Goal: Task Accomplishment & Management: Complete application form

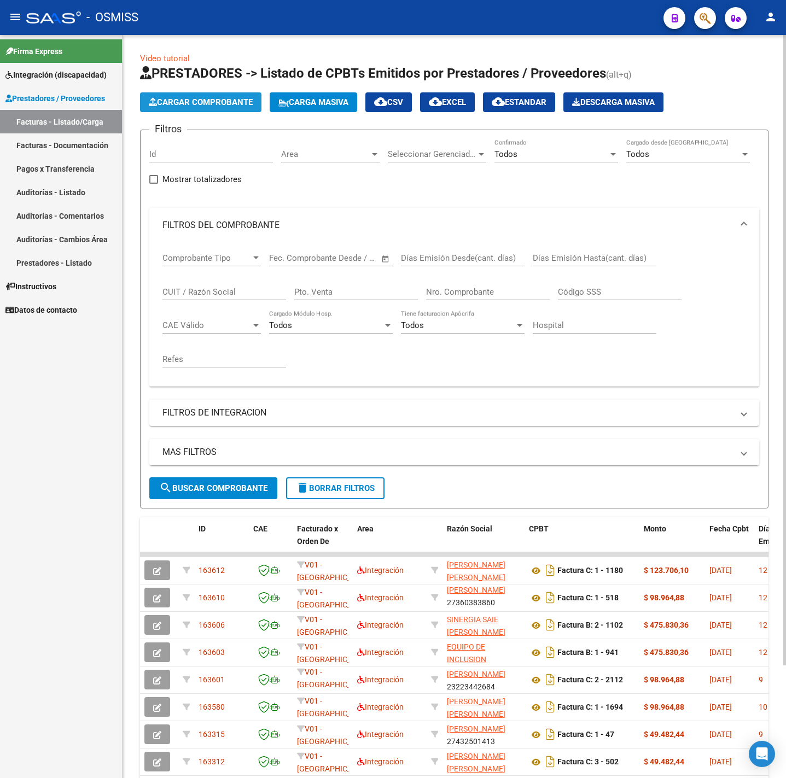
click at [220, 103] on span "Cargar Comprobante" at bounding box center [201, 102] width 104 height 10
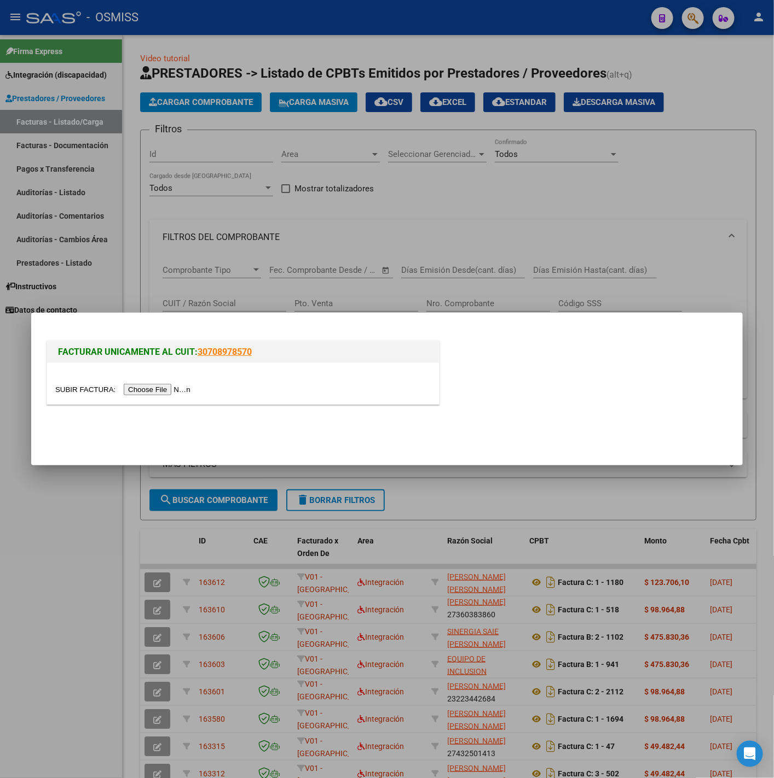
click at [171, 387] on input "file" at bounding box center [124, 389] width 138 height 11
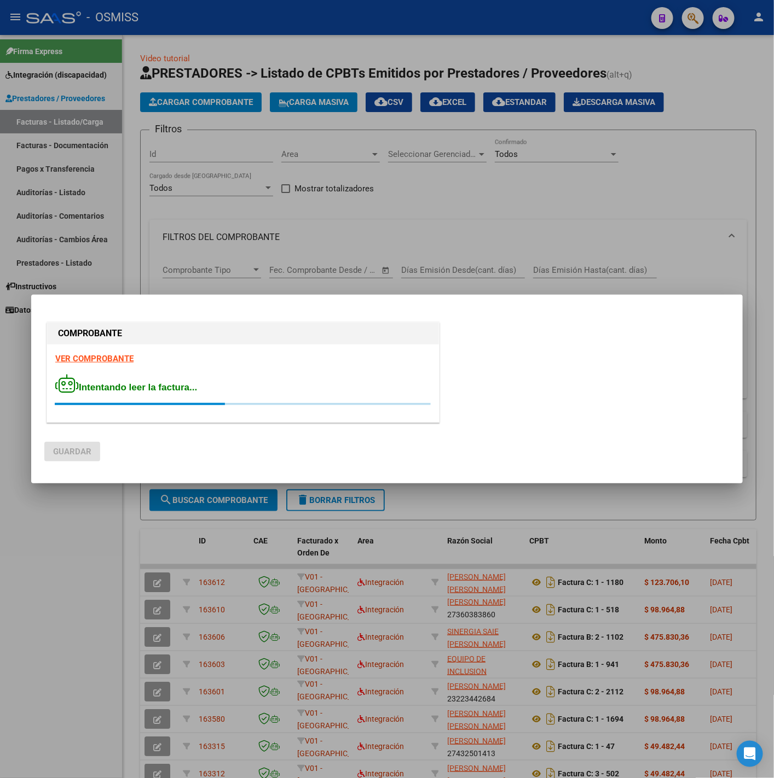
click at [115, 362] on strong "VER COMPROBANTE" at bounding box center [94, 359] width 78 height 10
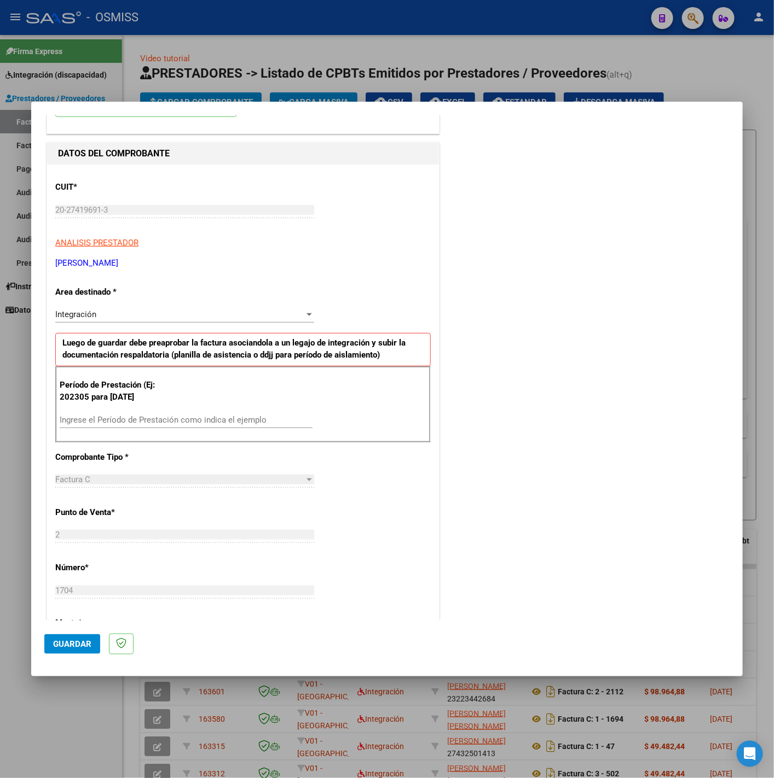
scroll to position [164, 0]
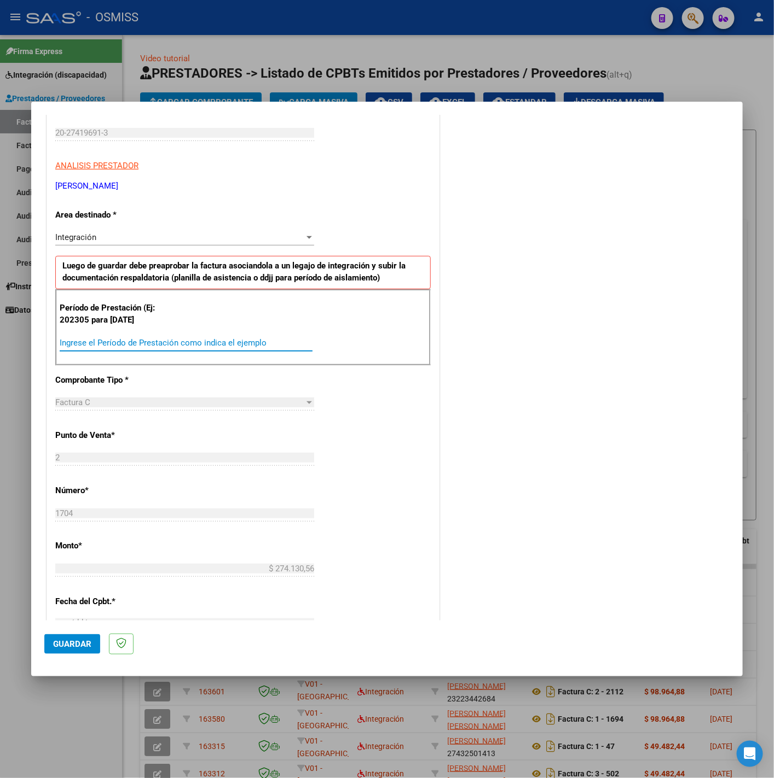
click at [149, 348] on input "Ingrese el Período de Prestación como indica el ejemplo" at bounding box center [186, 343] width 253 height 10
type input "202507"
click at [382, 431] on div "CUIT * 20-27419691-3 Ingresar CUIT ANALISIS PRESTADOR [PERSON_NAME] [PERSON_NAM…" at bounding box center [243, 499] width 392 height 823
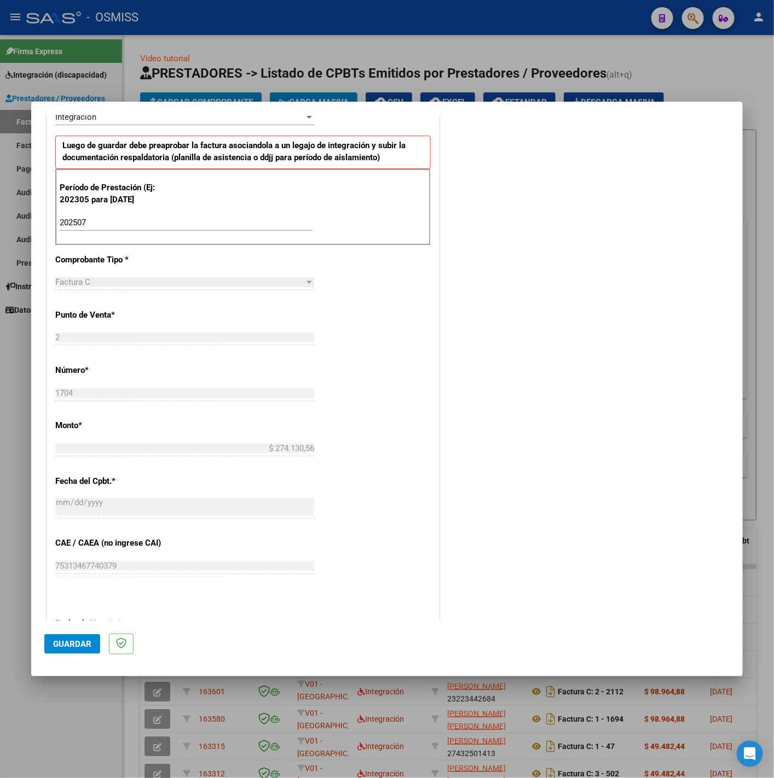
scroll to position [460, 0]
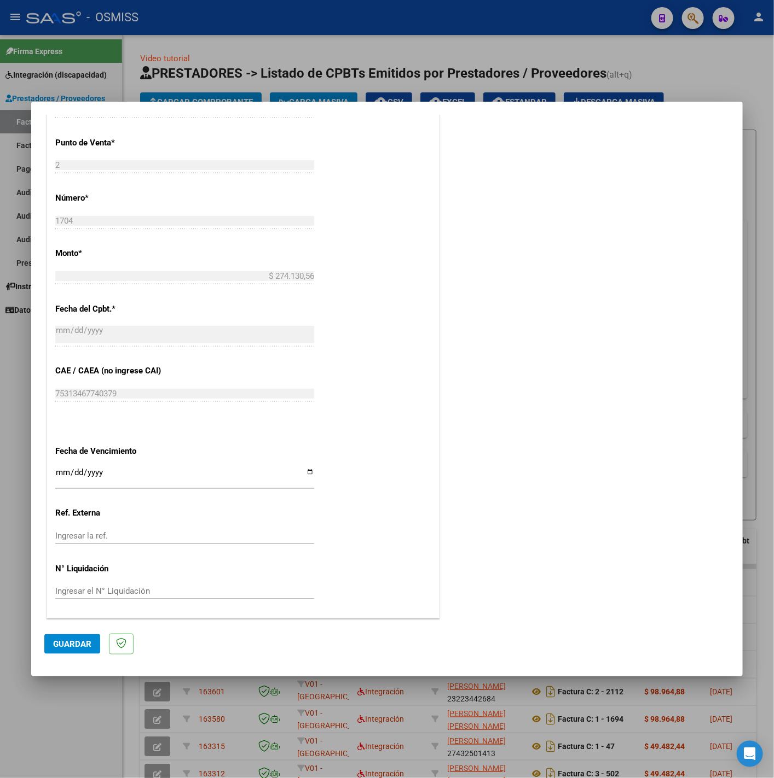
click at [62, 468] on input "Ingresar la fecha" at bounding box center [184, 477] width 259 height 18
type input "[DATE]"
click at [61, 646] on span "Guardar" at bounding box center [72, 644] width 38 height 10
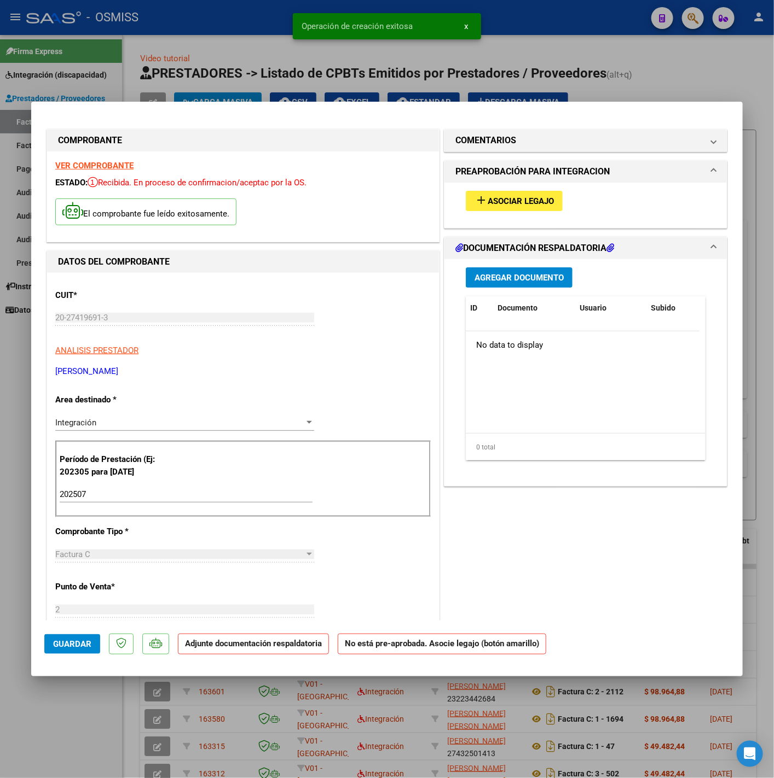
click at [487, 200] on span "Asociar Legajo" at bounding box center [520, 201] width 66 height 10
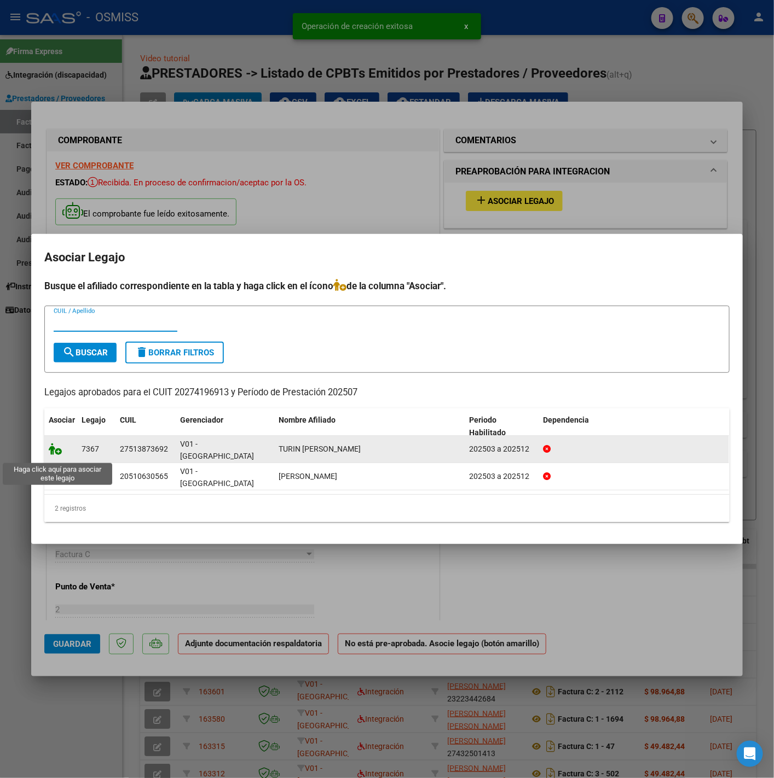
click at [54, 451] on icon at bounding box center [55, 449] width 13 height 12
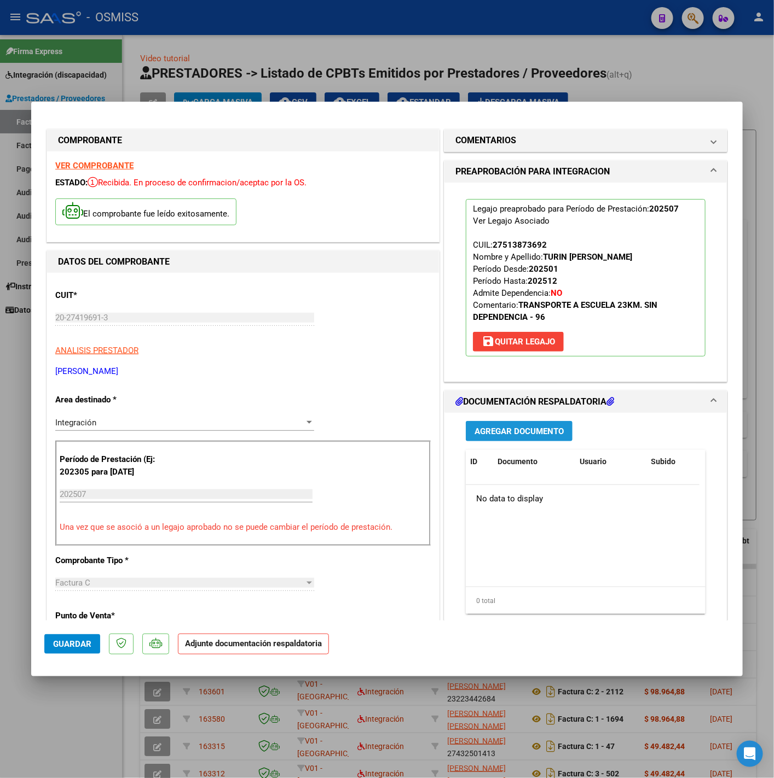
click at [505, 429] on span "Agregar Documento" at bounding box center [518, 432] width 89 height 10
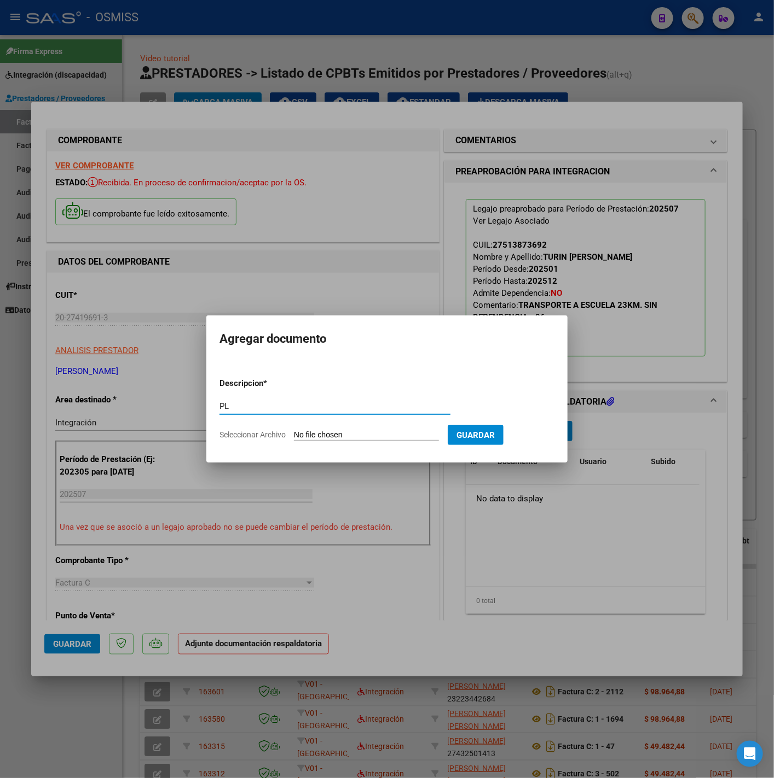
type input "PL"
click at [317, 430] on app-file-uploader "Seleccionar Archivo" at bounding box center [333, 435] width 228 height 10
click at [327, 435] on input "Seleccionar Archivo" at bounding box center [366, 436] width 145 height 10
type input "C:\fakepath\TURIN ASISTENCIA JULIO - [PERSON_NAME] (1).pdf"
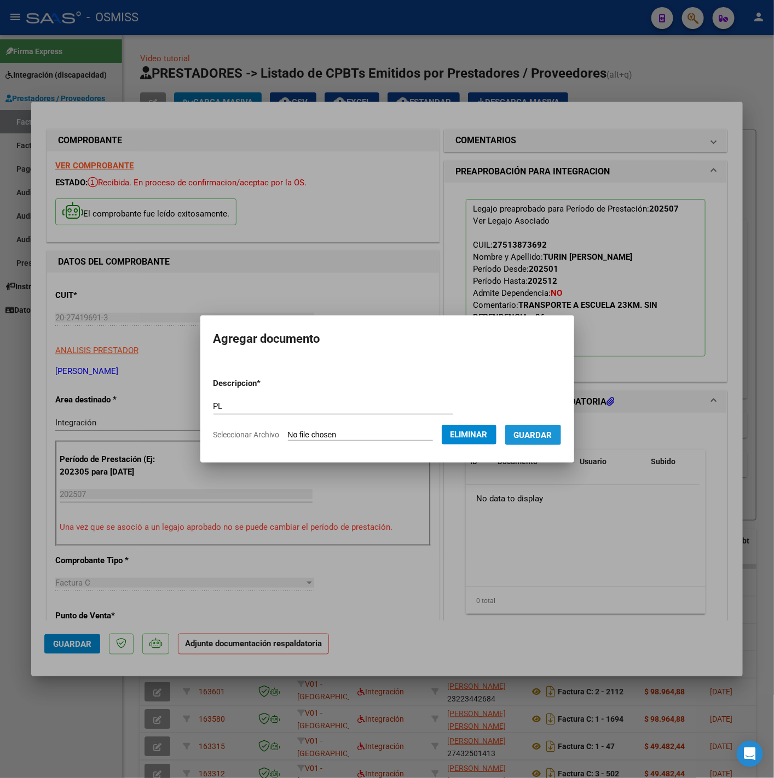
click at [524, 444] on button "Guardar" at bounding box center [533, 435] width 56 height 20
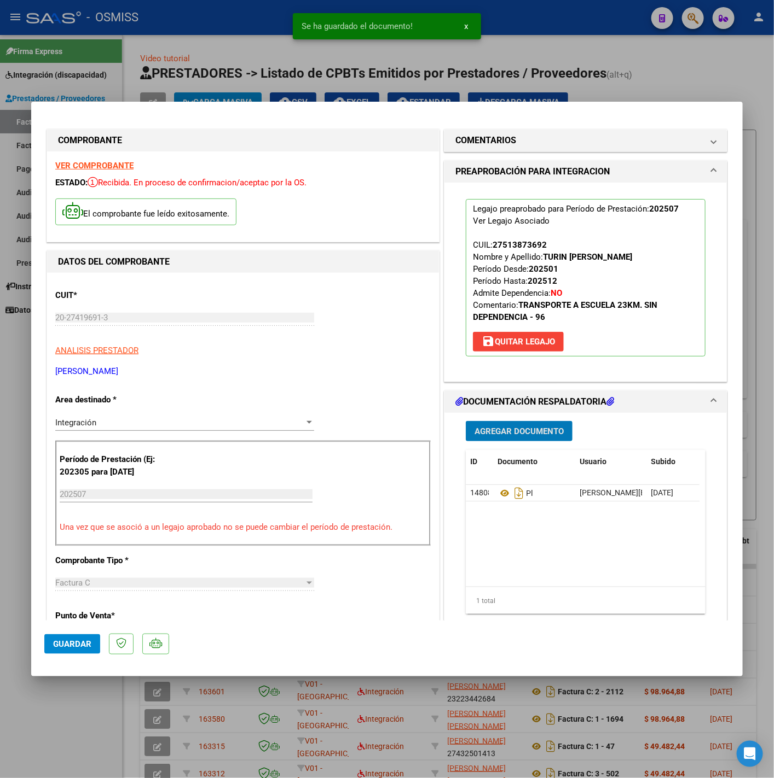
click at [72, 637] on button "Guardar" at bounding box center [72, 645] width 56 height 20
click at [58, 707] on div at bounding box center [387, 389] width 774 height 778
type input "$ 0,00"
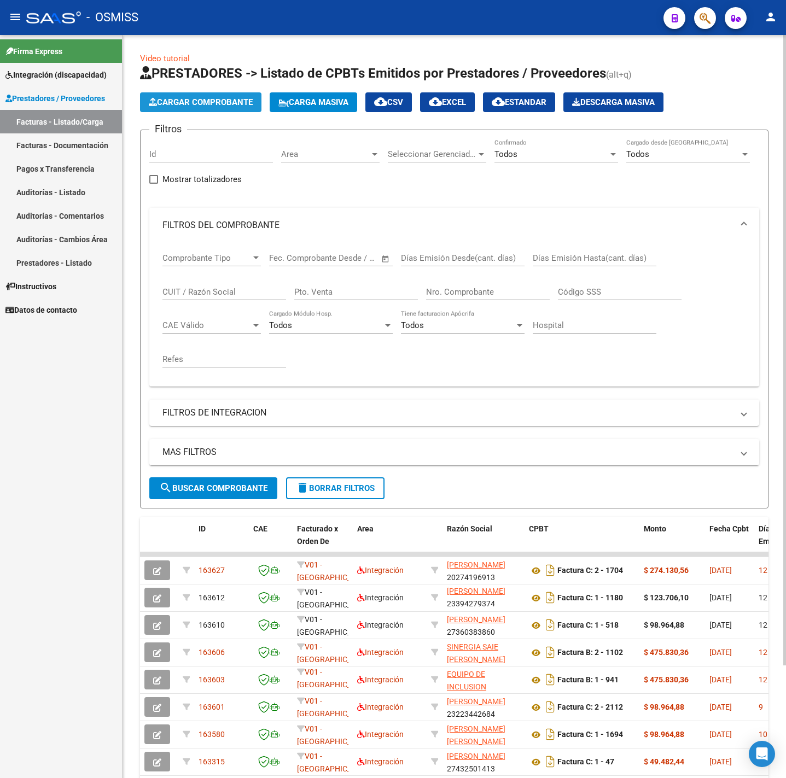
click at [194, 102] on span "Cargar Comprobante" at bounding box center [201, 102] width 104 height 10
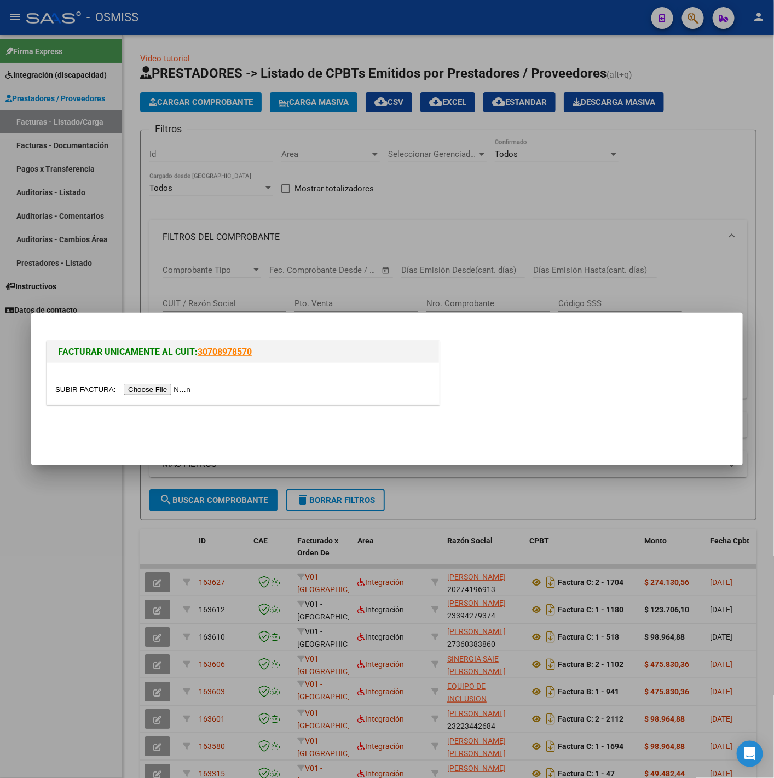
click at [171, 384] on div at bounding box center [242, 389] width 375 height 13
click at [172, 387] on input "file" at bounding box center [124, 389] width 138 height 11
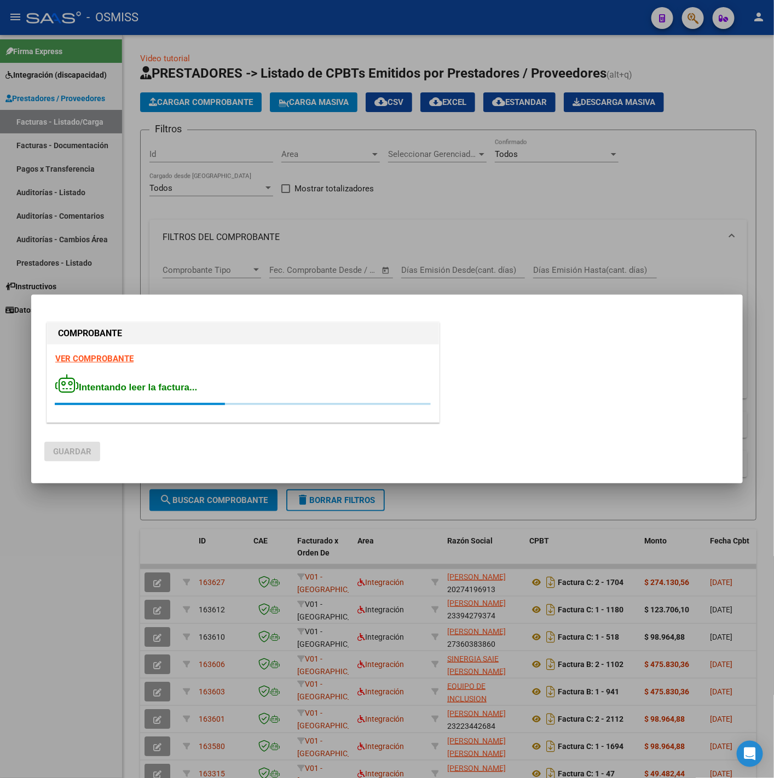
click at [95, 360] on strong "VER COMPROBANTE" at bounding box center [94, 359] width 78 height 10
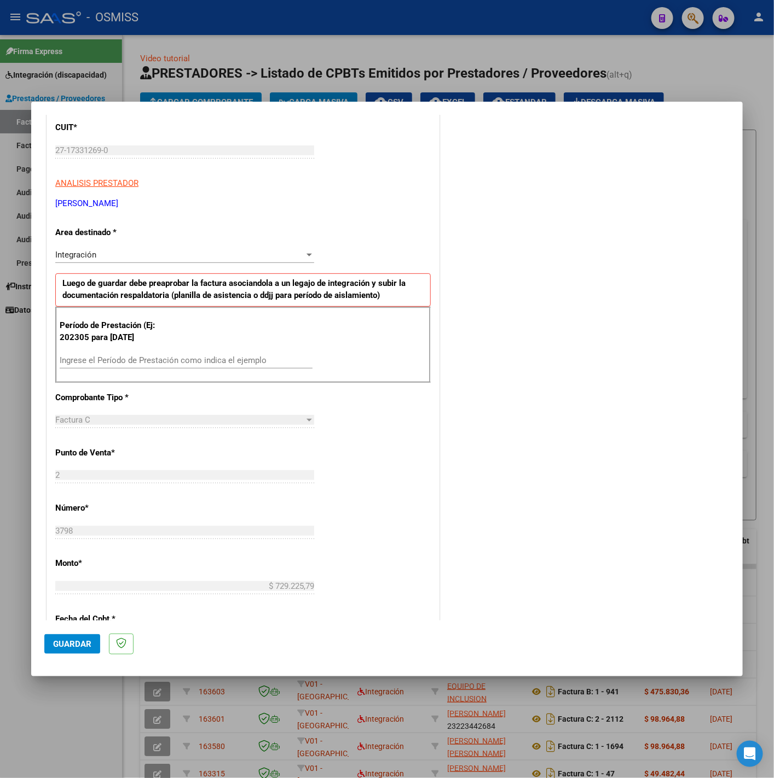
scroll to position [82, 0]
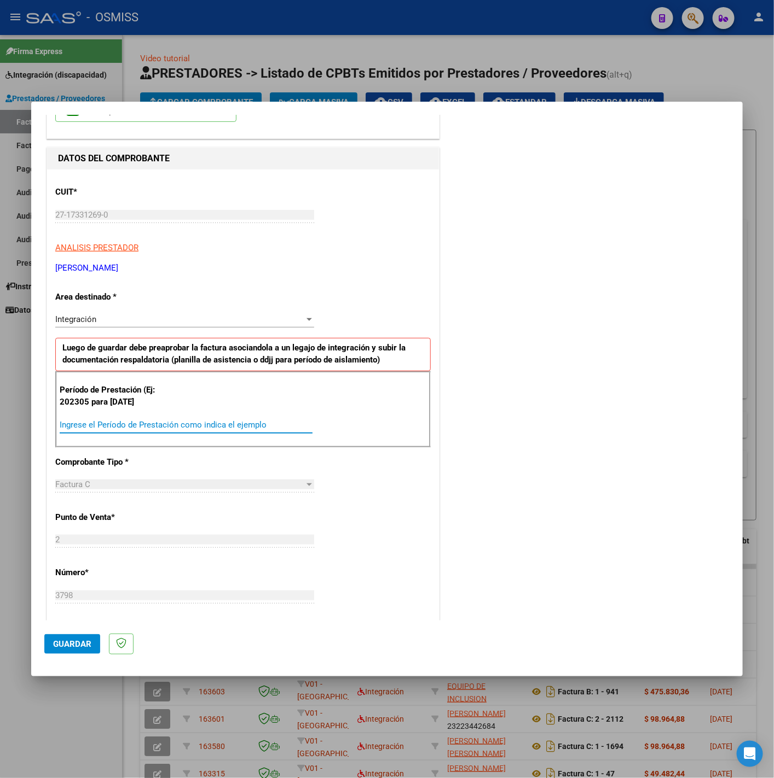
click at [158, 422] on input "Ingrese el Período de Prestación como indica el ejemplo" at bounding box center [186, 425] width 253 height 10
type input "202507"
drag, startPoint x: 363, startPoint y: 527, endPoint x: 370, endPoint y: 513, distance: 15.9
click at [363, 526] on div "CUIT * 27-17331269-0 Ingresar CUIT ANALISIS PRESTADOR [PERSON_NAME] [PERSON_NAM…" at bounding box center [243, 581] width 392 height 823
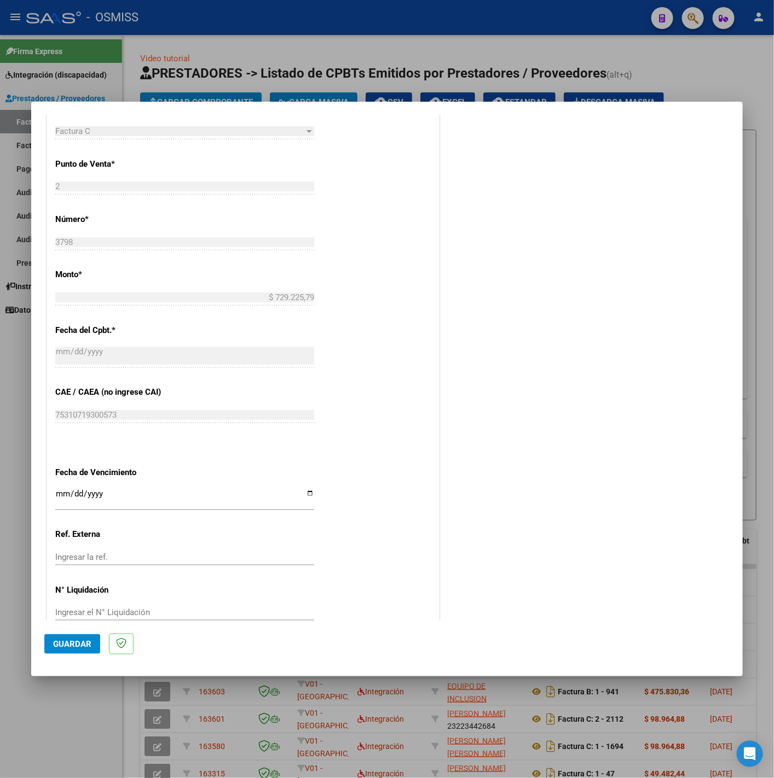
scroll to position [460, 0]
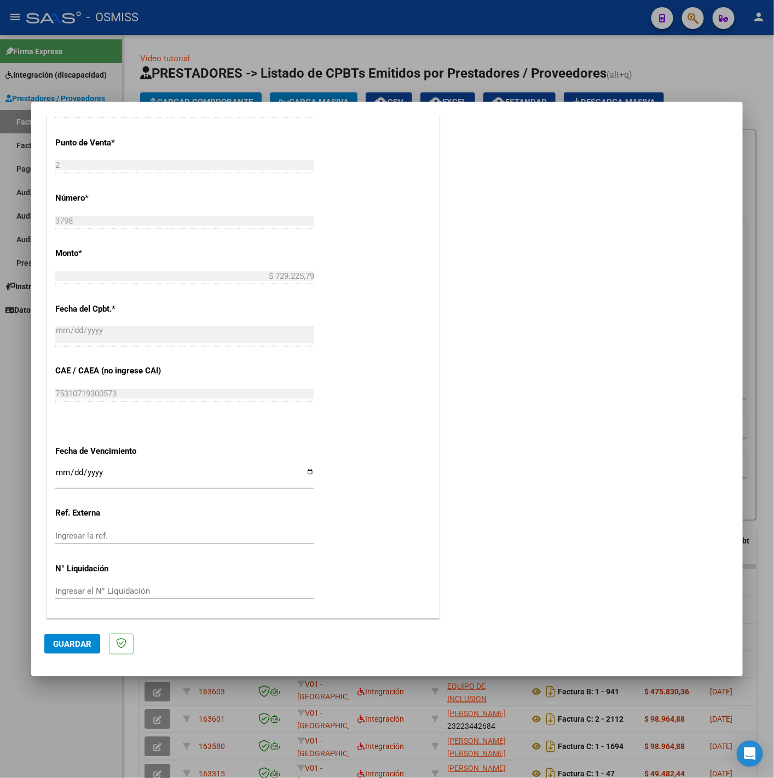
click at [60, 469] on input "Ingresar la fecha" at bounding box center [184, 477] width 259 height 18
type input "[DATE]"
click at [63, 647] on span "Guardar" at bounding box center [72, 644] width 38 height 10
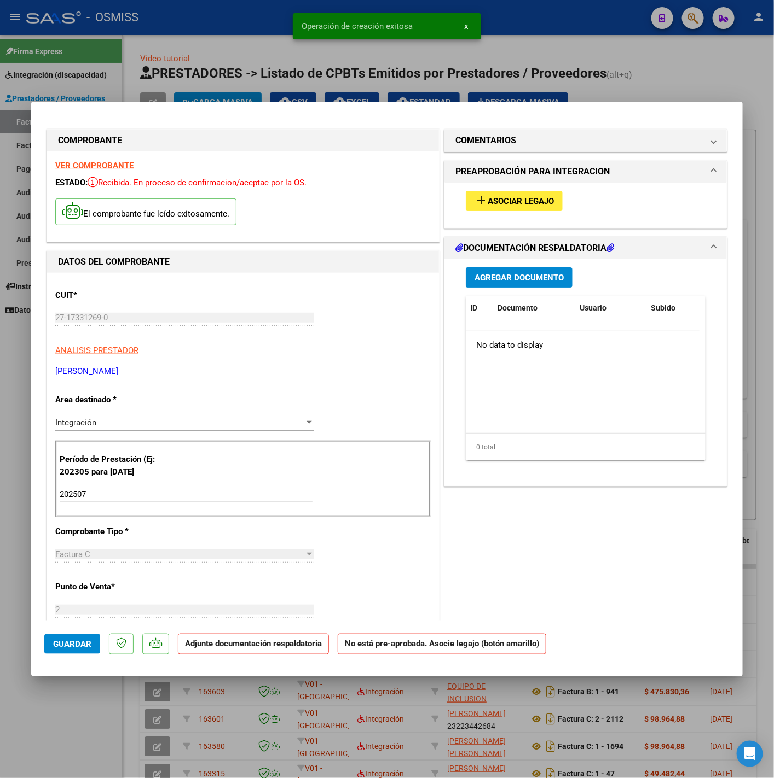
click at [525, 186] on div "add Asociar Legajo" at bounding box center [585, 201] width 256 height 37
click at [532, 197] on span "Asociar Legajo" at bounding box center [520, 201] width 66 height 10
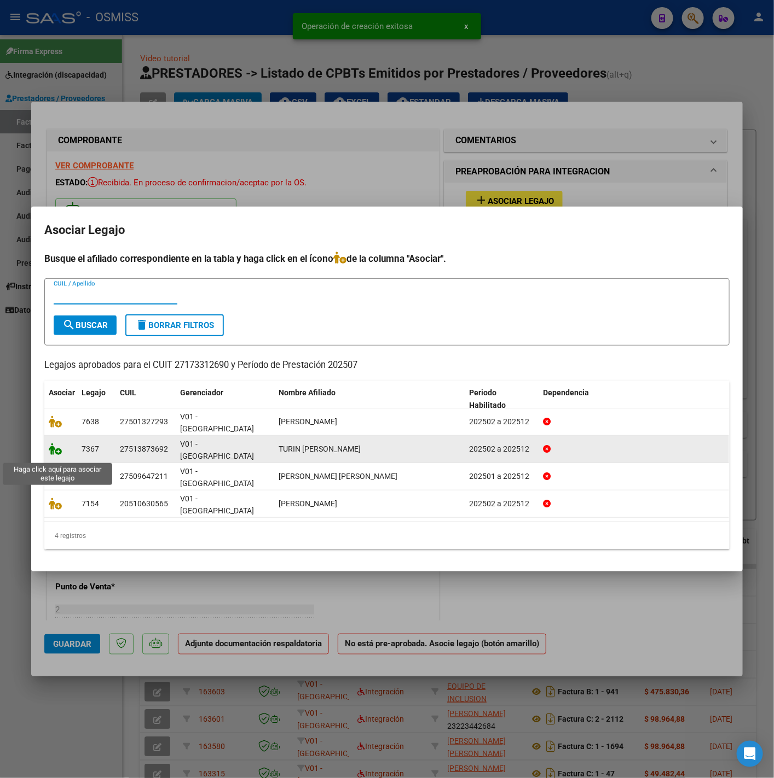
click at [49, 455] on icon at bounding box center [55, 449] width 13 height 12
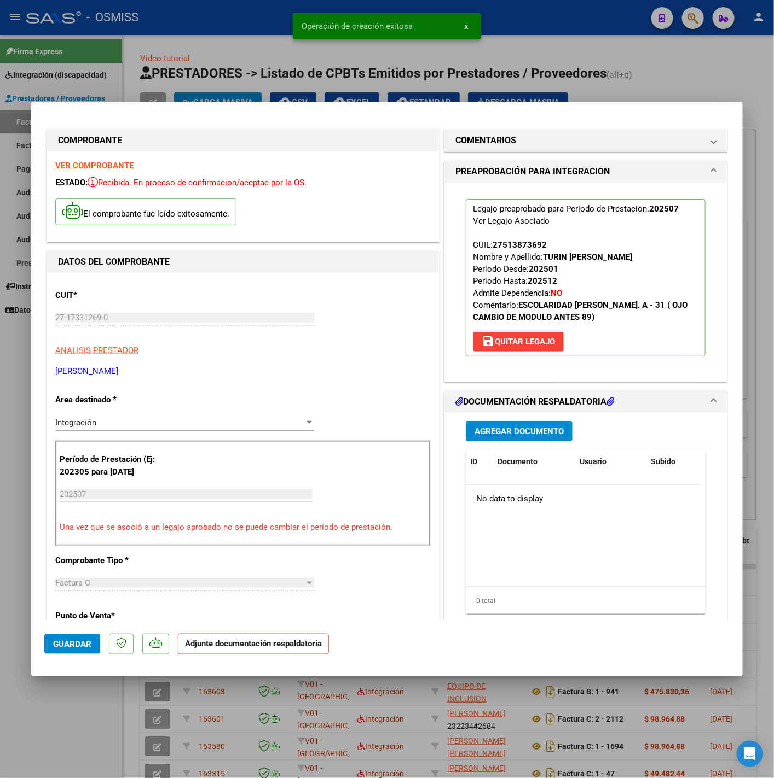
click at [517, 411] on mat-expansion-panel-header "DOCUMENTACIÓN RESPALDATORIA" at bounding box center [585, 402] width 282 height 22
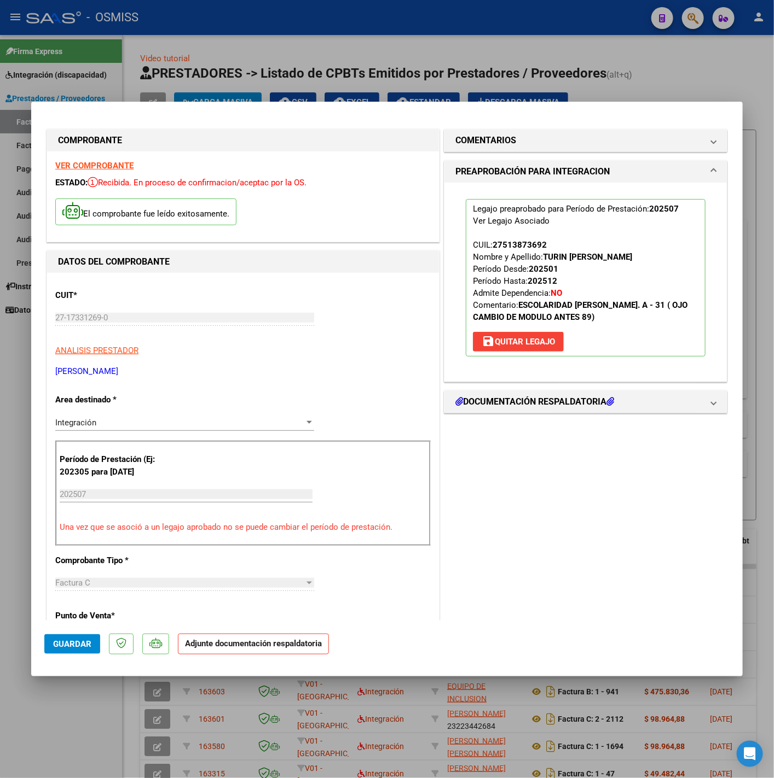
click at [519, 424] on div "COMENTARIOS Comentarios del Prestador / Gerenciador: PREAPROBACIÓN PARA INTEGRA…" at bounding box center [585, 610] width 288 height 967
click at [507, 408] on h1 "DOCUMENTACIÓN RESPALDATORIA" at bounding box center [534, 402] width 159 height 13
click at [486, 435] on span "Agregar Documento" at bounding box center [518, 432] width 89 height 10
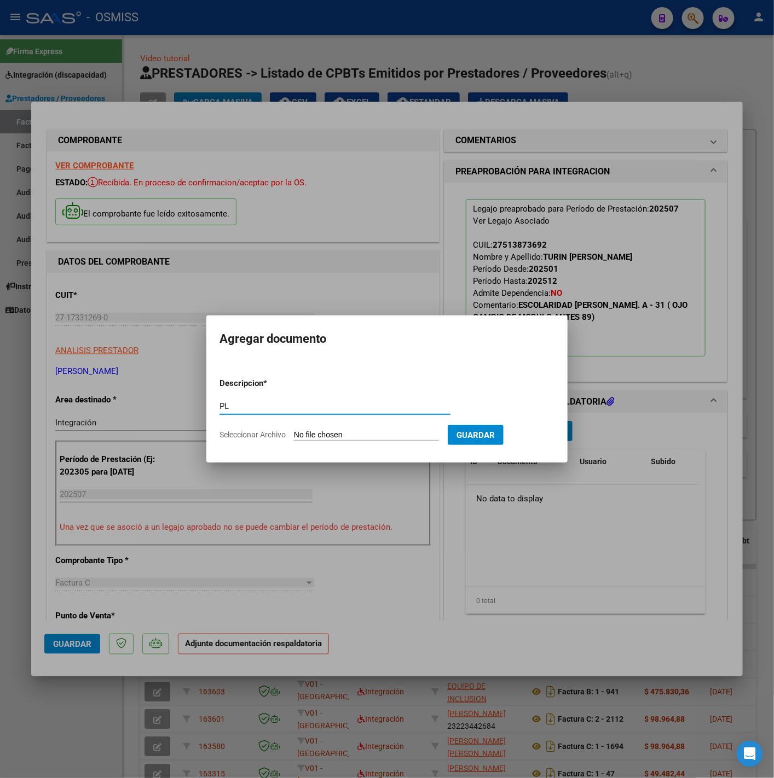
type input "PL"
click at [407, 432] on input "Seleccionar Archivo" at bounding box center [366, 436] width 145 height 10
type input "C:\fakepath\ASISTENCIA - [PERSON_NAME] (19).pdf"
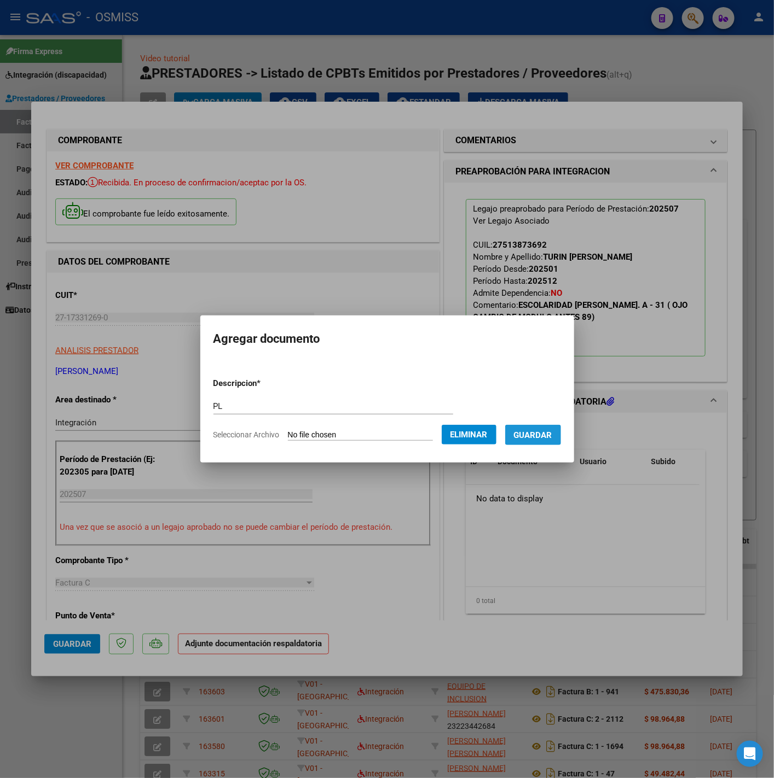
click at [537, 437] on span "Guardar" at bounding box center [533, 436] width 38 height 10
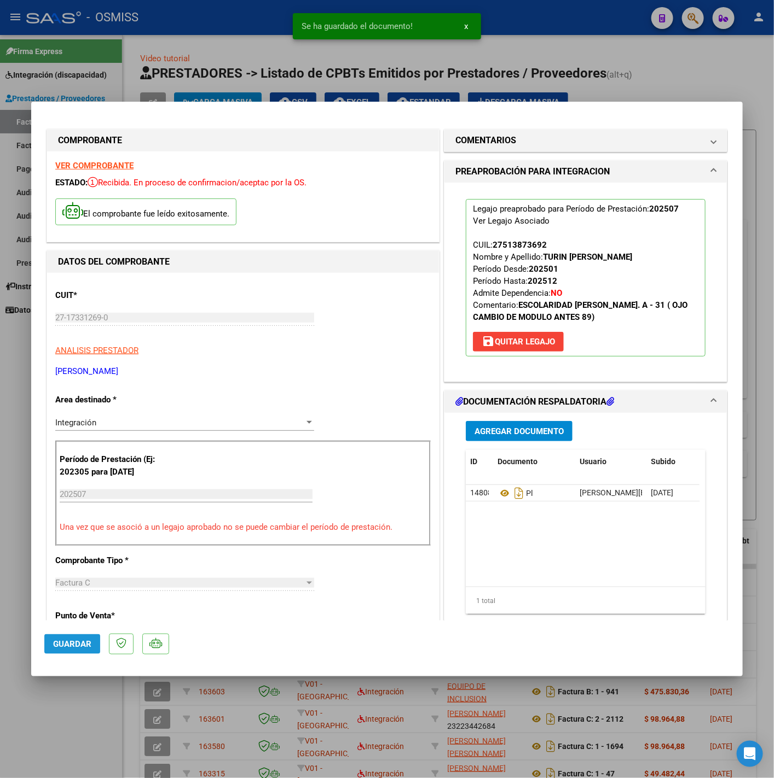
click at [77, 641] on span "Guardar" at bounding box center [72, 644] width 38 height 10
click at [89, 726] on div at bounding box center [387, 389] width 774 height 778
type input "$ 0,00"
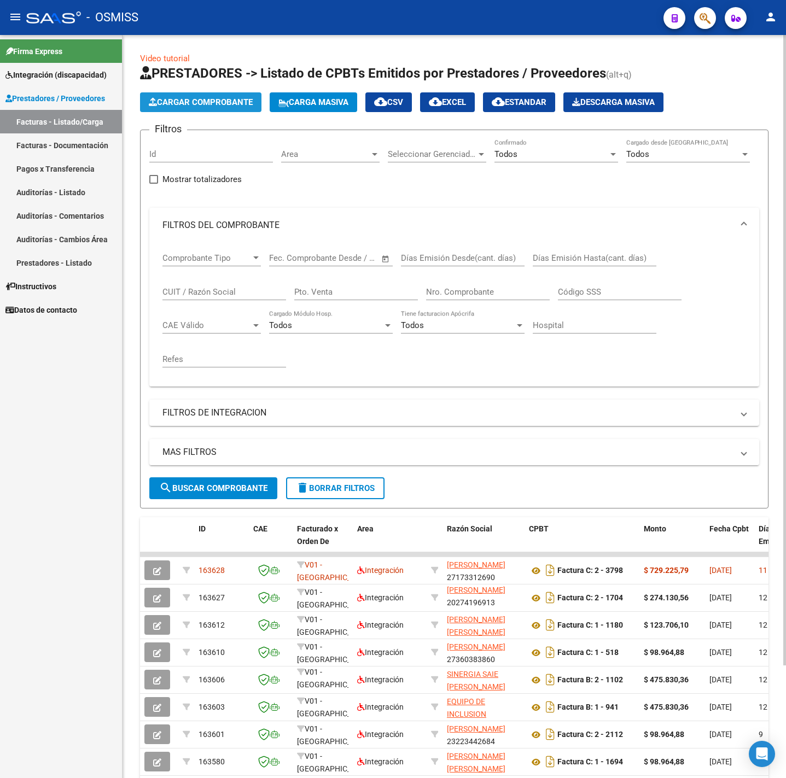
click at [222, 99] on span "Cargar Comprobante" at bounding box center [201, 102] width 104 height 10
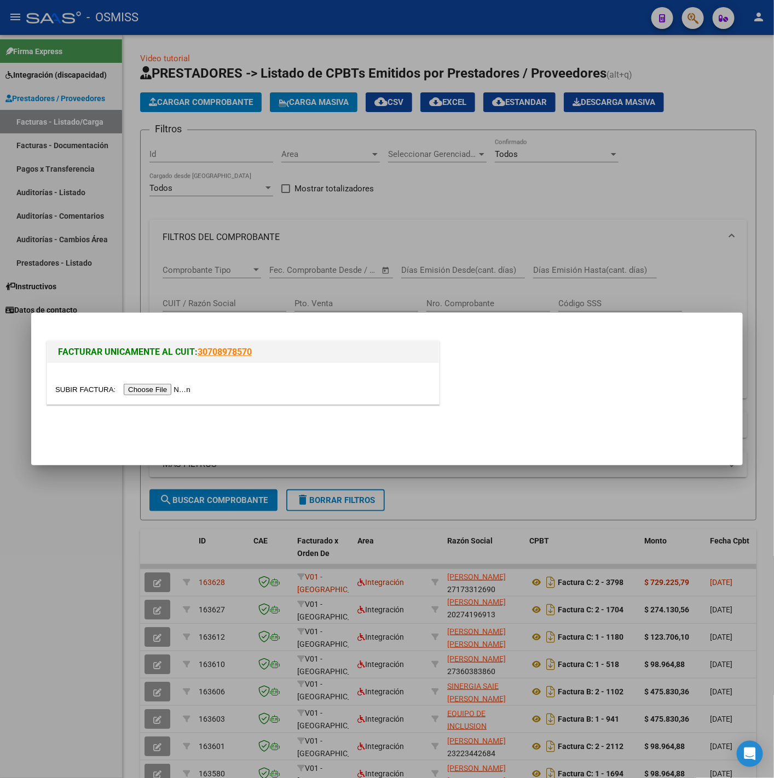
click at [190, 389] on input "file" at bounding box center [124, 389] width 138 height 11
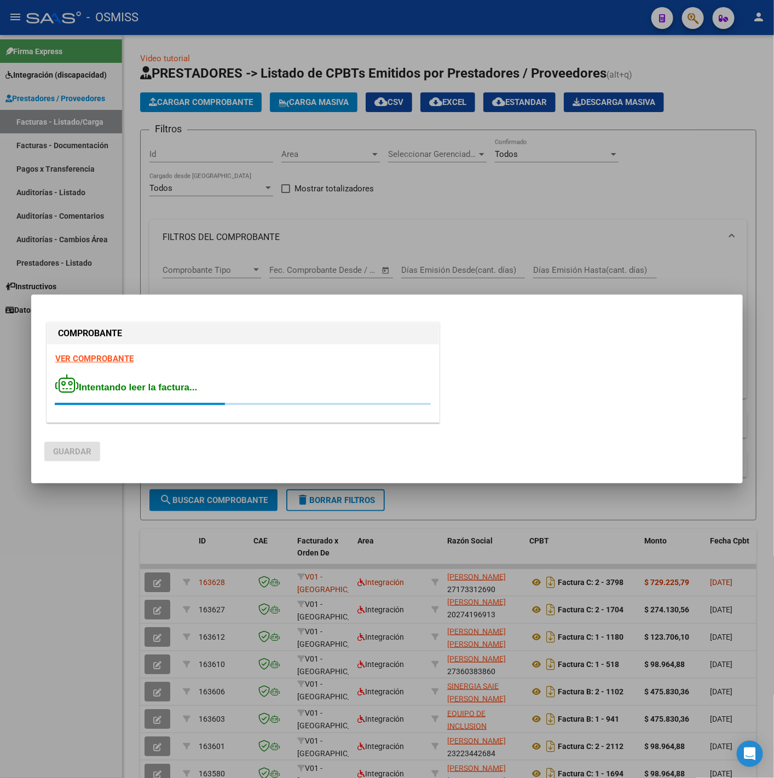
click at [91, 356] on strong "VER COMPROBANTE" at bounding box center [94, 359] width 78 height 10
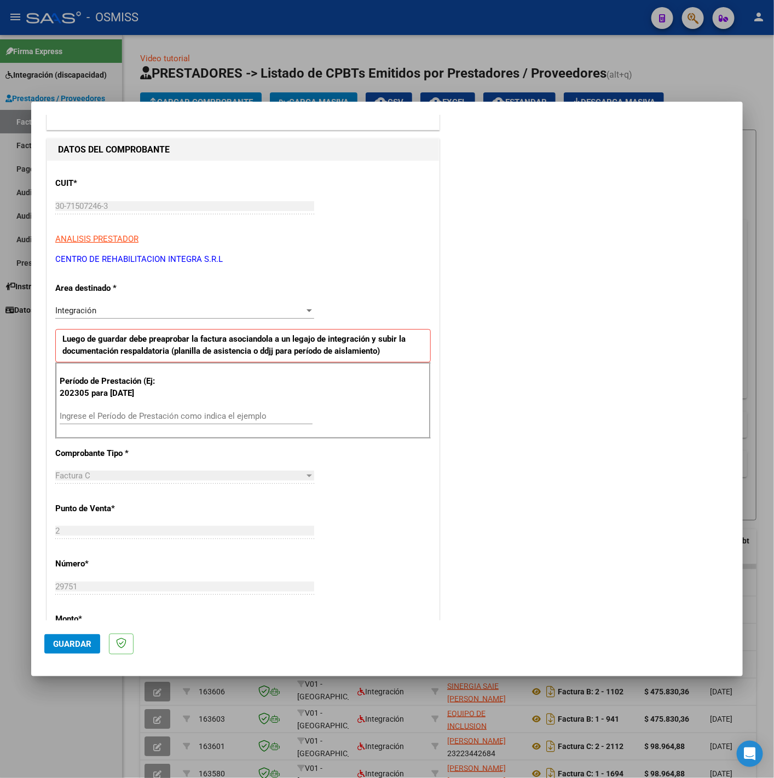
scroll to position [164, 0]
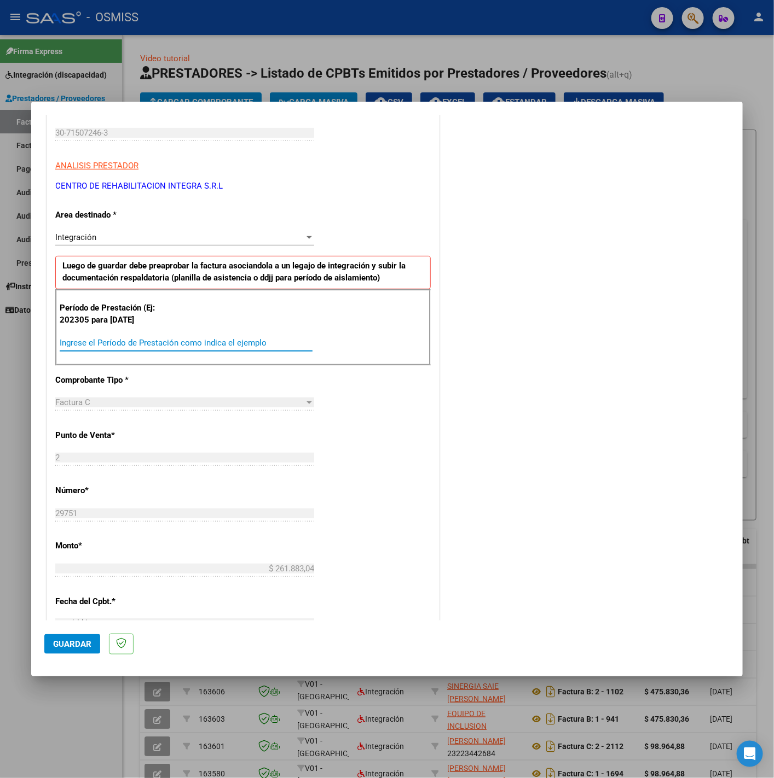
click at [146, 345] on input "Ingrese el Período de Prestación como indica el ejemplo" at bounding box center [186, 343] width 253 height 10
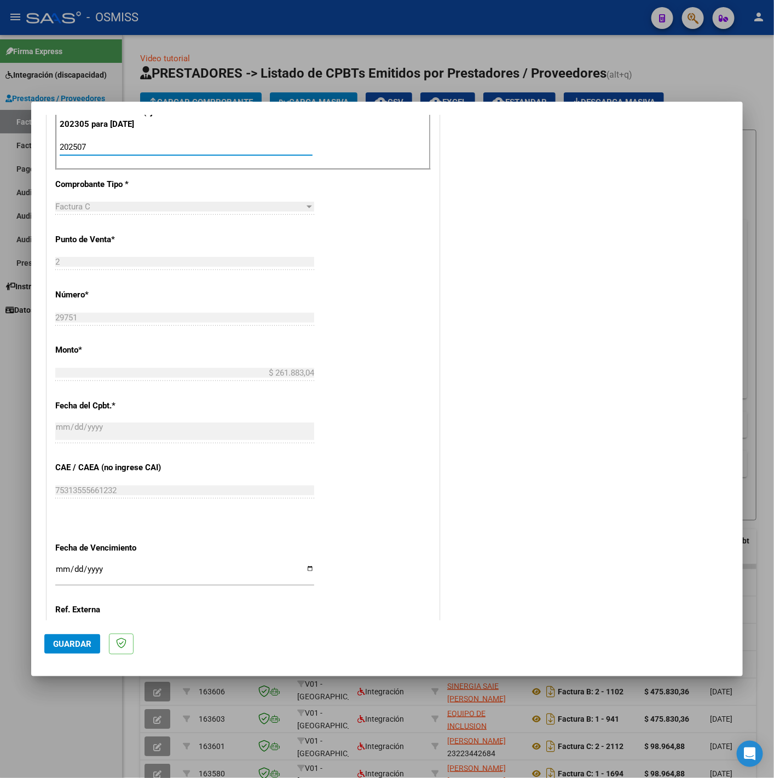
scroll to position [410, 0]
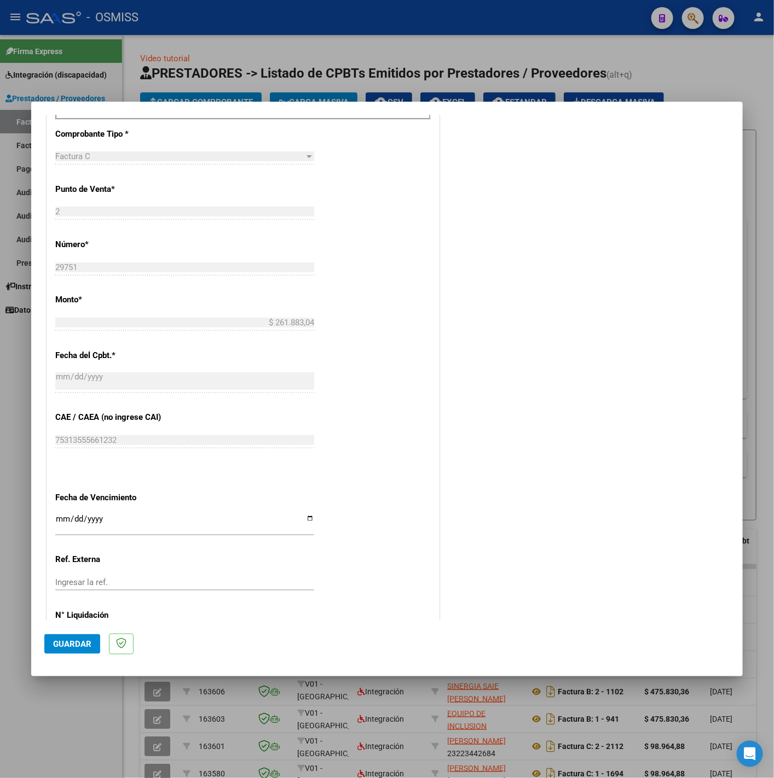
type input "202507"
click at [59, 517] on input "Ingresar la fecha" at bounding box center [184, 524] width 259 height 18
type input "[DATE]"
click at [92, 643] on button "Guardar" at bounding box center [72, 645] width 56 height 20
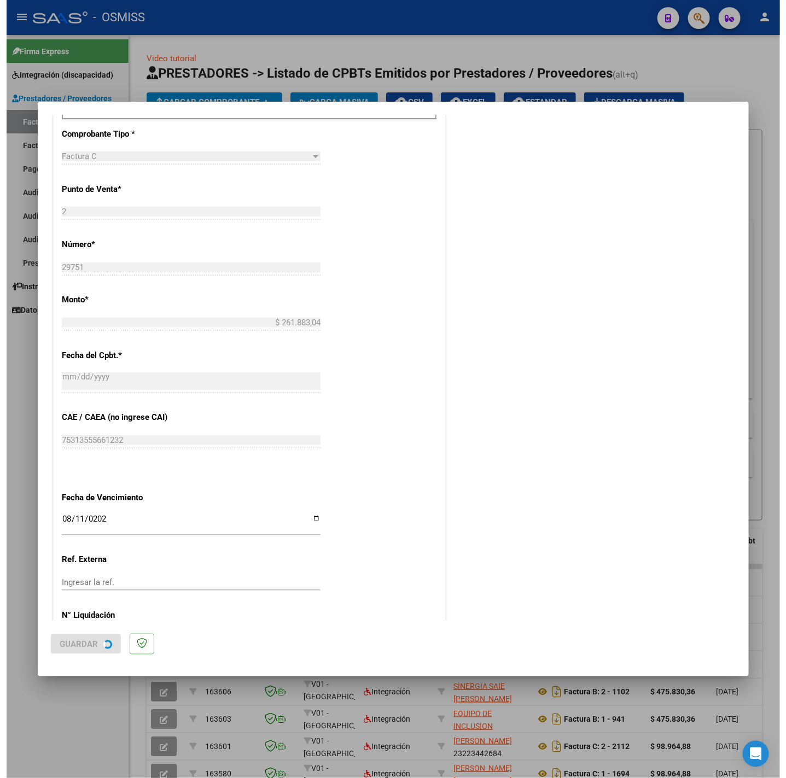
scroll to position [0, 0]
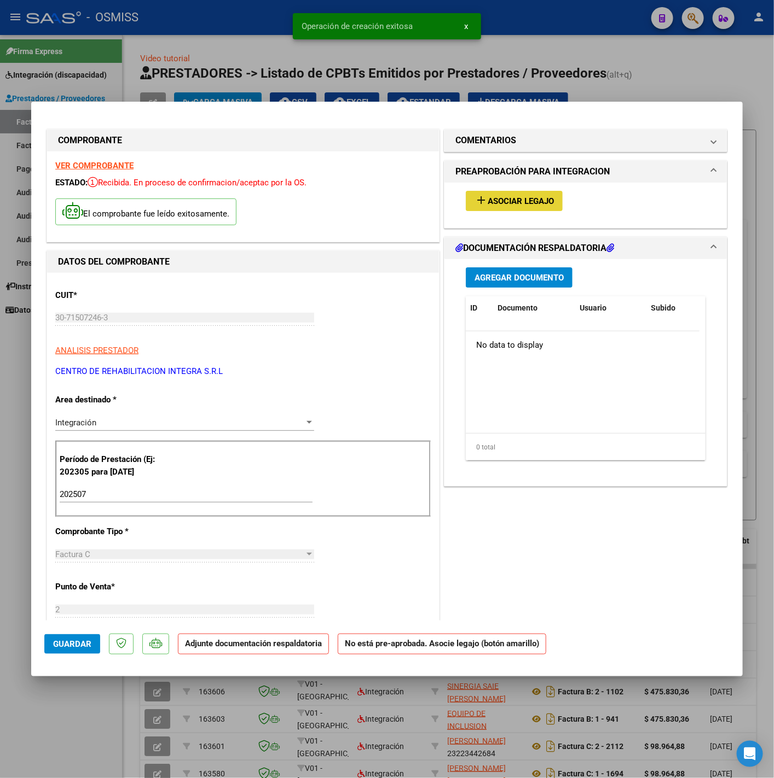
click at [527, 194] on button "add Asociar Legajo" at bounding box center [514, 201] width 97 height 20
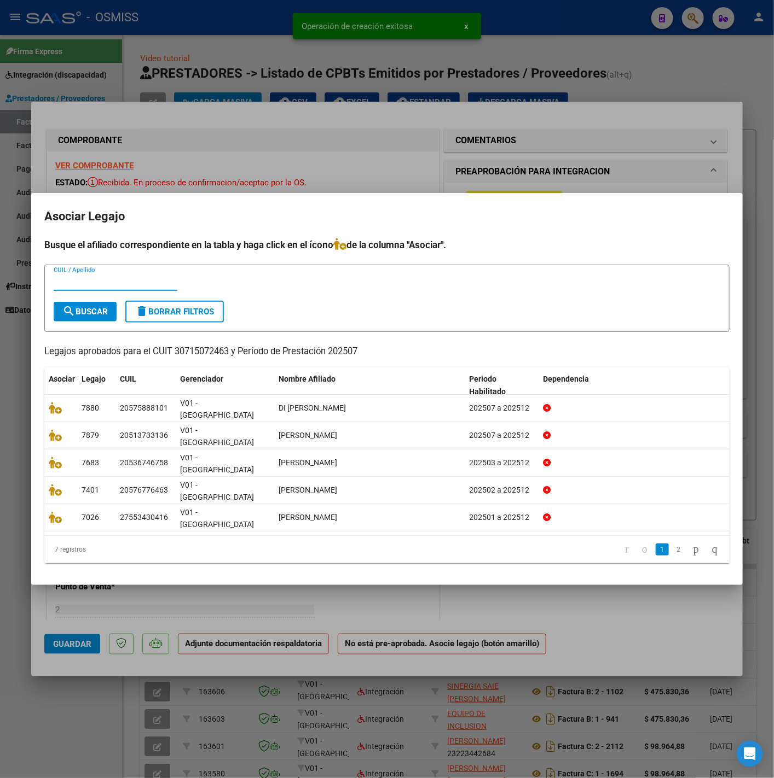
click at [95, 287] on input "CUIL / Apellido" at bounding box center [116, 282] width 124 height 10
type input "5138"
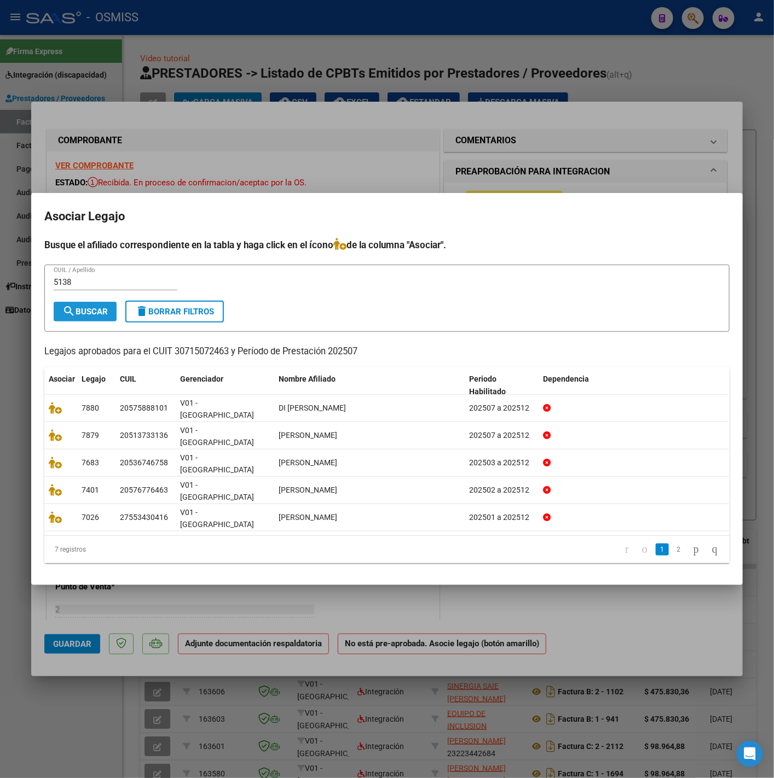
click at [102, 317] on span "search Buscar" at bounding box center [84, 312] width 45 height 10
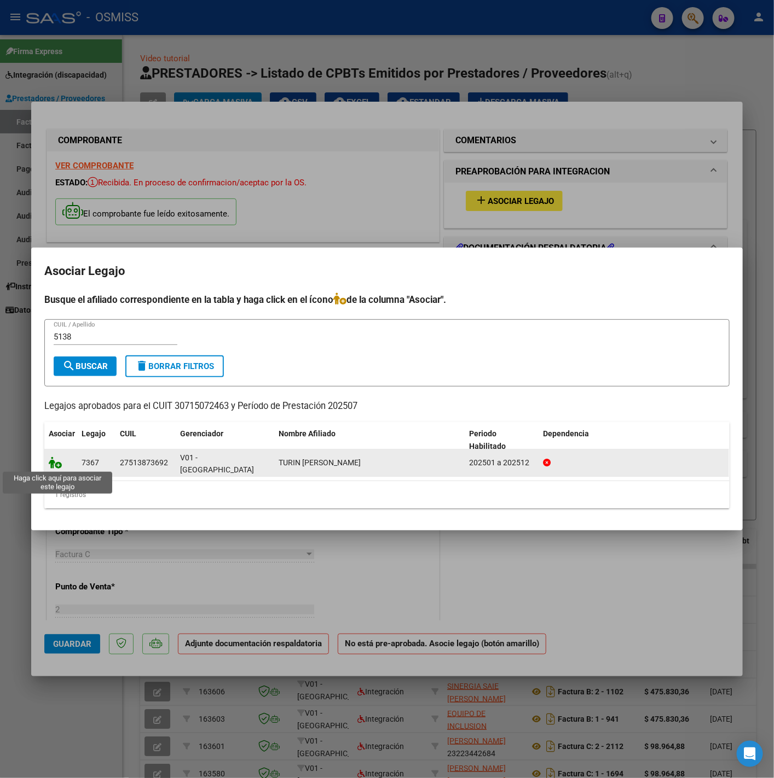
click at [57, 465] on icon at bounding box center [55, 463] width 13 height 12
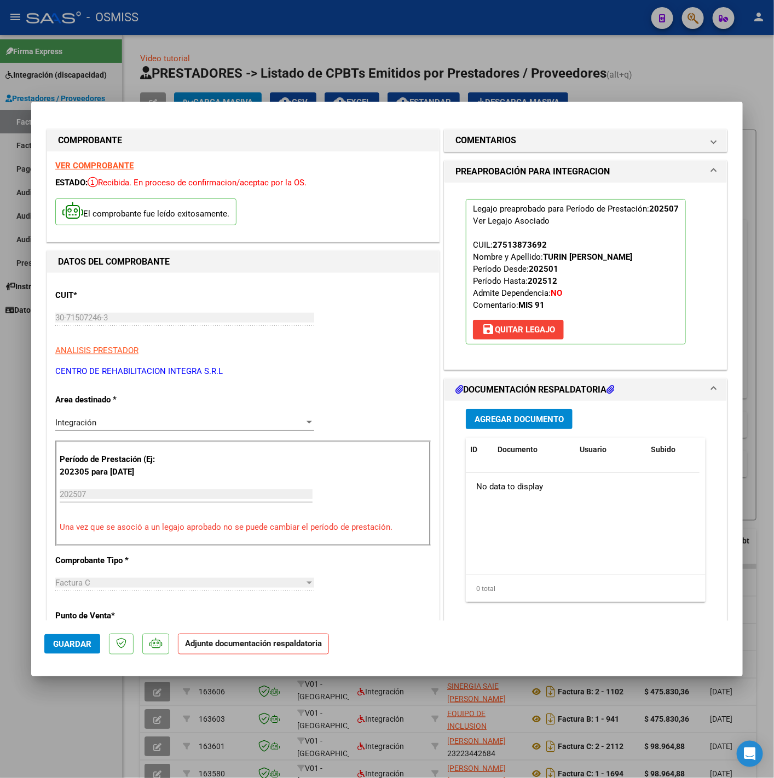
click at [519, 415] on span "Agregar Documento" at bounding box center [518, 420] width 89 height 10
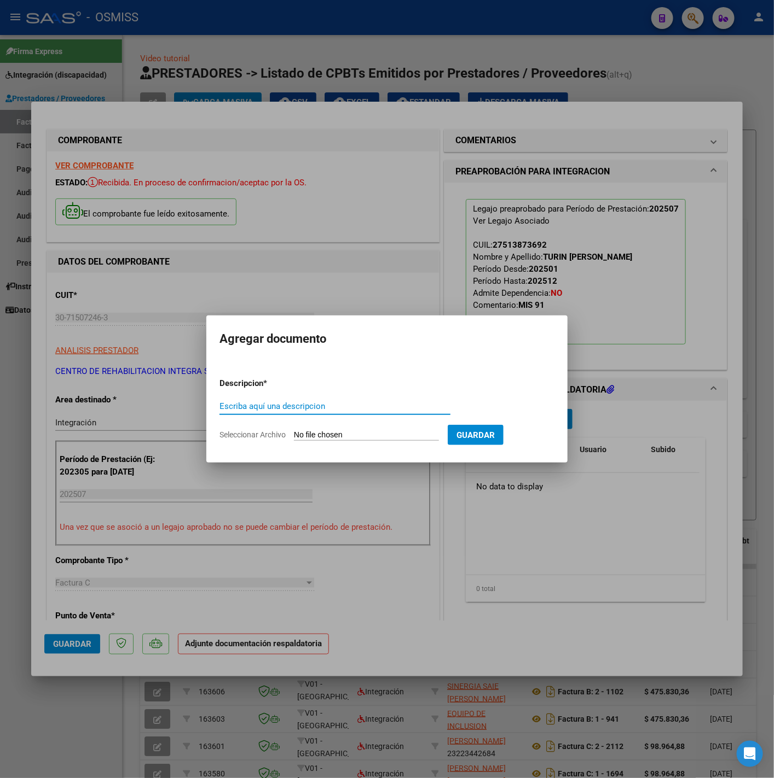
type input "p"
type input "PL"
click at [344, 437] on input "Seleccionar Archivo" at bounding box center [366, 436] width 145 height 10
type input "C:\fakepath\TURIN [PERSON_NAME]- PLANILLA DE ASISTENCIA- [DATE]- OSMISS - [PERS…"
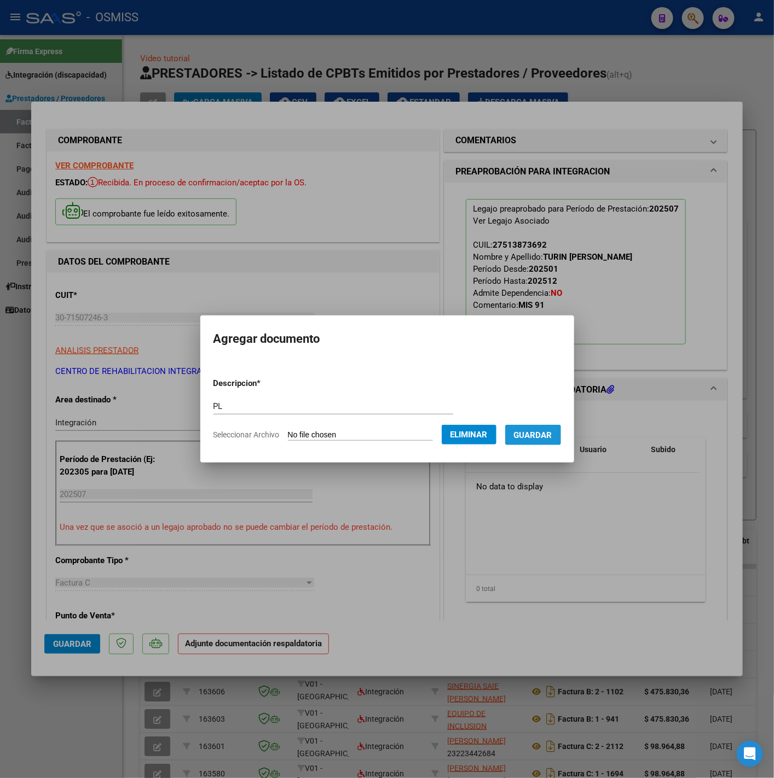
click at [540, 438] on span "Guardar" at bounding box center [533, 436] width 38 height 10
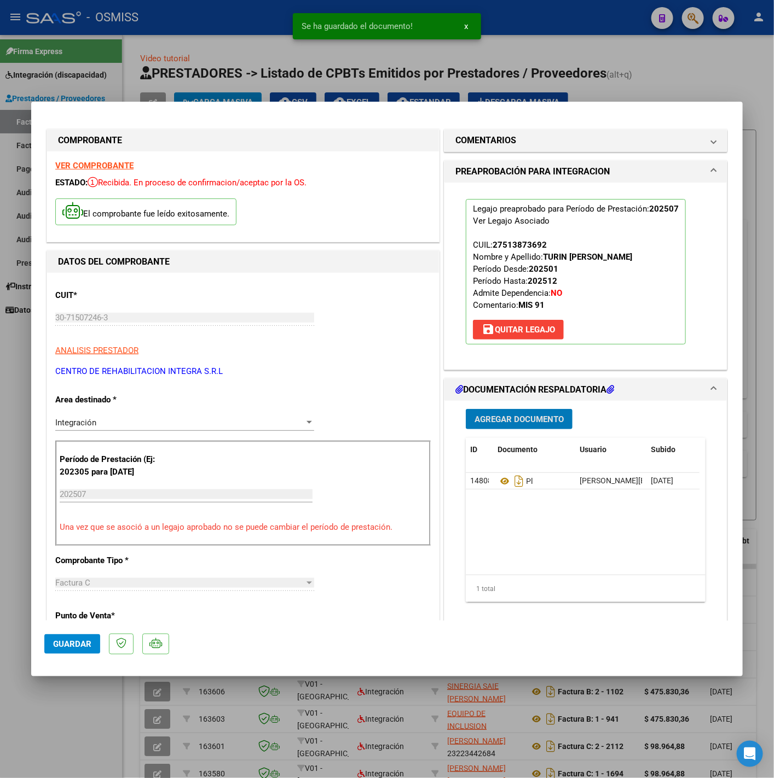
click at [89, 649] on span "Guardar" at bounding box center [72, 644] width 38 height 10
click at [84, 696] on div at bounding box center [387, 389] width 774 height 778
type input "$ 0,00"
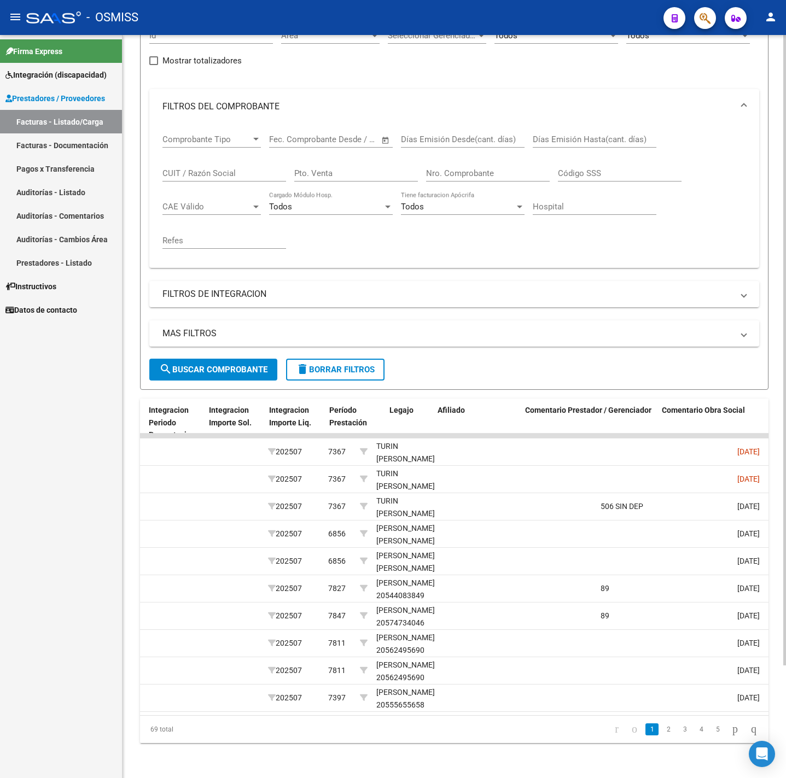
scroll to position [0, 1351]
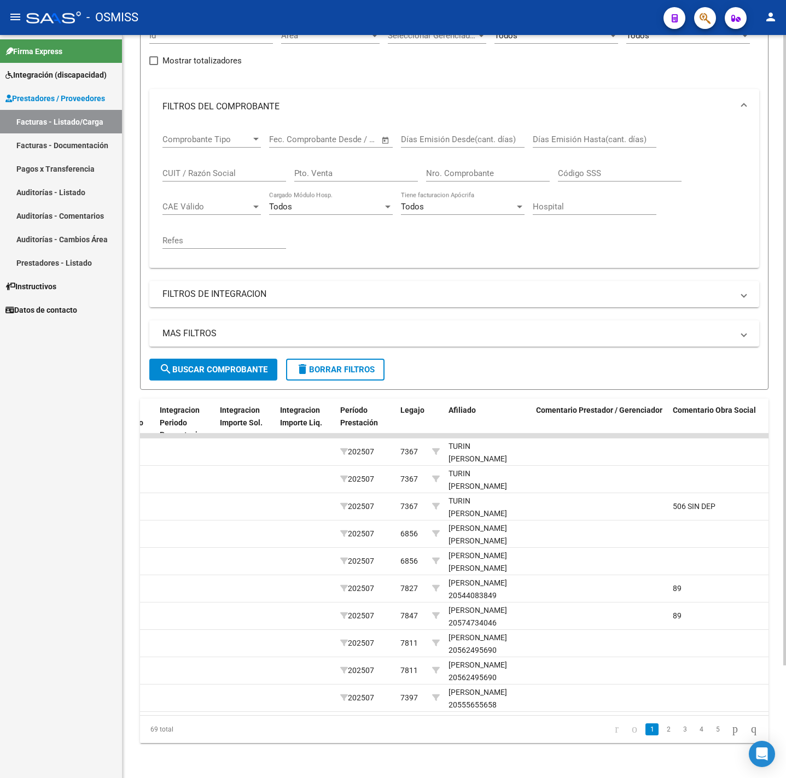
click at [335, 365] on span "delete Borrar Filtros" at bounding box center [335, 370] width 79 height 10
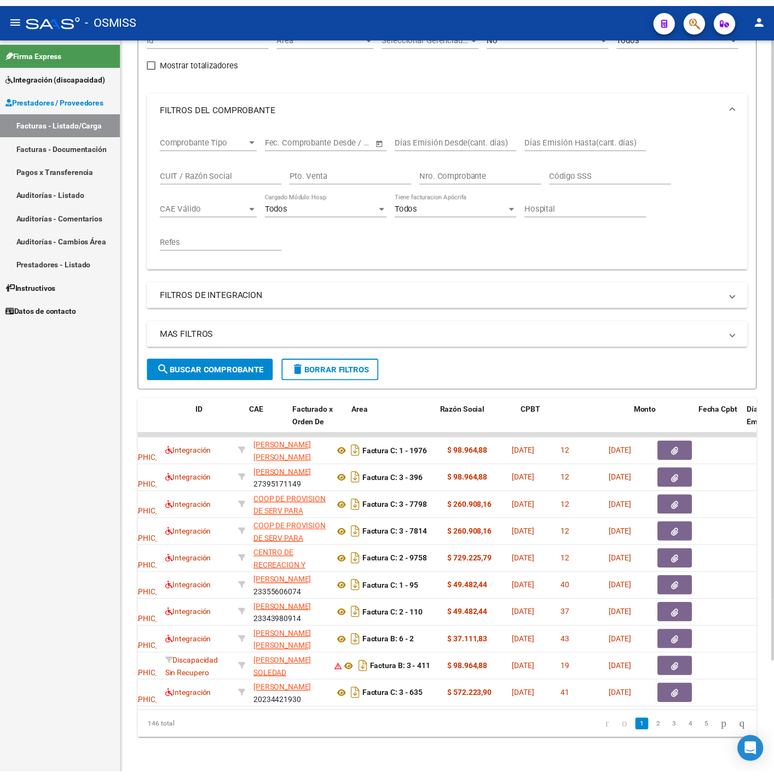
scroll to position [0, 0]
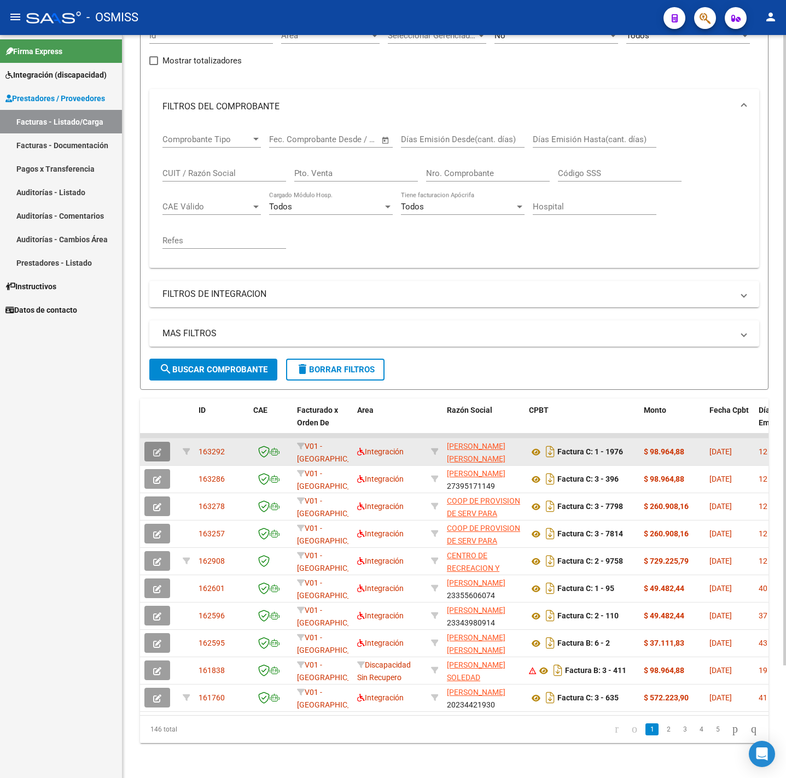
click at [153, 449] on icon "button" at bounding box center [157, 453] width 8 height 8
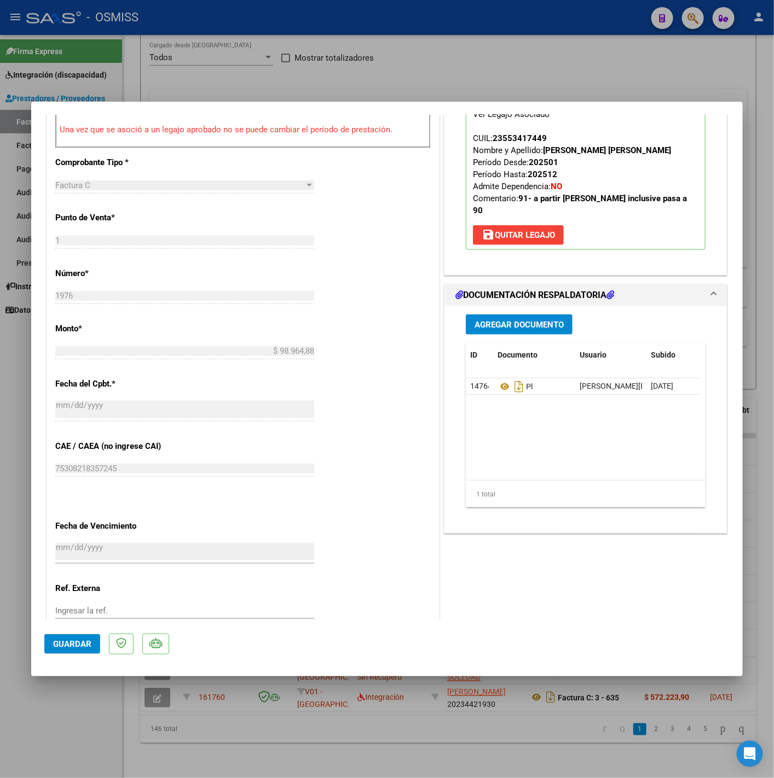
scroll to position [410, 0]
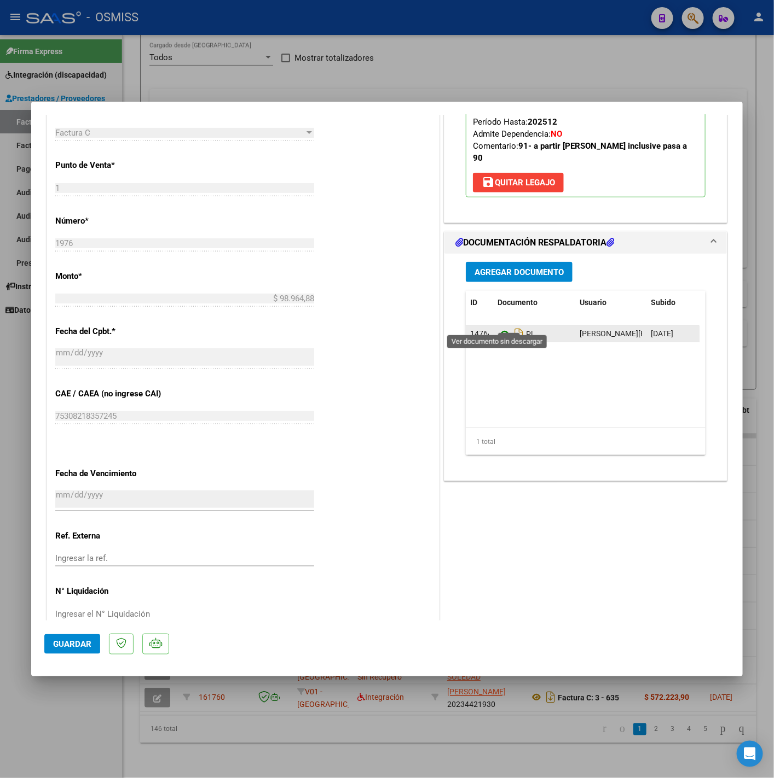
click at [497, 328] on icon at bounding box center [504, 334] width 14 height 13
click at [512, 268] on span "Agregar Documento" at bounding box center [518, 273] width 89 height 10
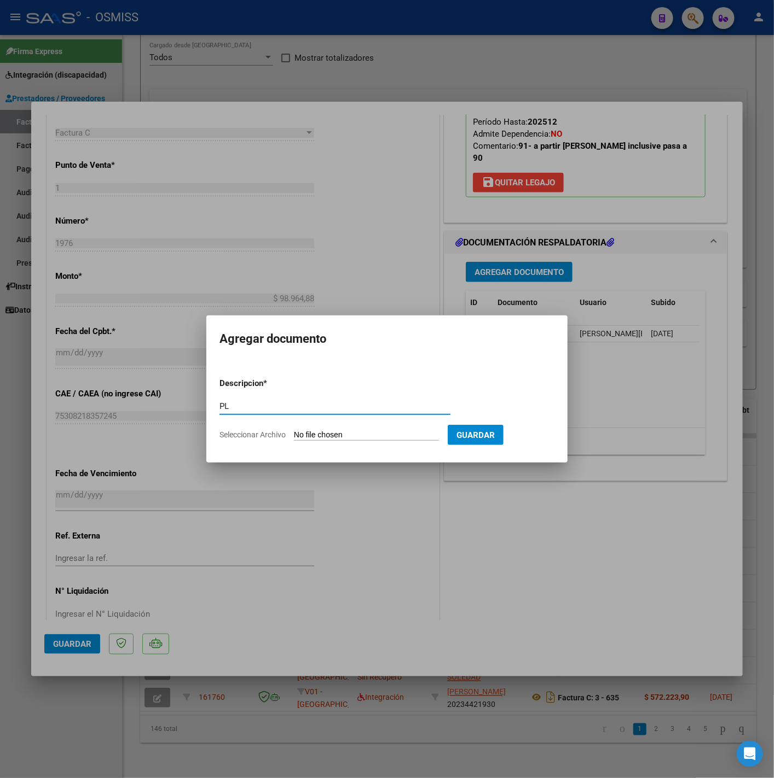
type input "PL"
click at [332, 433] on input "Seleccionar Archivo" at bounding box center [366, 436] width 145 height 10
click at [533, 520] on div at bounding box center [387, 389] width 774 height 778
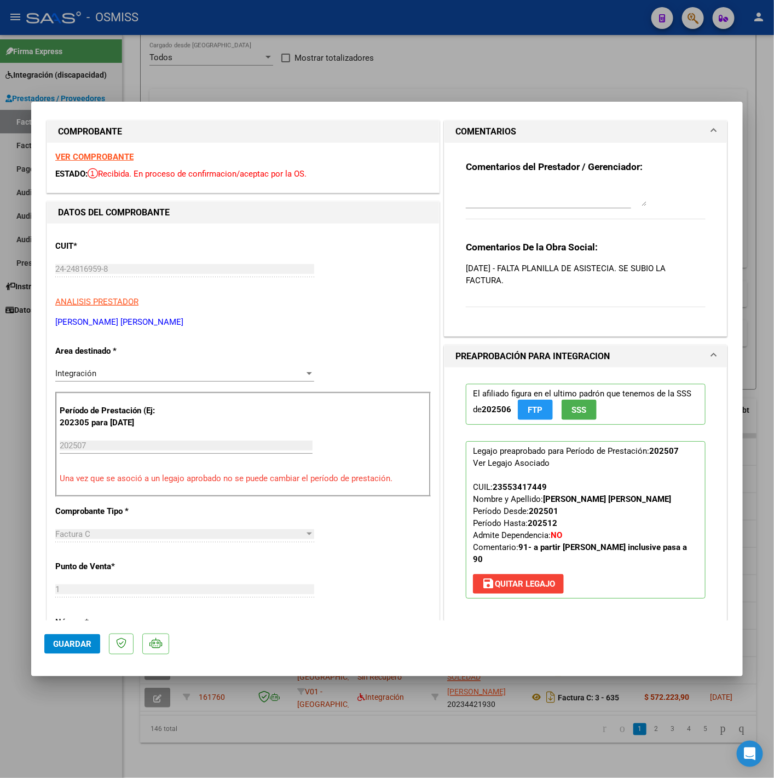
scroll to position [0, 0]
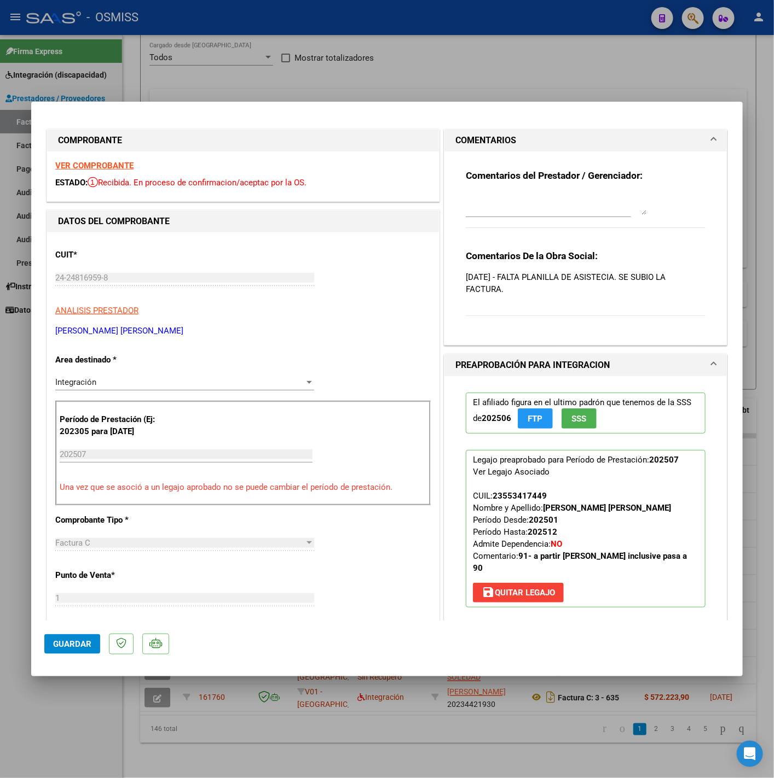
click at [94, 164] on strong "VER COMPROBANTE" at bounding box center [94, 166] width 78 height 10
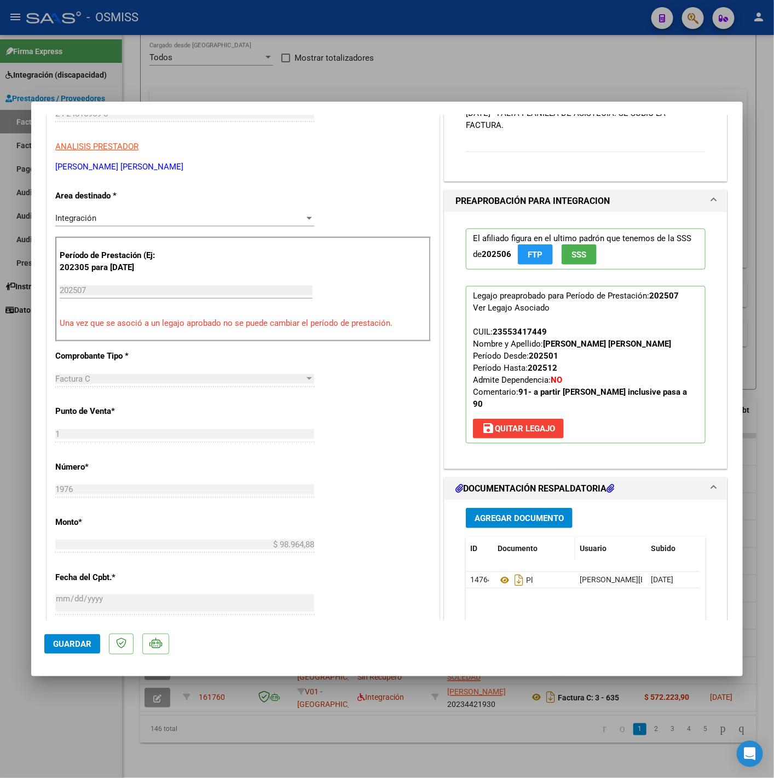
scroll to position [435, 0]
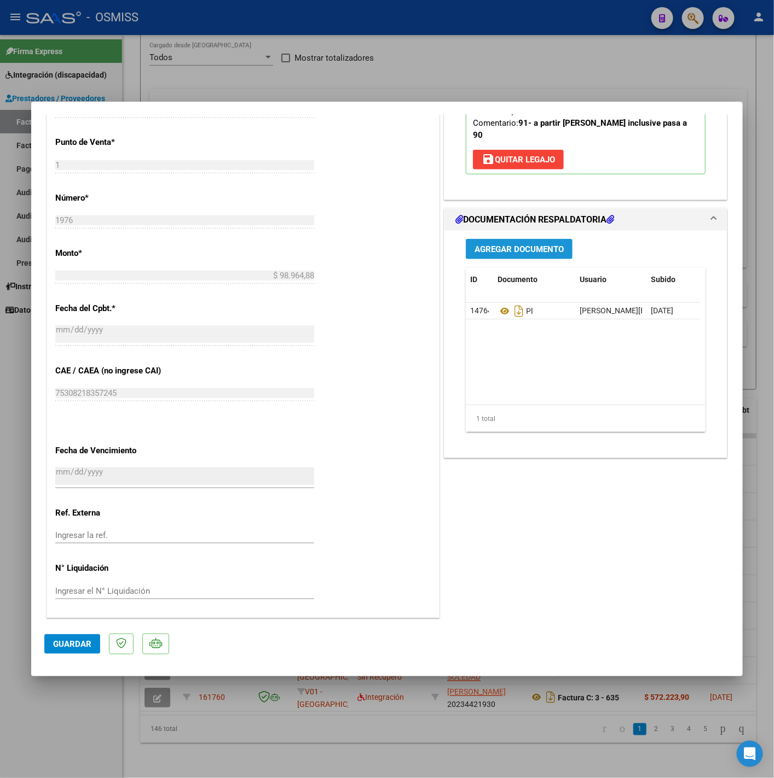
click at [512, 245] on span "Agregar Documento" at bounding box center [518, 250] width 89 height 10
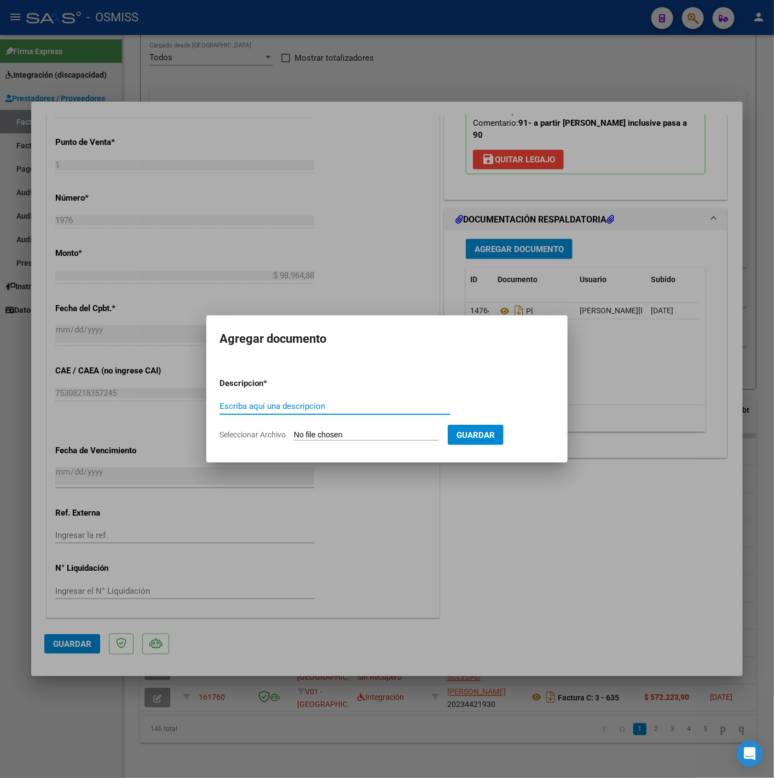
click at [304, 409] on input "Escriba aquí una descripcion" at bounding box center [334, 407] width 231 height 10
type input "PL"
click at [319, 433] on input "Seleccionar Archivo" at bounding box center [366, 436] width 145 height 10
type input "C:\fakepath\Asistencia [PERSON_NAME][DATE] - [PERSON_NAME].pdf"
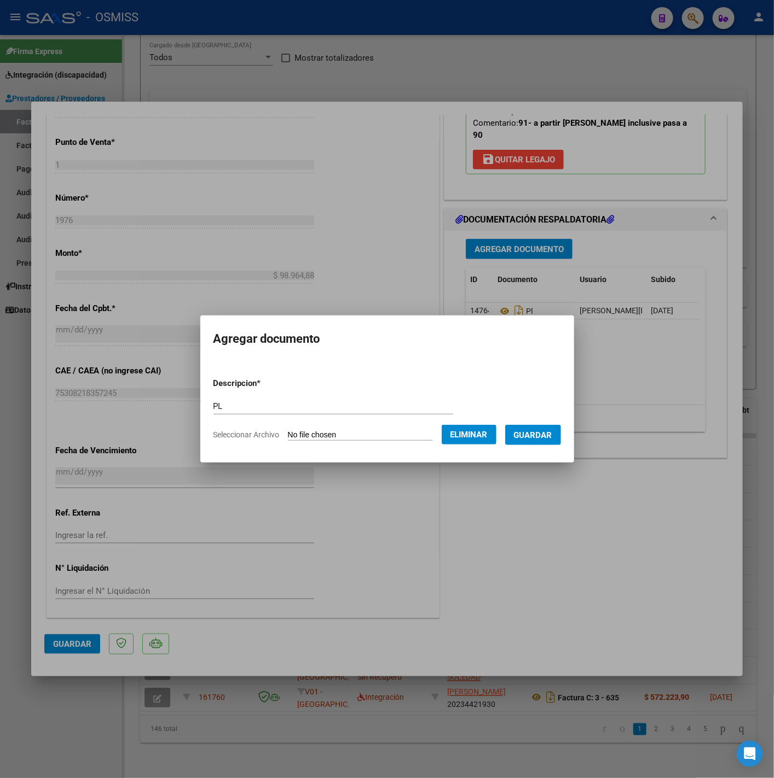
click at [545, 437] on span "Guardar" at bounding box center [533, 436] width 38 height 10
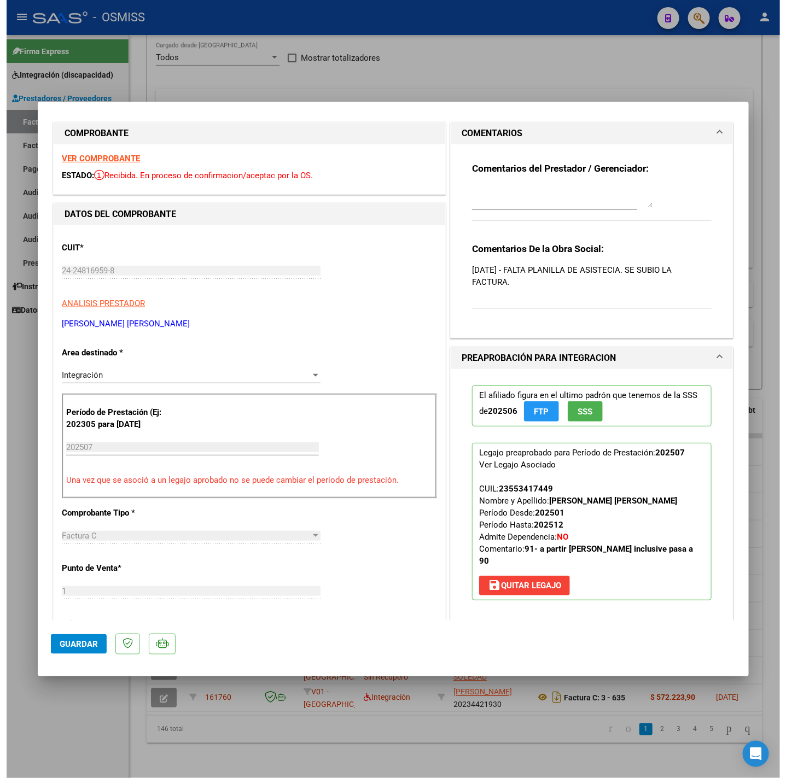
scroll to position [0, 0]
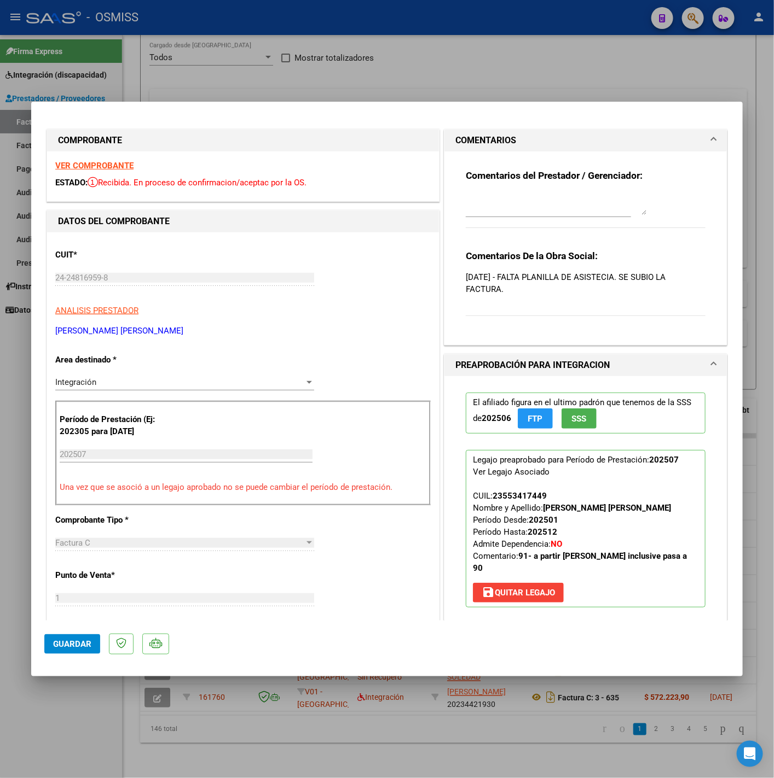
click at [511, 200] on textarea at bounding box center [556, 204] width 181 height 22
type textarea "13-08 SE ADJUNTA PLANILLA DE ASISTENCIA."
click at [83, 646] on span "Guardar" at bounding box center [72, 644] width 38 height 10
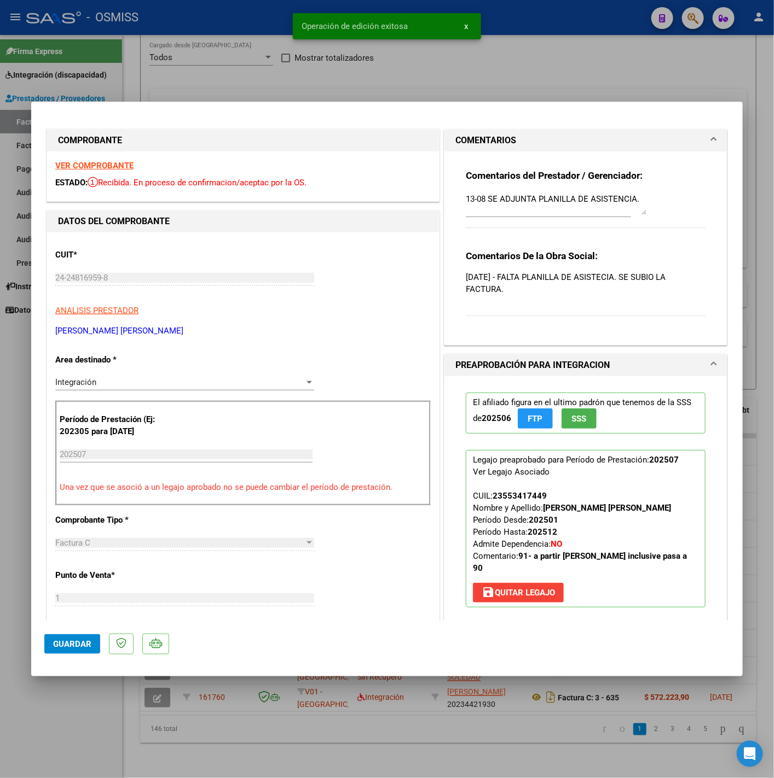
click at [230, 743] on div at bounding box center [387, 389] width 774 height 778
type input "$ 0,00"
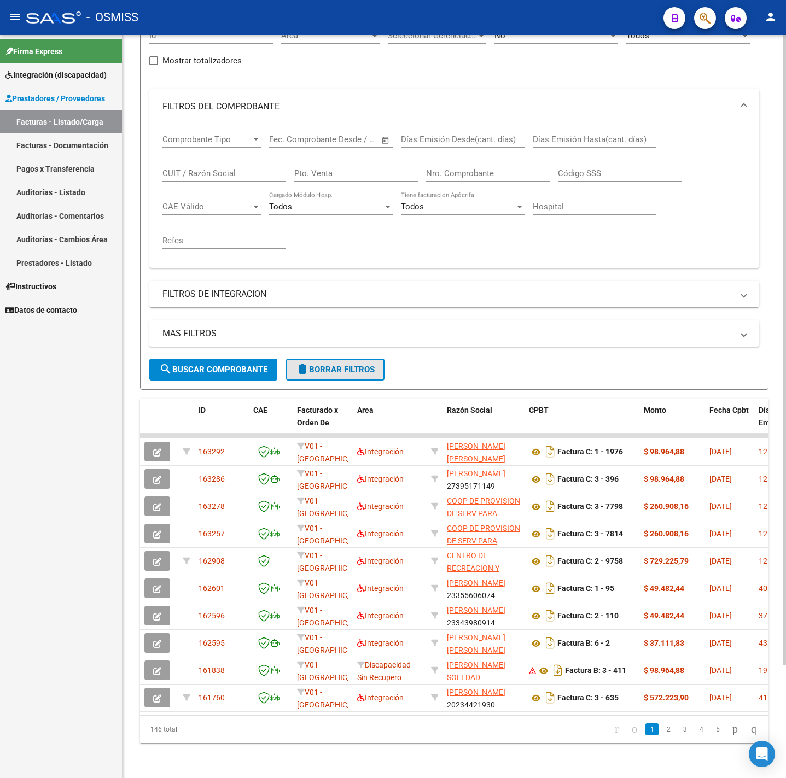
click at [353, 365] on span "delete Borrar Filtros" at bounding box center [335, 370] width 79 height 10
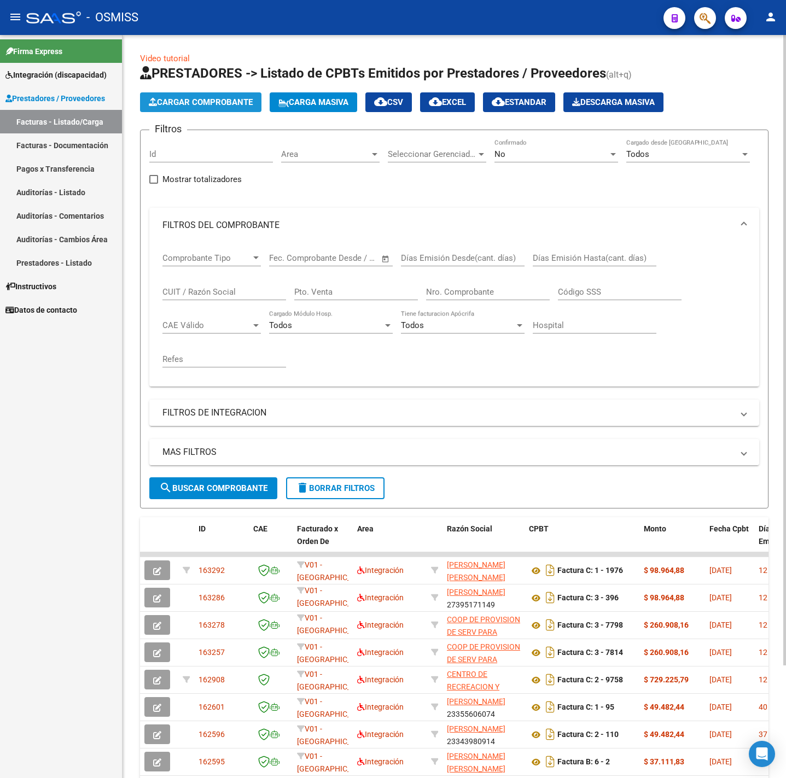
click at [215, 102] on span "Cargar Comprobante" at bounding box center [201, 102] width 104 height 10
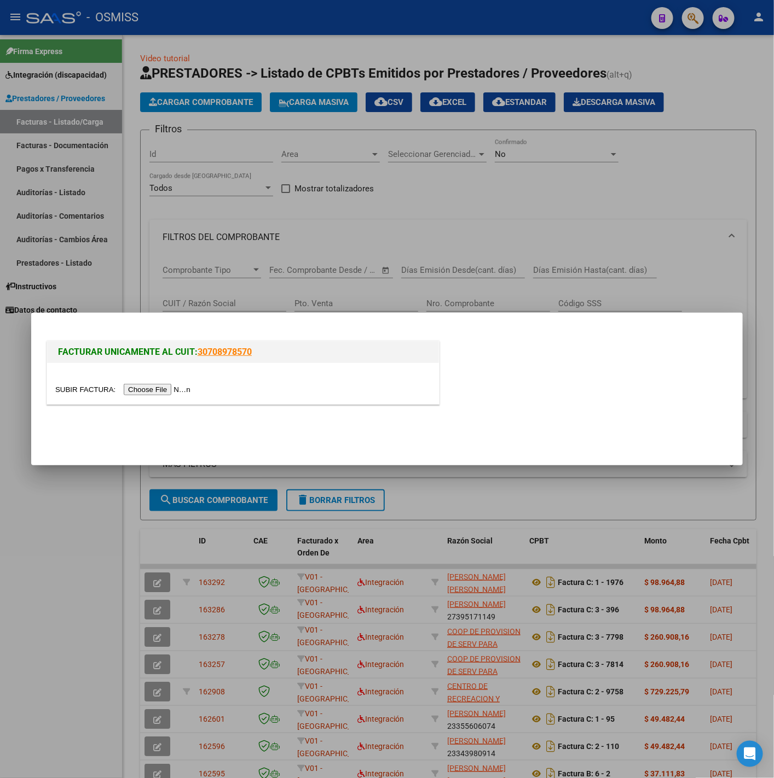
click at [132, 388] on input "file" at bounding box center [124, 389] width 138 height 11
click at [68, 580] on div at bounding box center [387, 389] width 774 height 778
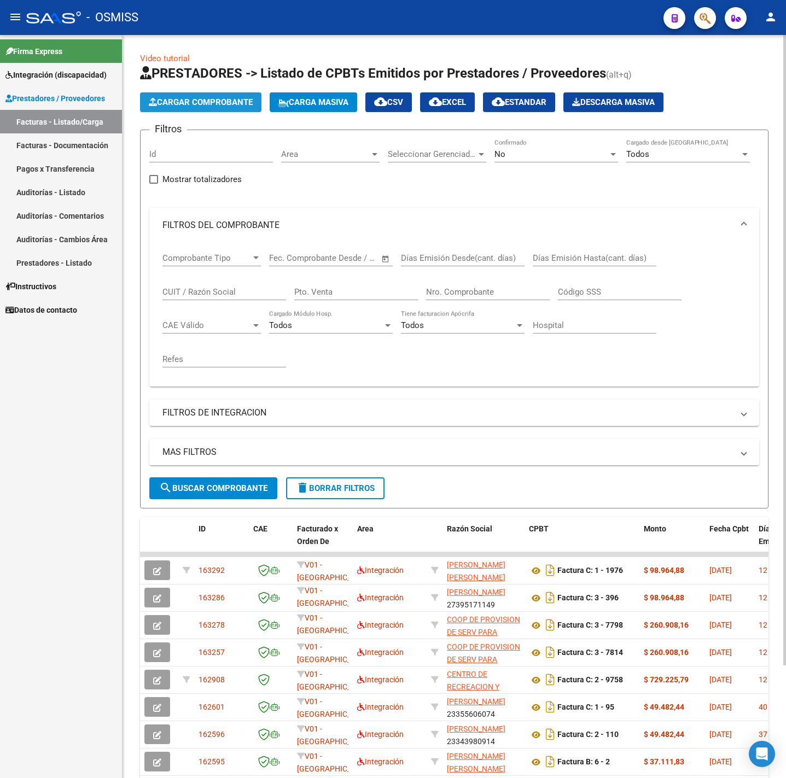
click at [208, 107] on span "Cargar Comprobante" at bounding box center [201, 102] width 104 height 10
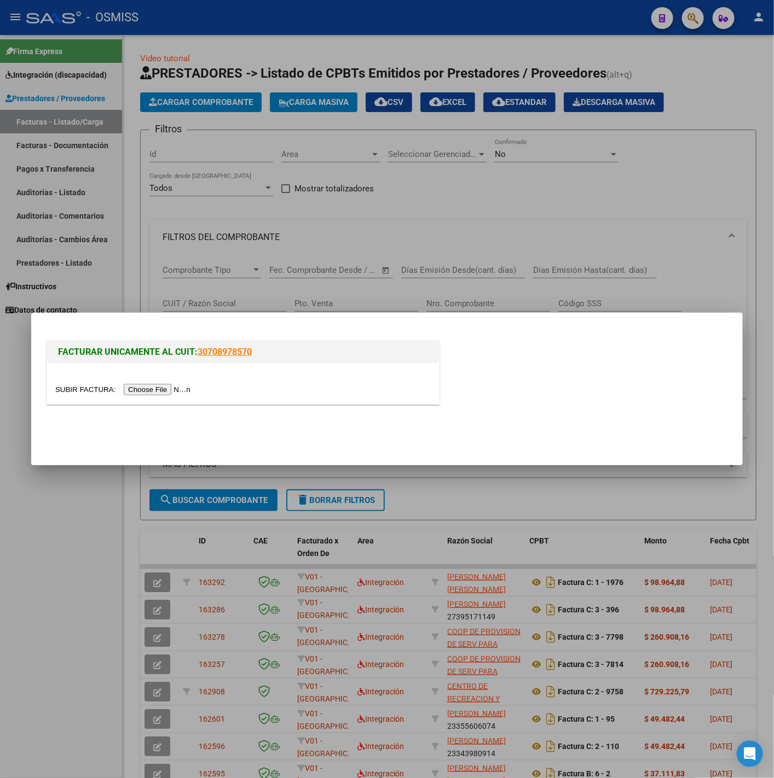
click at [145, 391] on input "file" at bounding box center [124, 389] width 138 height 11
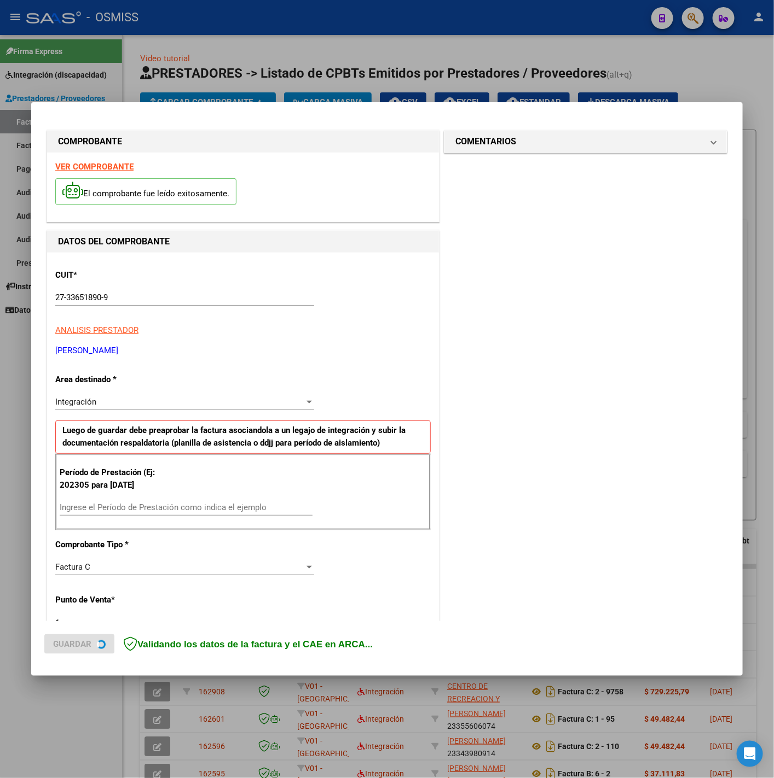
click at [99, 170] on strong "VER COMPROBANTE" at bounding box center [94, 167] width 78 height 10
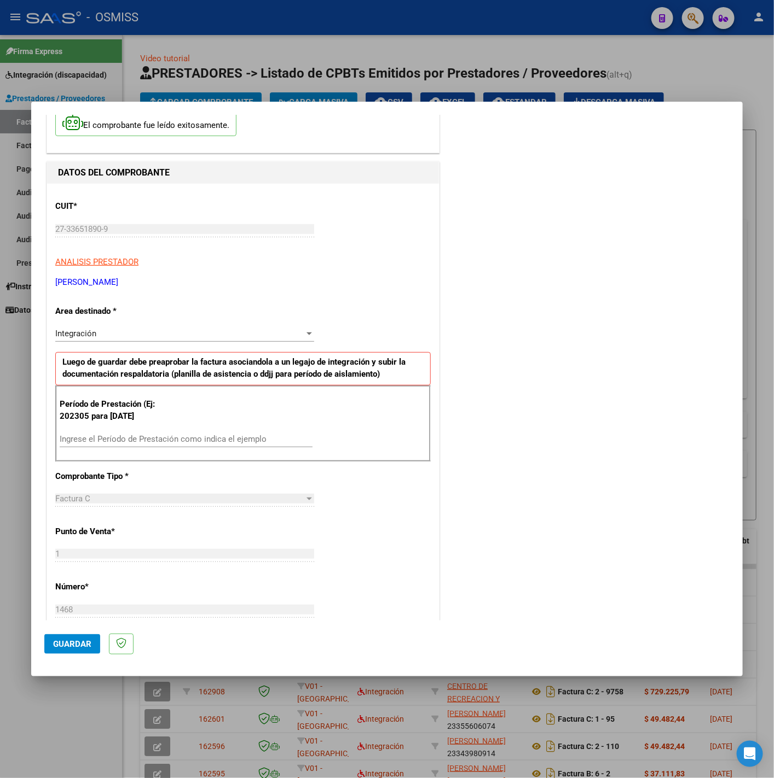
scroll to position [82, 0]
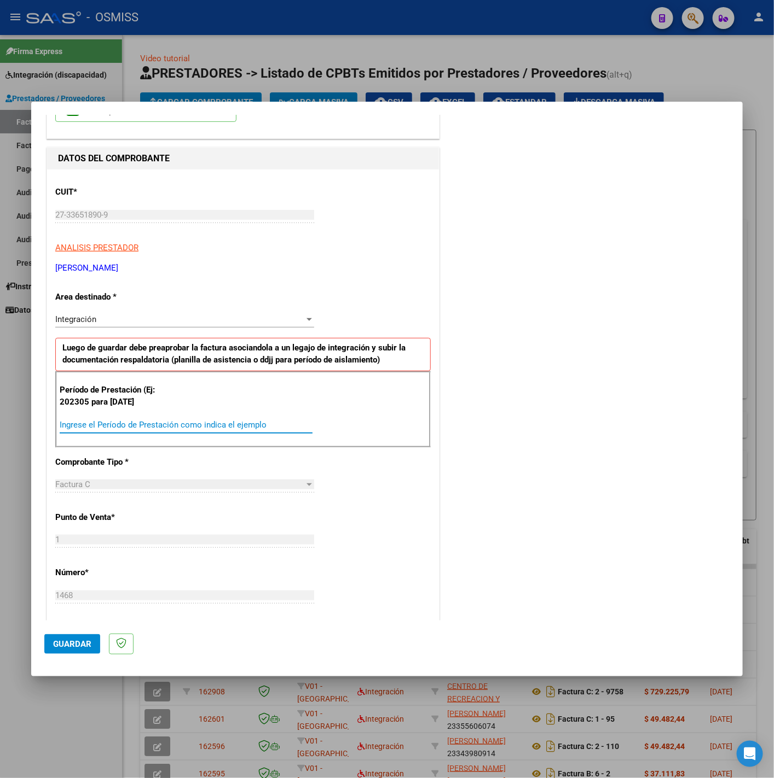
click at [147, 422] on input "Ingrese el Período de Prestación como indica el ejemplo" at bounding box center [186, 425] width 253 height 10
type input "202507"
click at [357, 554] on div "CUIT * 27-33651890-9 Ingresar CUIT ANALISIS PRESTADOR [PERSON_NAME] Area destin…" at bounding box center [243, 581] width 392 height 823
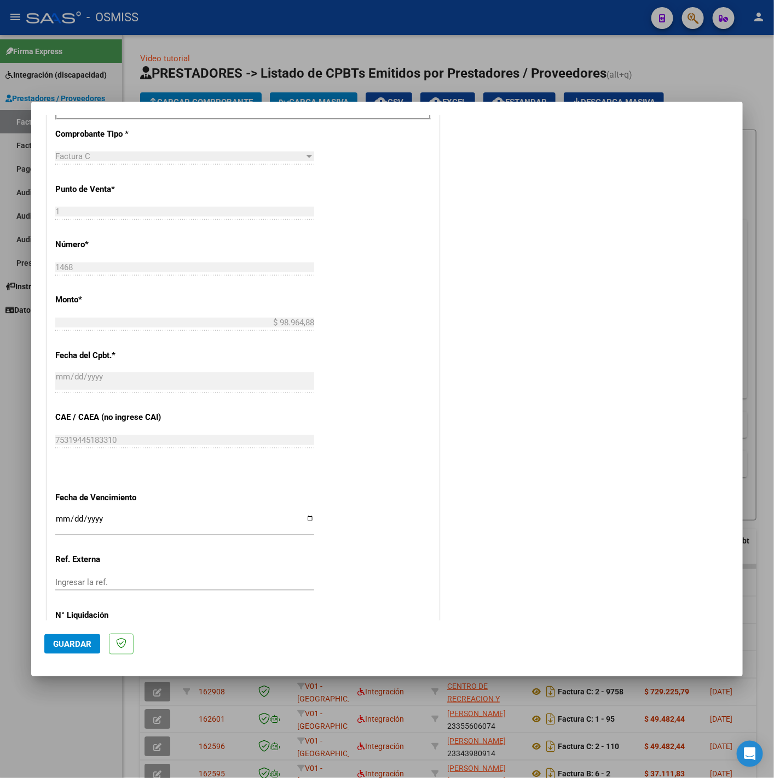
scroll to position [460, 0]
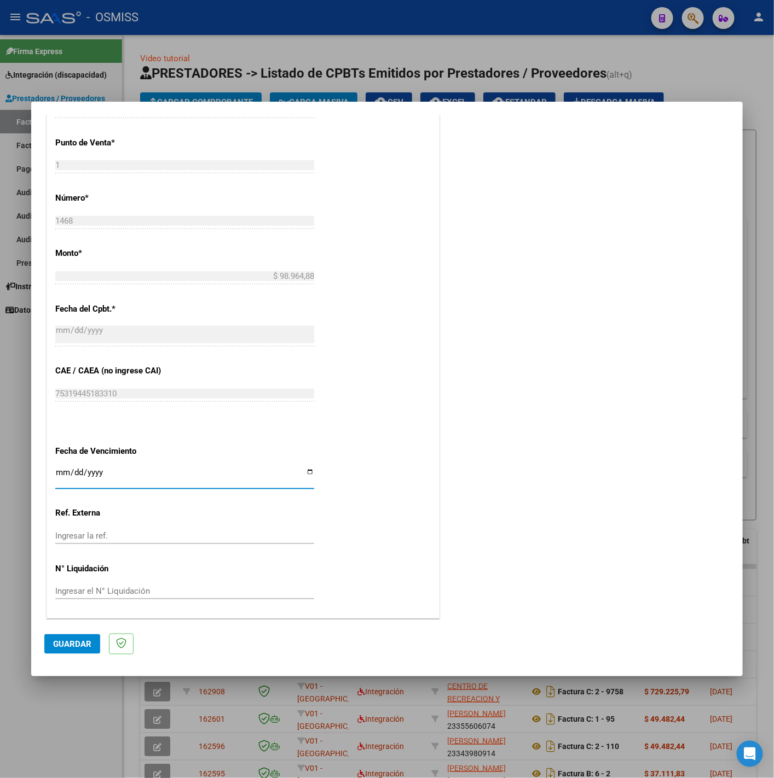
click at [58, 471] on input "Ingresar la fecha" at bounding box center [184, 477] width 259 height 18
type input "[DATE]"
click at [399, 527] on div "CUIT * 27-33651890-9 Ingresar CUIT ANALISIS PRESTADOR [PERSON_NAME] Area destin…" at bounding box center [243, 206] width 392 height 823
click at [82, 644] on span "Guardar" at bounding box center [72, 644] width 38 height 10
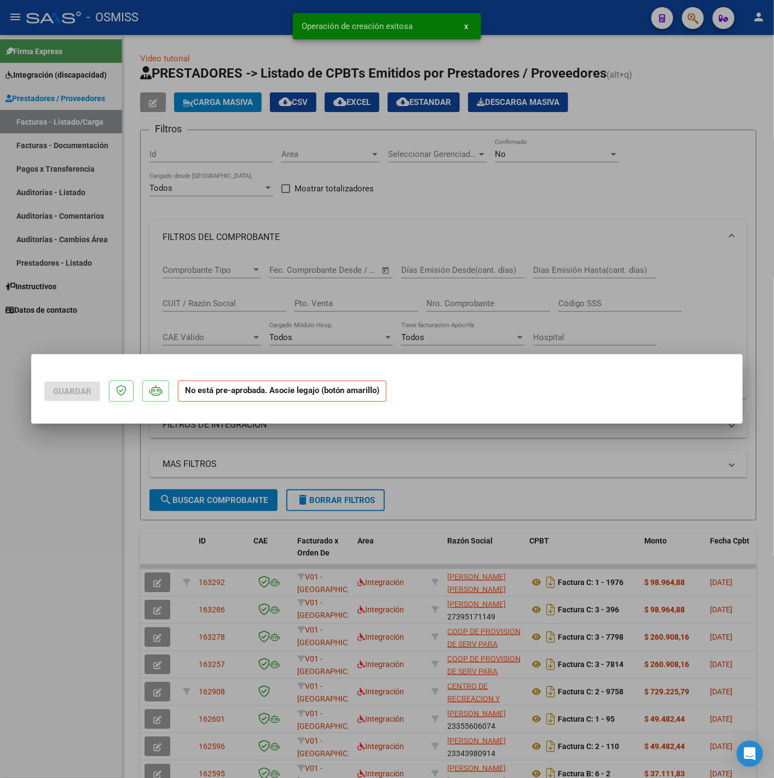
scroll to position [0, 0]
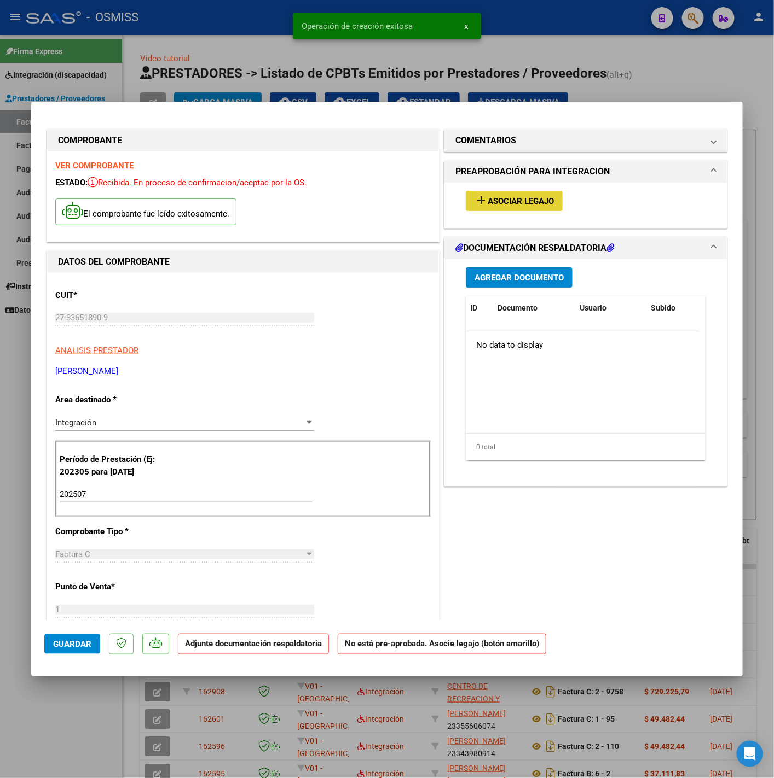
click at [487, 203] on span "Asociar Legajo" at bounding box center [520, 201] width 66 height 10
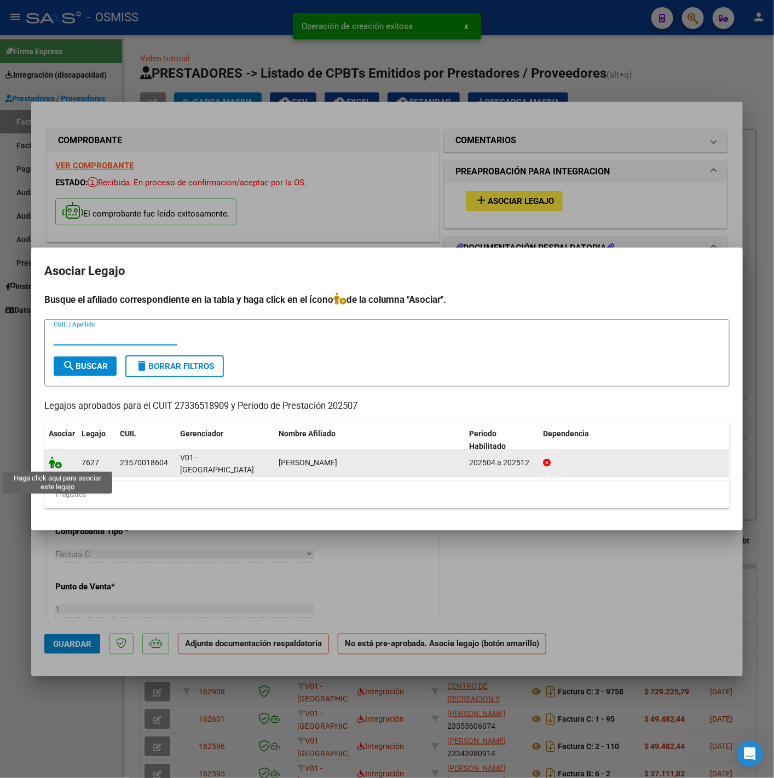
click at [53, 466] on icon at bounding box center [55, 463] width 13 height 12
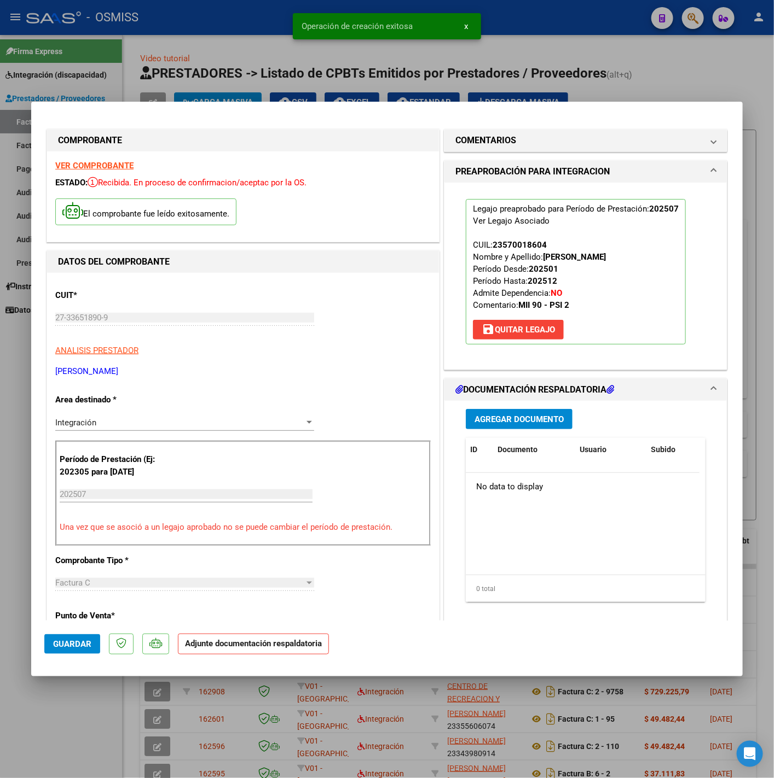
click at [504, 416] on span "Agregar Documento" at bounding box center [518, 420] width 89 height 10
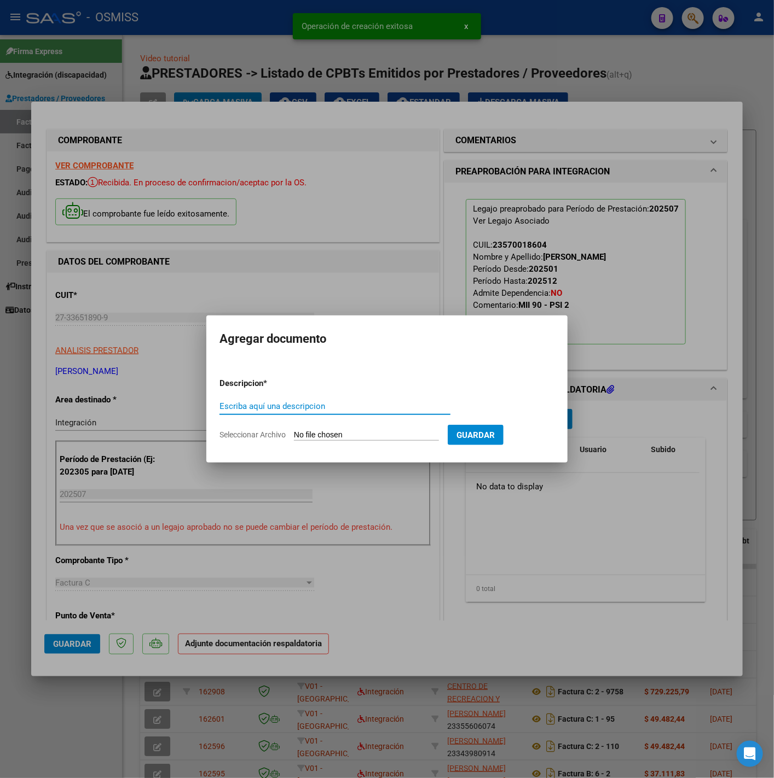
click at [281, 410] on input "Escriba aquí una descripcion" at bounding box center [334, 407] width 231 height 10
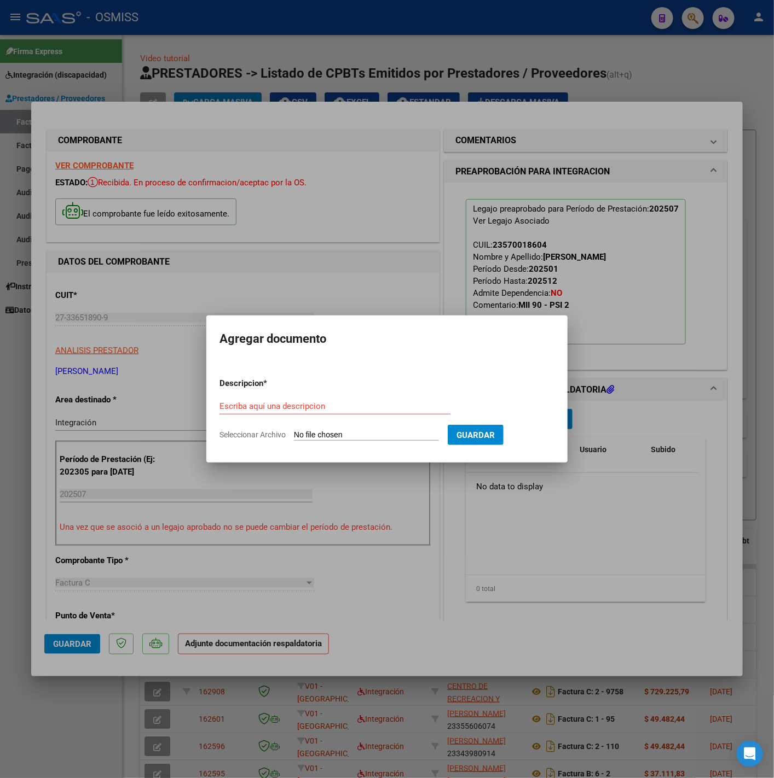
drag, startPoint x: 317, startPoint y: 396, endPoint x: 323, endPoint y: 404, distance: 10.9
click at [316, 398] on form "Descripcion * Escriba aquí una descripcion Seleccionar Archivo Guardar" at bounding box center [386, 409] width 335 height 80
click at [327, 408] on input "Escriba aquí una descripcion" at bounding box center [334, 407] width 231 height 10
type input "PL"
click at [327, 433] on input "Seleccionar Archivo" at bounding box center [366, 436] width 145 height 10
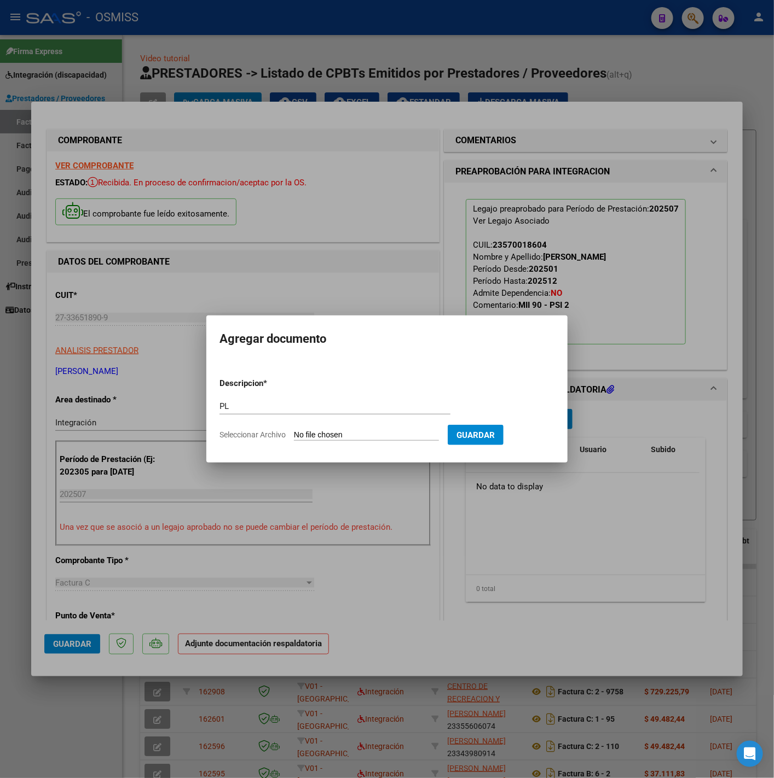
type input "C:\fakepath\ASISTENCIA JULIO 025 - [PERSON_NAME].pdf"
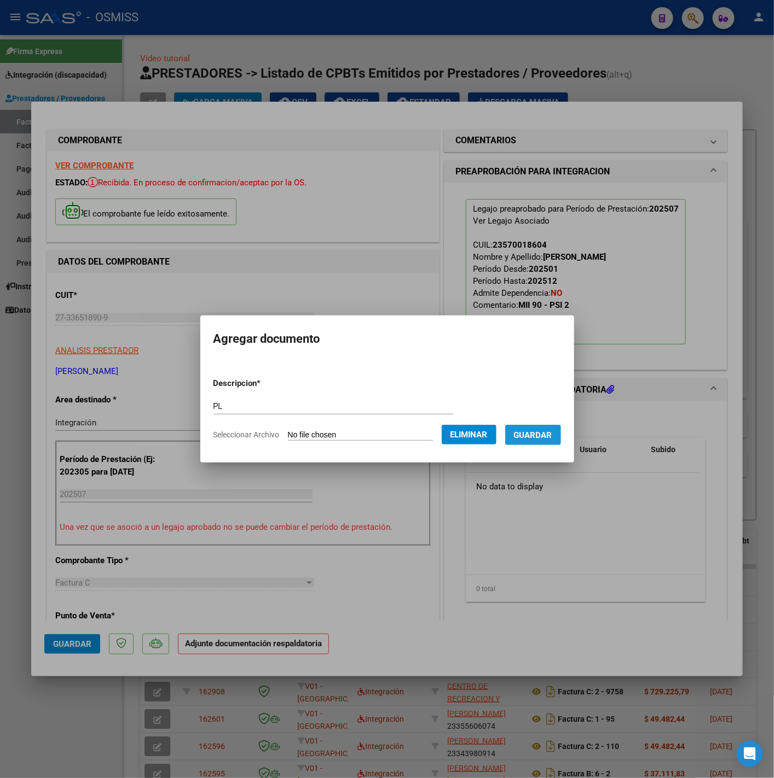
click at [551, 434] on span "Guardar" at bounding box center [533, 436] width 38 height 10
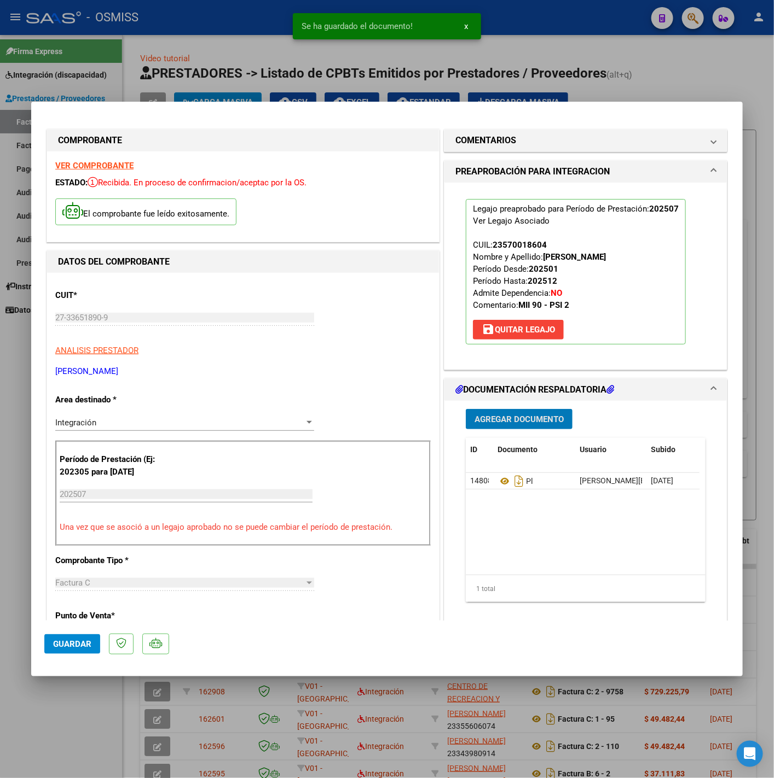
click at [69, 645] on span "Guardar" at bounding box center [72, 644] width 38 height 10
click at [57, 719] on div at bounding box center [387, 389] width 774 height 778
type input "$ 0,00"
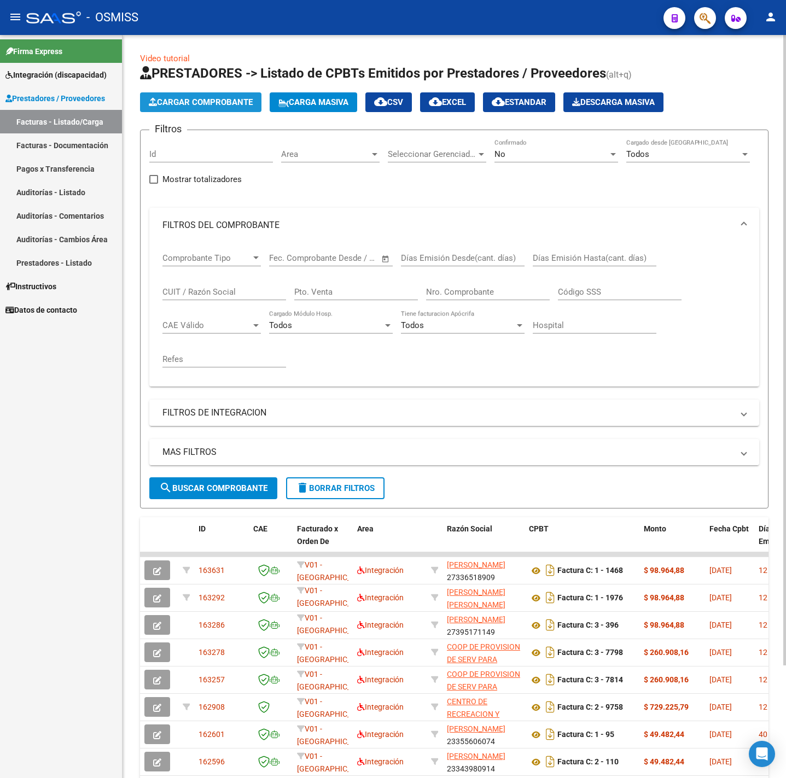
click at [235, 106] on span "Cargar Comprobante" at bounding box center [201, 102] width 104 height 10
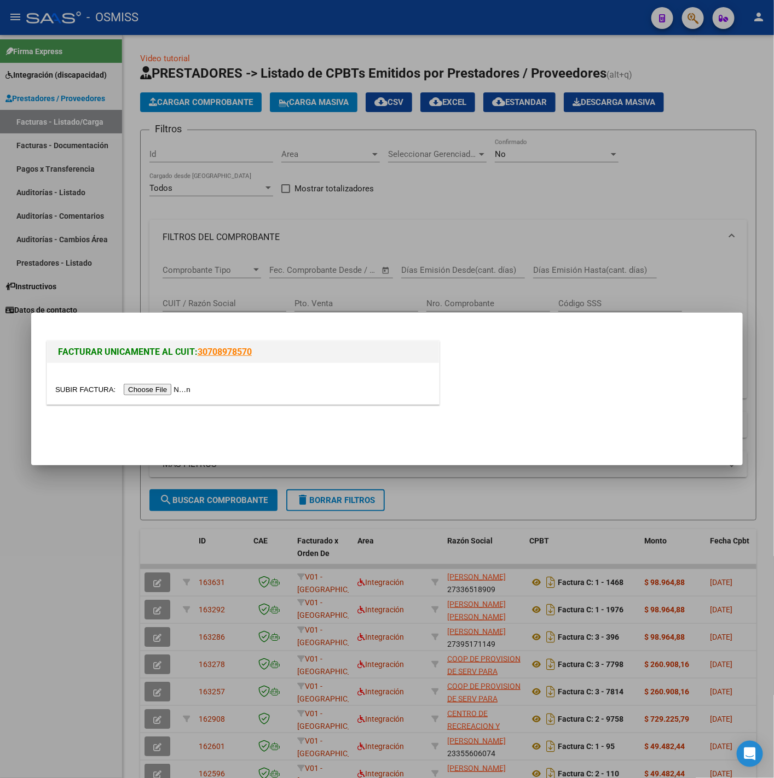
click at [181, 381] on div at bounding box center [243, 383] width 392 height 41
click at [183, 388] on input "file" at bounding box center [124, 389] width 138 height 11
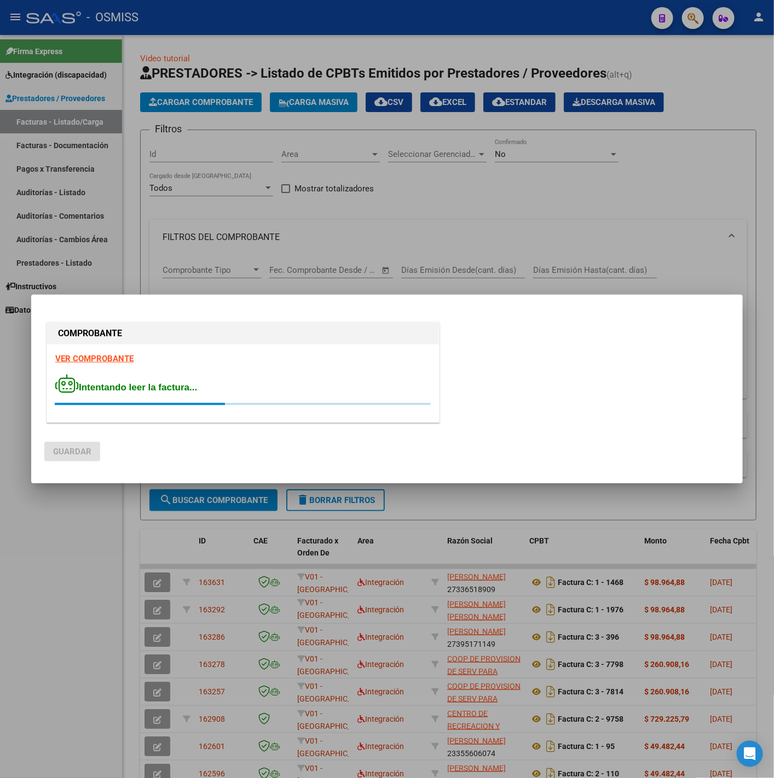
click at [92, 363] on strong "VER COMPROBANTE" at bounding box center [94, 359] width 78 height 10
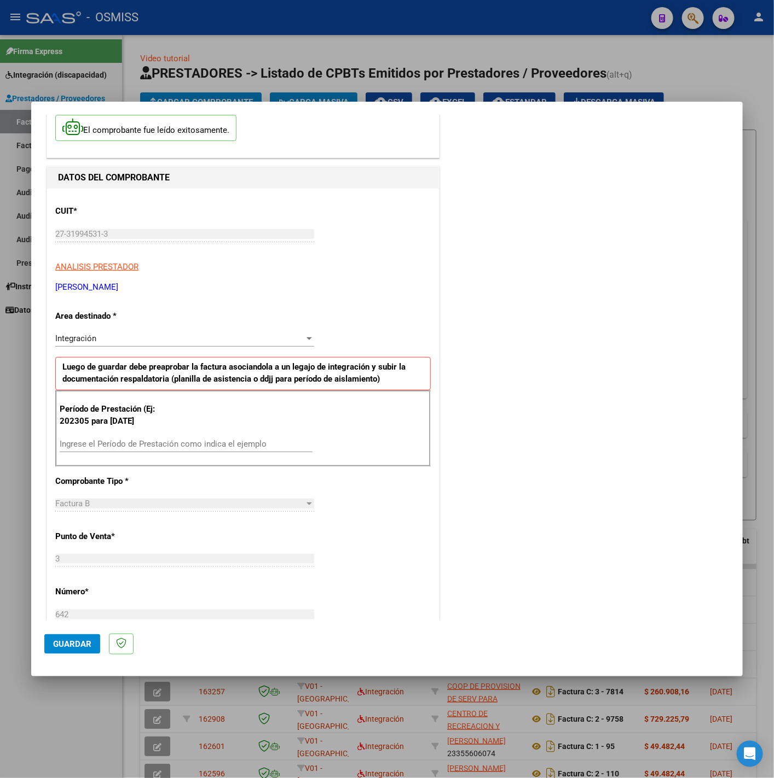
scroll to position [82, 0]
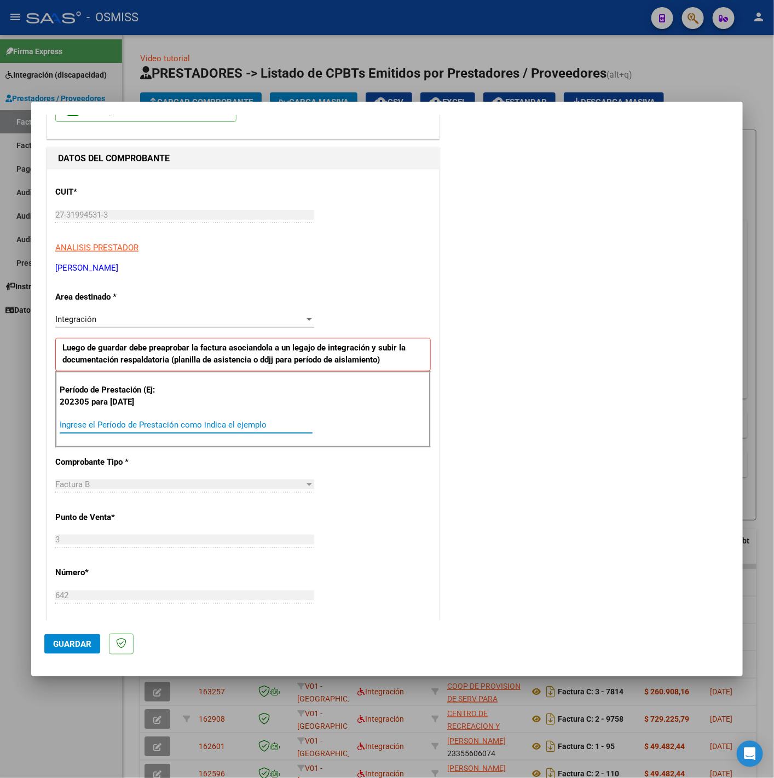
click at [110, 426] on input "Ingrese el Período de Prestación como indica el ejemplo" at bounding box center [186, 425] width 253 height 10
type input "202507"
click at [357, 498] on div "CUIT * 27-31994531-3 Ingresar CUIT ANALISIS PRESTADOR [PERSON_NAME] [PERSON_NAM…" at bounding box center [243, 581] width 392 height 823
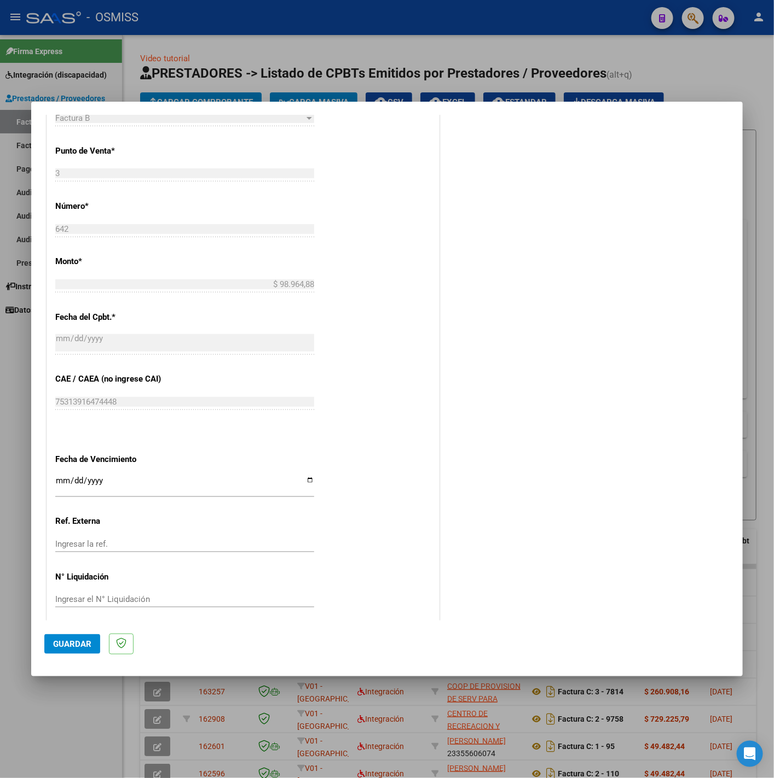
scroll to position [460, 0]
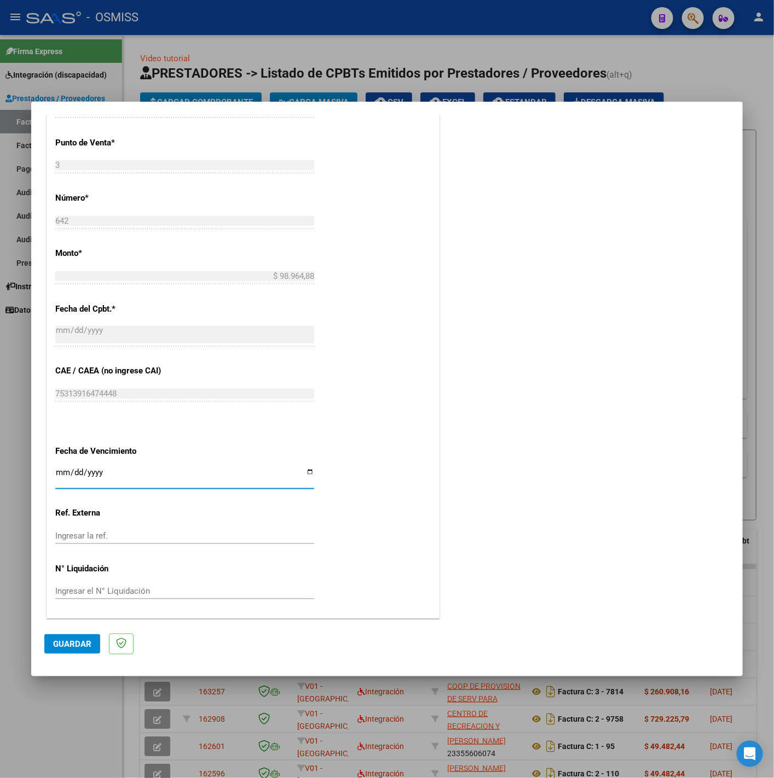
click at [60, 473] on input "Ingresar la fecha" at bounding box center [184, 477] width 259 height 18
type input "[DATE]"
click at [69, 650] on button "Guardar" at bounding box center [72, 645] width 56 height 20
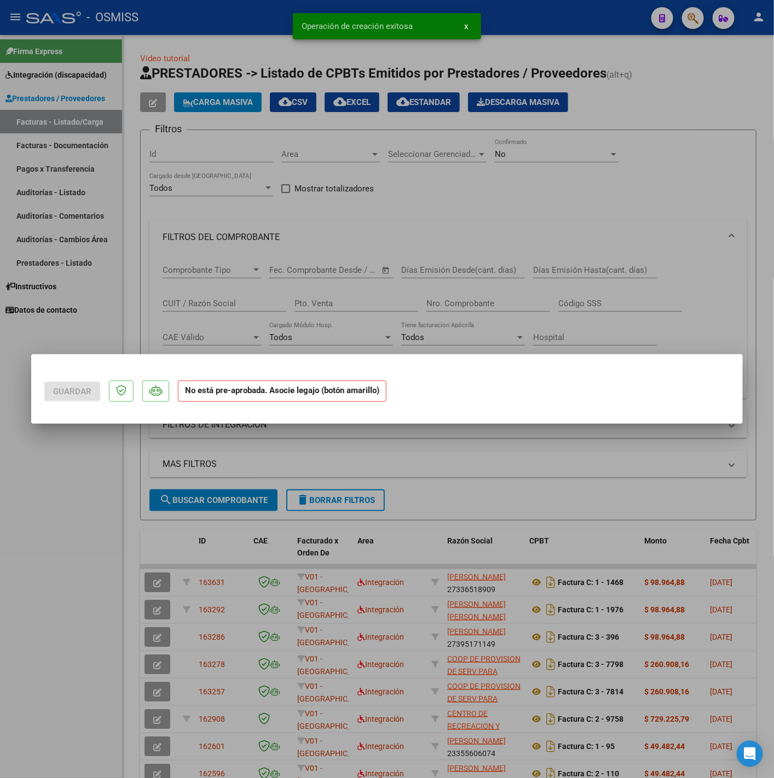
scroll to position [0, 0]
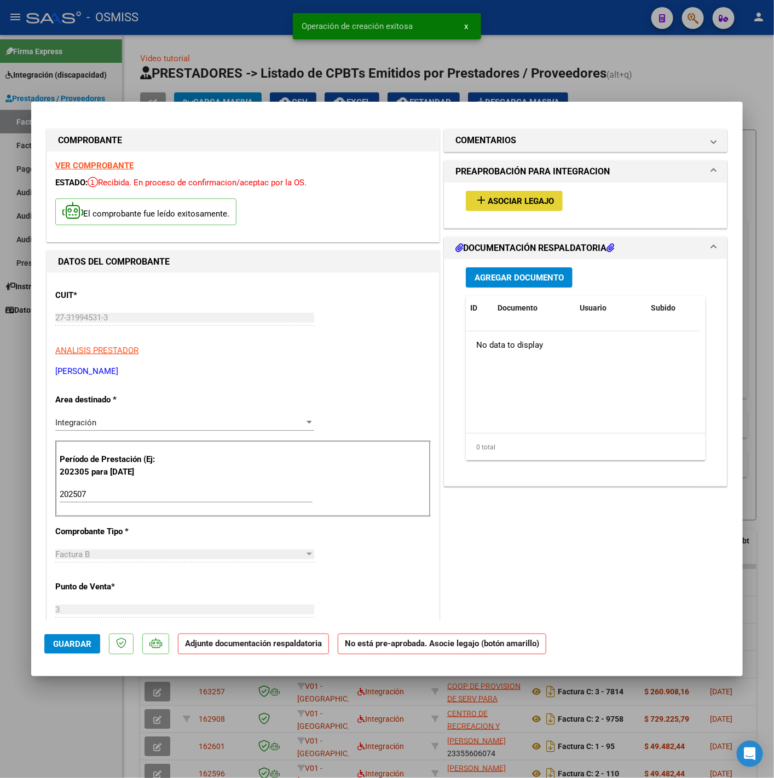
click at [501, 197] on span "Asociar Legajo" at bounding box center [520, 201] width 66 height 10
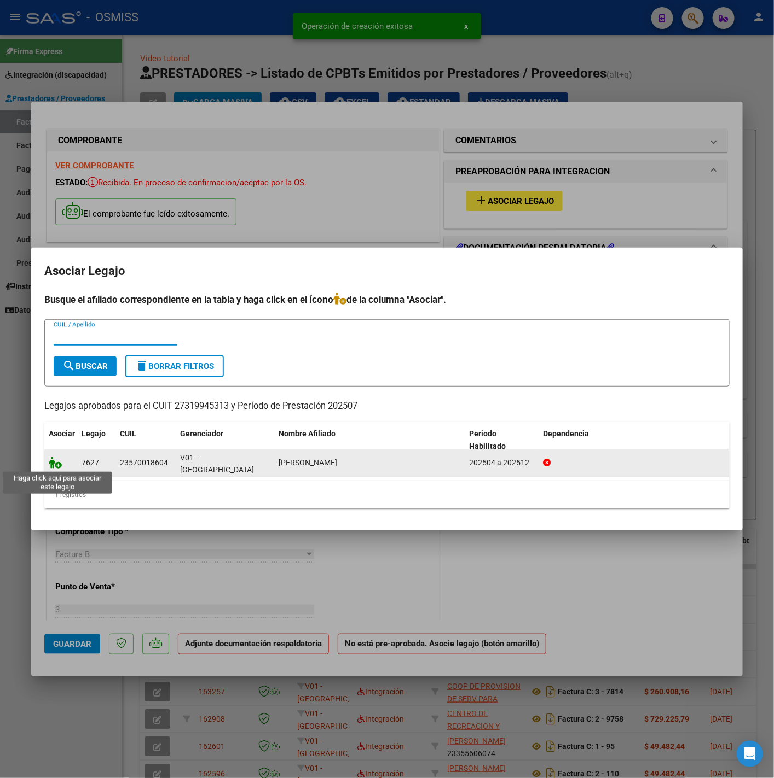
click at [56, 460] on icon at bounding box center [55, 463] width 13 height 12
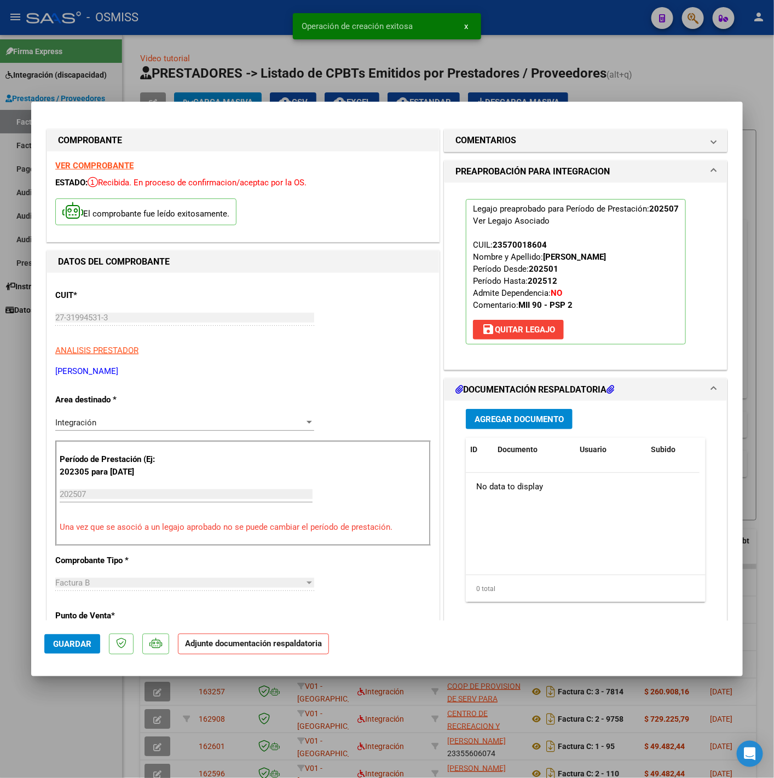
click at [517, 415] on span "Agregar Documento" at bounding box center [518, 420] width 89 height 10
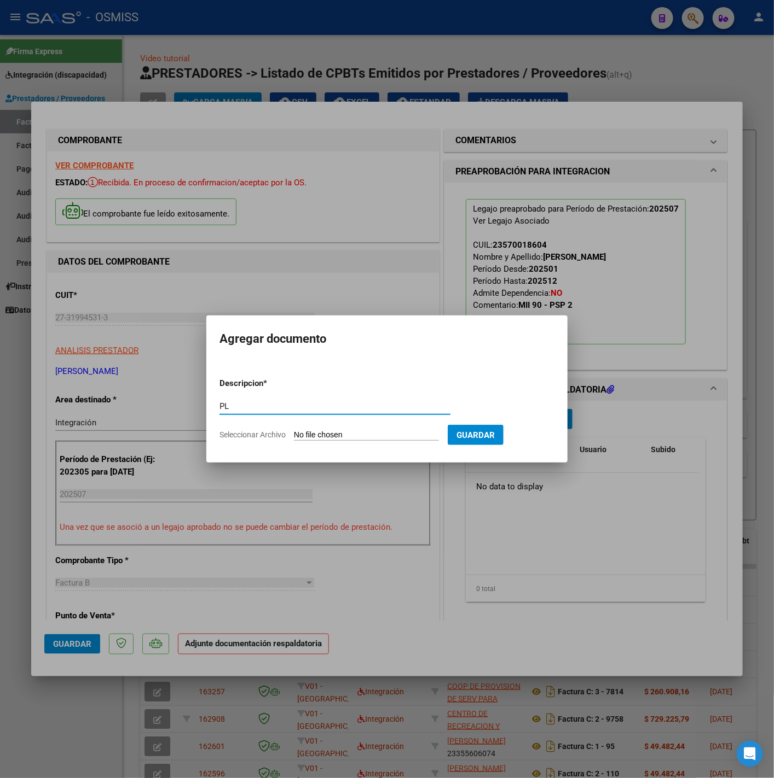
type input "PL"
click at [401, 434] on input "Seleccionar Archivo" at bounding box center [366, 436] width 145 height 10
type input "C:\fakepath\PA.pdf"
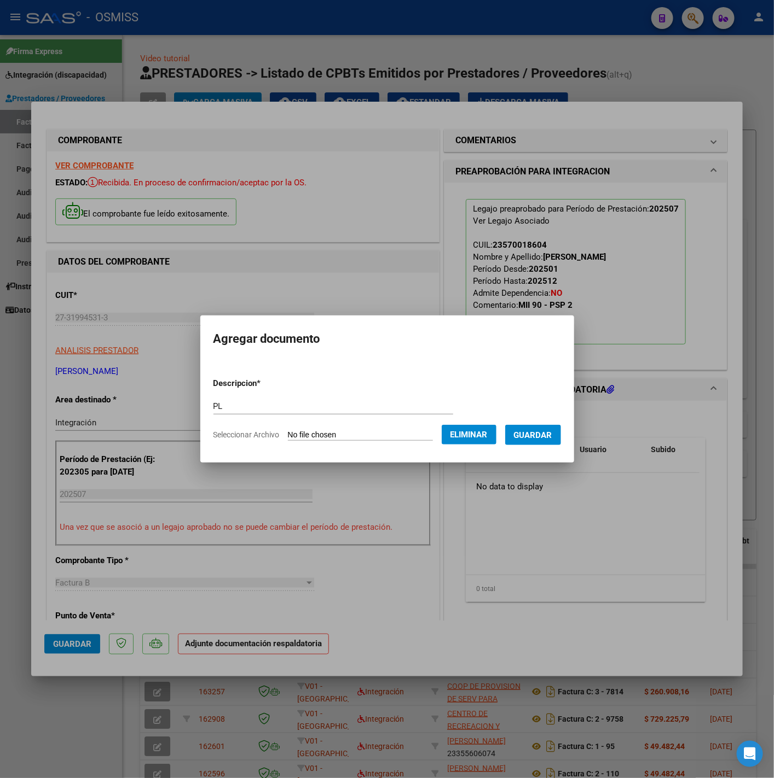
click at [552, 439] on span "Guardar" at bounding box center [533, 436] width 38 height 10
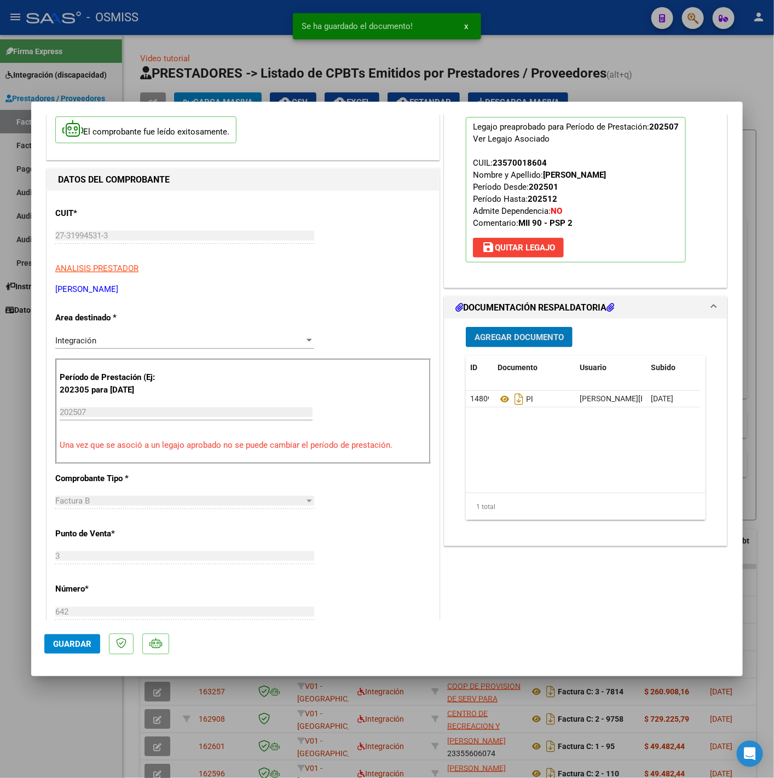
scroll to position [164, 0]
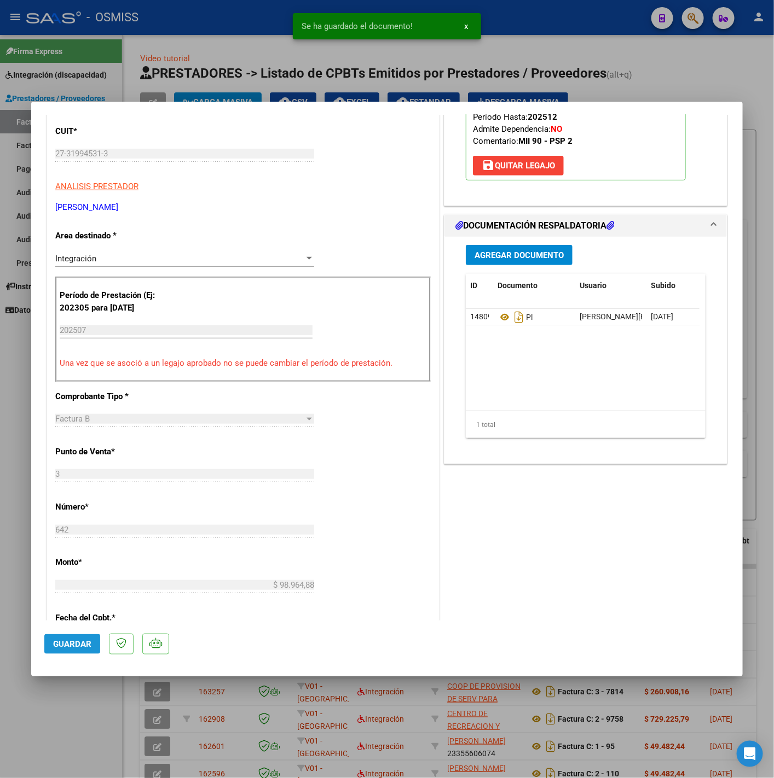
click at [68, 652] on button "Guardar" at bounding box center [72, 645] width 56 height 20
click at [71, 721] on div at bounding box center [387, 389] width 774 height 778
type input "$ 0,00"
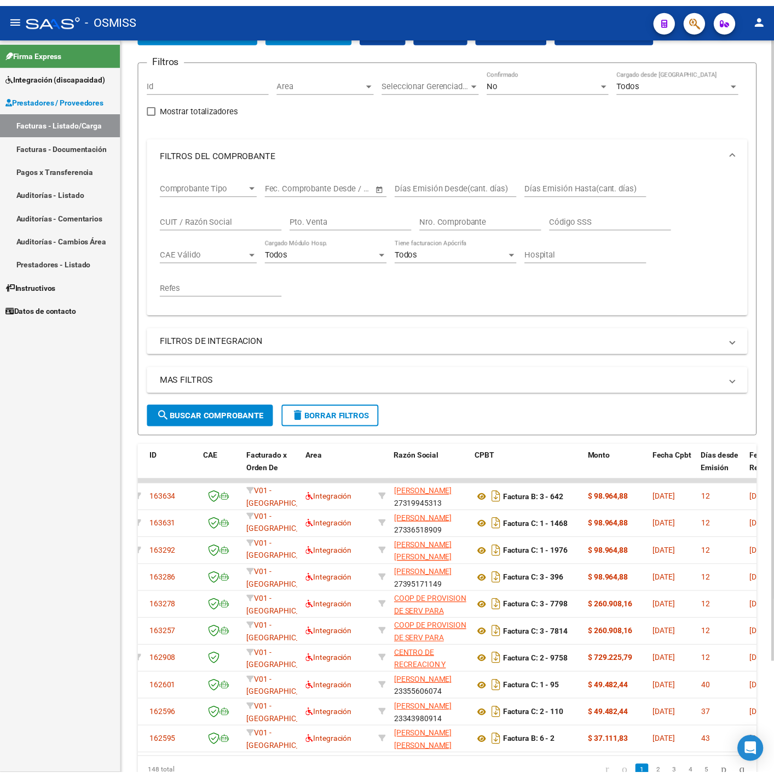
scroll to position [0, 0]
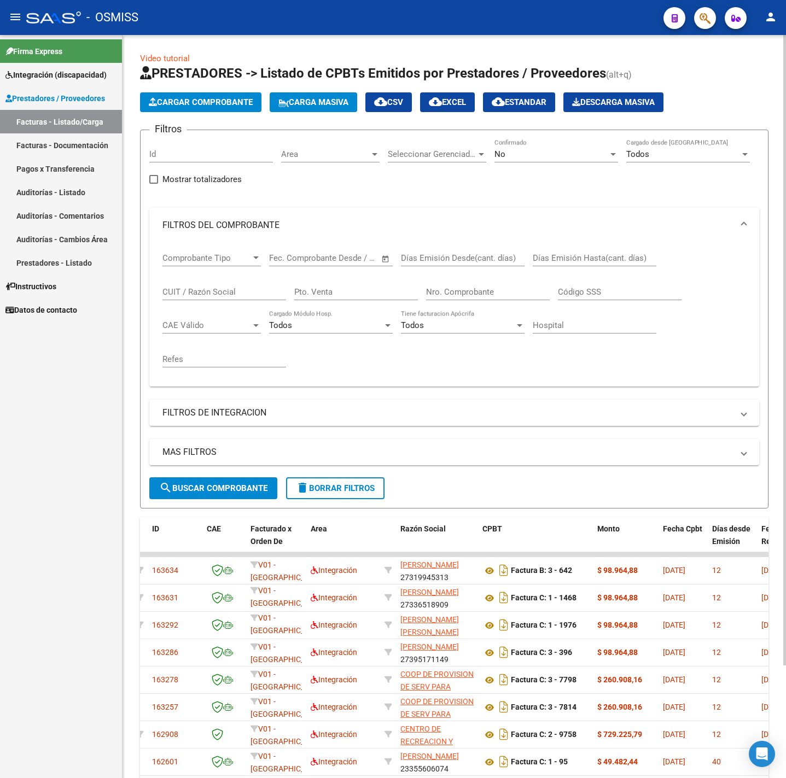
click at [225, 102] on span "Cargar Comprobante" at bounding box center [201, 102] width 104 height 10
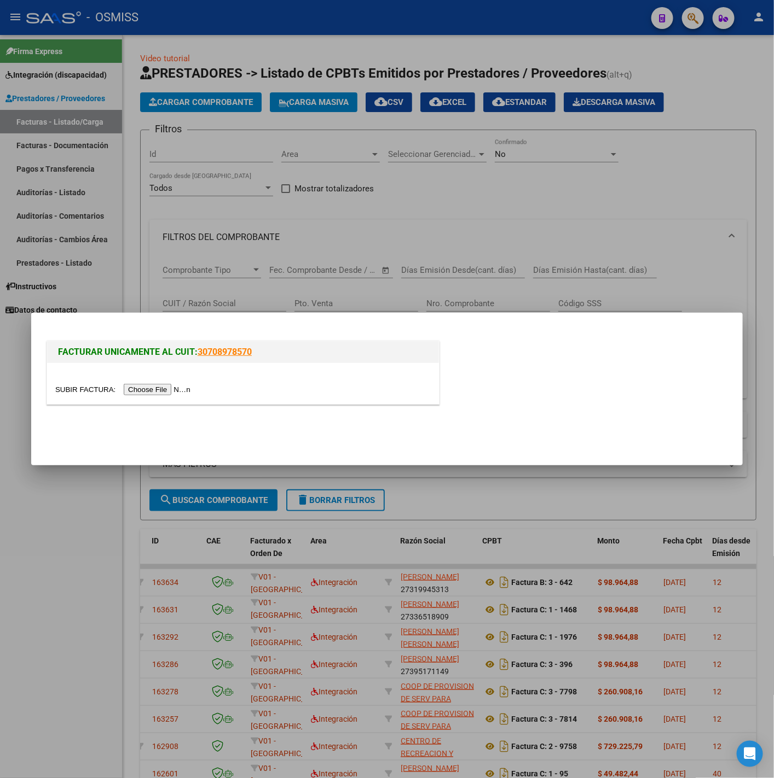
click at [170, 389] on input "file" at bounding box center [124, 389] width 138 height 11
click at [170, 384] on div at bounding box center [242, 389] width 375 height 13
click at [171, 394] on input "file" at bounding box center [124, 389] width 138 height 11
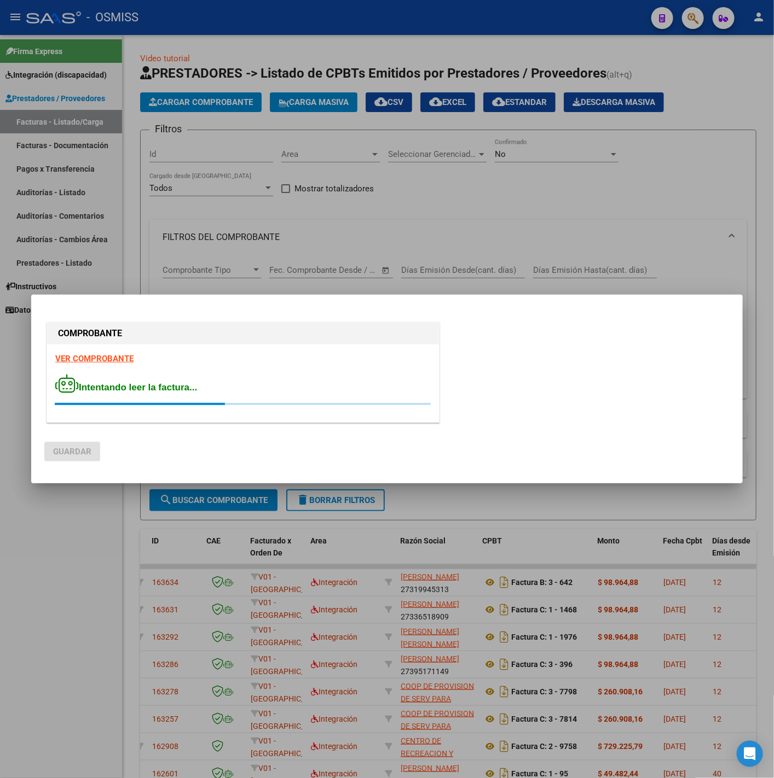
click at [128, 358] on strong "VER COMPROBANTE" at bounding box center [94, 359] width 78 height 10
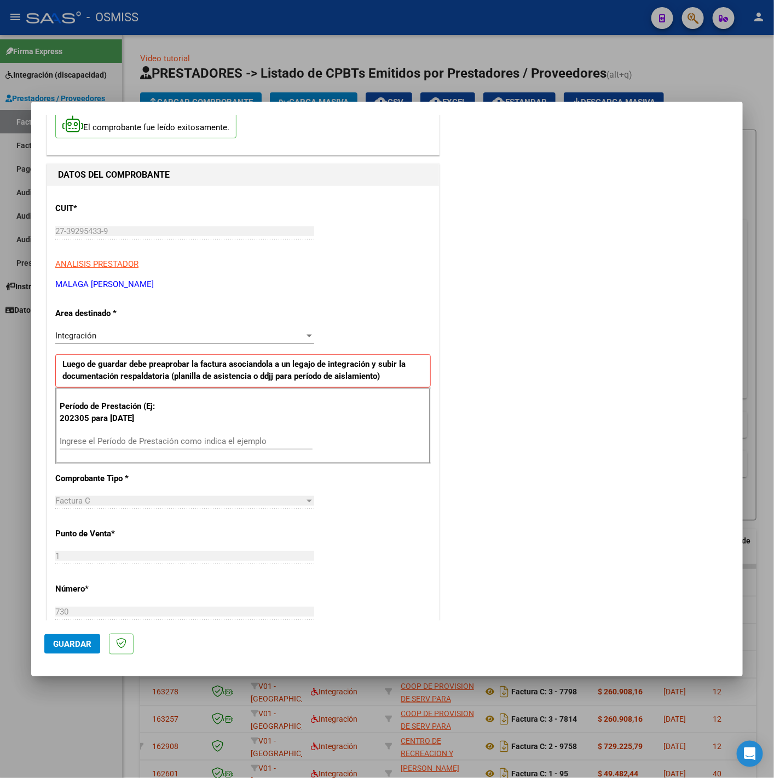
scroll to position [164, 0]
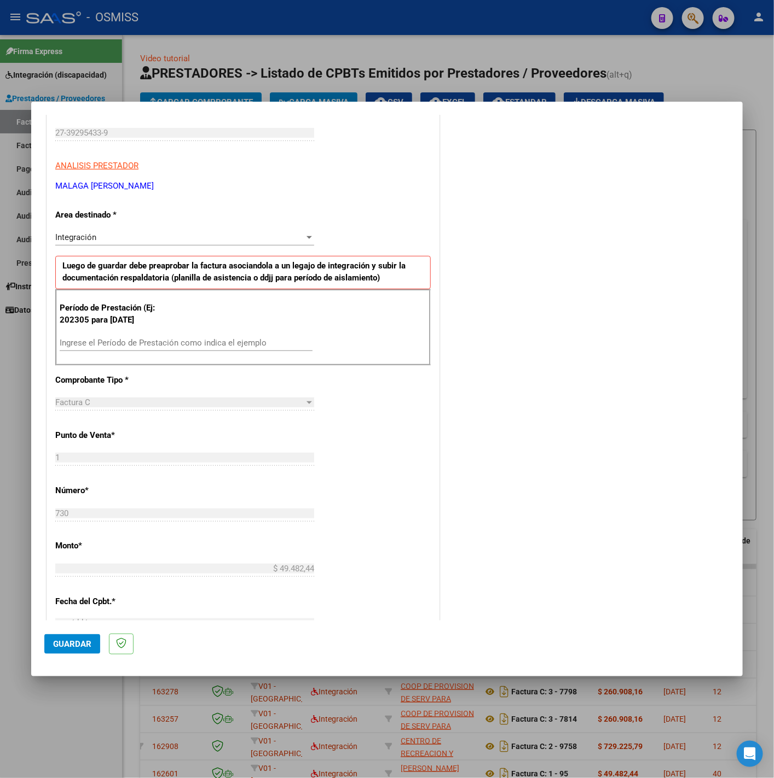
click at [155, 344] on input "Ingrese el Período de Prestación como indica el ejemplo" at bounding box center [186, 343] width 253 height 10
drag, startPoint x: 67, startPoint y: 710, endPoint x: 71, endPoint y: 696, distance: 14.1
click at [68, 710] on div at bounding box center [387, 389] width 774 height 778
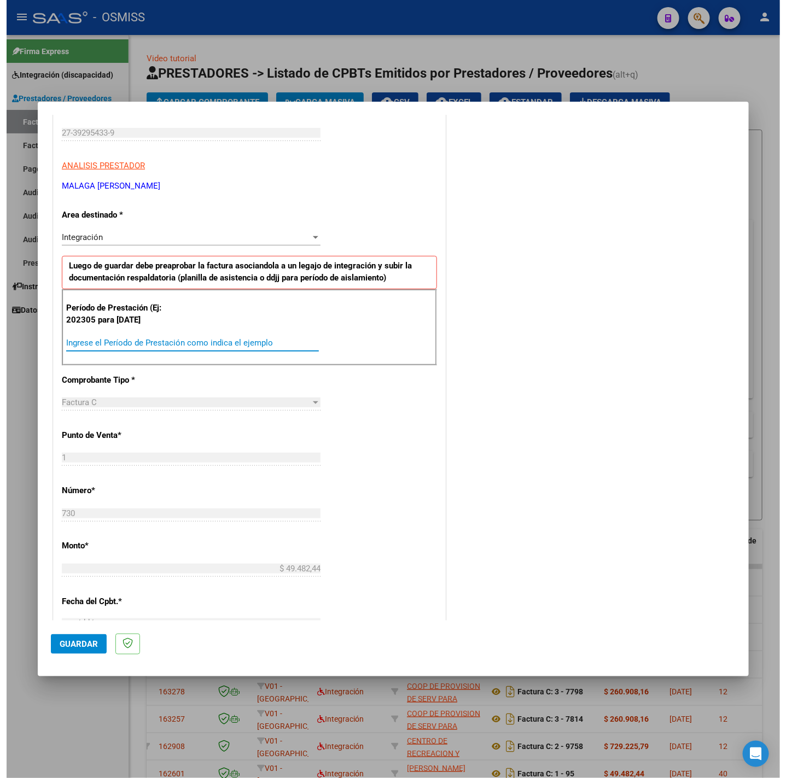
scroll to position [0, 0]
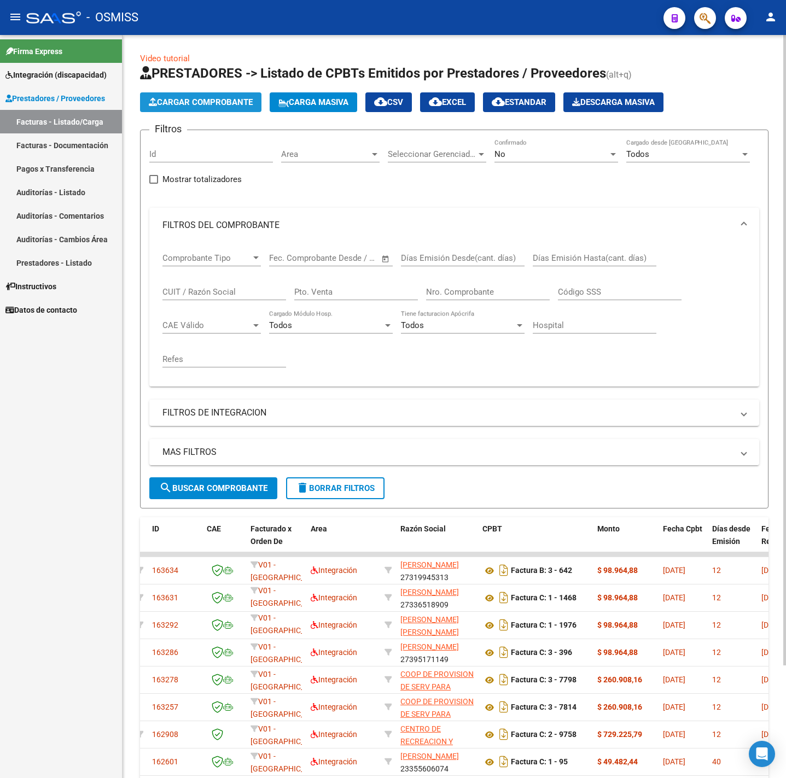
click at [217, 112] on button "Cargar Comprobante" at bounding box center [200, 102] width 121 height 20
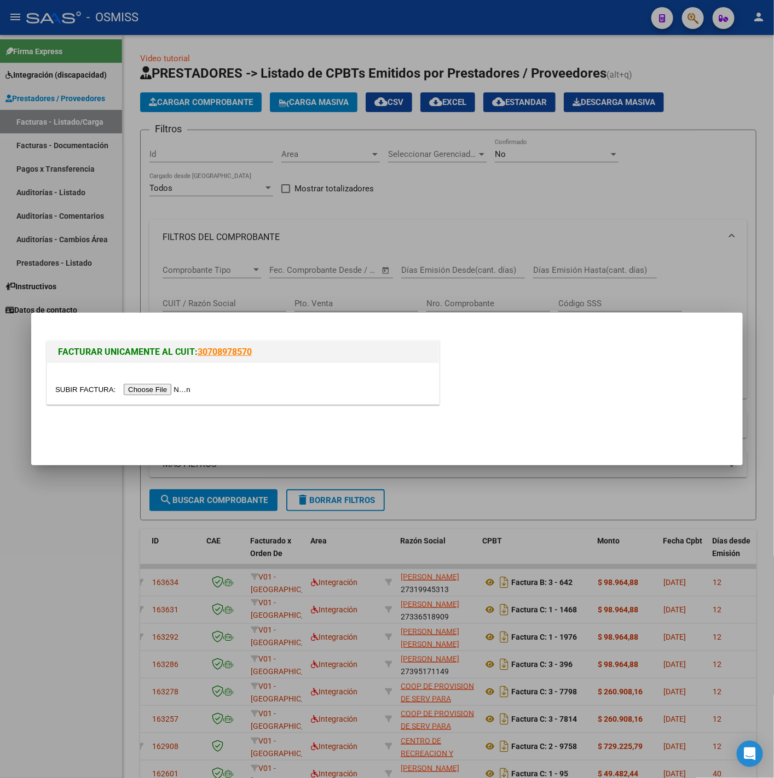
click at [163, 394] on input "file" at bounding box center [124, 389] width 138 height 11
click at [150, 396] on div at bounding box center [243, 383] width 392 height 41
click at [145, 396] on input "file" at bounding box center [124, 389] width 138 height 11
click at [53, 644] on div at bounding box center [387, 389] width 774 height 778
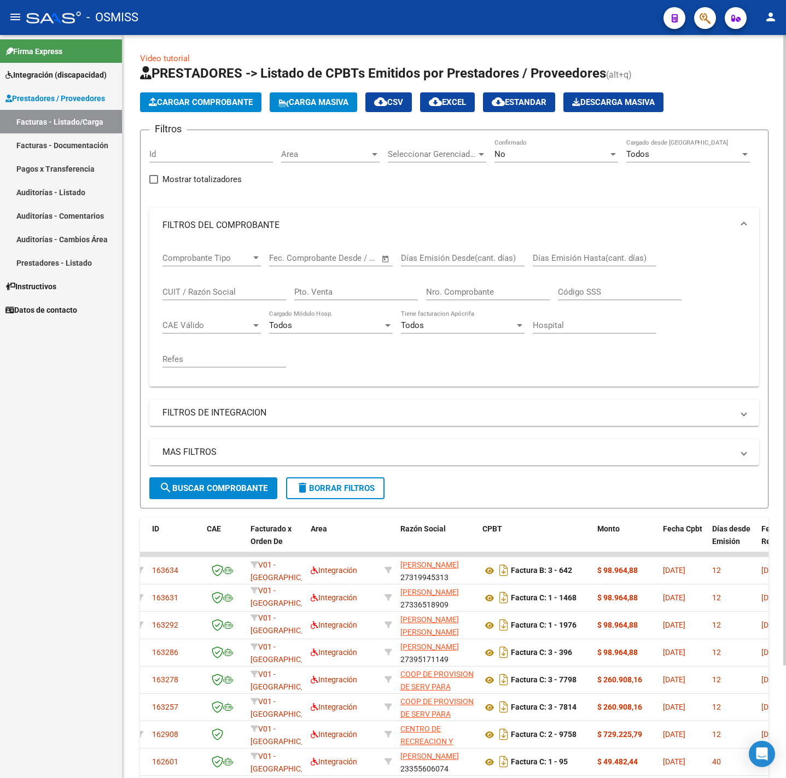
click at [321, 487] on span "delete Borrar Filtros" at bounding box center [335, 489] width 79 height 10
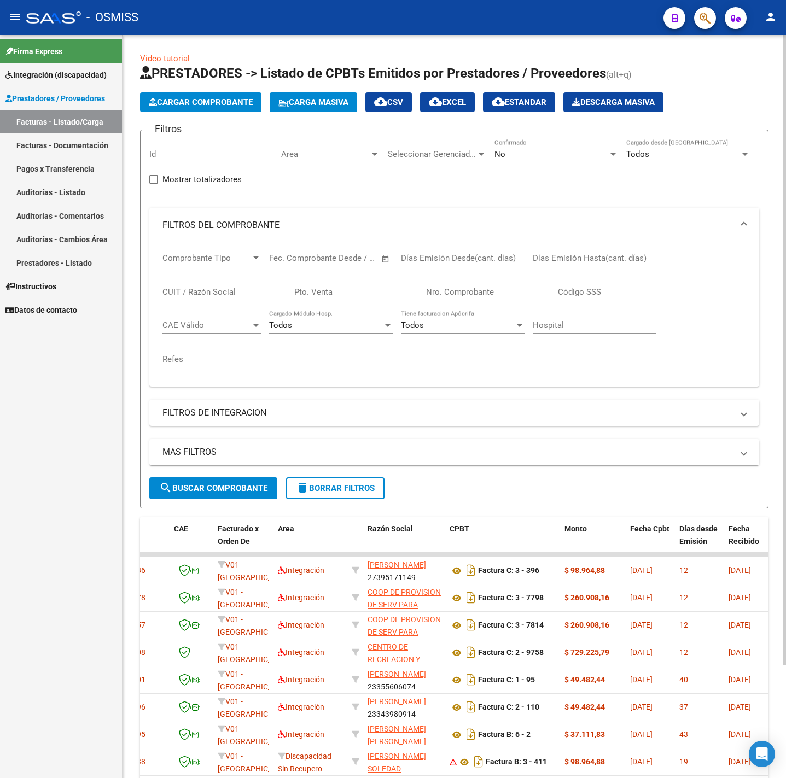
click at [514, 155] on div "No" at bounding box center [552, 154] width 114 height 10
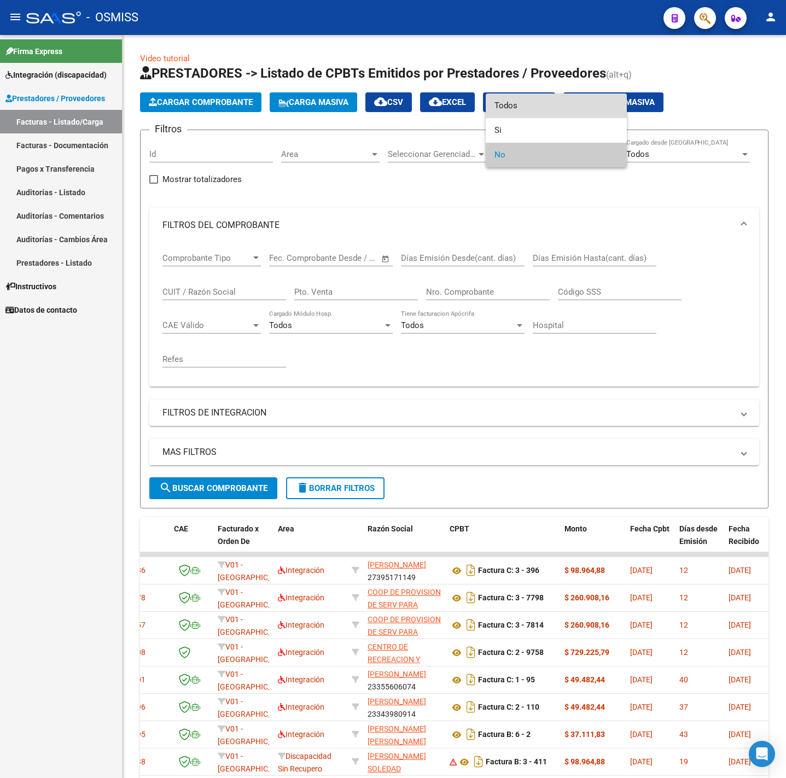
click at [527, 103] on span "Todos" at bounding box center [557, 106] width 124 height 25
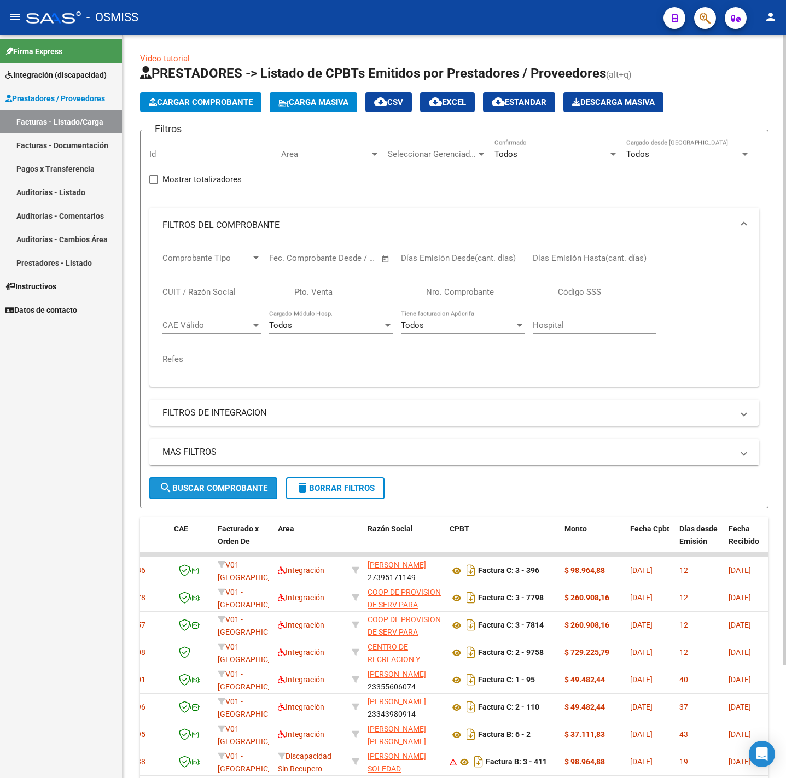
click at [222, 483] on button "search Buscar Comprobante" at bounding box center [213, 489] width 128 height 22
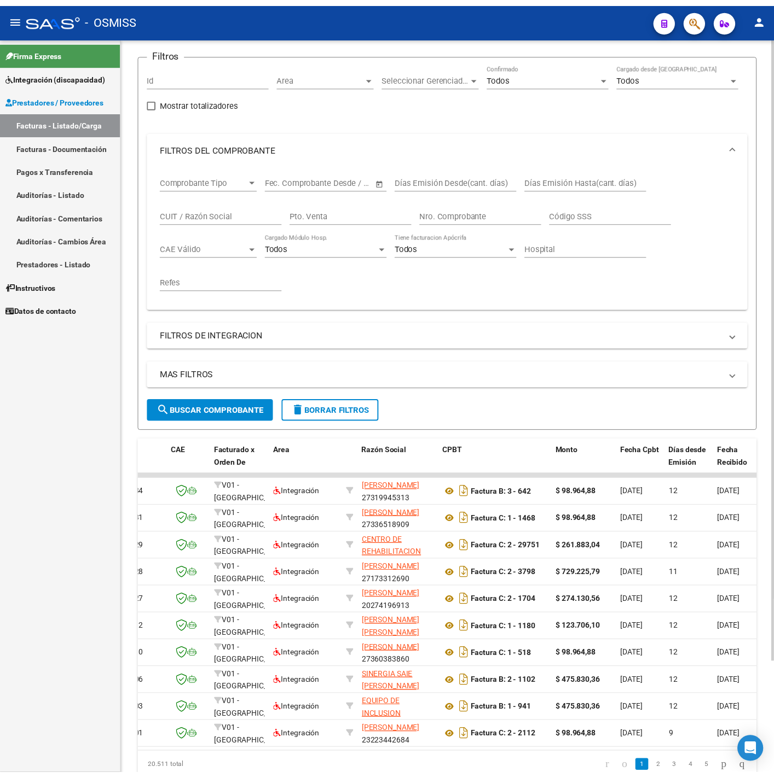
scroll to position [51, 0]
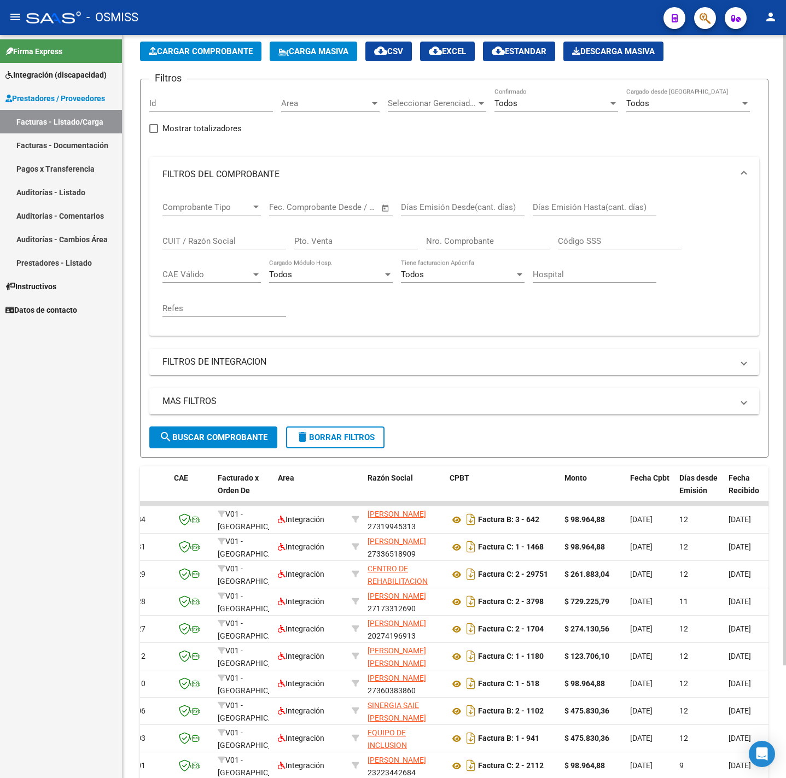
click at [243, 56] on span "Cargar Comprobante" at bounding box center [201, 51] width 104 height 10
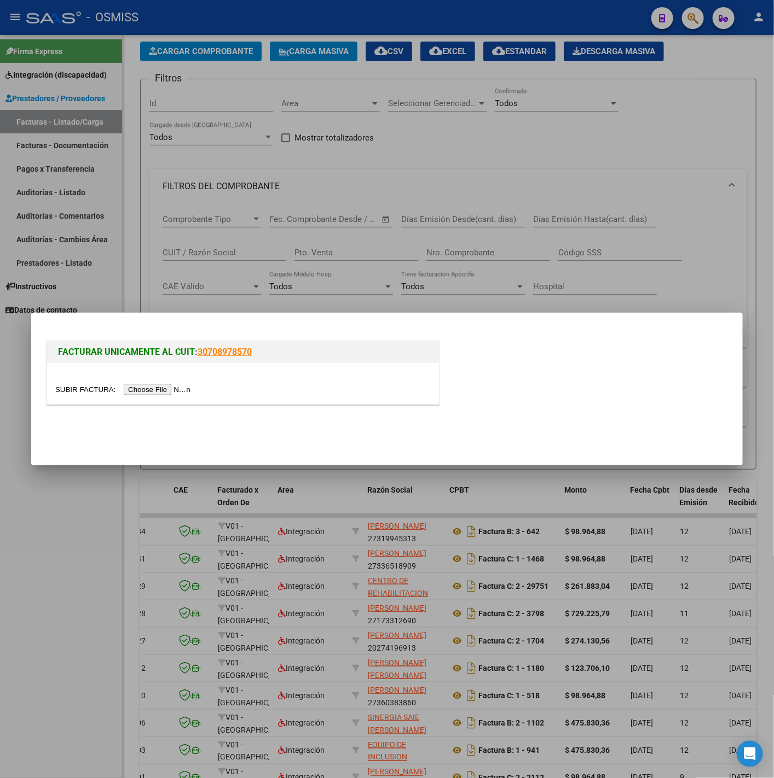
click at [164, 393] on input "file" at bounding box center [124, 389] width 138 height 11
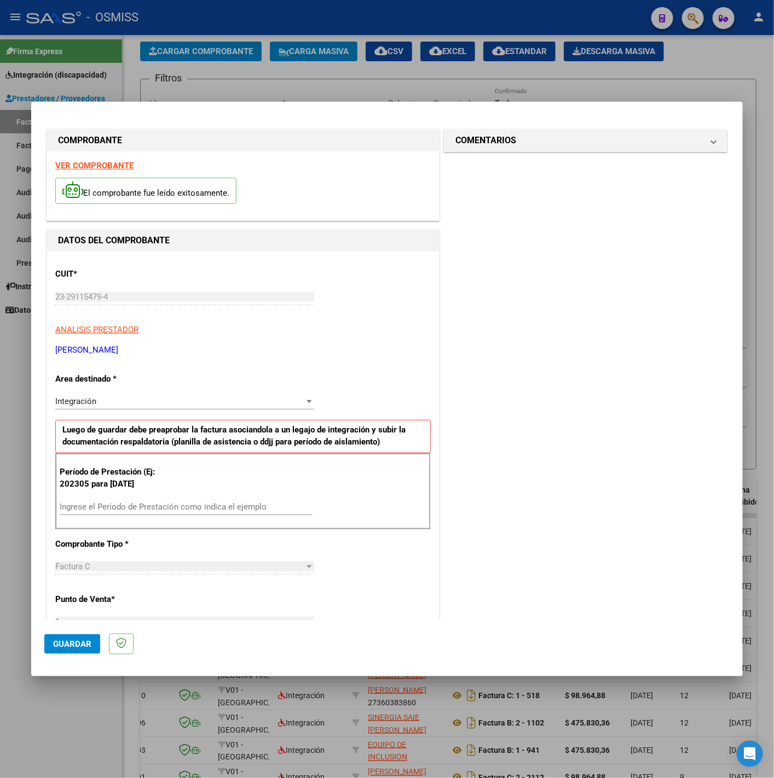
click at [103, 158] on div "VER COMPROBANTE El comprobante fue leído exitosamente." at bounding box center [243, 186] width 392 height 69
click at [107, 161] on strong "VER COMPROBANTE" at bounding box center [94, 166] width 78 height 10
click at [171, 507] on input "Ingrese el Período de Prestación como indica el ejemplo" at bounding box center [186, 507] width 253 height 10
type input "202507"
click at [344, 559] on div "CUIT * 23-29115479-4 Ingresar CUIT ANALISIS PRESTADOR [PERSON_NAME] [PERSON_NAM…" at bounding box center [243, 663] width 392 height 823
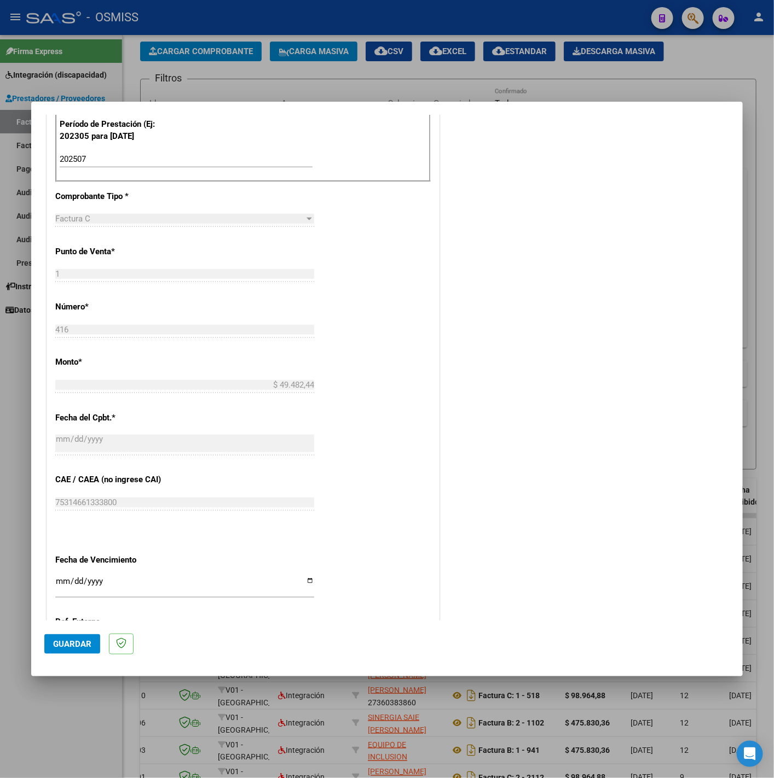
scroll to position [460, 0]
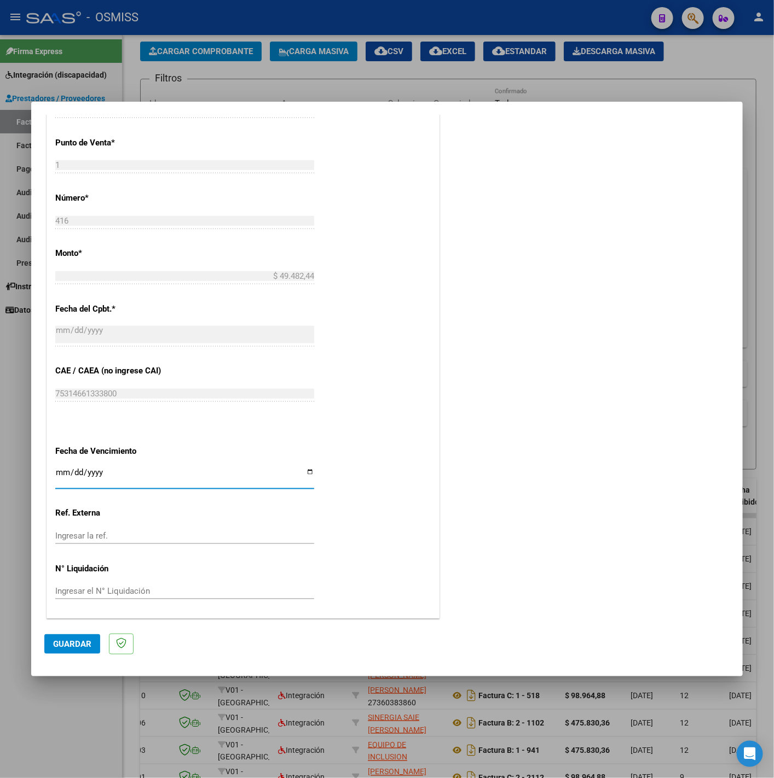
click at [61, 468] on input "Ingresar la fecha" at bounding box center [184, 477] width 259 height 18
type input "[DATE]"
click at [85, 643] on span "Guardar" at bounding box center [72, 644] width 38 height 10
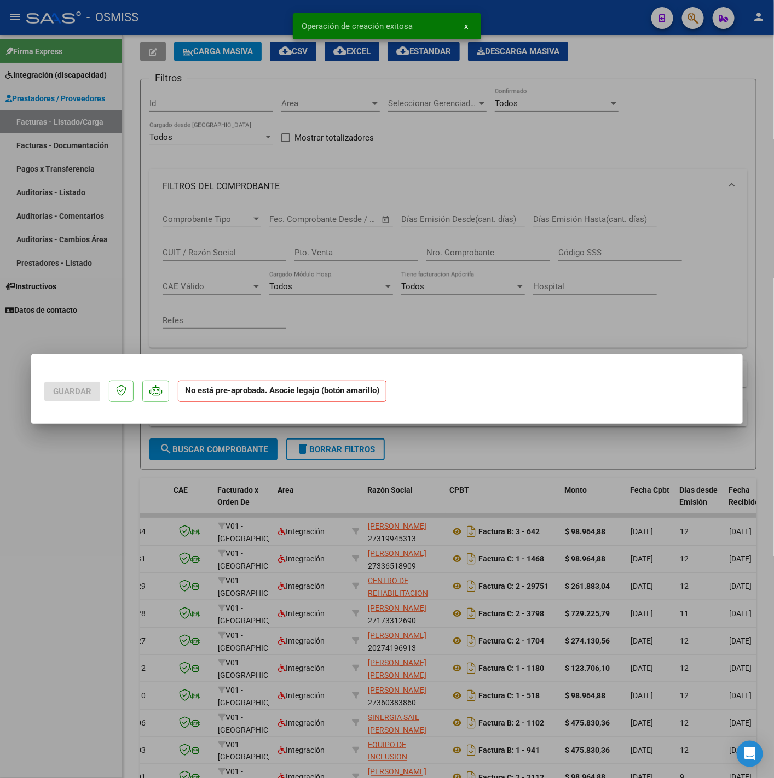
scroll to position [0, 0]
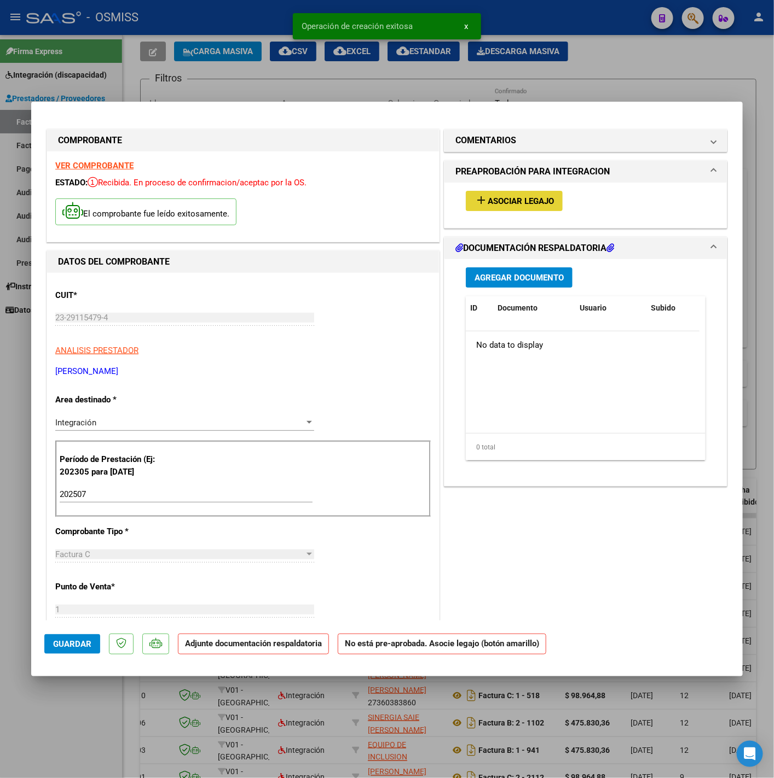
click at [517, 200] on span "Asociar Legajo" at bounding box center [520, 201] width 66 height 10
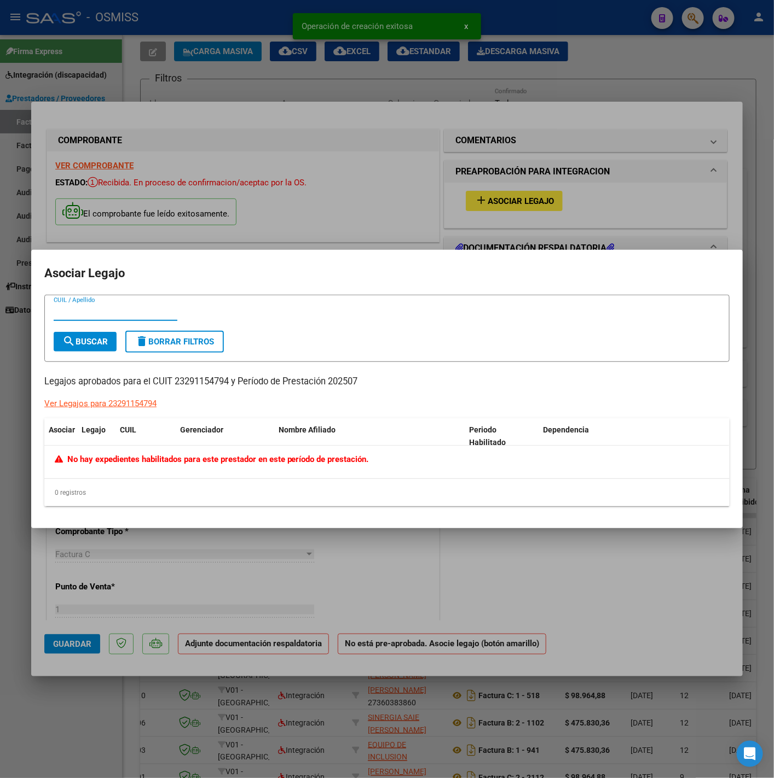
click at [428, 173] on div at bounding box center [387, 389] width 774 height 778
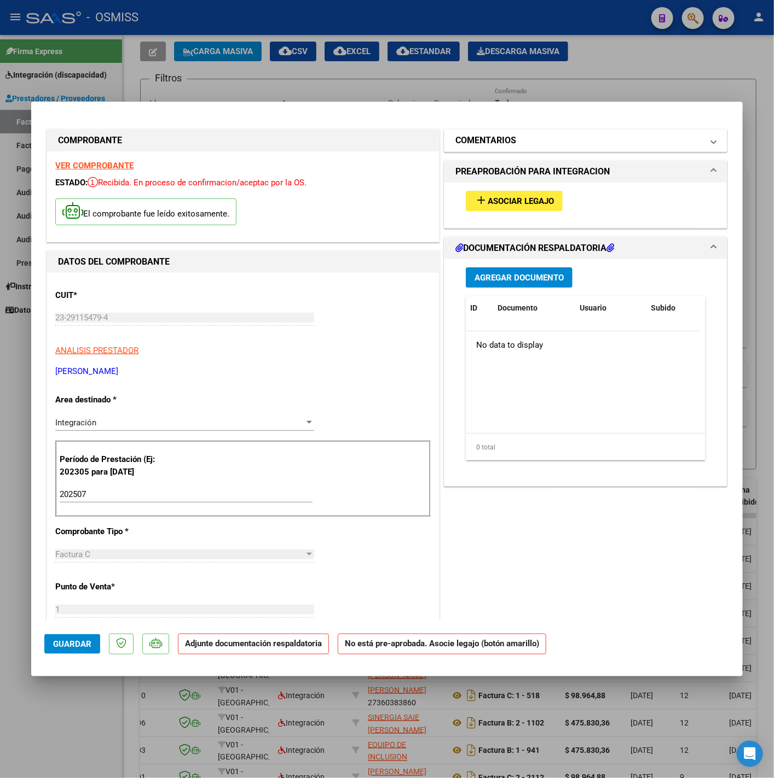
click at [525, 143] on mat-panel-title "COMENTARIOS" at bounding box center [578, 140] width 247 height 13
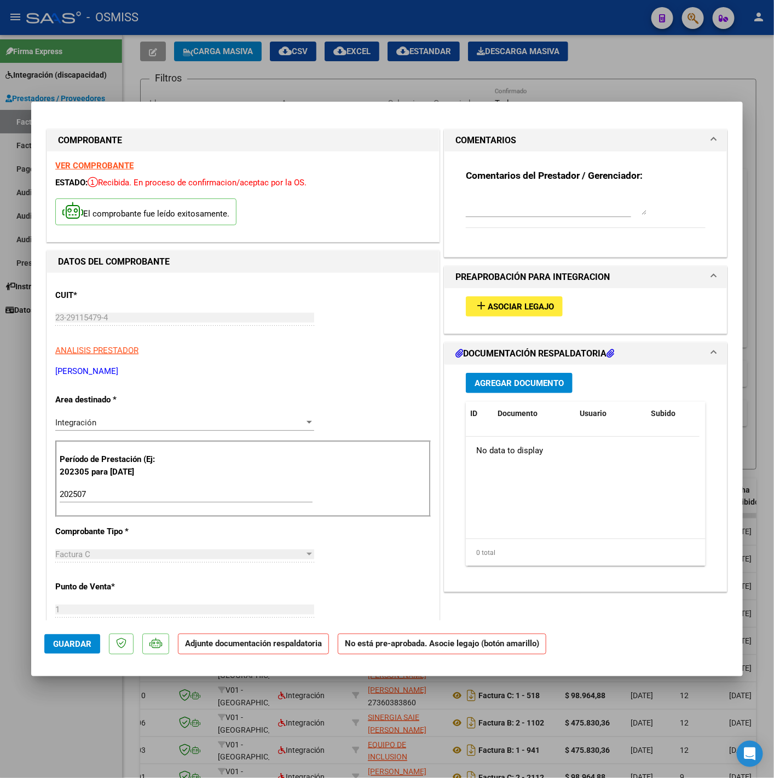
click at [496, 200] on textarea at bounding box center [556, 204] width 181 height 22
paste textarea "[PERSON_NAME] [PERSON_NAME]"
type textarea "13-08 SIN LEGAJO PARA ASOCIAR [PERSON_NAME] [PERSON_NAME]"
click at [501, 374] on button "Agregar Documento" at bounding box center [519, 383] width 107 height 20
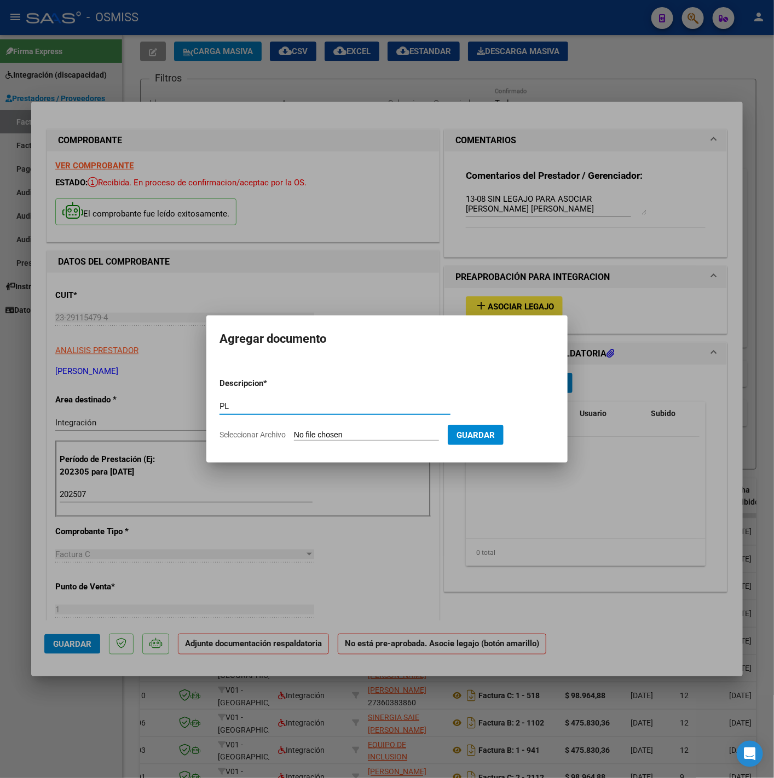
type input "PL"
click at [373, 437] on input "Seleccionar Archivo" at bounding box center [366, 436] width 145 height 10
type input "C:\fakepath\planilla julio - [PERSON_NAME] - [PERSON_NAME].pdf"
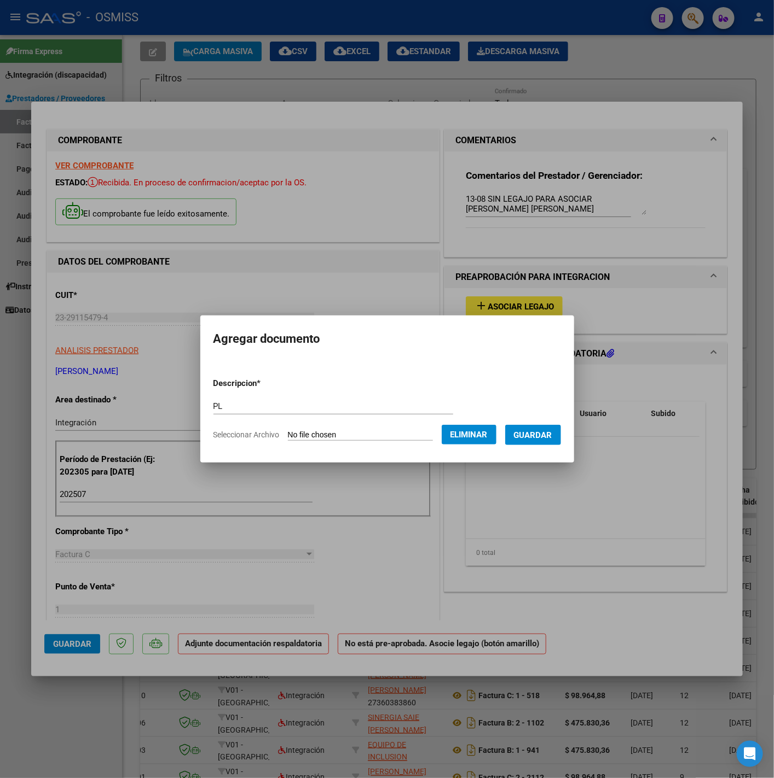
click at [544, 439] on span "Guardar" at bounding box center [533, 436] width 38 height 10
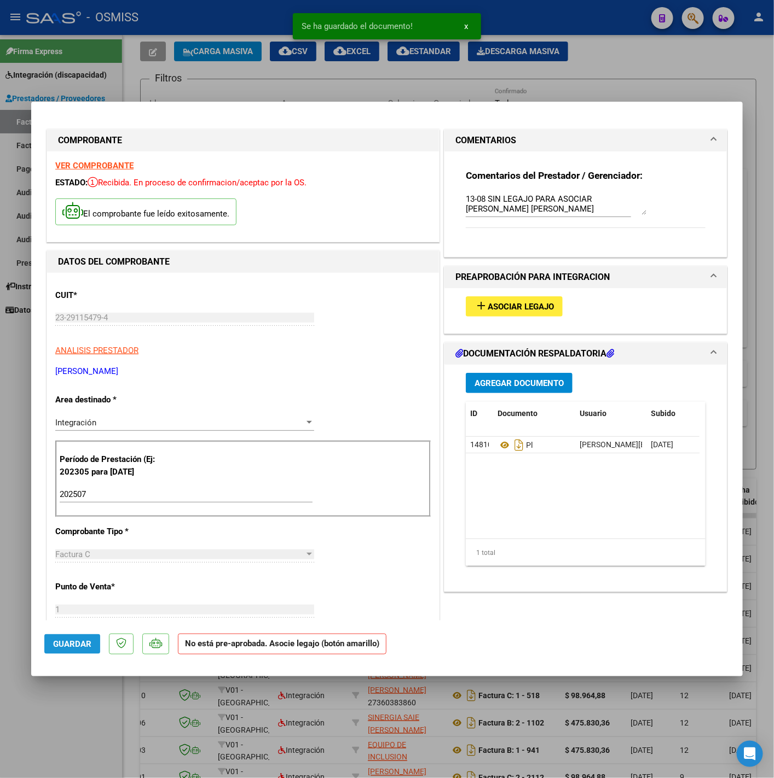
click at [81, 641] on span "Guardar" at bounding box center [72, 644] width 38 height 10
click at [80, 719] on div at bounding box center [387, 389] width 774 height 778
type input "$ 0,00"
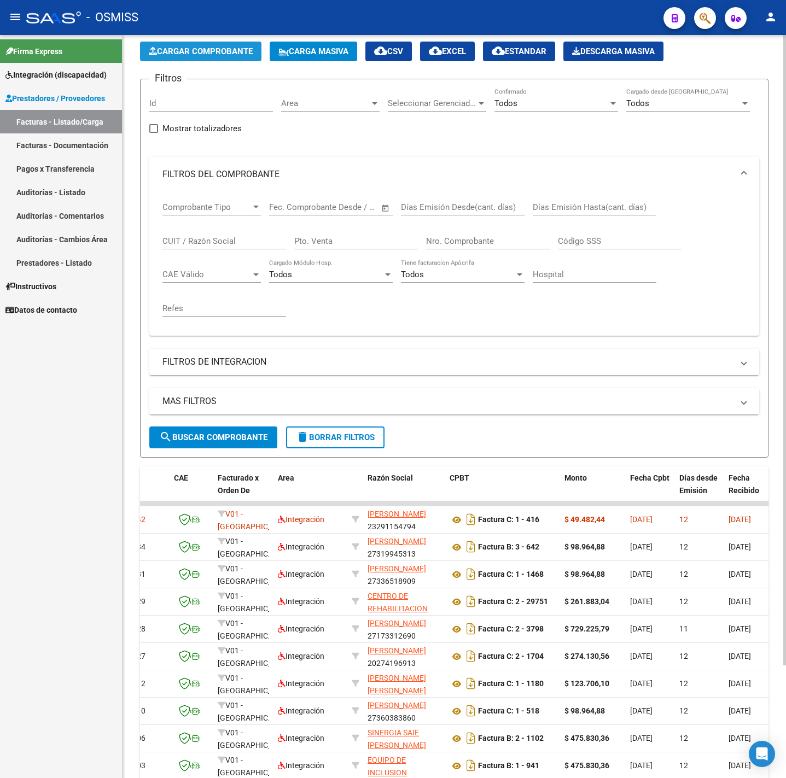
click at [239, 42] on button "Cargar Comprobante" at bounding box center [200, 52] width 121 height 20
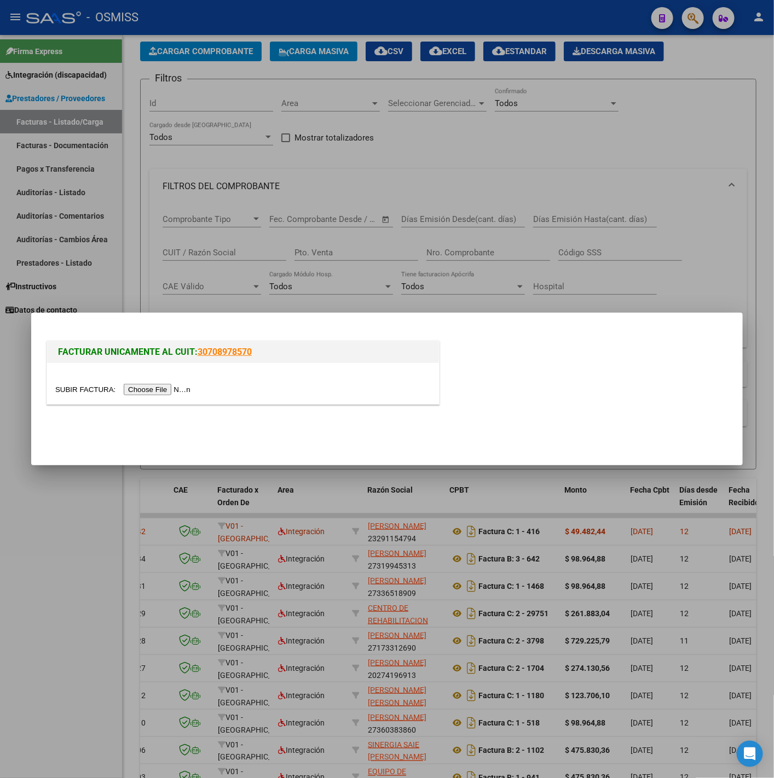
click at [162, 385] on div at bounding box center [242, 389] width 375 height 13
click at [174, 391] on input "file" at bounding box center [124, 389] width 138 height 11
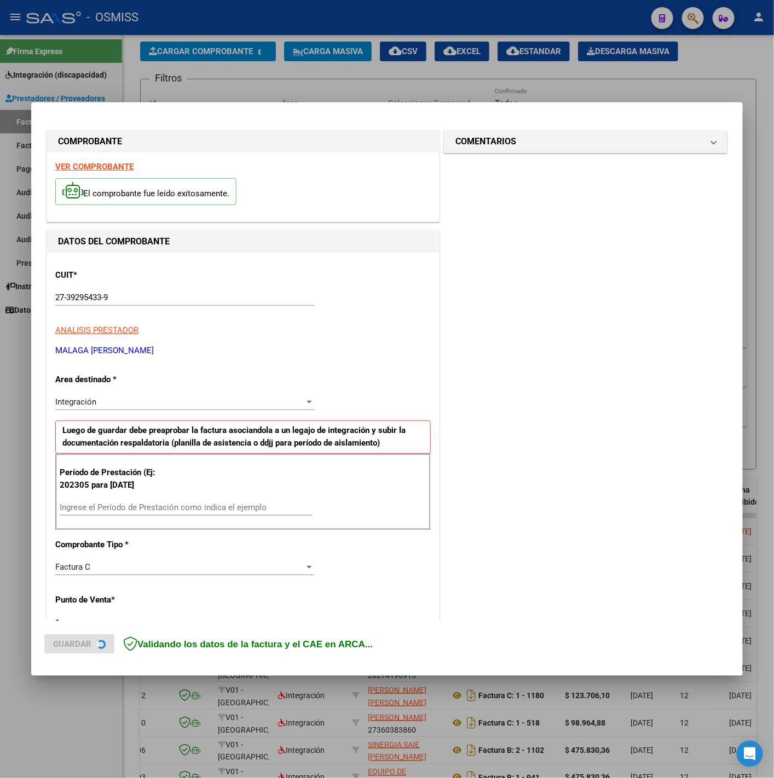
click at [99, 168] on strong "VER COMPROBANTE" at bounding box center [94, 167] width 78 height 10
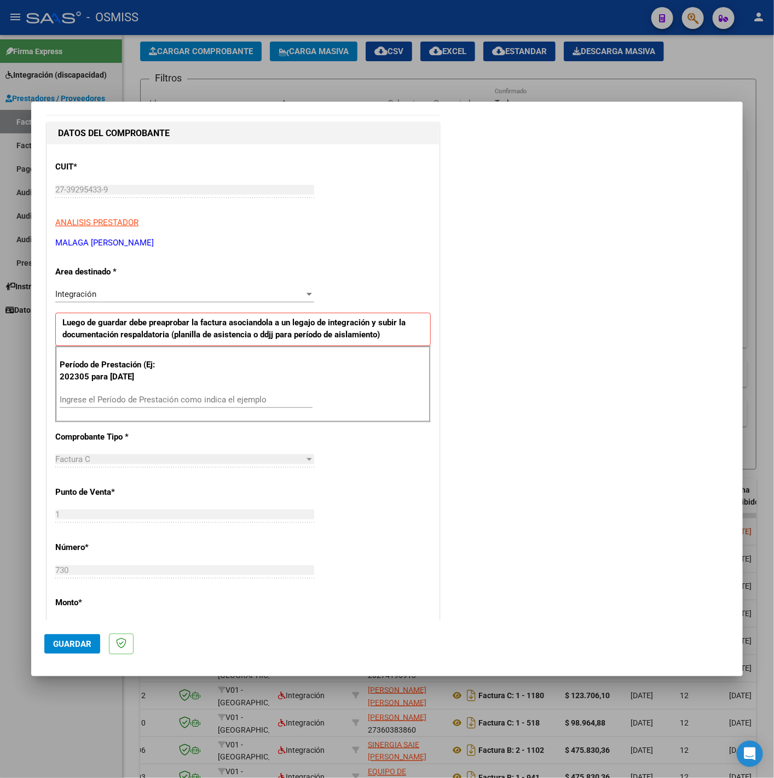
scroll to position [164, 0]
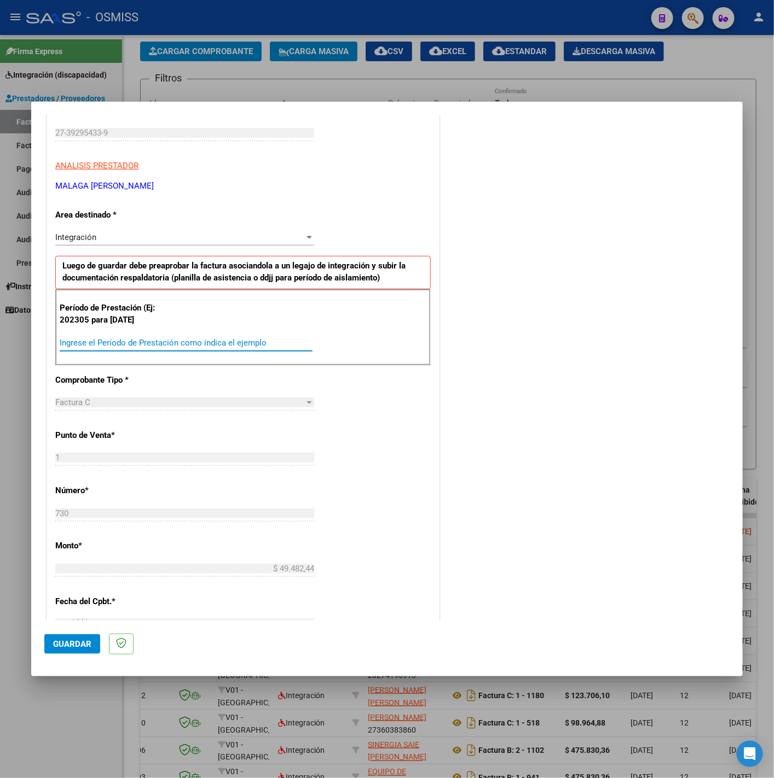
click at [131, 348] on input "Ingrese el Período de Prestación como indica el ejemplo" at bounding box center [186, 343] width 253 height 10
type input "202507"
click at [394, 486] on div "CUIT * 27-39295433-9 Ingresar CUIT ANALISIS PRESTADOR MALAGA [GEOGRAPHIC_DATA][…" at bounding box center [243, 499] width 392 height 823
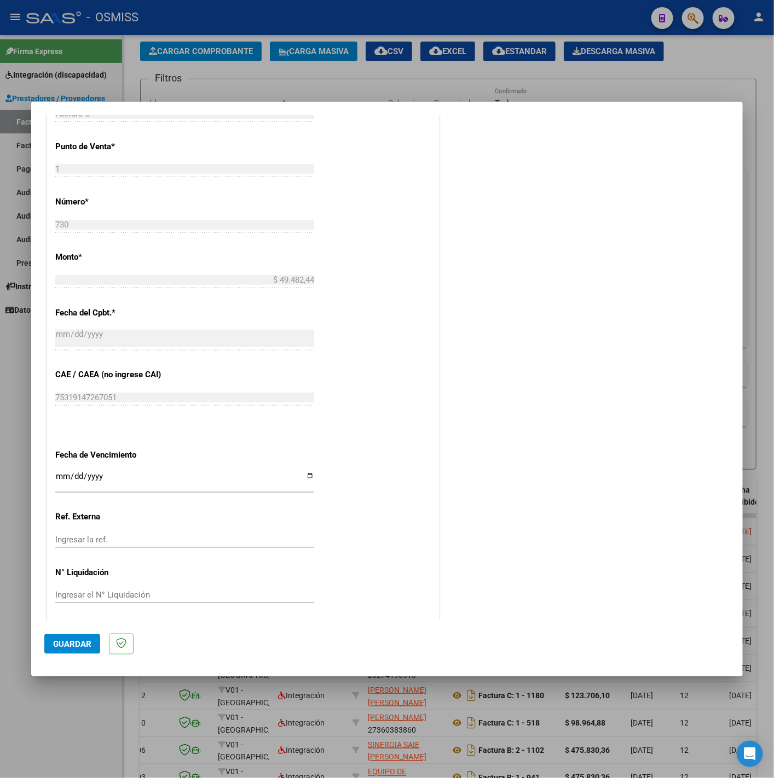
scroll to position [460, 0]
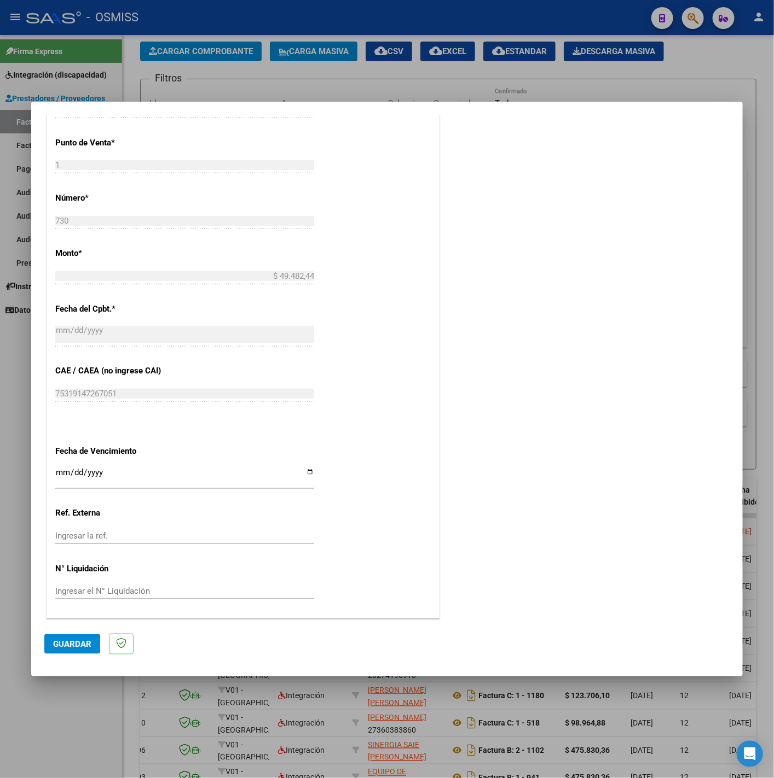
click at [61, 473] on input "Ingresar la fecha" at bounding box center [184, 477] width 259 height 18
type input "[DATE]"
click at [75, 644] on span "Guardar" at bounding box center [72, 644] width 38 height 10
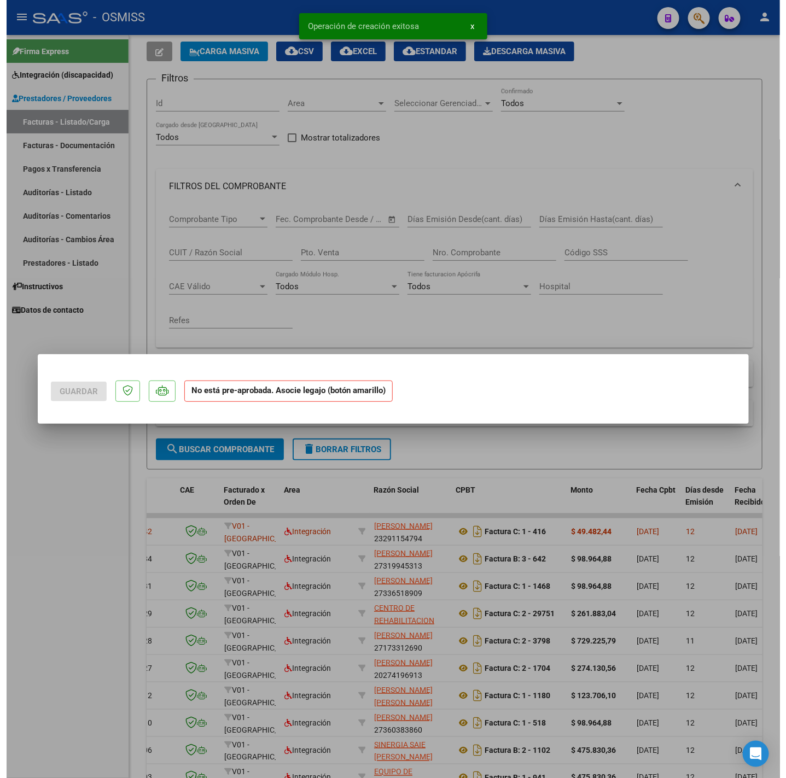
scroll to position [0, 0]
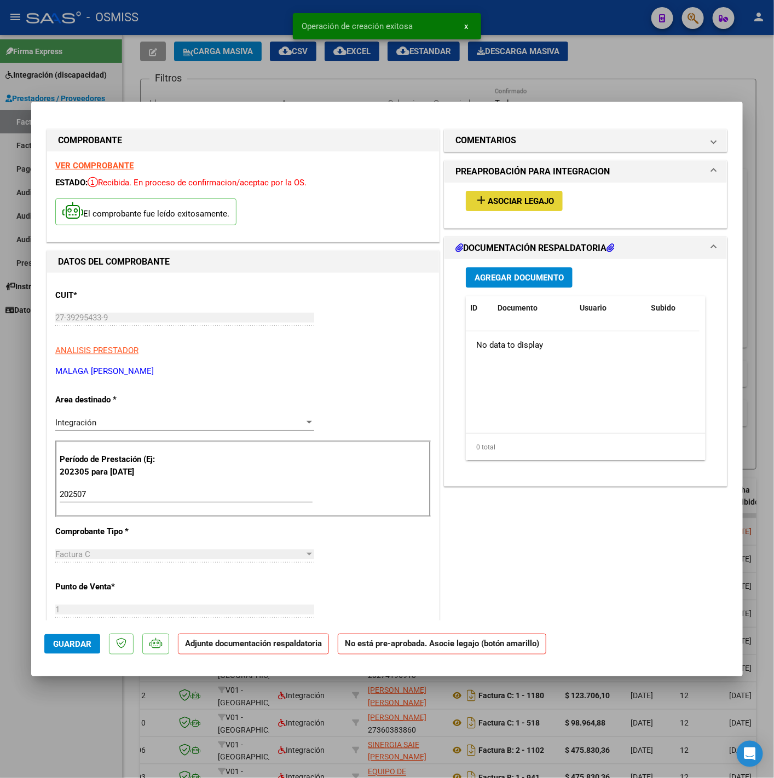
click at [493, 199] on span "Asociar Legajo" at bounding box center [520, 201] width 66 height 10
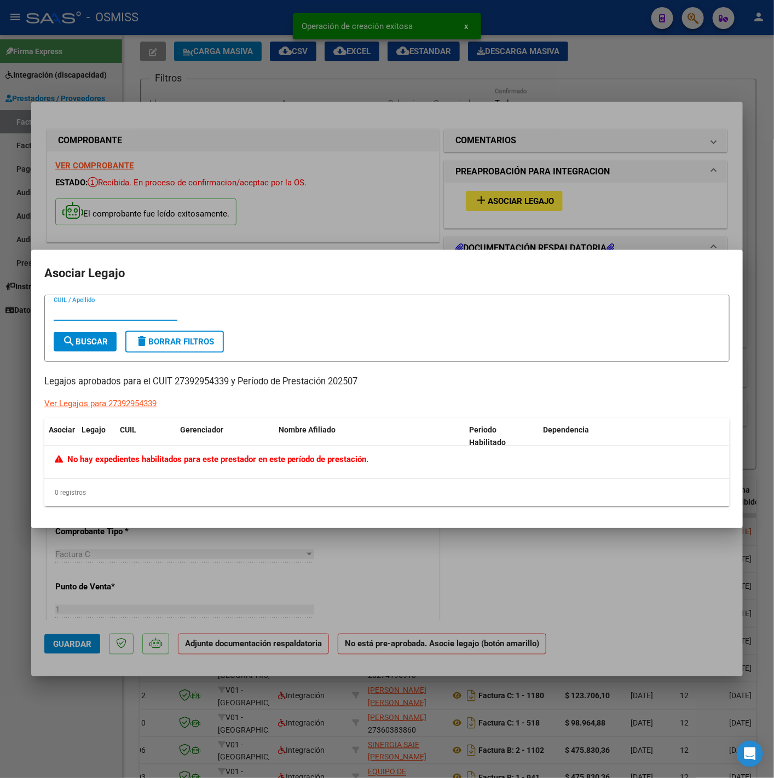
click at [437, 188] on div at bounding box center [387, 389] width 774 height 778
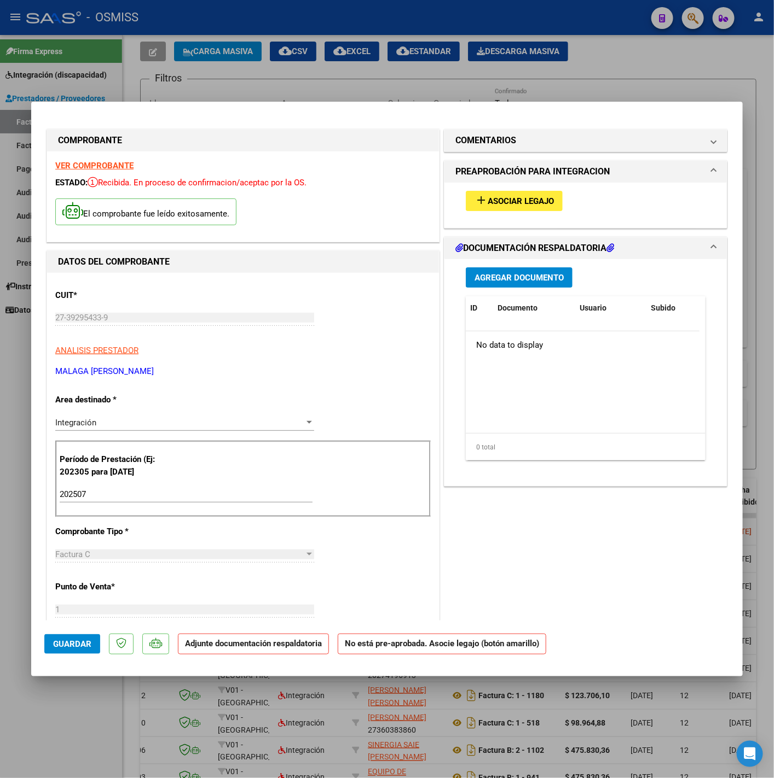
click at [499, 200] on span "Asociar Legajo" at bounding box center [520, 201] width 66 height 10
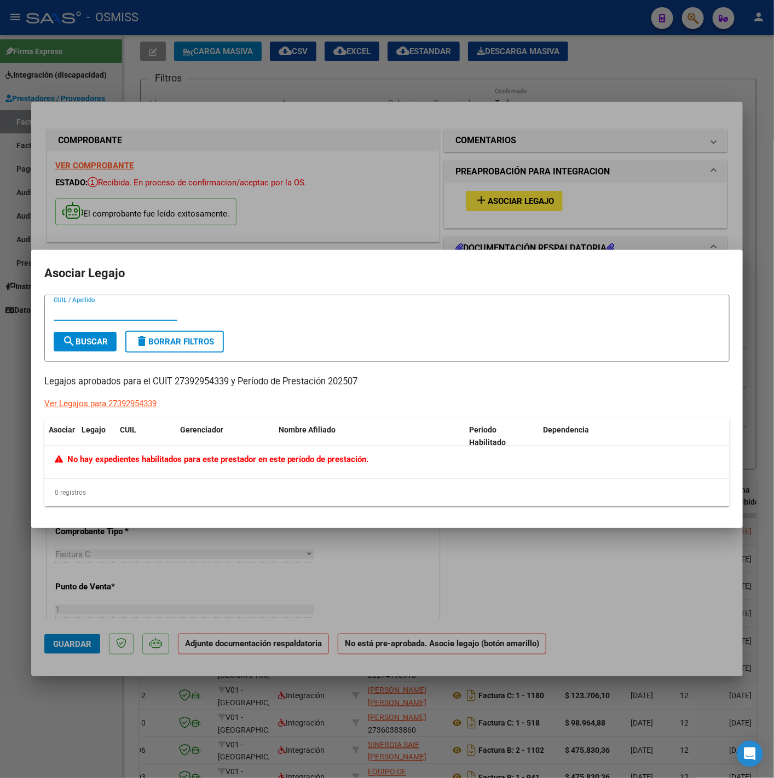
click at [447, 202] on div at bounding box center [387, 389] width 774 height 778
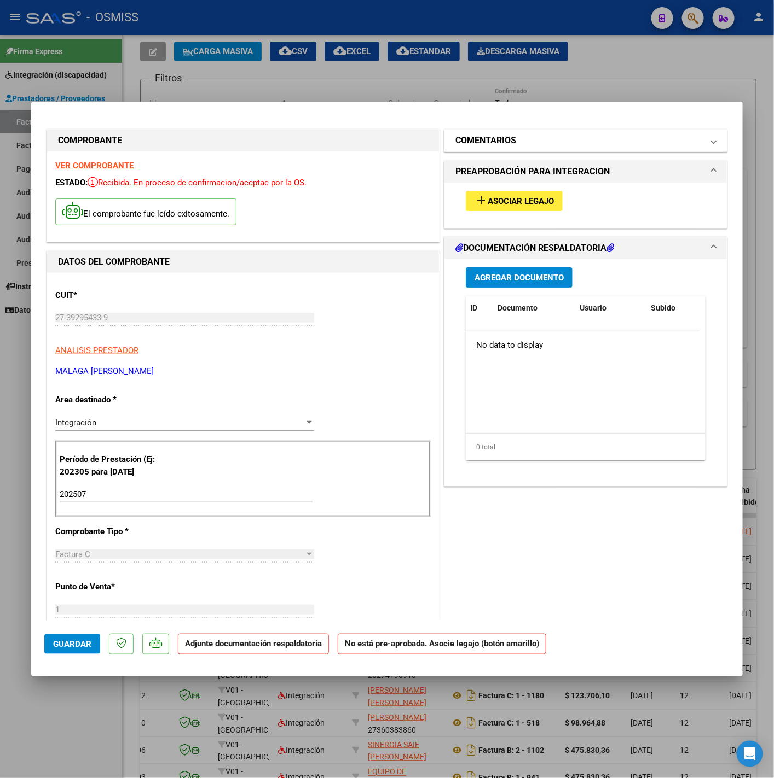
click at [493, 141] on h1 "COMENTARIOS" at bounding box center [485, 140] width 61 height 13
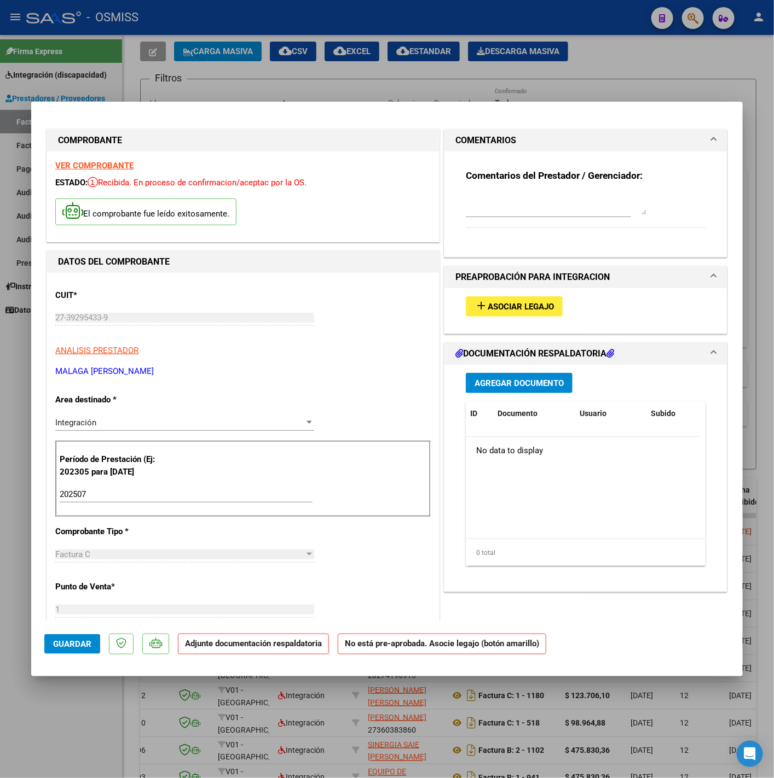
click at [482, 212] on textarea at bounding box center [556, 204] width 181 height 22
type textarea "s"
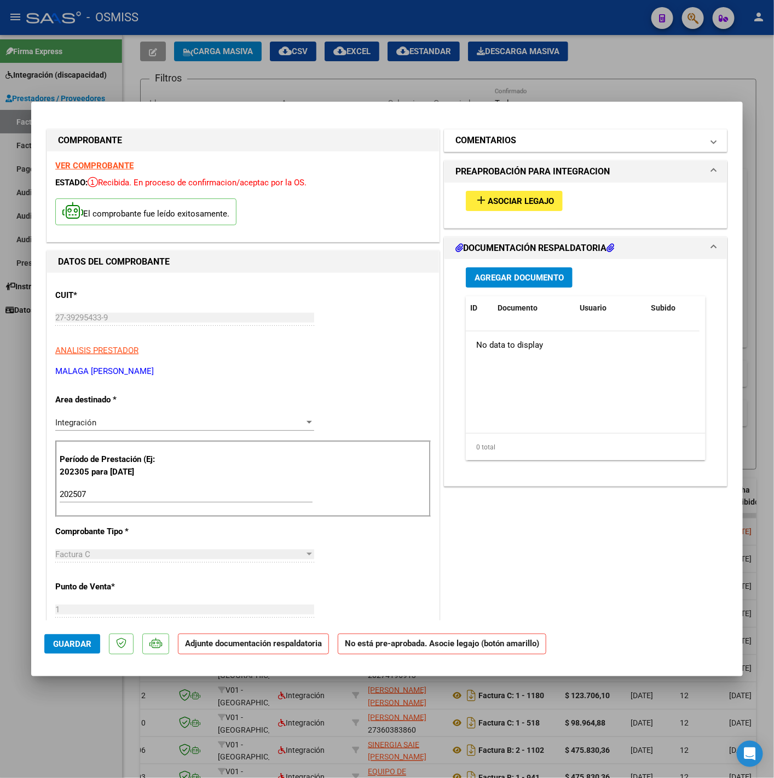
click at [473, 141] on h1 "COMENTARIOS" at bounding box center [485, 140] width 61 height 13
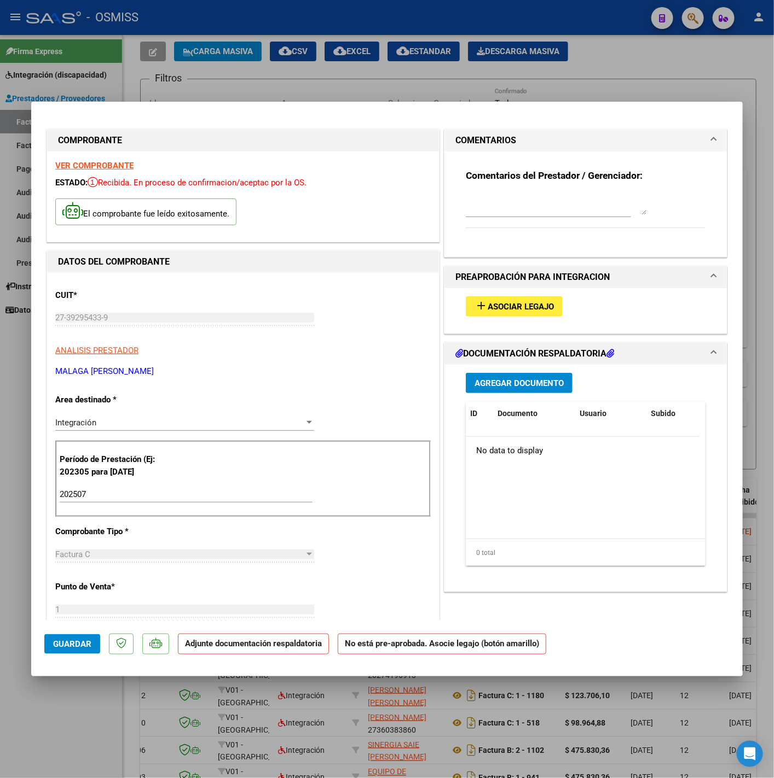
click at [510, 197] on textarea at bounding box center [556, 204] width 181 height 22
paste textarea "[PERSON_NAME] [PERSON_NAME]"
type textarea "13-08 SIN LEGAJO PARA ASOCIAR [PERSON_NAME] [PERSON_NAME]"
click at [503, 388] on span "Agregar Documento" at bounding box center [518, 384] width 89 height 10
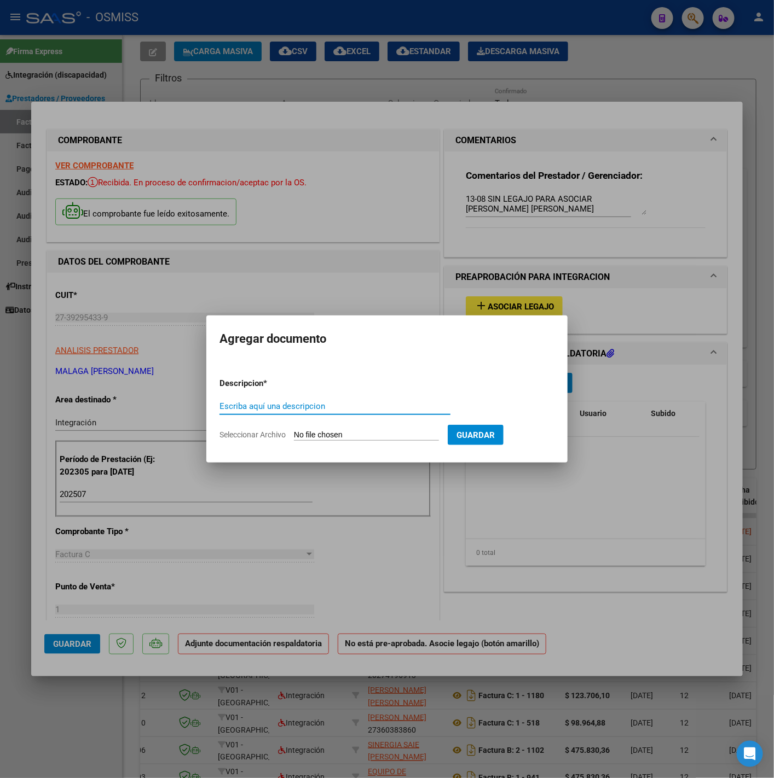
click at [330, 410] on input "Escriba aquí una descripcion" at bounding box center [334, 407] width 231 height 10
type input "PL"
click at [330, 432] on input "Seleccionar Archivo" at bounding box center [366, 436] width 145 height 10
type input "C:\fakepath\PL - [PERSON_NAME] [PERSON_NAME].pdf"
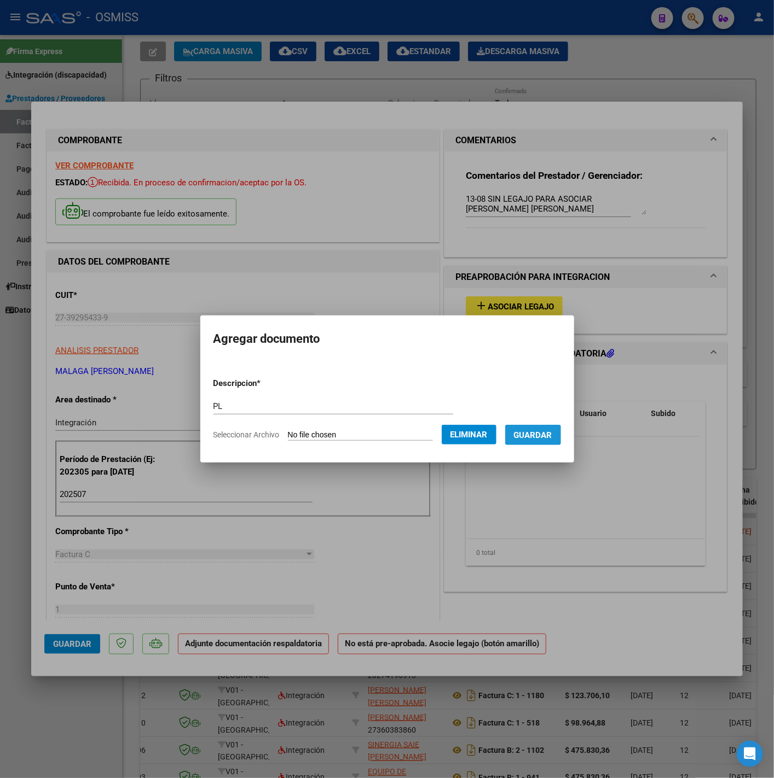
click at [545, 441] on button "Guardar" at bounding box center [533, 435] width 56 height 20
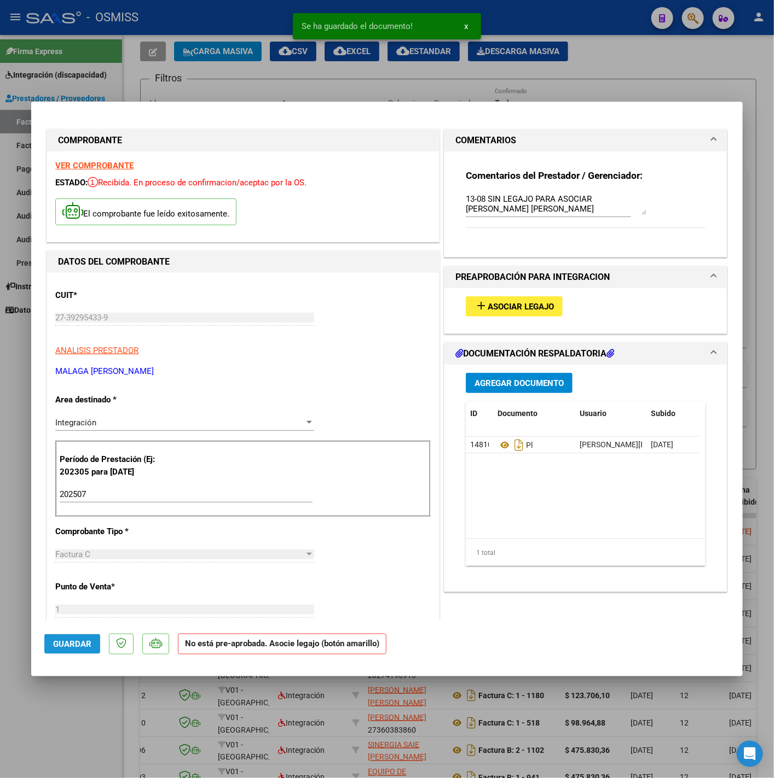
click at [80, 642] on span "Guardar" at bounding box center [72, 644] width 38 height 10
click at [67, 732] on div at bounding box center [387, 389] width 774 height 778
type input "$ 0,00"
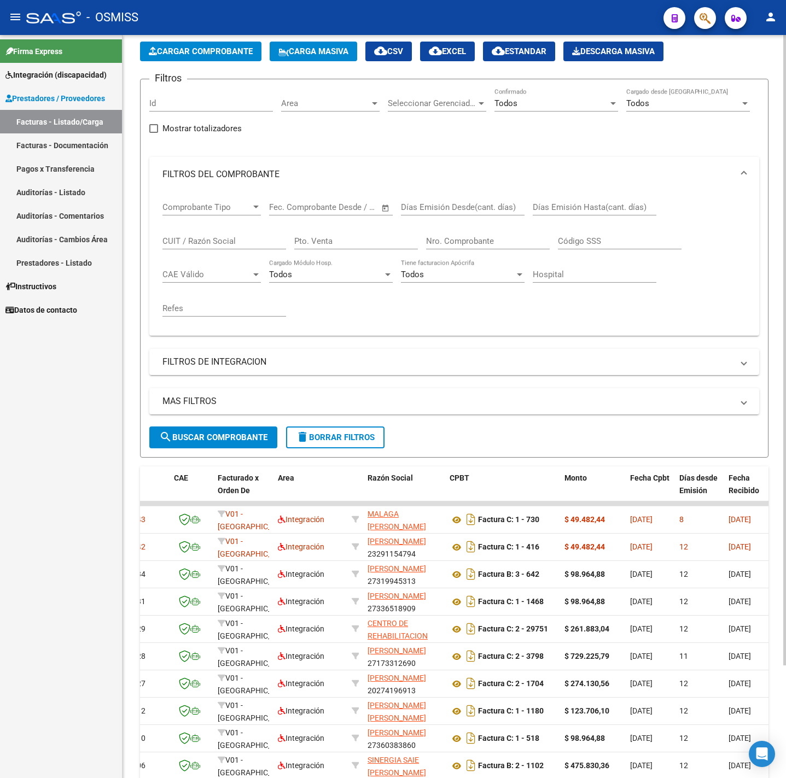
click at [319, 443] on span "delete Borrar Filtros" at bounding box center [335, 438] width 79 height 10
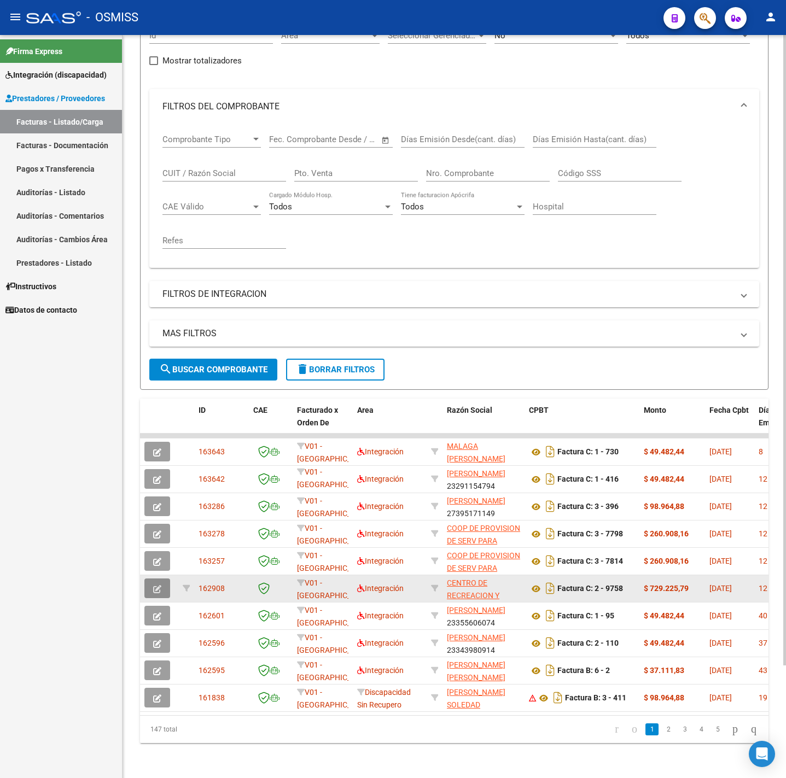
click at [156, 585] on icon "button" at bounding box center [157, 589] width 8 height 8
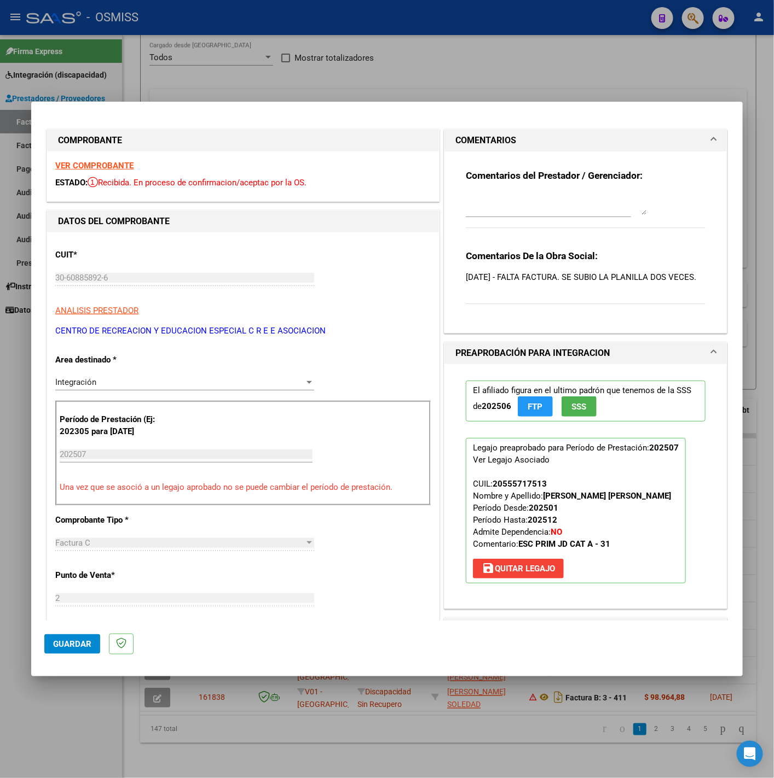
click at [117, 167] on strong "VER COMPROBANTE" at bounding box center [94, 166] width 78 height 10
click at [79, 706] on div at bounding box center [387, 389] width 774 height 778
type input "$ 0,00"
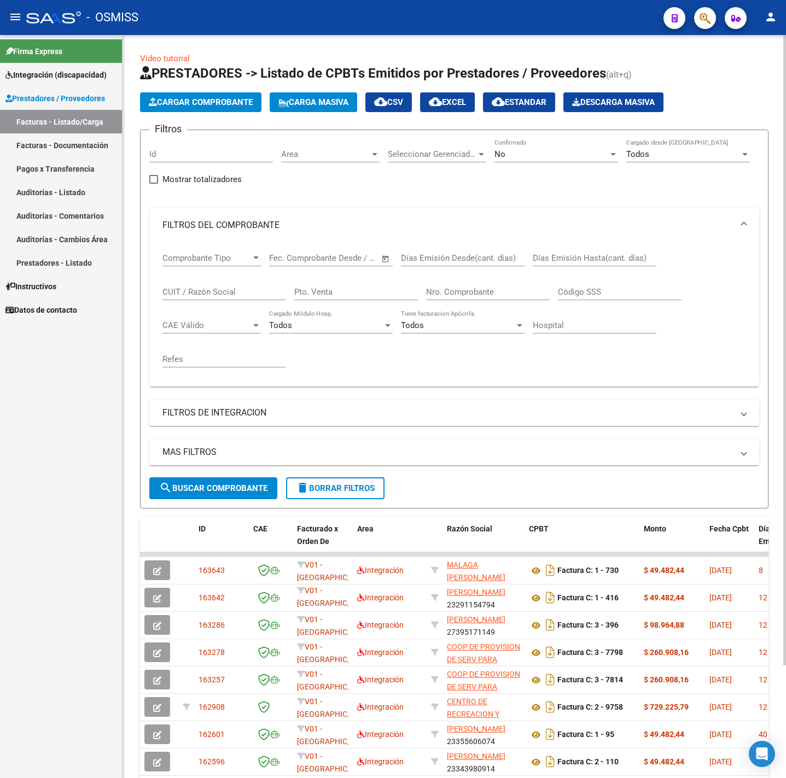
click at [234, 92] on button "Cargar Comprobante" at bounding box center [200, 102] width 121 height 20
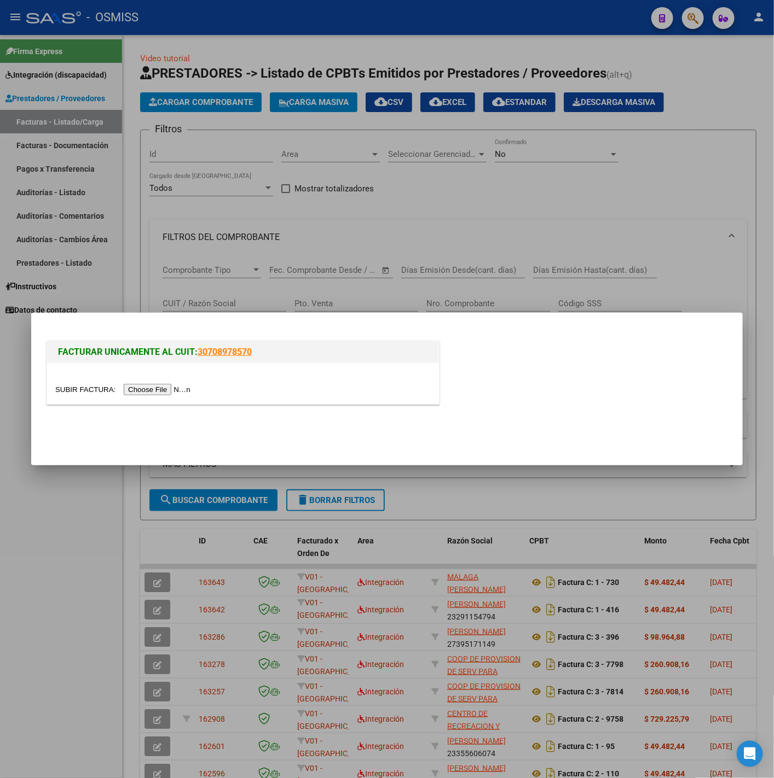
click at [161, 391] on input "file" at bounding box center [124, 389] width 138 height 11
click at [179, 386] on input "file" at bounding box center [124, 389] width 138 height 11
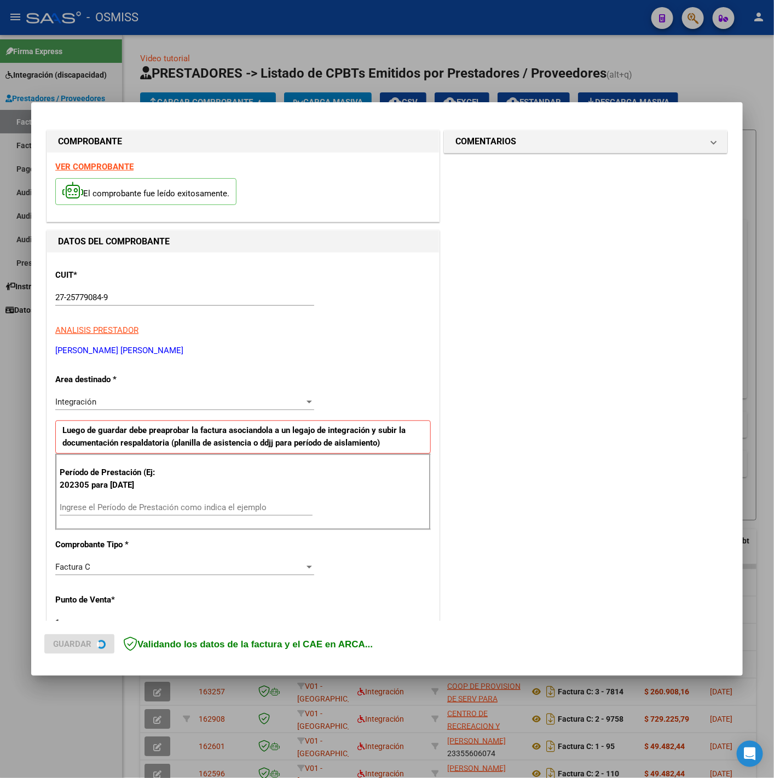
click at [88, 163] on strong "VER COMPROBANTE" at bounding box center [94, 167] width 78 height 10
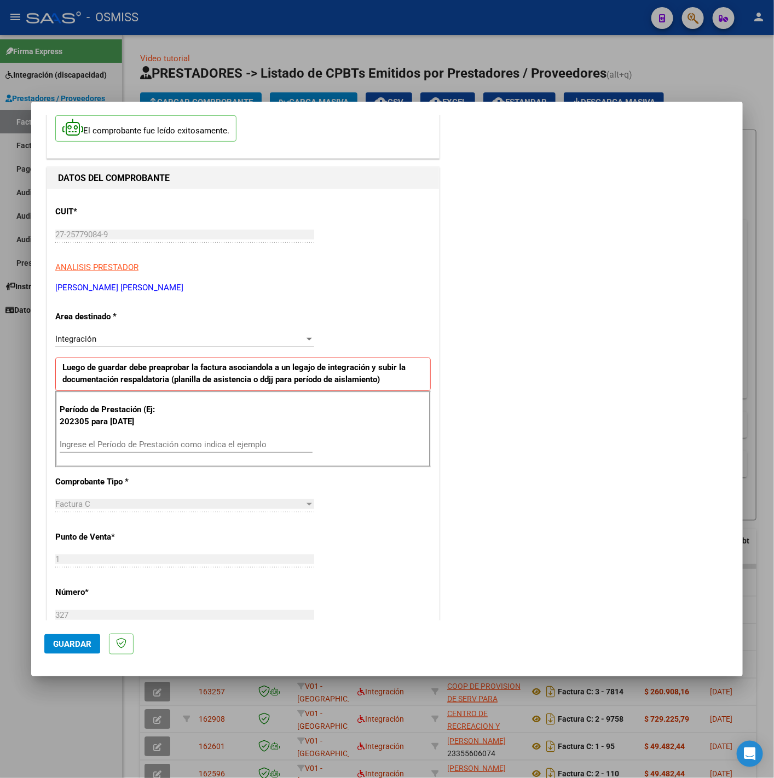
scroll to position [164, 0]
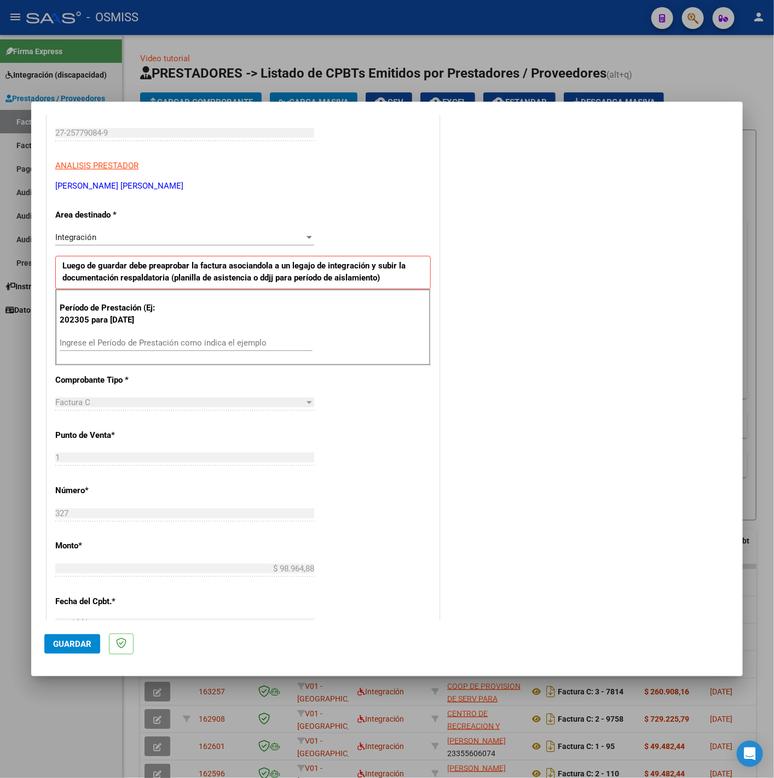
click at [179, 345] on input "Ingrese el Período de Prestación como indica el ejemplo" at bounding box center [186, 343] width 253 height 10
type input "202507"
click at [366, 437] on div "CUIT * 27-25779084-9 Ingresar CUIT ANALISIS PRESTADOR [PERSON_NAME] [PERSON_NAM…" at bounding box center [243, 499] width 392 height 823
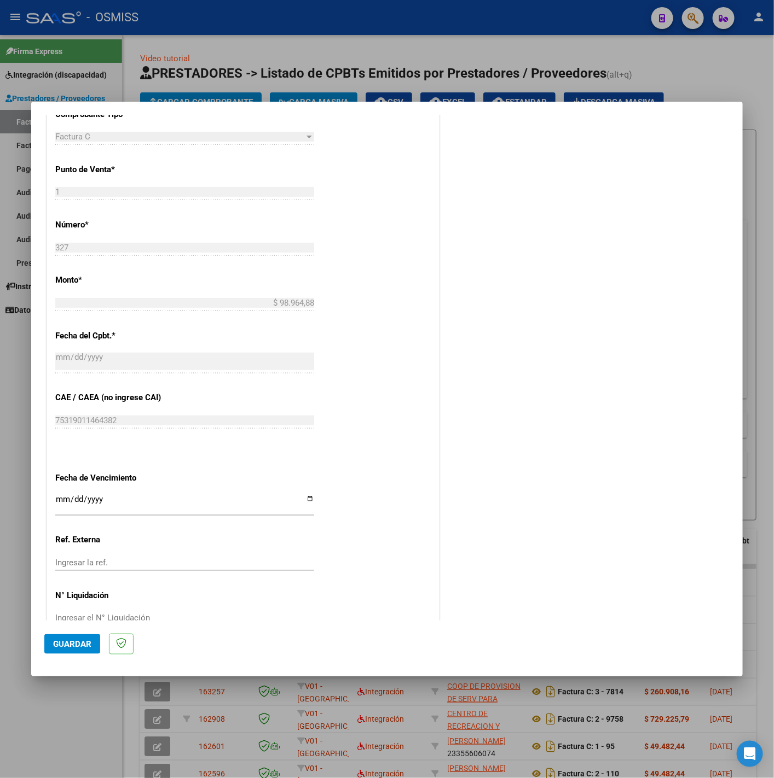
scroll to position [460, 0]
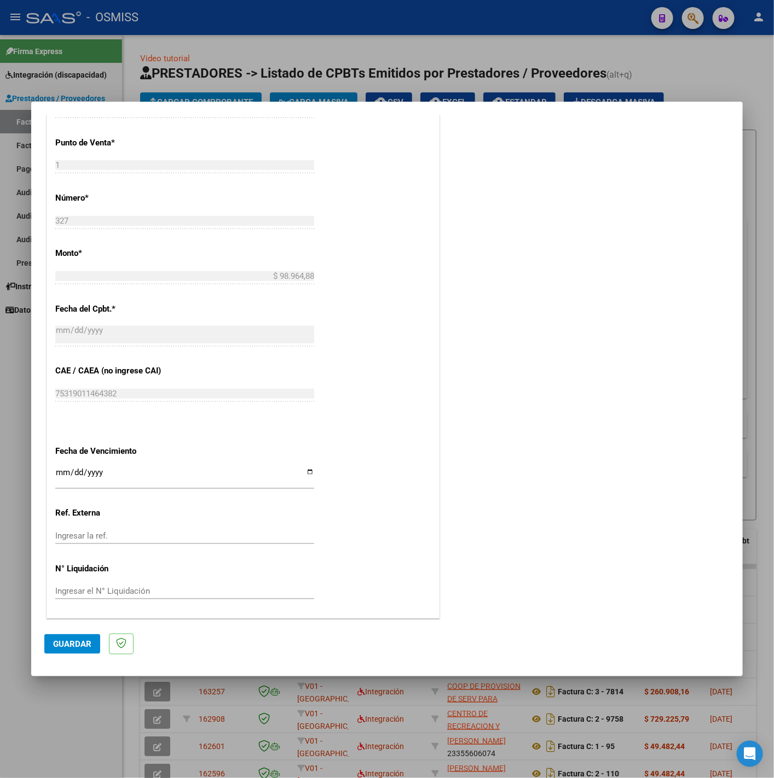
click at [64, 468] on input "Ingresar la fecha" at bounding box center [184, 477] width 259 height 18
type input "[DATE]"
click at [87, 650] on button "Guardar" at bounding box center [72, 645] width 56 height 20
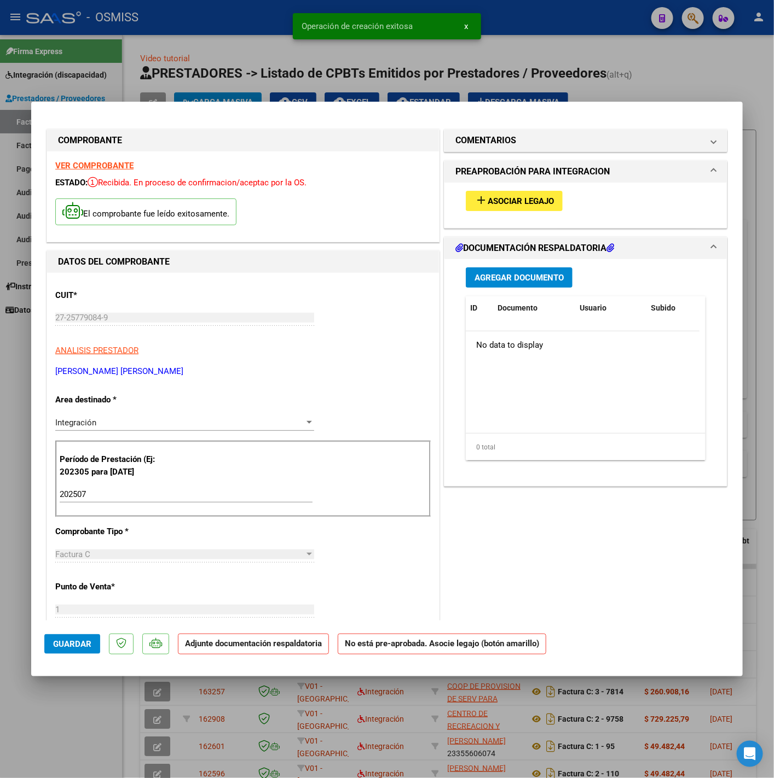
click at [501, 205] on span "Asociar Legajo" at bounding box center [520, 201] width 66 height 10
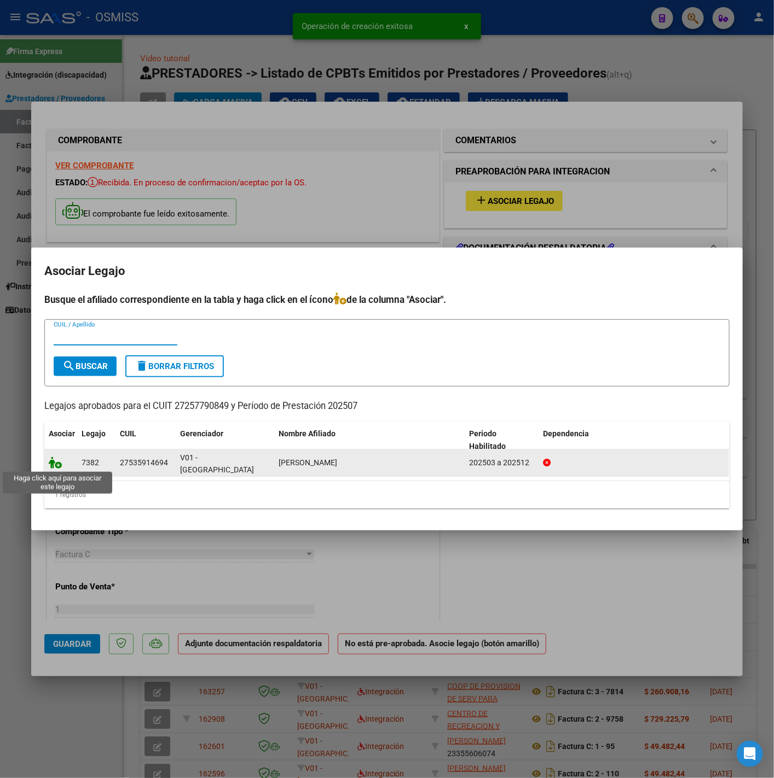
click at [57, 462] on icon at bounding box center [55, 463] width 13 height 12
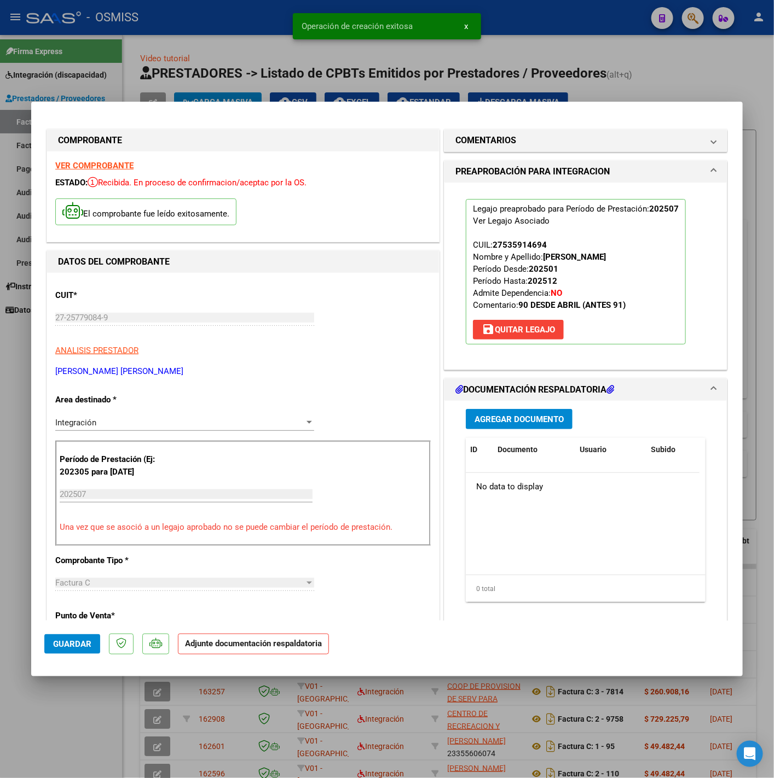
click at [514, 408] on div "Agregar Documento ID Documento Usuario Subido Acción No data to display 0 total…" at bounding box center [585, 510] width 256 height 218
click at [514, 415] on span "Agregar Documento" at bounding box center [518, 420] width 89 height 10
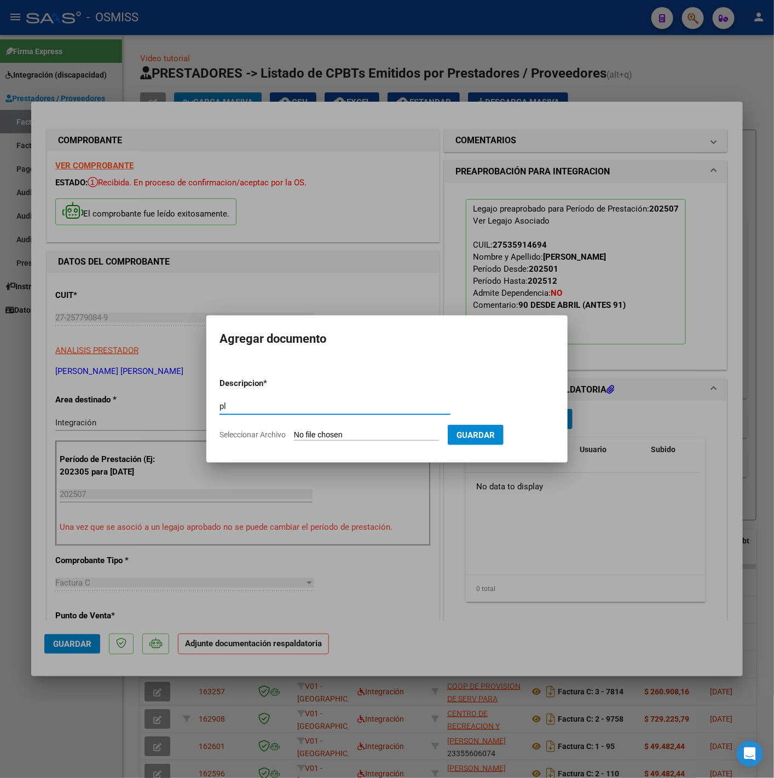
type input "pl"
click at [391, 438] on input "Seleccionar Archivo" at bounding box center [366, 436] width 145 height 10
type input "C:\fakepath\[PERSON_NAME] - [PERSON_NAME].pdf"
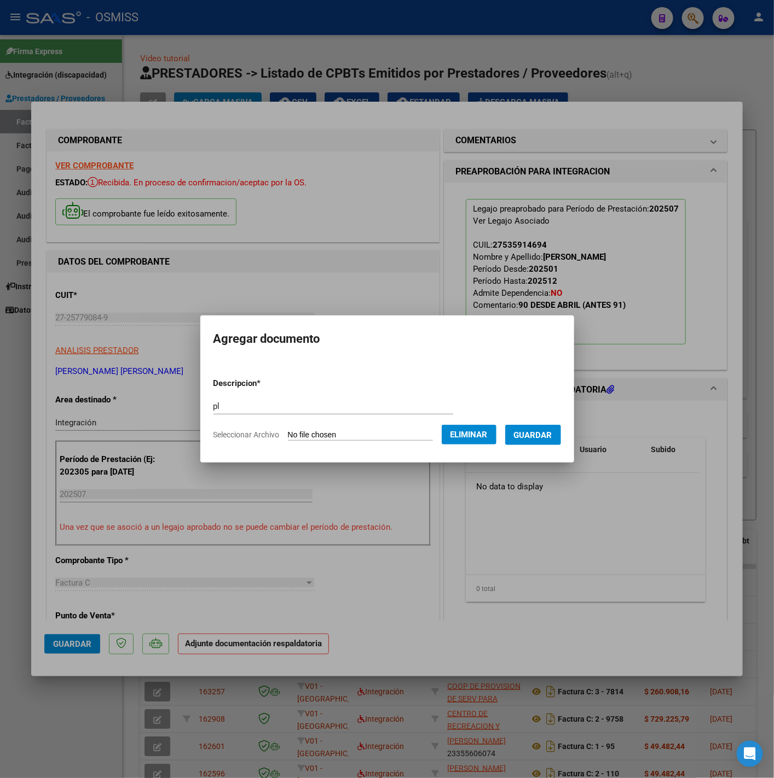
click at [544, 435] on span "Guardar" at bounding box center [533, 436] width 38 height 10
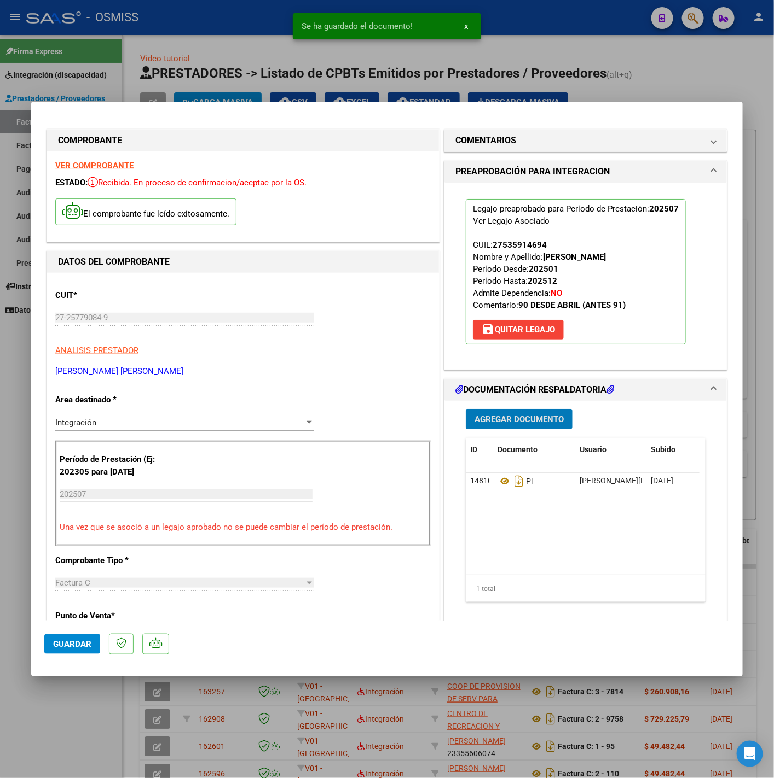
click at [75, 652] on button "Guardar" at bounding box center [72, 645] width 56 height 20
click at [63, 747] on div at bounding box center [387, 389] width 774 height 778
type input "$ 0,00"
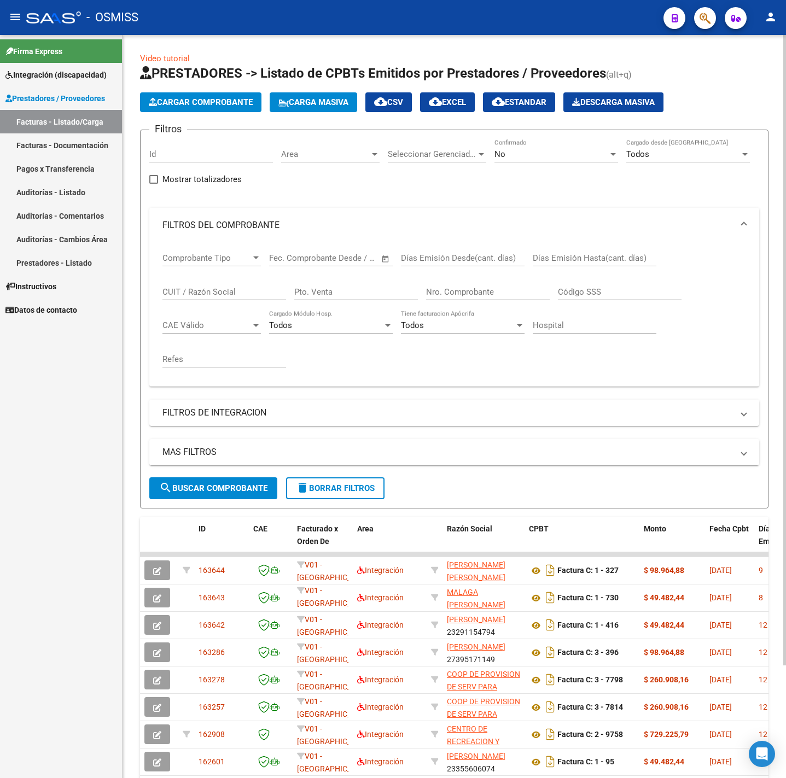
click at [201, 108] on button "Cargar Comprobante" at bounding box center [200, 102] width 121 height 20
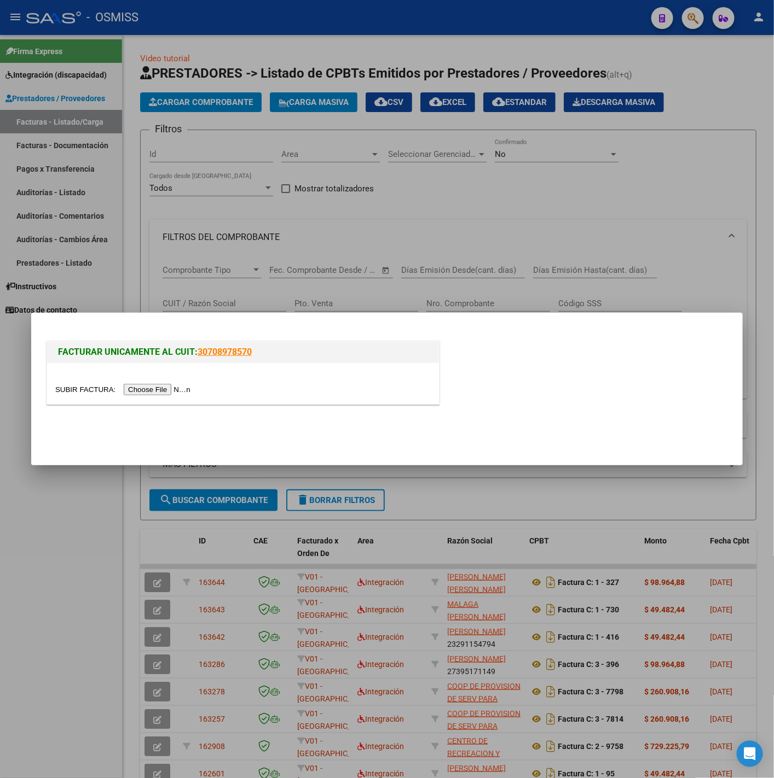
click at [151, 385] on input "file" at bounding box center [124, 389] width 138 height 11
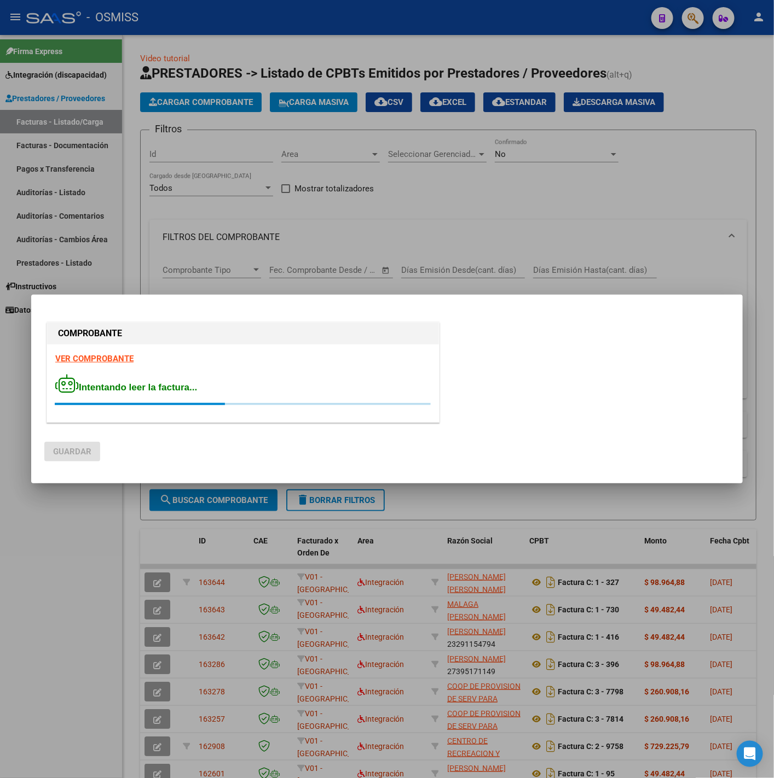
click at [102, 353] on div "VER COMPROBANTE Intentando leer la factura..." at bounding box center [243, 384] width 392 height 78
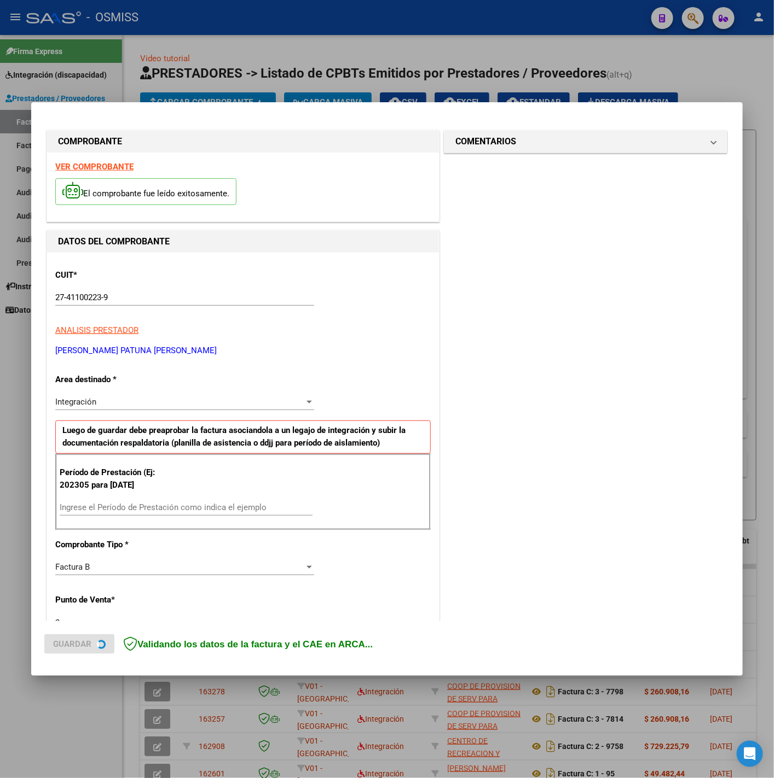
click at [83, 165] on strong "VER COMPROBANTE" at bounding box center [94, 167] width 78 height 10
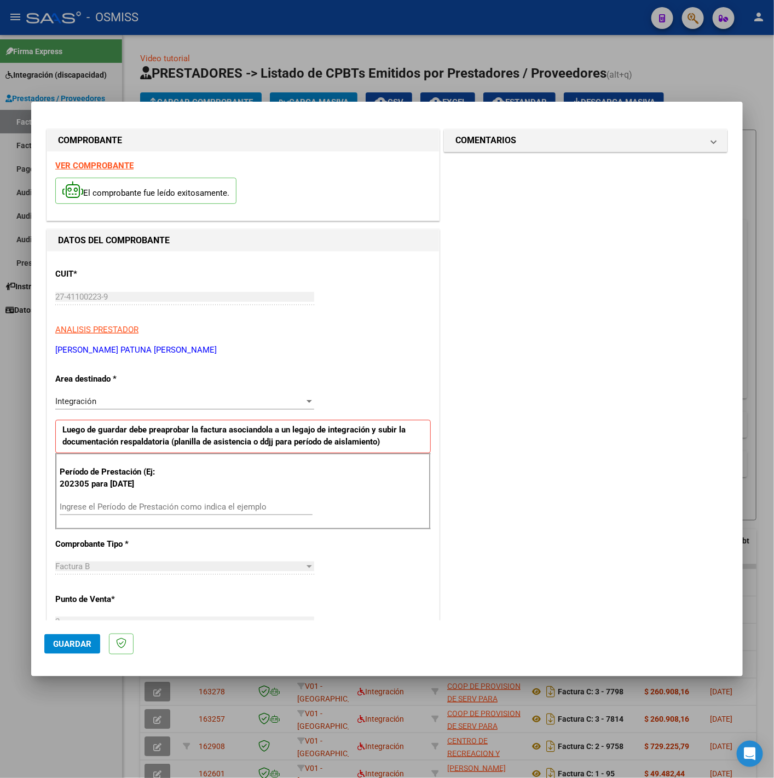
click at [161, 512] on input "Ingrese el Período de Prestación como indica el ejemplo" at bounding box center [186, 507] width 253 height 10
type input "202507"
click at [376, 550] on div "CUIT * 27-41100223-9 Ingresar CUIT ANALISIS PRESTADOR [PERSON_NAME] PATUNA [PER…" at bounding box center [243, 663] width 392 height 823
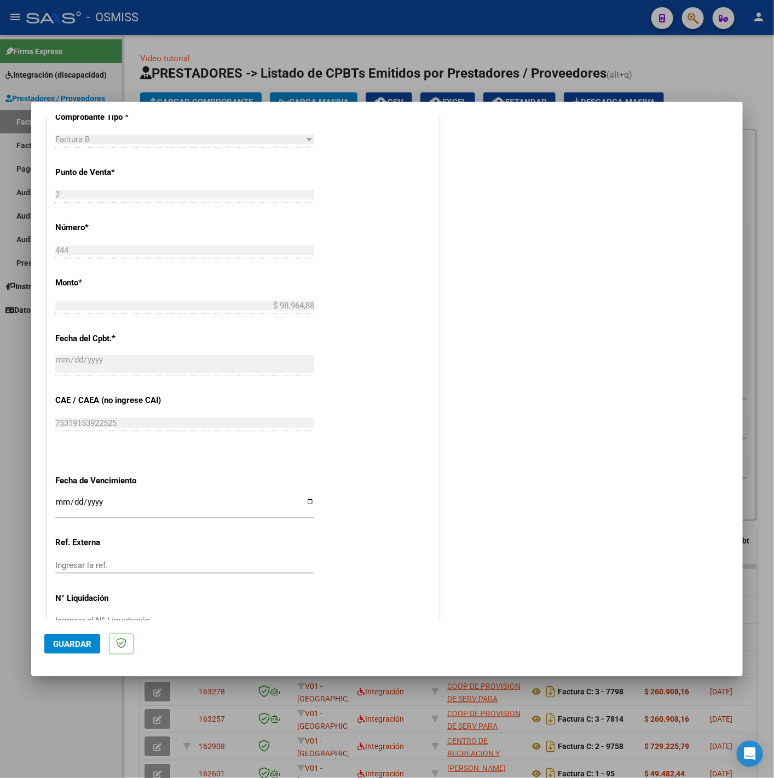
scroll to position [460, 0]
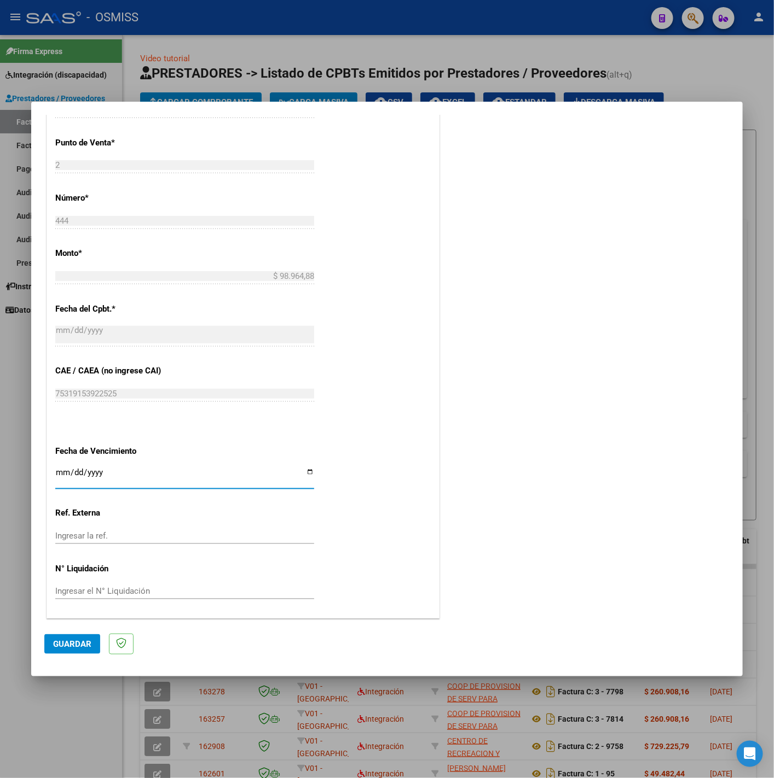
click at [66, 469] on input "Ingresar la fecha" at bounding box center [184, 477] width 259 height 18
type input "[DATE]"
click at [419, 525] on div "CUIT * 27-41100223-9 Ingresar CUIT ANALISIS PRESTADOR [PERSON_NAME] PATUNA [PER…" at bounding box center [243, 206] width 392 height 823
click at [86, 639] on span "Guardar" at bounding box center [72, 644] width 38 height 10
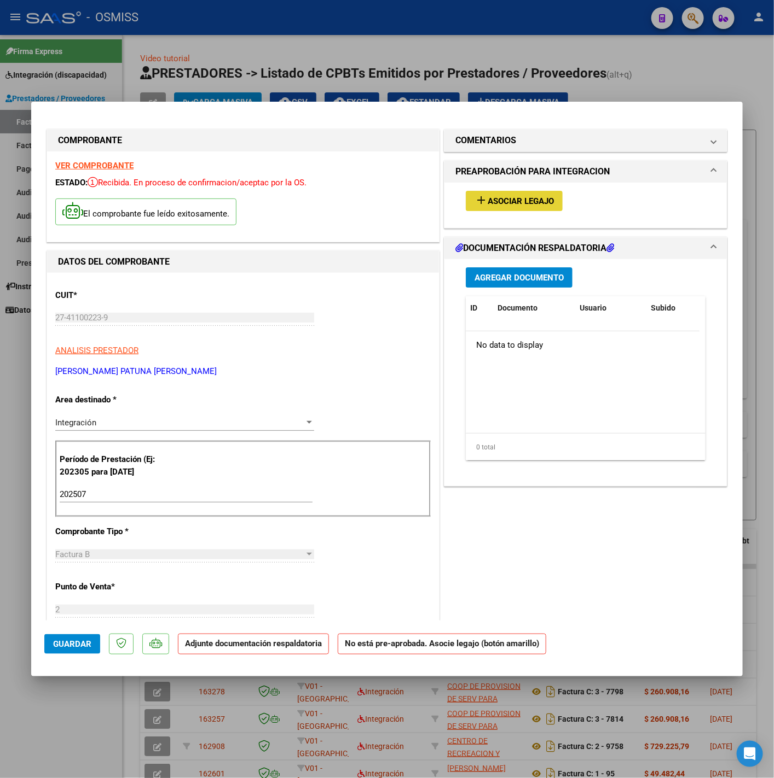
click at [533, 192] on button "add Asociar Legajo" at bounding box center [514, 201] width 97 height 20
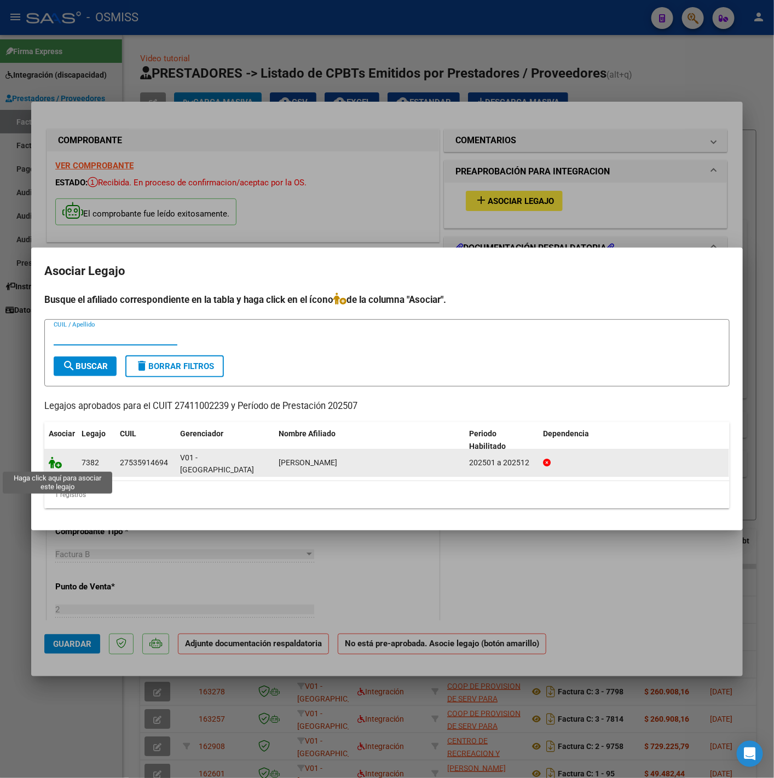
click at [55, 463] on icon at bounding box center [55, 463] width 13 height 12
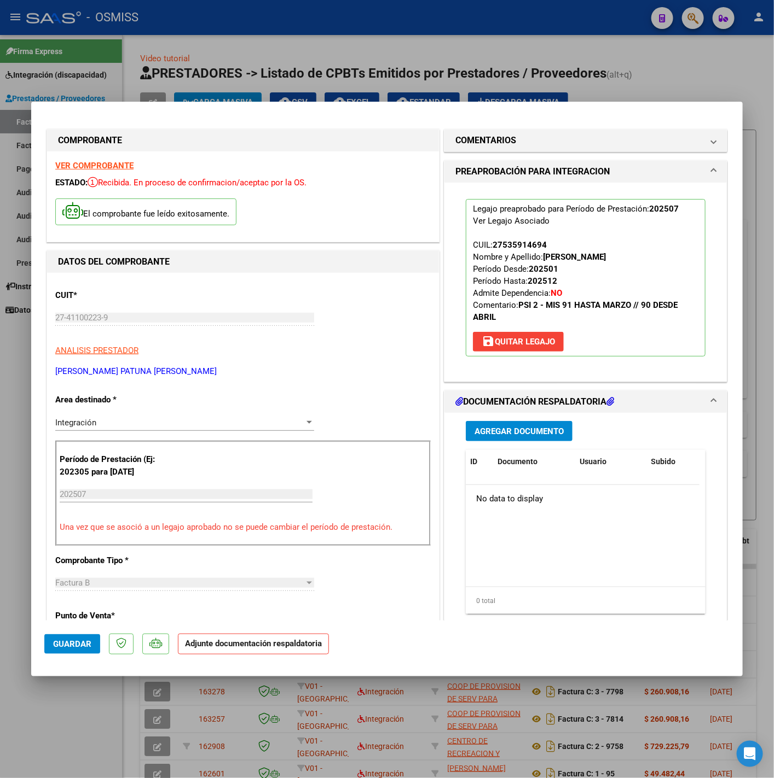
click at [550, 411] on mat-expansion-panel-header "DOCUMENTACIÓN RESPALDATORIA" at bounding box center [585, 402] width 282 height 22
click at [548, 427] on div "COMENTARIOS Comentarios del Prestador / Gerenciador: PREAPROBACIÓN PARA INTEGRA…" at bounding box center [585, 610] width 288 height 967
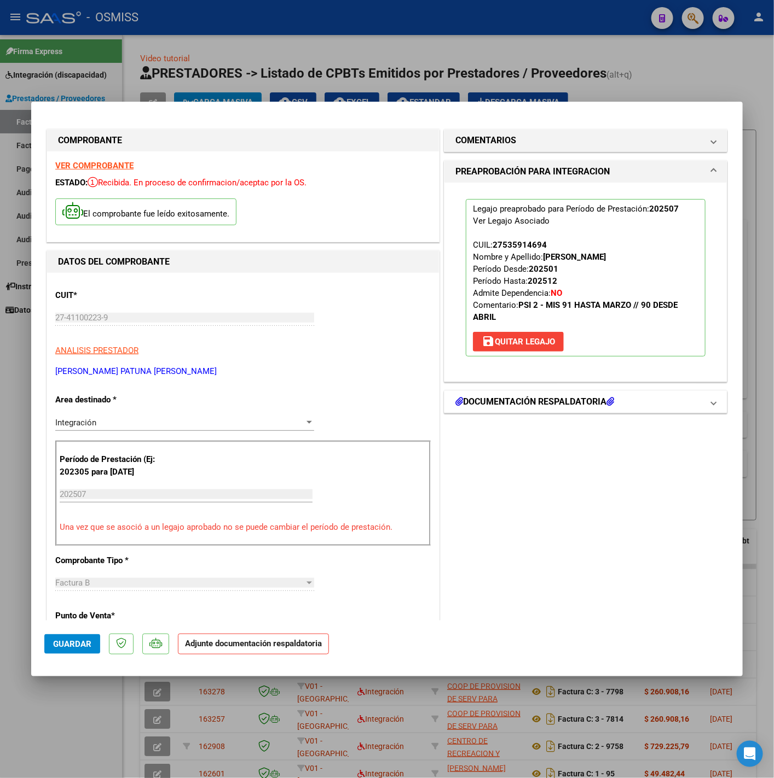
click at [527, 409] on h1 "DOCUMENTACIÓN RESPALDATORIA" at bounding box center [534, 402] width 159 height 13
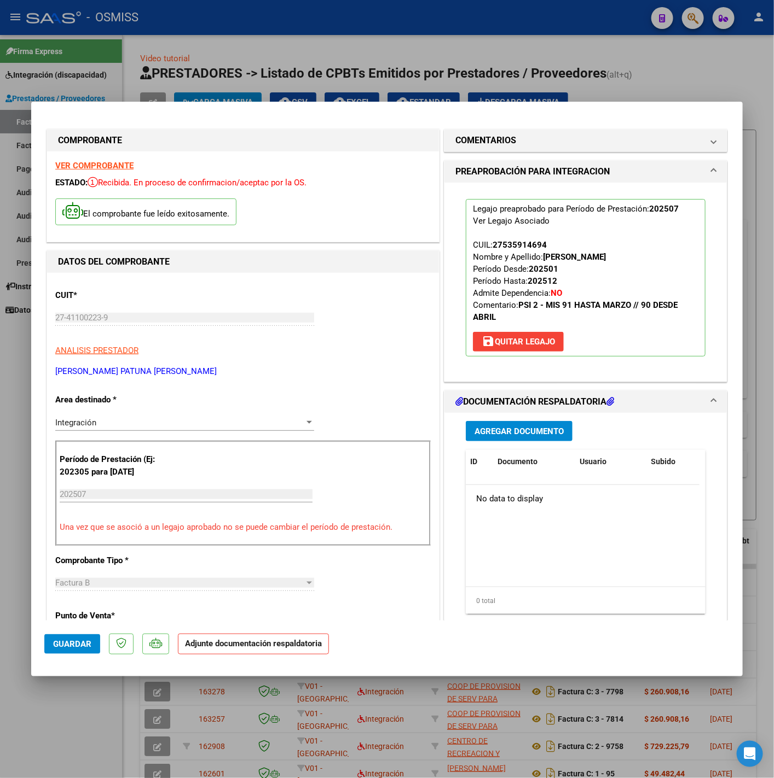
click at [526, 431] on span "Agregar Documento" at bounding box center [518, 432] width 89 height 10
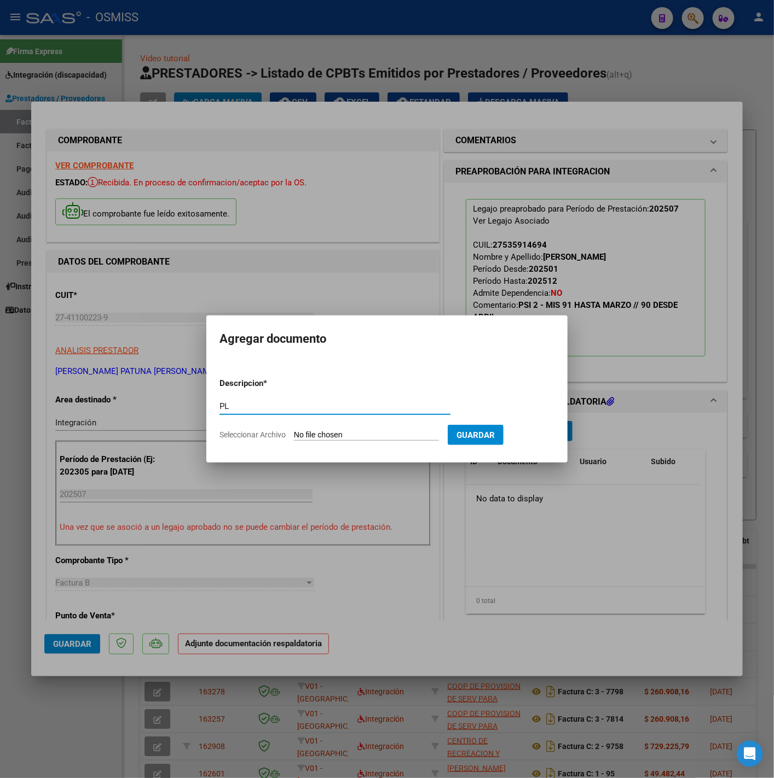
type input "PL"
click at [332, 432] on input "Seleccionar Archivo" at bounding box center [366, 436] width 145 height 10
type input "C:\fakepath\planilla asistencia mes de [DATE] [PERSON_NAME].pdf"
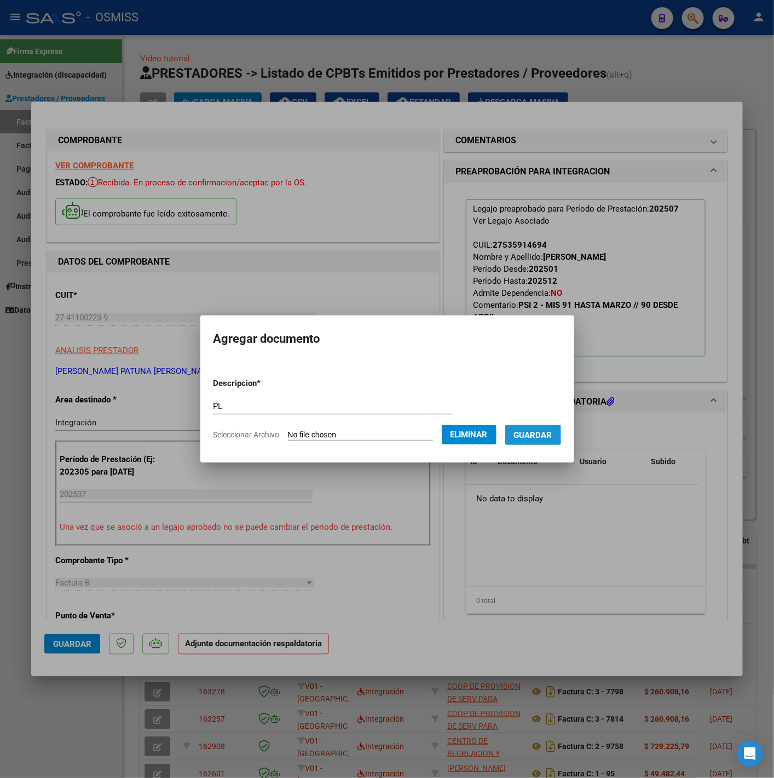
click at [537, 431] on span "Guardar" at bounding box center [533, 436] width 38 height 10
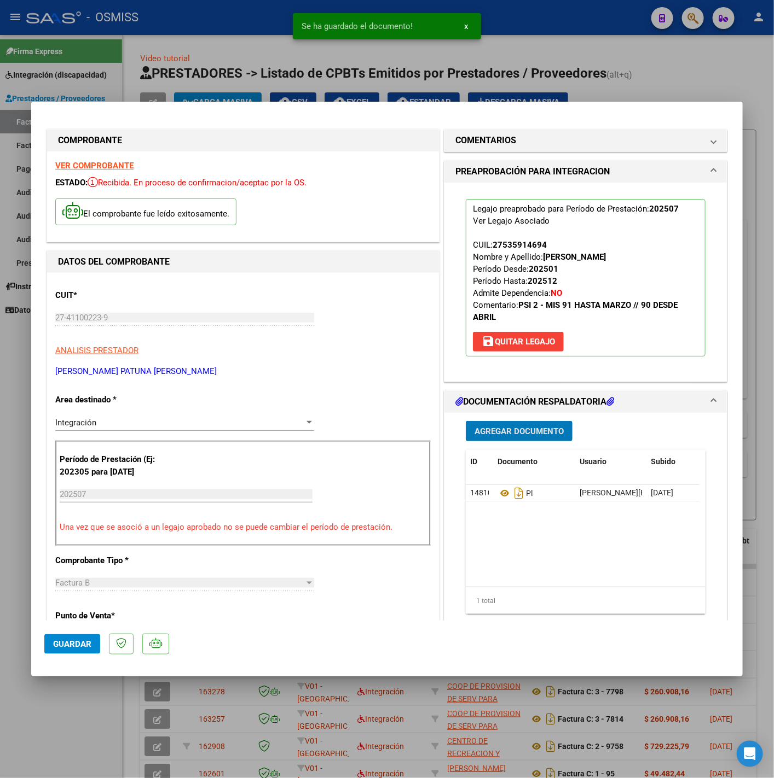
click at [63, 649] on span "Guardar" at bounding box center [72, 644] width 38 height 10
click at [64, 704] on div at bounding box center [387, 389] width 774 height 778
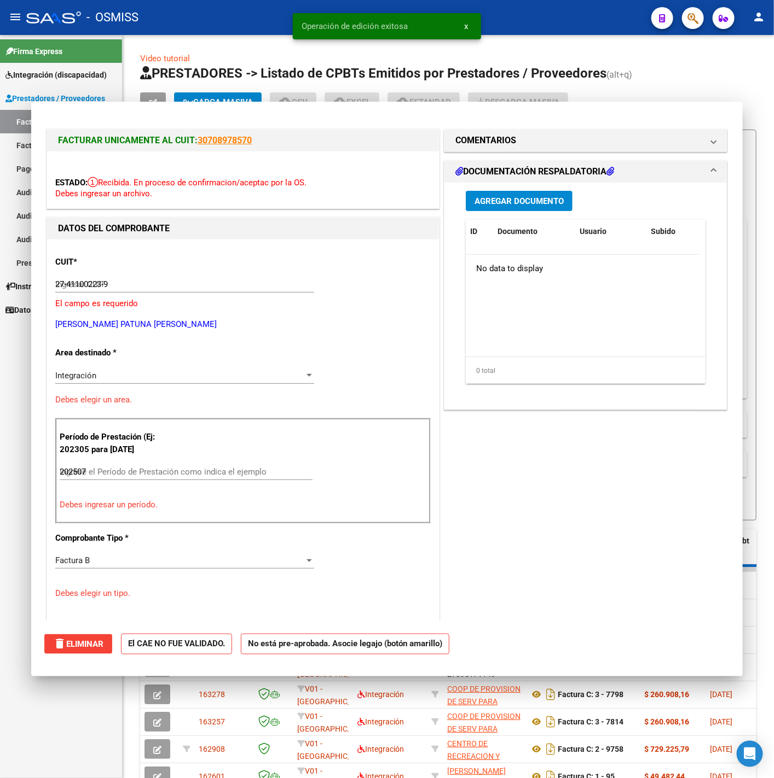
type input "$ 0,00"
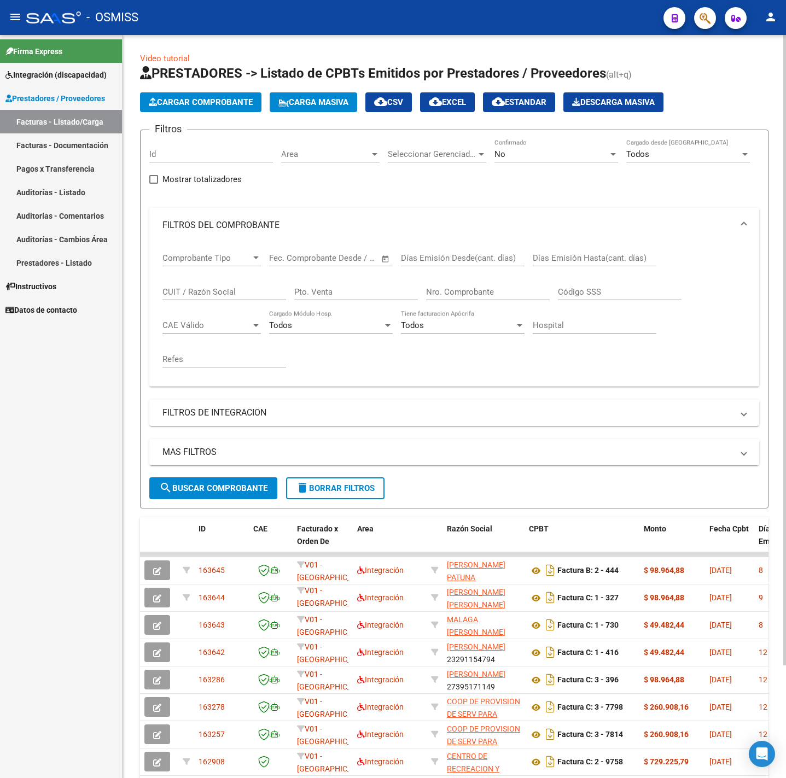
click at [334, 483] on button "delete Borrar Filtros" at bounding box center [335, 489] width 98 height 22
click at [206, 105] on span "Cargar Comprobante" at bounding box center [201, 102] width 104 height 10
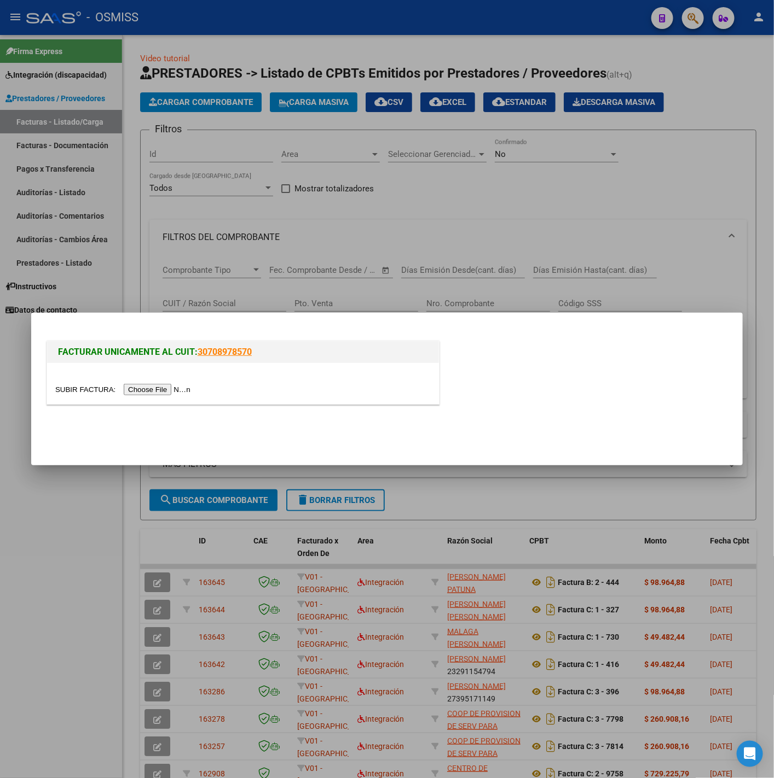
click at [167, 391] on input "file" at bounding box center [124, 389] width 138 height 11
click at [147, 387] on input "file" at bounding box center [124, 389] width 138 height 11
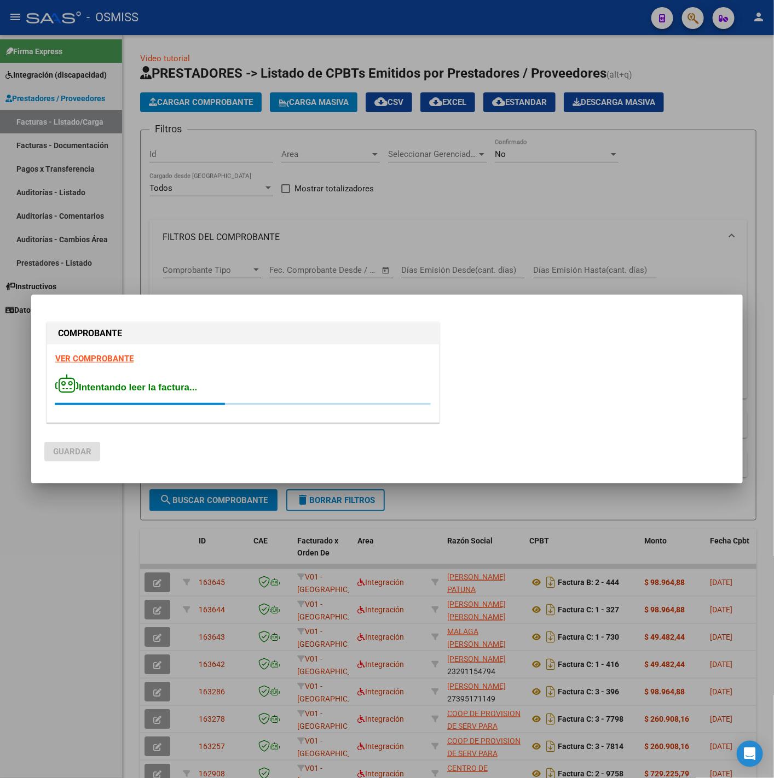
click at [114, 359] on strong "VER COMPROBANTE" at bounding box center [94, 359] width 78 height 10
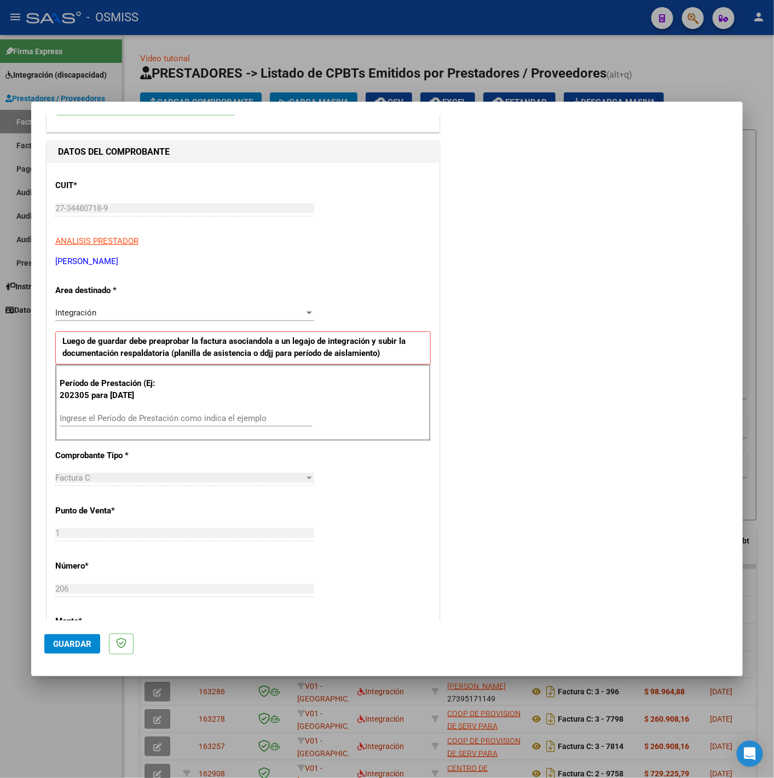
scroll to position [164, 0]
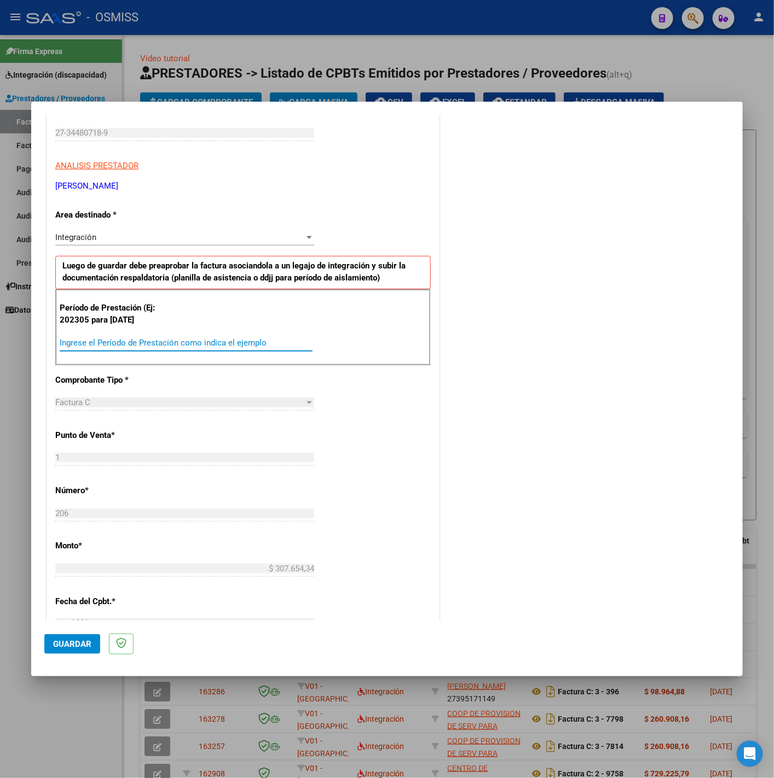
click at [194, 344] on input "Ingrese el Período de Prestación como indica el ejemplo" at bounding box center [186, 343] width 253 height 10
type input "202507"
click at [394, 434] on div "CUIT * 27-34480718-9 Ingresar CUIT ANALISIS PRESTADOR [PERSON_NAME] Area destin…" at bounding box center [243, 499] width 392 height 823
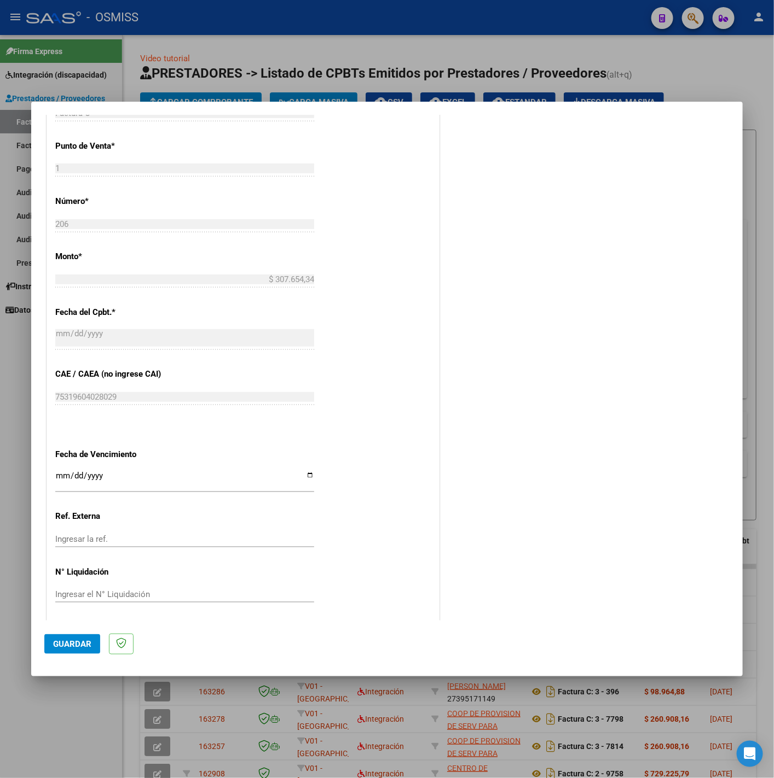
scroll to position [460, 0]
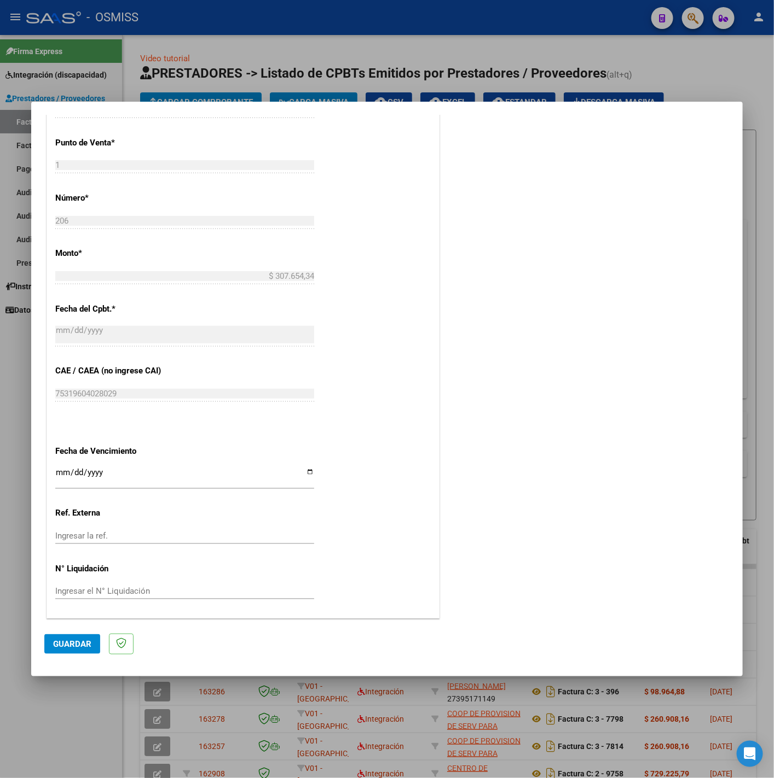
click at [55, 471] on div "CUIT * 27-34480718-9 Ingresar CUIT ANALISIS PRESTADOR [PERSON_NAME] Area destin…" at bounding box center [243, 206] width 392 height 823
click at [61, 471] on input "Ingresar la fecha" at bounding box center [184, 477] width 259 height 18
type input "[DATE]"
click at [358, 513] on div "CUIT * 27-34480718-9 Ingresar CUIT ANALISIS PRESTADOR [PERSON_NAME] Area destin…" at bounding box center [243, 206] width 392 height 823
click at [91, 641] on span "Guardar" at bounding box center [72, 644] width 38 height 10
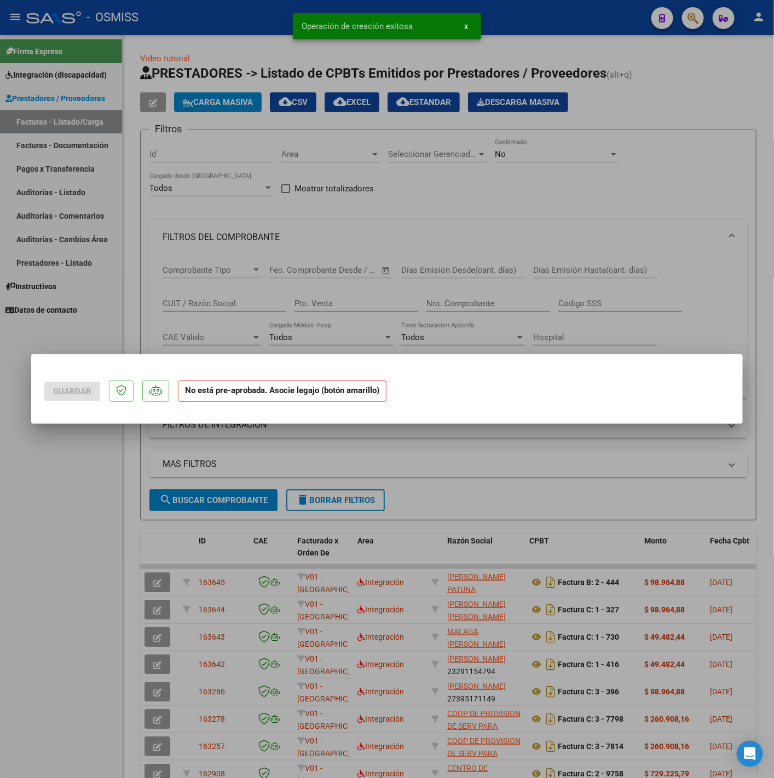
scroll to position [0, 0]
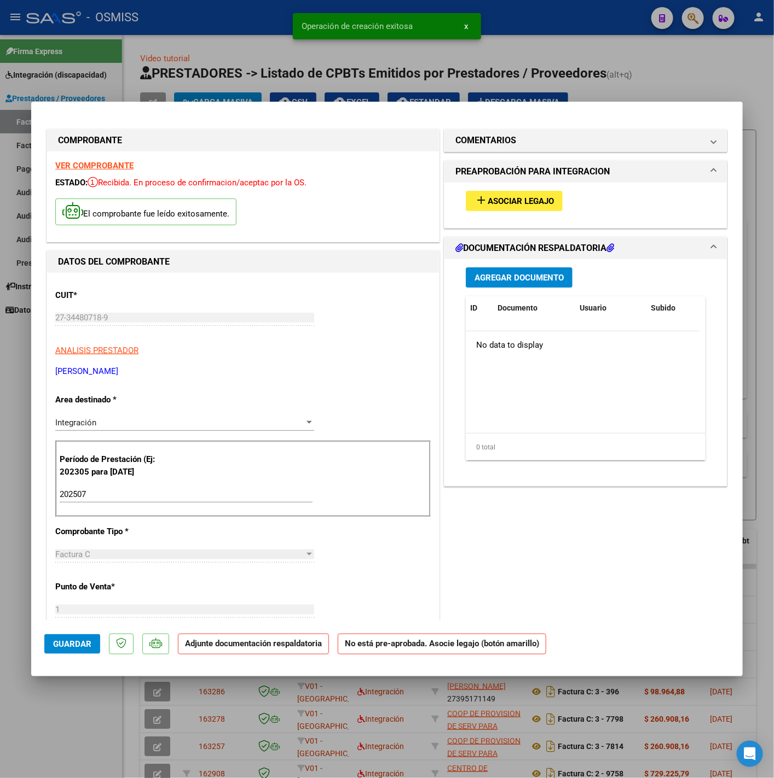
click at [516, 206] on span "Asociar Legajo" at bounding box center [520, 201] width 66 height 10
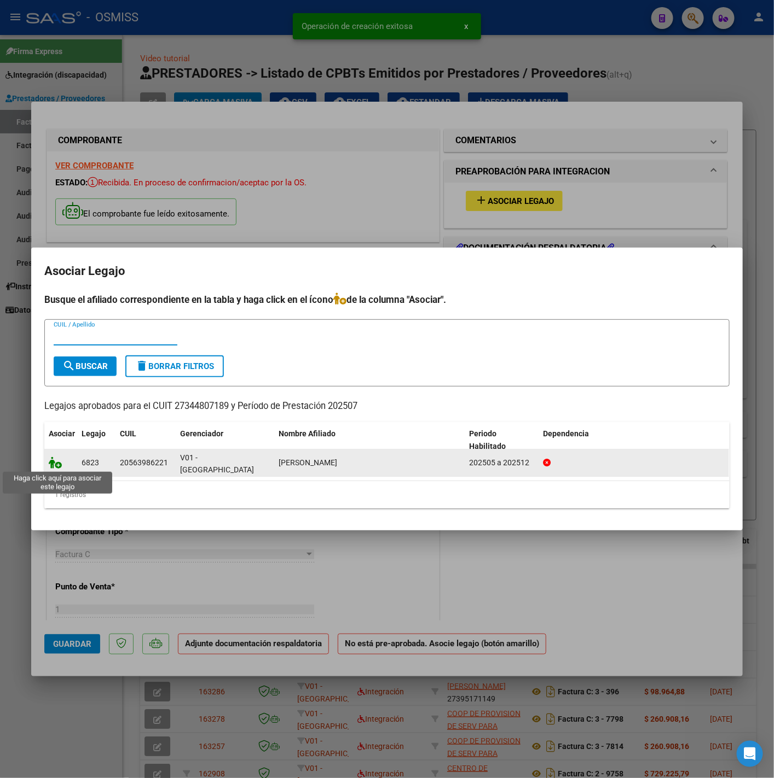
click at [54, 462] on icon at bounding box center [55, 463] width 13 height 12
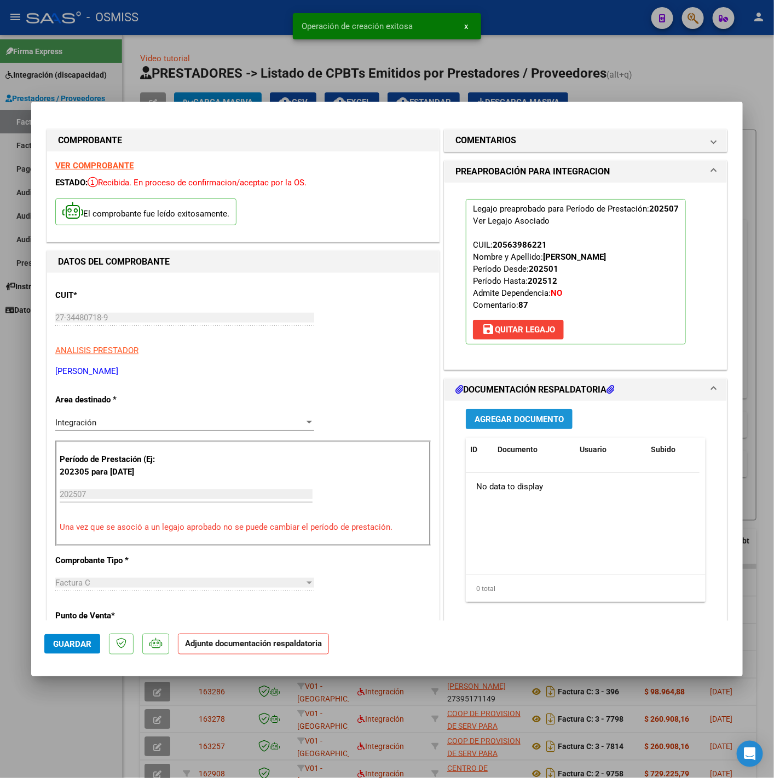
click at [481, 415] on span "Agregar Documento" at bounding box center [518, 420] width 89 height 10
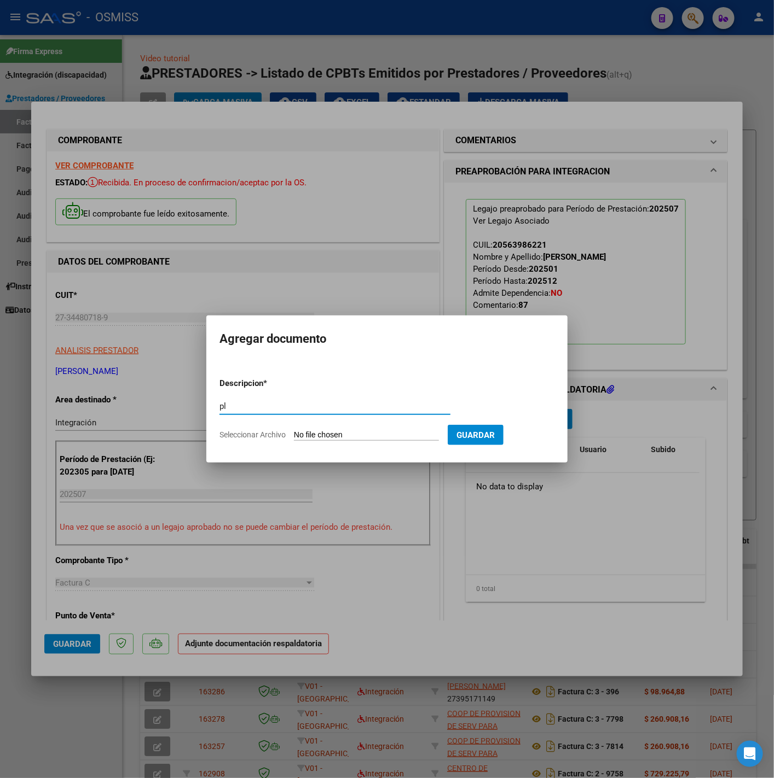
type input "pl"
click at [361, 439] on input "Seleccionar Archivo" at bounding box center [366, 436] width 145 height 10
type input "C:\fakepath\PLANILLA DE ASISTENCIA [PERSON_NAME] - [DATE] - Equipo Avenir (2).p…"
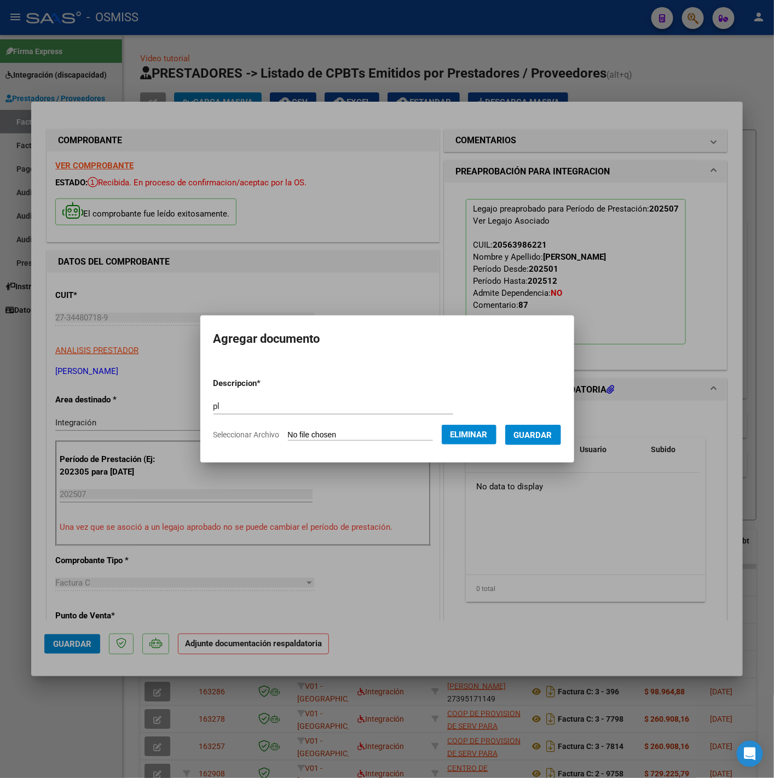
click at [531, 440] on button "Guardar" at bounding box center [533, 435] width 56 height 20
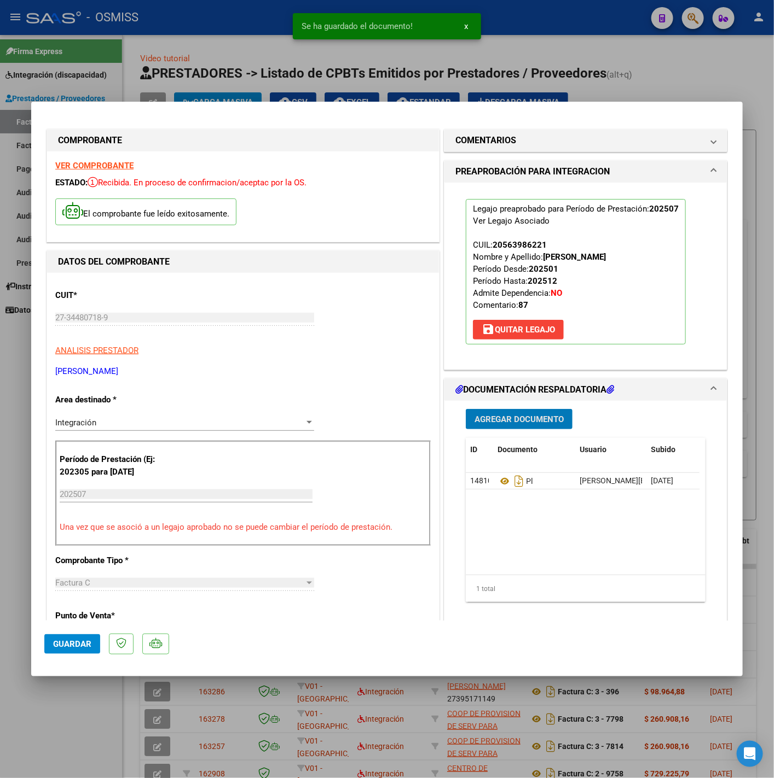
click at [92, 639] on button "Guardar" at bounding box center [72, 645] width 56 height 20
click at [61, 699] on div at bounding box center [387, 389] width 774 height 778
type input "$ 0,00"
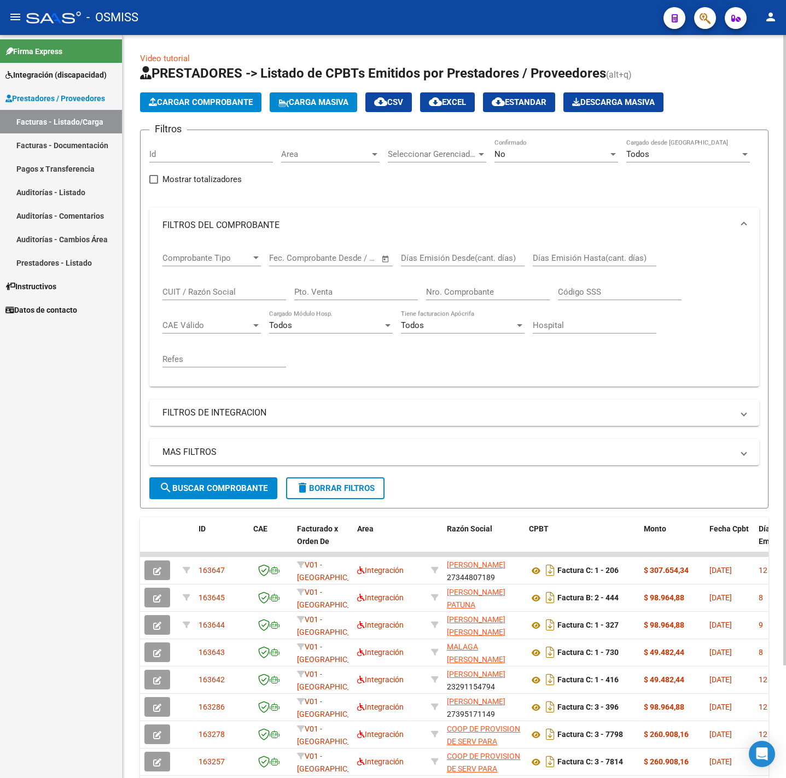
click at [188, 103] on span "Cargar Comprobante" at bounding box center [201, 102] width 104 height 10
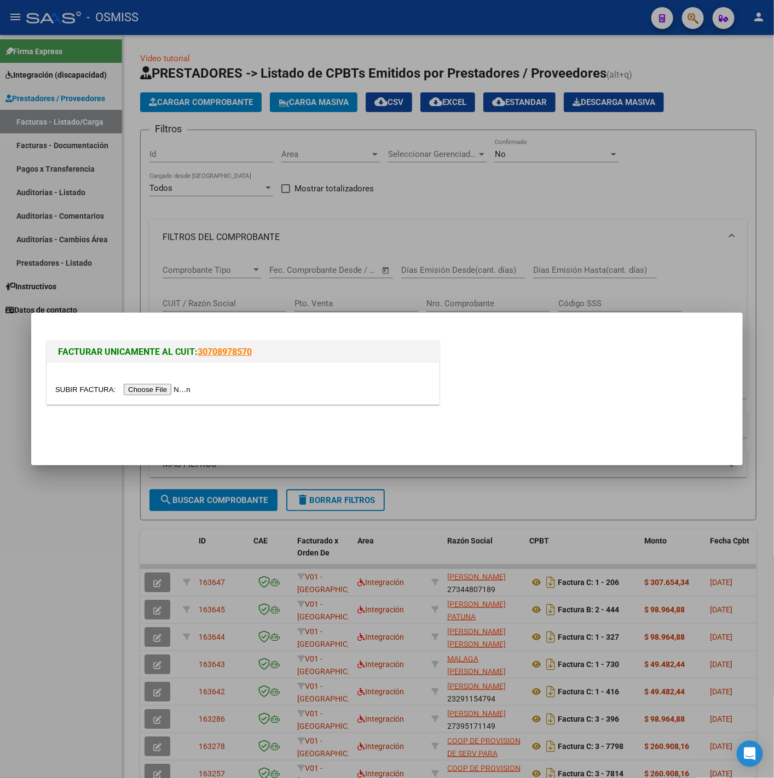
click at [151, 388] on input "file" at bounding box center [124, 389] width 138 height 11
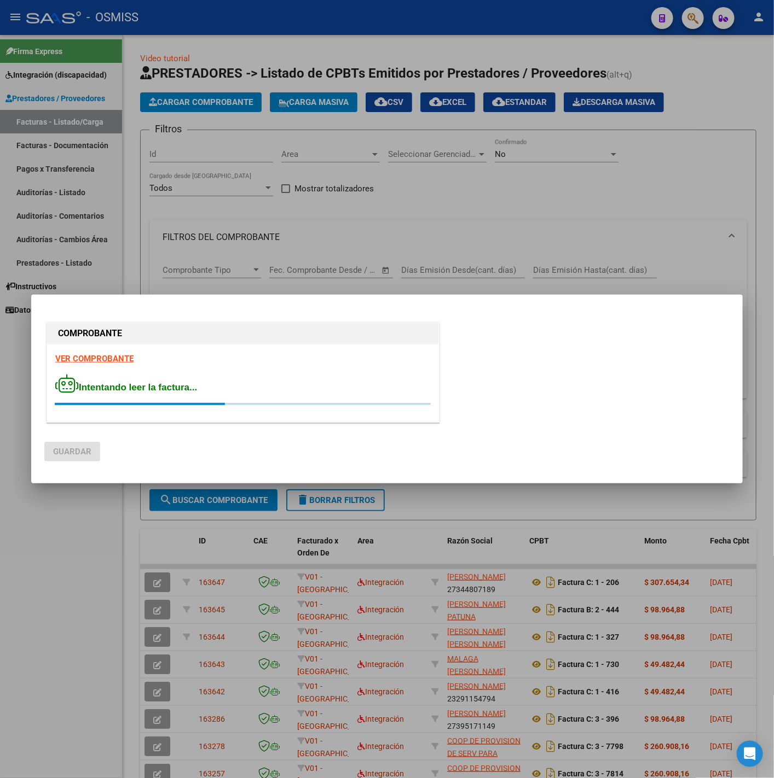
click at [83, 358] on strong "VER COMPROBANTE" at bounding box center [94, 359] width 78 height 10
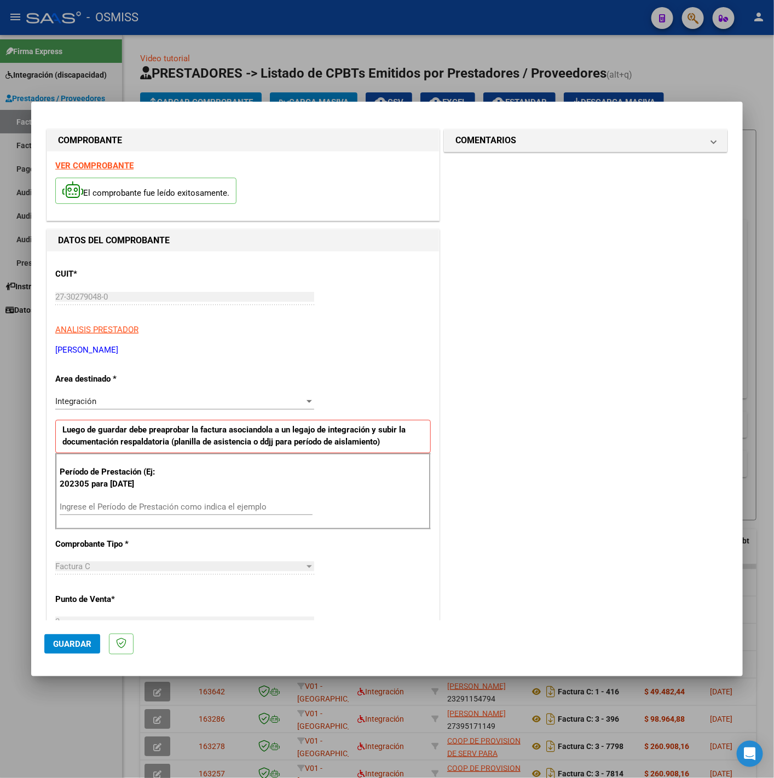
click at [132, 508] on input "Ingrese el Período de Prestación como indica el ejemplo" at bounding box center [186, 507] width 253 height 10
type input "202507"
click at [405, 570] on div "CUIT * 27-30279048-0 Ingresar CUIT ANALISIS PRESTADOR [PERSON_NAME] [PERSON_NAM…" at bounding box center [243, 663] width 392 height 823
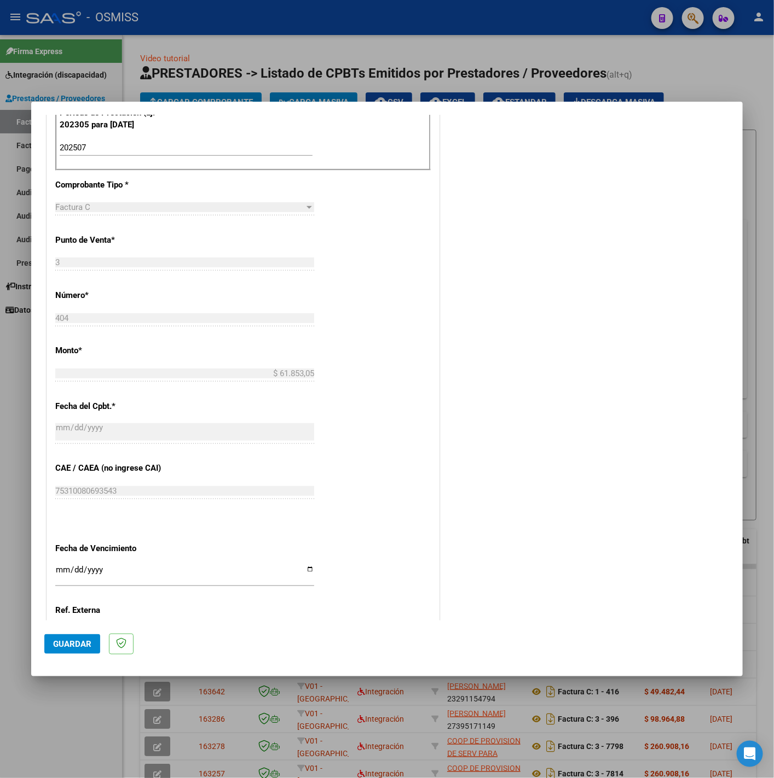
scroll to position [460, 0]
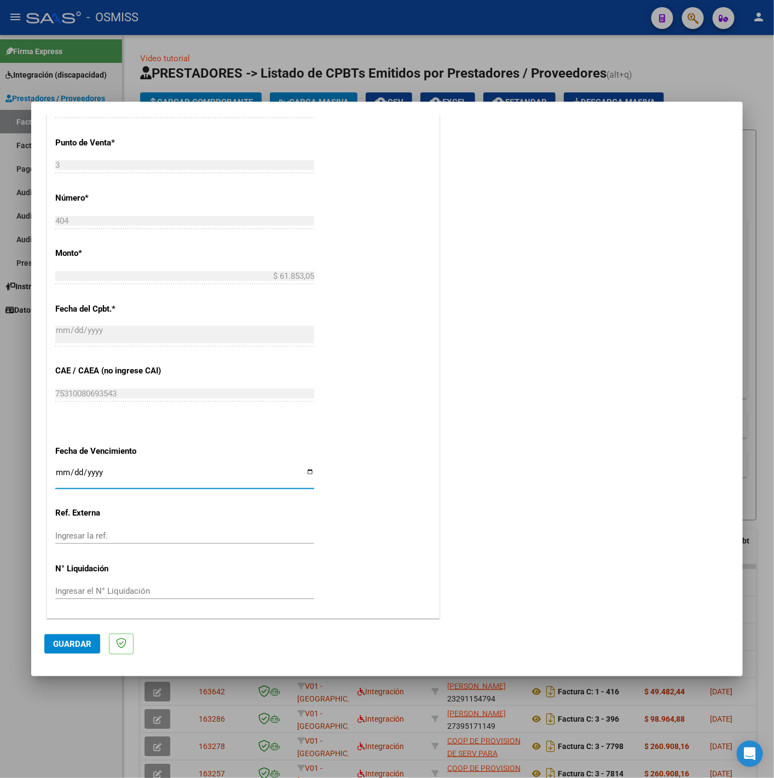
click at [61, 473] on input "Ingresar la fecha" at bounding box center [184, 477] width 259 height 18
type input "[DATE]"
click at [334, 516] on div "CUIT * 27-30279048-0 Ingresar CUIT ANALISIS PRESTADOR [PERSON_NAME] [PERSON_NAM…" at bounding box center [243, 206] width 392 height 823
click at [87, 639] on span "Guardar" at bounding box center [72, 644] width 38 height 10
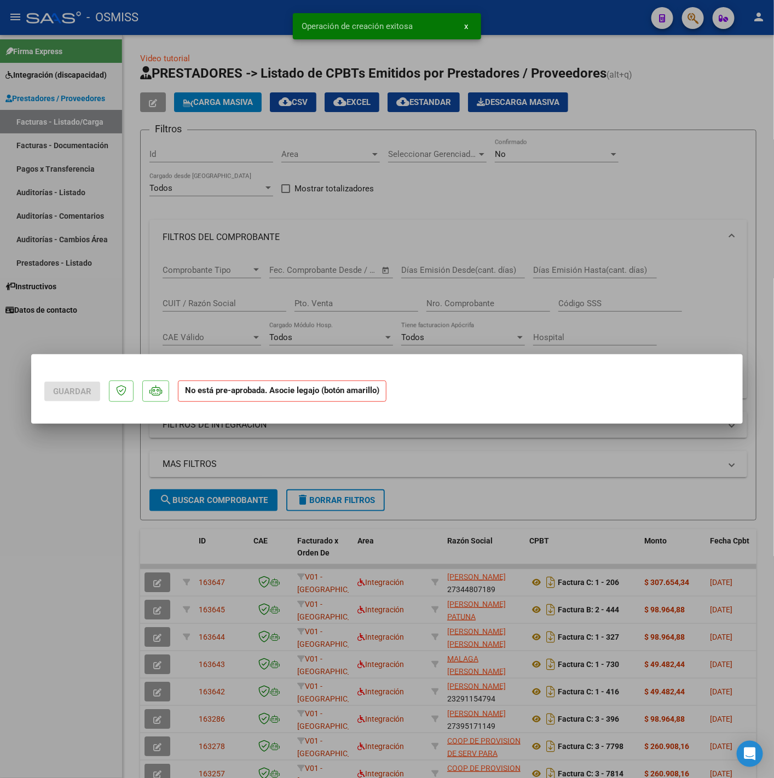
scroll to position [0, 0]
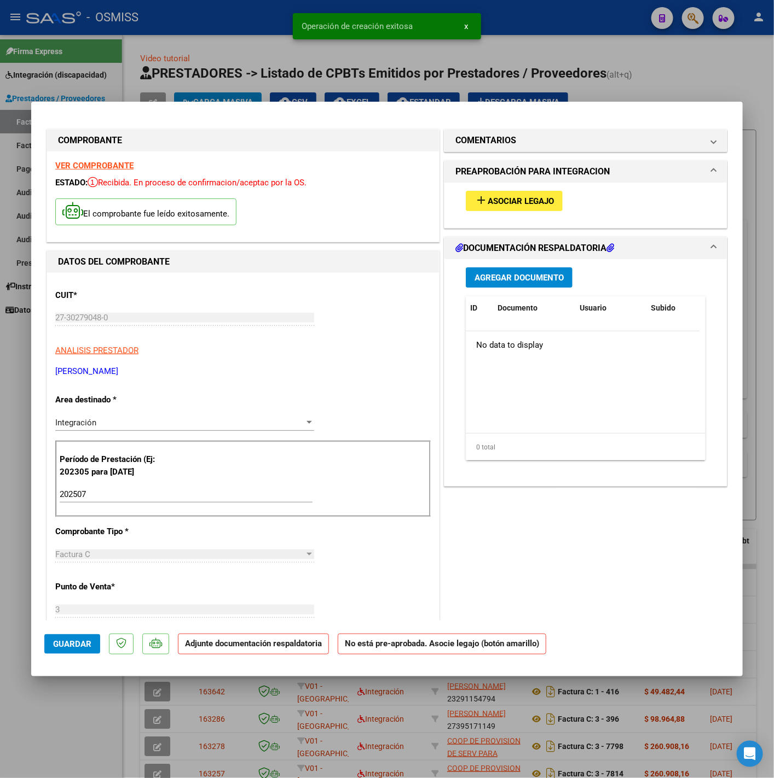
click at [535, 197] on span "Asociar Legajo" at bounding box center [520, 201] width 66 height 10
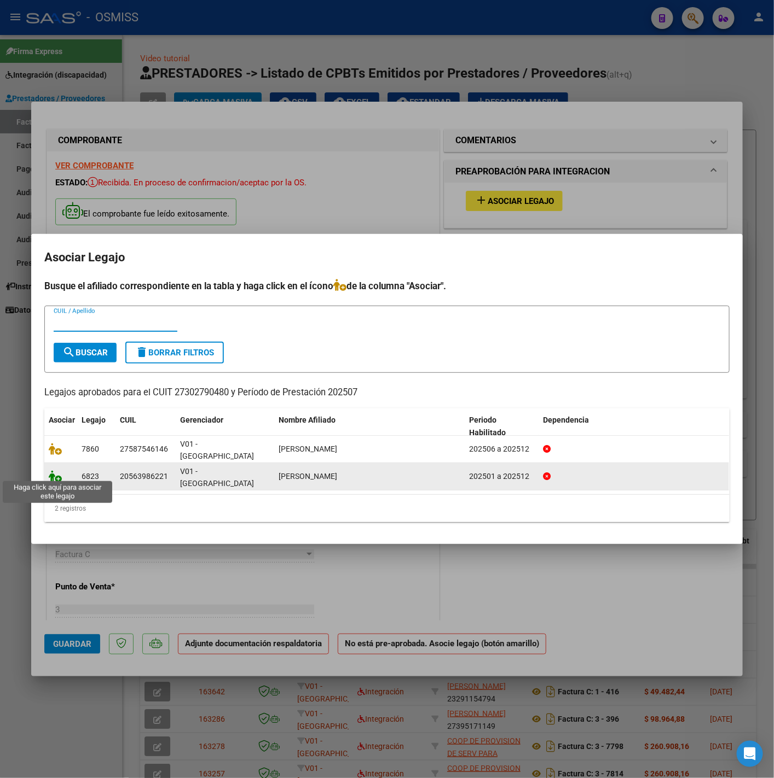
click at [55, 476] on icon at bounding box center [55, 476] width 13 height 12
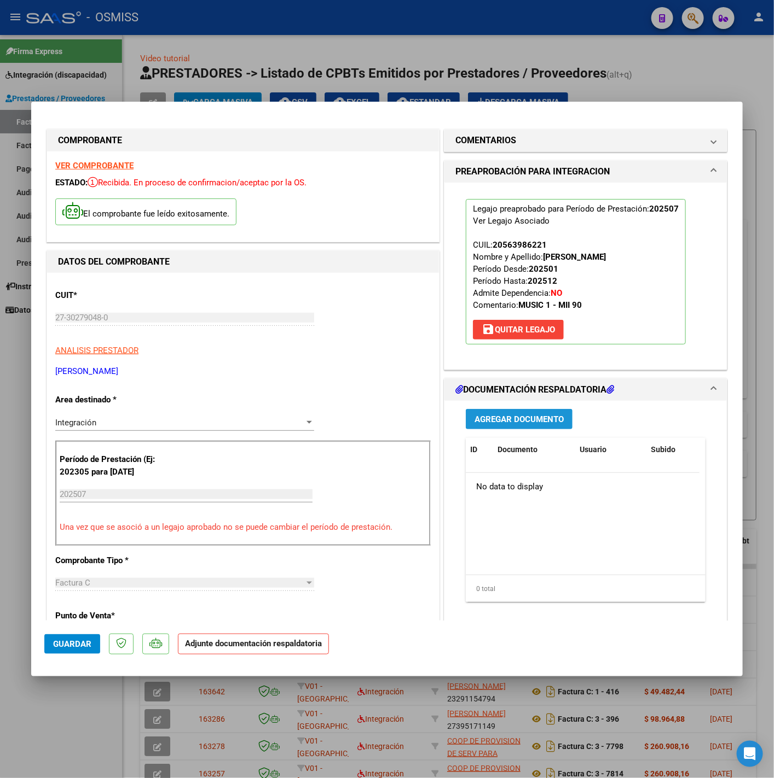
click at [519, 417] on span "Agregar Documento" at bounding box center [518, 420] width 89 height 10
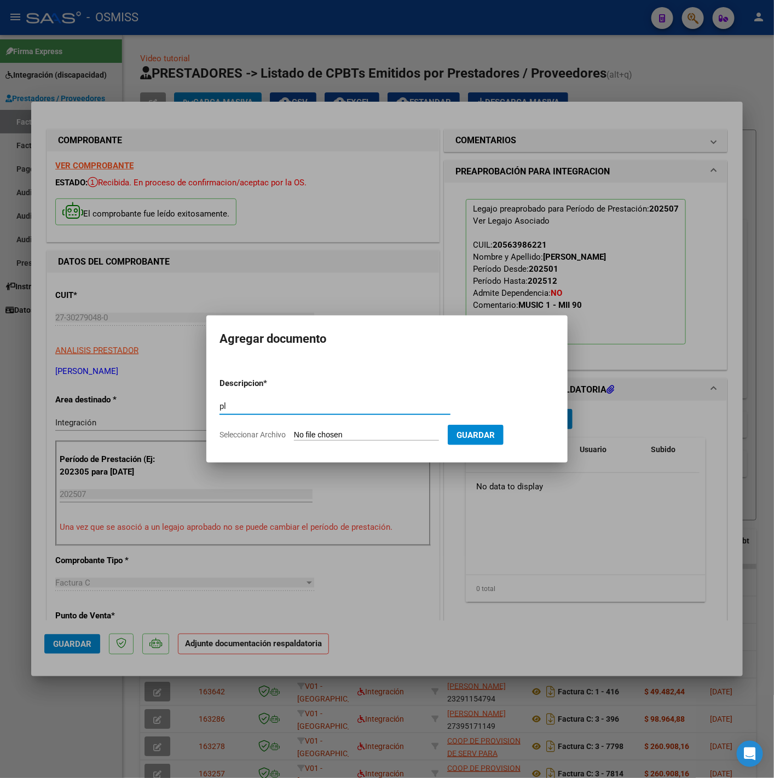
type input "pl"
click at [375, 431] on input "Seleccionar Archivo" at bounding box center [366, 436] width 145 height 10
type input "C:\fakepath\Image to PDF [DATE] 18.46.53 - [PERSON_NAME].pdf"
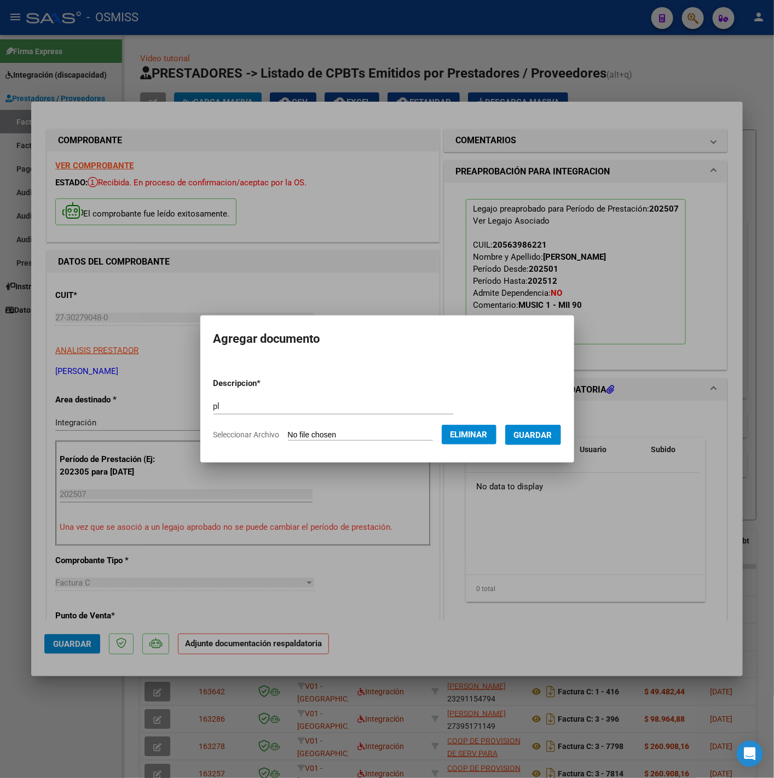
click at [544, 439] on span "Guardar" at bounding box center [533, 436] width 38 height 10
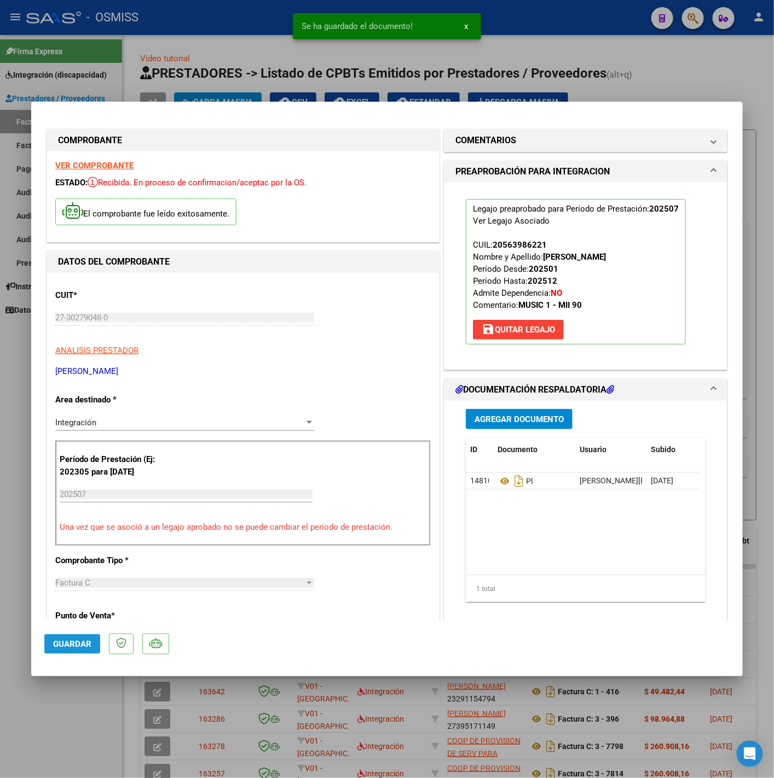
click at [92, 640] on button "Guardar" at bounding box center [72, 645] width 56 height 20
click at [74, 722] on div at bounding box center [387, 389] width 774 height 778
type input "$ 0,00"
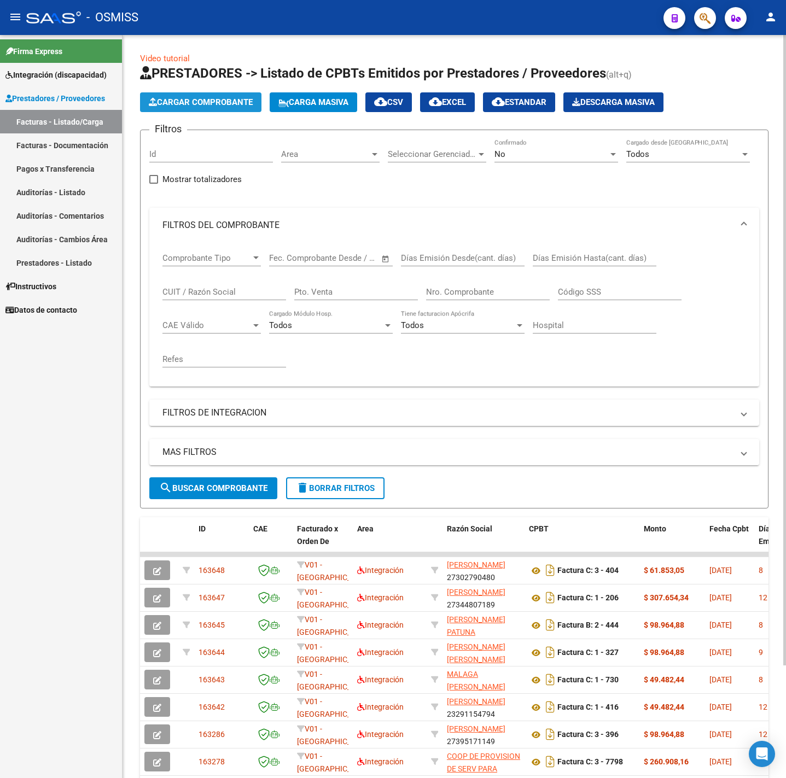
click at [196, 101] on span "Cargar Comprobante" at bounding box center [201, 102] width 104 height 10
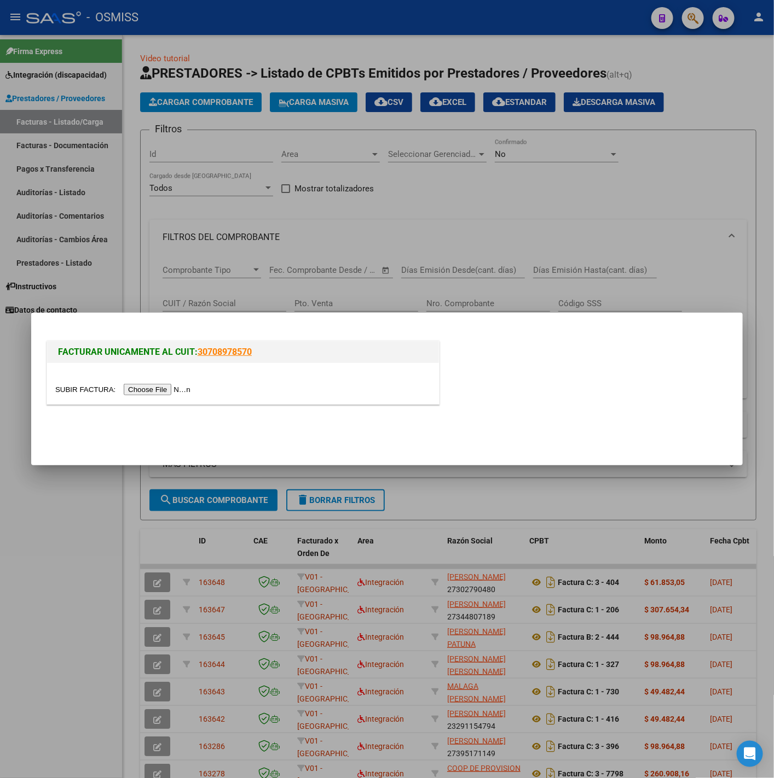
click at [159, 397] on div at bounding box center [243, 383] width 392 height 41
click at [156, 392] on input "file" at bounding box center [124, 389] width 138 height 11
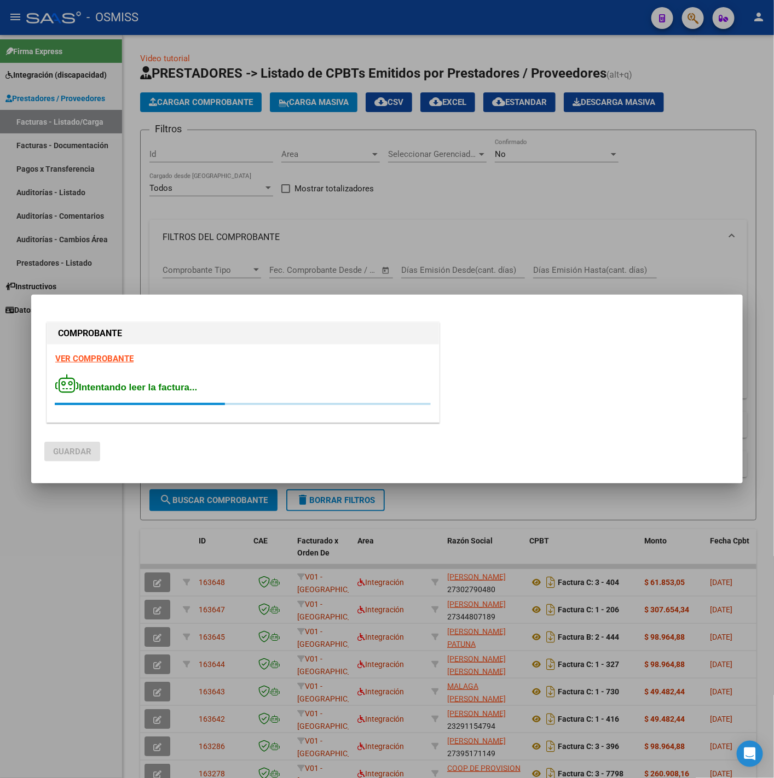
click at [112, 355] on strong "VER COMPROBANTE" at bounding box center [94, 359] width 78 height 10
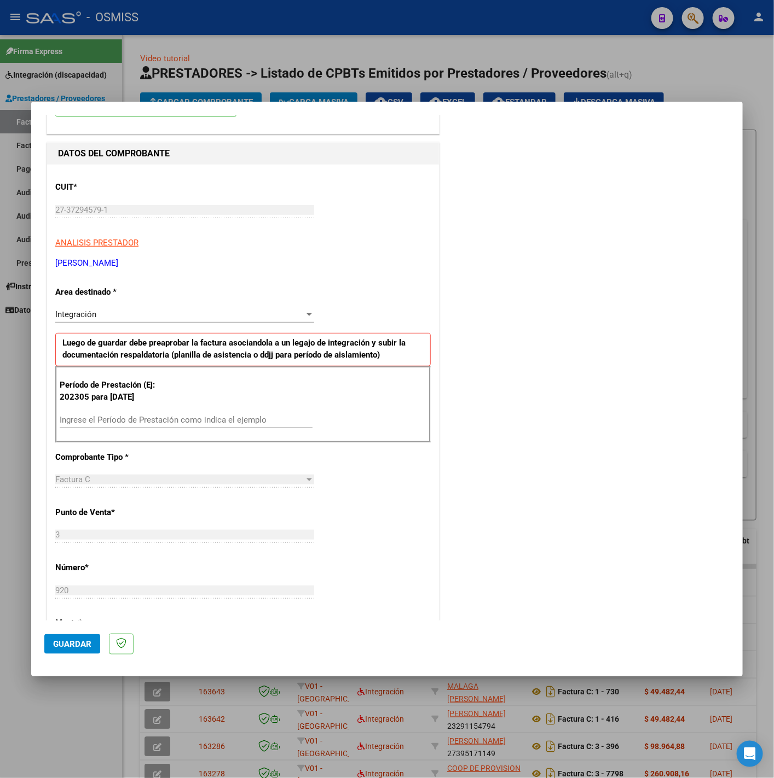
scroll to position [246, 0]
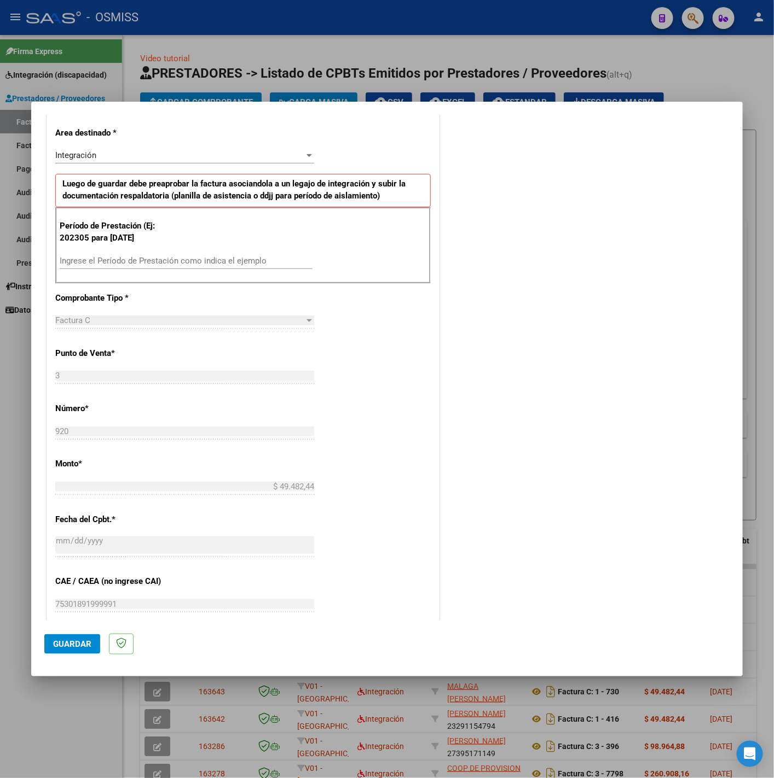
click at [169, 269] on div "Ingrese el Período de Prestación como indica el ejemplo" at bounding box center [186, 261] width 253 height 16
click at [168, 263] on input "Ingrese el Período de Prestación como indica el ejemplo" at bounding box center [186, 261] width 253 height 10
type input "202507"
click at [354, 392] on div "CUIT * 27-37294579-1 Ingresar CUIT ANALISIS PRESTADOR [PERSON_NAME] [PERSON_NAM…" at bounding box center [243, 416] width 392 height 823
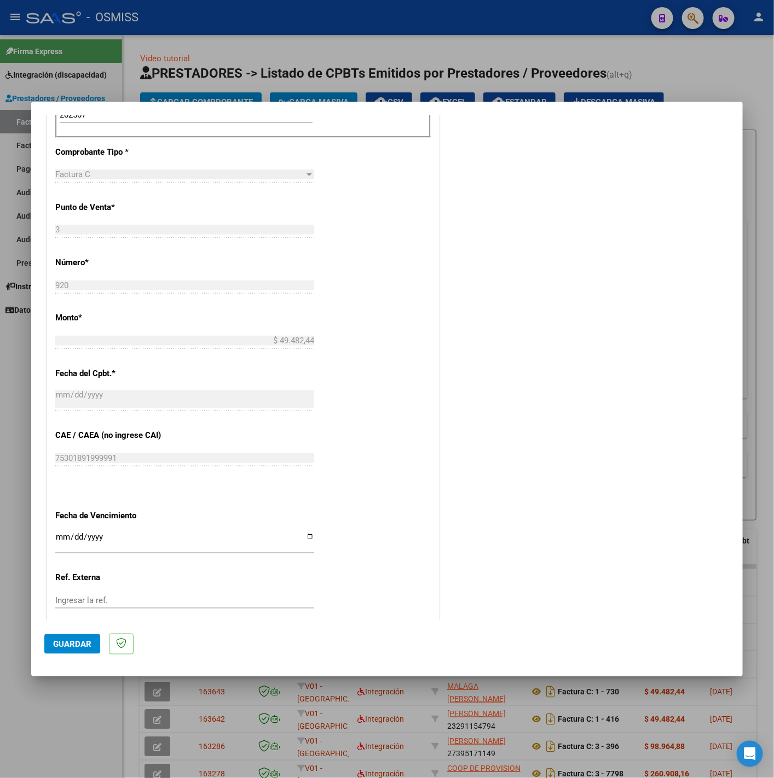
scroll to position [460, 0]
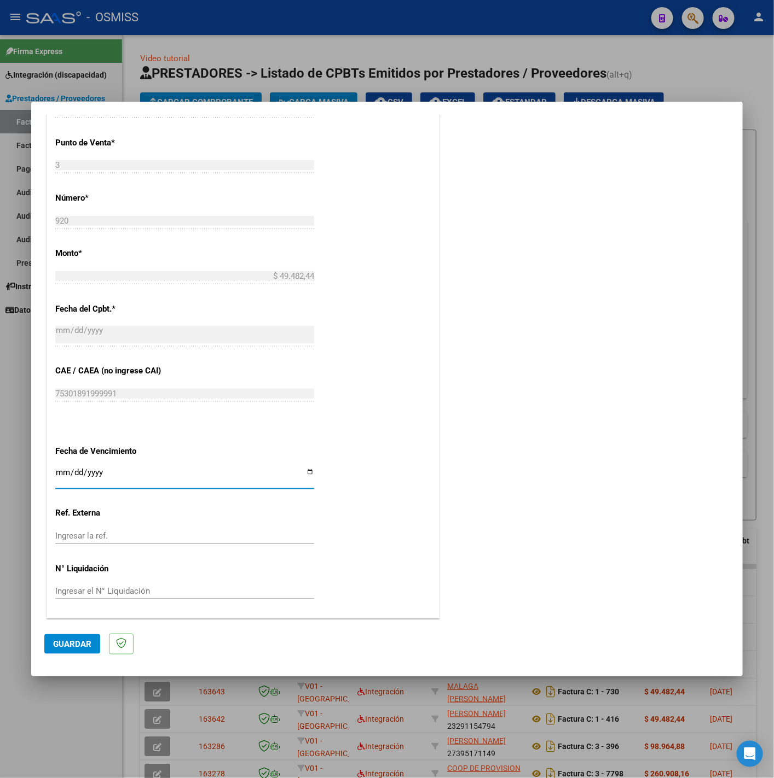
click at [58, 475] on input "Ingresar la fecha" at bounding box center [184, 477] width 259 height 18
type input "[DATE]"
click at [78, 643] on span "Guardar" at bounding box center [72, 644] width 38 height 10
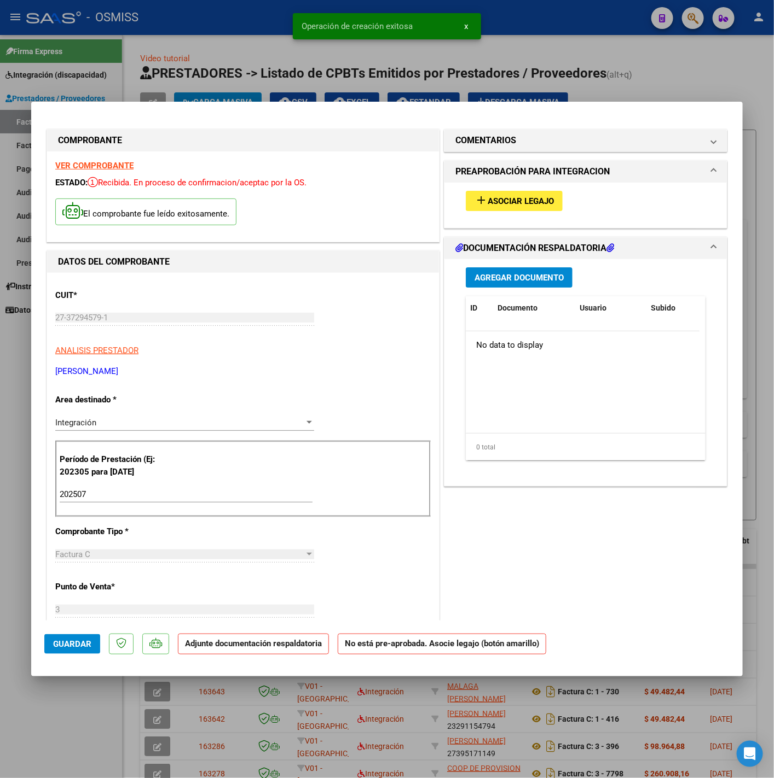
click at [536, 214] on div "add Asociar Legajo" at bounding box center [585, 201] width 256 height 37
click at [532, 203] on span "Asociar Legajo" at bounding box center [520, 201] width 66 height 10
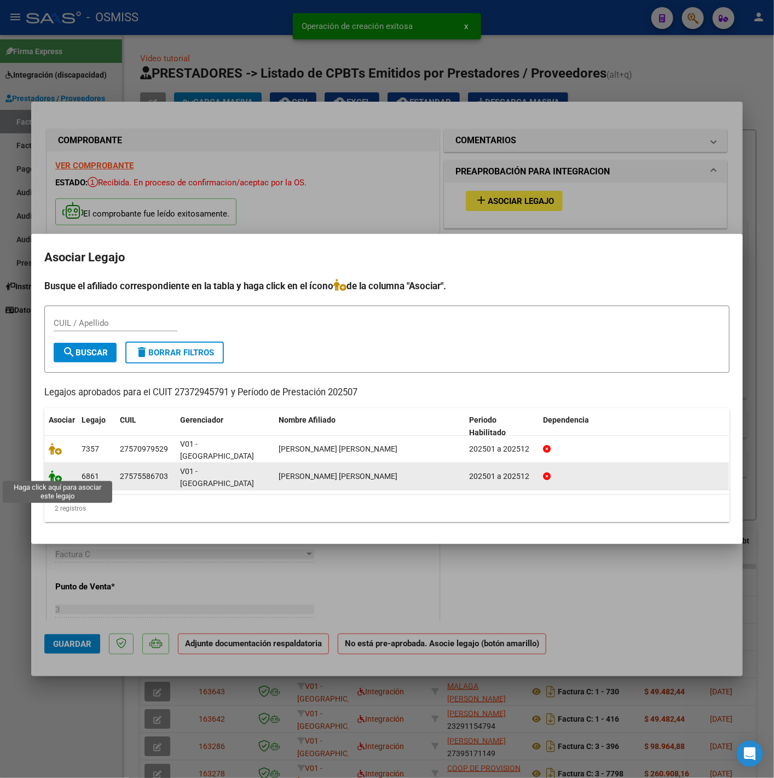
click at [51, 476] on icon at bounding box center [55, 476] width 13 height 12
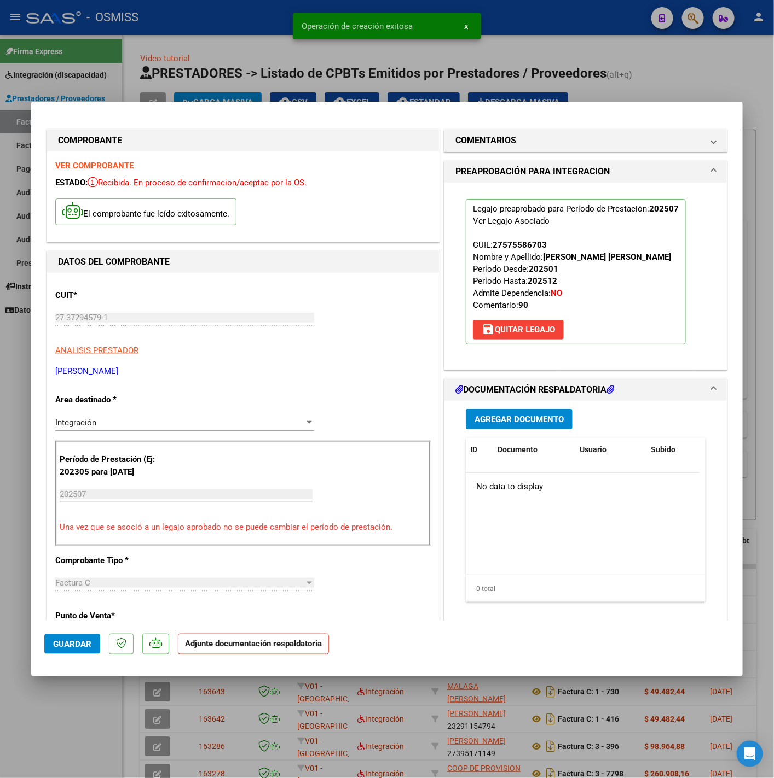
drag, startPoint x: 496, startPoint y: 406, endPoint x: 511, endPoint y: 412, distance: 16.2
click at [504, 409] on div "Agregar Documento ID Documento Usuario Subido Acción No data to display 0 total…" at bounding box center [585, 510] width 256 height 218
click at [511, 412] on button "Agregar Documento" at bounding box center [519, 419] width 107 height 20
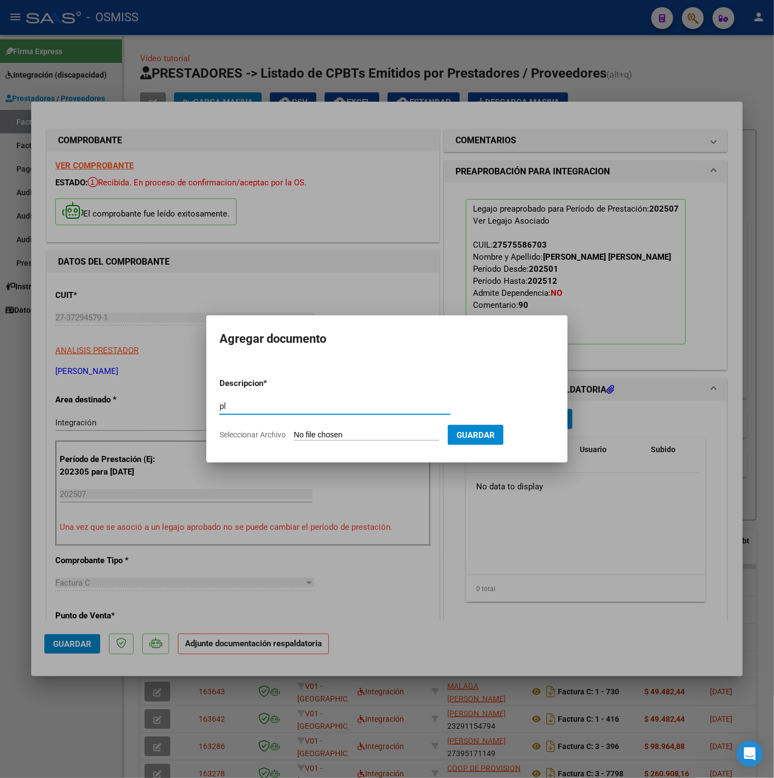
type input "pl"
click at [361, 432] on input "Seleccionar Archivo" at bounding box center [366, 436] width 145 height 10
type input "C:\fakepath\ASISTENCIA [PERSON_NAME][DATE] - [PERSON_NAME].pdf"
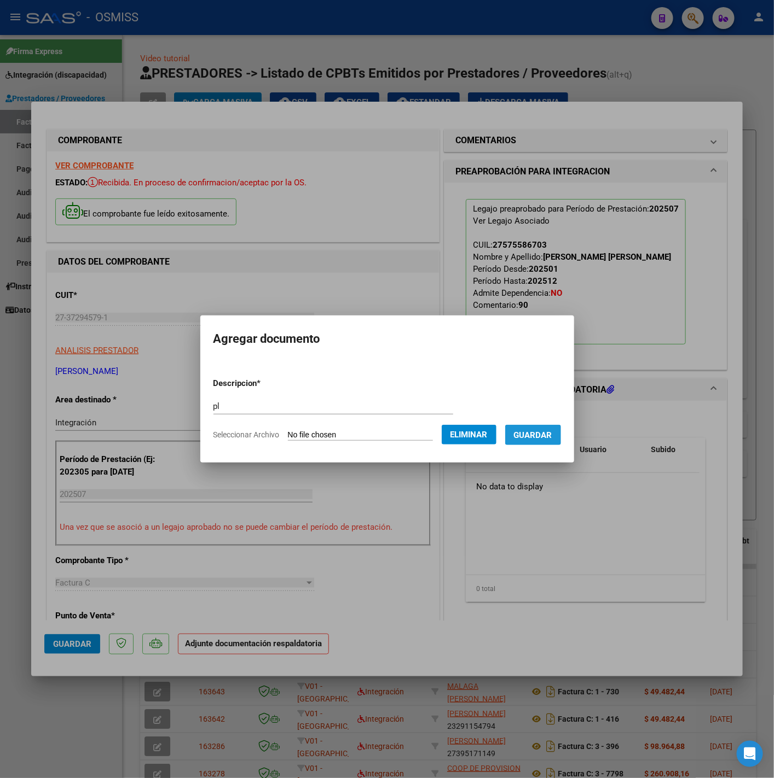
click at [539, 443] on button "Guardar" at bounding box center [533, 435] width 56 height 20
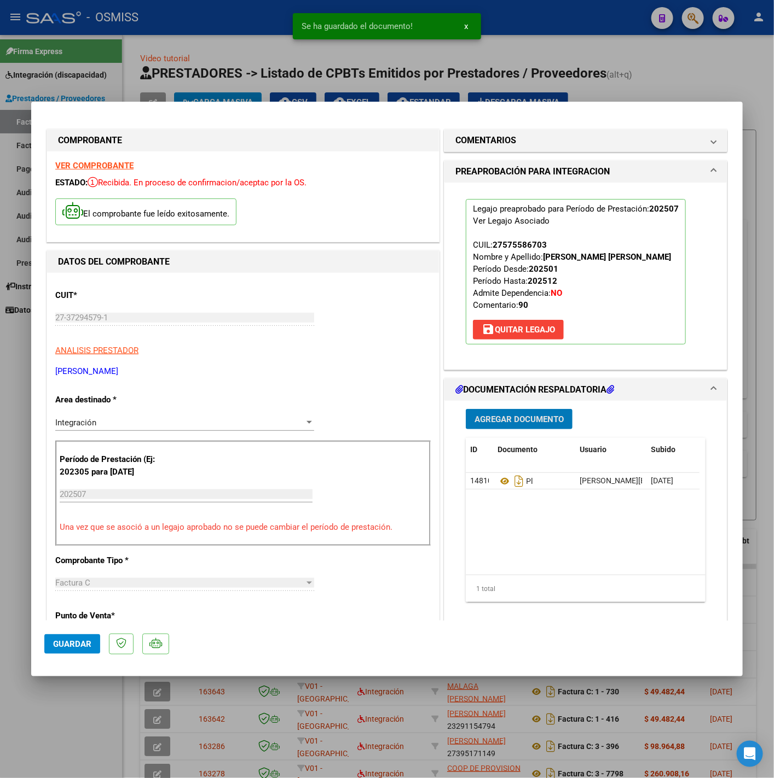
click at [91, 649] on span "Guardar" at bounding box center [72, 644] width 38 height 10
click at [94, 706] on div at bounding box center [387, 389] width 774 height 778
type input "$ 0,00"
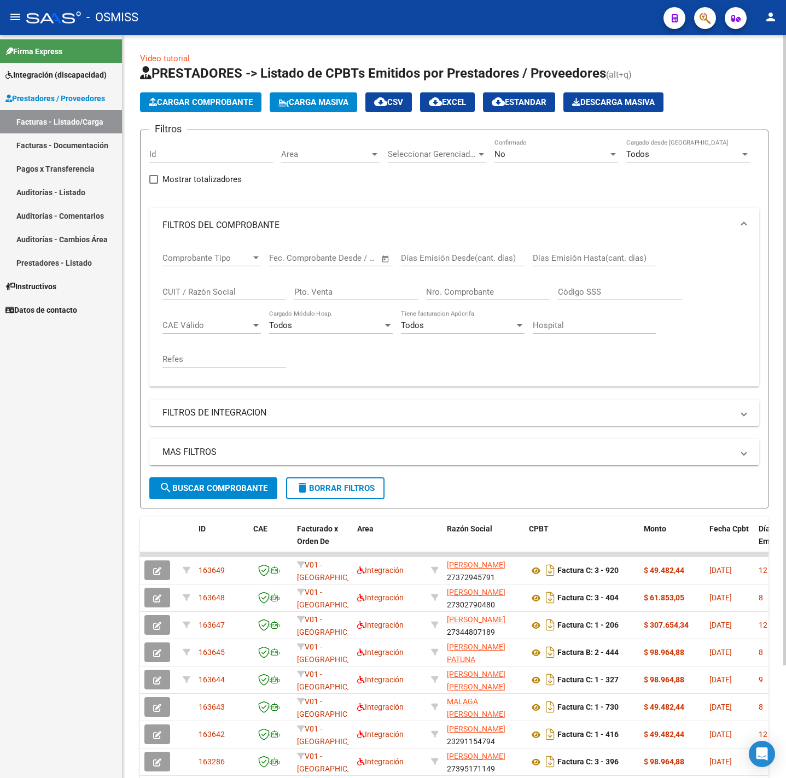
click at [213, 88] on app-list-header "PRESTADORES -> Listado de CPBTs Emitidos por Prestadores / Proveedores (alt+q) …" at bounding box center [454, 287] width 629 height 444
click at [218, 102] on span "Cargar Comprobante" at bounding box center [201, 102] width 104 height 10
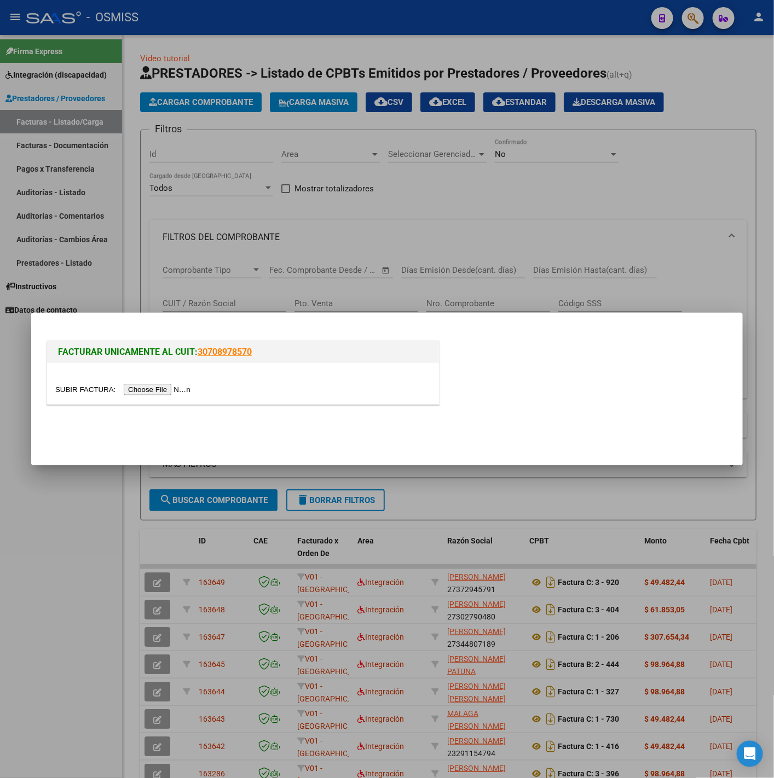
click at [162, 391] on input "file" at bounding box center [124, 389] width 138 height 11
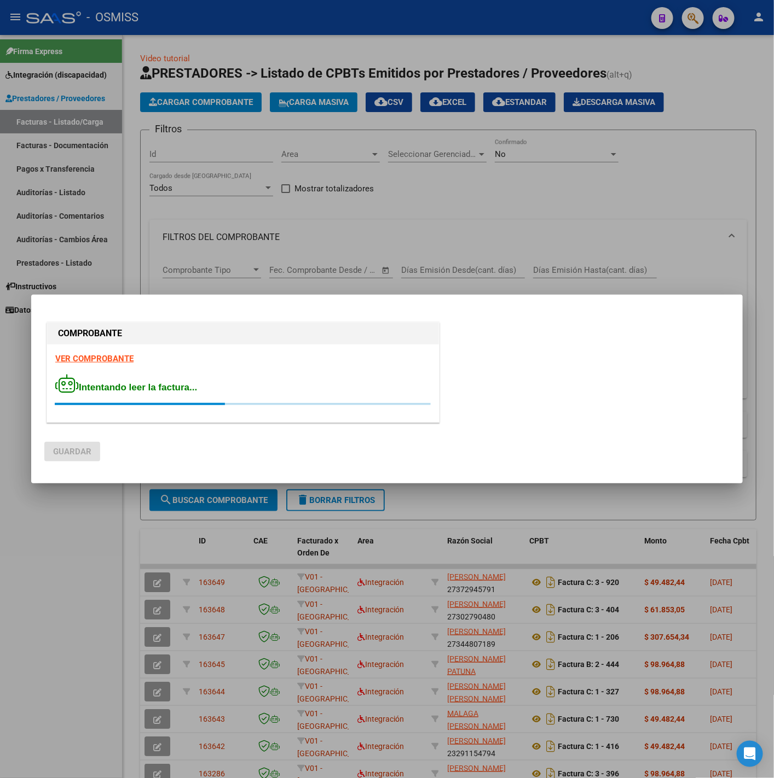
click at [118, 354] on strong "VER COMPROBANTE" at bounding box center [94, 359] width 78 height 10
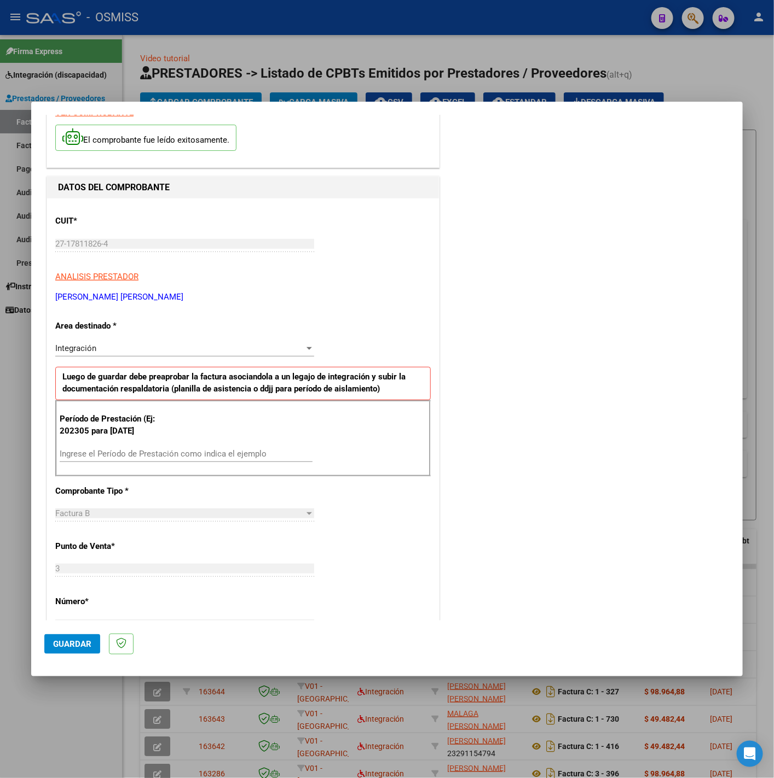
scroll to position [82, 0]
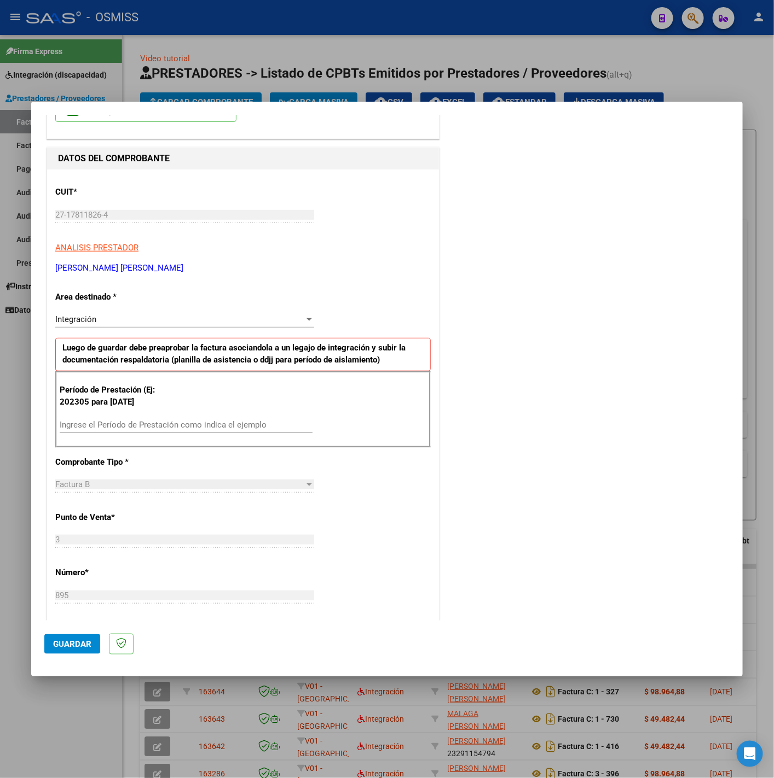
click at [144, 429] on input "Ingrese el Período de Prestación como indica el ejemplo" at bounding box center [186, 425] width 253 height 10
type input "202507"
click at [361, 476] on div "CUIT * 27-17811826-4 Ingresar CUIT ANALISIS PRESTADOR [PERSON_NAME] DEL [PERSON…" at bounding box center [243, 581] width 392 height 823
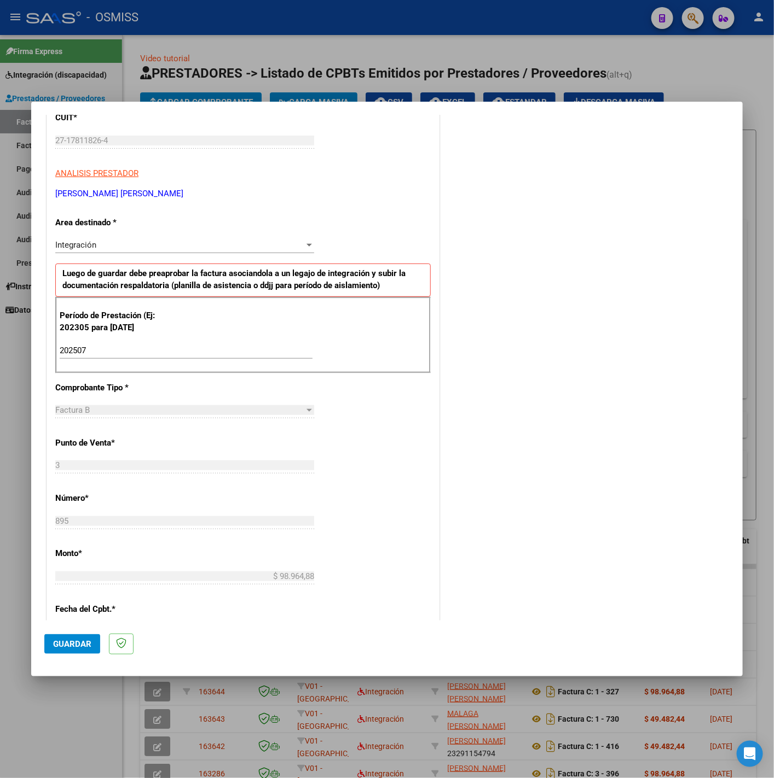
scroll to position [460, 0]
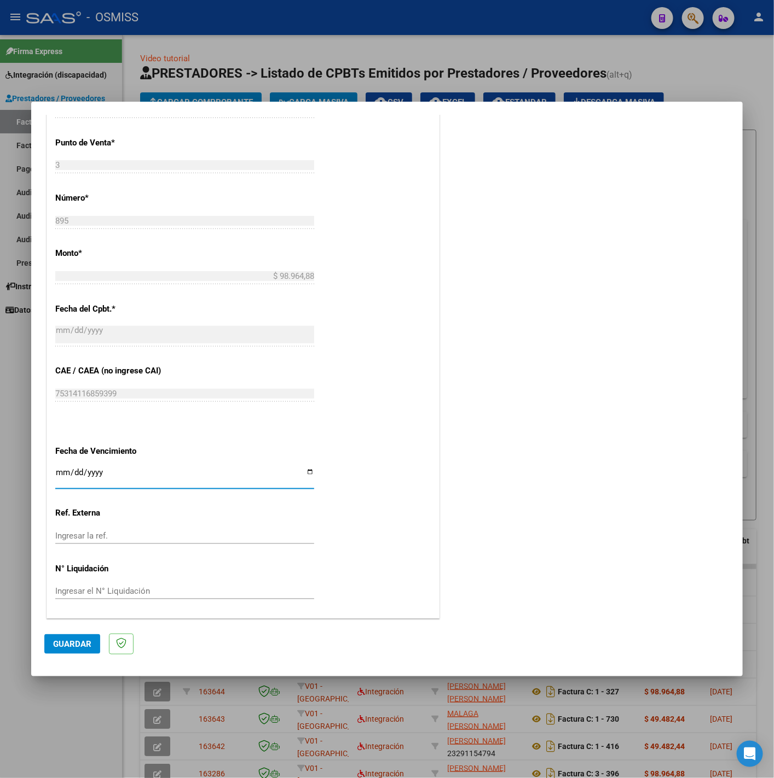
click at [66, 469] on input "Ingresar la fecha" at bounding box center [184, 477] width 259 height 18
type input "[DATE]"
click at [75, 642] on span "Guardar" at bounding box center [72, 644] width 38 height 10
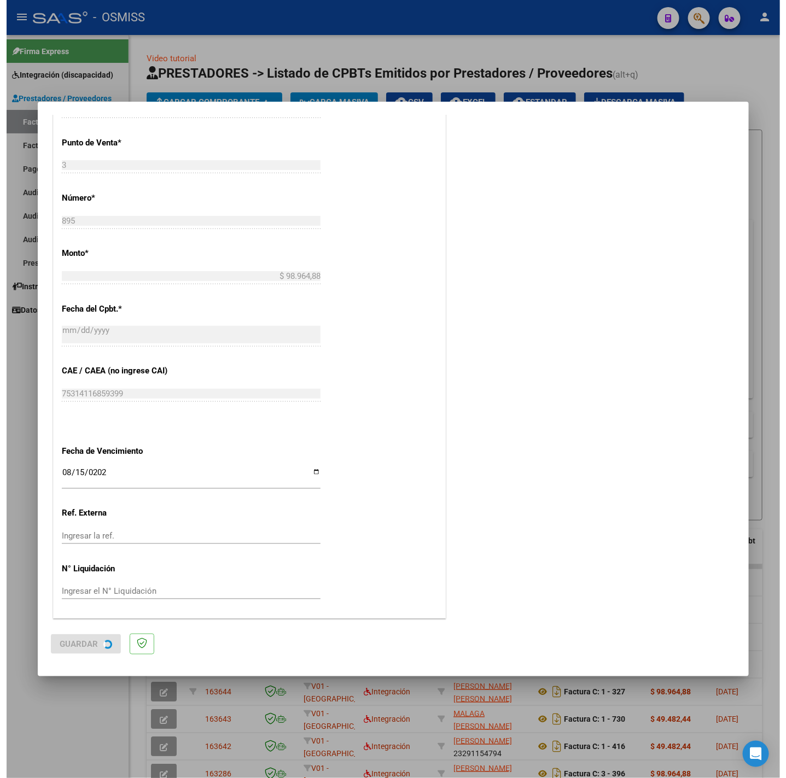
scroll to position [0, 0]
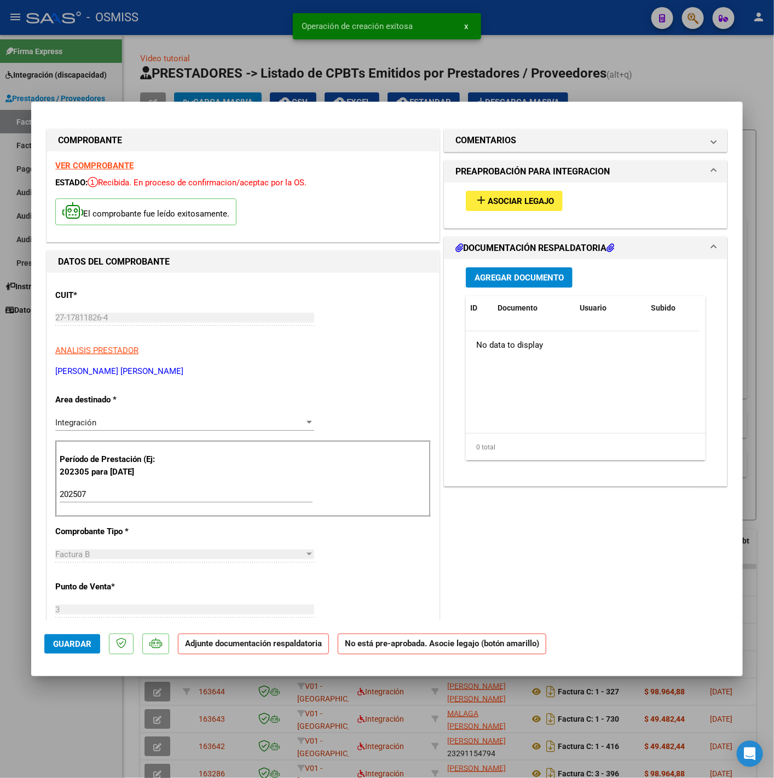
click at [486, 207] on button "add Asociar Legajo" at bounding box center [514, 201] width 97 height 20
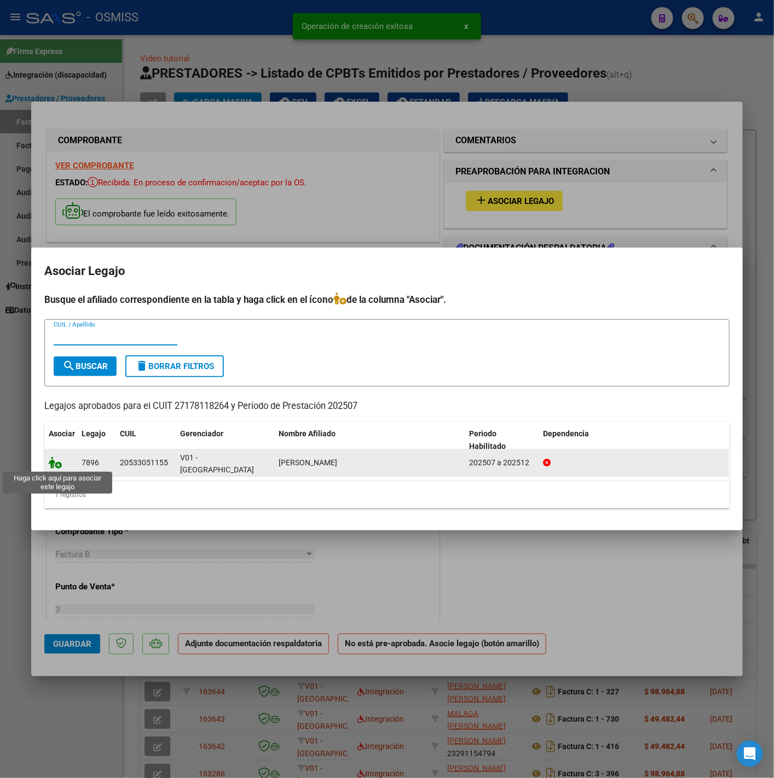
click at [57, 462] on icon at bounding box center [55, 463] width 13 height 12
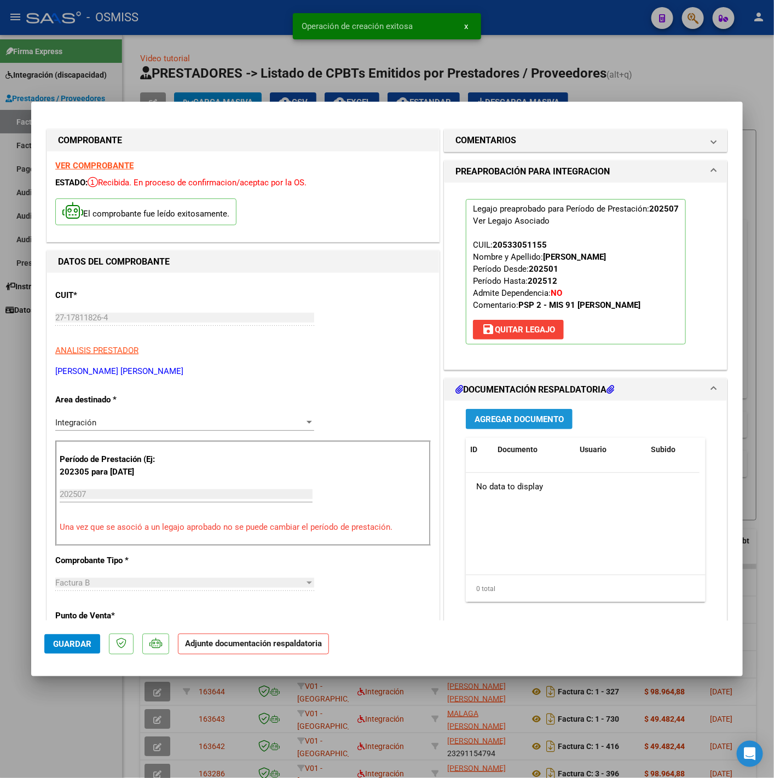
click at [508, 415] on span "Agregar Documento" at bounding box center [518, 420] width 89 height 10
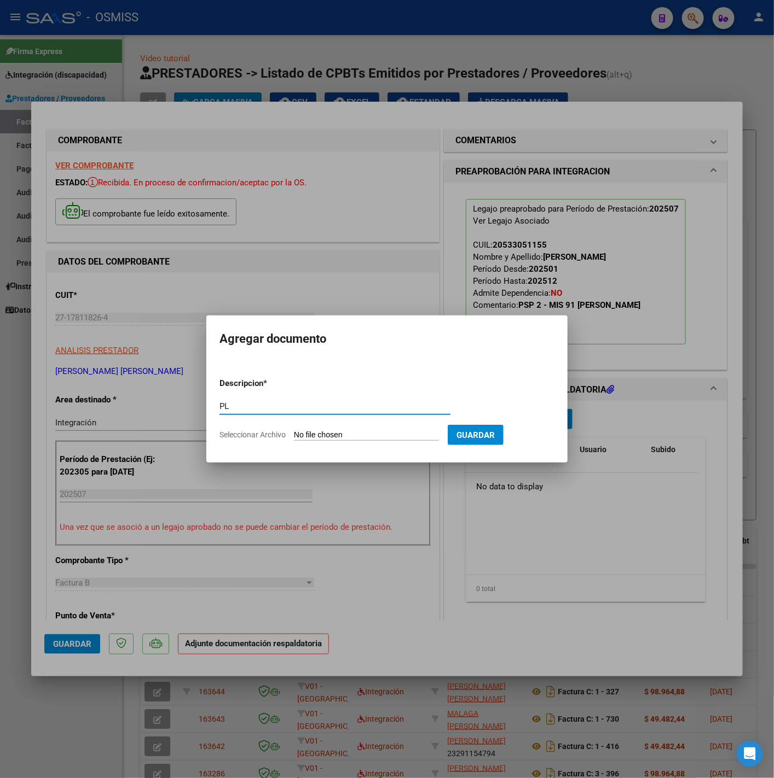
type input "PL"
click at [304, 437] on input "Seleccionar Archivo" at bounding box center [366, 436] width 145 height 10
type input "C:\fakepath\725 - [PERSON_NAME].pdf"
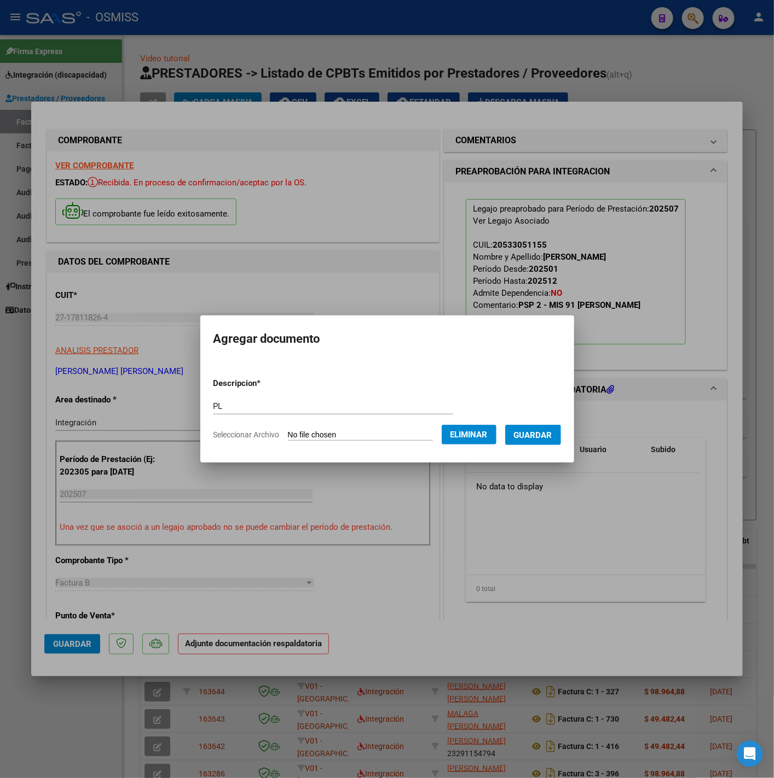
click at [528, 439] on span "Guardar" at bounding box center [533, 436] width 38 height 10
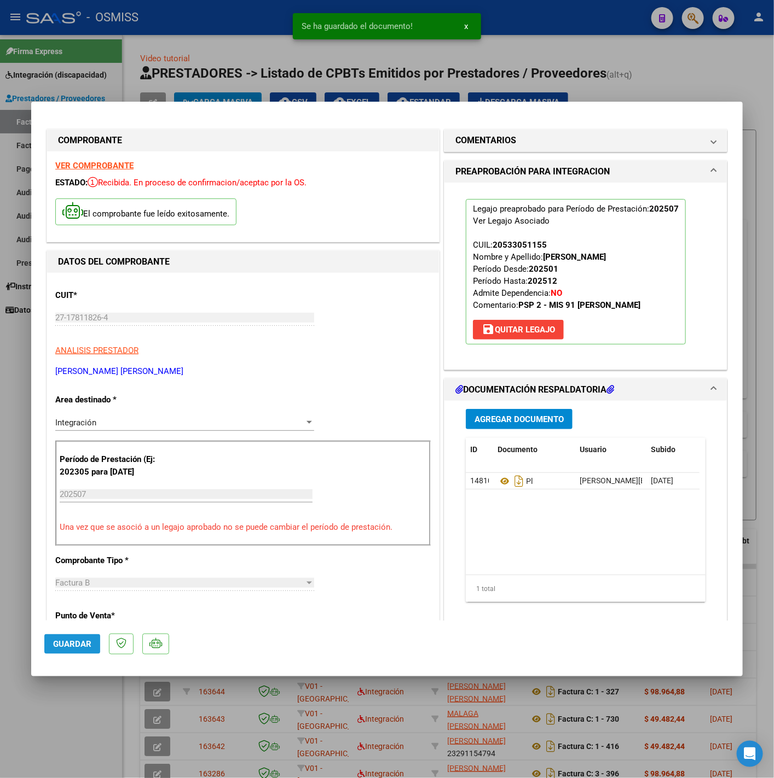
click at [87, 643] on span "Guardar" at bounding box center [72, 644] width 38 height 10
click at [81, 719] on div at bounding box center [387, 389] width 774 height 778
type input "$ 0,00"
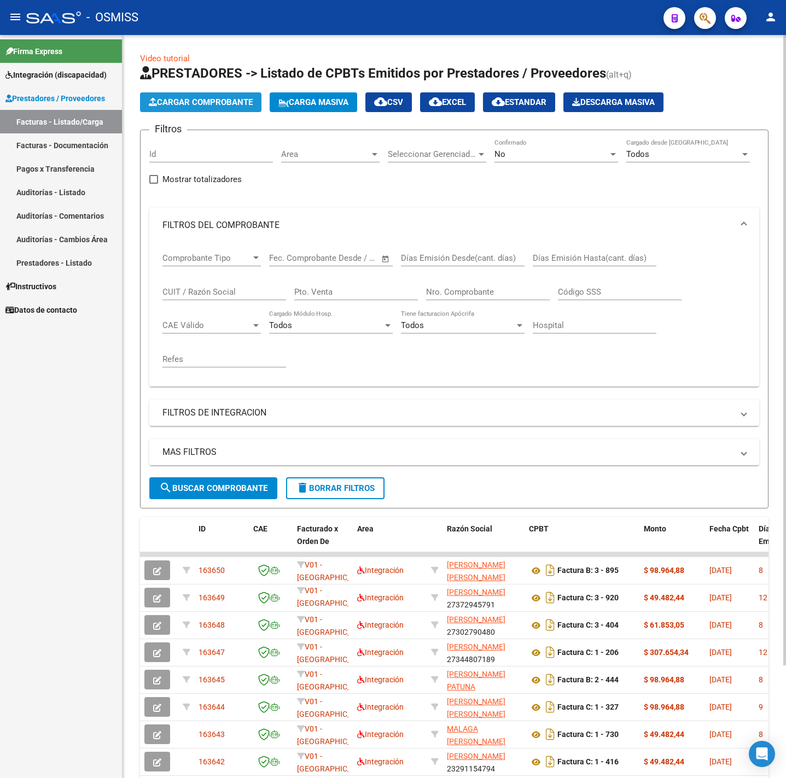
click at [209, 100] on span "Cargar Comprobante" at bounding box center [201, 102] width 104 height 10
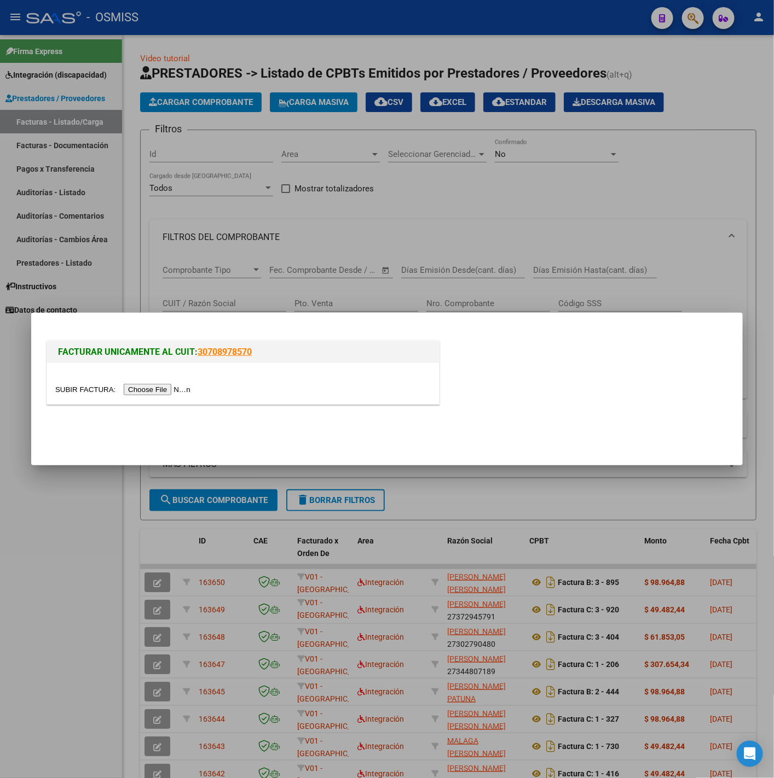
click at [177, 391] on input "file" at bounding box center [124, 389] width 138 height 11
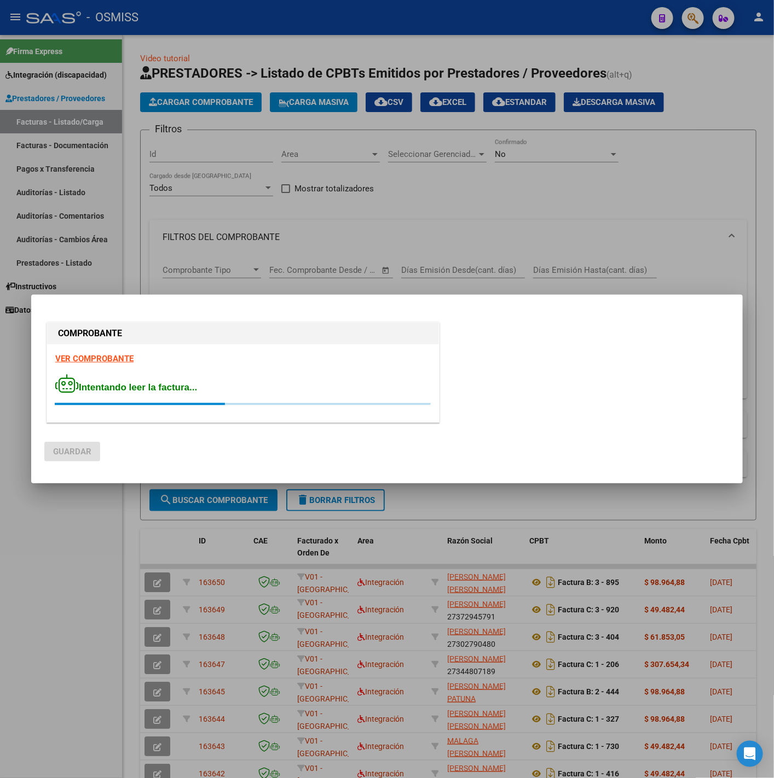
click at [87, 356] on strong "VER COMPROBANTE" at bounding box center [94, 359] width 78 height 10
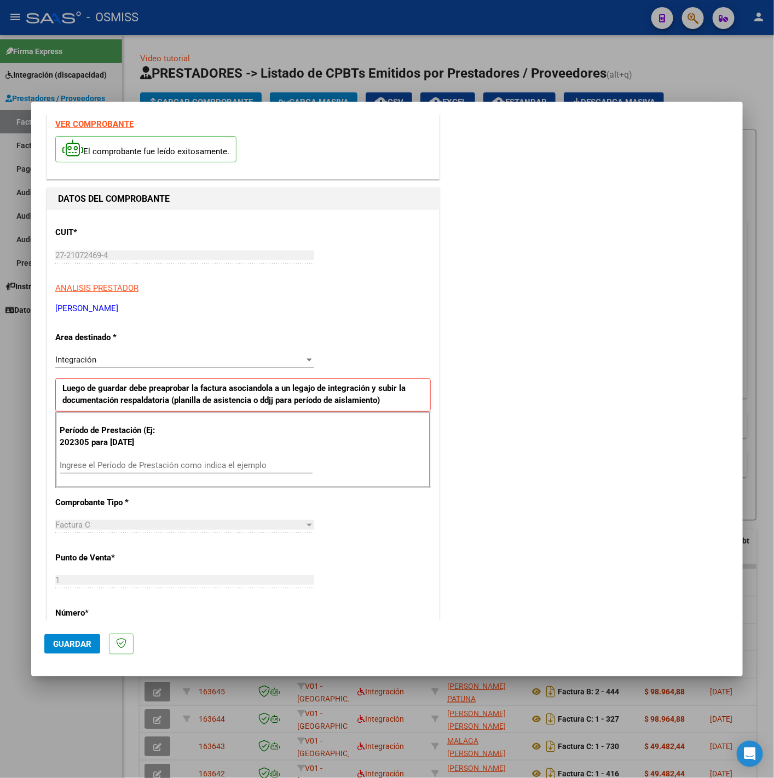
scroll to position [164, 0]
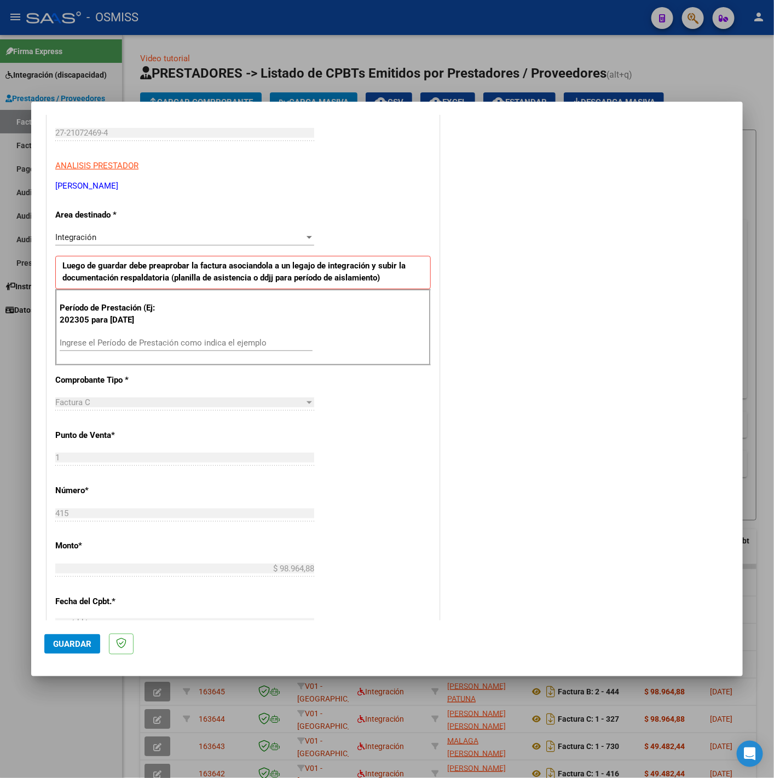
click at [213, 347] on input "Ingrese el Período de Prestación como indica el ejemplo" at bounding box center [186, 343] width 253 height 10
type input "202507"
click at [337, 418] on div "CUIT * 27-21072469-4 Ingresar CUIT ANALISIS PRESTADOR [PERSON_NAME] [PERSON_NAM…" at bounding box center [243, 499] width 392 height 823
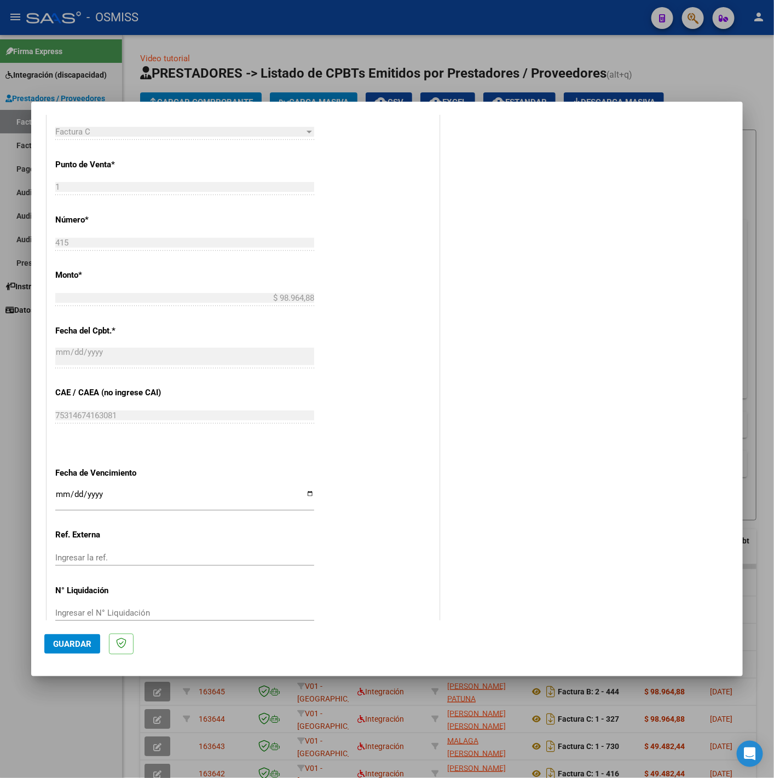
scroll to position [460, 0]
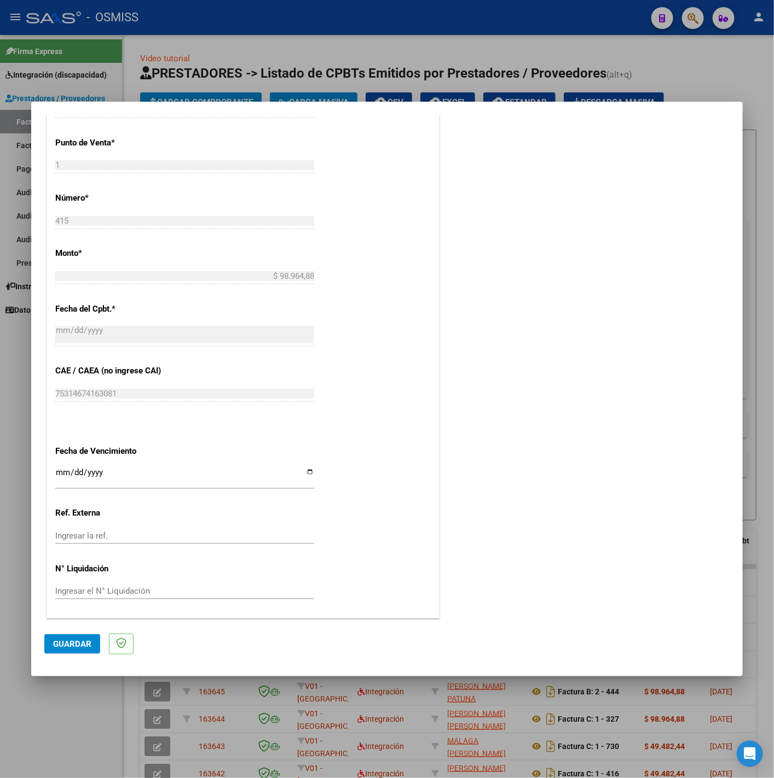
click at [60, 474] on input "Ingresar la fecha" at bounding box center [184, 477] width 259 height 18
type input "[DATE]"
click at [56, 640] on span "Guardar" at bounding box center [72, 644] width 38 height 10
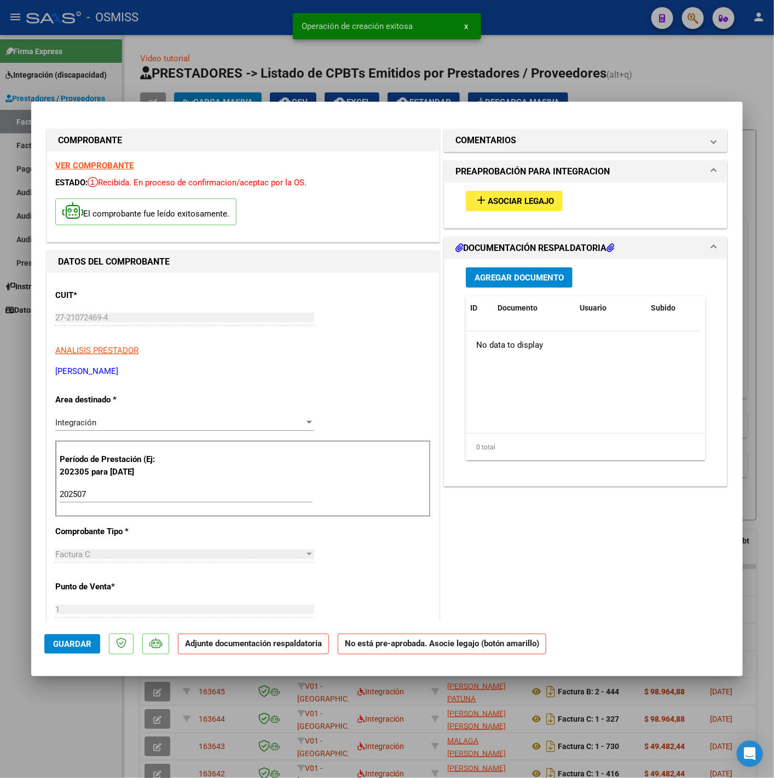
click at [501, 204] on span "Asociar Legajo" at bounding box center [520, 201] width 66 height 10
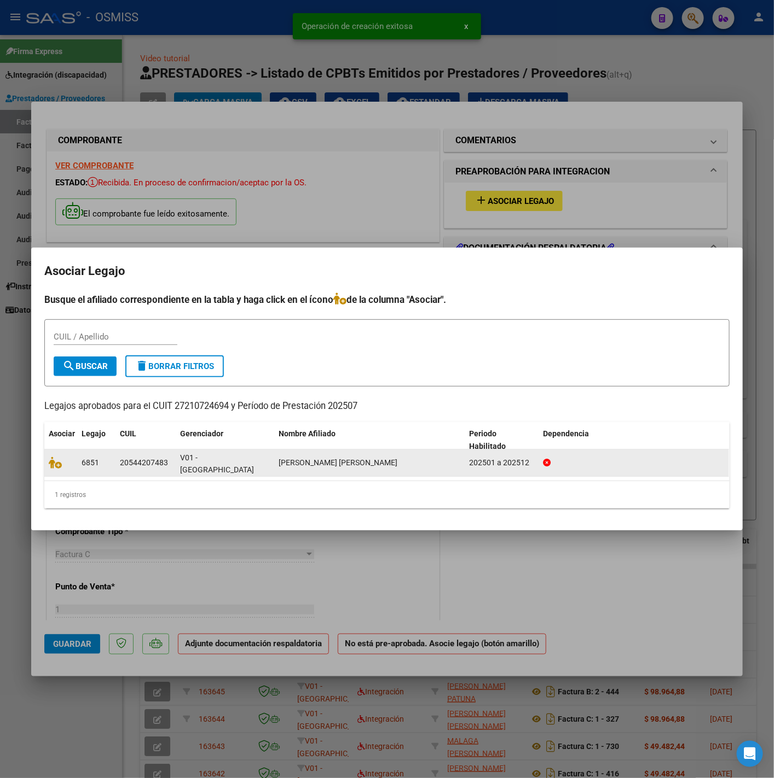
click at [48, 468] on datatable-body-cell at bounding box center [60, 463] width 33 height 27
click at [51, 468] on icon at bounding box center [55, 463] width 13 height 12
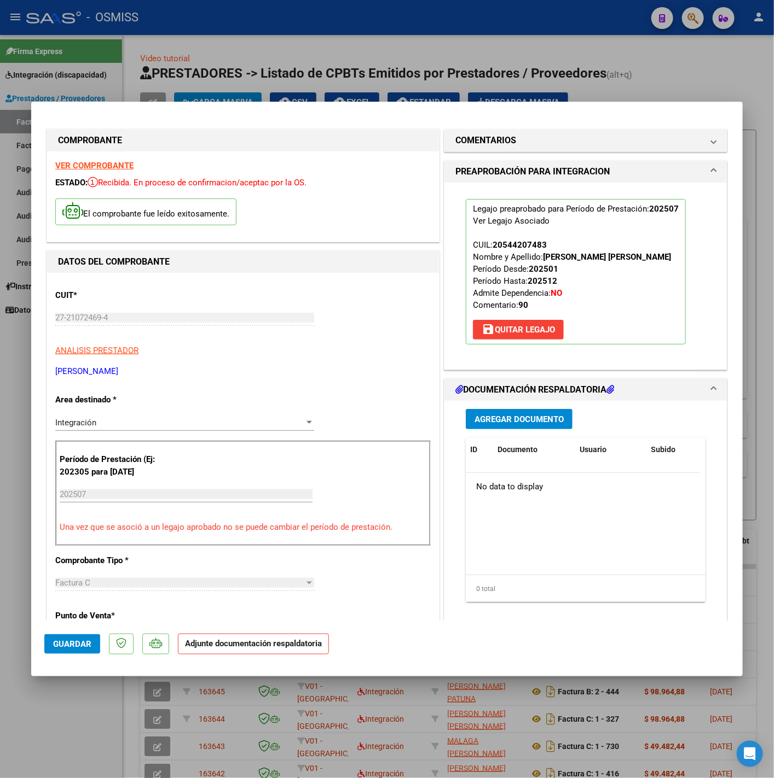
click at [519, 427] on button "Agregar Documento" at bounding box center [519, 419] width 107 height 20
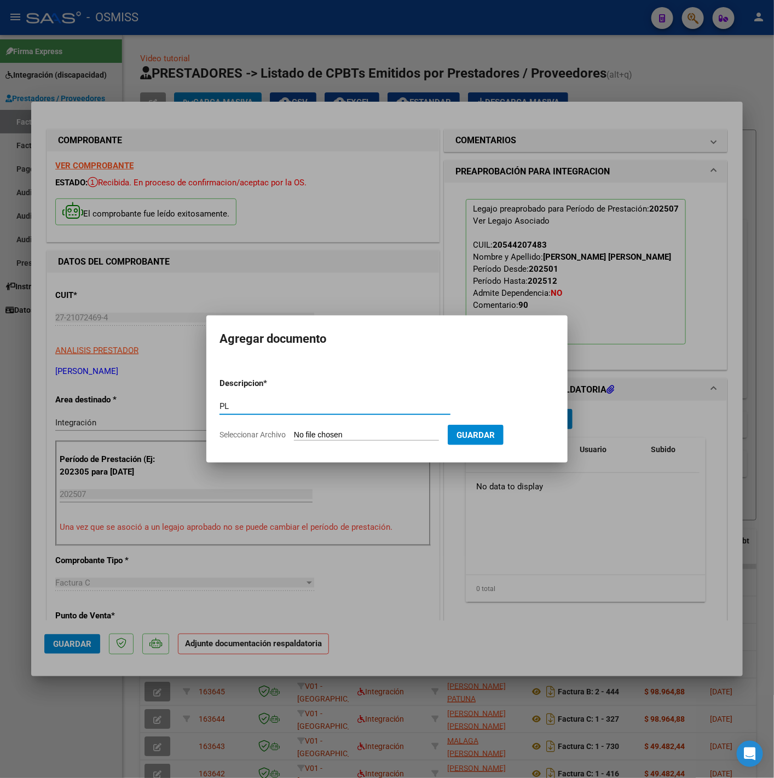
type input "PL"
click at [350, 437] on input "Seleccionar Archivo" at bounding box center [366, 436] width 145 height 10
type input "C:\fakepath\Planilla de asistencia - [PERSON_NAME].pdf"
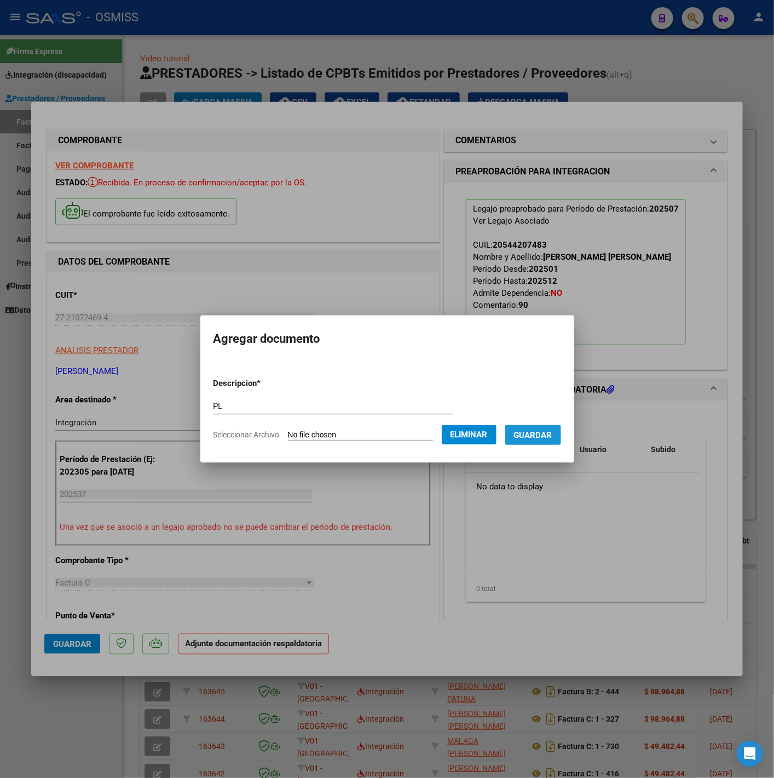
click at [542, 440] on button "Guardar" at bounding box center [533, 435] width 56 height 20
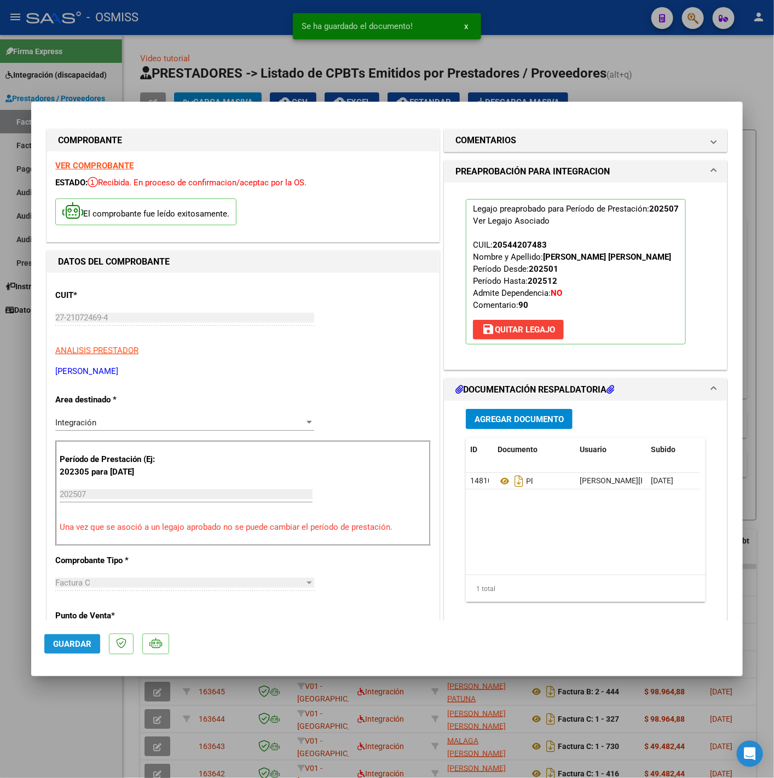
click at [99, 640] on button "Guardar" at bounding box center [72, 645] width 56 height 20
click at [65, 712] on div at bounding box center [387, 389] width 774 height 778
type input "$ 0,00"
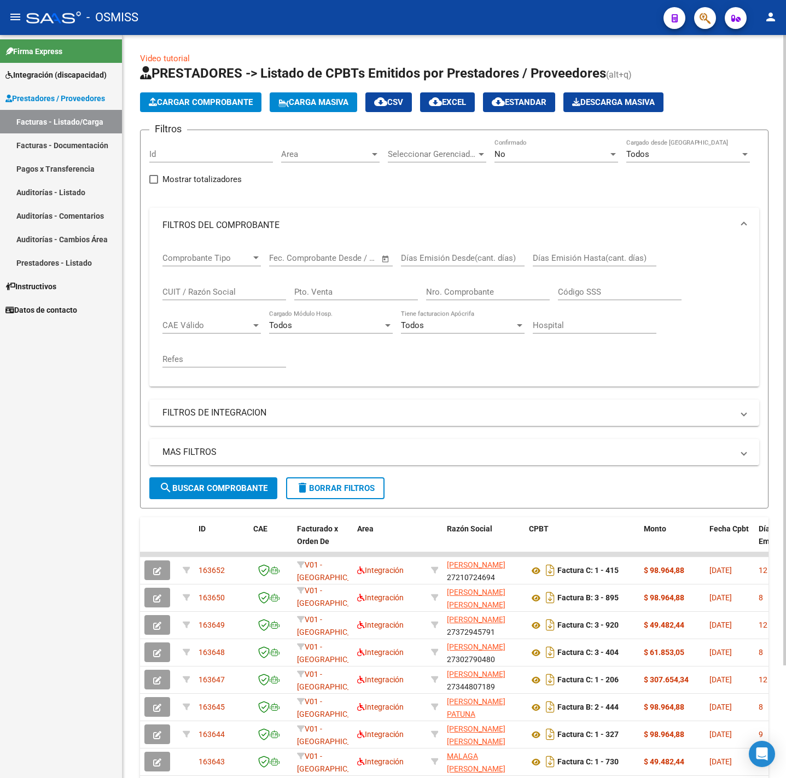
click at [212, 94] on button "Cargar Comprobante" at bounding box center [200, 102] width 121 height 20
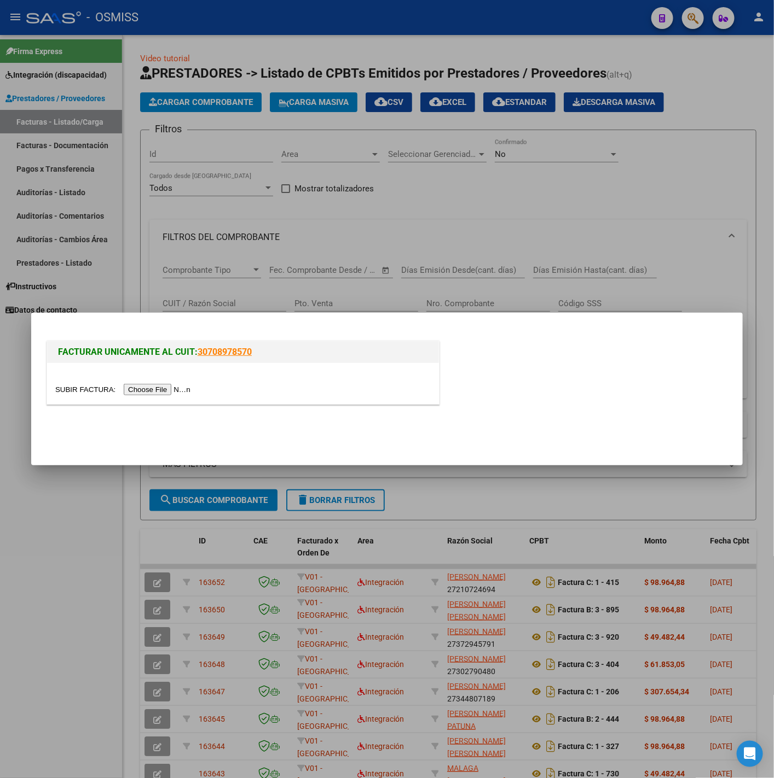
click at [161, 389] on input "file" at bounding box center [124, 389] width 138 height 11
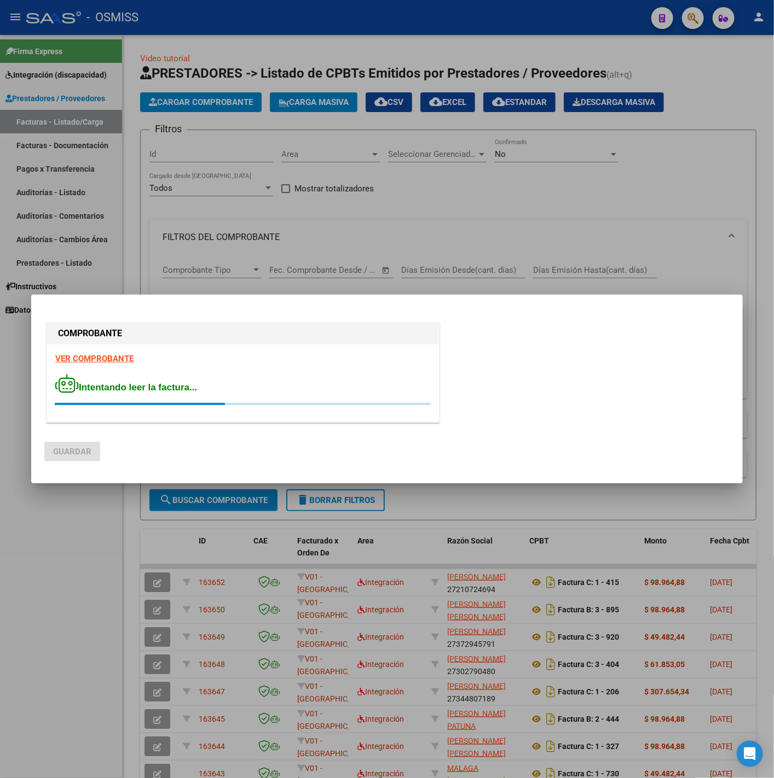
click at [110, 362] on strong "VER COMPROBANTE" at bounding box center [94, 359] width 78 height 10
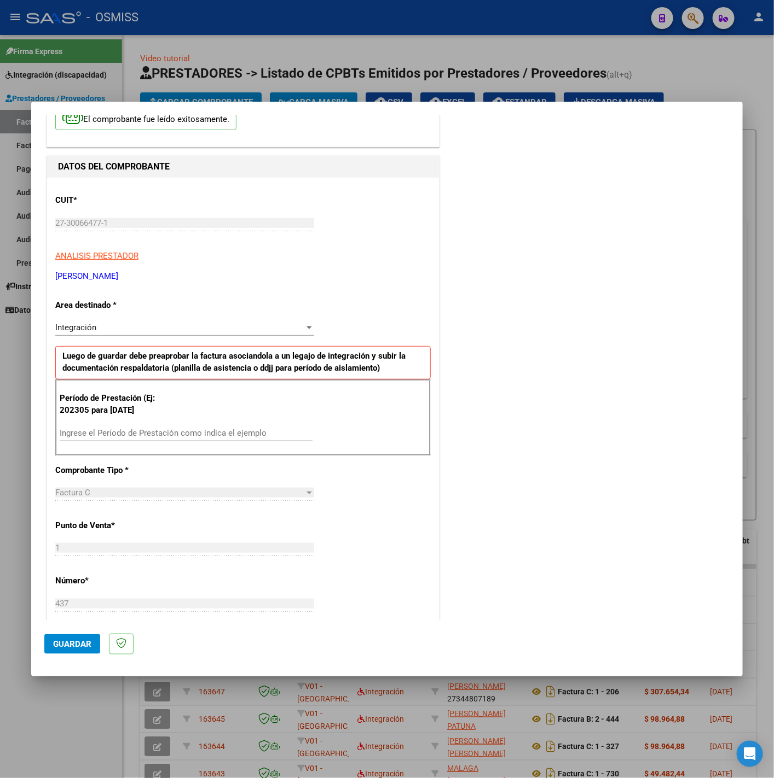
scroll to position [164, 0]
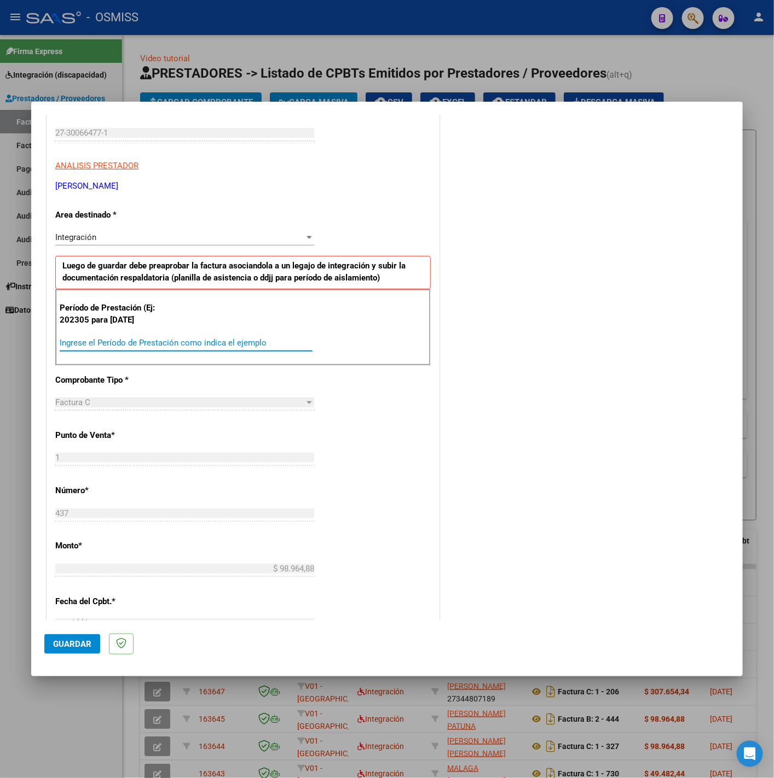
click at [126, 348] on input "Ingrese el Período de Prestación como indica el ejemplo" at bounding box center [186, 343] width 253 height 10
type input "202507"
click at [353, 440] on div "CUIT * 27-30066477-1 Ingresar CUIT ANALISIS PRESTADOR [PERSON_NAME] [PERSON_NAM…" at bounding box center [243, 499] width 392 height 823
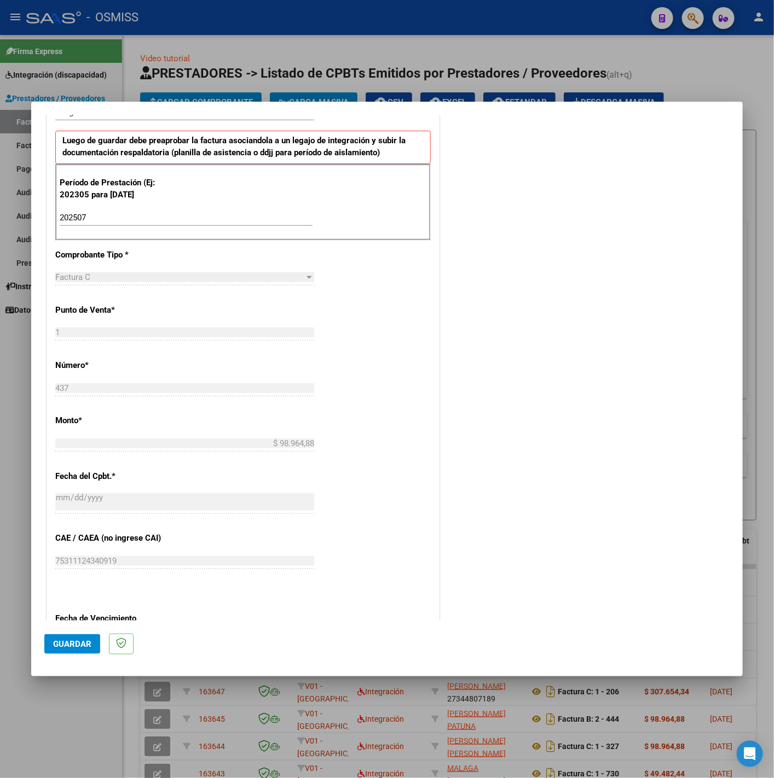
scroll to position [410, 0]
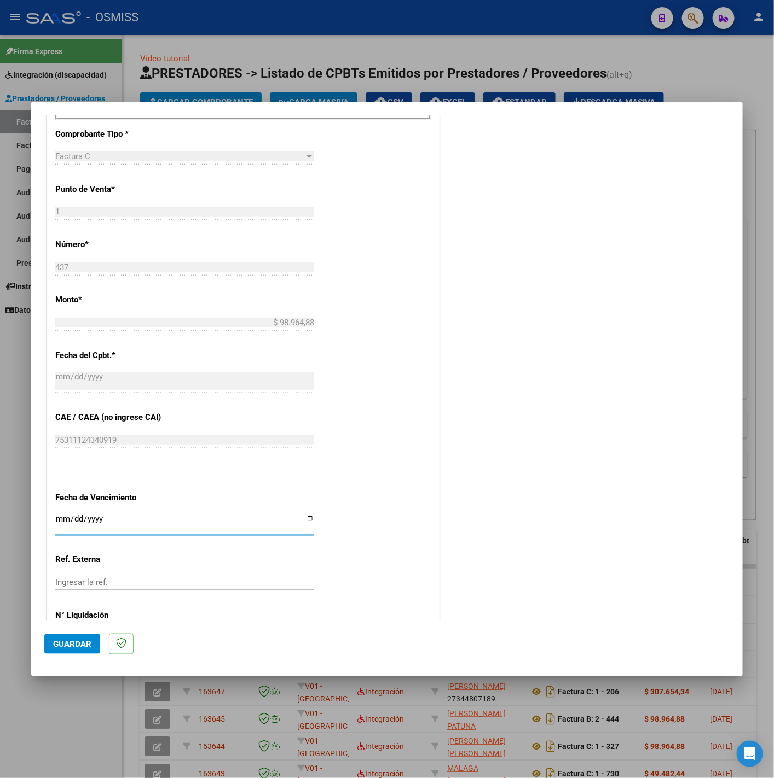
click at [59, 519] on input "Ingresar la fecha" at bounding box center [184, 524] width 259 height 18
type input "[DATE]"
click at [67, 637] on button "Guardar" at bounding box center [72, 645] width 56 height 20
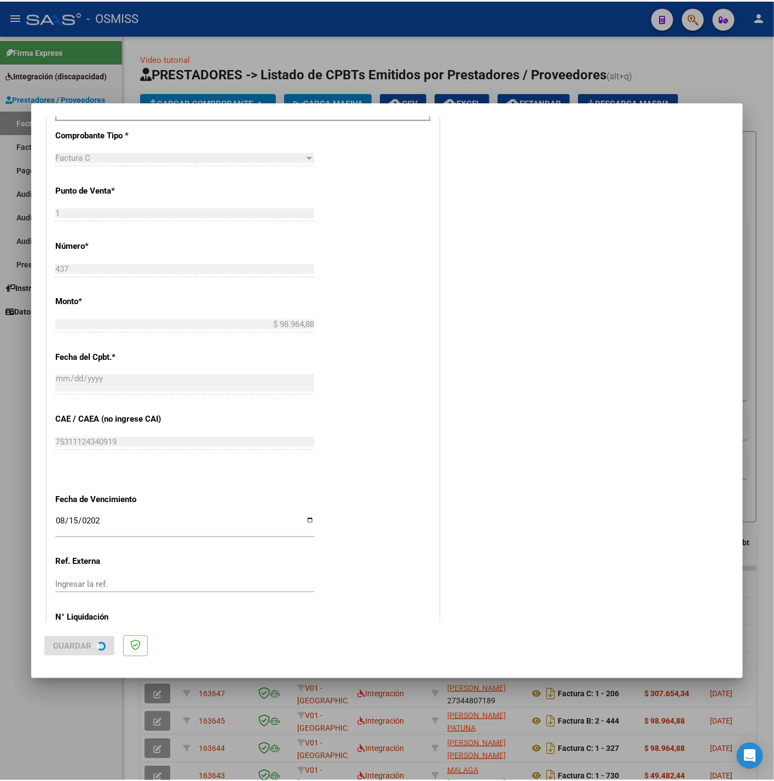
scroll to position [0, 0]
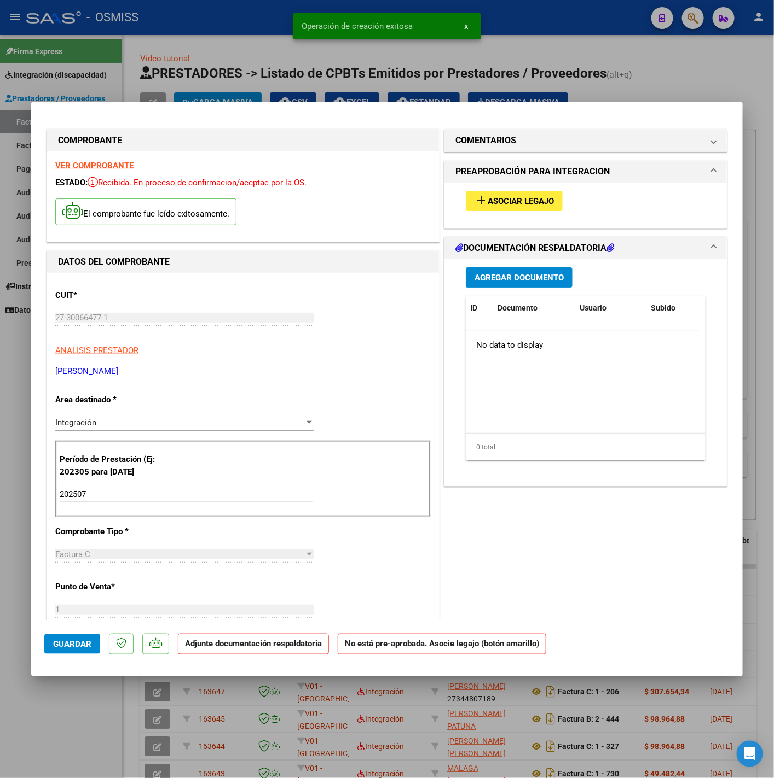
click at [497, 199] on span "Asociar Legajo" at bounding box center [520, 201] width 66 height 10
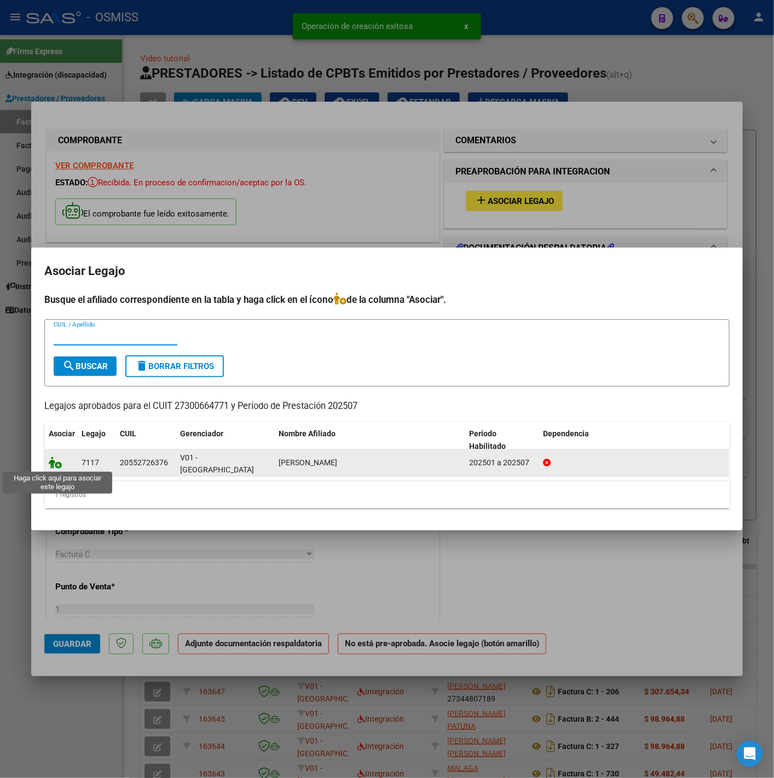
click at [53, 465] on icon at bounding box center [55, 463] width 13 height 12
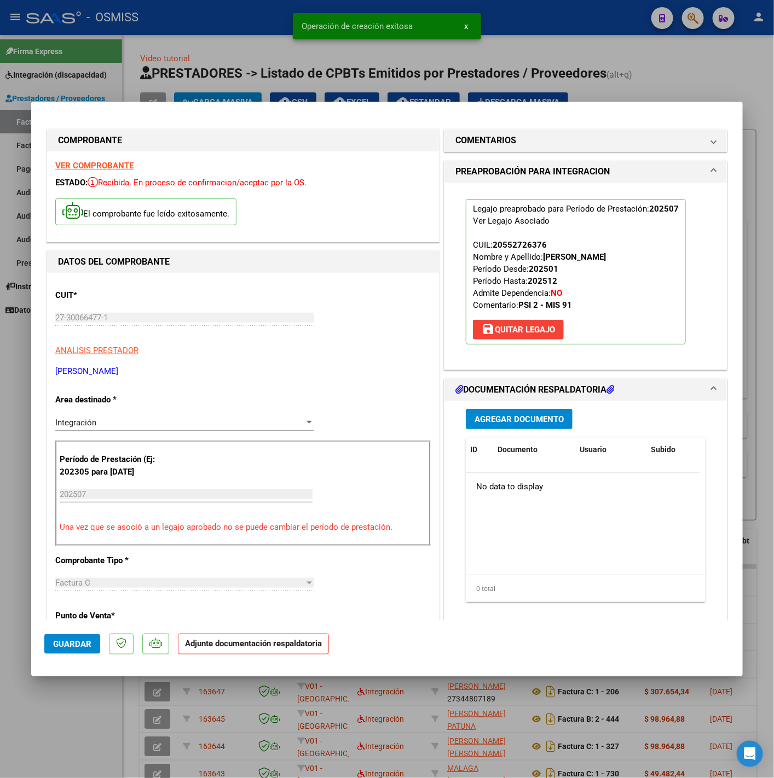
click at [515, 415] on span "Agregar Documento" at bounding box center [518, 420] width 89 height 10
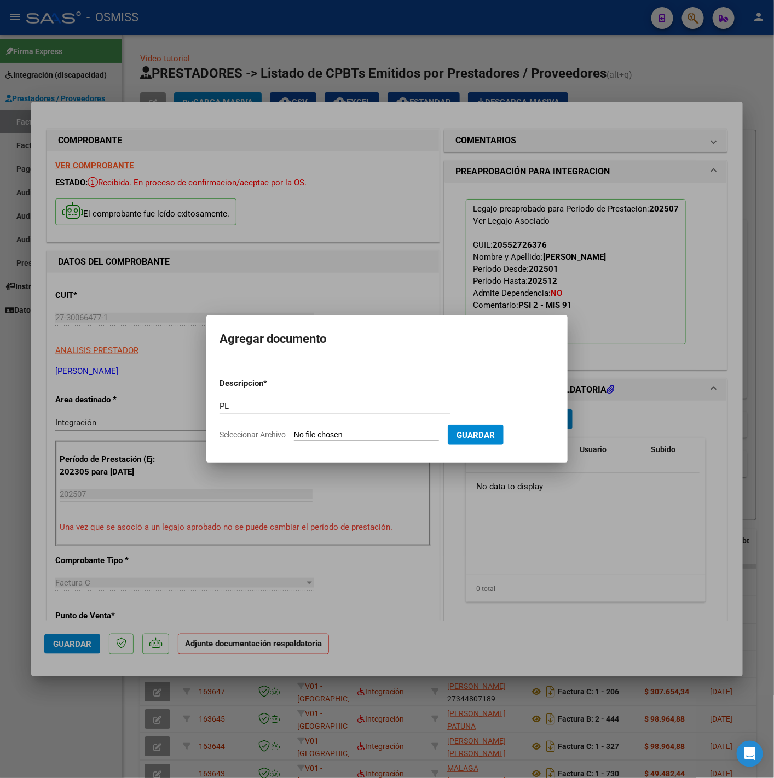
click at [375, 435] on input "Seleccionar Archivo" at bounding box center [366, 436] width 145 height 10
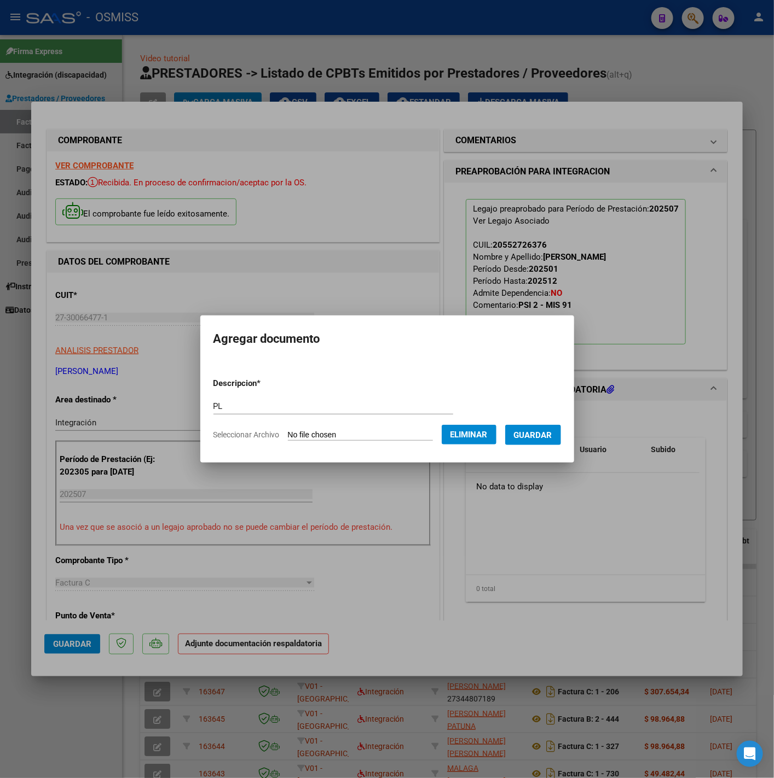
click at [539, 440] on button "Guardar" at bounding box center [533, 435] width 56 height 20
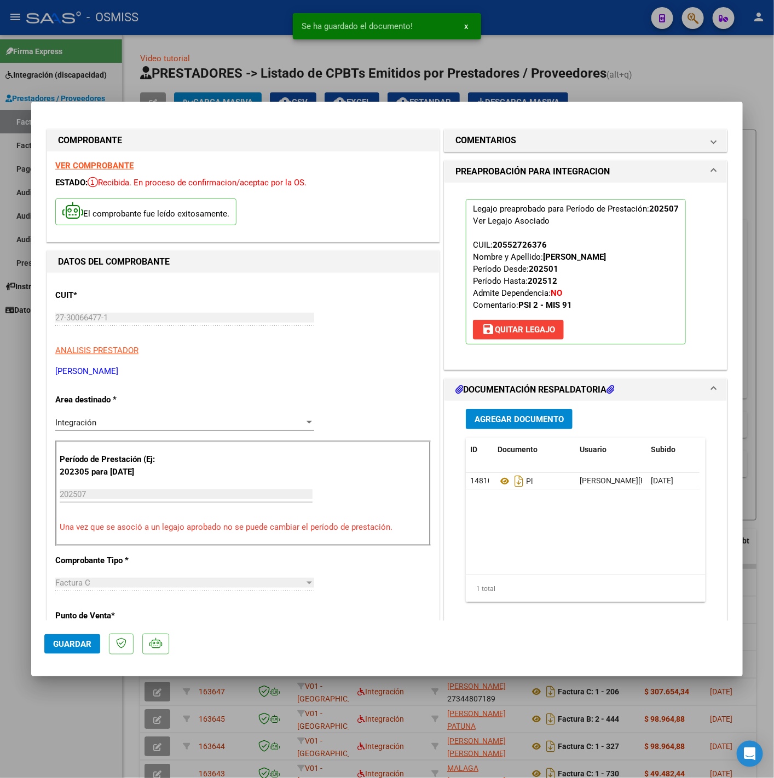
click at [91, 633] on mat-dialog-actions "Guardar" at bounding box center [386, 642] width 685 height 43
click at [85, 639] on span "Guardar" at bounding box center [72, 644] width 38 height 10
click at [95, 701] on div at bounding box center [387, 389] width 774 height 778
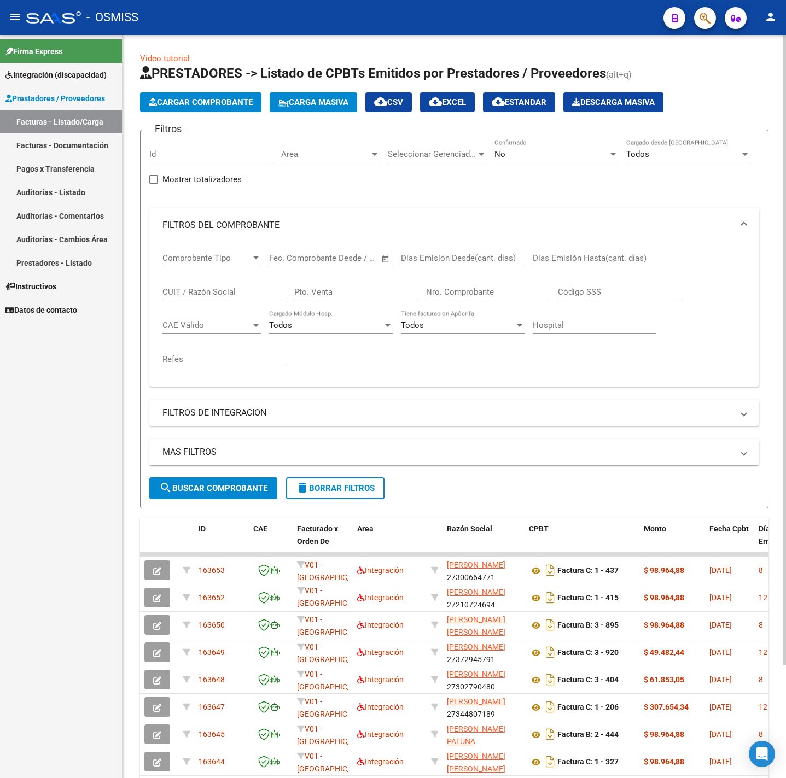
click at [171, 102] on span "Cargar Comprobante" at bounding box center [201, 102] width 104 height 10
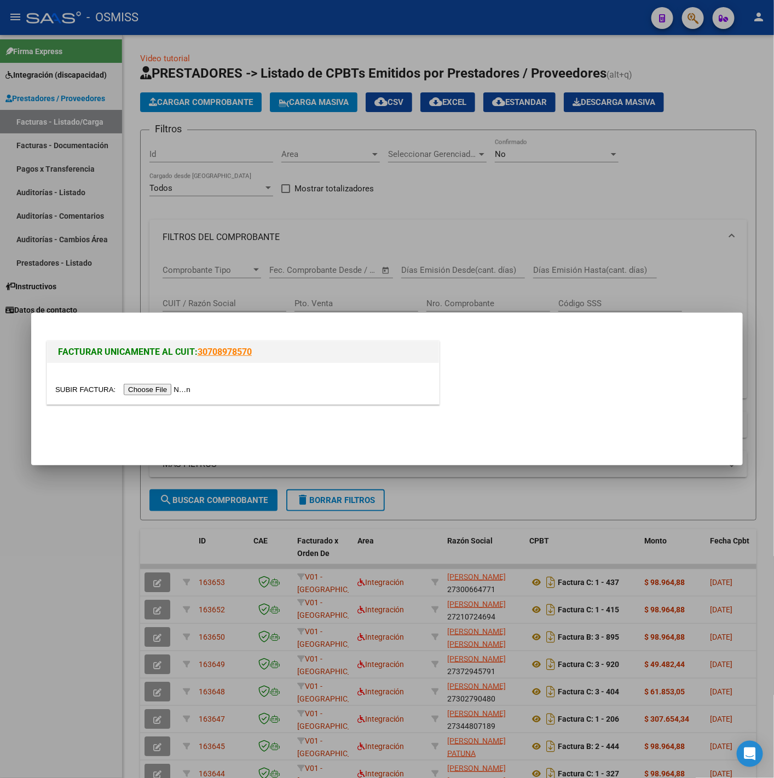
click at [156, 391] on input "file" at bounding box center [124, 389] width 138 height 11
click at [158, 381] on div at bounding box center [243, 383] width 392 height 41
click at [161, 386] on input "file" at bounding box center [124, 389] width 138 height 11
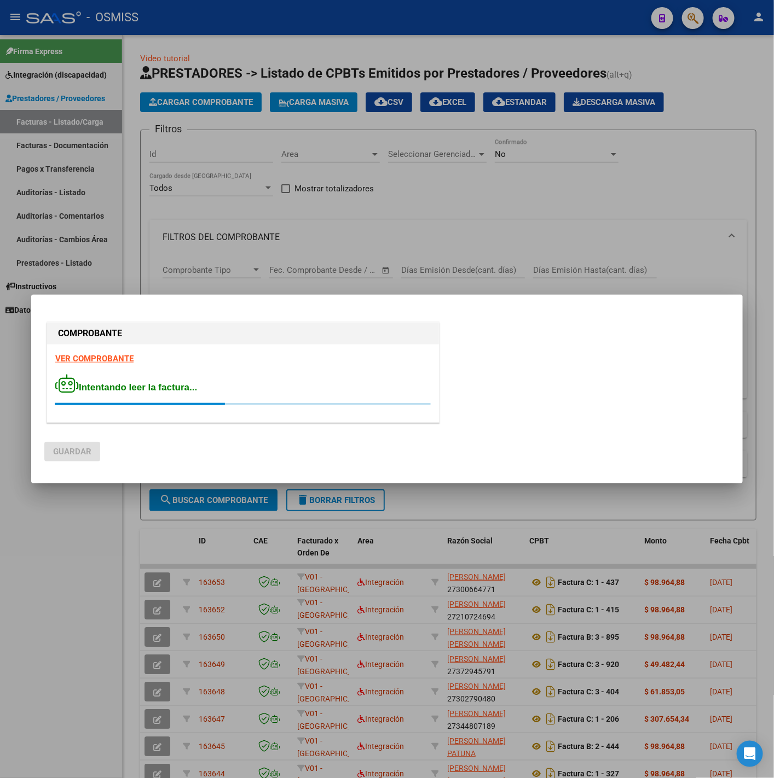
click at [117, 361] on strong "VER COMPROBANTE" at bounding box center [94, 359] width 78 height 10
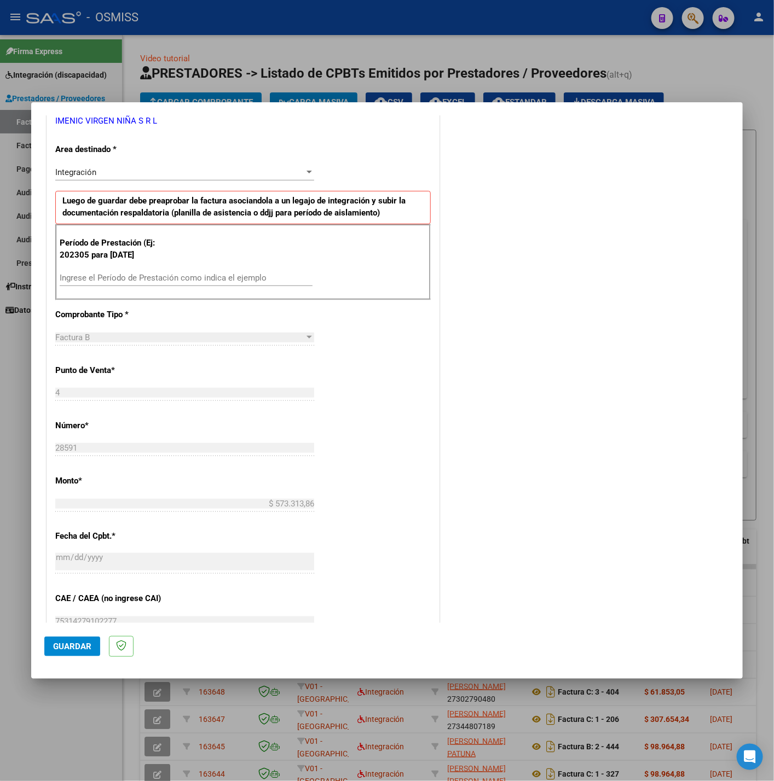
scroll to position [246, 0]
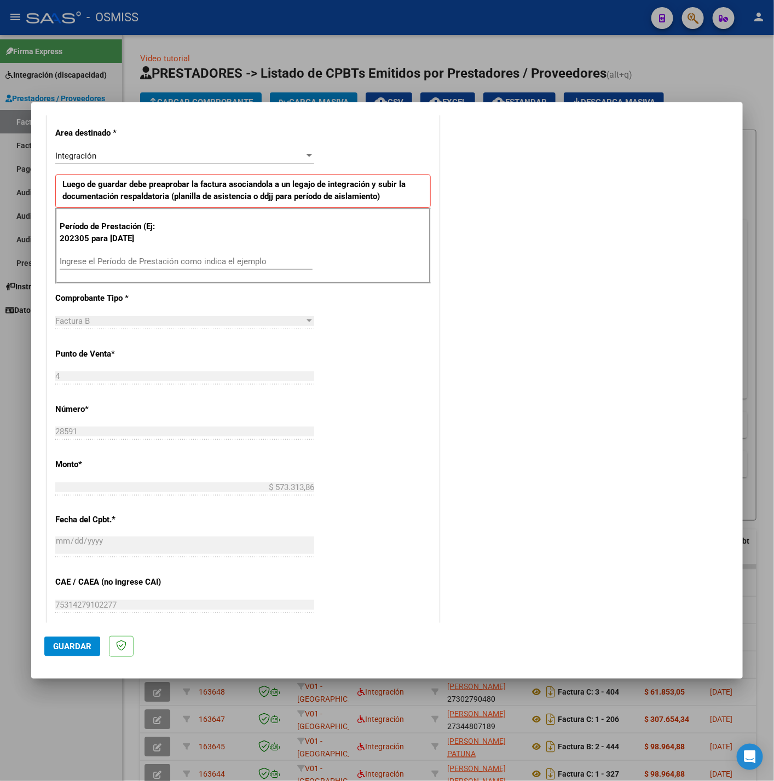
click at [144, 274] on div "Ingrese el Período de Prestación como indica el ejemplo" at bounding box center [186, 266] width 253 height 27
click at [145, 270] on div "Ingrese el Período de Prestación como indica el ejemplo" at bounding box center [186, 261] width 253 height 16
click at [145, 265] on input "Ingrese el Período de Prestación como indica el ejemplo" at bounding box center [186, 262] width 253 height 10
click at [368, 379] on div "CUIT * 30-70791339-4 Ingresar CUIT ANALISIS PRESTADOR IMENIC VIRGEN NIÑA S R L …" at bounding box center [243, 417] width 392 height 823
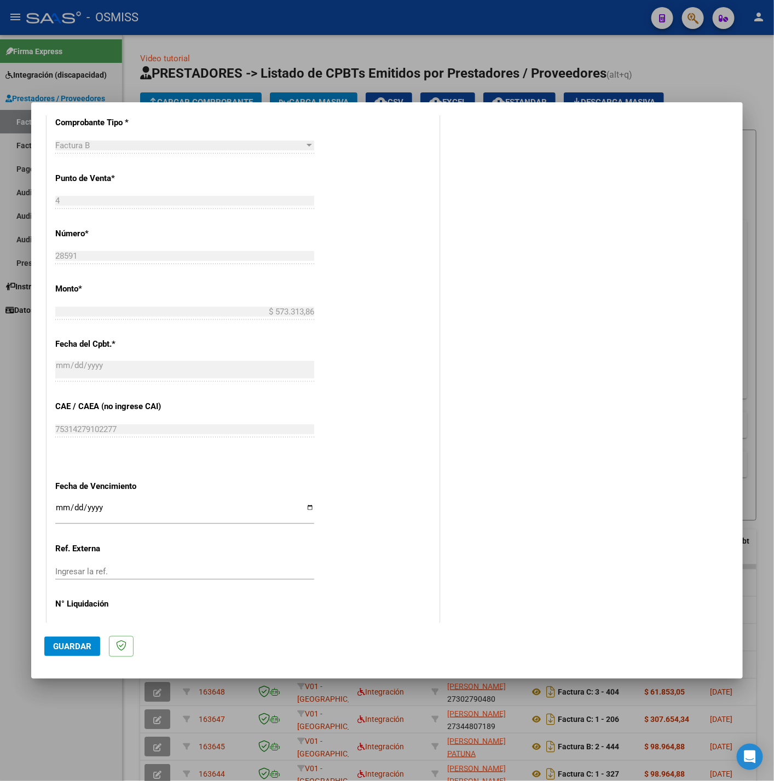
scroll to position [458, 0]
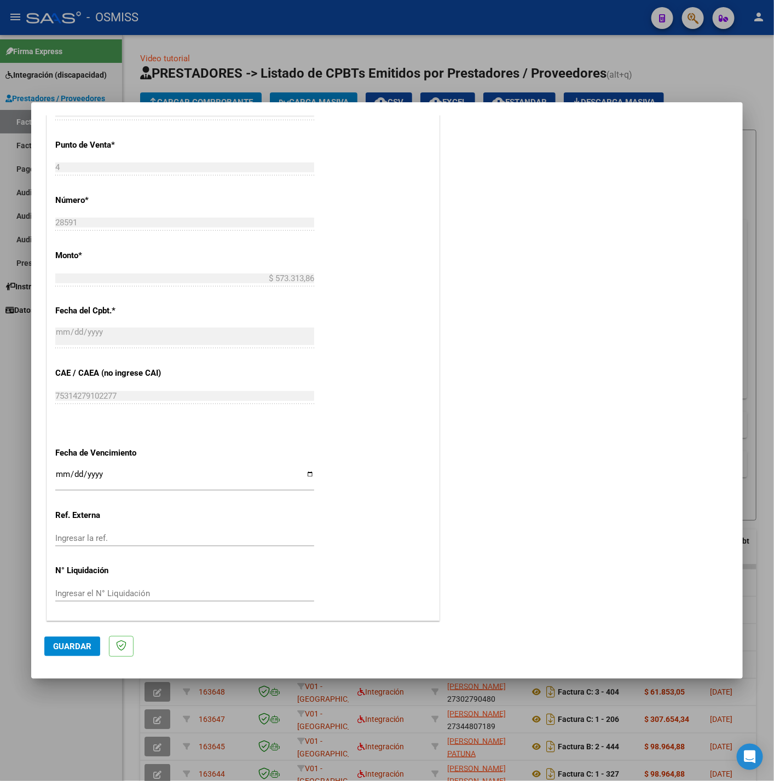
click at [58, 474] on input "Ingresar la fecha" at bounding box center [184, 479] width 259 height 18
click at [80, 640] on button "Guardar" at bounding box center [72, 647] width 56 height 20
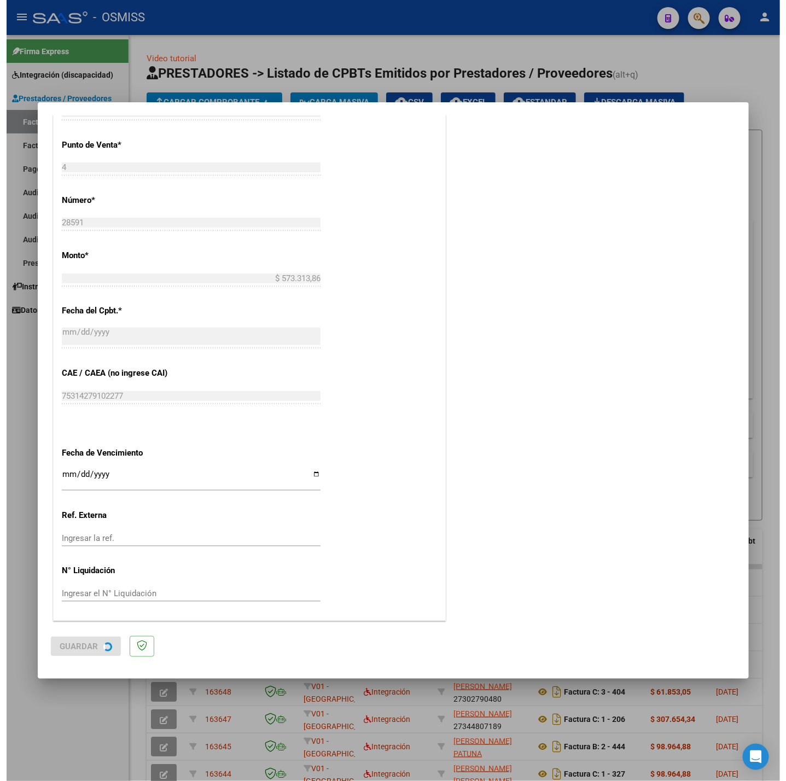
scroll to position [0, 0]
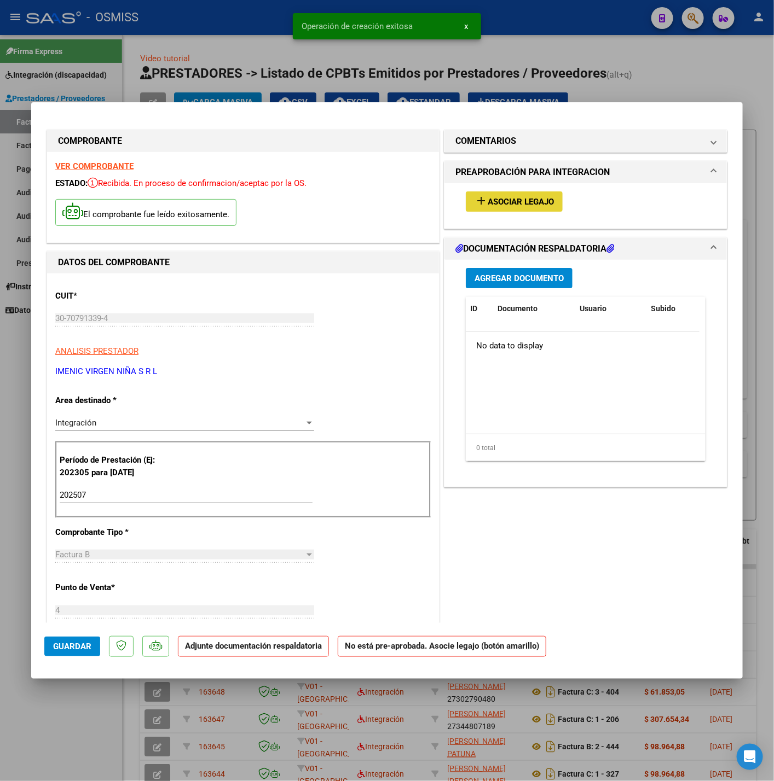
click at [519, 197] on span "Asociar Legajo" at bounding box center [520, 202] width 66 height 10
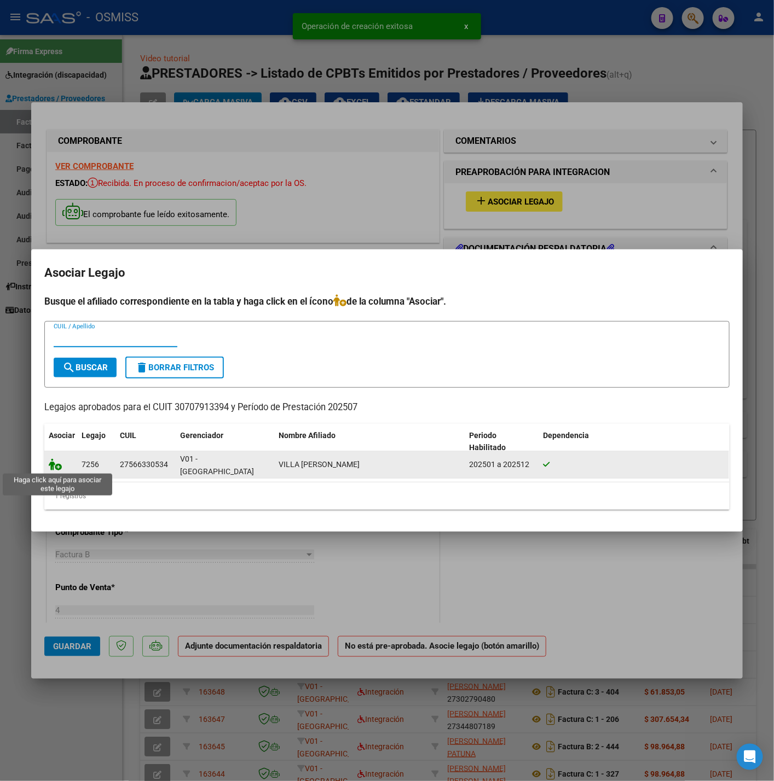
click at [57, 464] on icon at bounding box center [55, 464] width 13 height 12
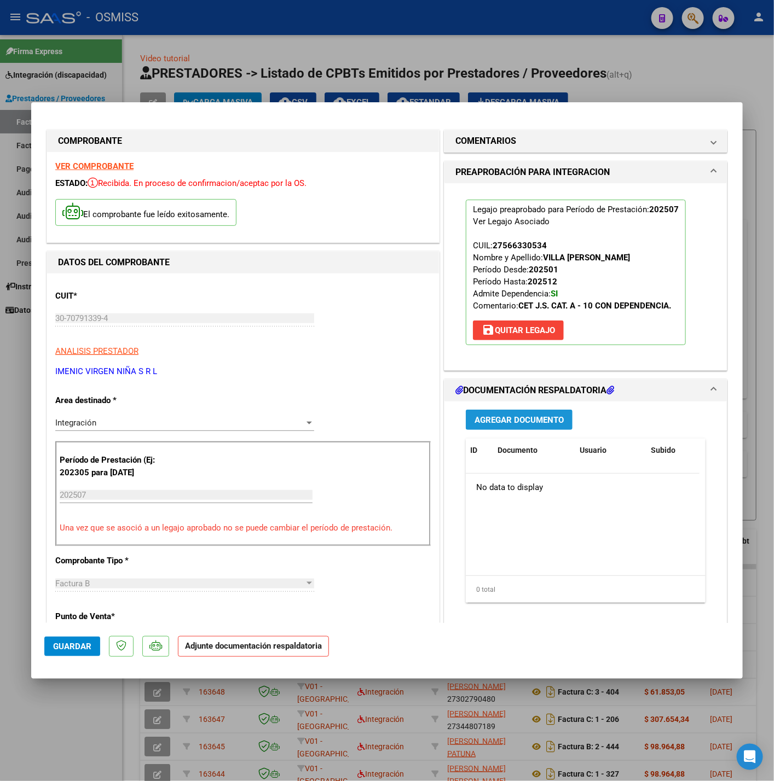
click at [501, 417] on span "Agregar Documento" at bounding box center [518, 420] width 89 height 10
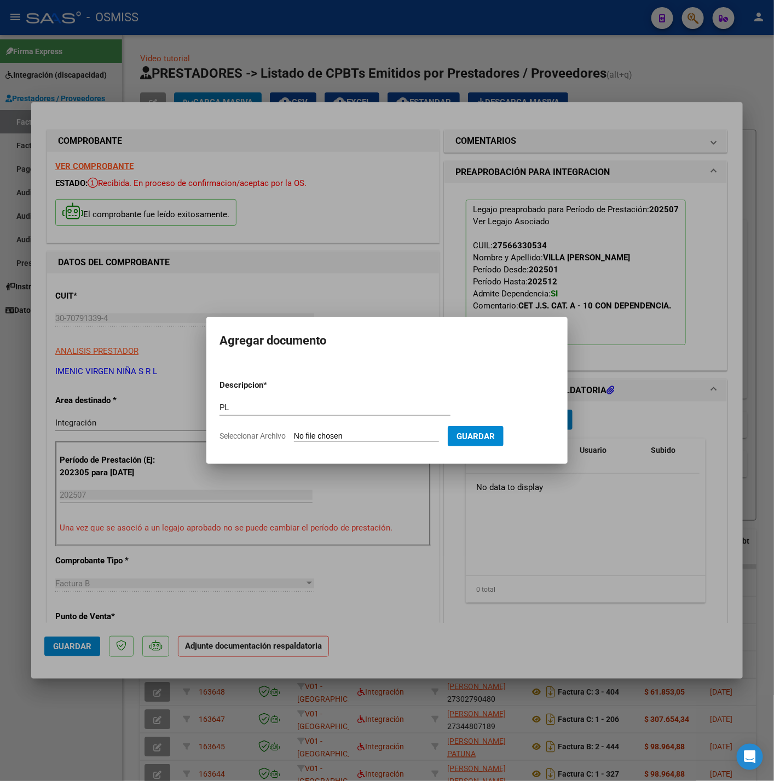
click at [374, 432] on input "Seleccionar Archivo" at bounding box center [366, 437] width 145 height 10
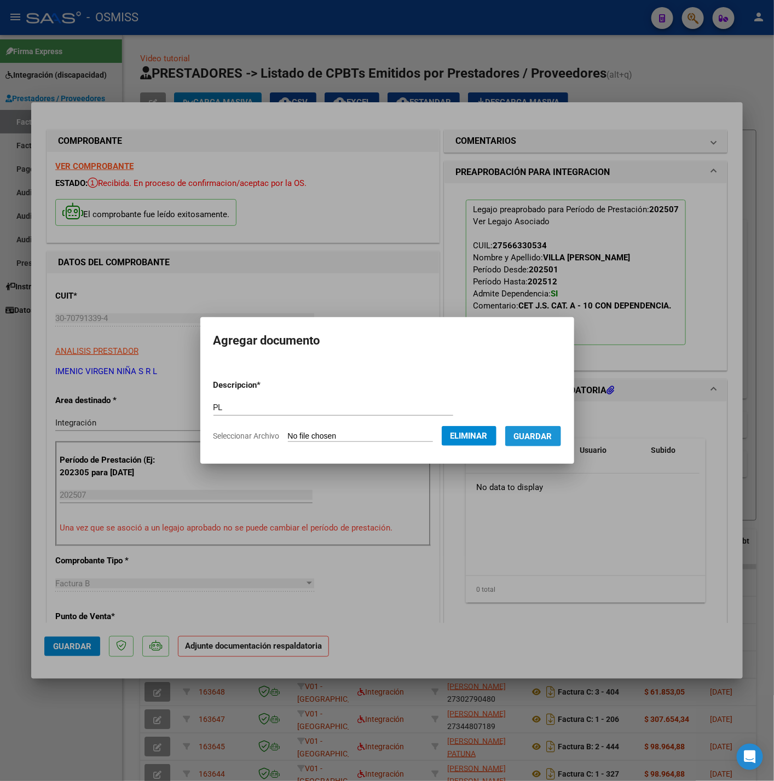
click at [542, 438] on span "Guardar" at bounding box center [533, 437] width 38 height 10
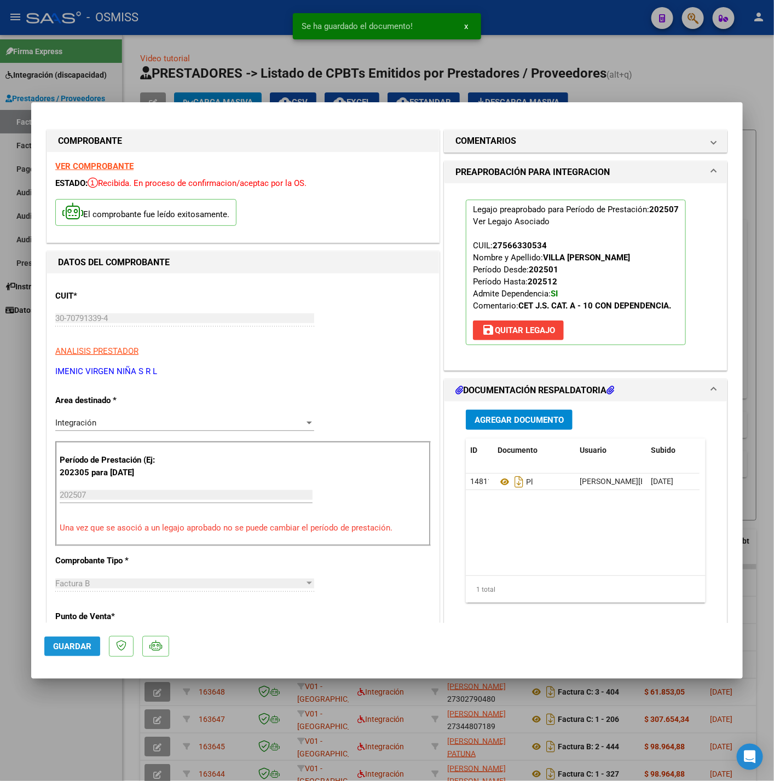
click at [89, 652] on button "Guardar" at bounding box center [72, 647] width 56 height 20
click at [90, 712] on div at bounding box center [387, 390] width 774 height 781
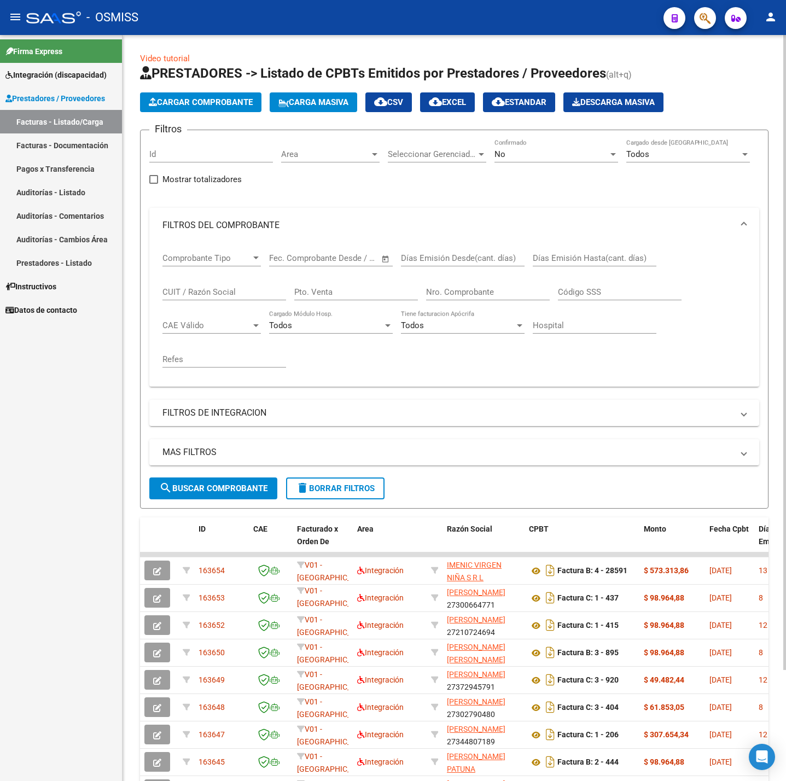
click at [231, 100] on span "Cargar Comprobante" at bounding box center [201, 102] width 104 height 10
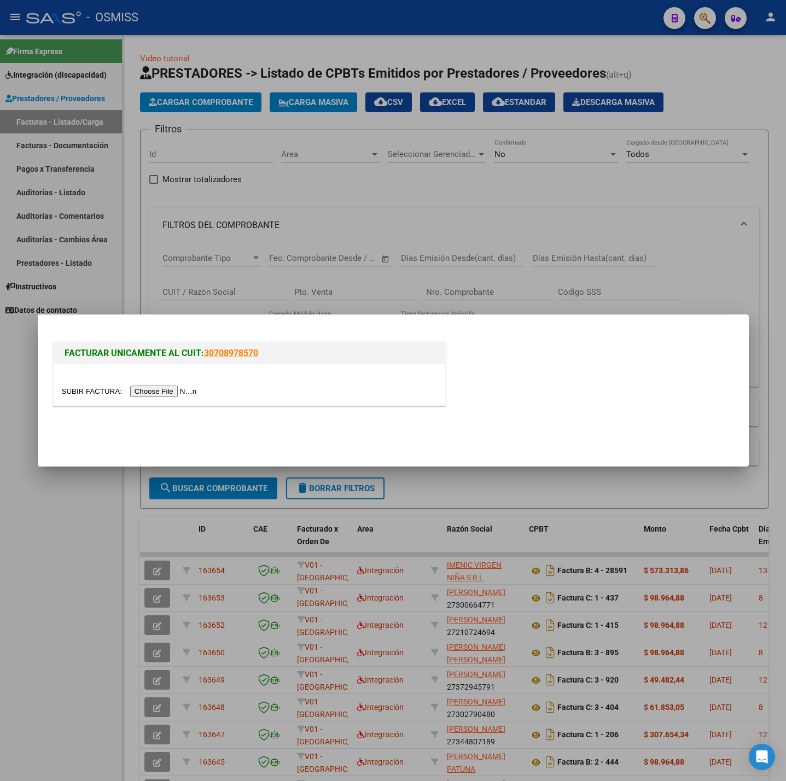
click at [159, 391] on input "file" at bounding box center [131, 391] width 138 height 11
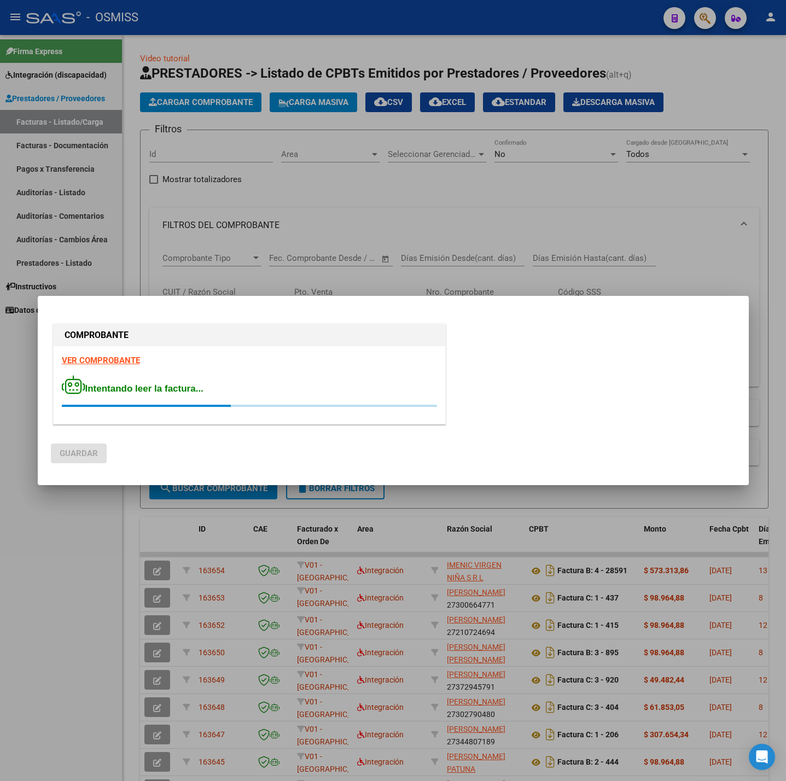
click at [112, 362] on strong "VER COMPROBANTE" at bounding box center [101, 361] width 78 height 10
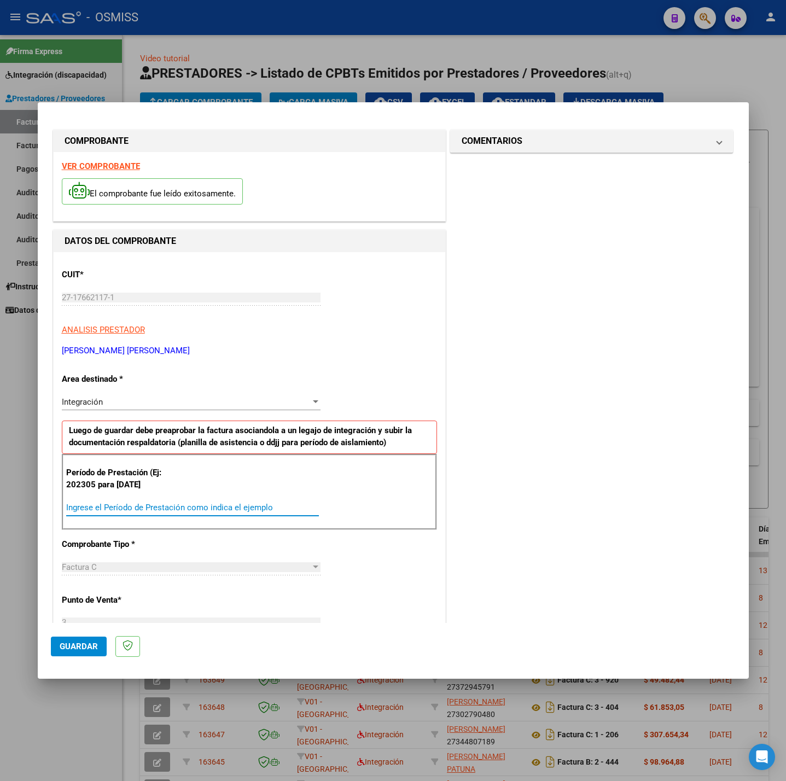
click at [132, 509] on input "Ingrese el Período de Prestación como indica el ejemplo" at bounding box center [192, 508] width 253 height 10
click at [373, 571] on div "CUIT * 27-17662117-1 Ingresar CUIT ANALISIS PRESTADOR [PERSON_NAME] [PERSON_NAM…" at bounding box center [250, 663] width 392 height 823
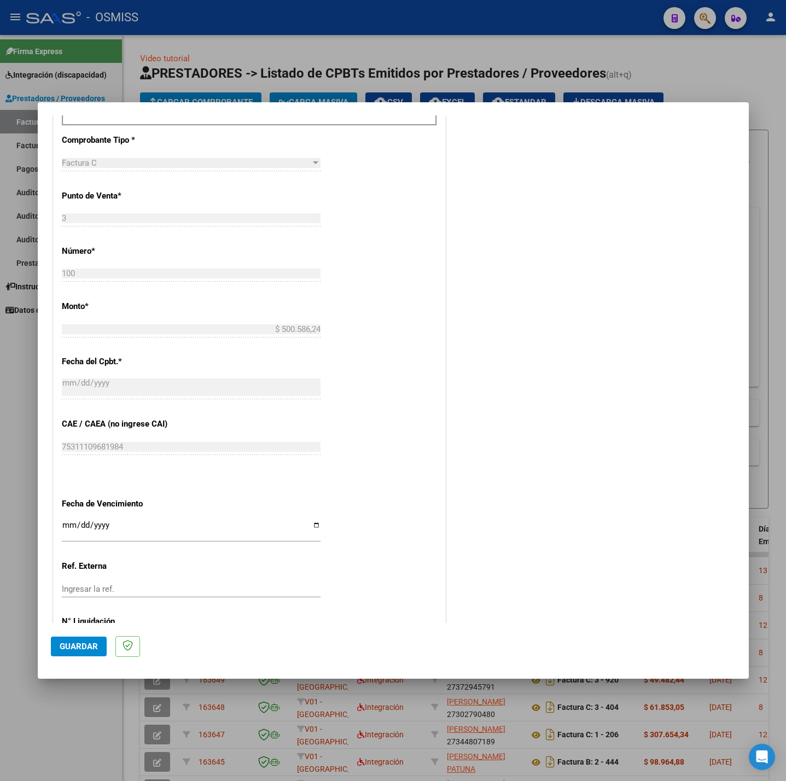
scroll to position [458, 0]
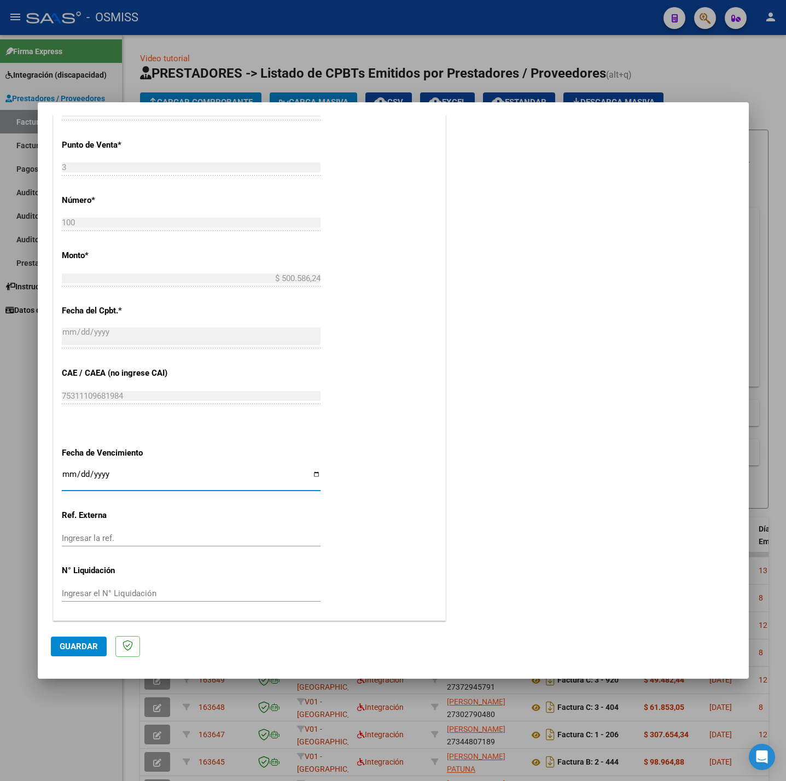
click at [66, 476] on input "Ingresar la fecha" at bounding box center [191, 479] width 259 height 18
click at [66, 646] on span "Guardar" at bounding box center [79, 647] width 38 height 10
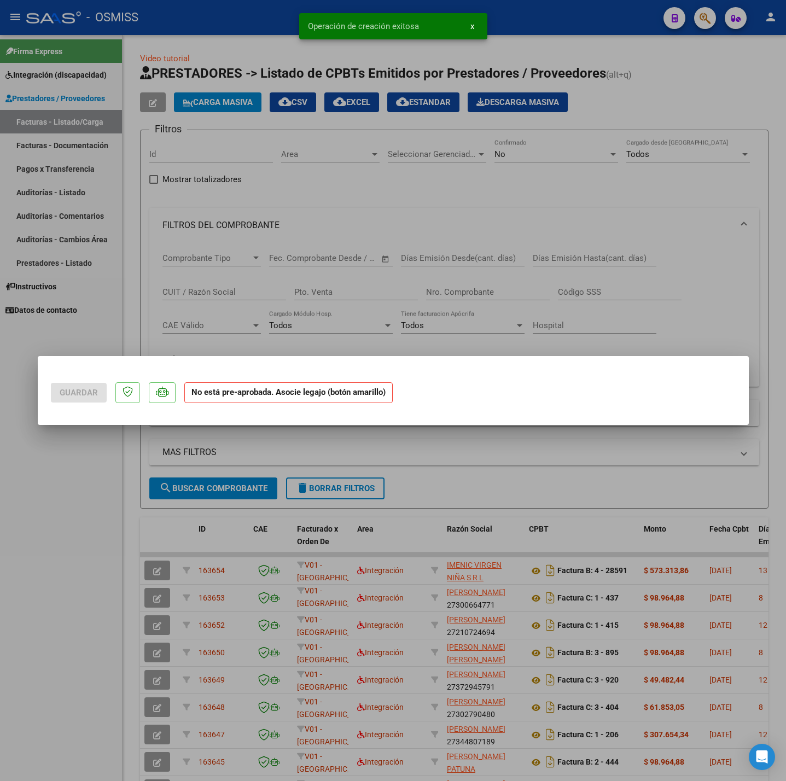
scroll to position [0, 0]
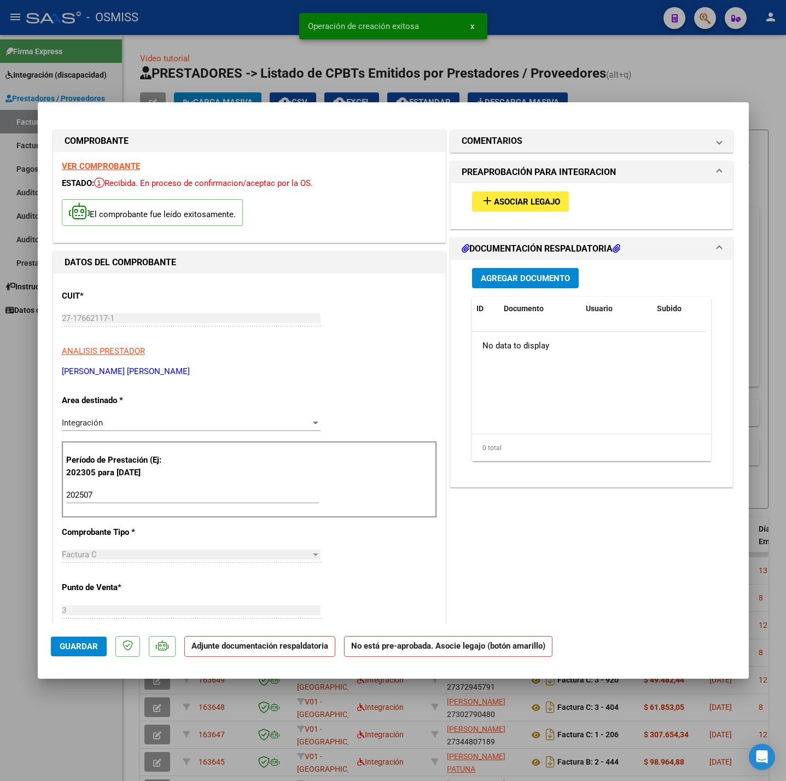
click at [543, 201] on span "Asociar Legajo" at bounding box center [527, 202] width 66 height 10
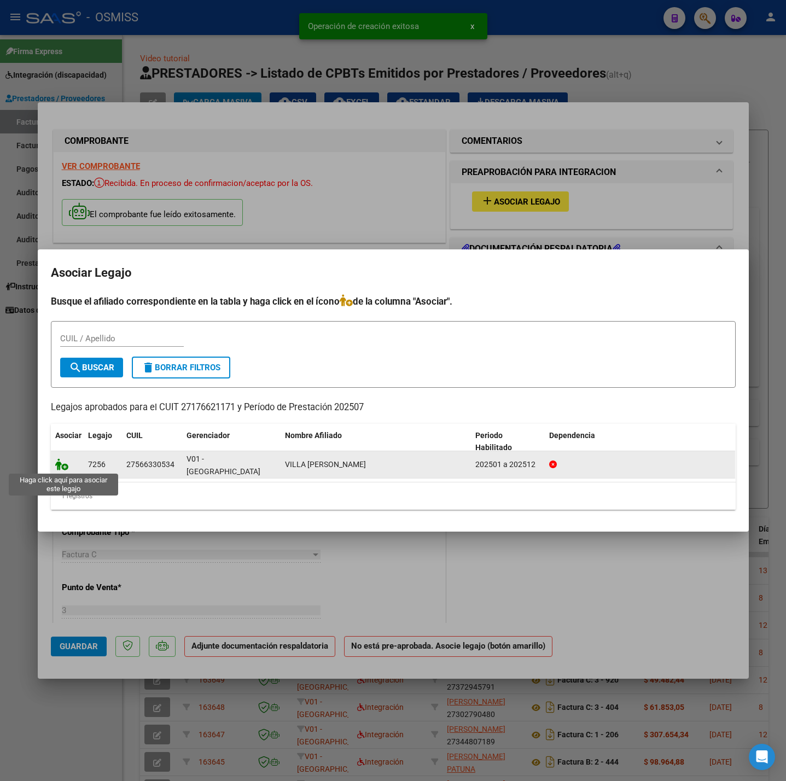
click at [62, 463] on icon at bounding box center [61, 464] width 13 height 12
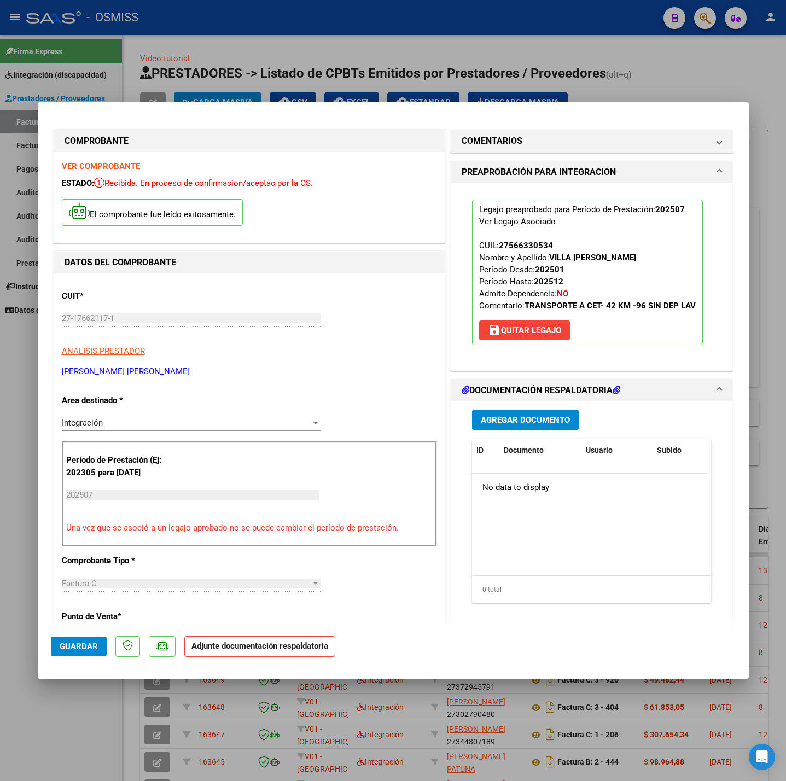
click at [504, 420] on span "Agregar Documento" at bounding box center [525, 420] width 89 height 10
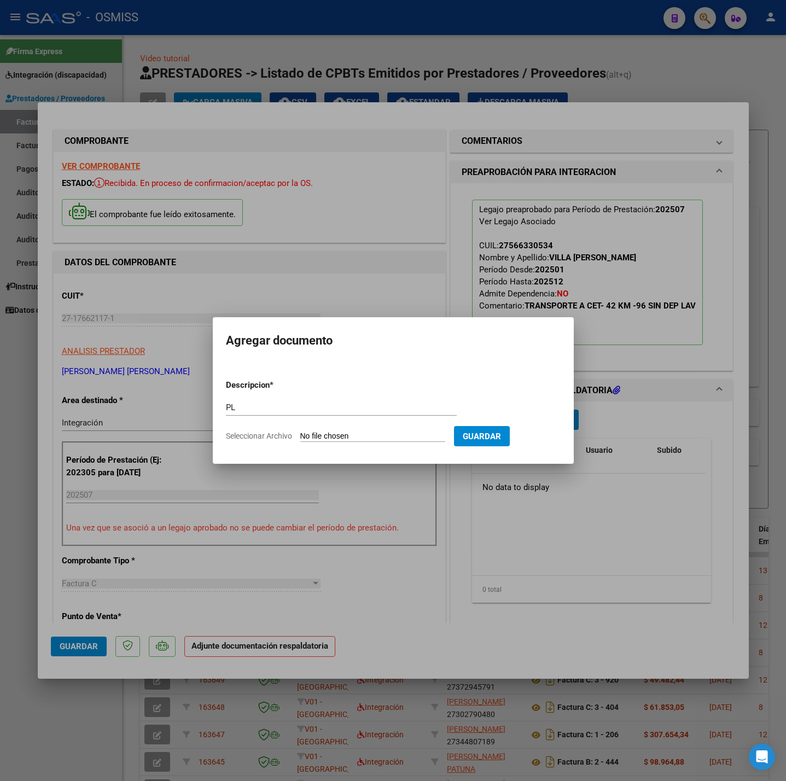
click at [394, 432] on input "Seleccionar Archivo" at bounding box center [372, 437] width 145 height 10
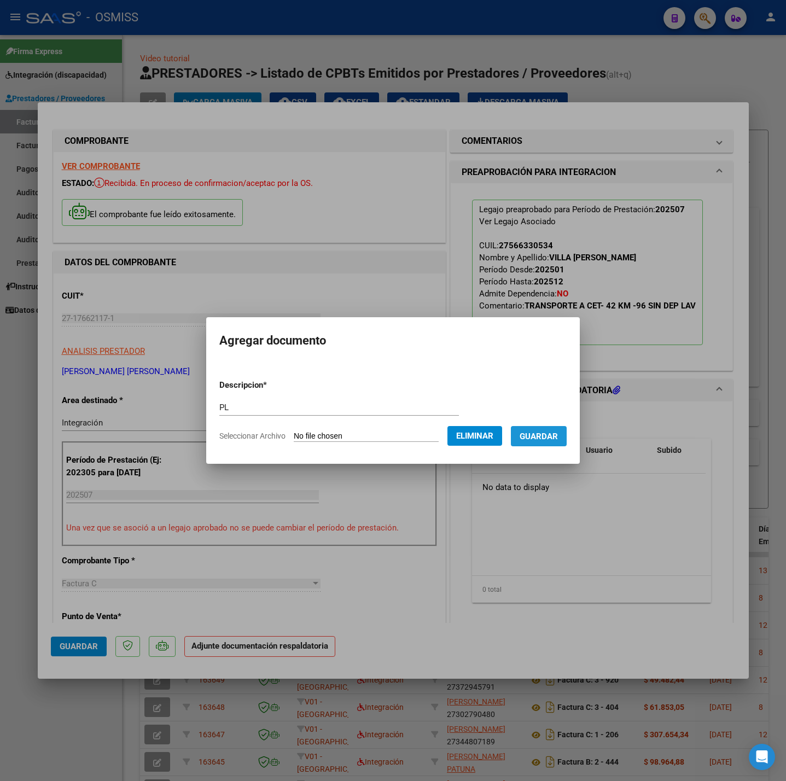
click at [539, 433] on span "Guardar" at bounding box center [539, 437] width 38 height 10
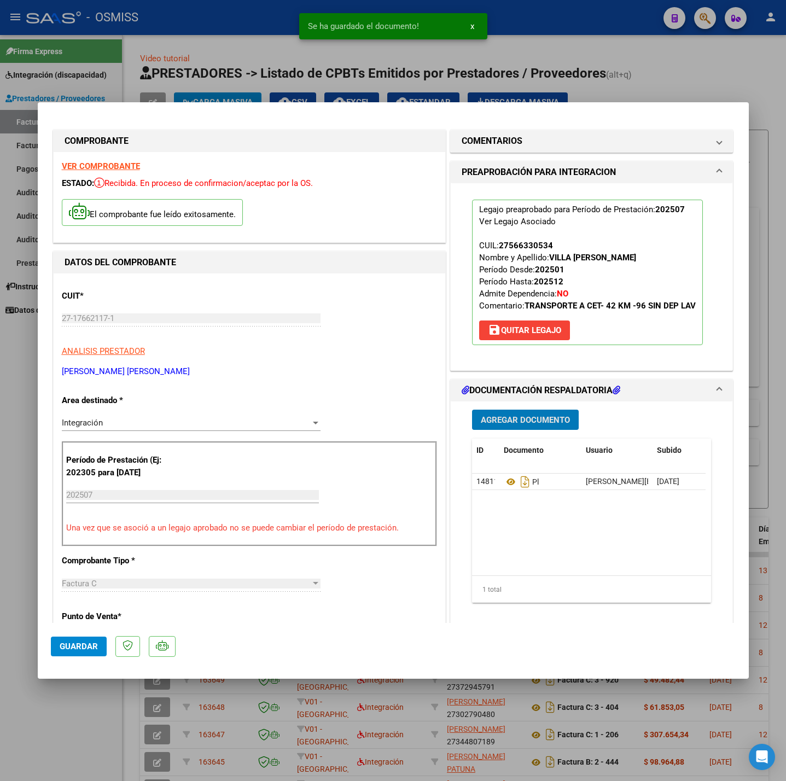
click at [76, 650] on span "Guardar" at bounding box center [79, 647] width 38 height 10
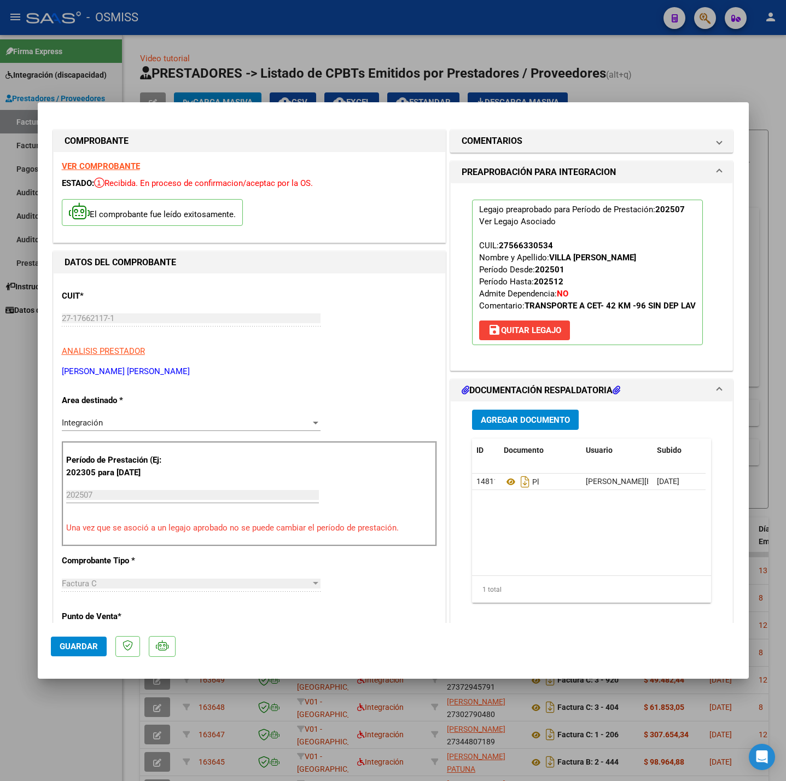
click at [89, 698] on div at bounding box center [393, 390] width 786 height 781
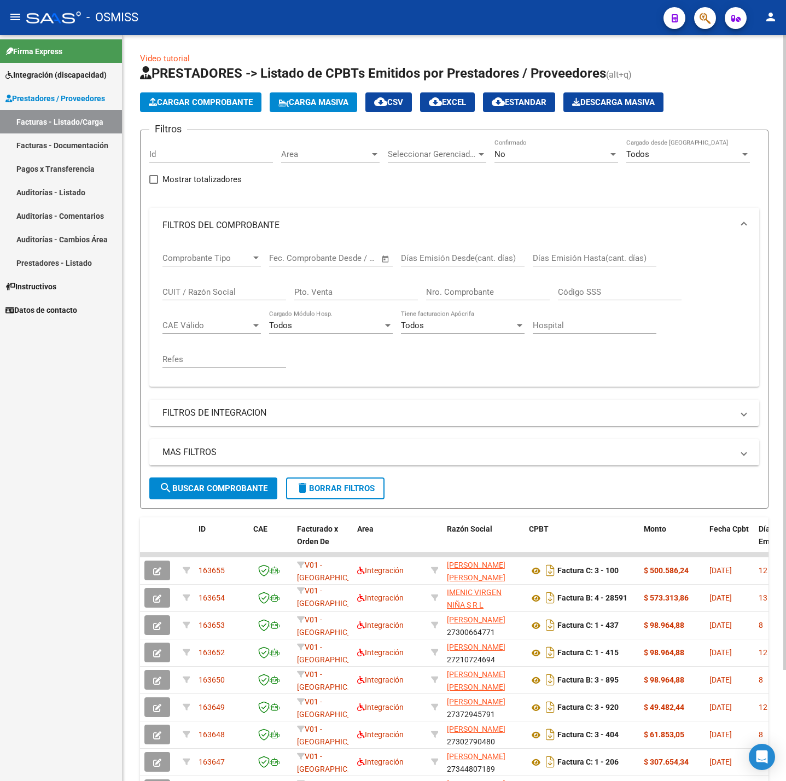
click at [189, 95] on button "Cargar Comprobante" at bounding box center [200, 102] width 121 height 20
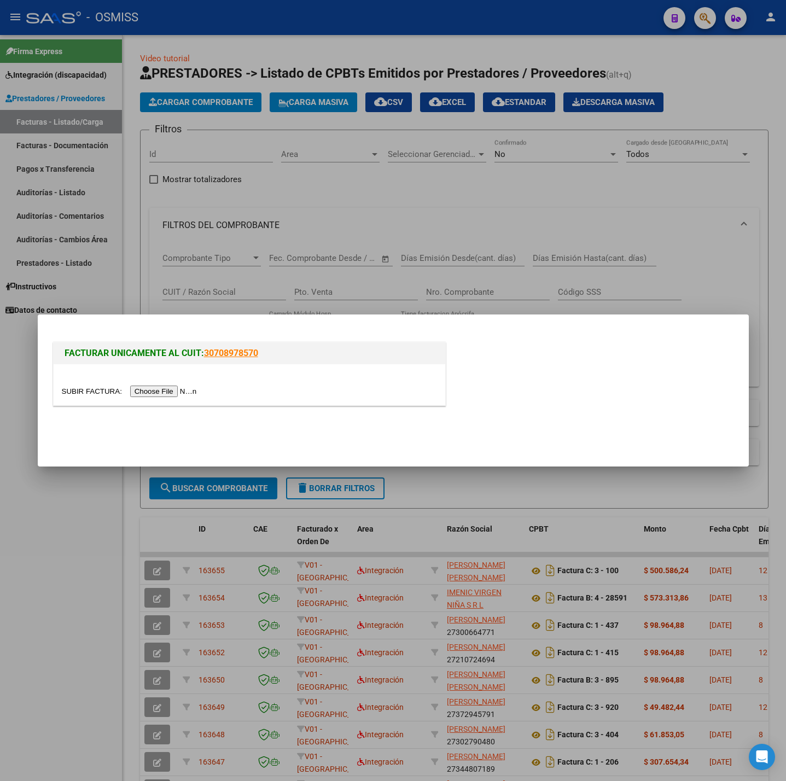
drag, startPoint x: 185, startPoint y: 378, endPoint x: 179, endPoint y: 388, distance: 11.5
click at [181, 386] on div at bounding box center [250, 384] width 392 height 41
click at [179, 388] on input "file" at bounding box center [131, 391] width 138 height 11
click at [111, 562] on div at bounding box center [393, 390] width 786 height 781
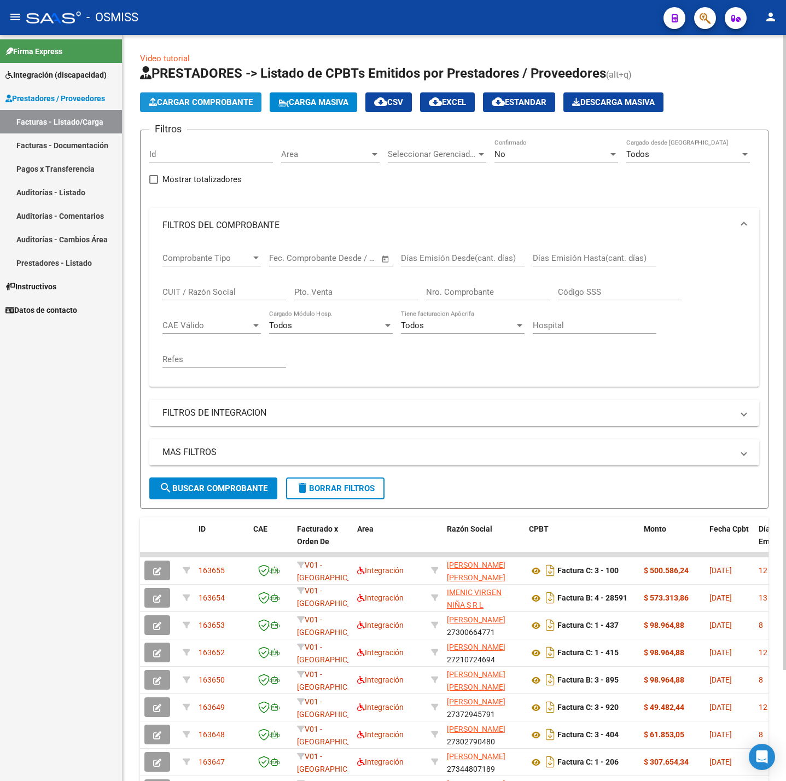
click at [194, 92] on button "Cargar Comprobante" at bounding box center [200, 102] width 121 height 20
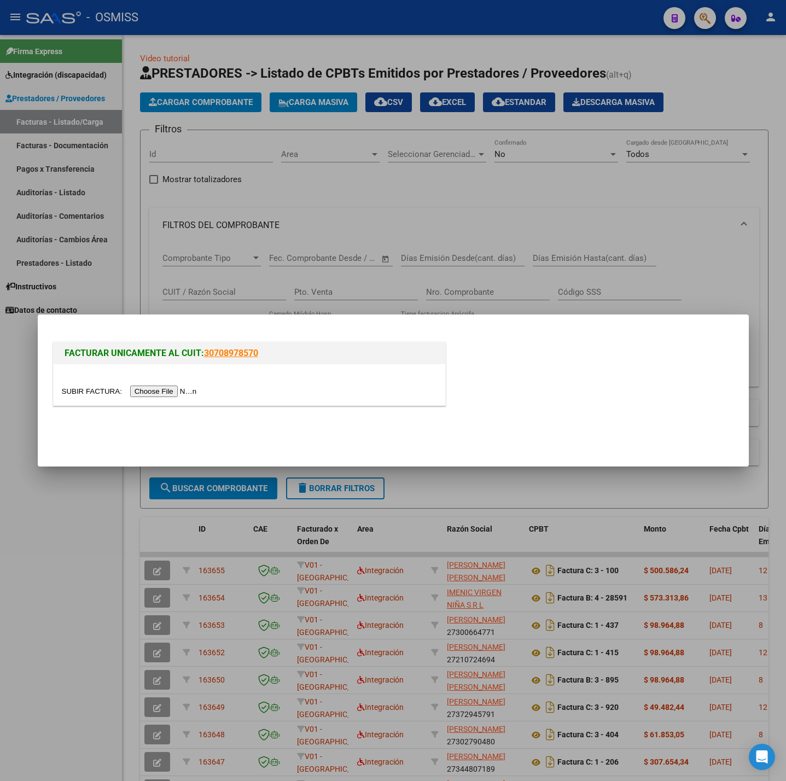
click at [163, 389] on input "file" at bounding box center [131, 391] width 138 height 11
drag, startPoint x: 96, startPoint y: 592, endPoint x: 215, endPoint y: 542, distance: 129.7
click at [97, 592] on div at bounding box center [393, 390] width 786 height 781
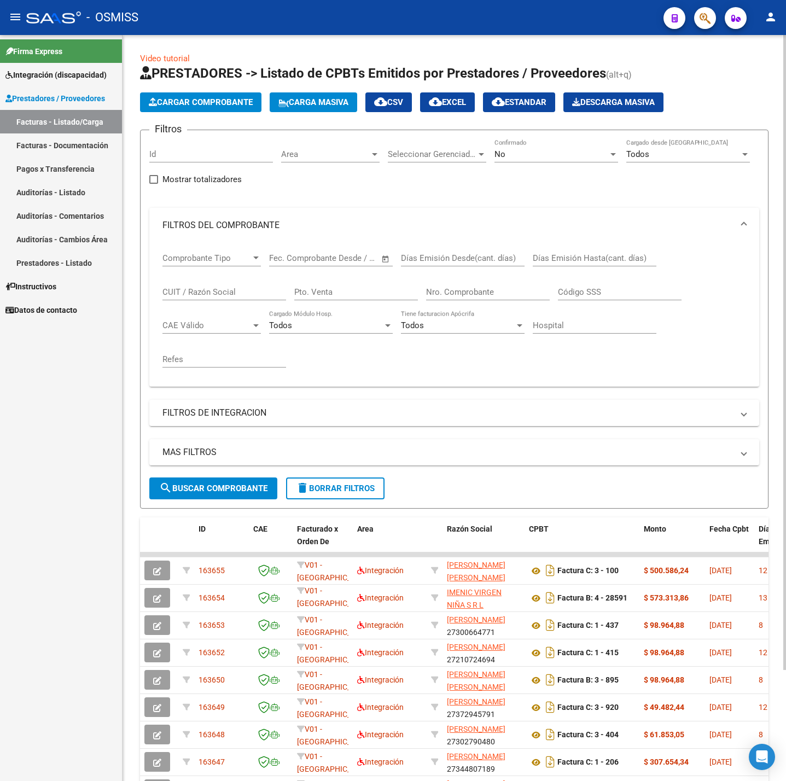
click at [357, 490] on span "delete Borrar Filtros" at bounding box center [335, 489] width 79 height 10
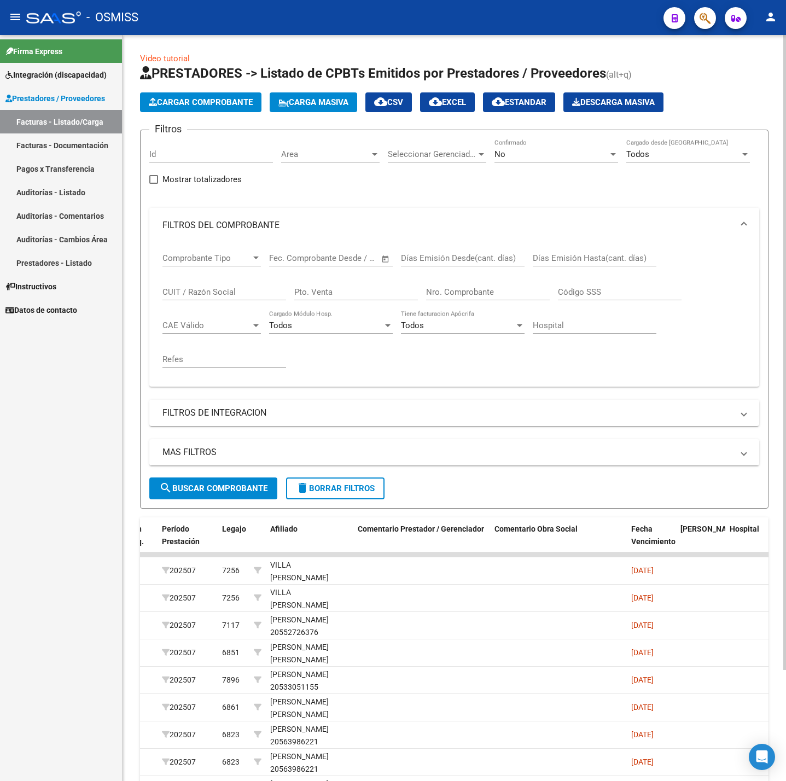
click at [217, 97] on span "Cargar Comprobante" at bounding box center [201, 102] width 104 height 10
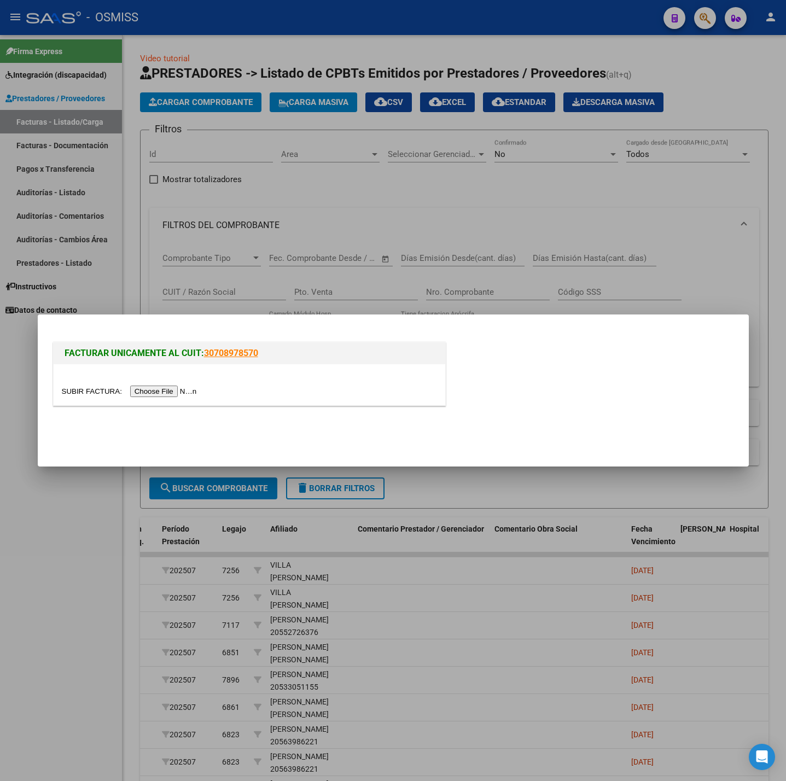
click at [177, 391] on input "file" at bounding box center [131, 391] width 138 height 11
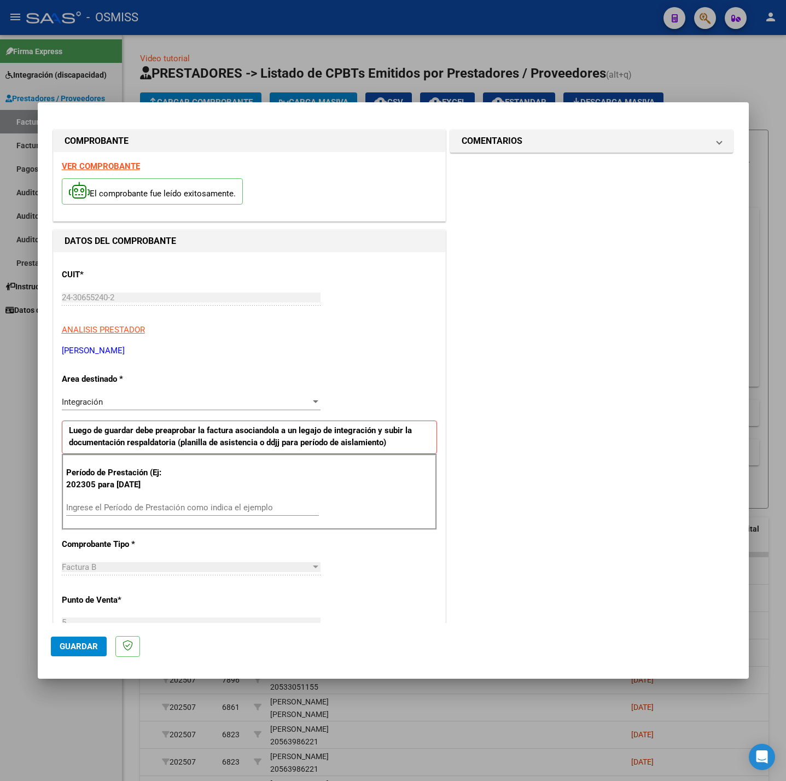
click at [125, 175] on div "El comprobante fue leído exitosamente." at bounding box center [249, 193] width 375 height 40
click at [121, 166] on strong "VER COMPROBANTE" at bounding box center [101, 166] width 78 height 10
click at [135, 511] on input "Ingrese el Período de Prestación como indica el ejemplo" at bounding box center [192, 508] width 253 height 10
click at [350, 568] on div "CUIT * 24-30655240-2 Ingresar CUIT ANALISIS PRESTADOR [PERSON_NAME] Area destin…" at bounding box center [250, 663] width 392 height 823
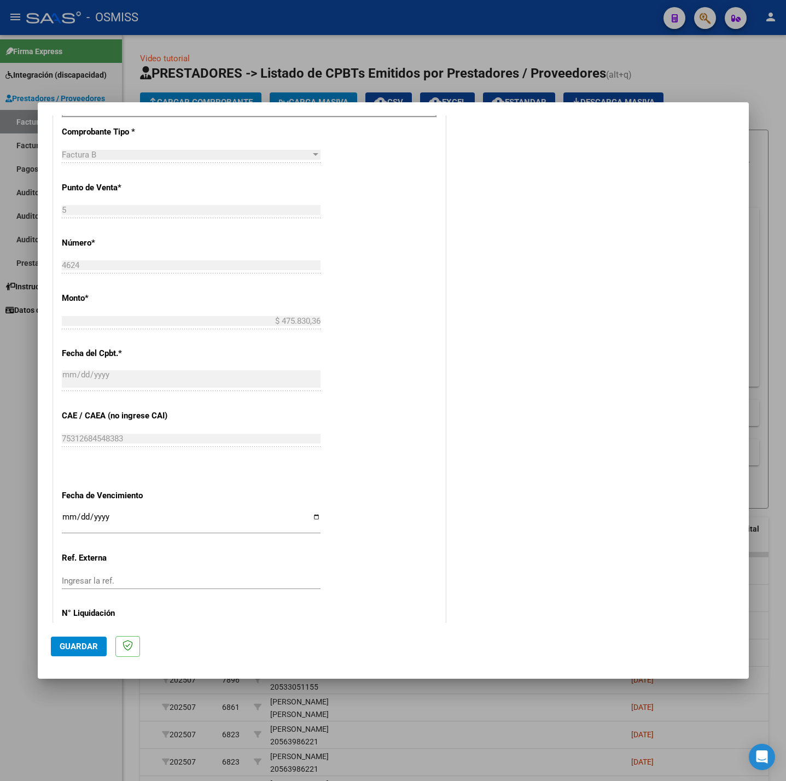
scroll to position [458, 0]
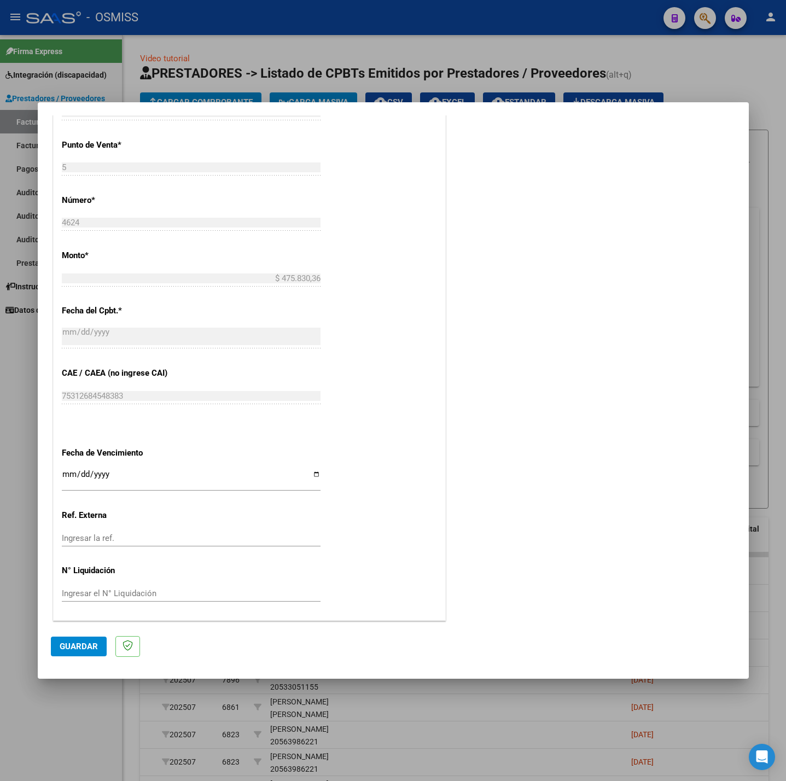
click at [66, 473] on input "Ingresar la fecha" at bounding box center [191, 479] width 259 height 18
click at [74, 645] on span "Guardar" at bounding box center [79, 647] width 38 height 10
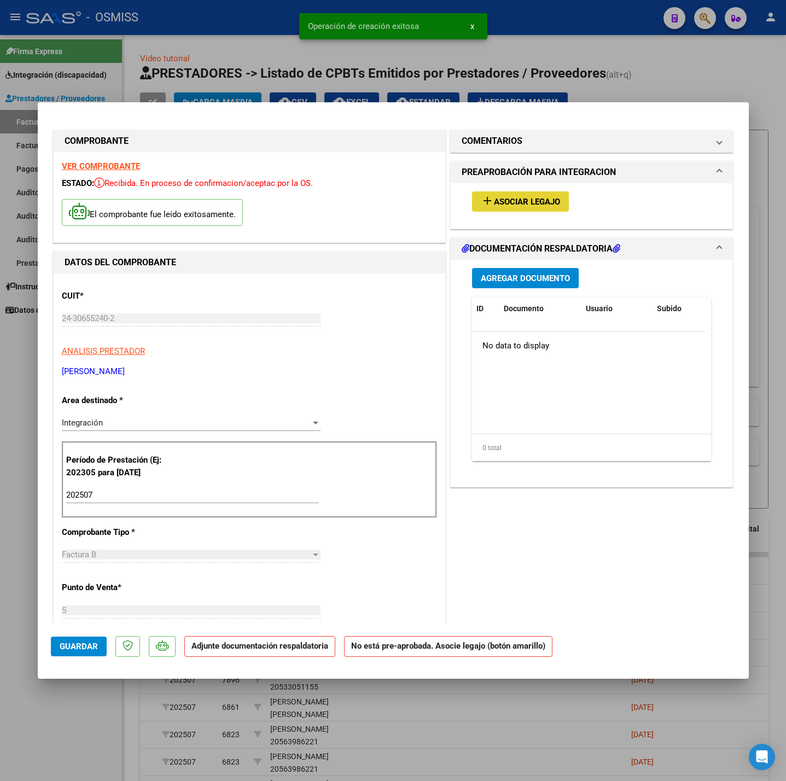
click at [546, 205] on span "Asociar Legajo" at bounding box center [527, 202] width 66 height 10
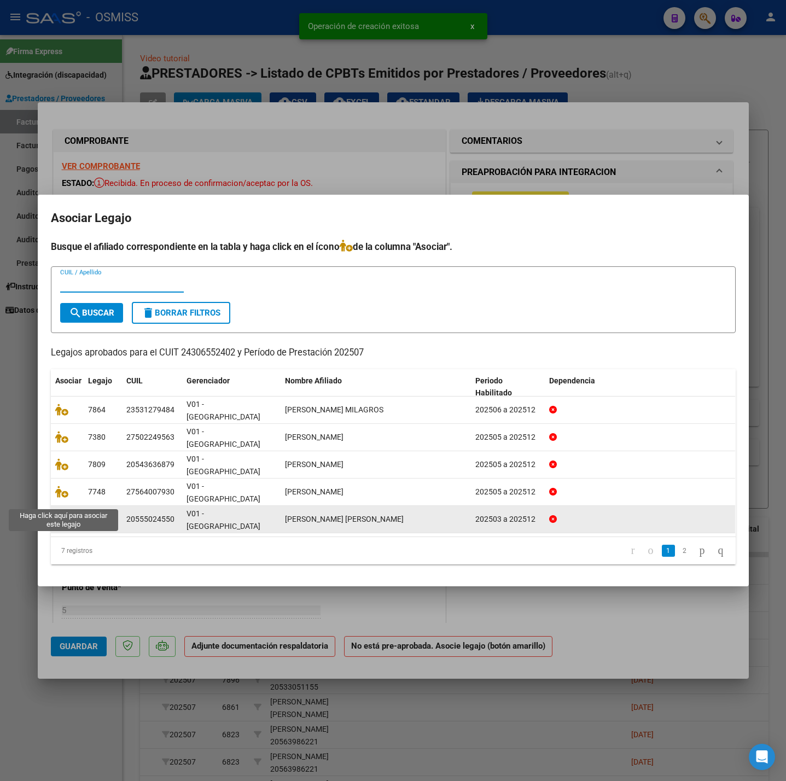
click at [64, 513] on icon at bounding box center [61, 519] width 13 height 12
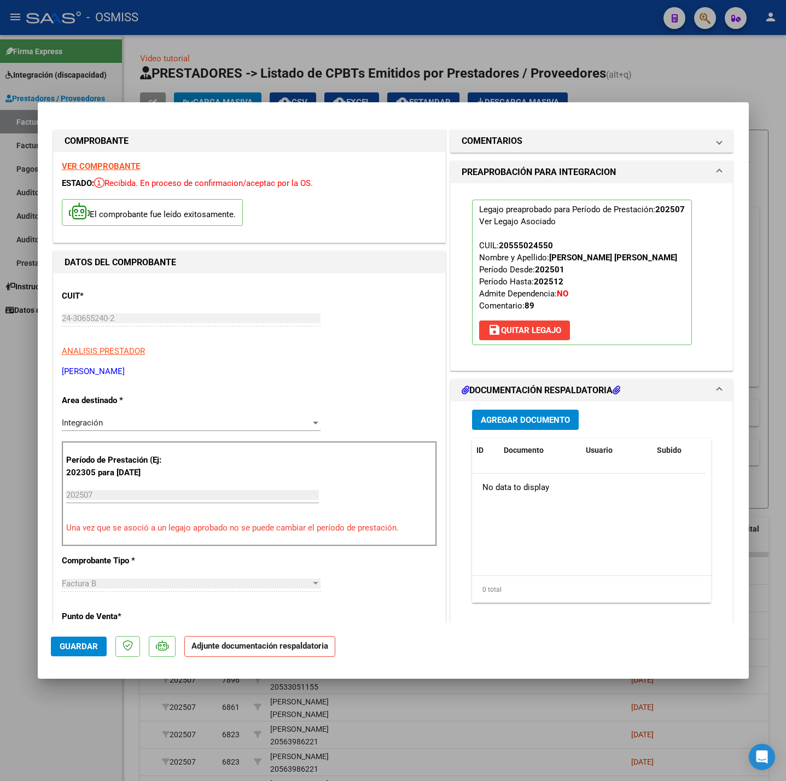
click at [510, 427] on button "Agregar Documento" at bounding box center [525, 420] width 107 height 20
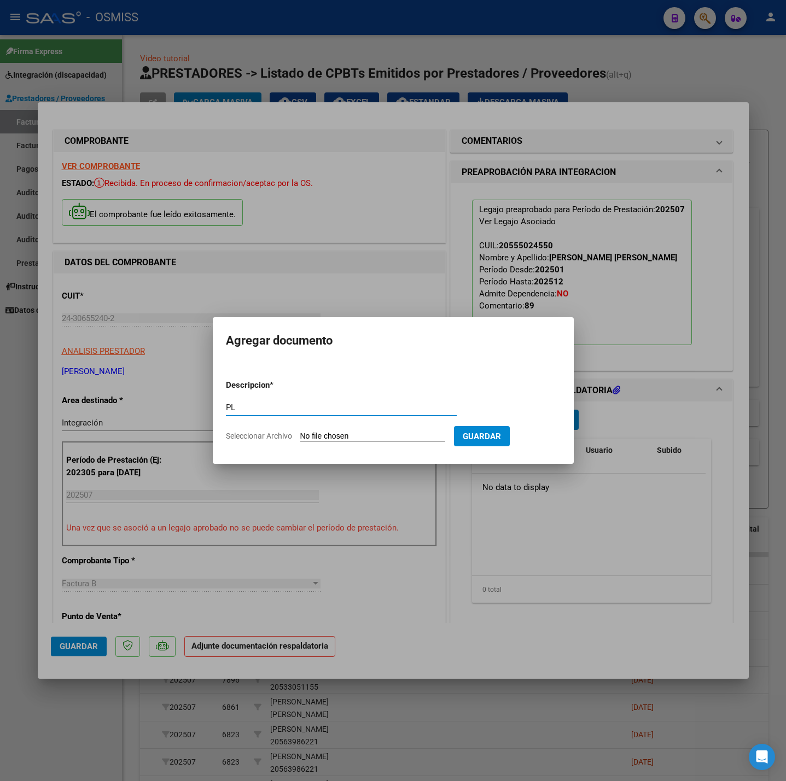
click at [368, 437] on input "Seleccionar Archivo" at bounding box center [372, 437] width 145 height 10
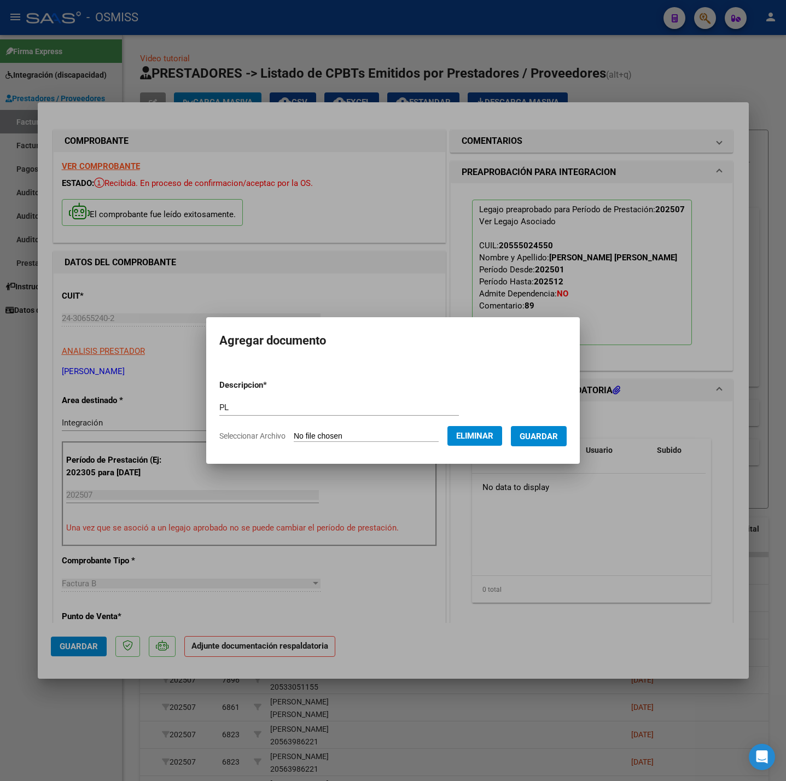
click at [552, 439] on span "Guardar" at bounding box center [539, 437] width 38 height 10
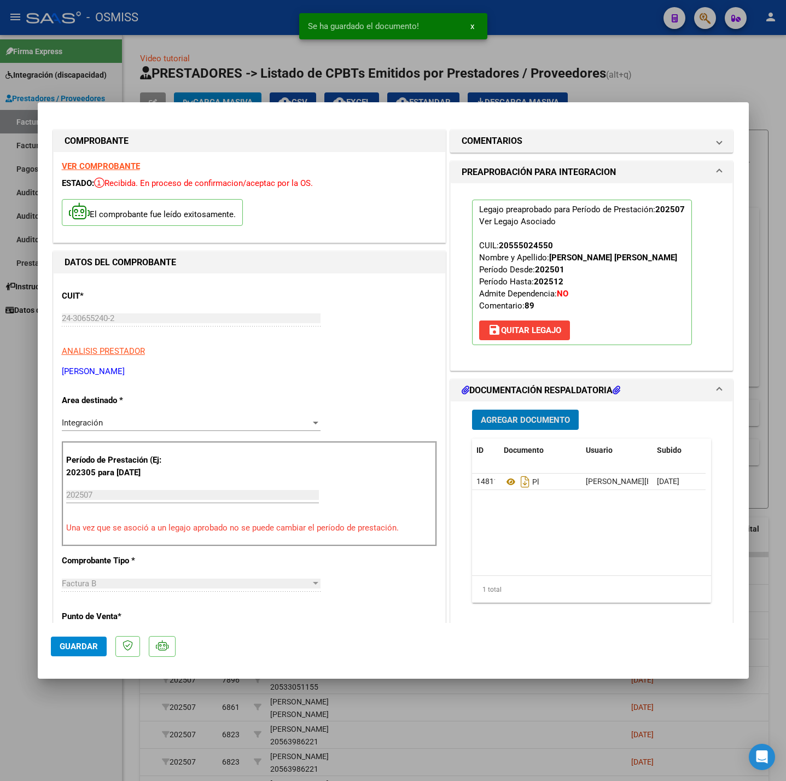
click at [71, 654] on button "Guardar" at bounding box center [79, 647] width 56 height 20
click at [51, 714] on div at bounding box center [393, 390] width 786 height 781
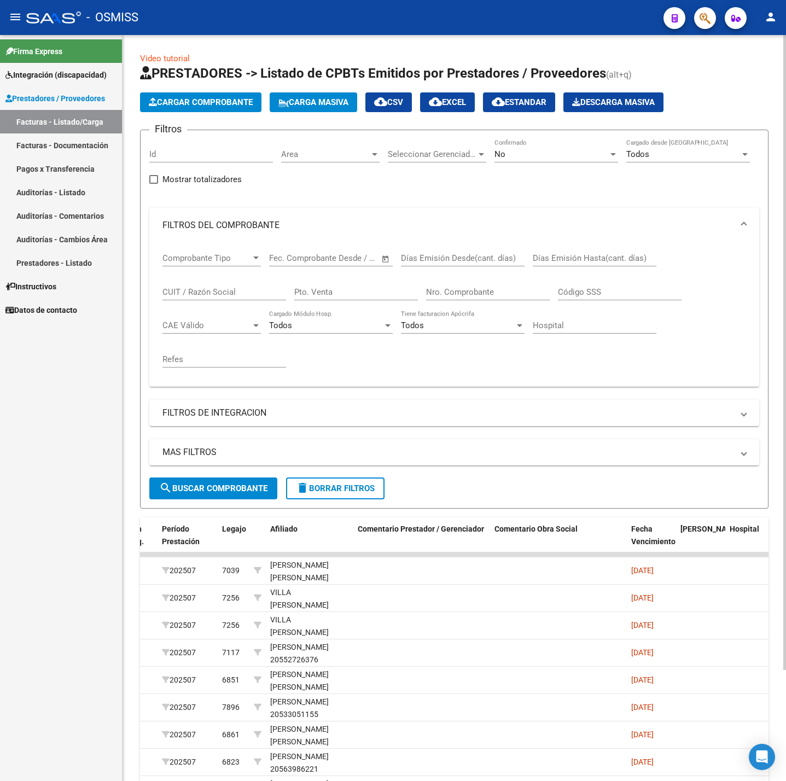
click at [222, 92] on button "Cargar Comprobante" at bounding box center [200, 102] width 121 height 20
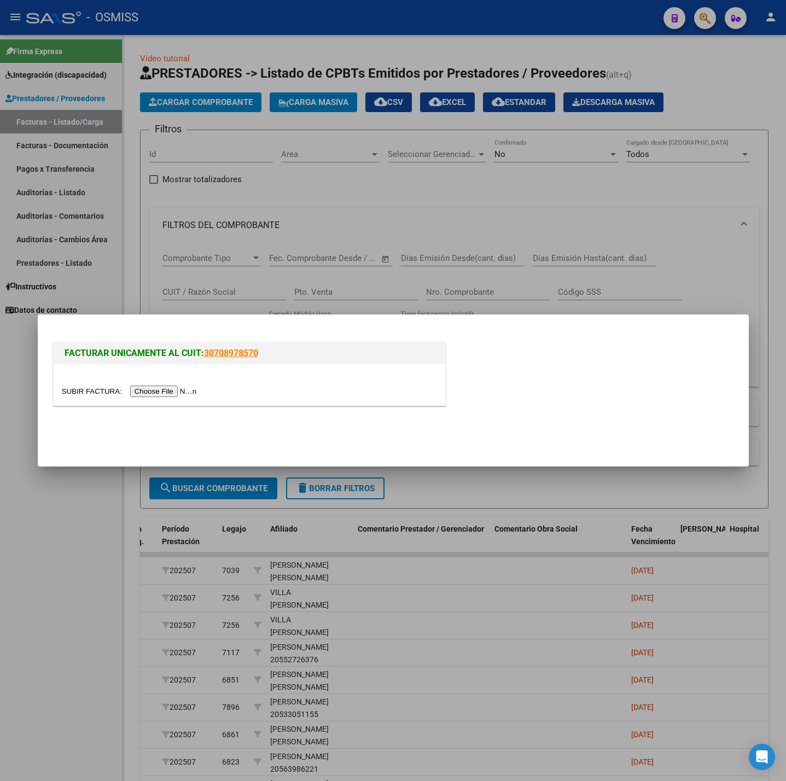
click at [200, 392] on input "file" at bounding box center [131, 391] width 138 height 11
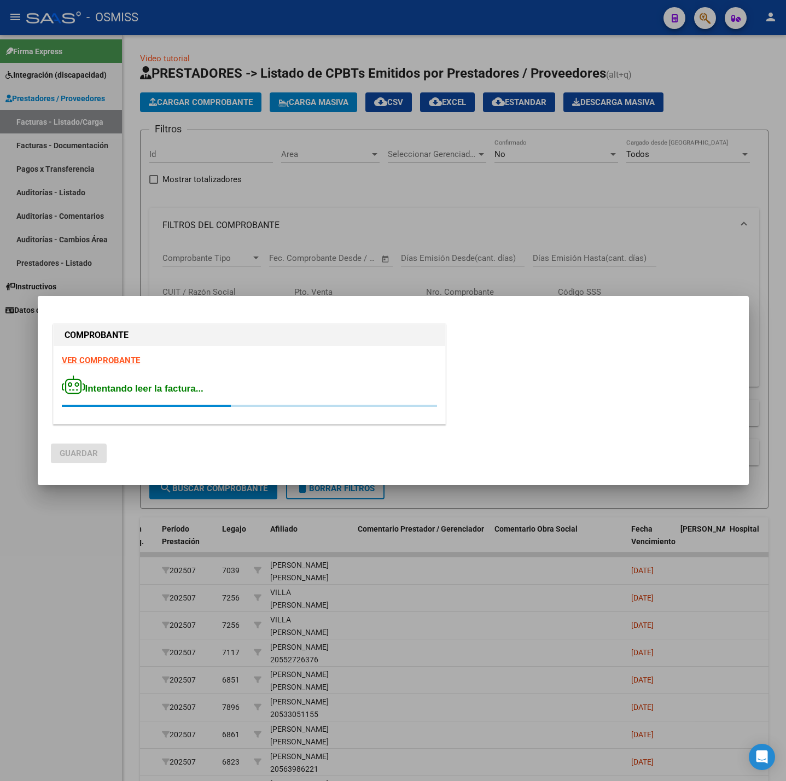
click at [115, 358] on strong "VER COMPROBANTE" at bounding box center [101, 361] width 78 height 10
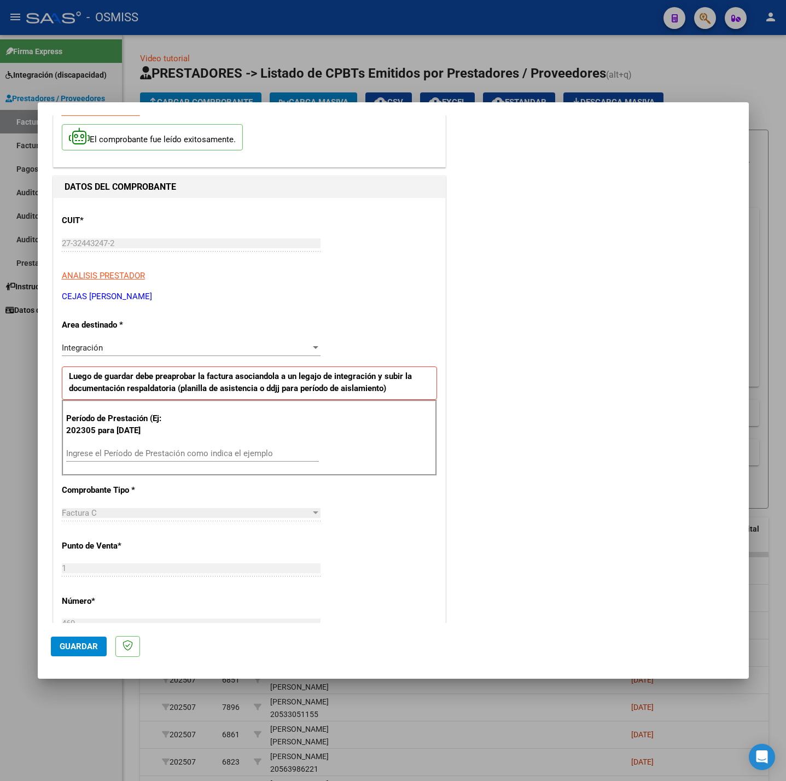
scroll to position [82, 0]
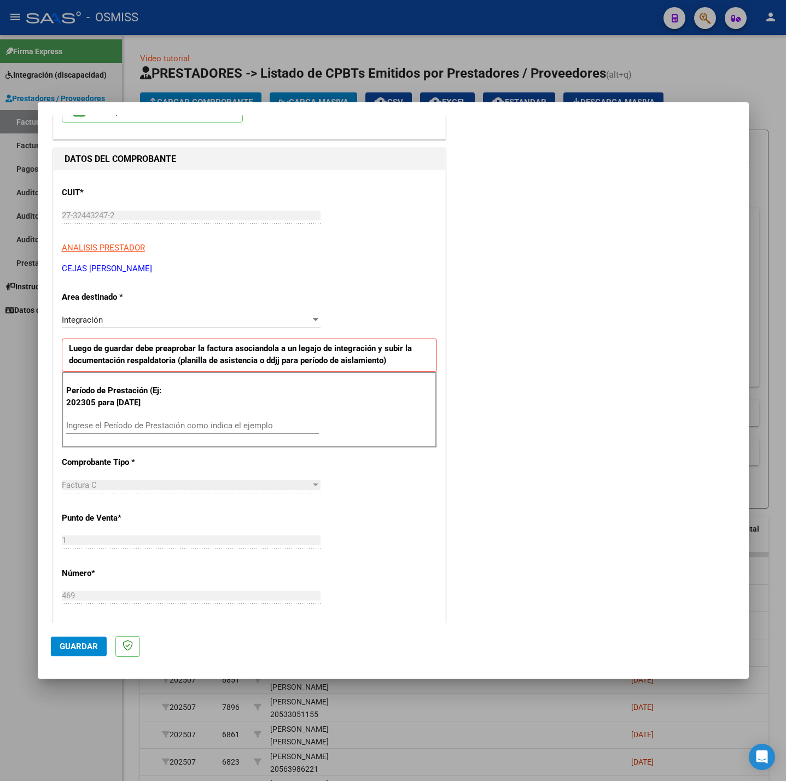
click at [150, 427] on input "Ingrese el Período de Prestación como indica el ejemplo" at bounding box center [192, 426] width 253 height 10
click at [340, 505] on div "CUIT * 27-32443247-2 Ingresar CUIT ANALISIS PRESTADOR CEJAS [PERSON_NAME] Area …" at bounding box center [250, 581] width 392 height 823
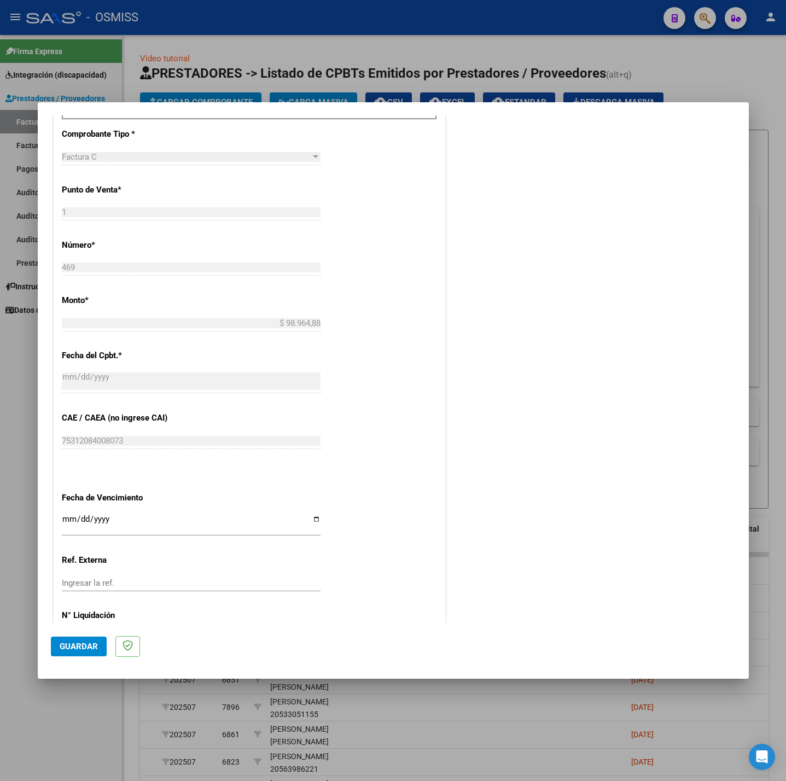
scroll to position [458, 0]
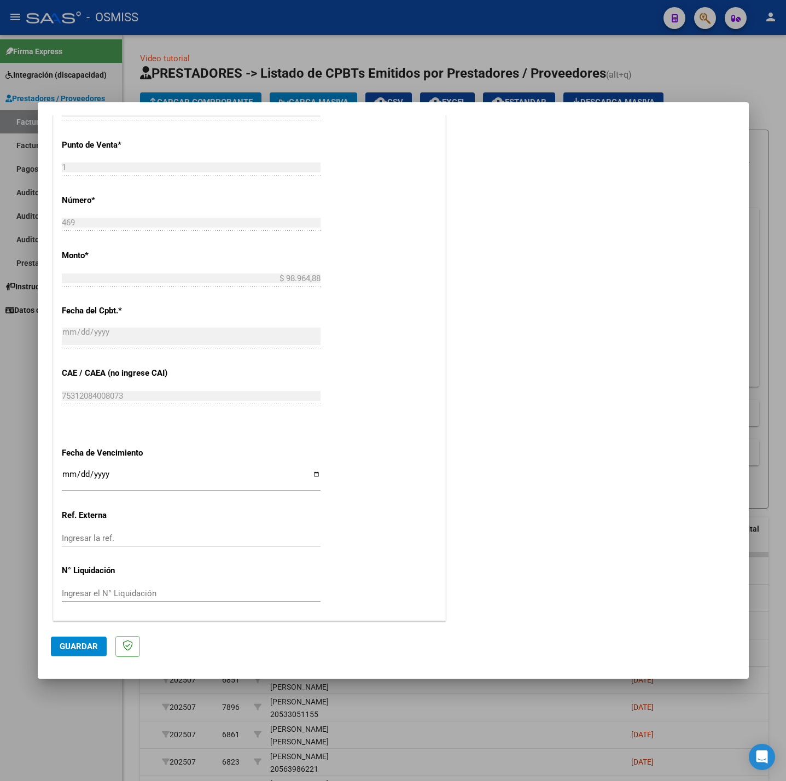
click at [69, 476] on input "Ingresar la fecha" at bounding box center [191, 479] width 259 height 18
click at [68, 644] on span "Guardar" at bounding box center [79, 647] width 38 height 10
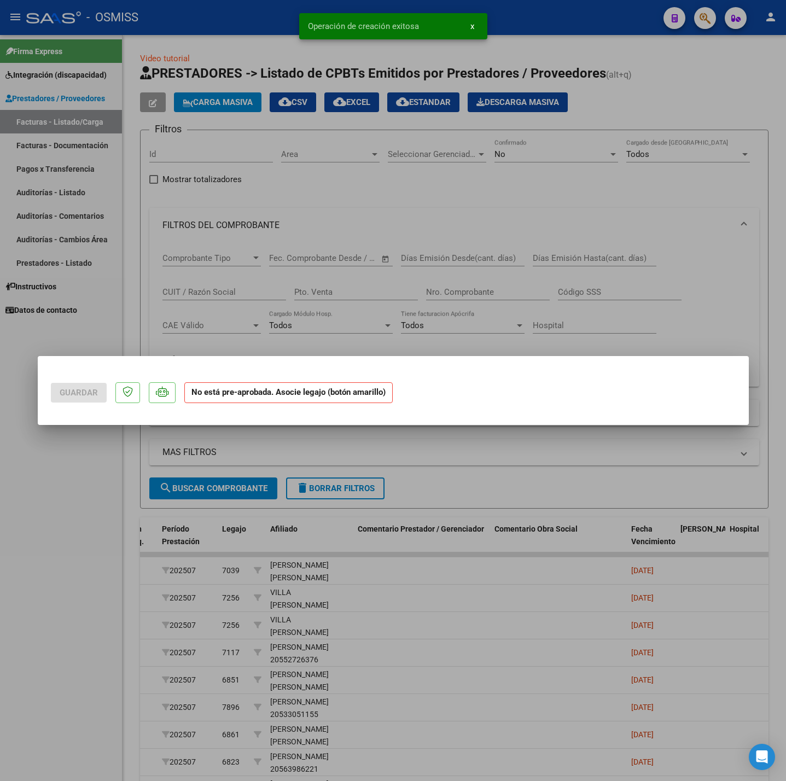
scroll to position [0, 0]
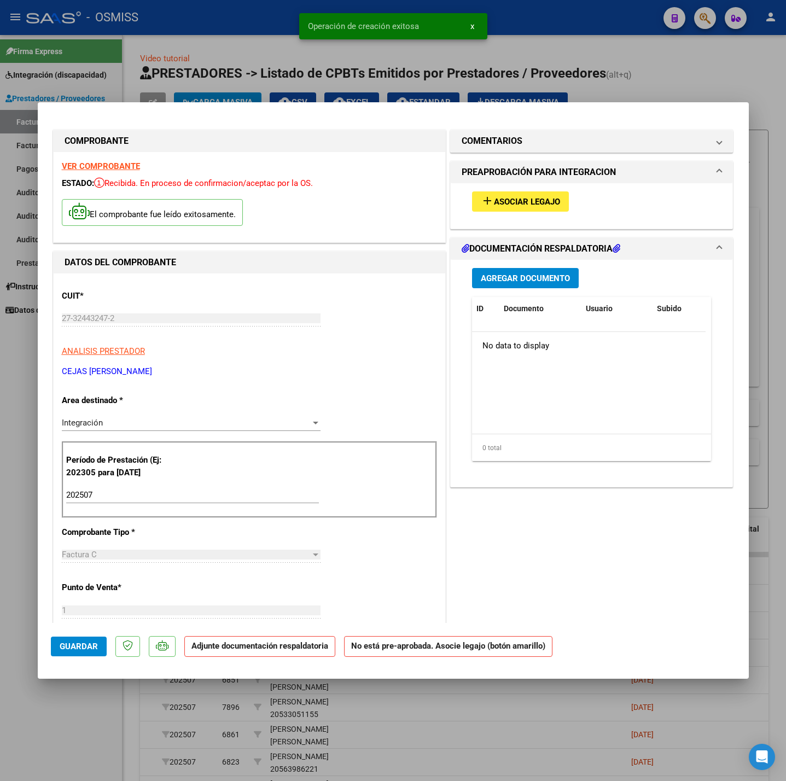
click at [491, 194] on button "add Asociar Legajo" at bounding box center [520, 201] width 97 height 20
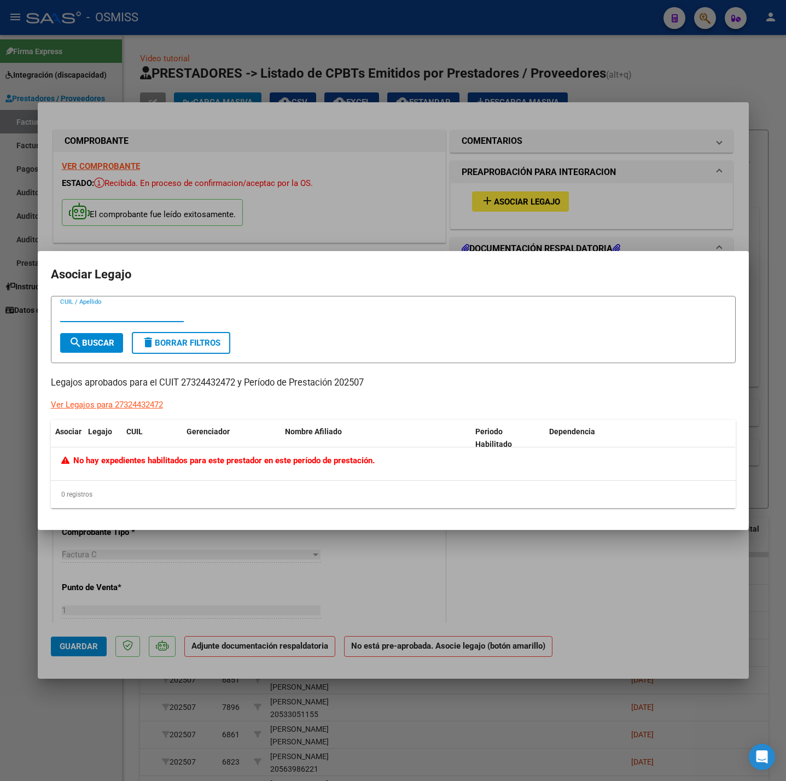
click at [405, 209] on div at bounding box center [393, 390] width 786 height 781
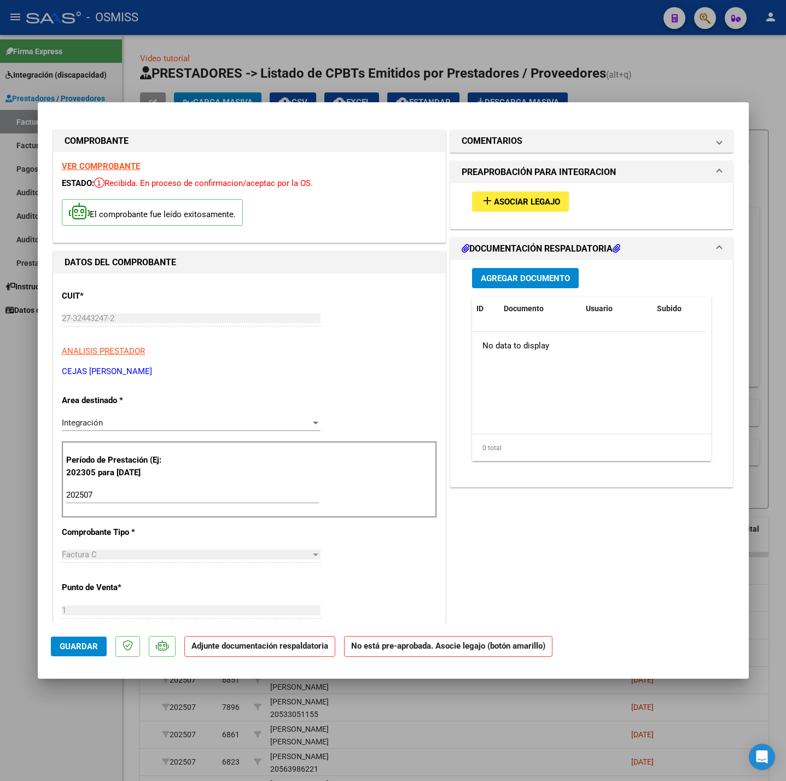
click at [494, 205] on span "Asociar Legajo" at bounding box center [527, 202] width 66 height 10
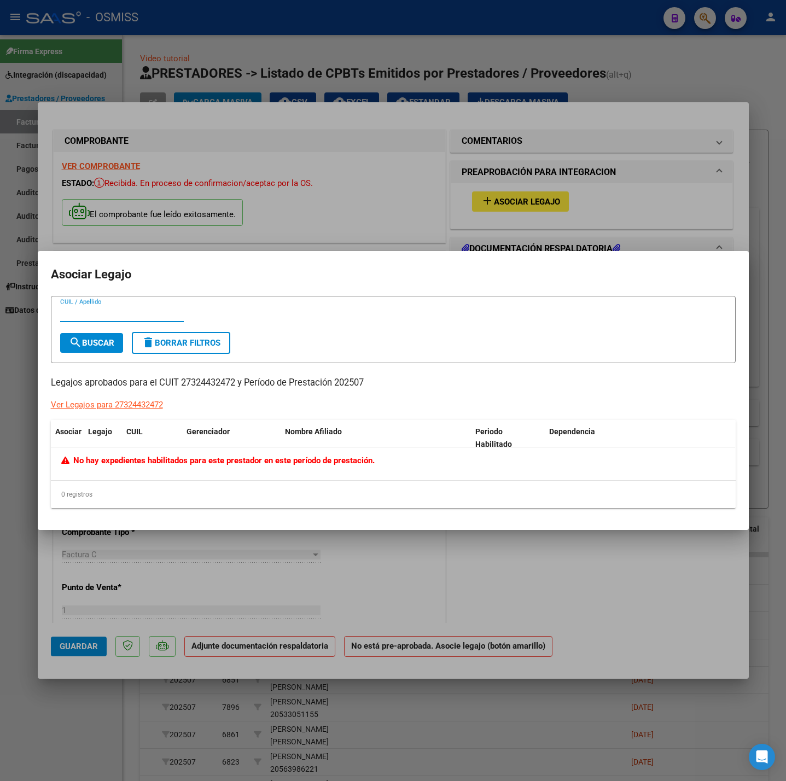
click at [435, 126] on div at bounding box center [393, 390] width 786 height 781
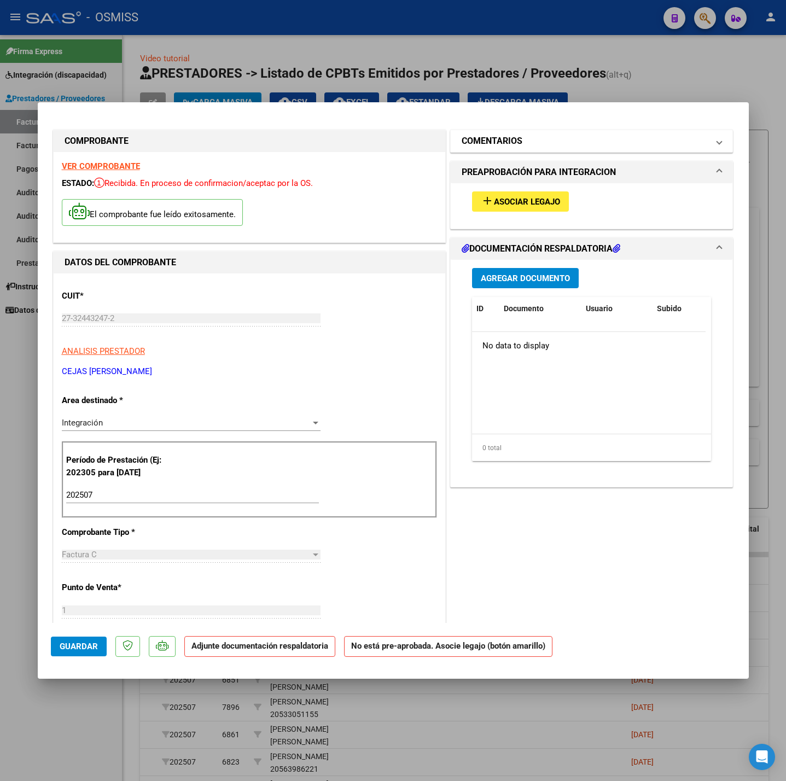
click at [473, 136] on h1 "COMENTARIOS" at bounding box center [492, 141] width 61 height 13
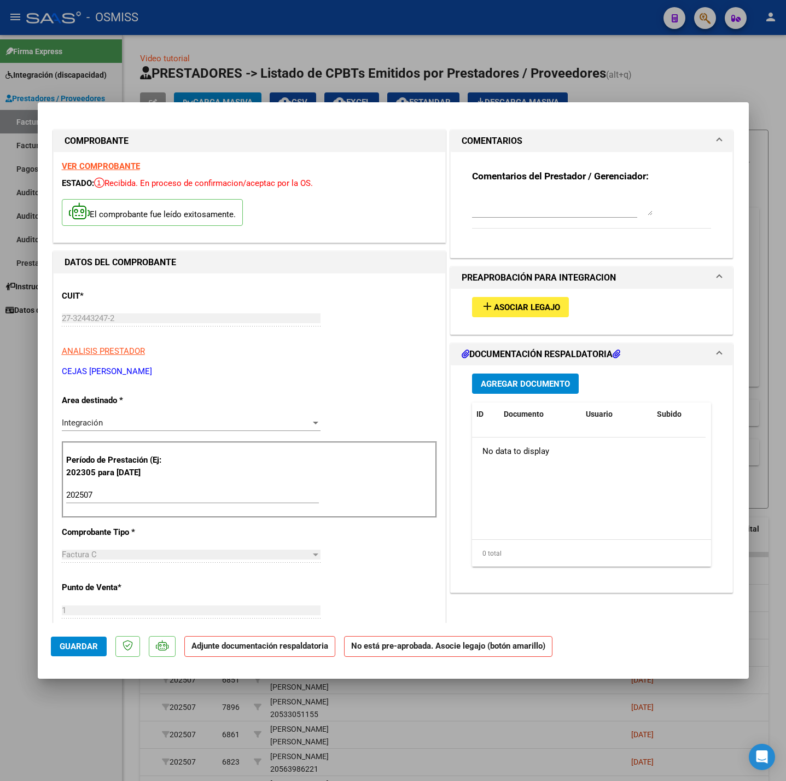
click at [497, 208] on textarea at bounding box center [562, 205] width 181 height 22
paste textarea "[PERSON_NAME] [PERSON_NAME]"
click at [509, 376] on button "Agregar Documento" at bounding box center [525, 384] width 107 height 20
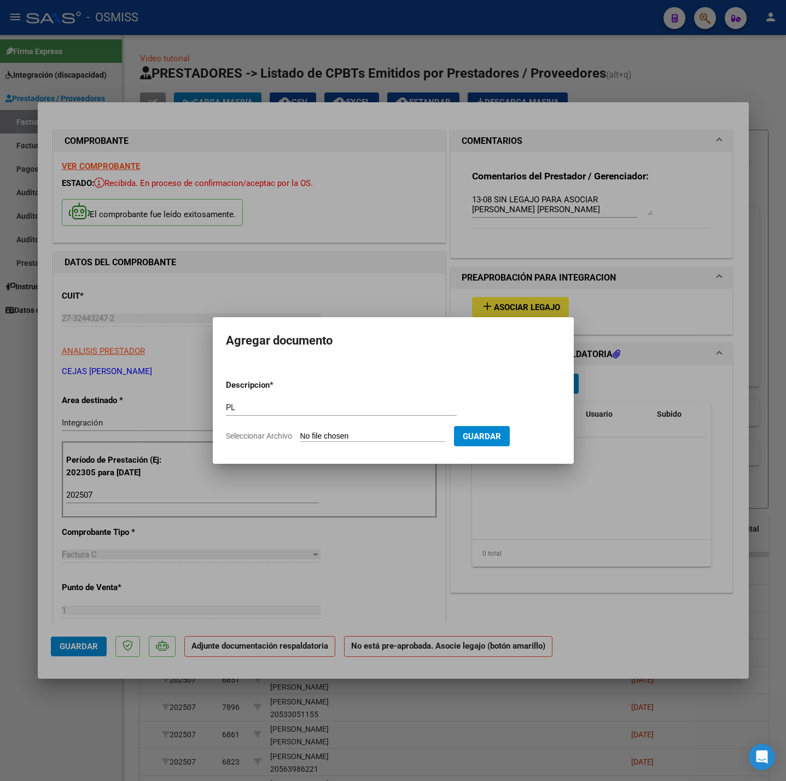
click at [317, 428] on form "Descripcion * PL Escriba aquí una descripcion Seleccionar Archivo Guardar" at bounding box center [393, 411] width 335 height 80
click at [332, 432] on input "Seleccionar Archivo" at bounding box center [372, 437] width 145 height 10
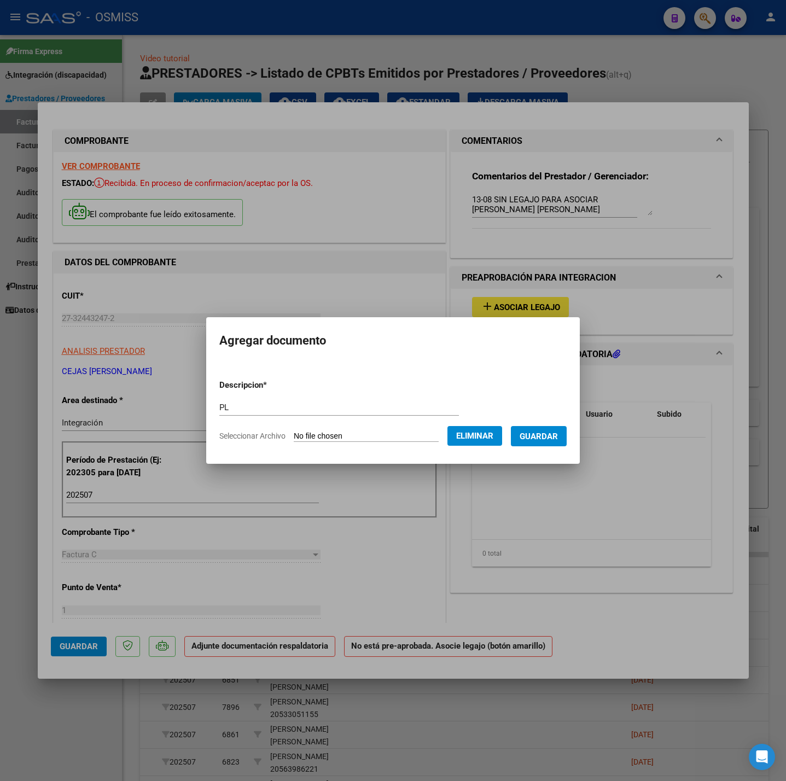
click at [546, 440] on span "Guardar" at bounding box center [539, 437] width 38 height 10
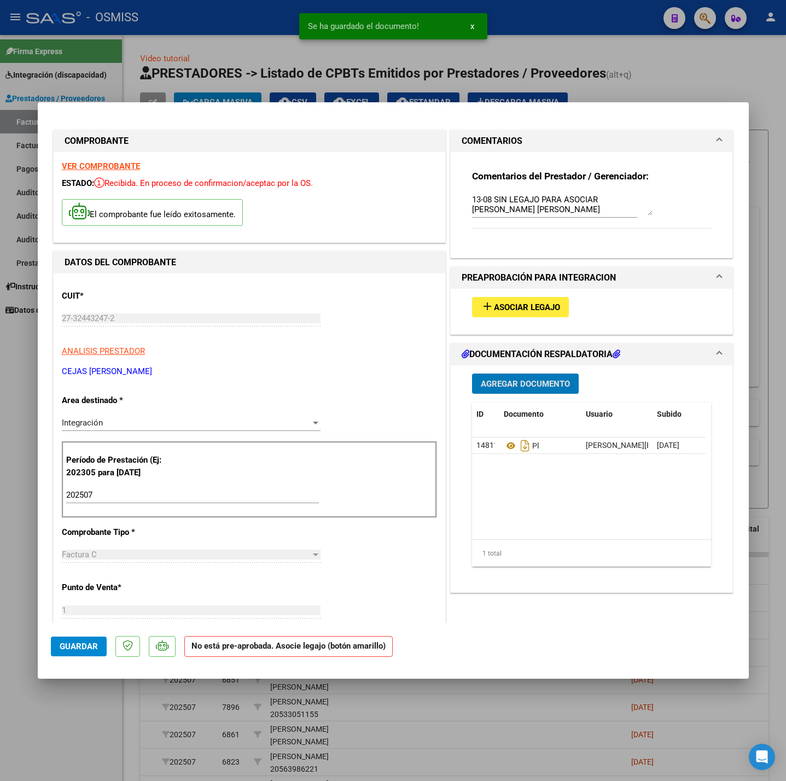
click at [98, 648] on button "Guardar" at bounding box center [79, 647] width 56 height 20
click at [73, 719] on div at bounding box center [393, 390] width 786 height 781
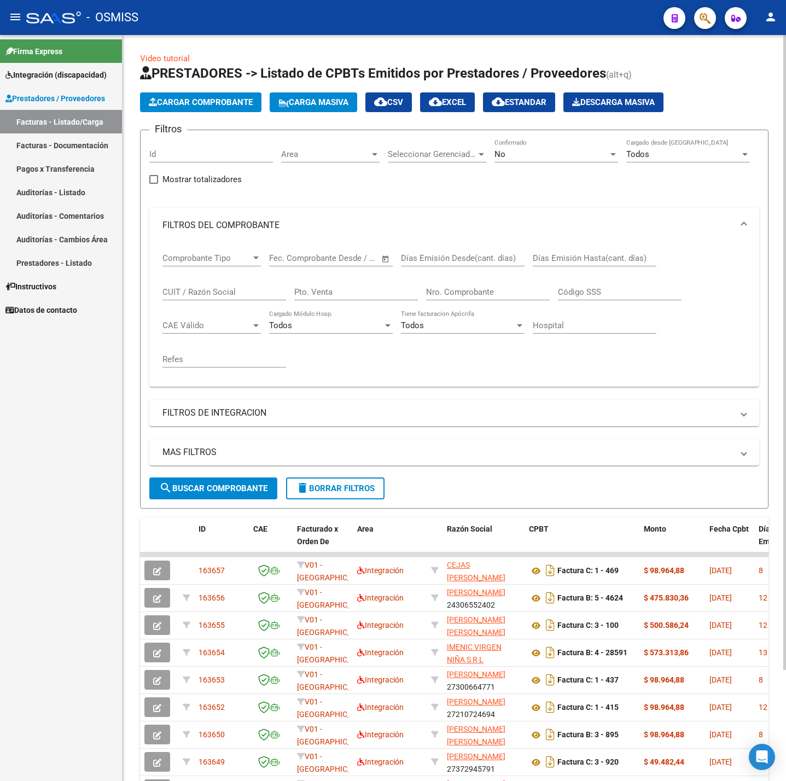
click at [239, 104] on span "Cargar Comprobante" at bounding box center [201, 102] width 104 height 10
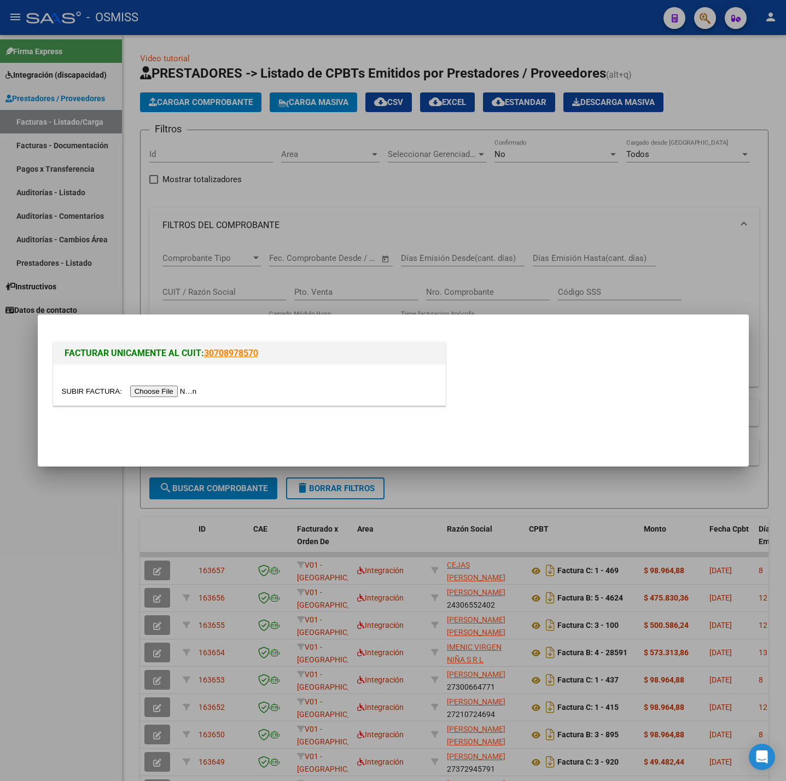
click at [160, 391] on input "file" at bounding box center [131, 391] width 138 height 11
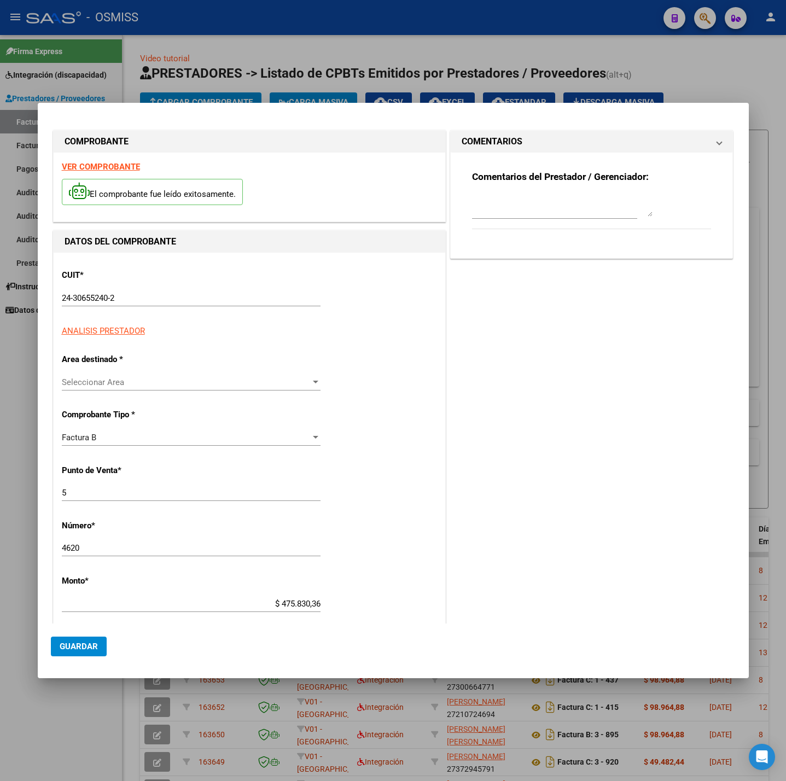
click at [124, 353] on p "Area destinado *" at bounding box center [118, 359] width 113 height 13
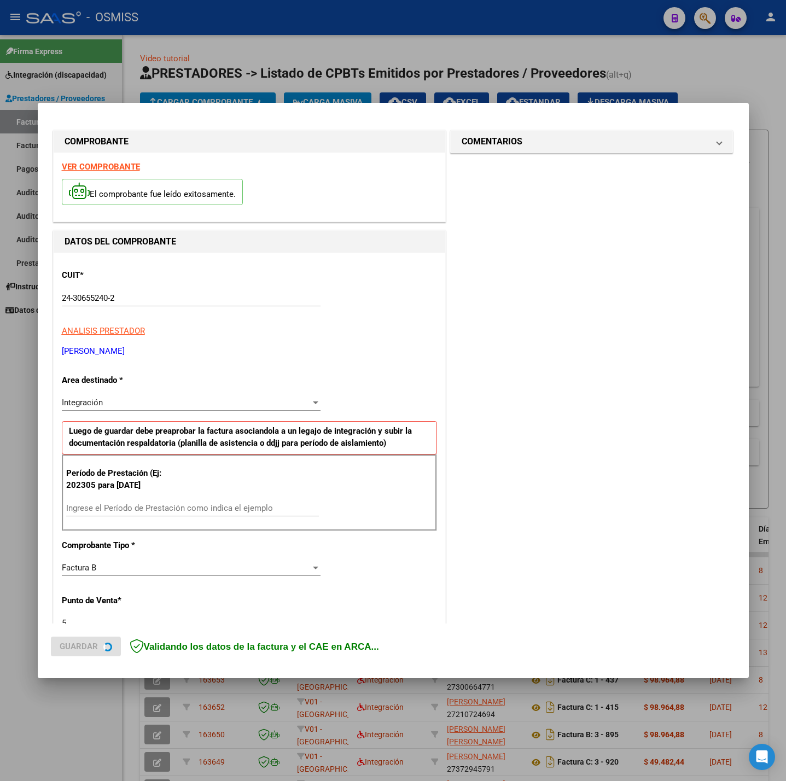
click at [105, 165] on strong "VER COMPROBANTE" at bounding box center [101, 167] width 78 height 10
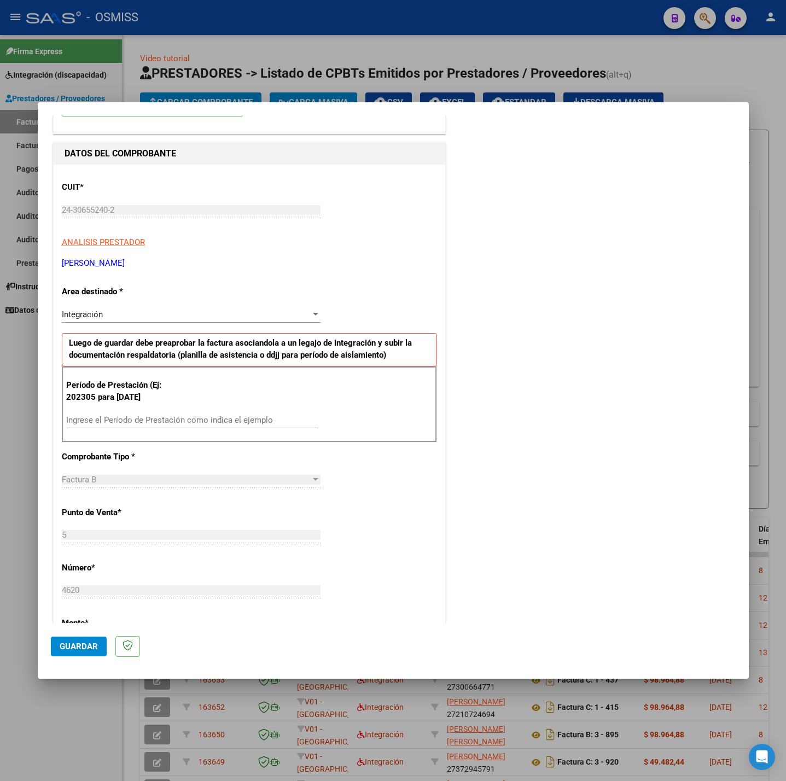
scroll to position [164, 0]
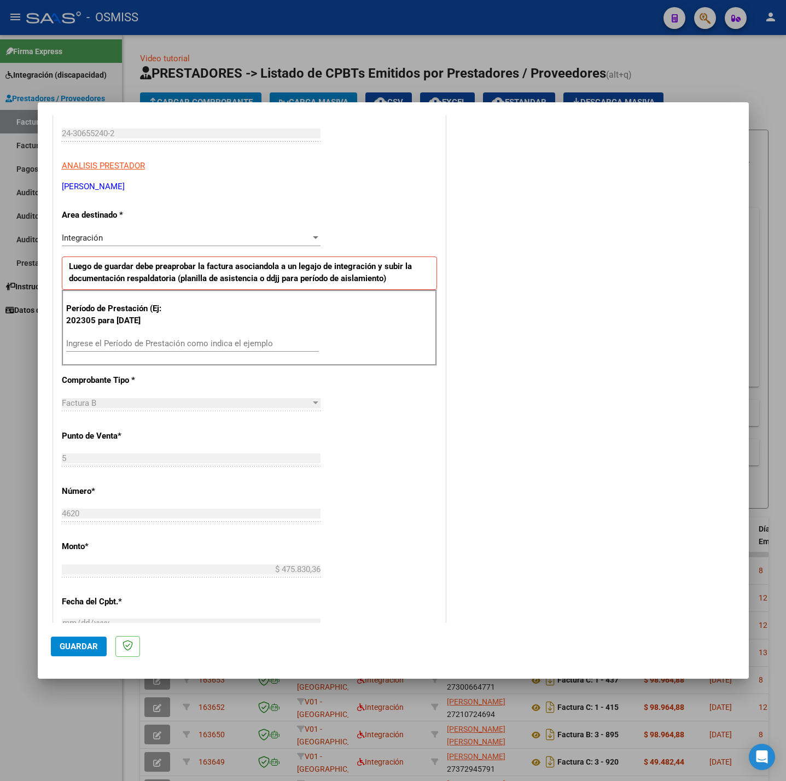
click at [184, 340] on input "Ingrese el Período de Prestación como indica el ejemplo" at bounding box center [192, 344] width 253 height 10
click at [348, 440] on div "CUIT * 24-30655240-2 Ingresar CUIT ANALISIS PRESTADOR [PERSON_NAME] Area destin…" at bounding box center [250, 499] width 392 height 823
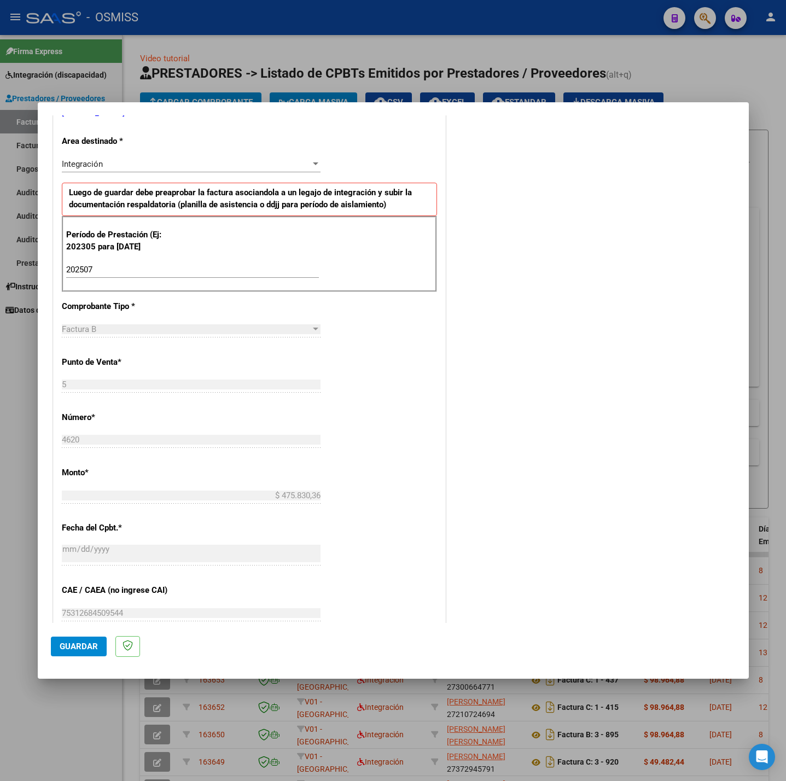
scroll to position [410, 0]
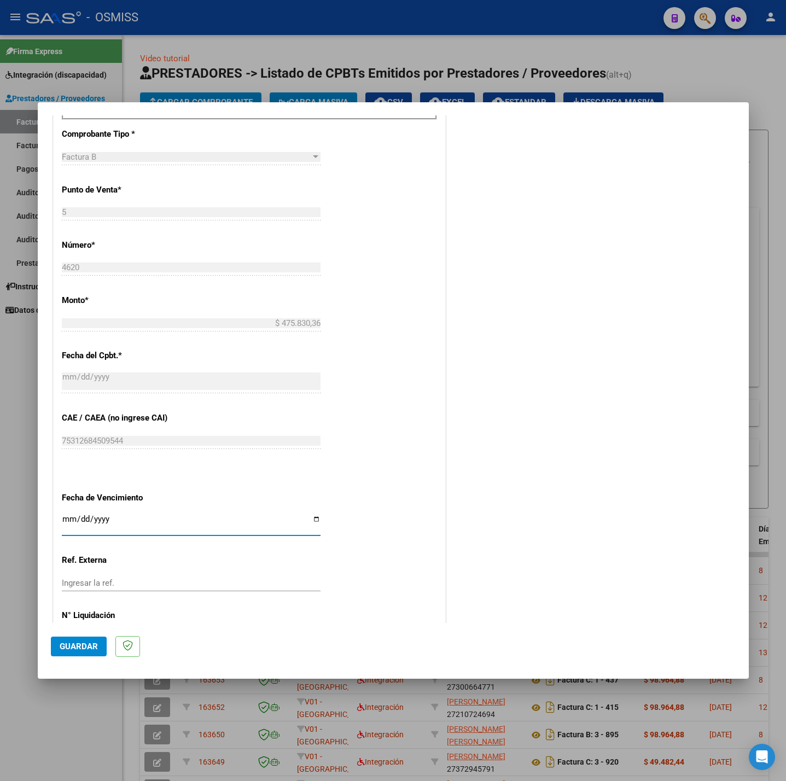
click at [64, 522] on input "Ingresar la fecha" at bounding box center [191, 524] width 259 height 18
click at [74, 634] on mat-dialog-actions "Guardar" at bounding box center [393, 644] width 685 height 43
click at [77, 637] on button "Guardar" at bounding box center [79, 647] width 56 height 20
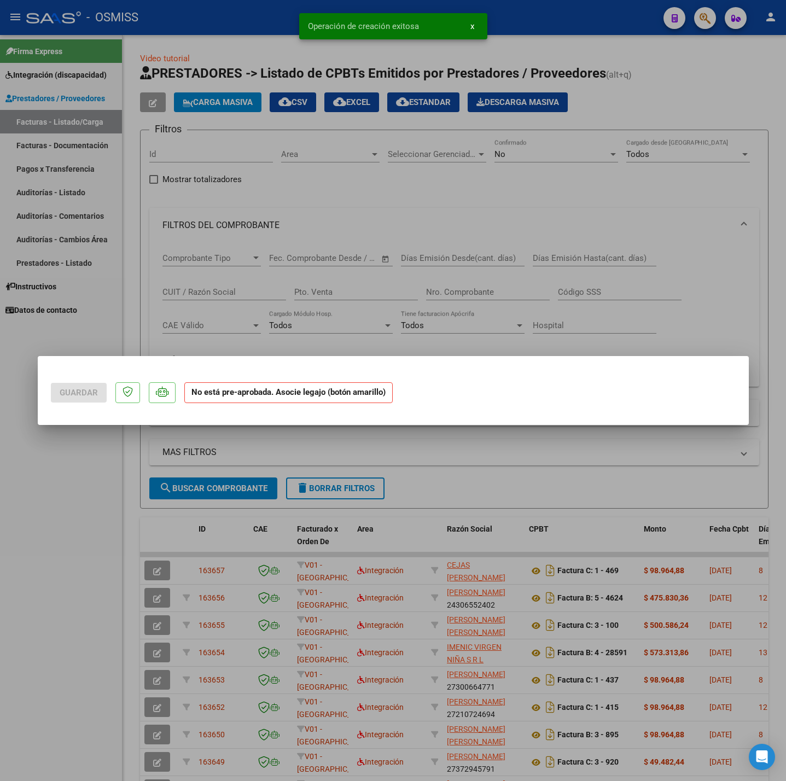
scroll to position [0, 0]
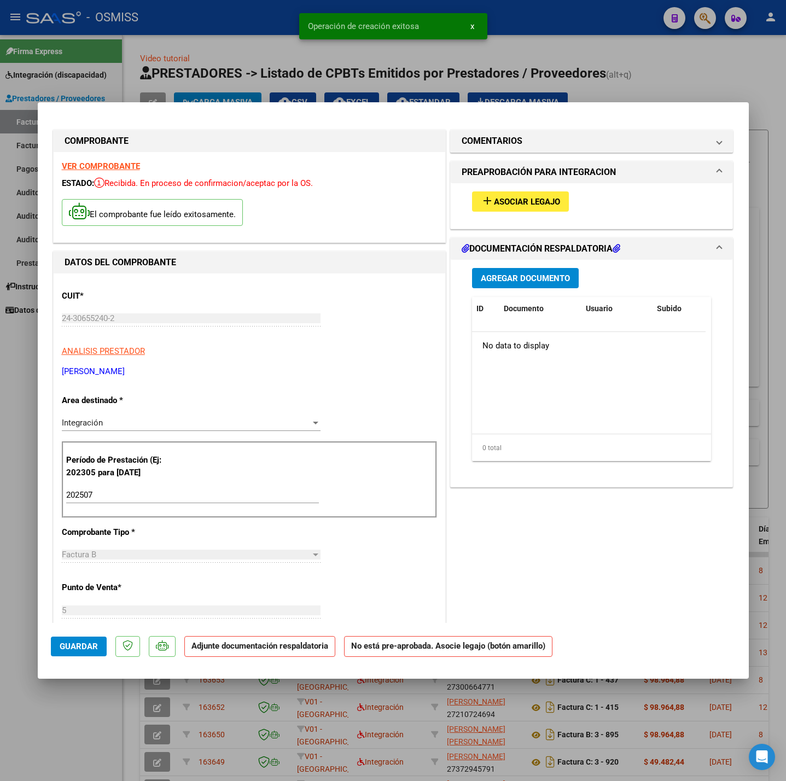
click at [517, 199] on span "Asociar Legajo" at bounding box center [527, 202] width 66 height 10
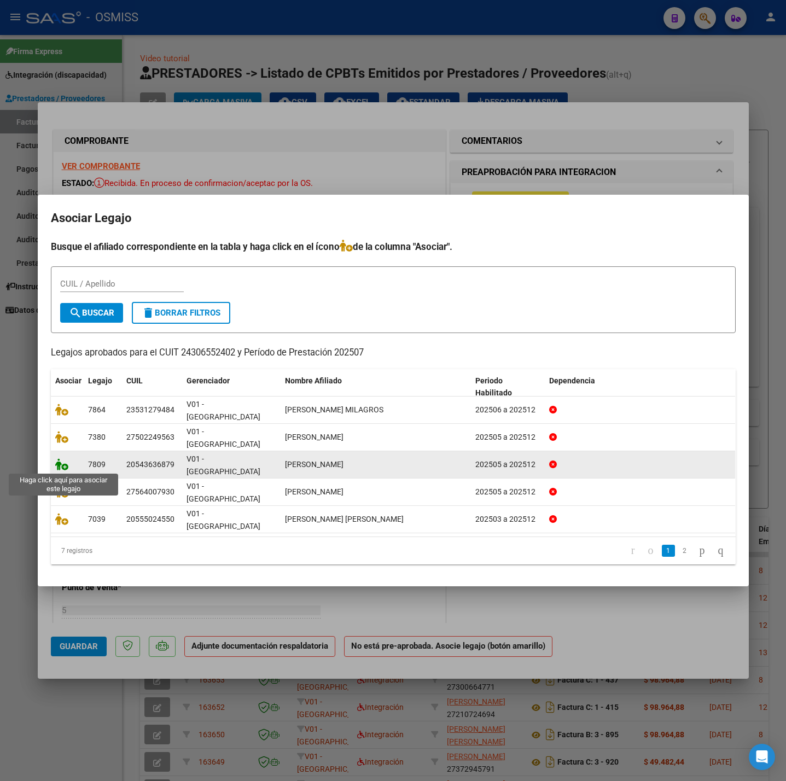
click at [63, 463] on icon at bounding box center [61, 464] width 13 height 12
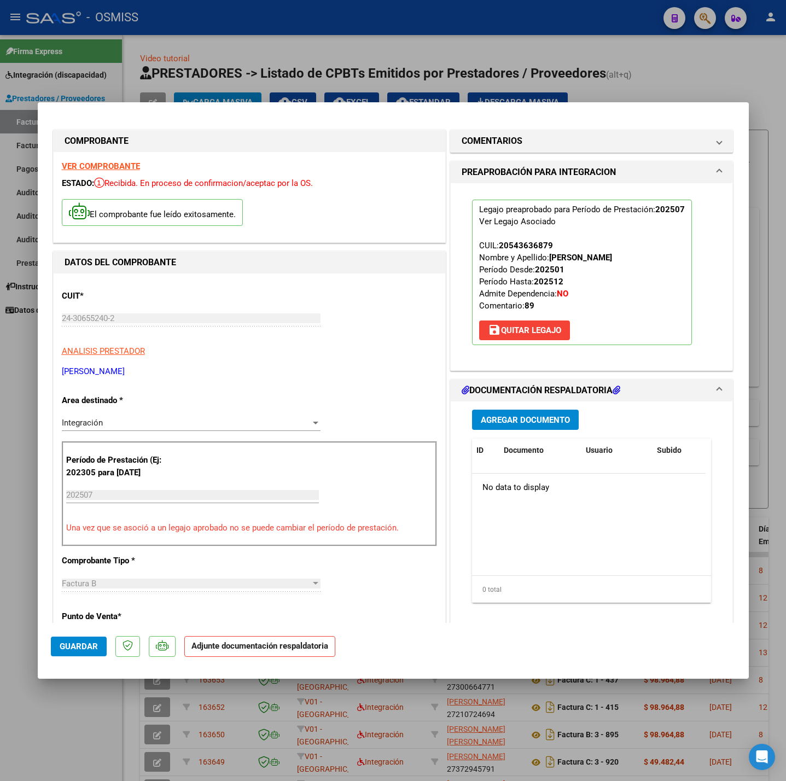
click at [504, 422] on span "Agregar Documento" at bounding box center [525, 420] width 89 height 10
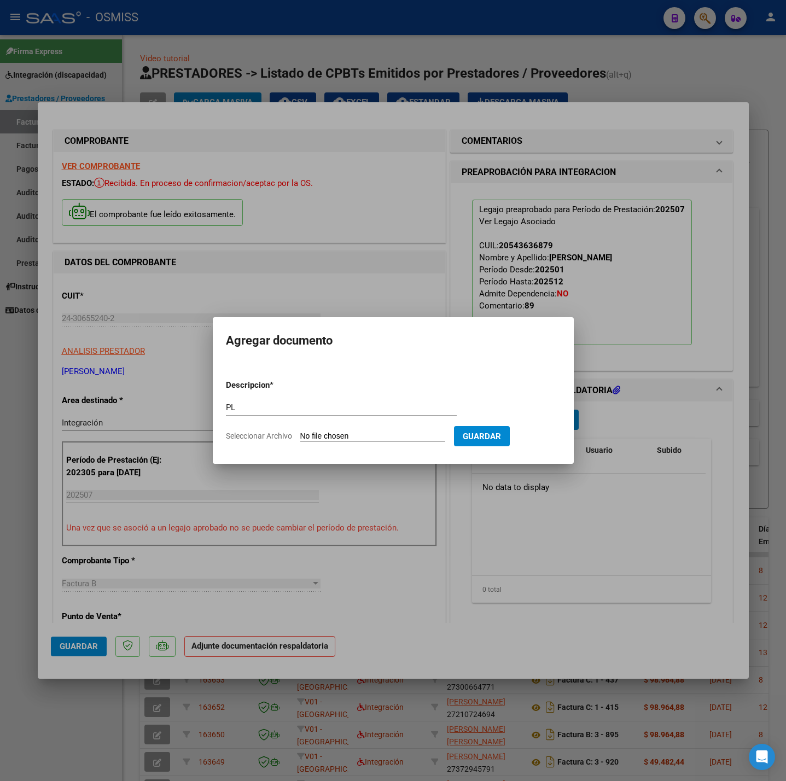
click at [376, 434] on input "Seleccionar Archivo" at bounding box center [372, 437] width 145 height 10
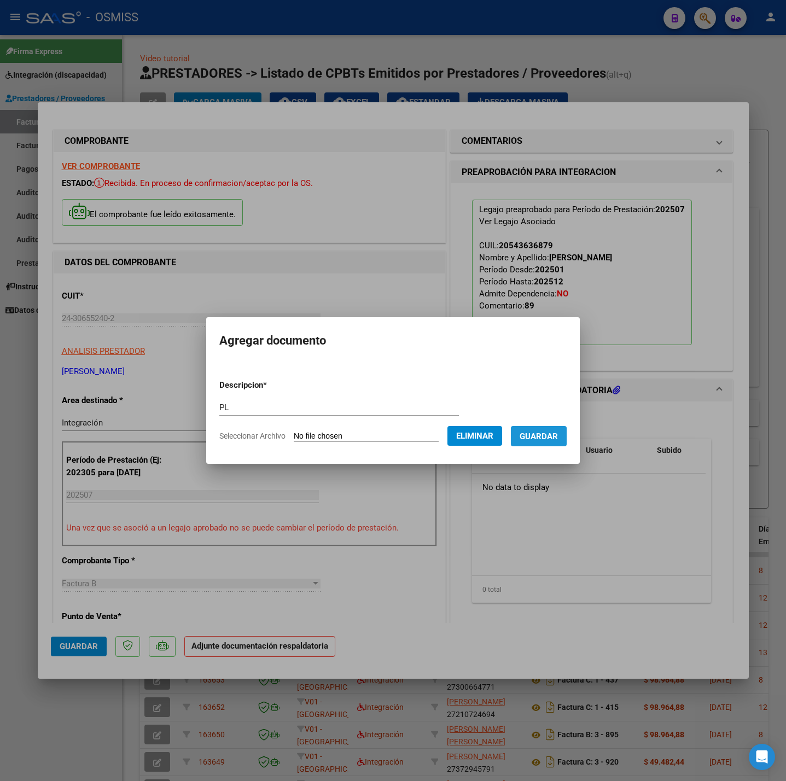
click at [538, 439] on span "Guardar" at bounding box center [539, 437] width 38 height 10
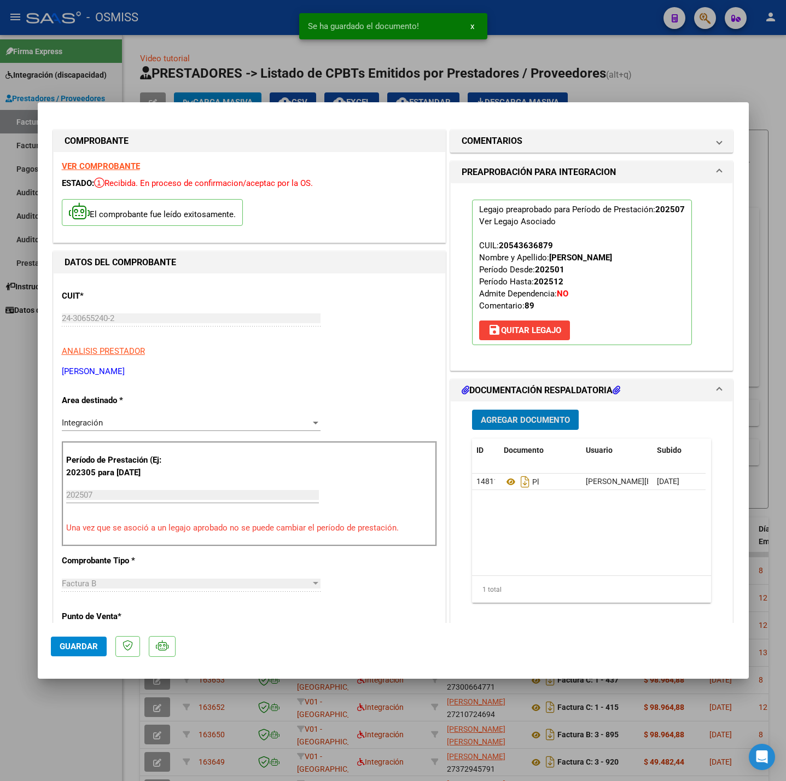
click at [100, 645] on button "Guardar" at bounding box center [79, 647] width 56 height 20
click at [68, 720] on div at bounding box center [393, 390] width 786 height 781
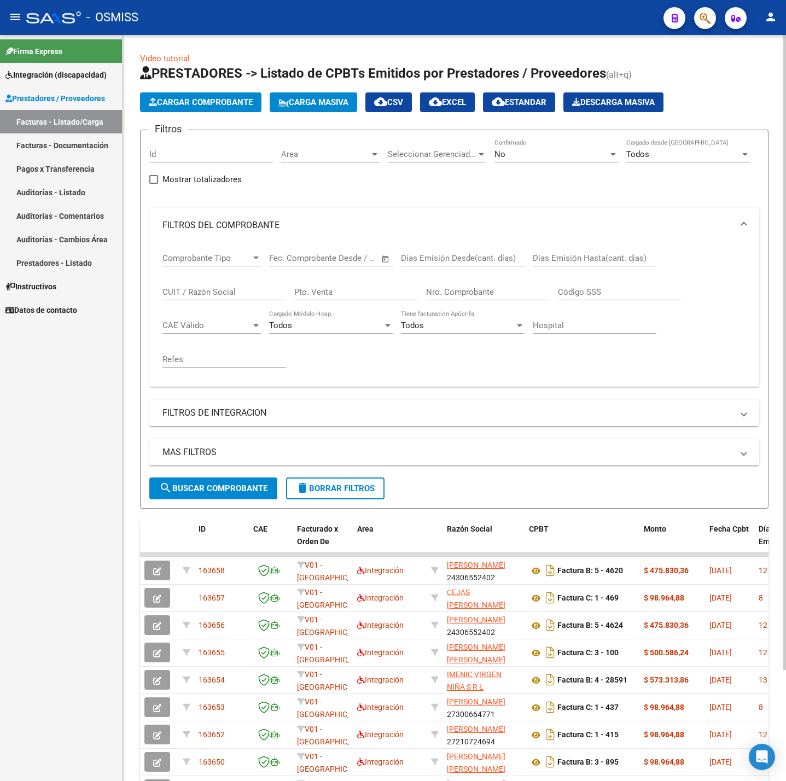
click at [241, 103] on span "Cargar Comprobante" at bounding box center [201, 102] width 104 height 10
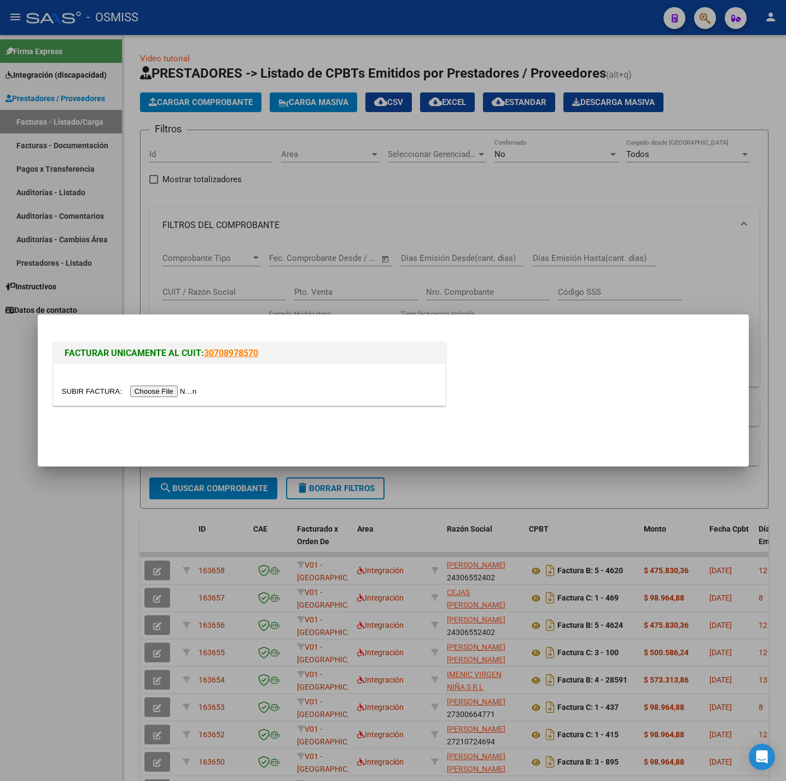
click at [143, 389] on input "file" at bounding box center [131, 391] width 138 height 11
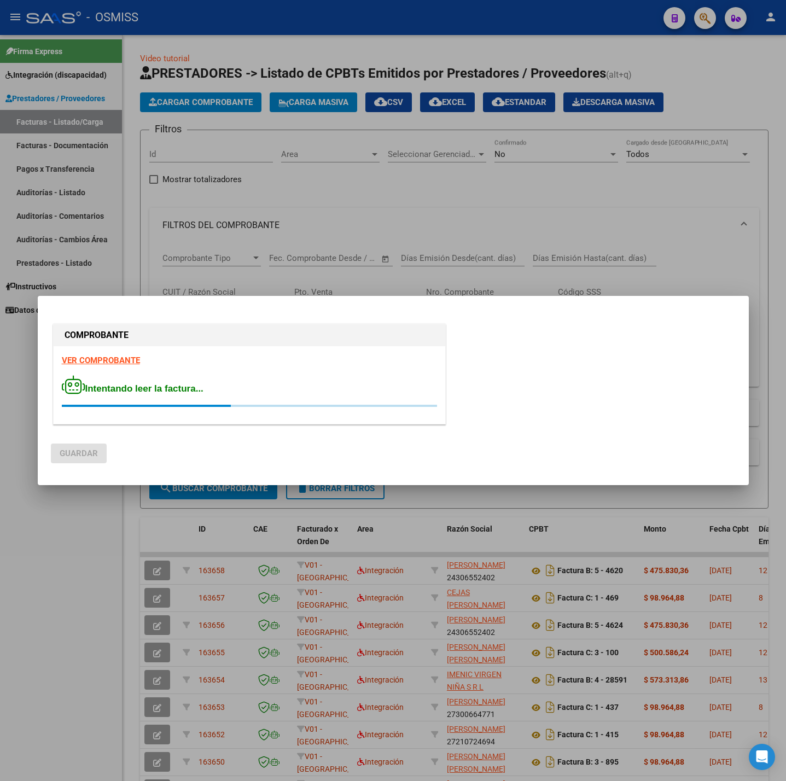
click at [115, 358] on strong "VER COMPROBANTE" at bounding box center [101, 361] width 78 height 10
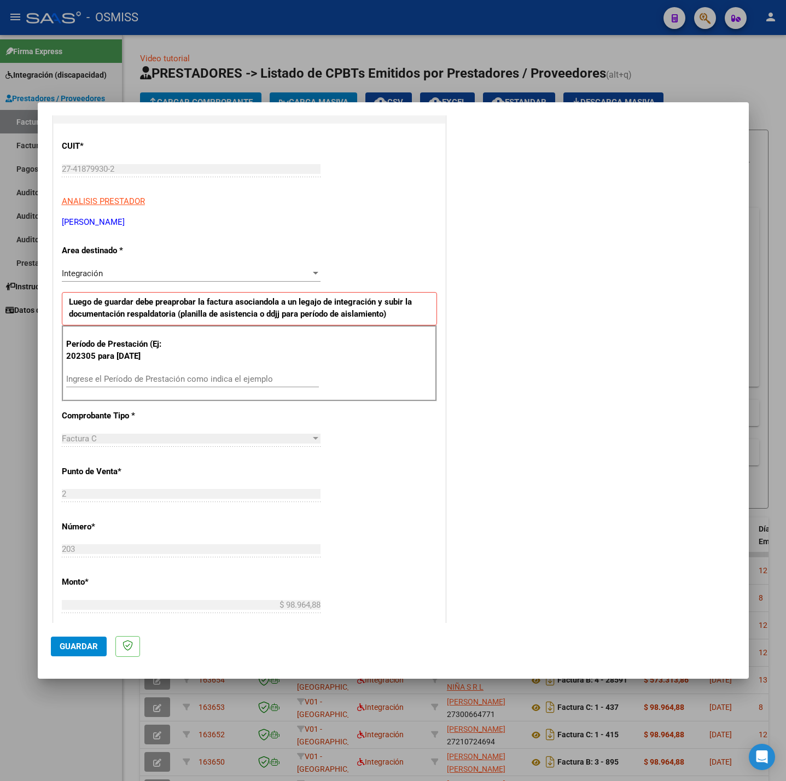
scroll to position [164, 0]
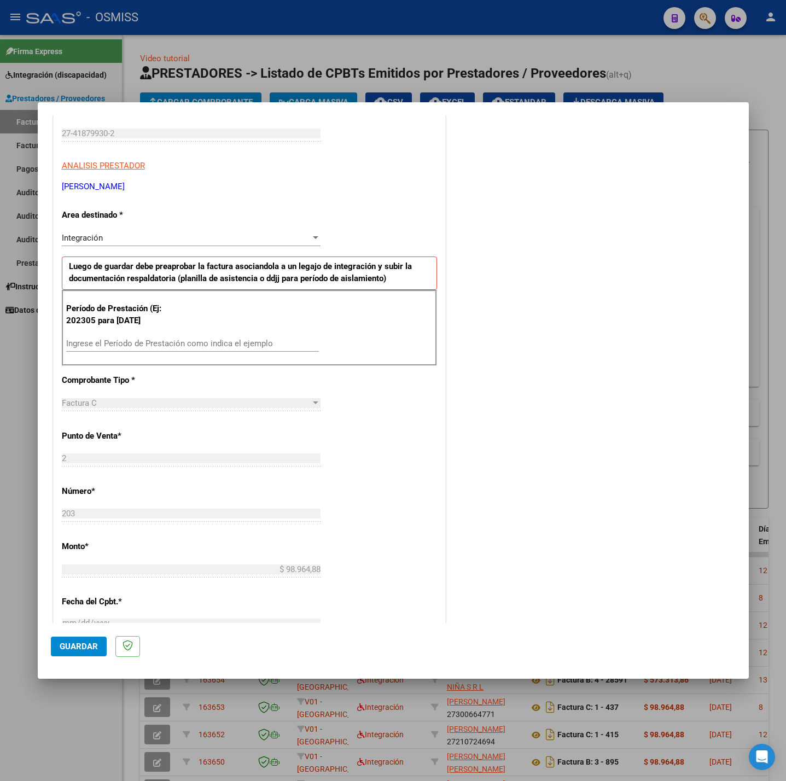
click at [199, 348] on input "Ingrese el Período de Prestación como indica el ejemplo" at bounding box center [192, 344] width 253 height 10
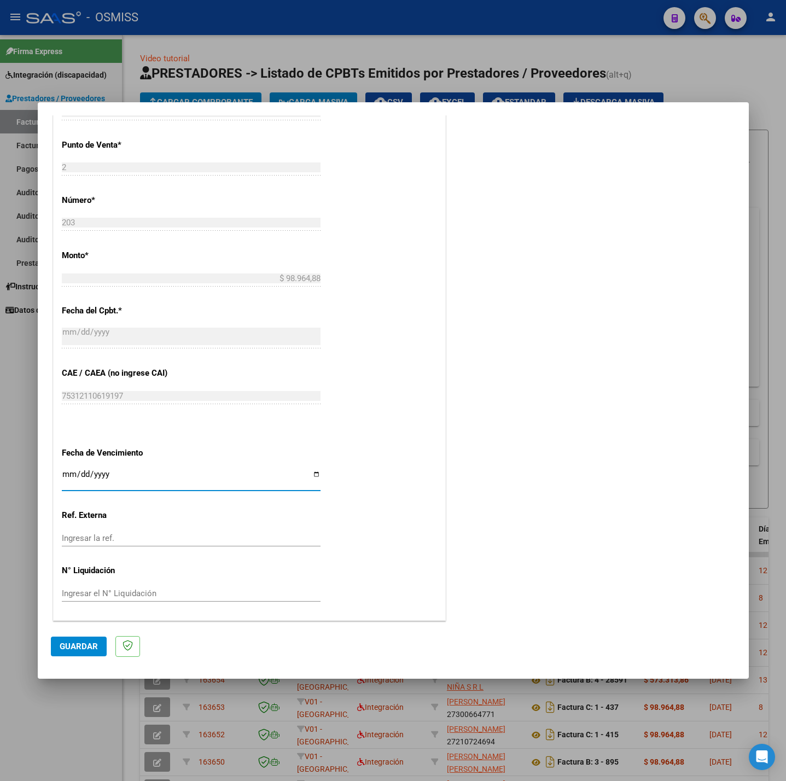
click at [69, 475] on input "Ingresar la fecha" at bounding box center [191, 479] width 259 height 18
click at [76, 654] on button "Guardar" at bounding box center [79, 647] width 56 height 20
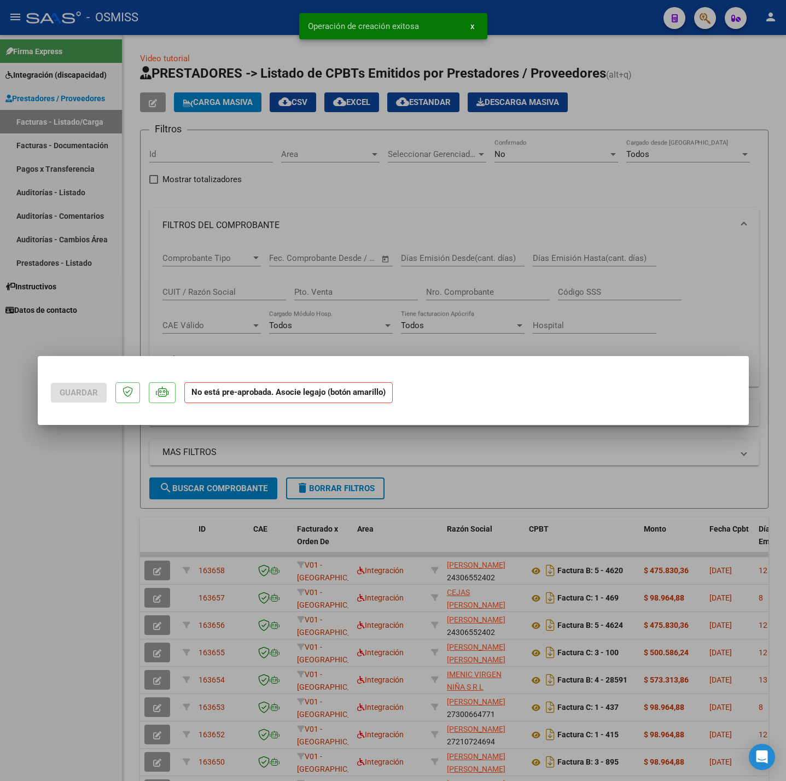
scroll to position [0, 0]
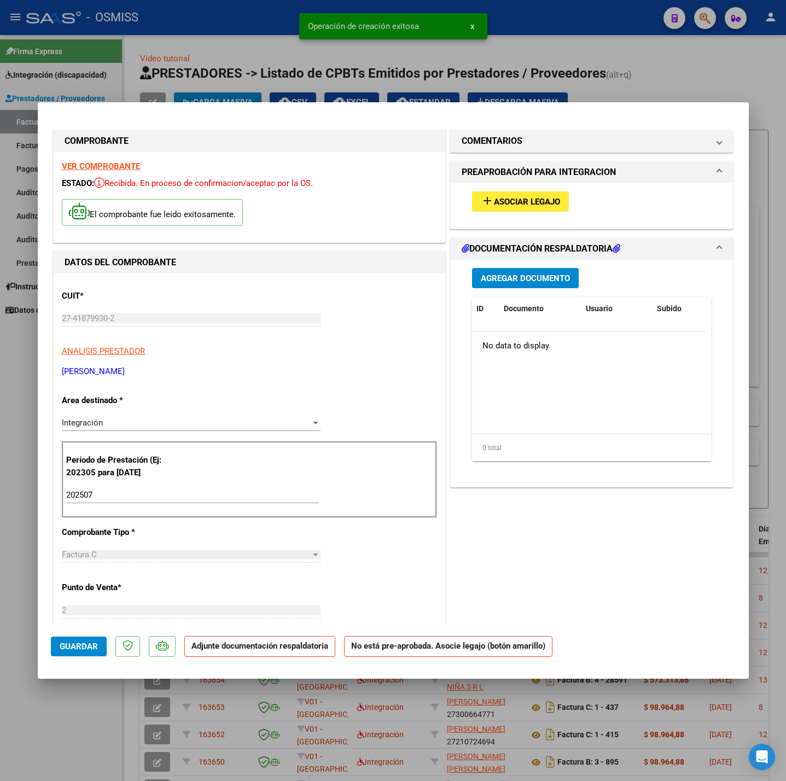
click at [479, 209] on button "add Asociar Legajo" at bounding box center [520, 201] width 97 height 20
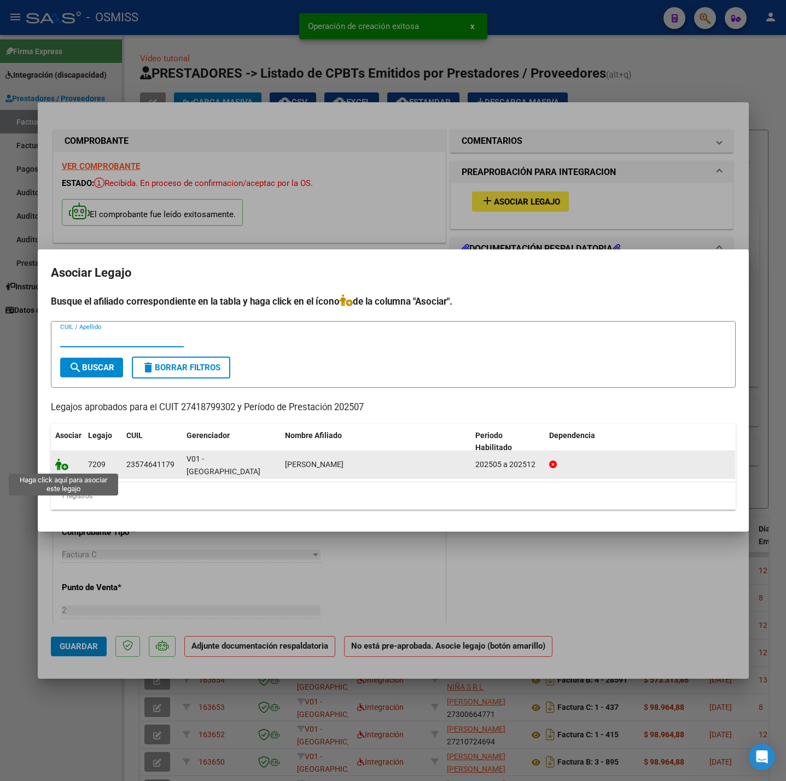
click at [66, 466] on icon at bounding box center [61, 464] width 13 height 12
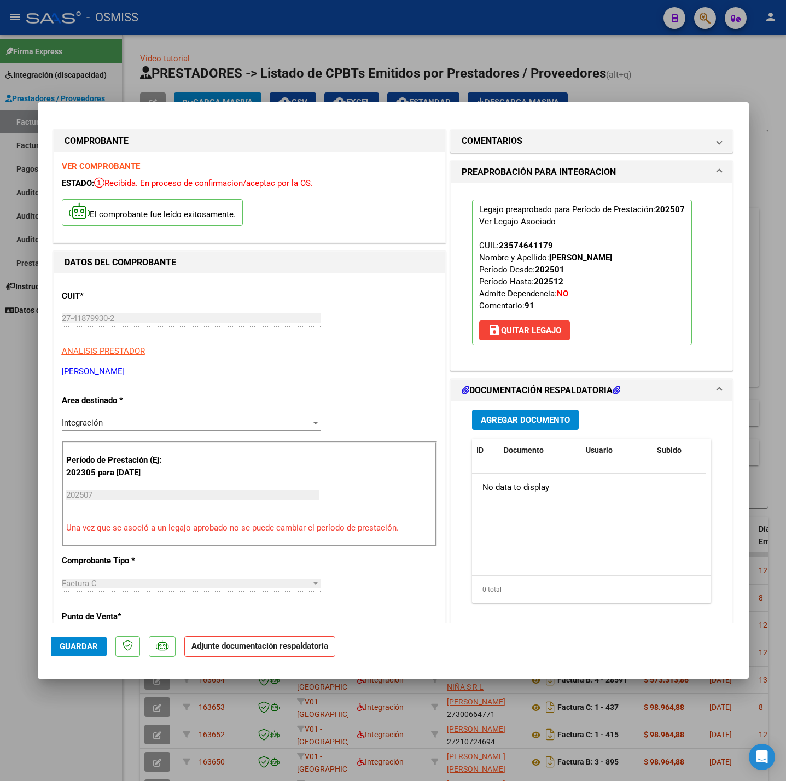
click at [519, 422] on span "Agregar Documento" at bounding box center [525, 420] width 89 height 10
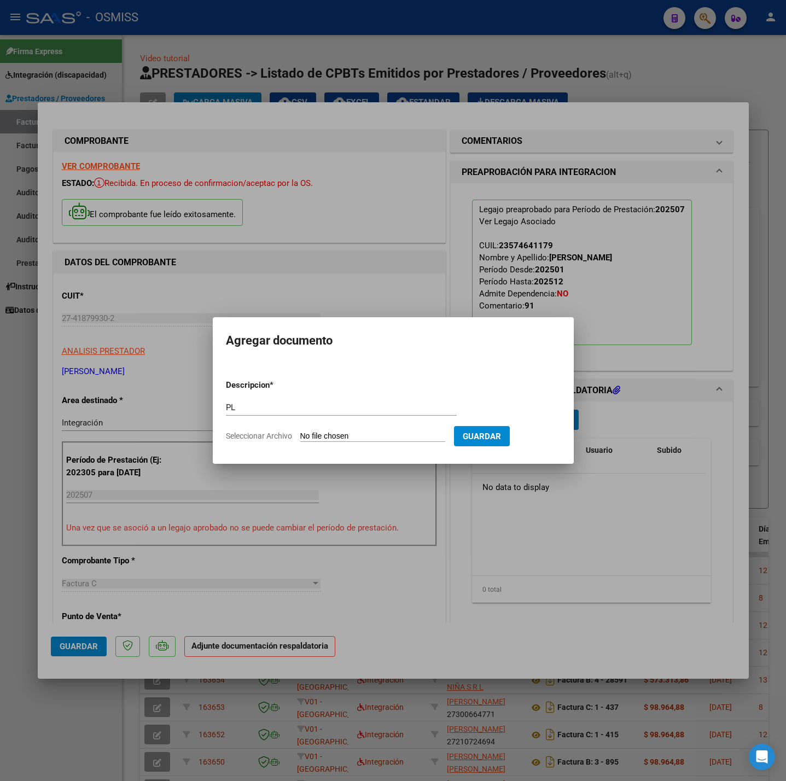
click at [371, 432] on input "Seleccionar Archivo" at bounding box center [372, 437] width 145 height 10
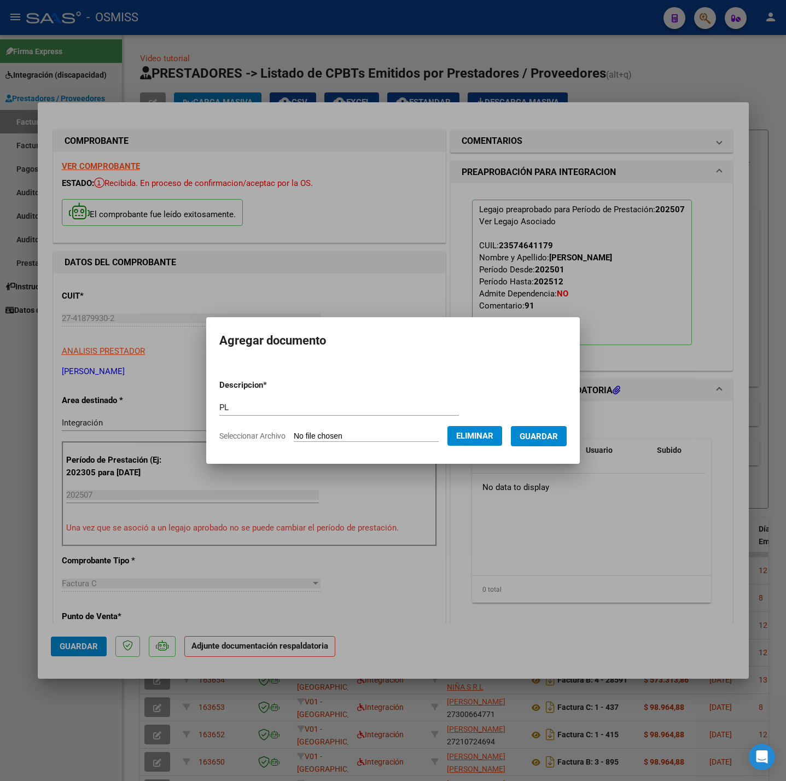
click at [542, 439] on span "Guardar" at bounding box center [539, 437] width 38 height 10
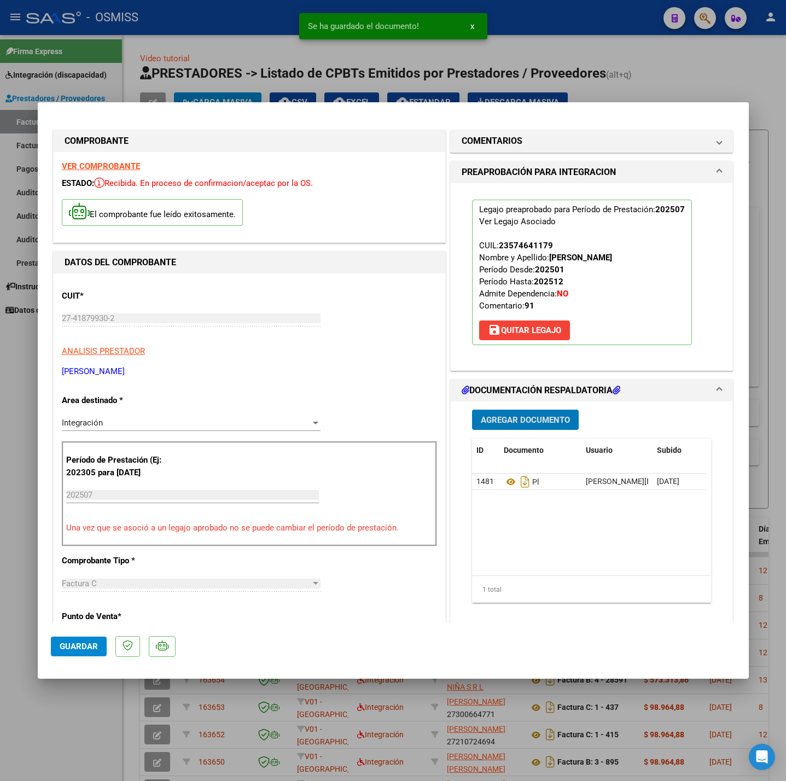
click at [98, 653] on button "Guardar" at bounding box center [79, 647] width 56 height 20
click at [78, 718] on div at bounding box center [393, 390] width 786 height 781
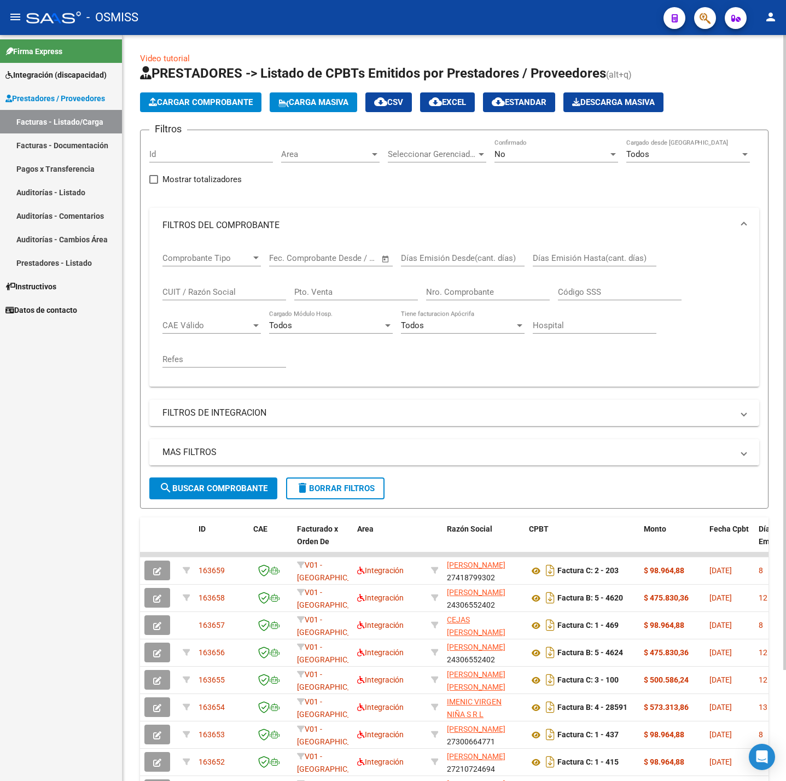
click at [371, 450] on mat-panel-title "MAS FILTROS" at bounding box center [447, 452] width 571 height 12
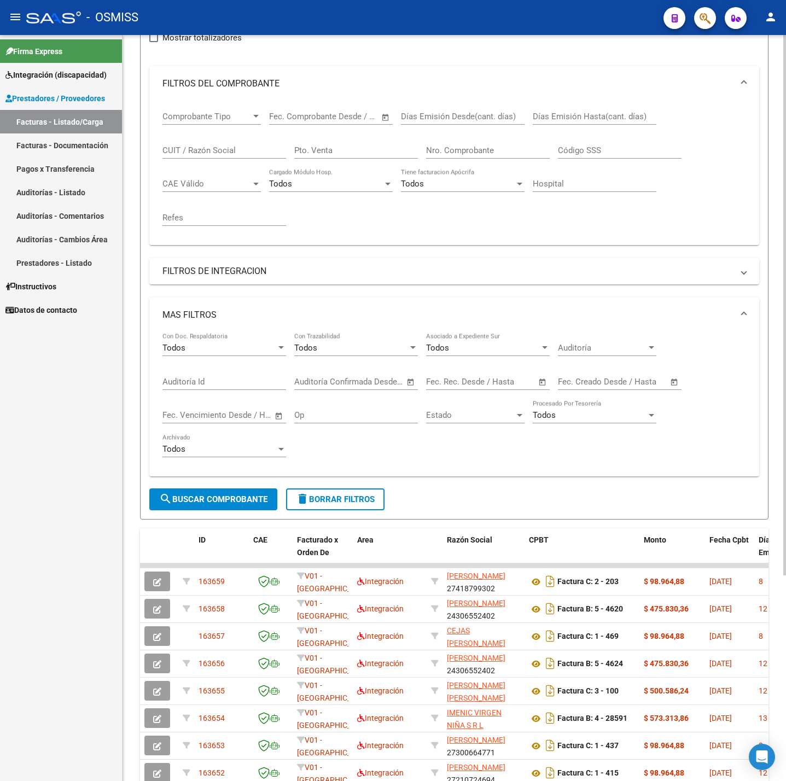
scroll to position [164, 0]
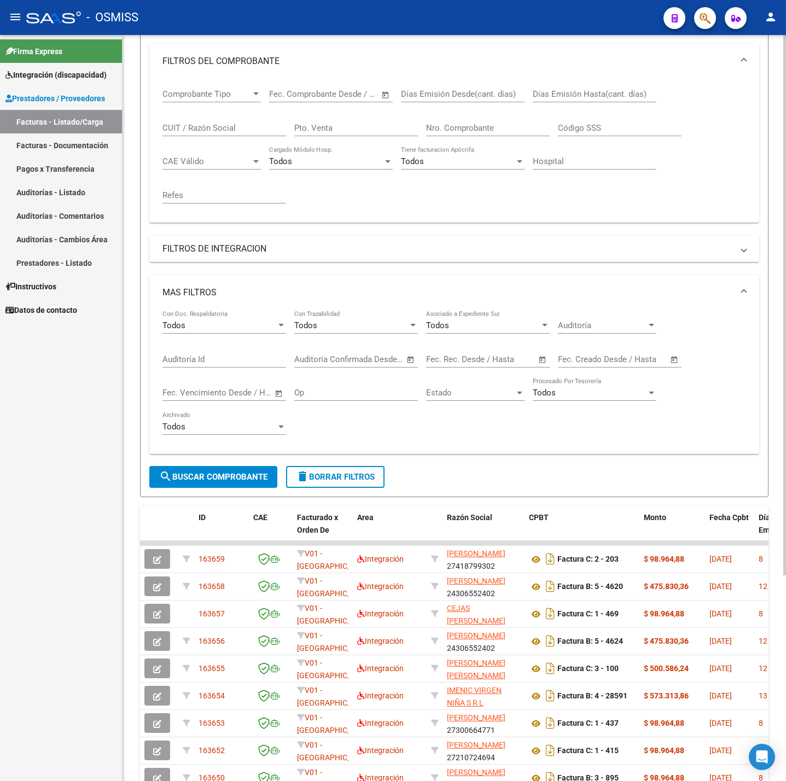
click at [593, 363] on input "text" at bounding box center [576, 359] width 36 height 10
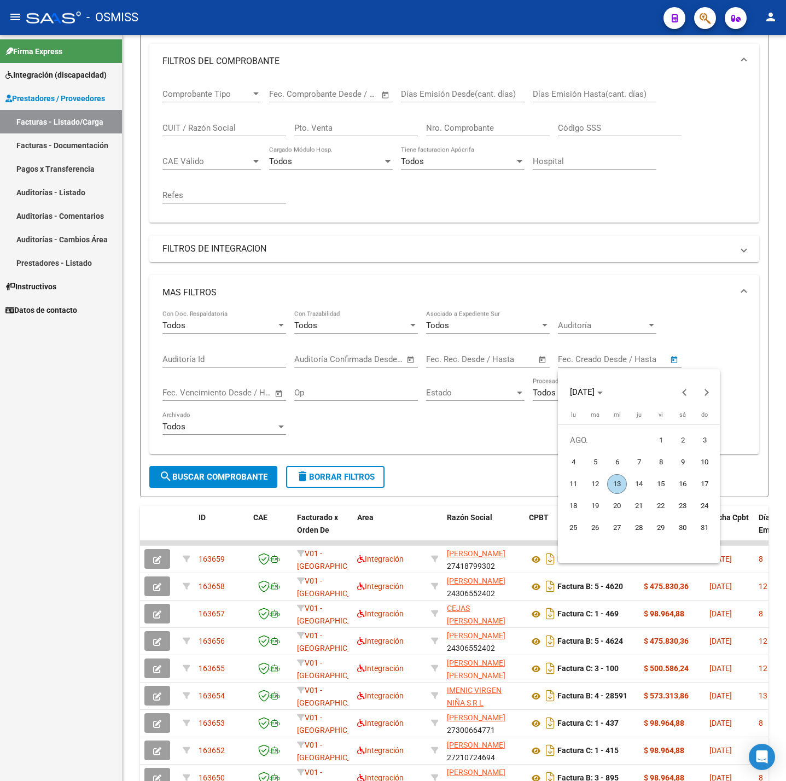
click at [617, 478] on span "13" at bounding box center [617, 484] width 20 height 20
click at [632, 482] on span "14" at bounding box center [639, 484] width 20 height 20
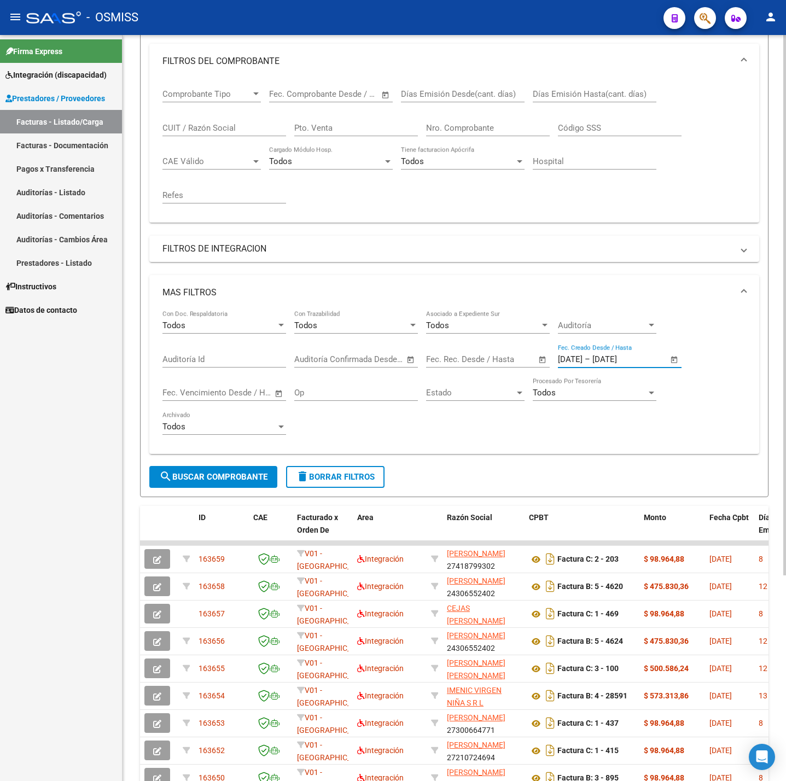
click at [230, 476] on span "search Buscar Comprobante" at bounding box center [213, 477] width 108 height 10
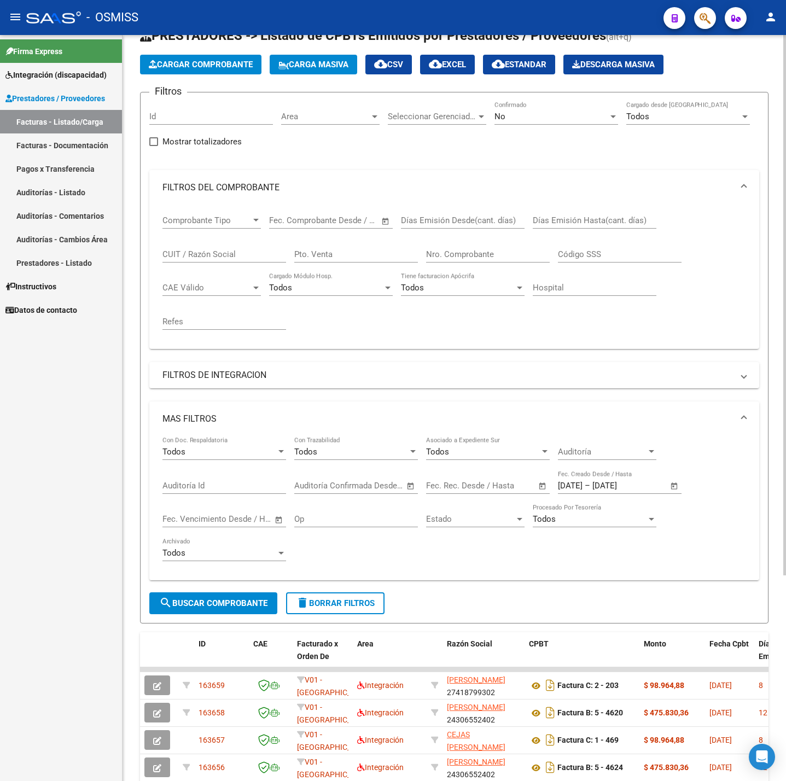
scroll to position [0, 0]
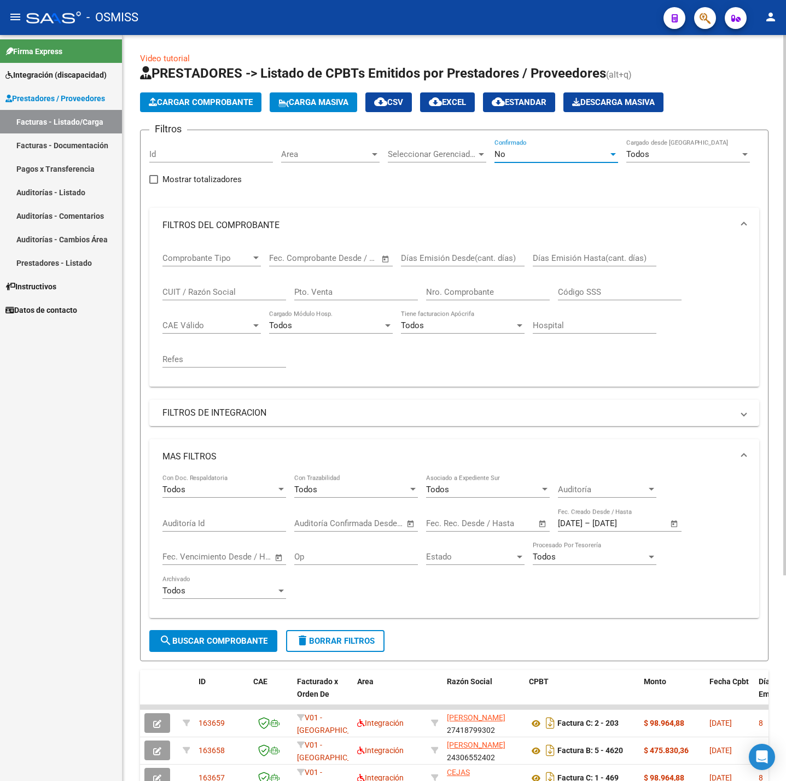
click at [552, 158] on div "No" at bounding box center [552, 154] width 114 height 10
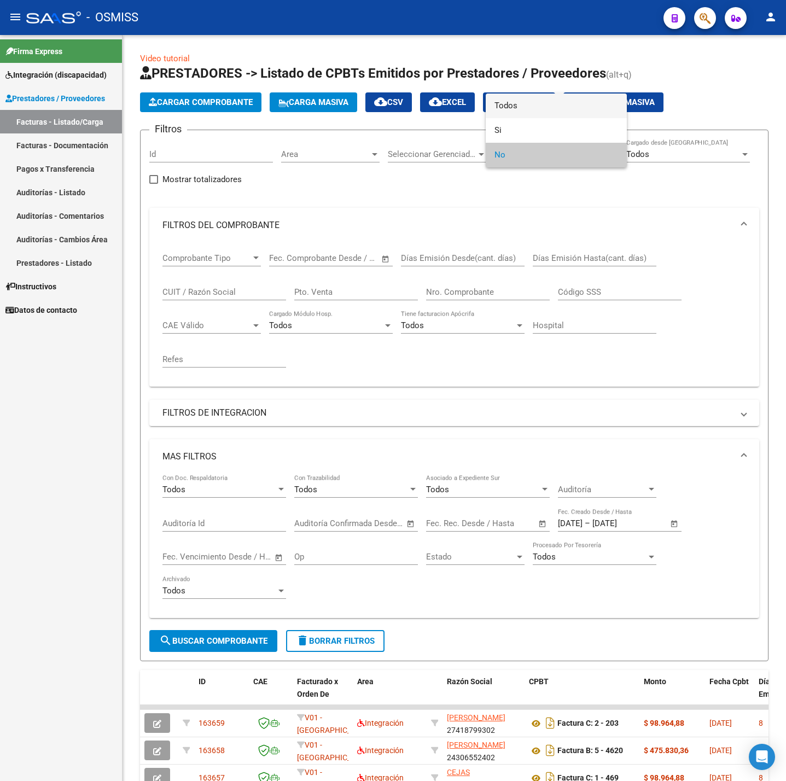
click at [534, 105] on span "Todos" at bounding box center [557, 106] width 124 height 25
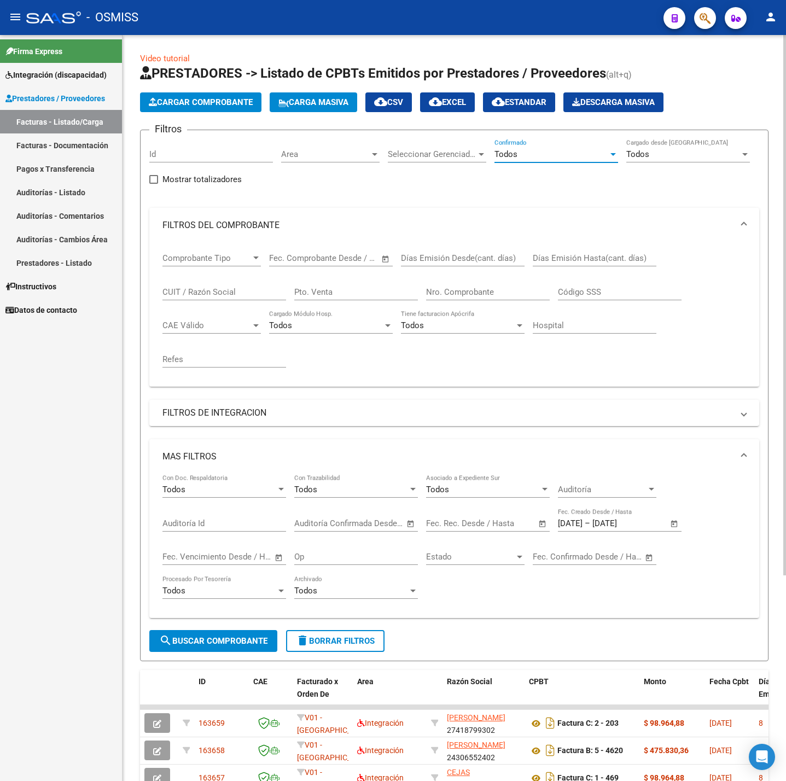
click at [230, 646] on span "search Buscar Comprobante" at bounding box center [213, 641] width 108 height 10
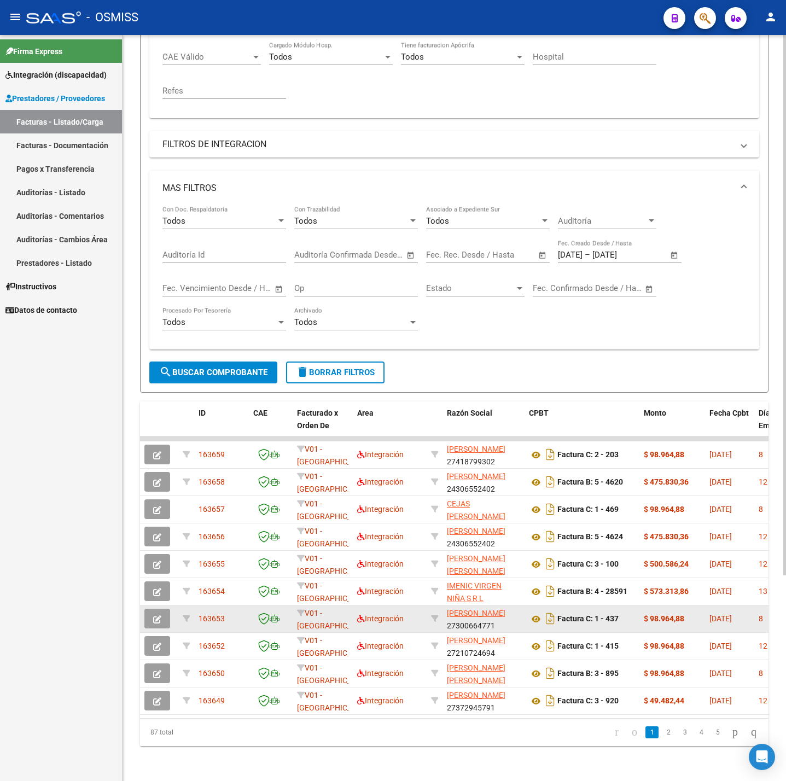
scroll to position [284, 0]
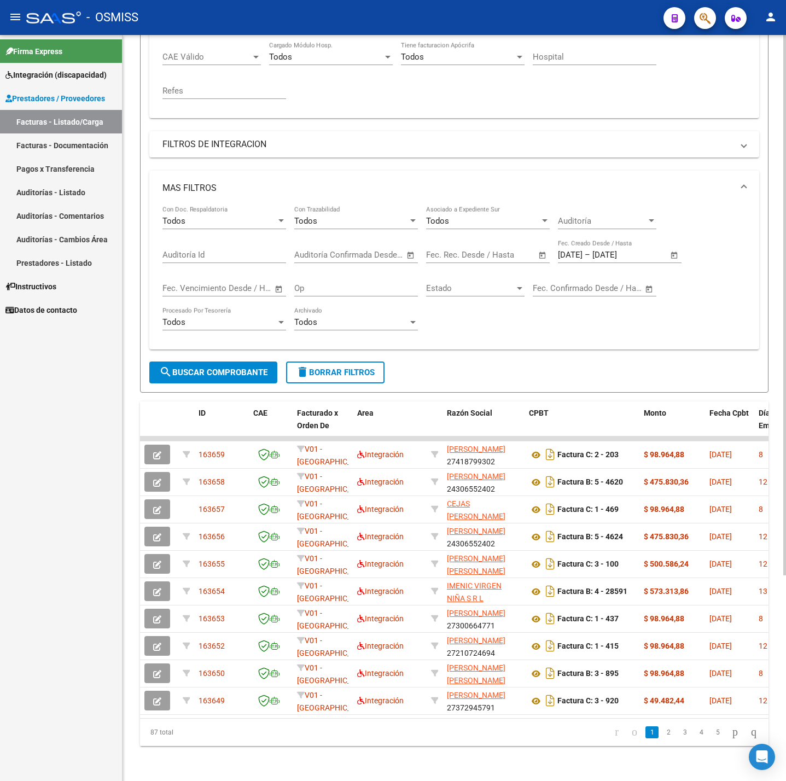
drag, startPoint x: 172, startPoint y: 737, endPoint x: 141, endPoint y: 737, distance: 31.2
click at [141, 737] on div "87 total" at bounding box center [202, 732] width 124 height 27
click at [143, 747] on div "Video tutorial PRESTADORES -> Listado de CPBTs Emitidos por Prestadores / Prove…" at bounding box center [455, 273] width 664 height 1015
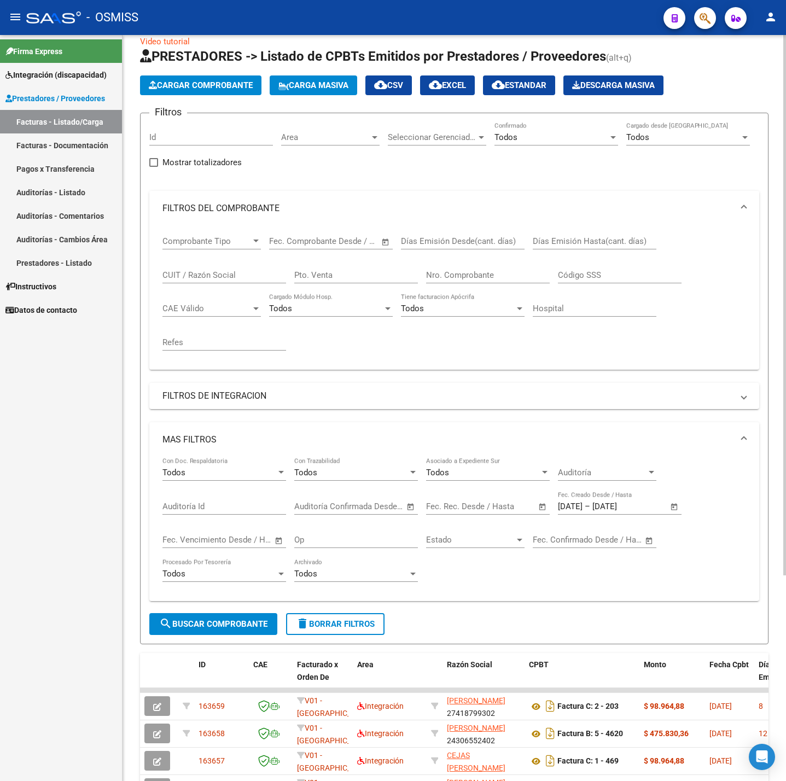
scroll to position [0, 0]
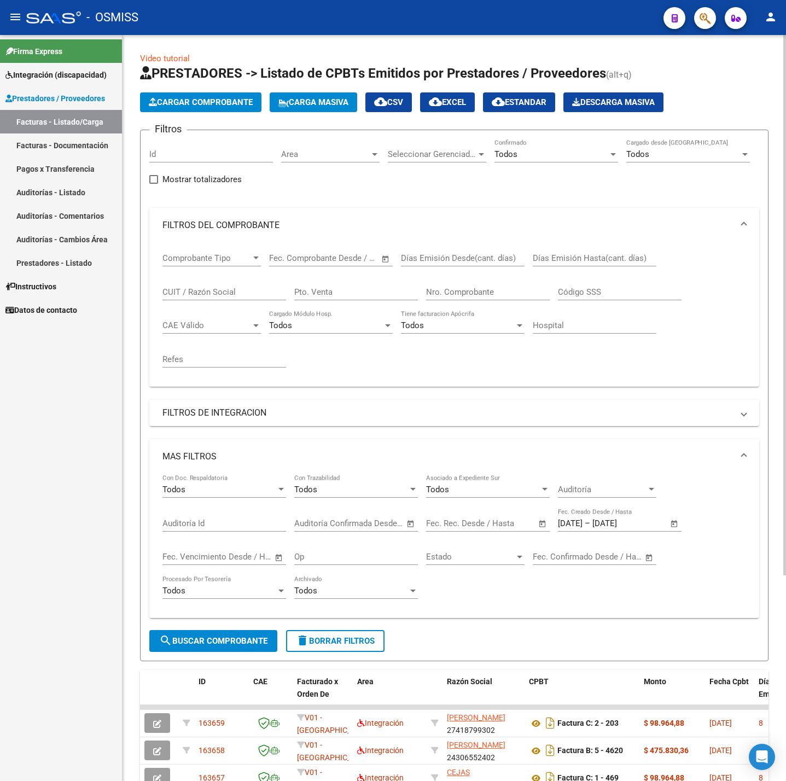
click at [234, 111] on button "Cargar Comprobante" at bounding box center [200, 102] width 121 height 20
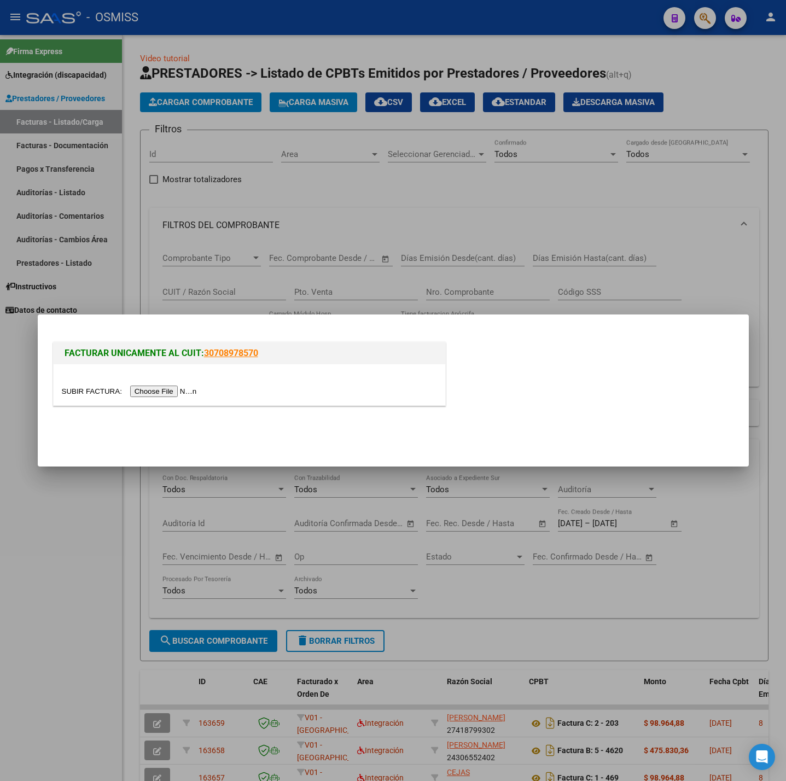
click at [168, 391] on input "file" at bounding box center [131, 391] width 138 height 11
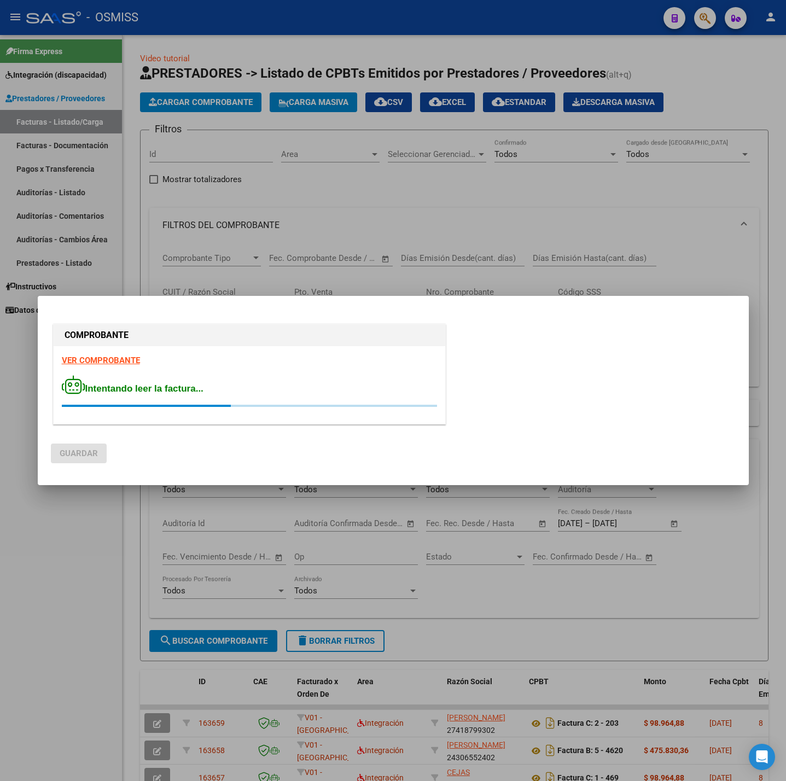
click at [127, 363] on div "COMPROBANTE VER COMPROBANTE Intentando leer la factura..." at bounding box center [249, 376] width 397 height 109
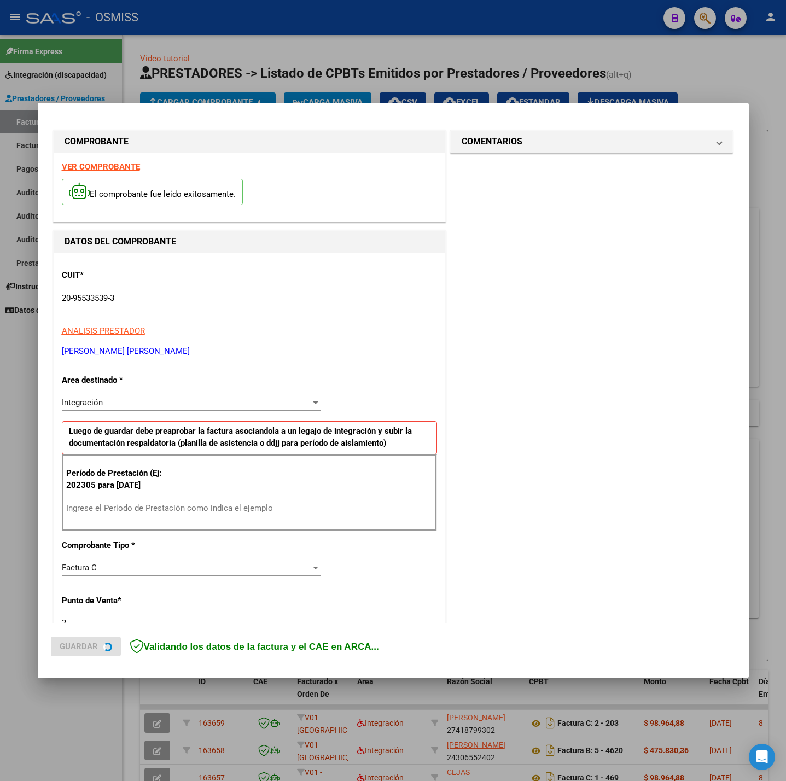
click at [90, 169] on strong "VER COMPROBANTE" at bounding box center [101, 167] width 78 height 10
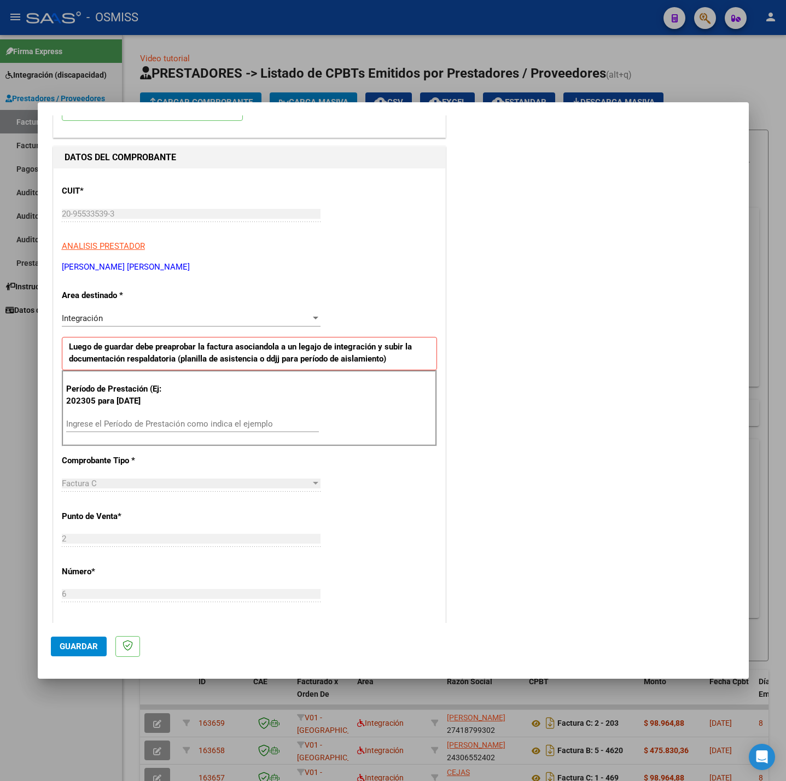
scroll to position [164, 0]
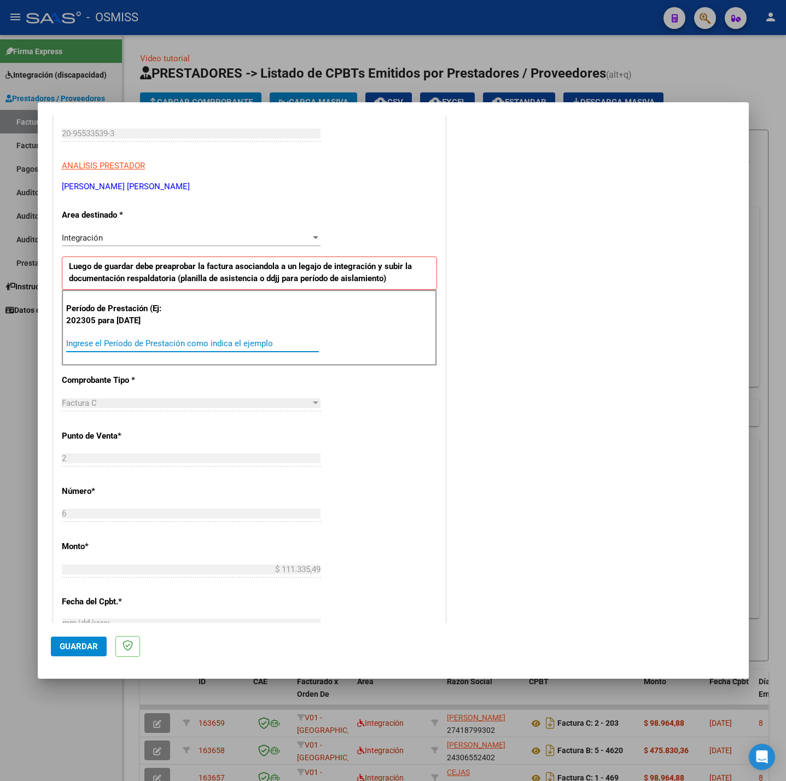
click at [202, 346] on input "Ingrese el Período de Prestación como indica el ejemplo" at bounding box center [192, 344] width 253 height 10
click at [373, 450] on div "CUIT * 20-95533539-3 Ingresar CUIT ANALISIS PRESTADOR [PERSON_NAME] [PERSON_NAM…" at bounding box center [250, 499] width 392 height 823
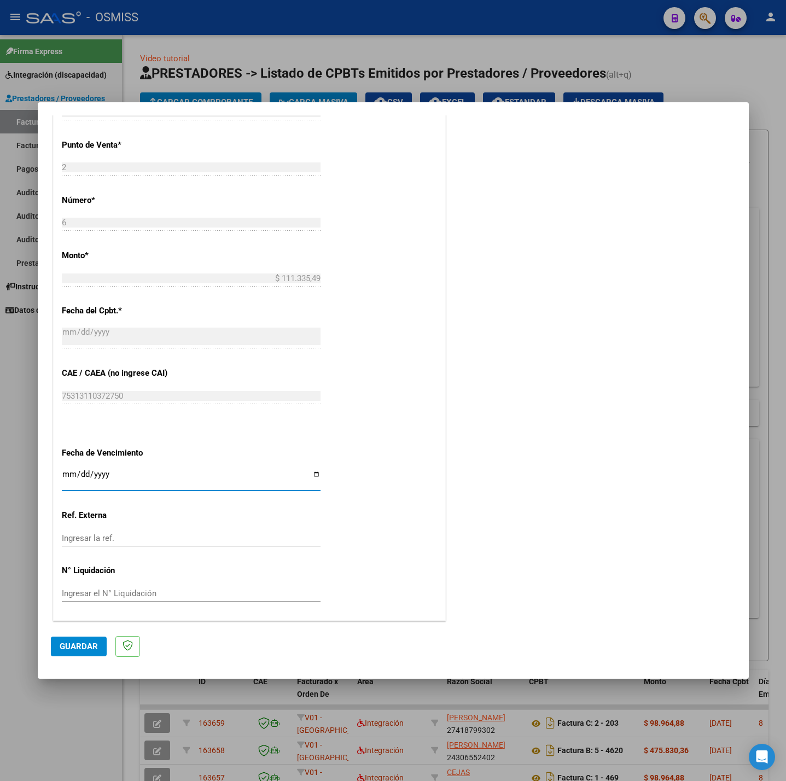
click at [66, 471] on input "Ingresar la fecha" at bounding box center [191, 479] width 259 height 18
click at [66, 647] on span "Guardar" at bounding box center [79, 647] width 38 height 10
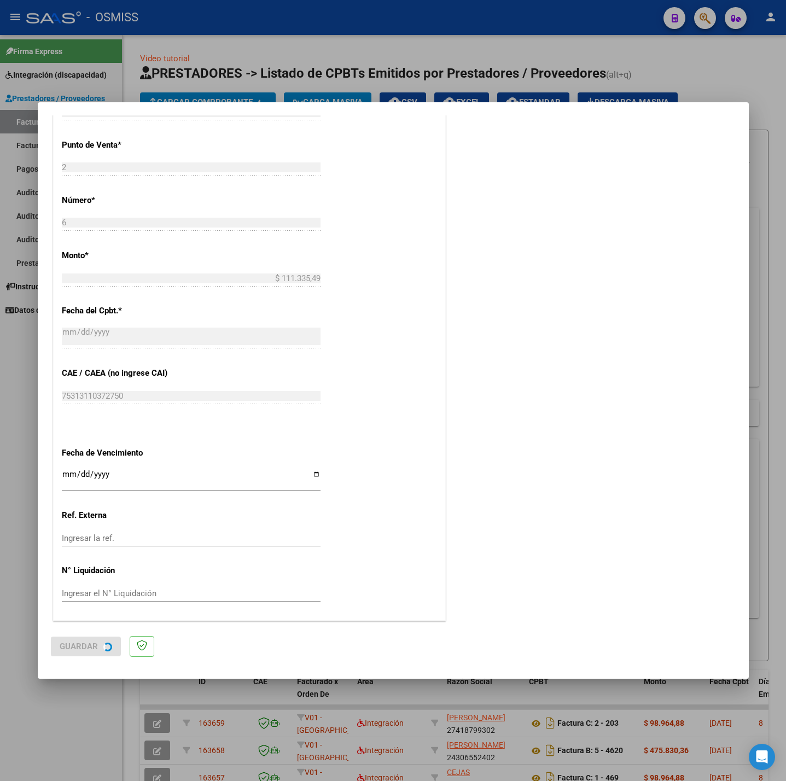
scroll to position [0, 0]
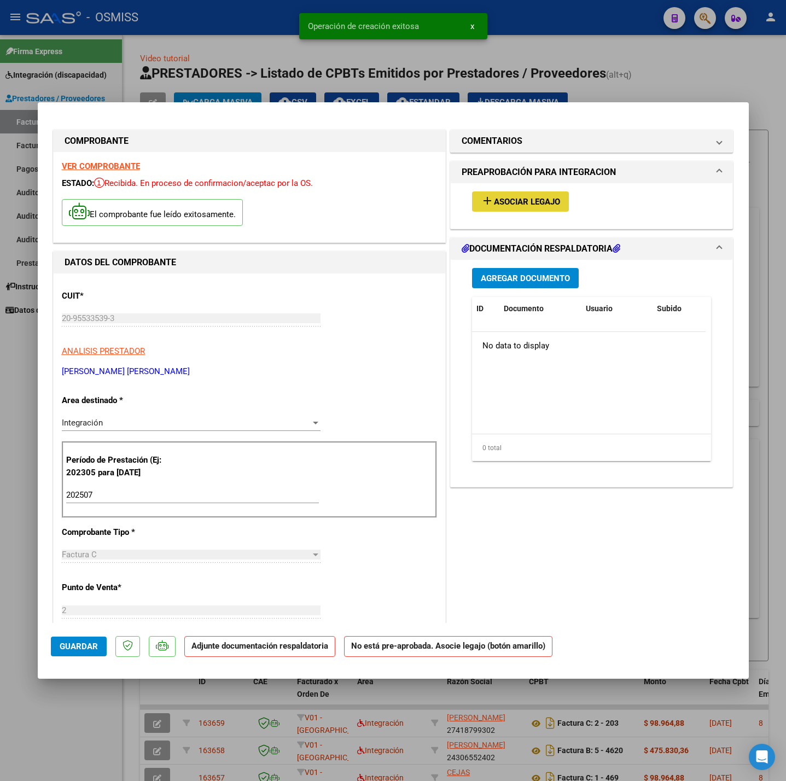
click at [496, 192] on button "add Asociar Legajo" at bounding box center [520, 201] width 97 height 20
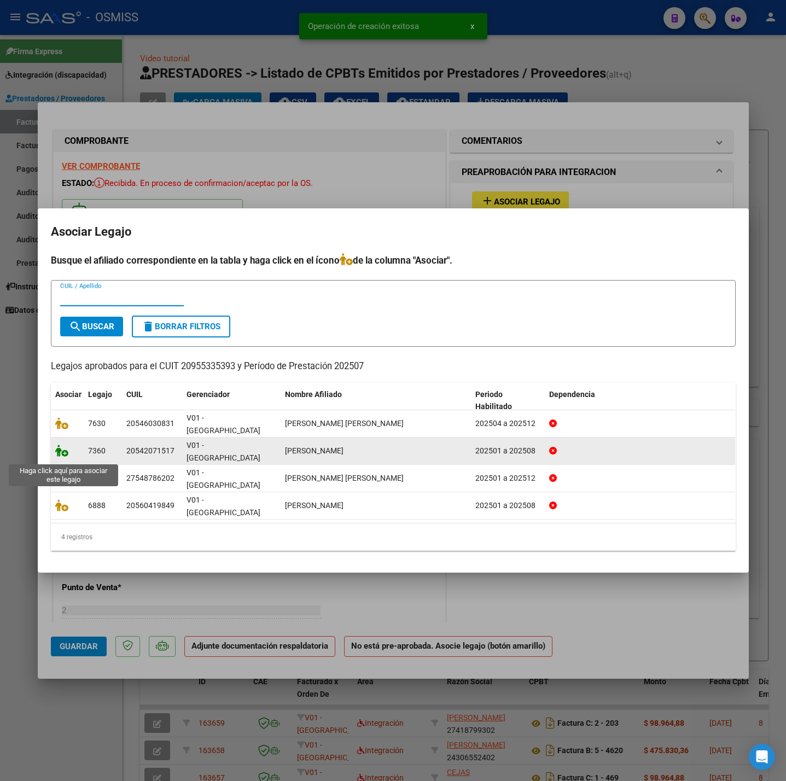
click at [61, 456] on icon at bounding box center [61, 451] width 13 height 12
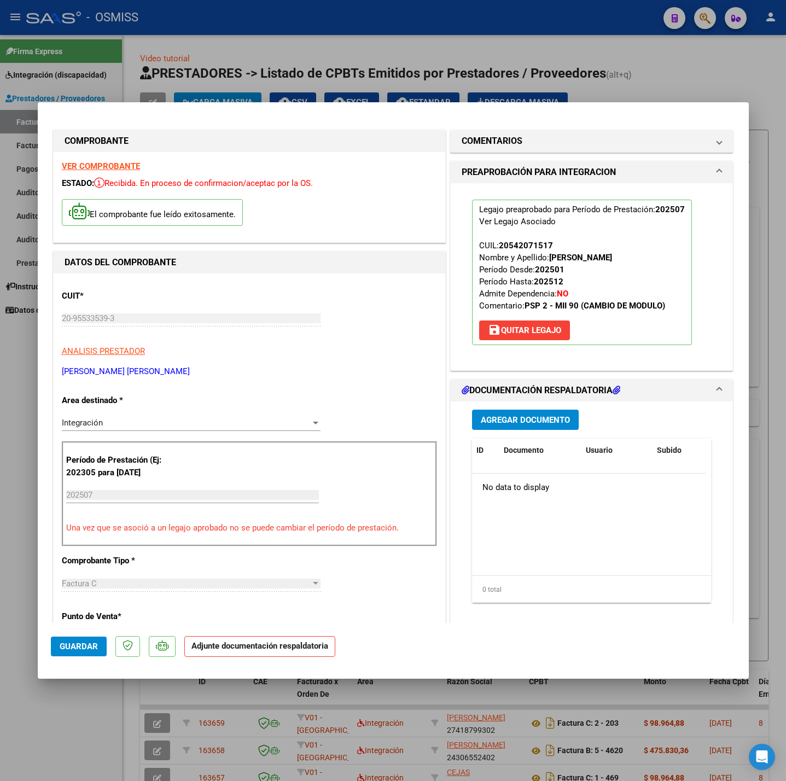
click at [503, 427] on button "Agregar Documento" at bounding box center [525, 420] width 107 height 20
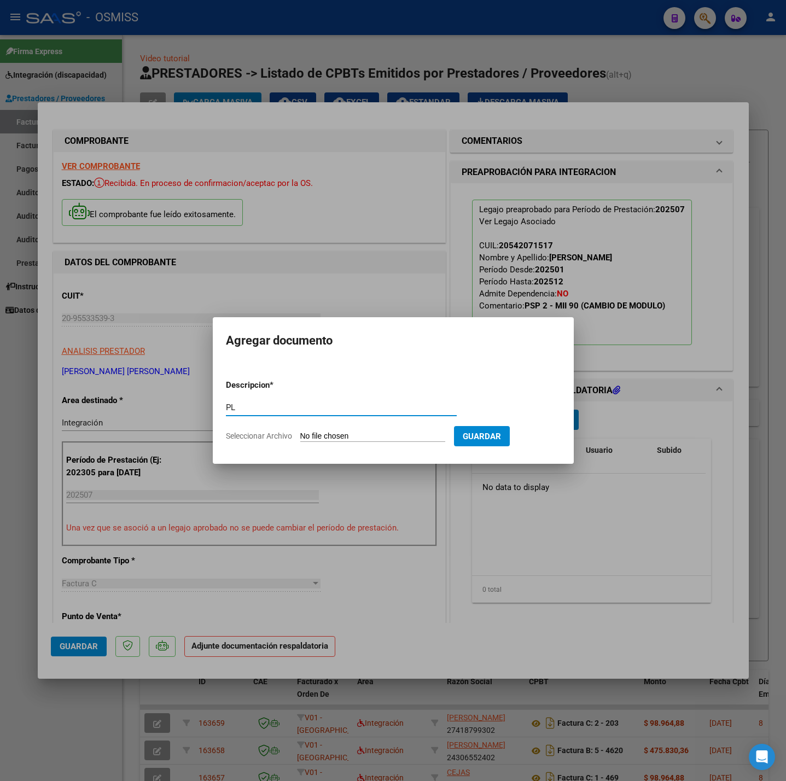
click at [418, 427] on form "Descripcion * PL Escriba aquí una descripcion Seleccionar Archivo Guardar" at bounding box center [393, 411] width 335 height 80
click at [398, 437] on input "Seleccionar Archivo" at bounding box center [372, 437] width 145 height 10
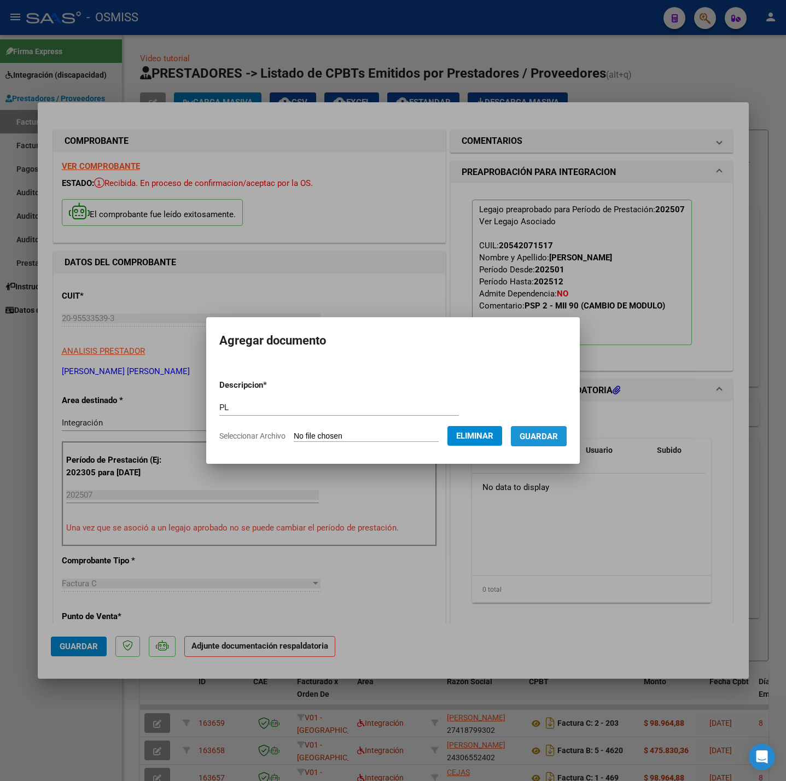
click at [539, 435] on span "Guardar" at bounding box center [539, 437] width 38 height 10
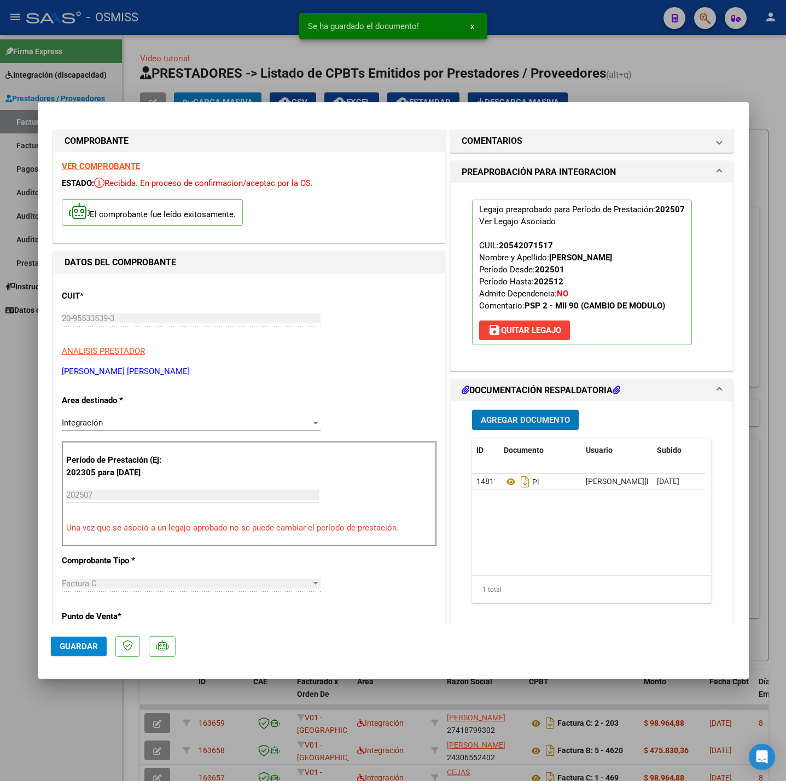
click at [87, 642] on span "Guardar" at bounding box center [79, 647] width 38 height 10
click at [61, 706] on div at bounding box center [393, 390] width 786 height 781
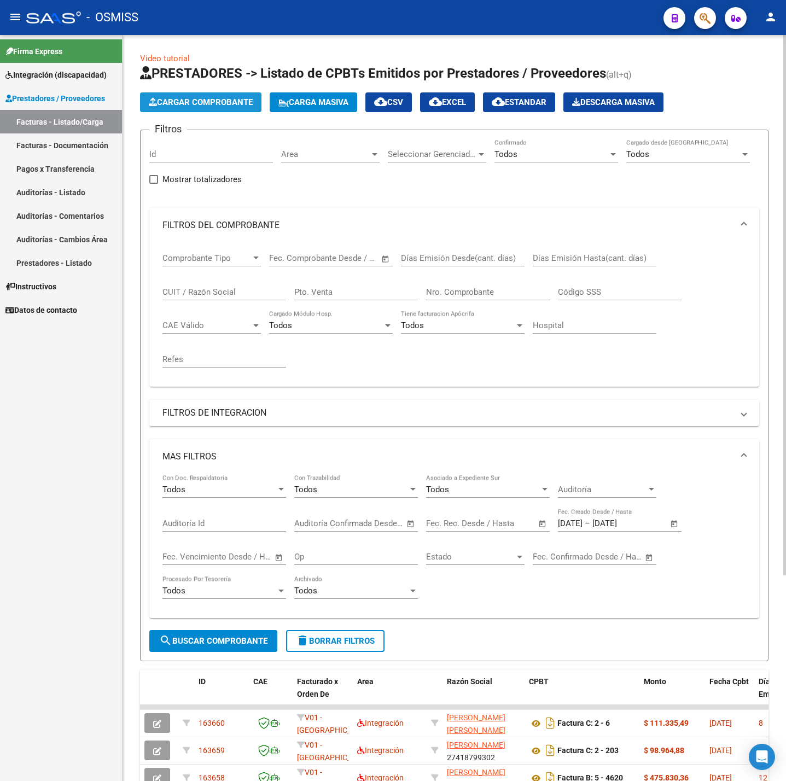
click at [184, 92] on button "Cargar Comprobante" at bounding box center [200, 102] width 121 height 20
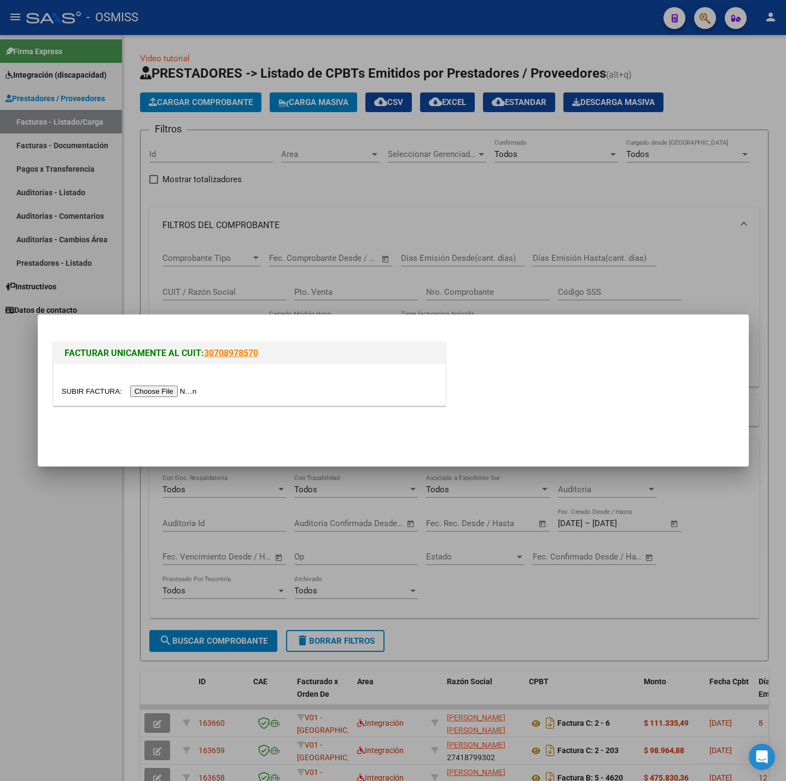
click at [156, 398] on div at bounding box center [250, 384] width 392 height 41
click at [154, 391] on input "file" at bounding box center [131, 391] width 138 height 11
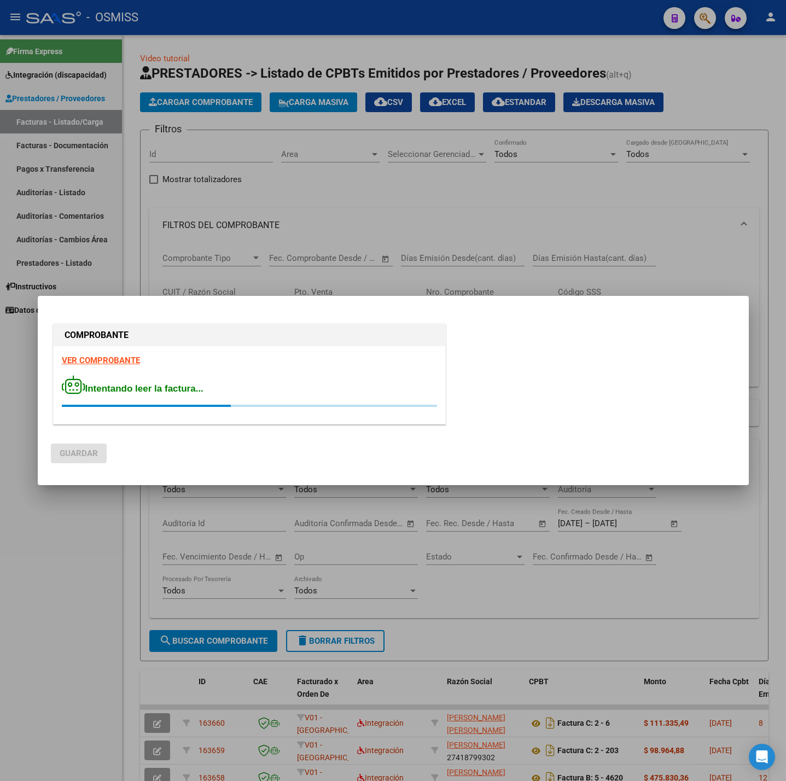
click at [98, 361] on strong "VER COMPROBANTE" at bounding box center [101, 361] width 78 height 10
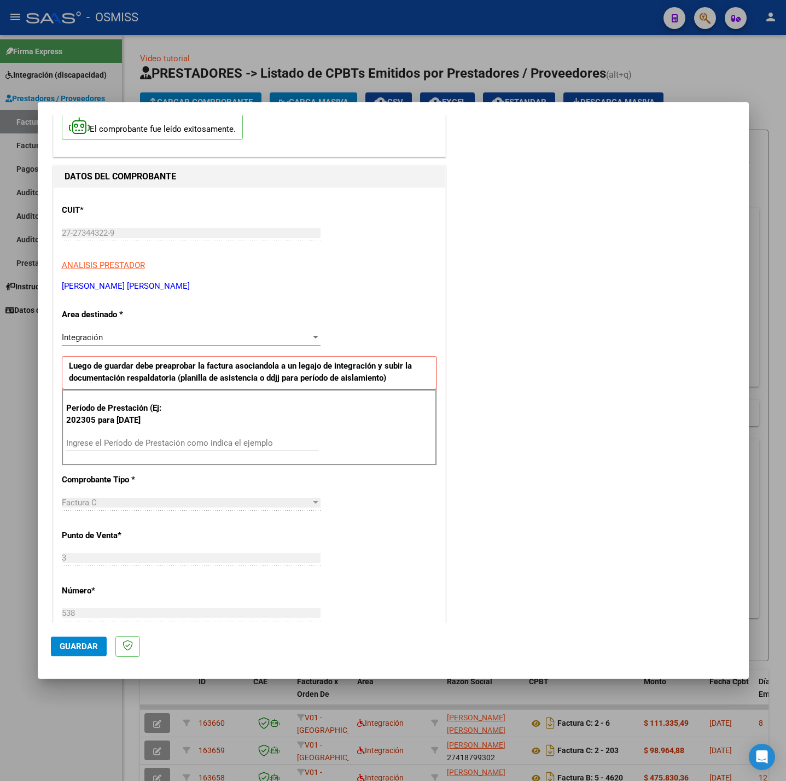
scroll to position [82, 0]
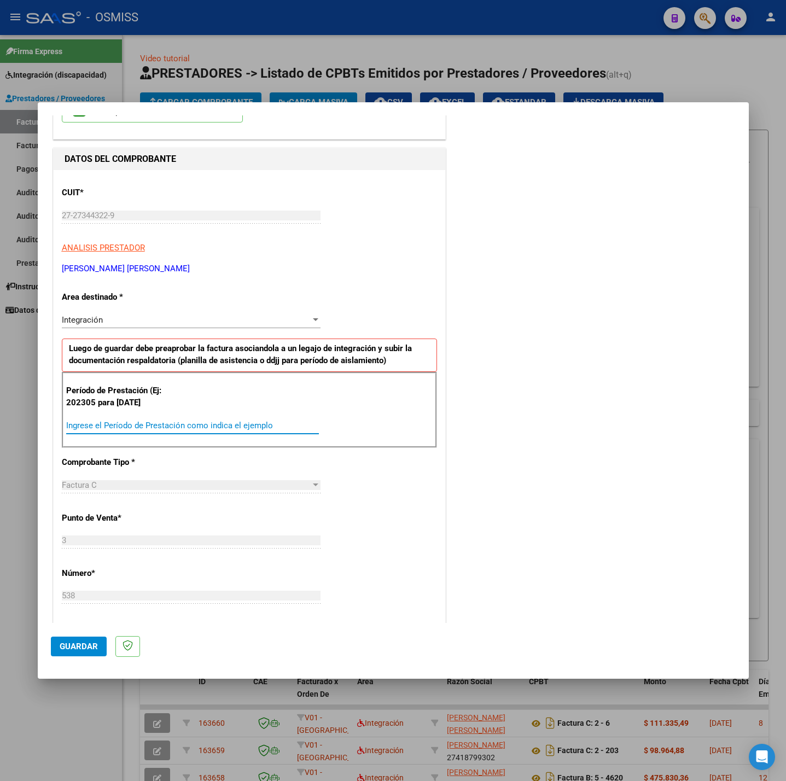
click at [204, 431] on input "Ingrese el Período de Prestación como indica el ejemplo" at bounding box center [192, 426] width 253 height 10
click at [414, 510] on div "CUIT * 27-27344322-9 Ingresar CUIT ANALISIS PRESTADOR [PERSON_NAME] [PERSON_NAM…" at bounding box center [250, 581] width 392 height 823
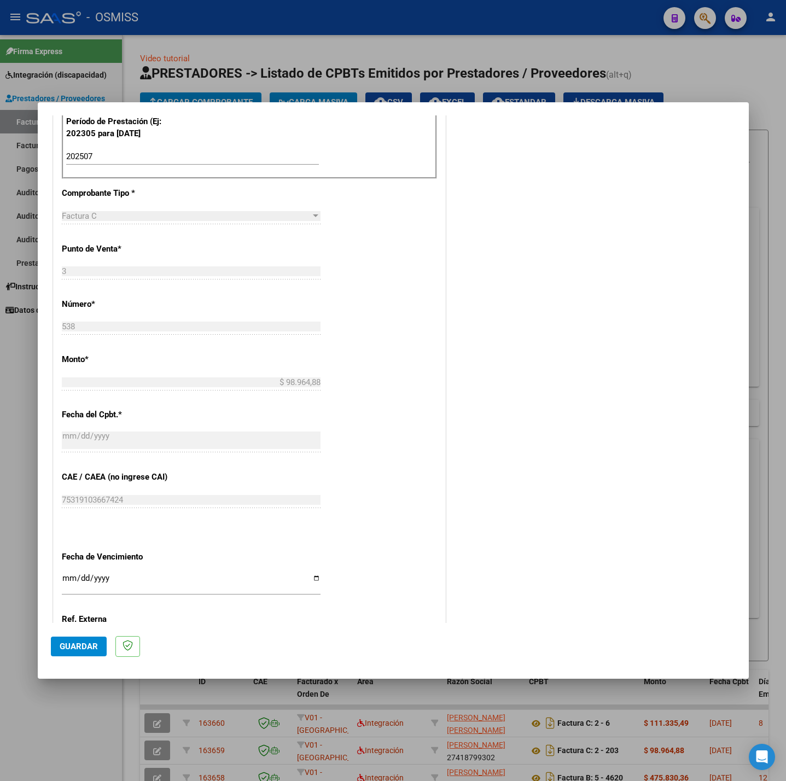
scroll to position [458, 0]
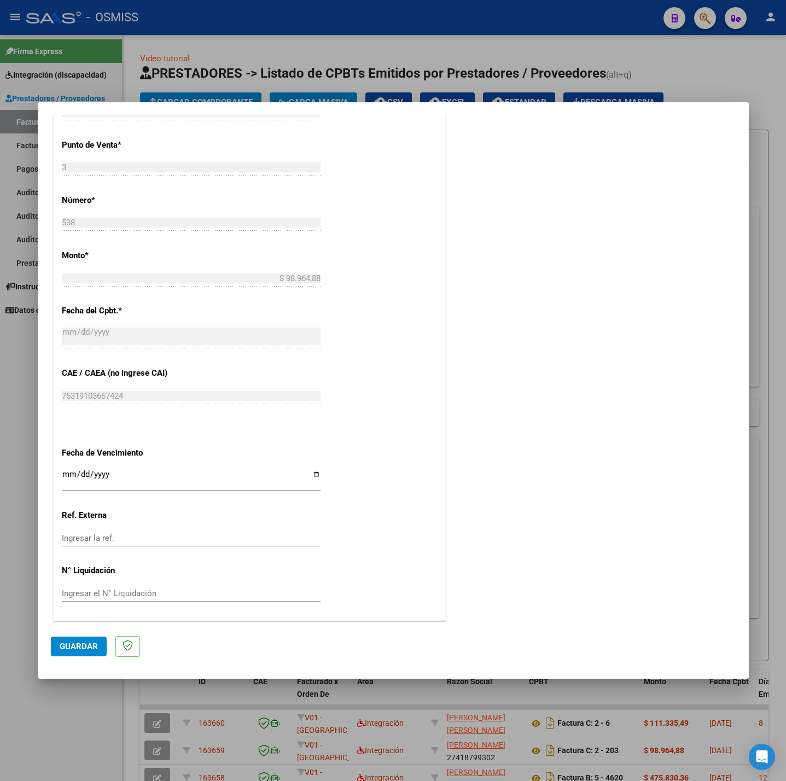
click at [66, 473] on input "Ingresar la fecha" at bounding box center [191, 479] width 259 height 18
click at [72, 642] on span "Guardar" at bounding box center [79, 647] width 38 height 10
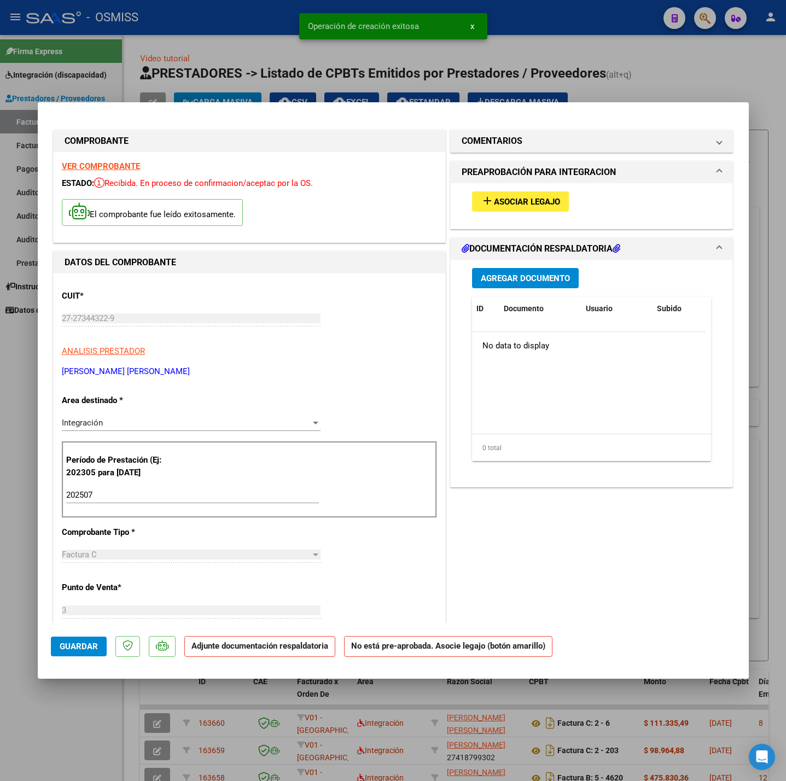
click at [516, 206] on span "Asociar Legajo" at bounding box center [527, 202] width 66 height 10
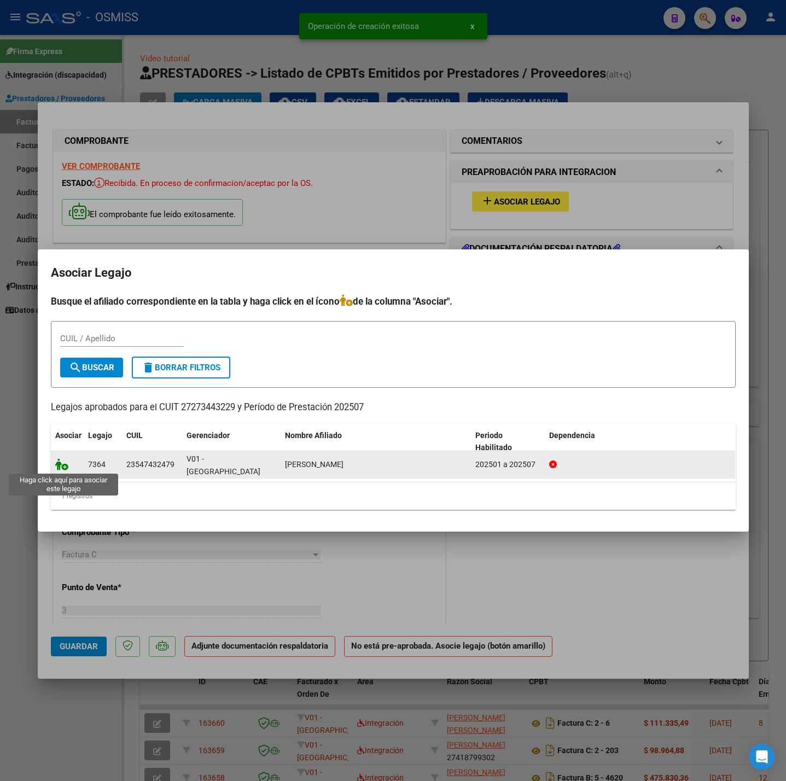
click at [57, 460] on icon at bounding box center [61, 464] width 13 height 12
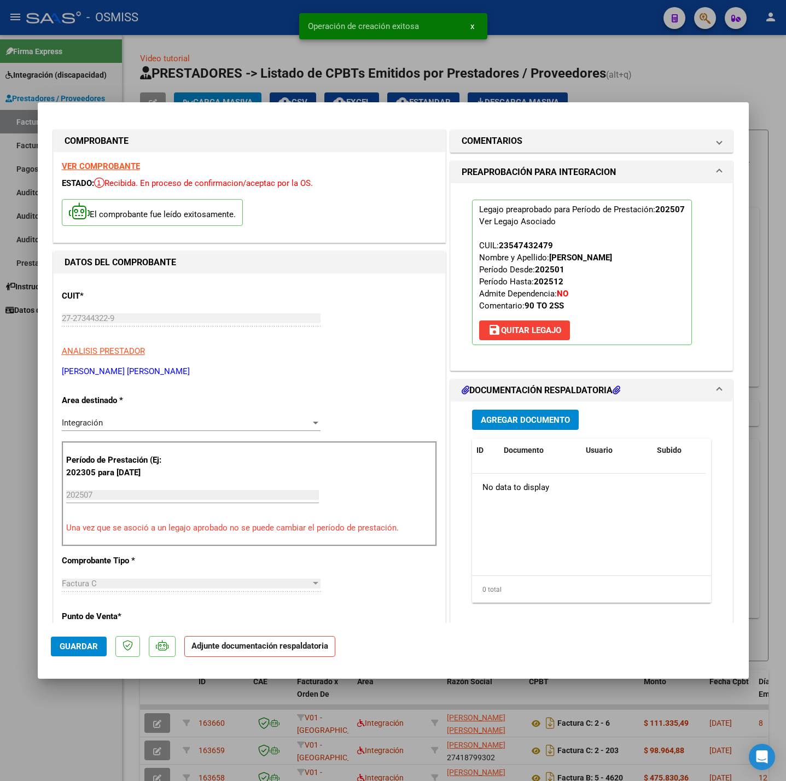
click at [512, 410] on div "Agregar Documento ID Documento Usuario Subido Acción No data to display 0 total…" at bounding box center [592, 511] width 256 height 218
click at [516, 417] on span "Agregar Documento" at bounding box center [525, 420] width 89 height 10
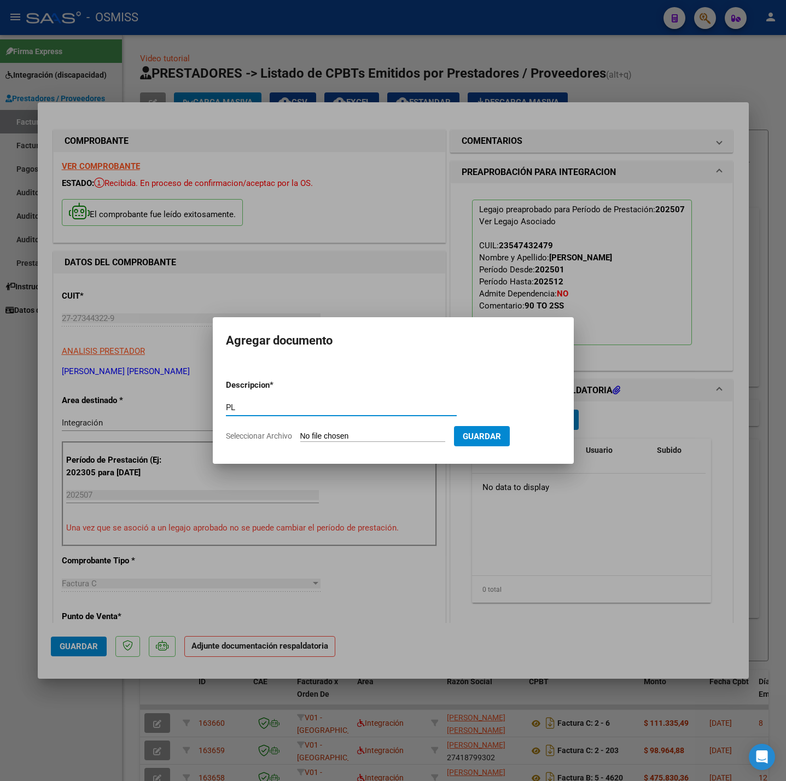
click at [350, 440] on input "Seleccionar Archivo" at bounding box center [372, 437] width 145 height 10
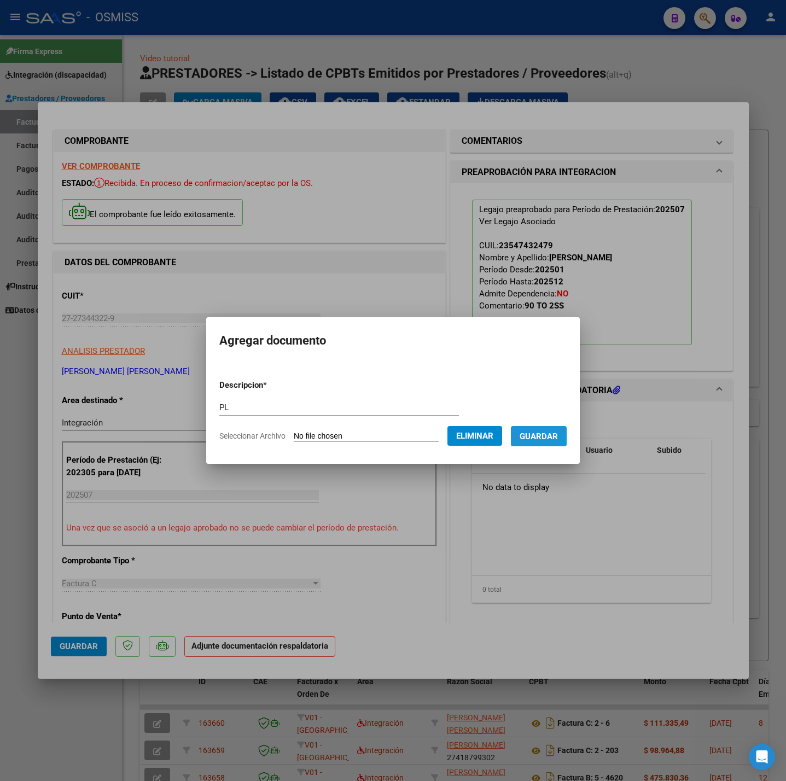
click at [539, 440] on span "Guardar" at bounding box center [539, 437] width 38 height 10
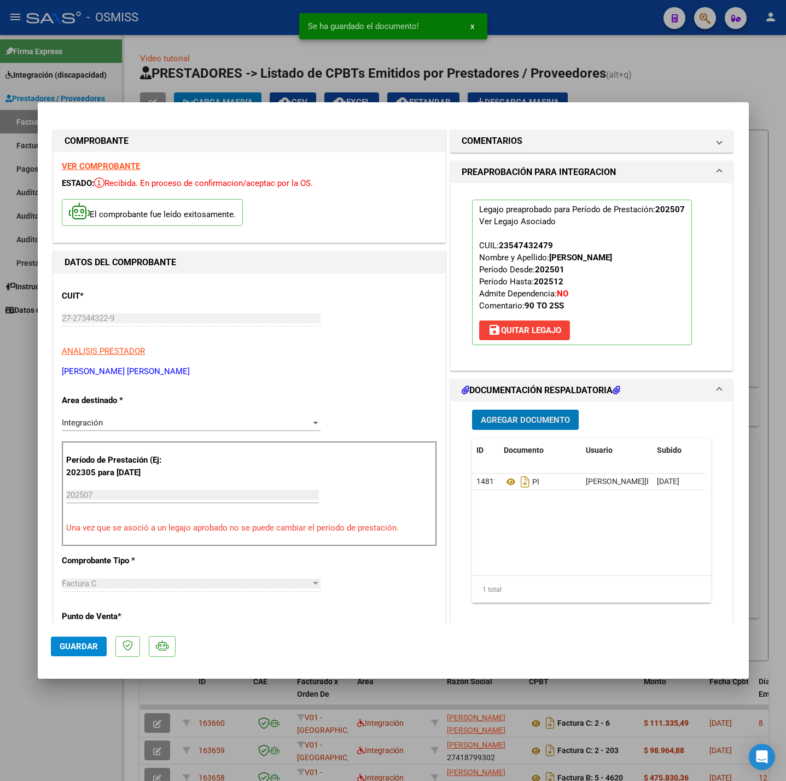
click at [66, 650] on span "Guardar" at bounding box center [79, 647] width 38 height 10
click at [41, 718] on div at bounding box center [393, 390] width 786 height 781
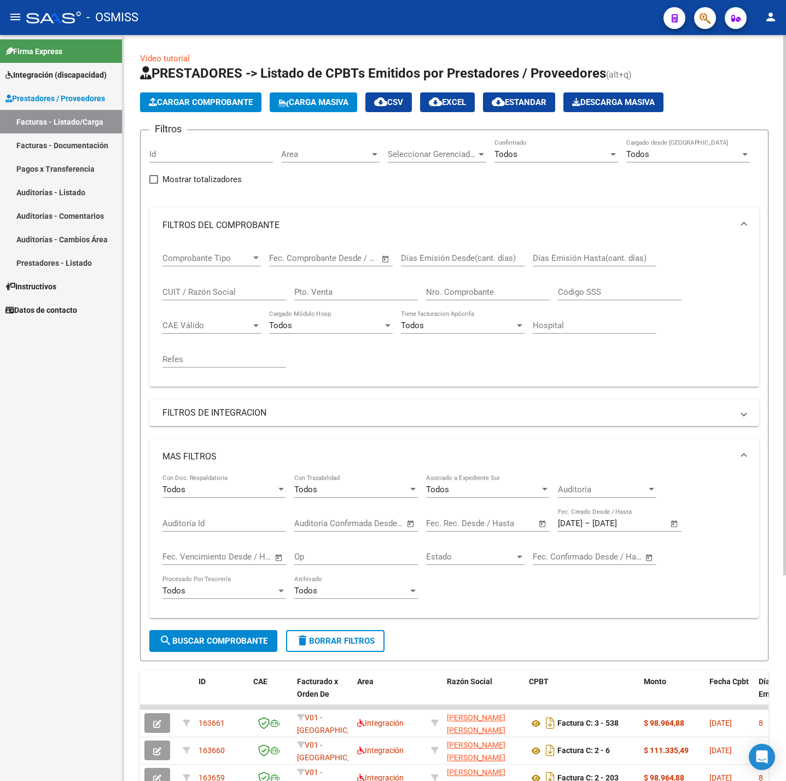
click at [179, 97] on span "Cargar Comprobante" at bounding box center [201, 102] width 104 height 10
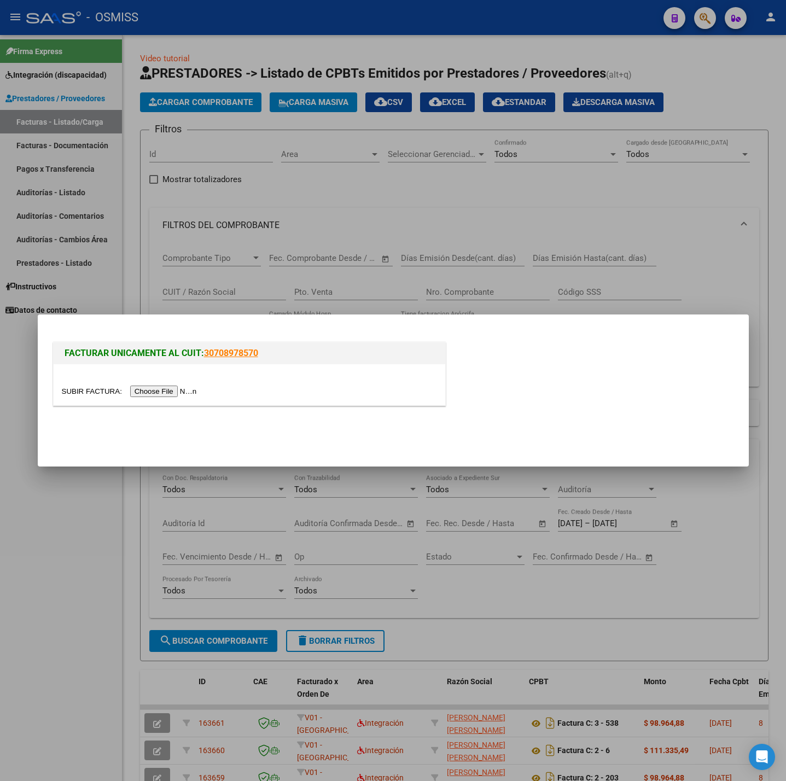
click at [176, 389] on input "file" at bounding box center [131, 391] width 138 height 11
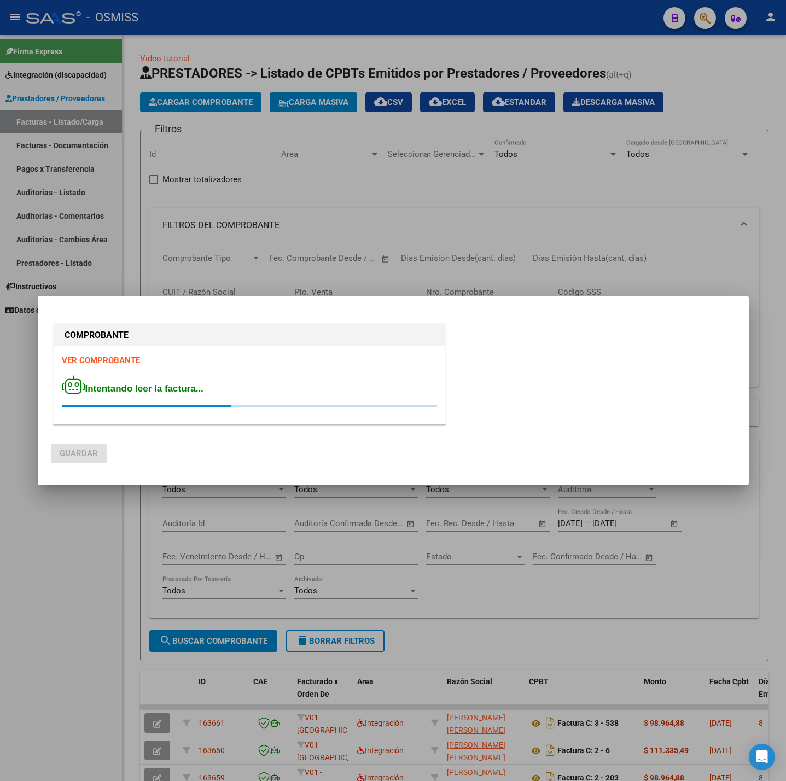
click at [120, 357] on strong "VER COMPROBANTE" at bounding box center [101, 361] width 78 height 10
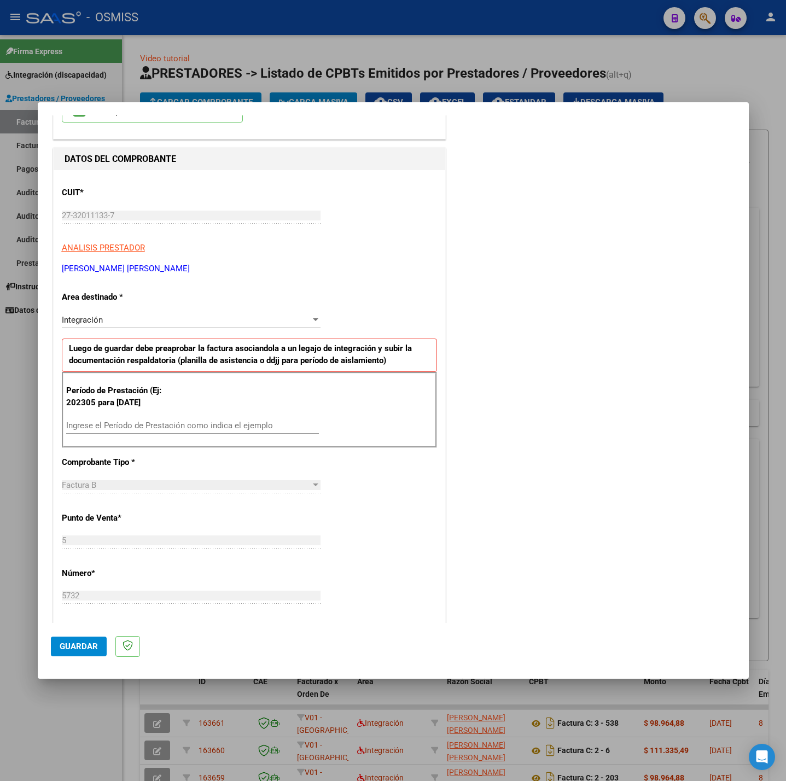
scroll to position [164, 0]
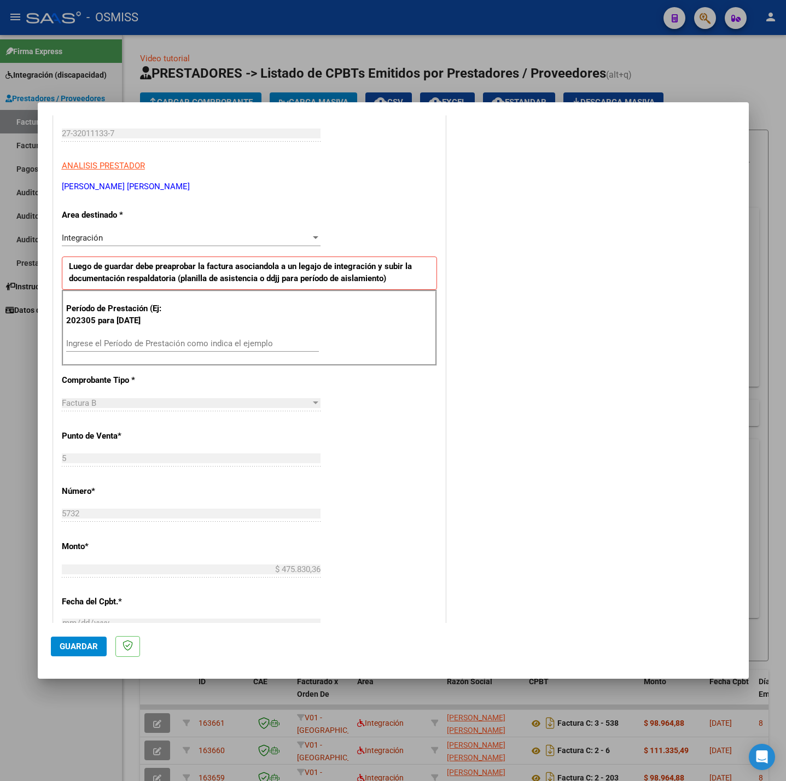
click at [182, 340] on input "Ingrese el Período de Prestación como indica el ejemplo" at bounding box center [192, 344] width 253 height 10
click at [363, 437] on div "CUIT * 27-32011133-7 Ingresar CUIT ANALISIS PRESTADOR [PERSON_NAME] [PERSON_NAM…" at bounding box center [250, 499] width 392 height 823
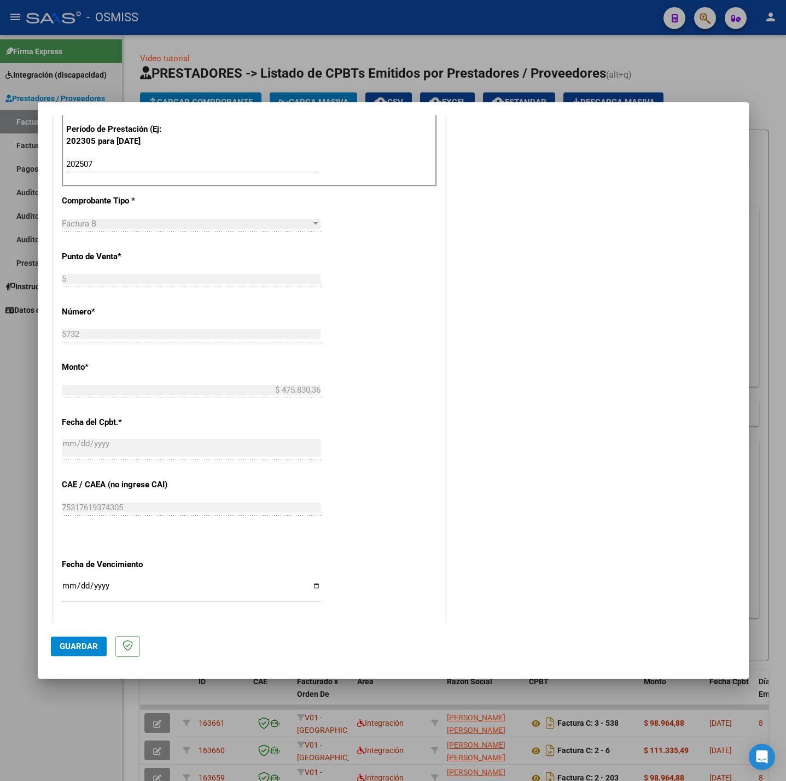
scroll to position [458, 0]
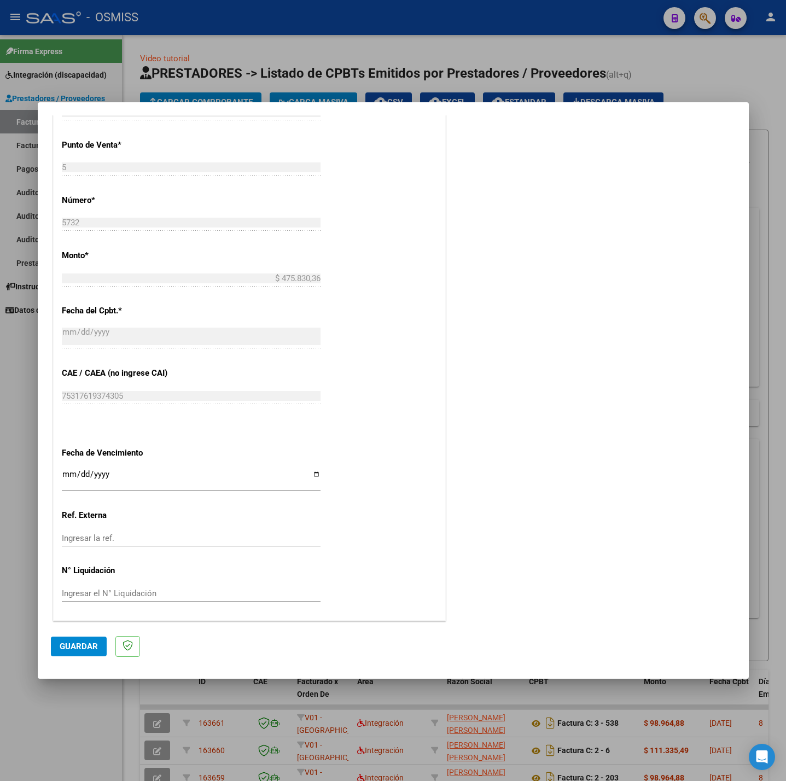
click at [71, 473] on input "Ingresar la fecha" at bounding box center [191, 479] width 259 height 18
click at [81, 640] on button "Guardar" at bounding box center [79, 647] width 56 height 20
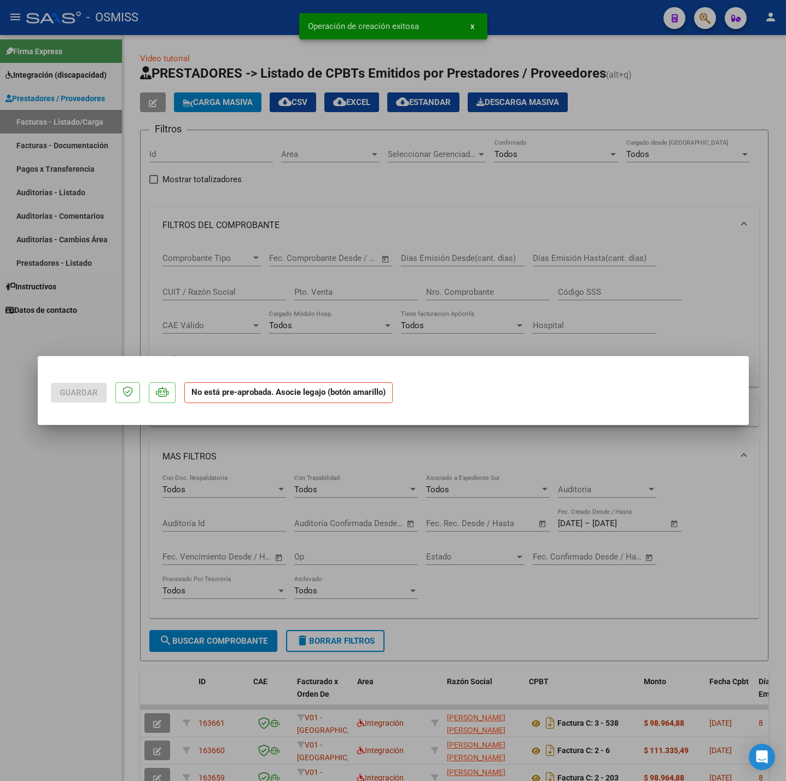
scroll to position [0, 0]
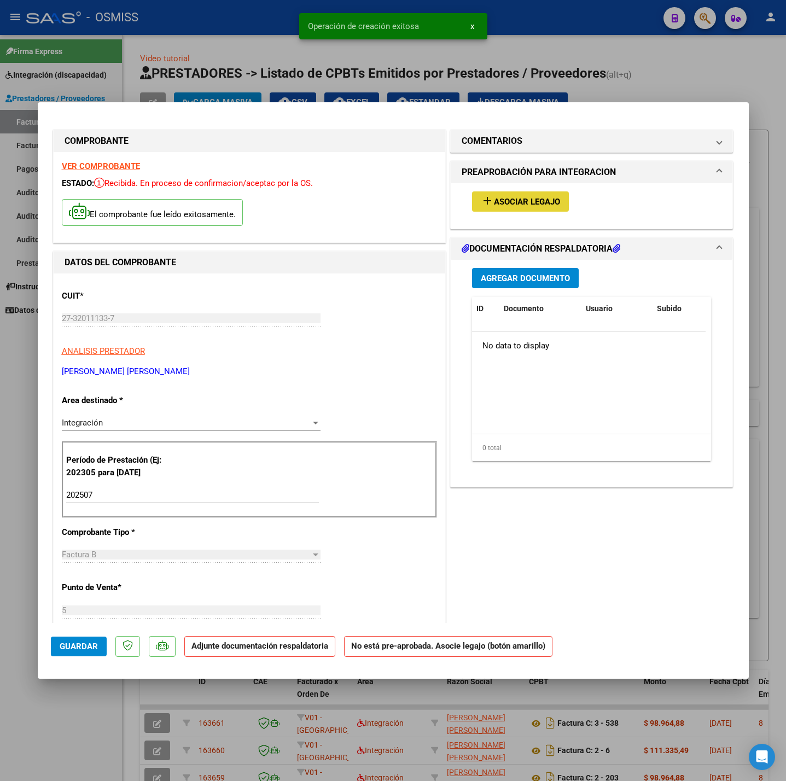
click at [533, 197] on span "Asociar Legajo" at bounding box center [527, 202] width 66 height 10
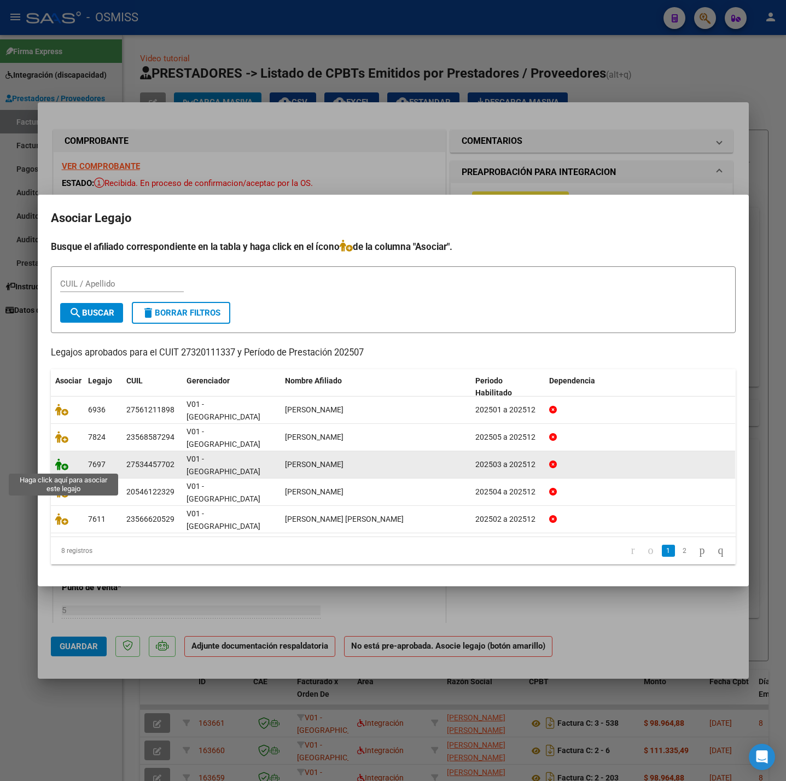
click at [62, 463] on icon at bounding box center [61, 464] width 13 height 12
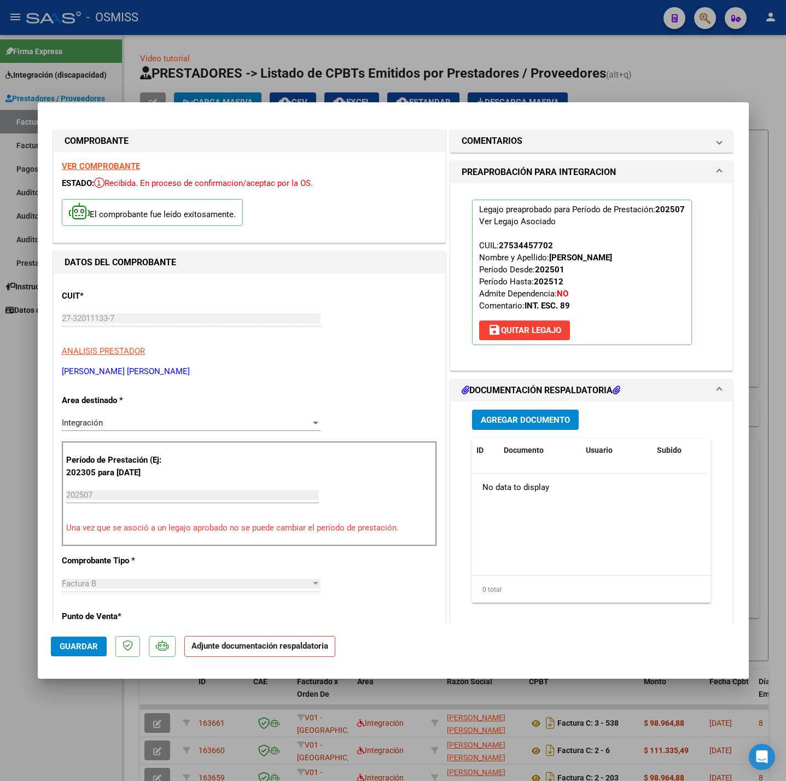
click at [520, 416] on span "Agregar Documento" at bounding box center [525, 420] width 89 height 10
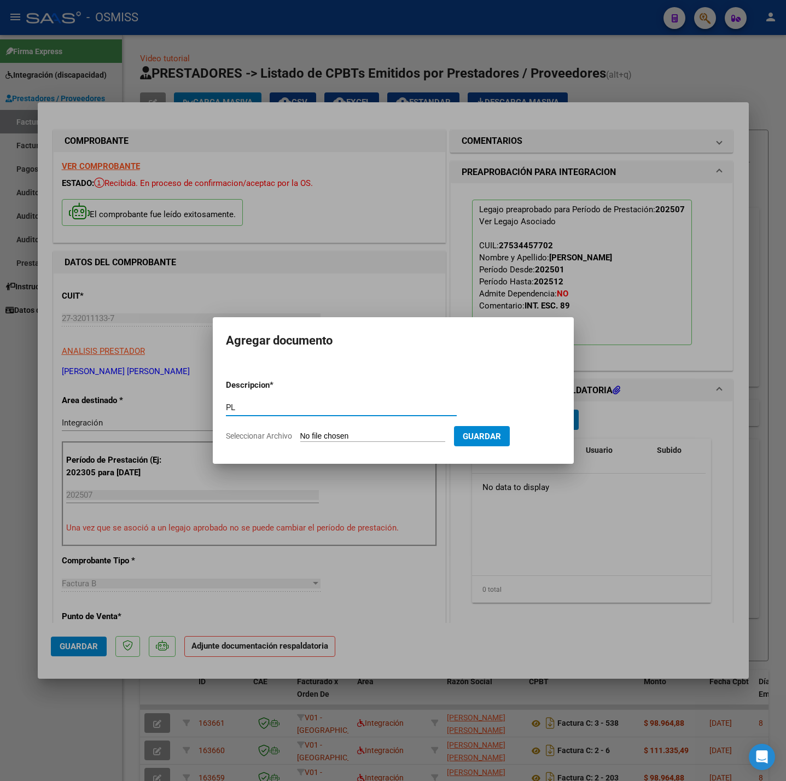
click at [345, 437] on input "Seleccionar Archivo" at bounding box center [372, 437] width 145 height 10
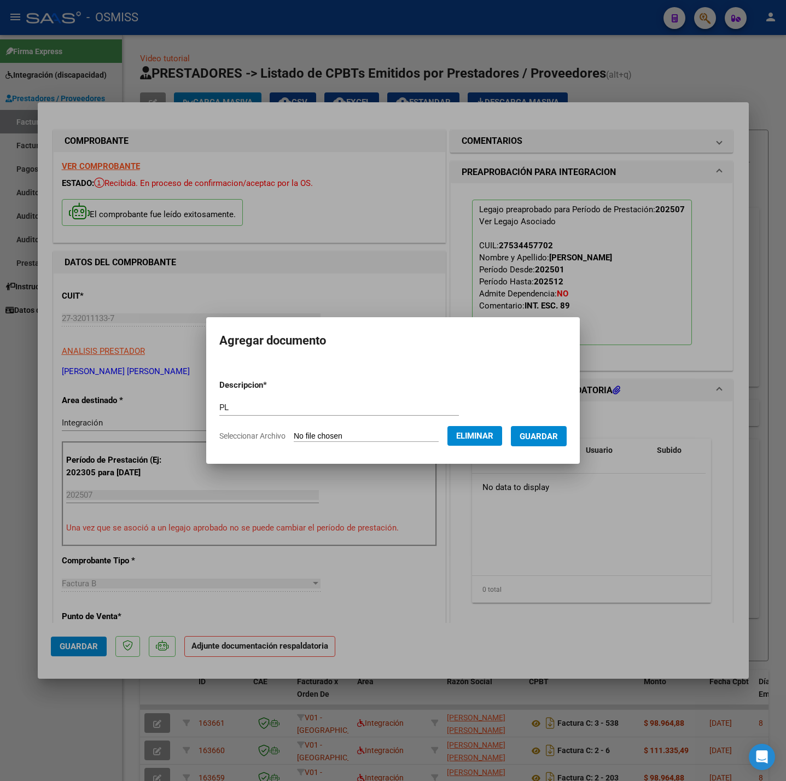
drag, startPoint x: 527, startPoint y: 440, endPoint x: 440, endPoint y: 481, distance: 96.4
click at [528, 440] on button "Guardar" at bounding box center [539, 436] width 56 height 20
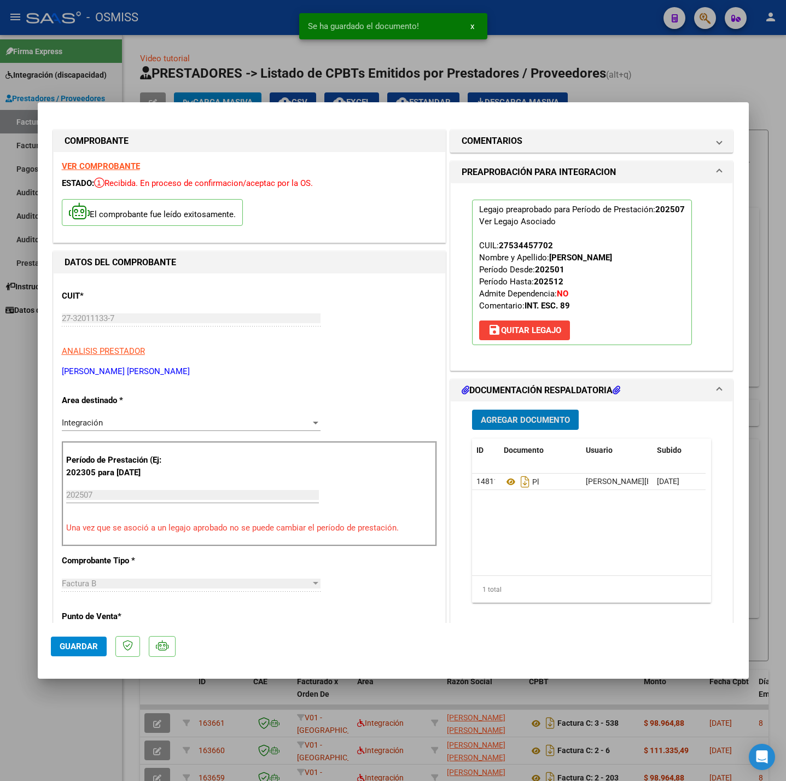
click at [84, 655] on button "Guardar" at bounding box center [79, 647] width 56 height 20
click at [101, 728] on div at bounding box center [393, 390] width 786 height 781
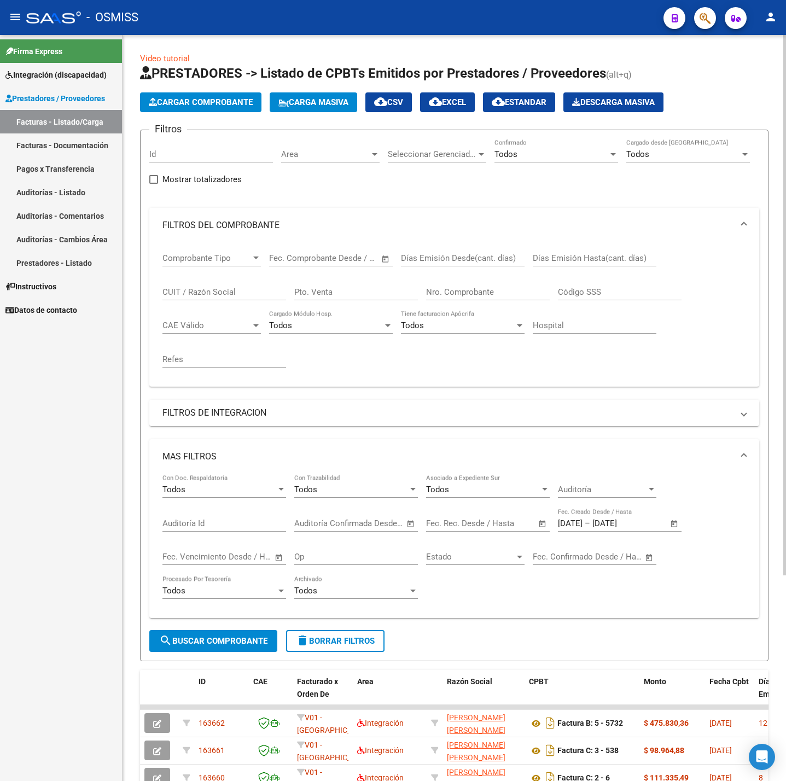
click at [204, 107] on span "Cargar Comprobante" at bounding box center [201, 102] width 104 height 10
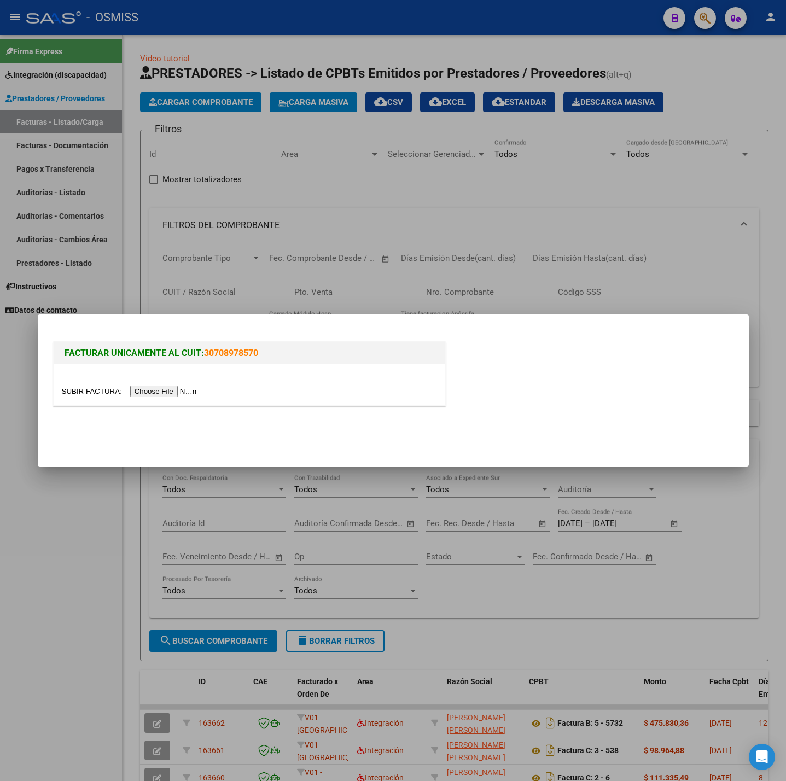
click at [144, 386] on input "file" at bounding box center [131, 391] width 138 height 11
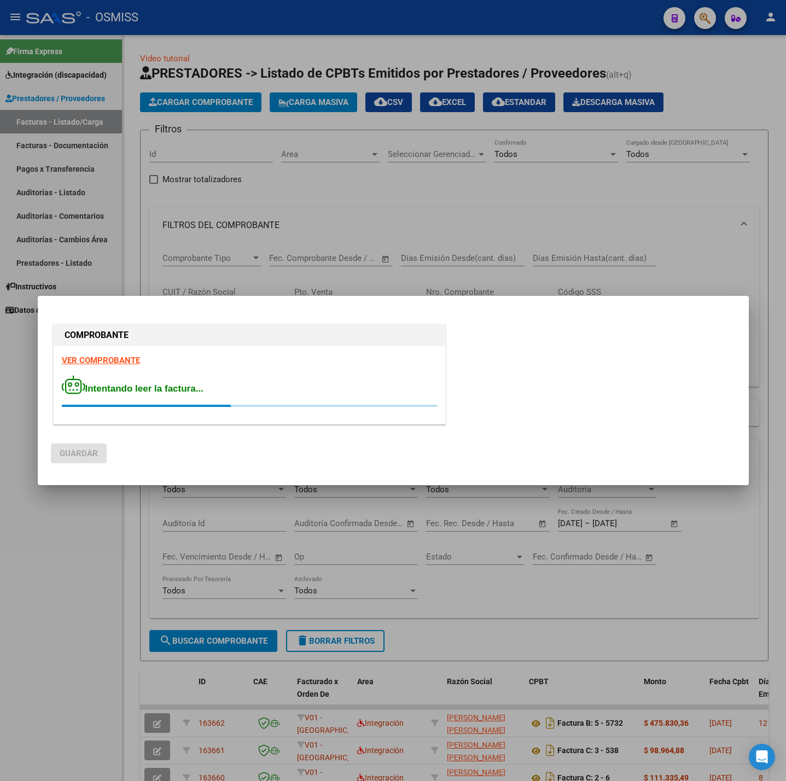
click at [130, 356] on strong "VER COMPROBANTE" at bounding box center [101, 361] width 78 height 10
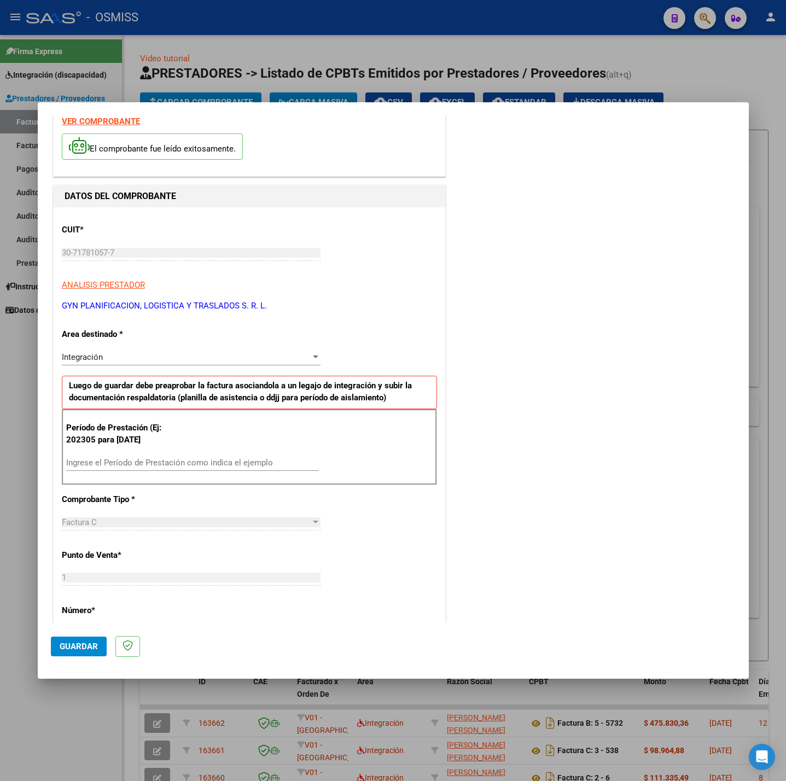
scroll to position [82, 0]
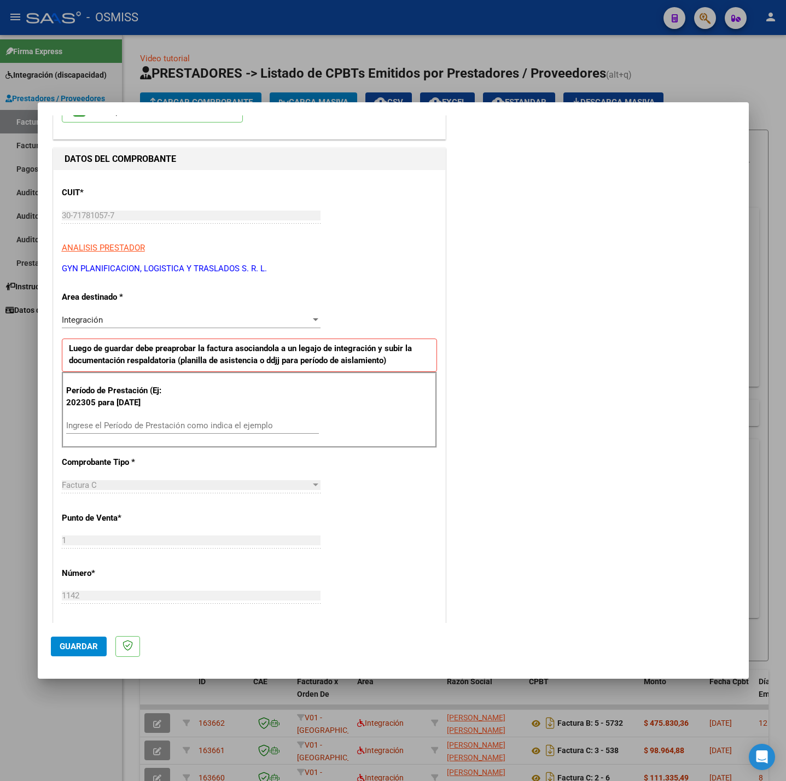
click at [165, 427] on input "Ingrese el Período de Prestación como indica el ejemplo" at bounding box center [192, 426] width 253 height 10
click at [404, 514] on div "CUIT * 30-71781057-7 Ingresar CUIT ANALISIS PRESTADOR GYN PLANIFICACION, LOGIST…" at bounding box center [250, 581] width 392 height 823
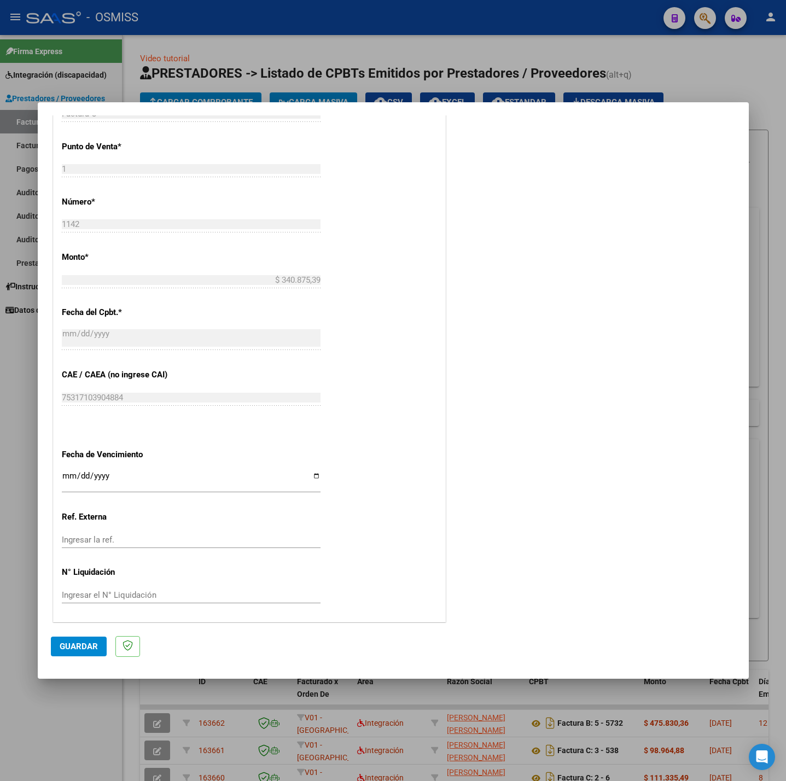
scroll to position [458, 0]
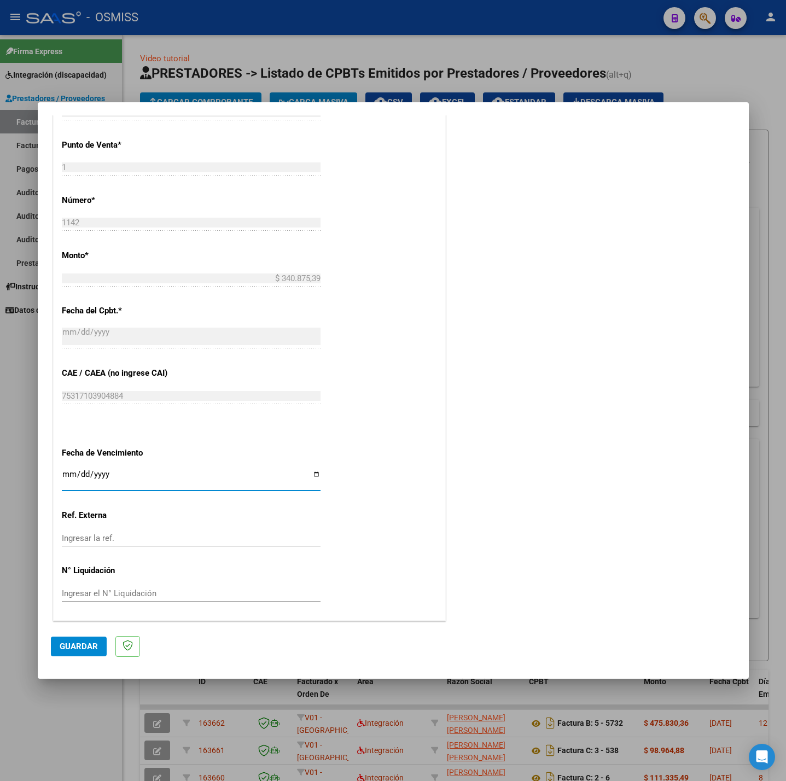
click at [71, 476] on input "Ingresar la fecha" at bounding box center [191, 479] width 259 height 18
click at [51, 643] on button "Guardar" at bounding box center [79, 647] width 56 height 20
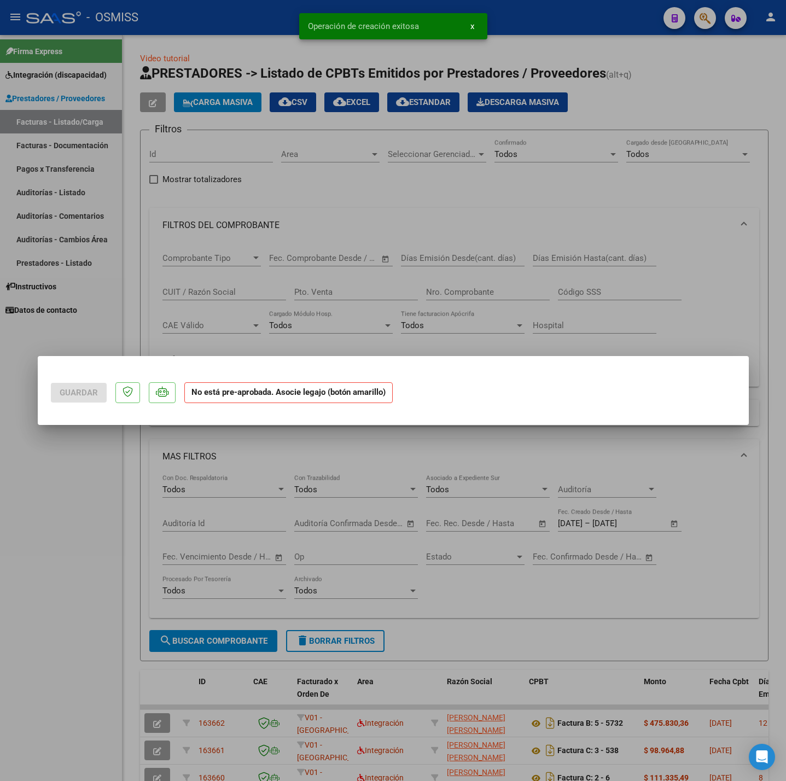
scroll to position [0, 0]
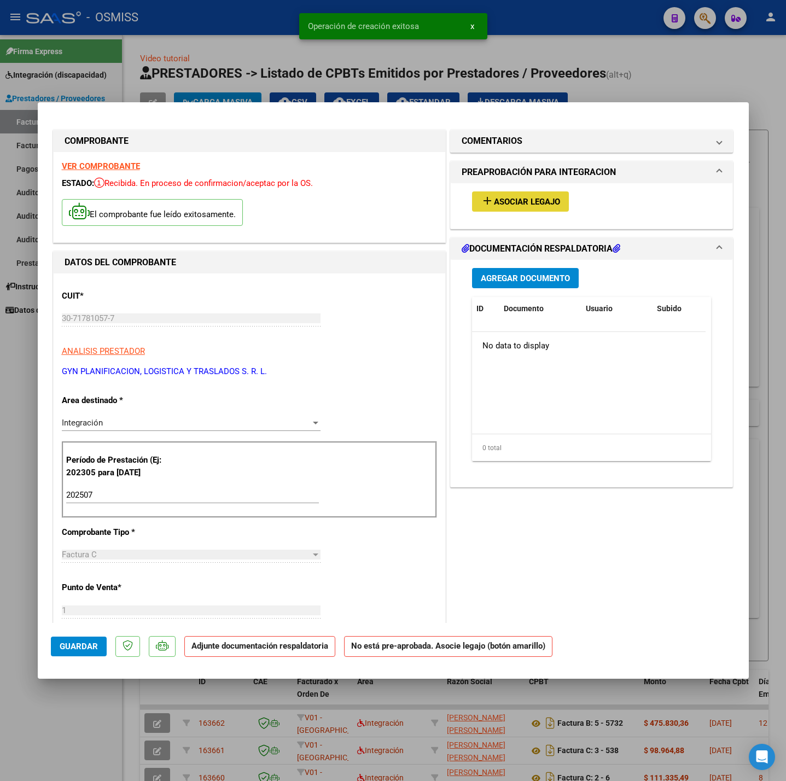
click at [507, 205] on span "Asociar Legajo" at bounding box center [527, 202] width 66 height 10
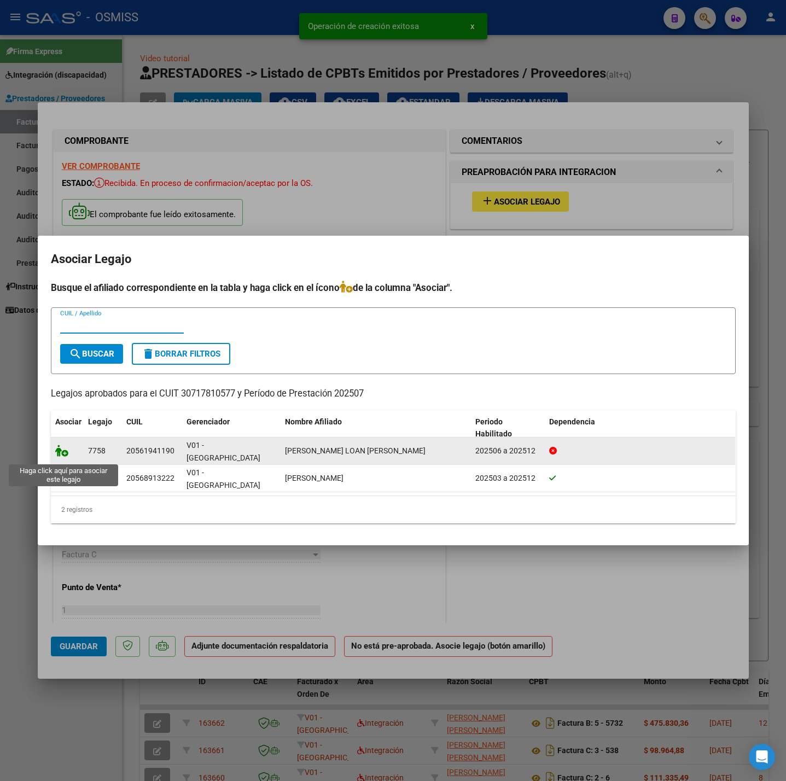
click at [58, 456] on icon at bounding box center [61, 451] width 13 height 12
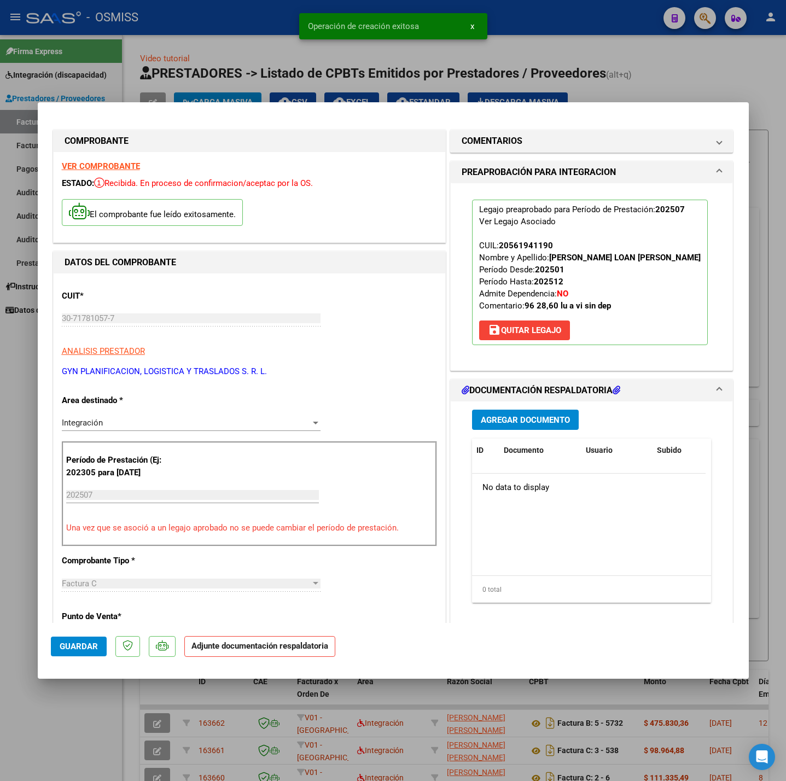
click at [529, 424] on span "Agregar Documento" at bounding box center [525, 420] width 89 height 10
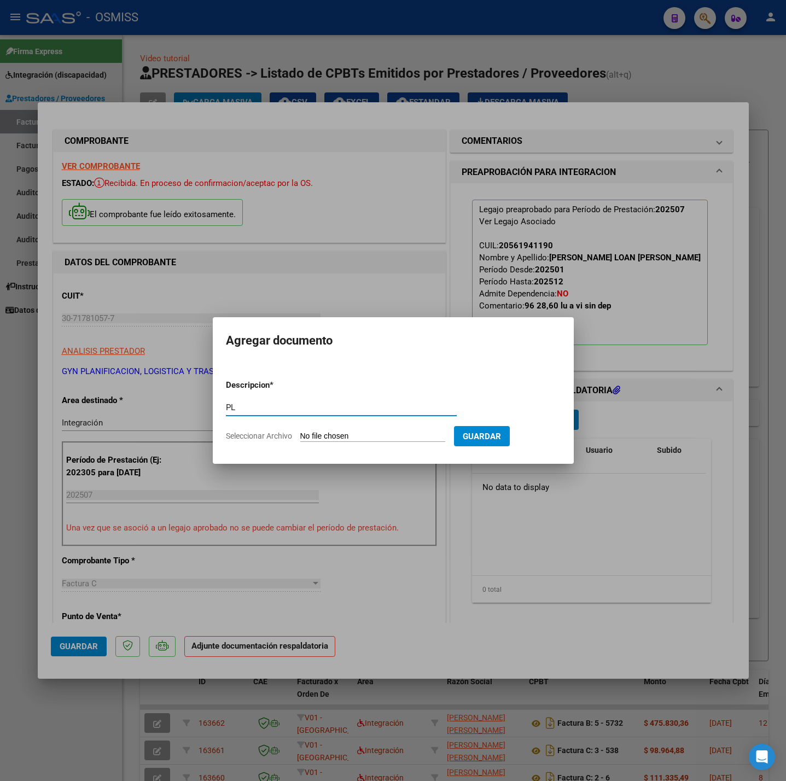
click at [365, 431] on app-file-uploader "Seleccionar Archivo" at bounding box center [340, 436] width 228 height 10
click at [330, 435] on input "Seleccionar Archivo" at bounding box center [372, 437] width 145 height 10
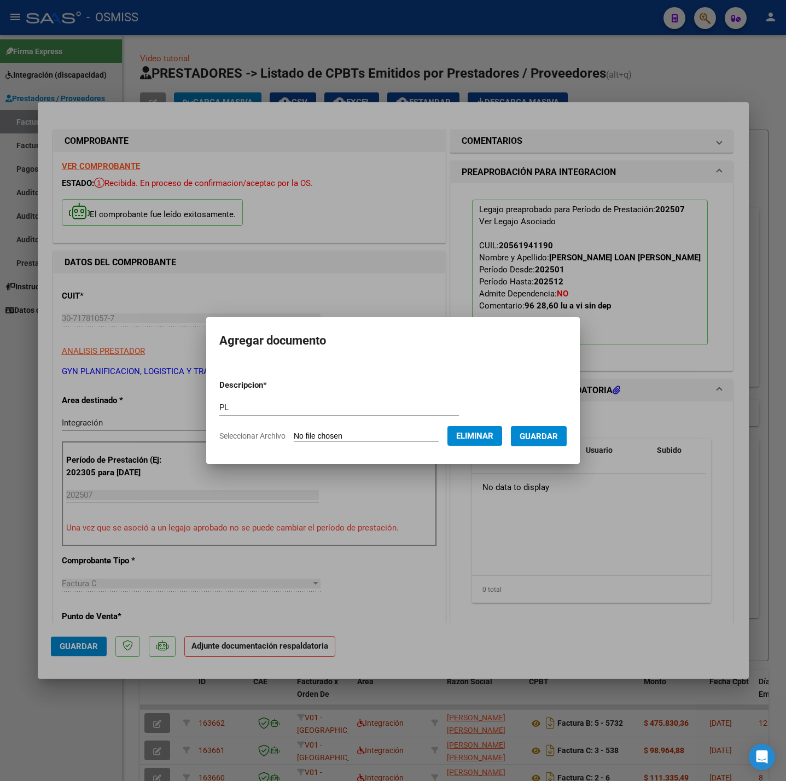
click at [544, 448] on form "Descripcion * PL Escriba aquí una descripcion Seleccionar Archivo Eliminar Guar…" at bounding box center [392, 411] width 347 height 80
click at [542, 437] on span "Guardar" at bounding box center [539, 437] width 38 height 10
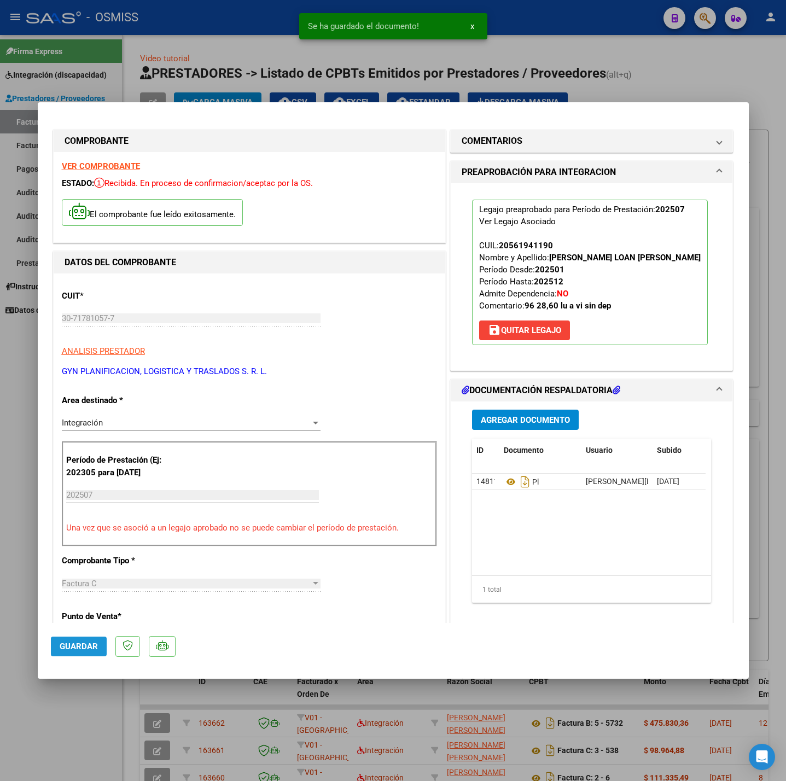
click at [92, 637] on button "Guardar" at bounding box center [79, 647] width 56 height 20
click at [60, 713] on div at bounding box center [393, 390] width 786 height 781
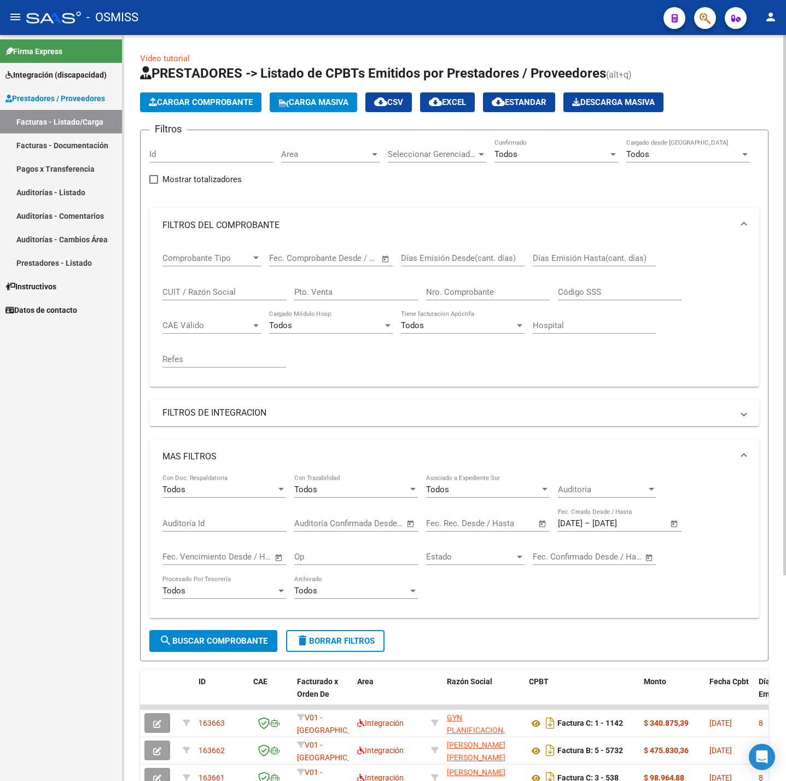
drag, startPoint x: 376, startPoint y: 645, endPoint x: 376, endPoint y: 632, distance: 12.6
click at [375, 644] on span "delete Borrar Filtros" at bounding box center [335, 641] width 79 height 10
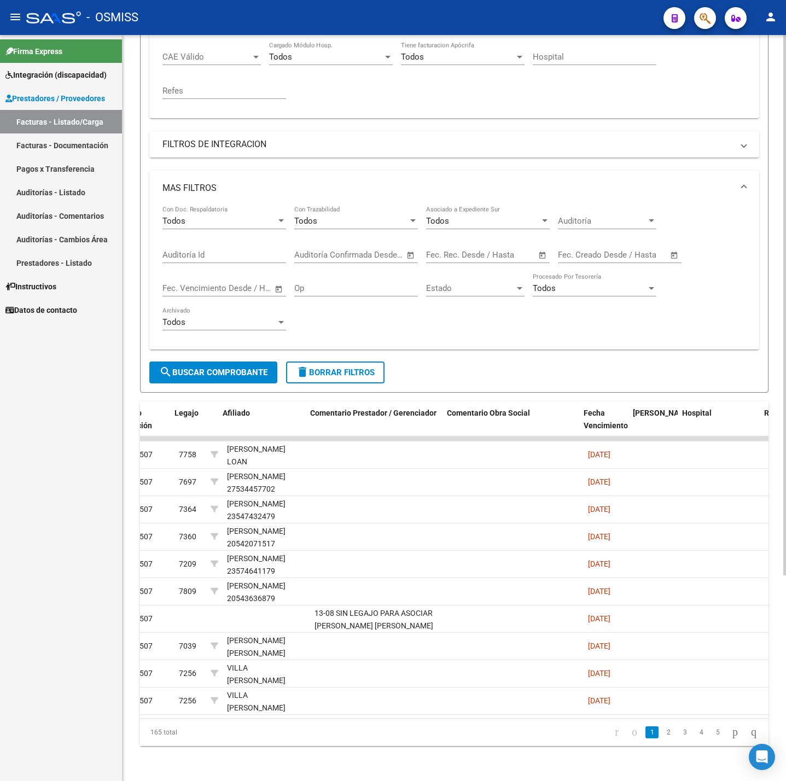
scroll to position [0, 1591]
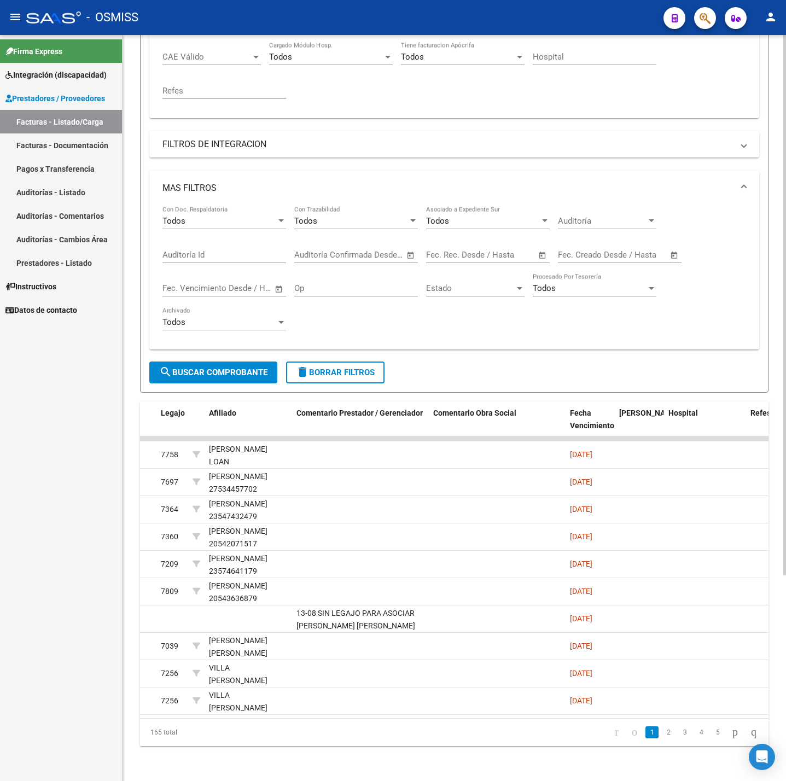
click at [356, 368] on span "delete Borrar Filtros" at bounding box center [335, 373] width 79 height 10
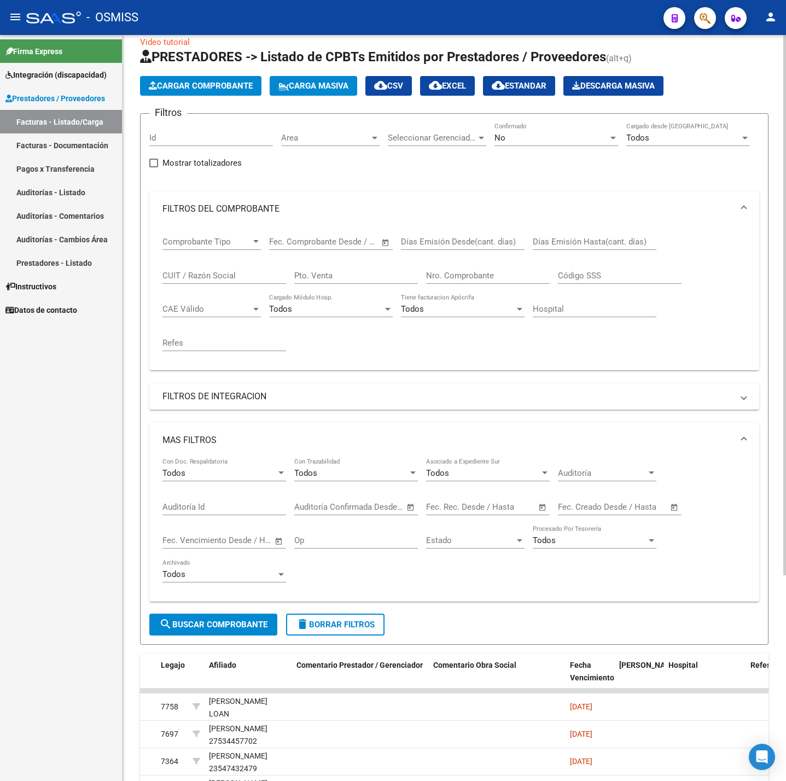
scroll to position [284, 0]
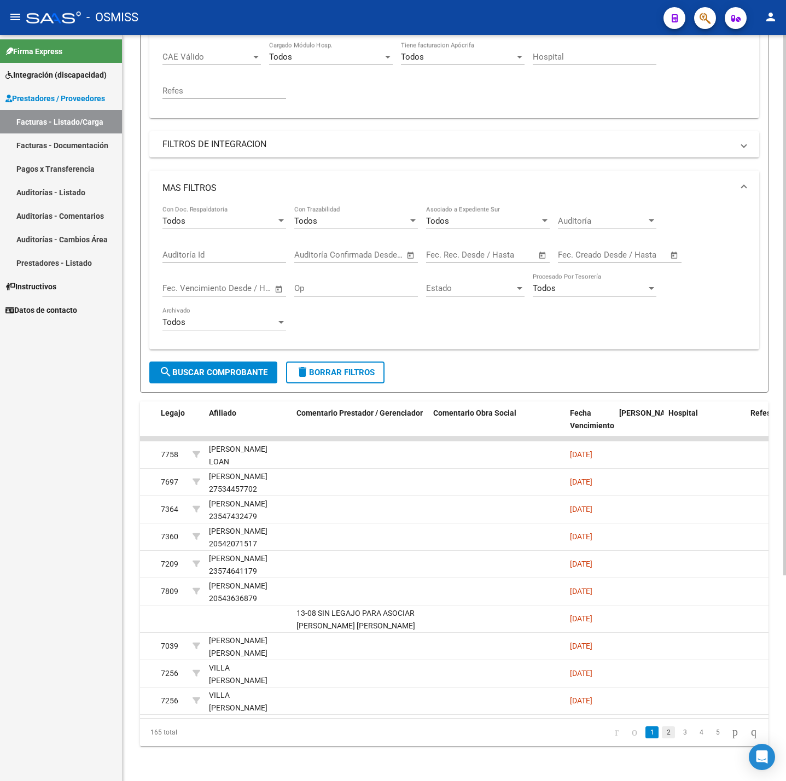
click at [662, 734] on link "2" at bounding box center [668, 732] width 13 height 12
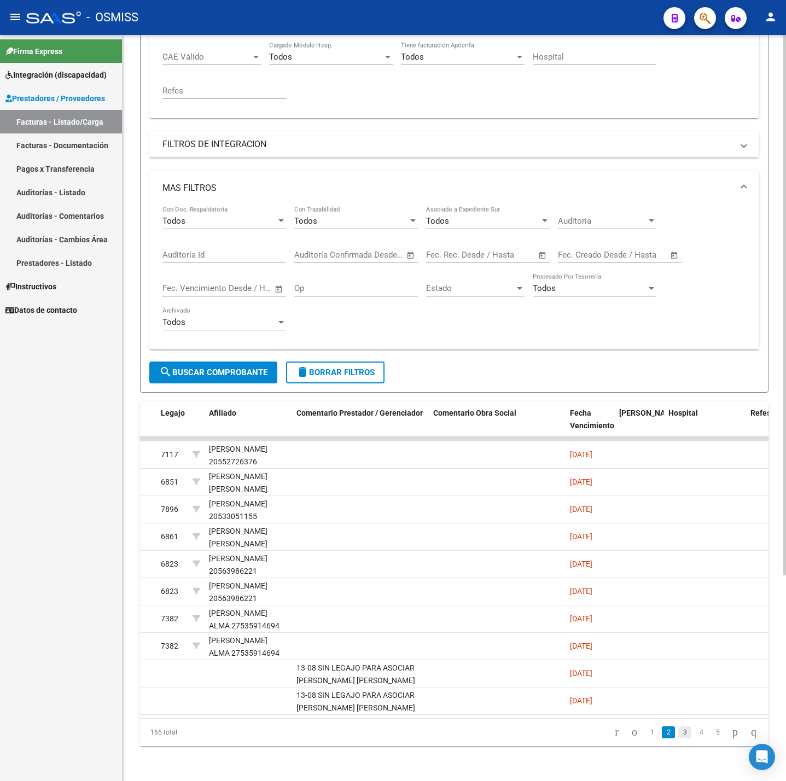
click at [678, 739] on link "3" at bounding box center [684, 732] width 13 height 12
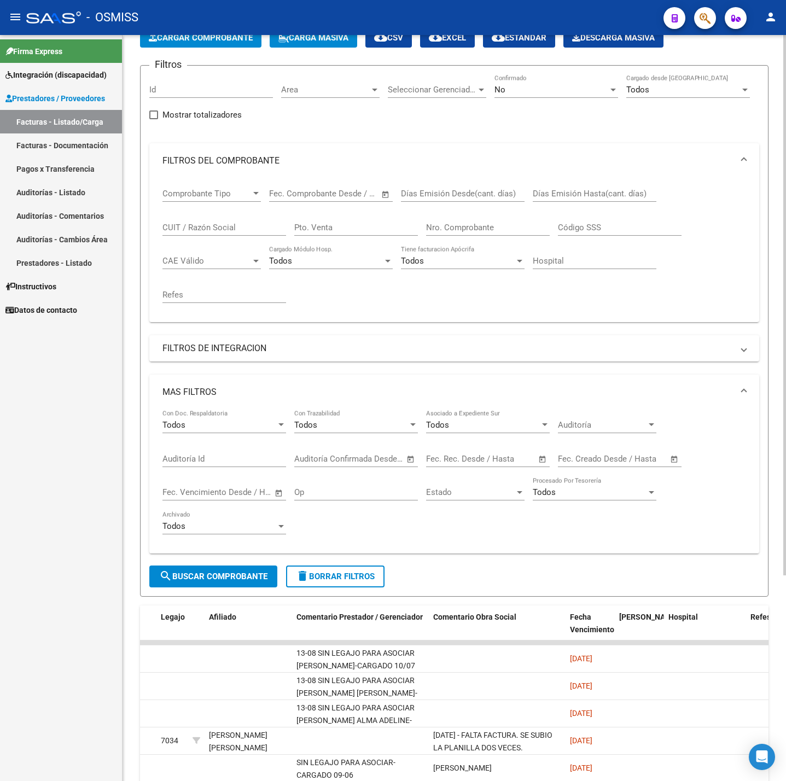
scroll to position [0, 0]
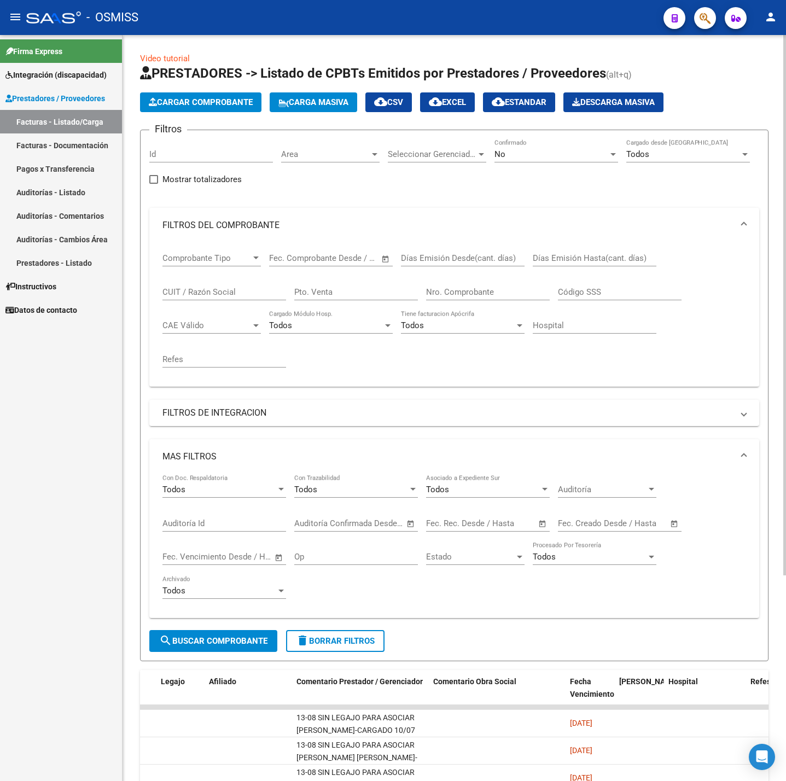
click at [230, 105] on span "Cargar Comprobante" at bounding box center [201, 102] width 104 height 10
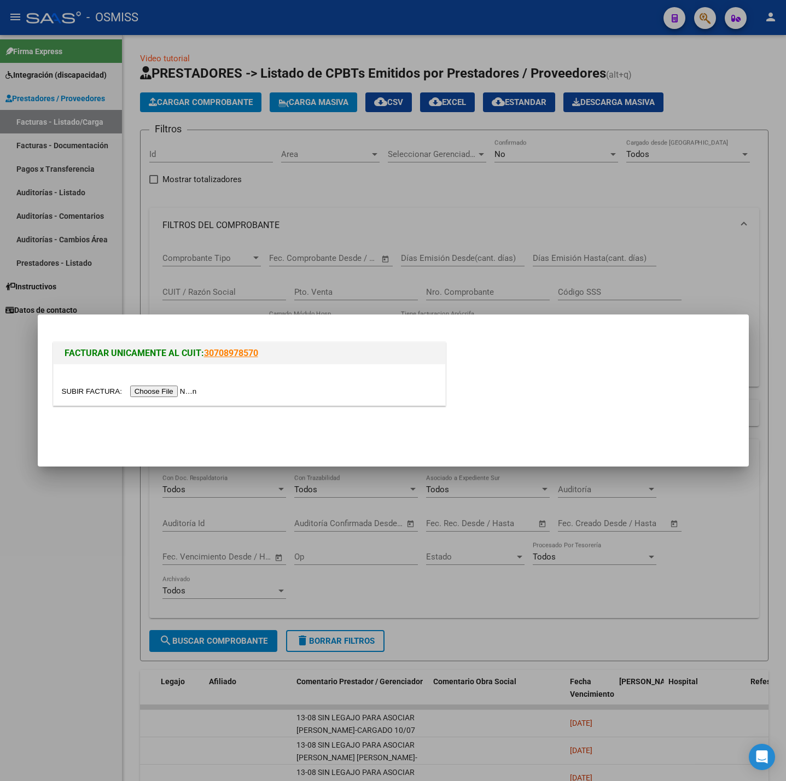
click at [174, 401] on div at bounding box center [250, 384] width 392 height 41
click at [170, 387] on input "file" at bounding box center [131, 391] width 138 height 11
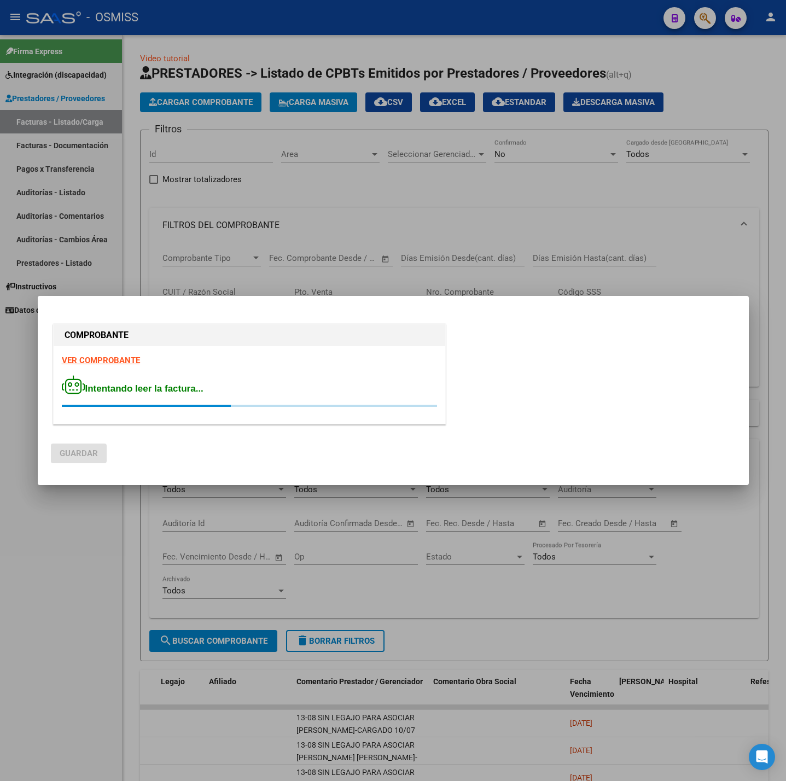
click at [118, 356] on strong "VER COMPROBANTE" at bounding box center [101, 361] width 78 height 10
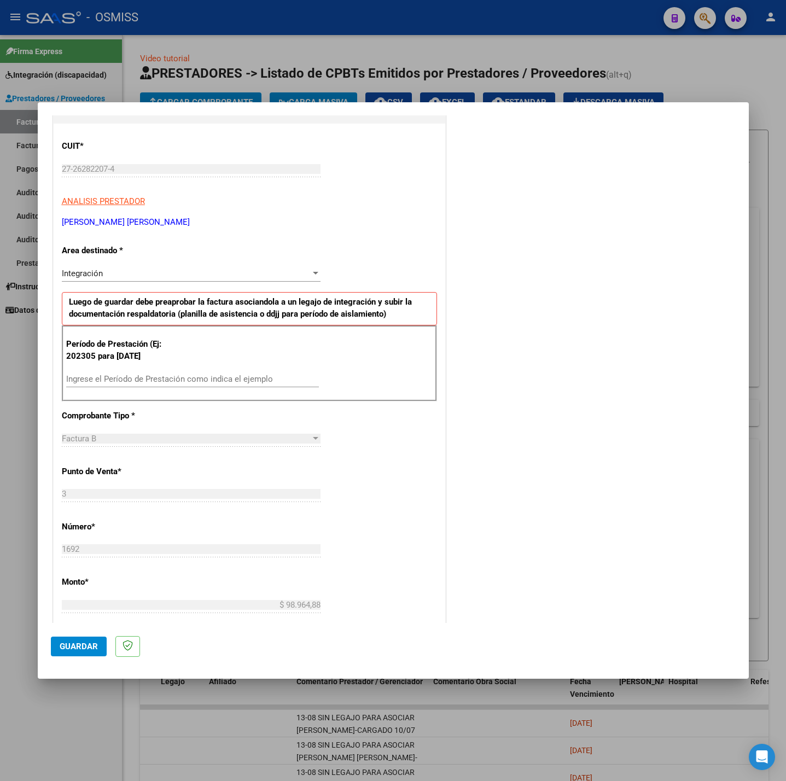
scroll to position [164, 0]
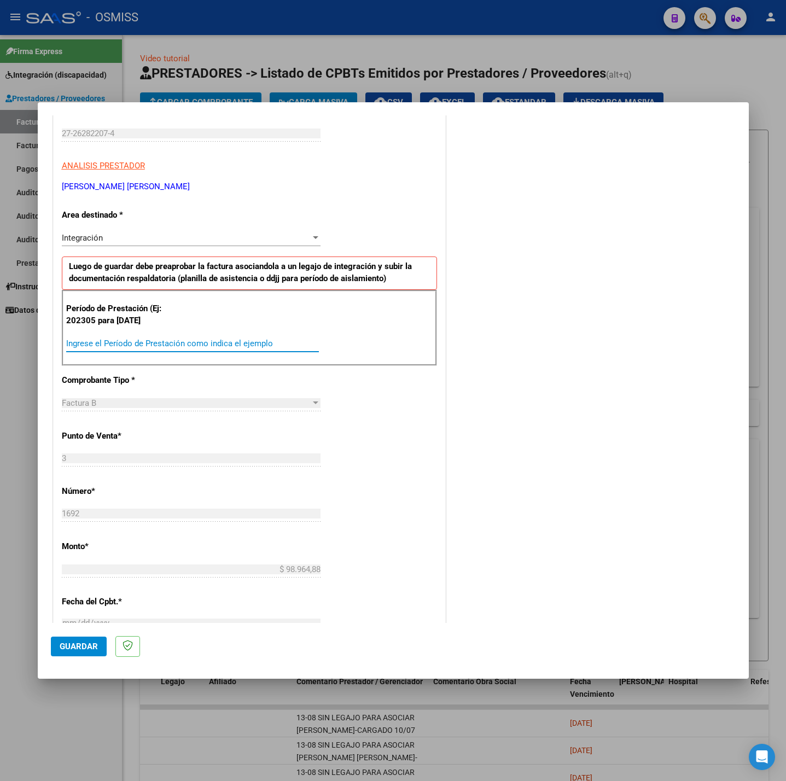
click at [181, 344] on input "Ingrese el Período de Prestación como indica el ejemplo" at bounding box center [192, 344] width 253 height 10
click at [405, 374] on div "CUIT * 27-26282207-4 Ingresar CUIT ANALISIS PRESTADOR [PERSON_NAME] [PERSON_NAM…" at bounding box center [250, 499] width 392 height 823
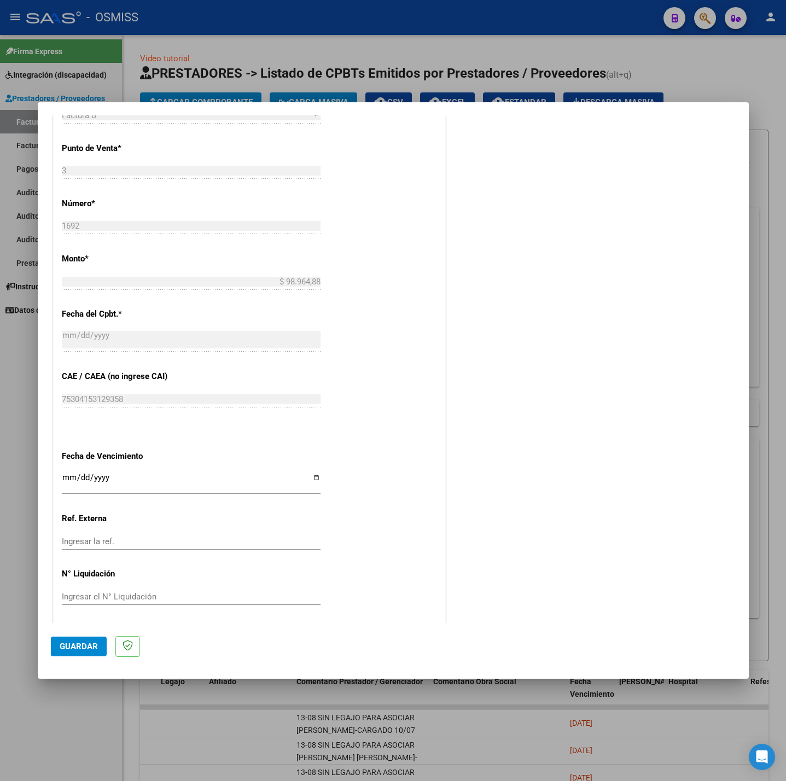
scroll to position [458, 0]
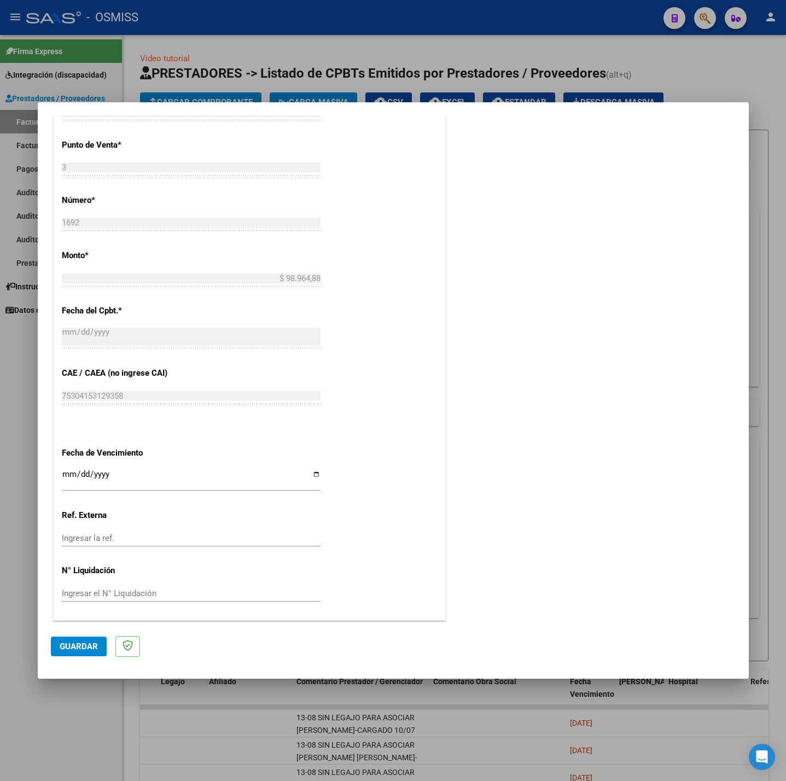
click at [66, 472] on input "Ingresar la fecha" at bounding box center [191, 479] width 259 height 18
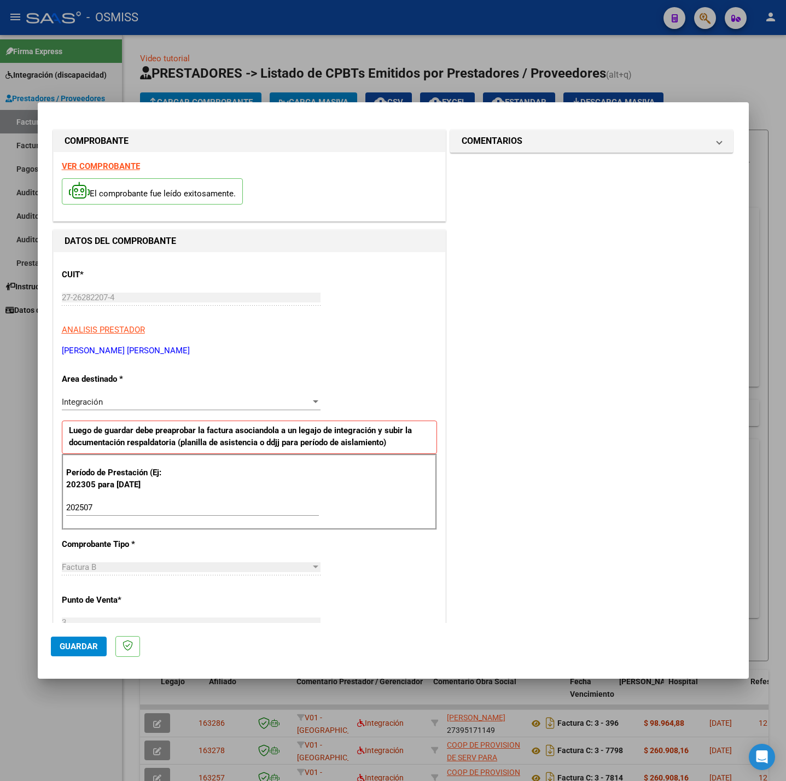
scroll to position [458, 0]
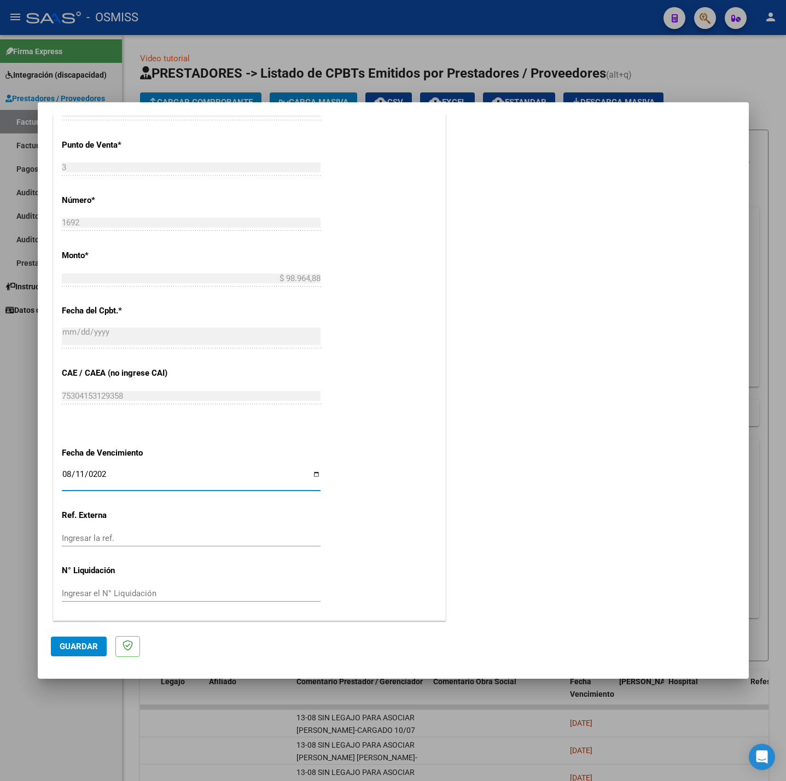
type input "[DATE]"
click at [97, 642] on span "Guardar" at bounding box center [79, 647] width 38 height 10
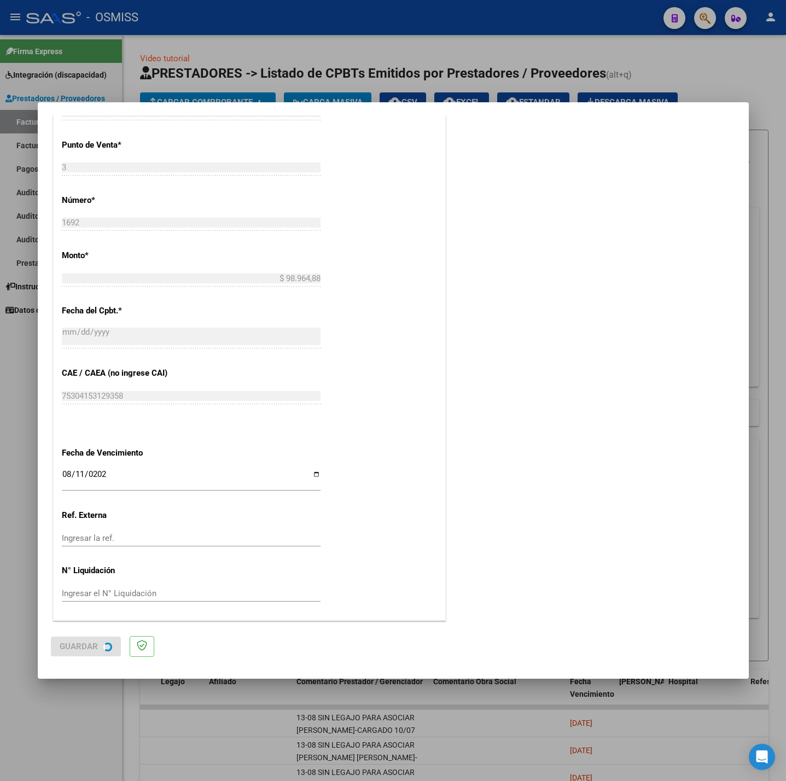
scroll to position [0, 0]
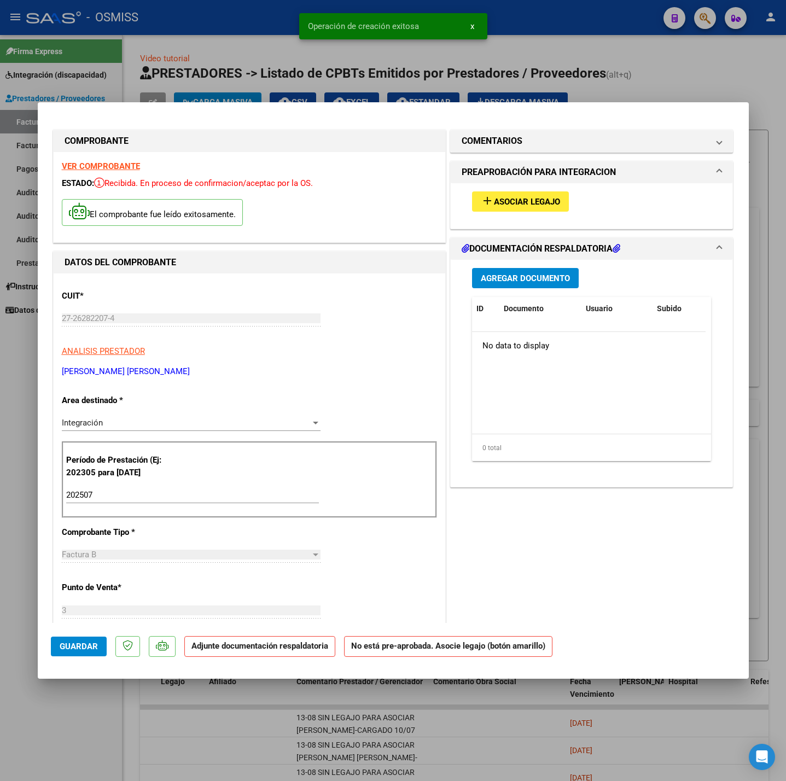
click at [484, 205] on mat-icon "add" at bounding box center [487, 200] width 13 height 13
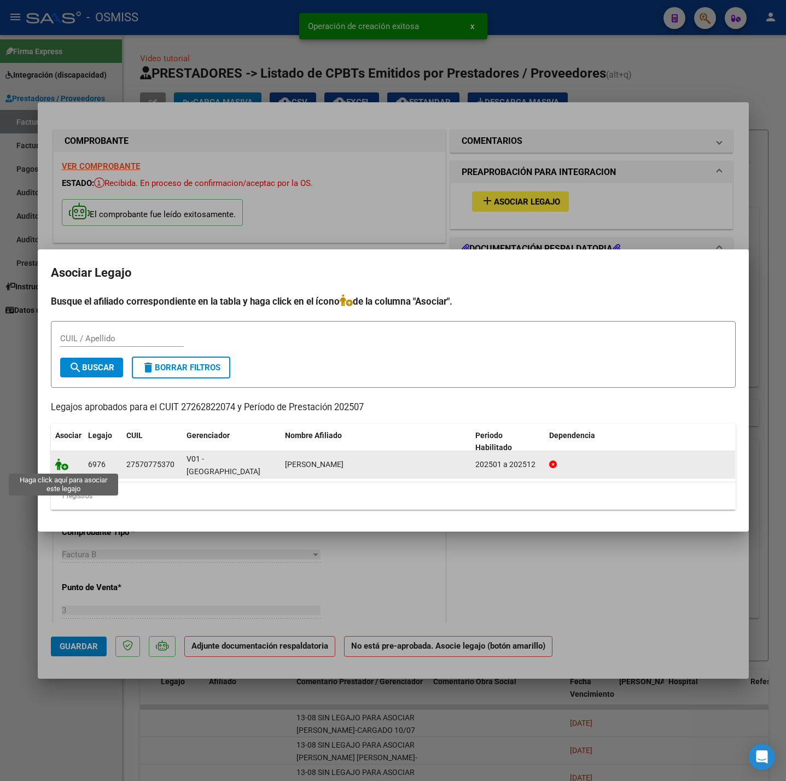
click at [61, 464] on icon at bounding box center [61, 464] width 13 height 12
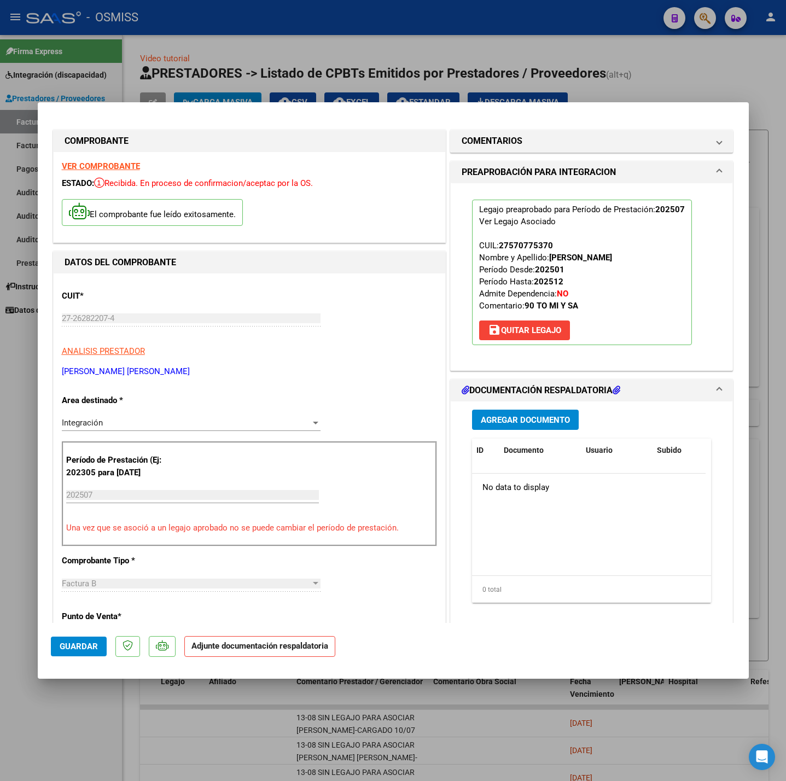
click at [526, 416] on span "Agregar Documento" at bounding box center [525, 420] width 89 height 10
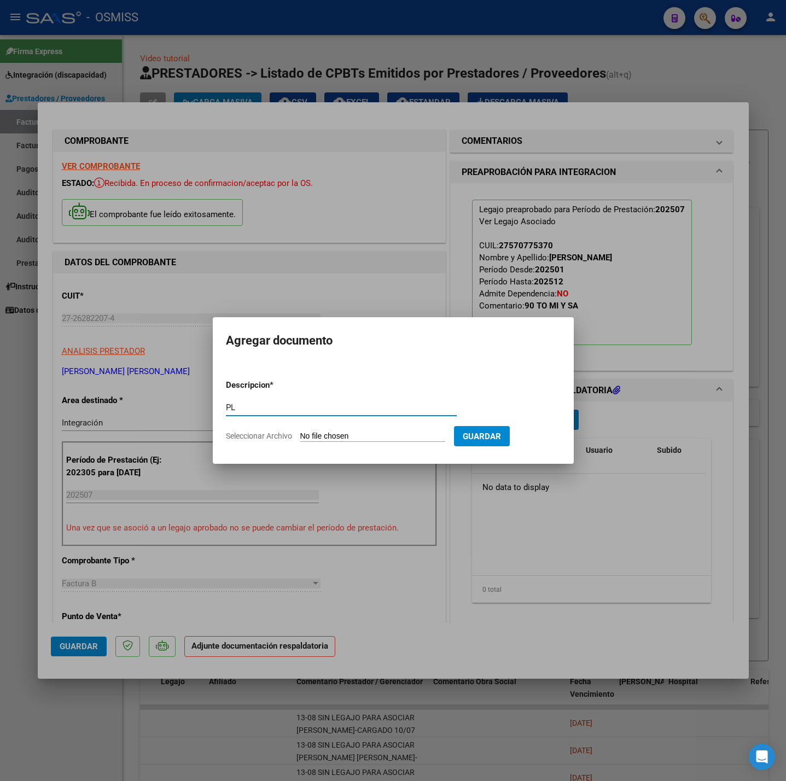
type input "PL"
click at [353, 435] on input "Seleccionar Archivo" at bounding box center [372, 437] width 145 height 10
type input "C:\fakepath\asistencia Benjamin Sanchez - julio 2025 (1) - Administración SER.p…"
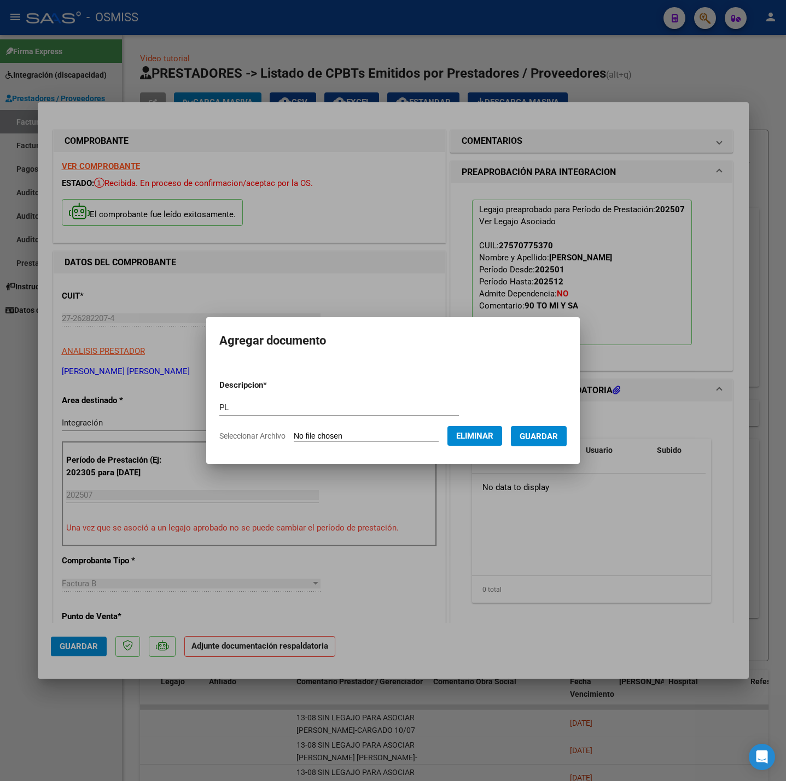
click at [544, 433] on span "Guardar" at bounding box center [539, 437] width 38 height 10
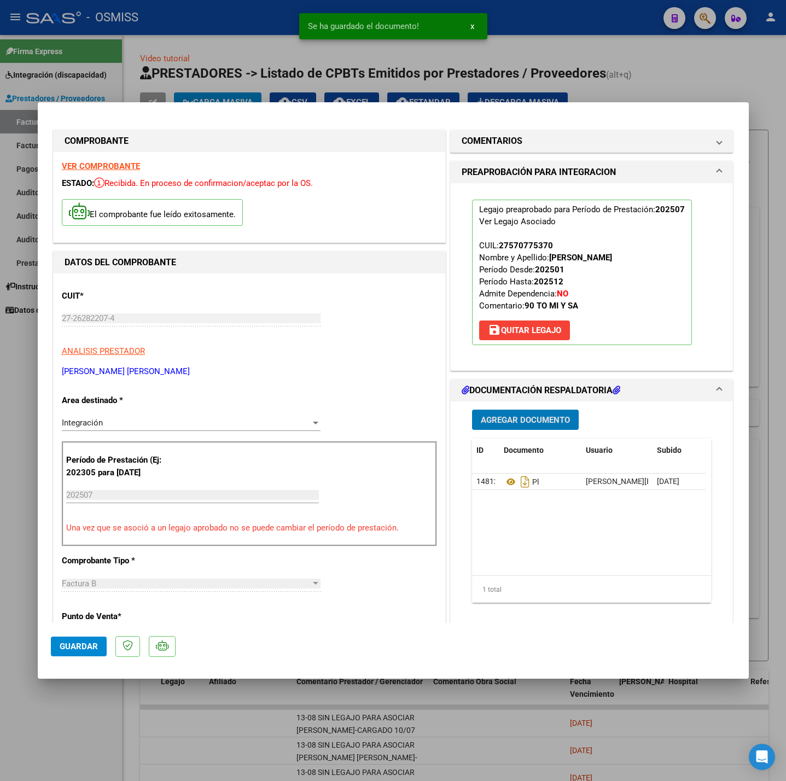
click at [87, 656] on button "Guardar" at bounding box center [79, 647] width 56 height 20
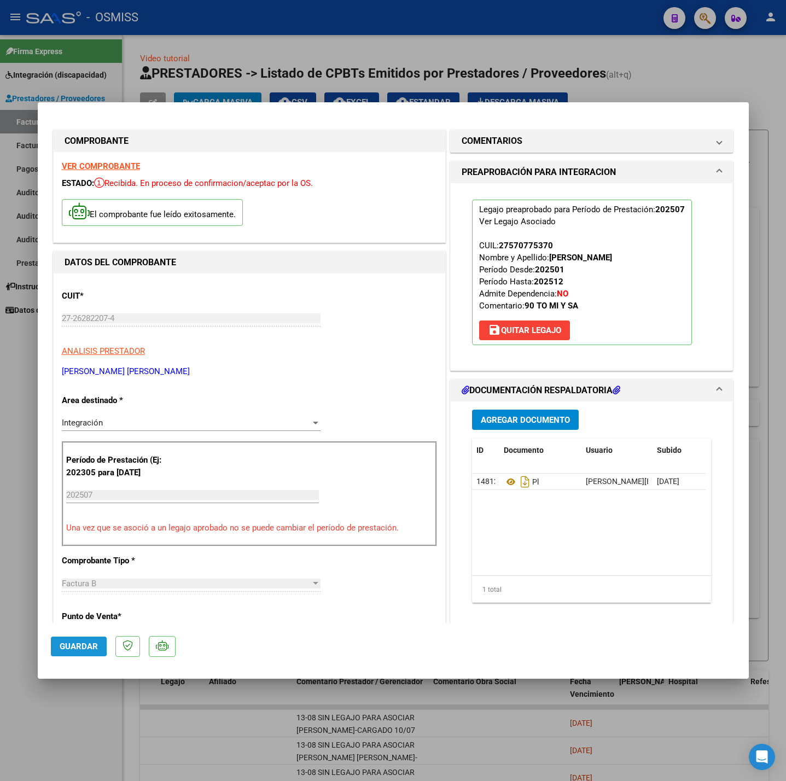
click at [71, 644] on span "Guardar" at bounding box center [79, 647] width 38 height 10
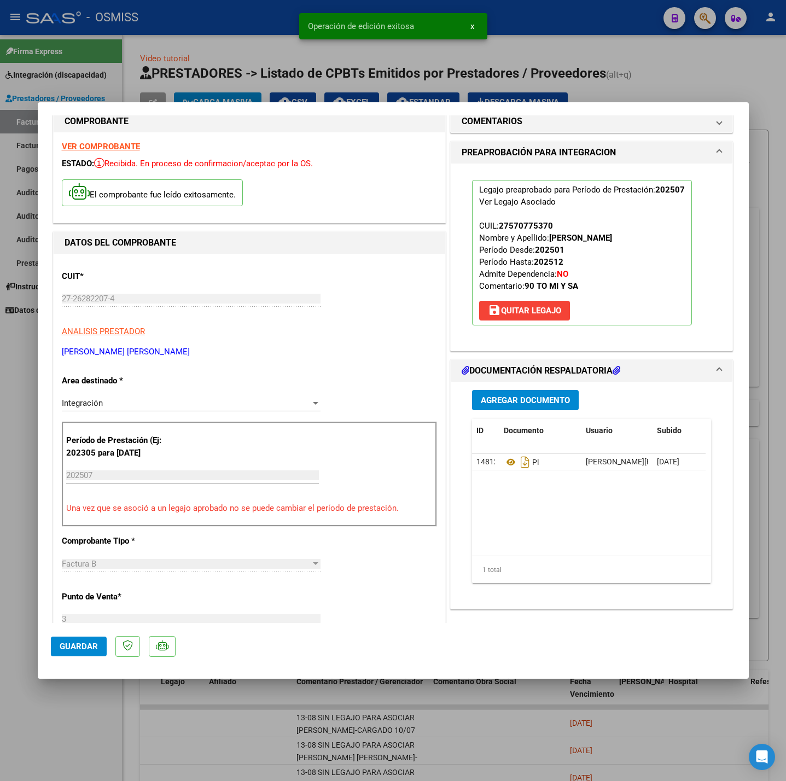
scroll to position [82, 0]
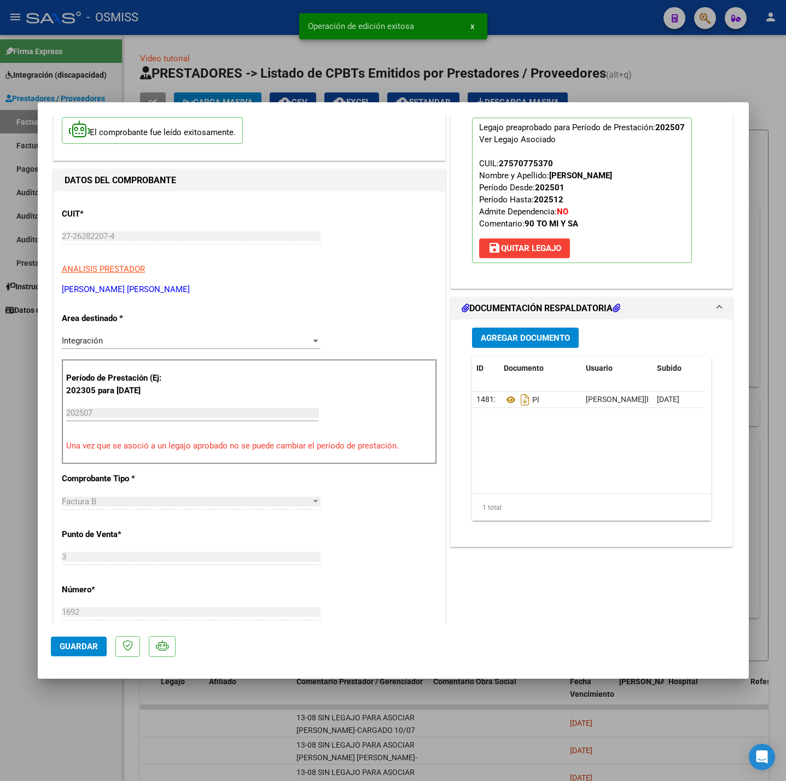
click at [79, 714] on div at bounding box center [393, 390] width 786 height 781
type input "$ 0,00"
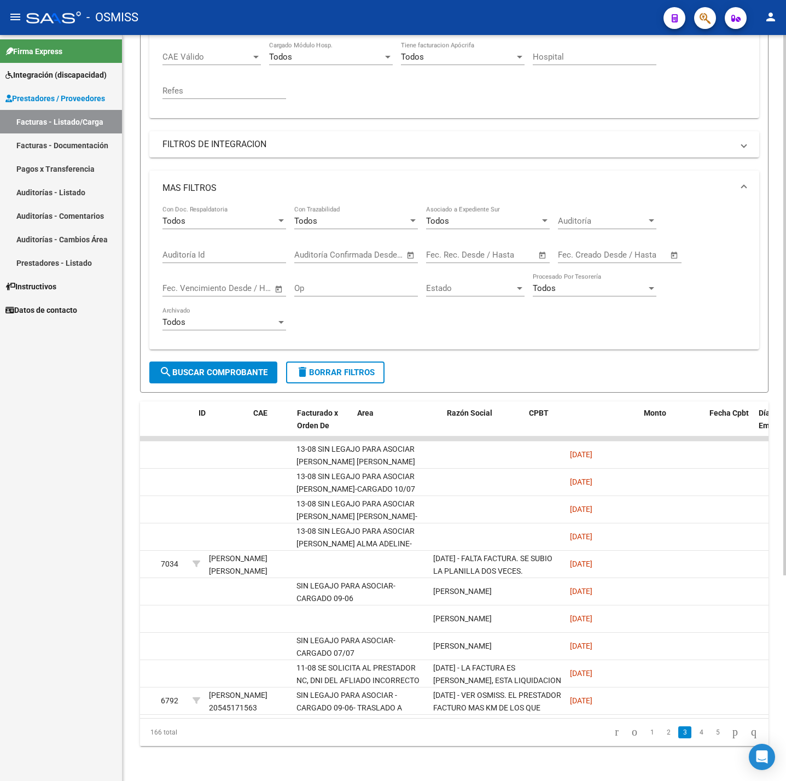
scroll to position [0, 0]
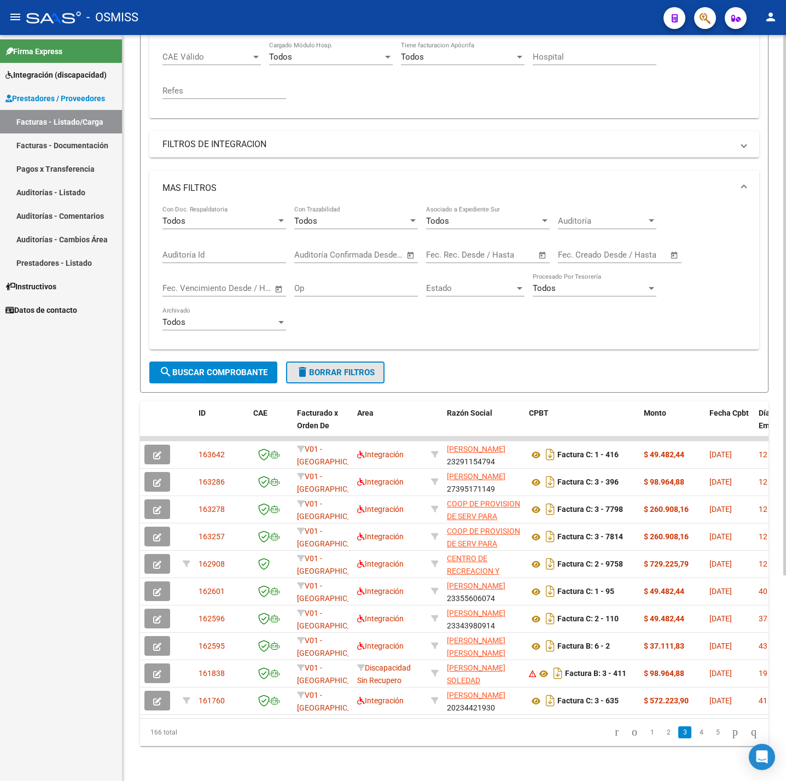
click at [312, 368] on span "delete Borrar Filtros" at bounding box center [335, 373] width 79 height 10
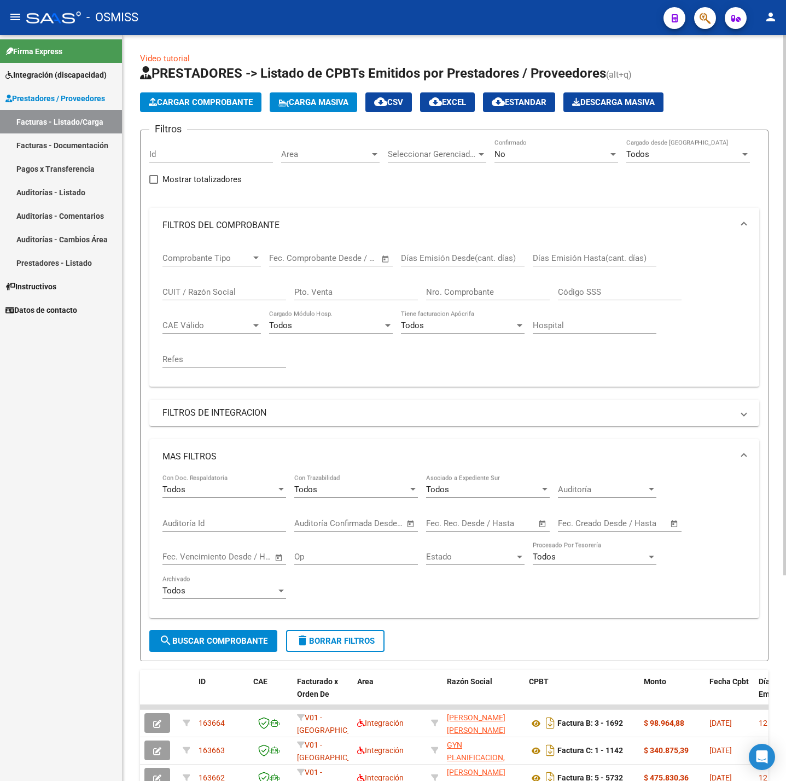
click at [211, 89] on app-list-header "PRESTADORES -> Listado de CPBTs Emitidos por Prestadores / Proveedores (alt+q) …" at bounding box center [454, 363] width 629 height 597
click at [213, 94] on button "Cargar Comprobante" at bounding box center [200, 102] width 121 height 20
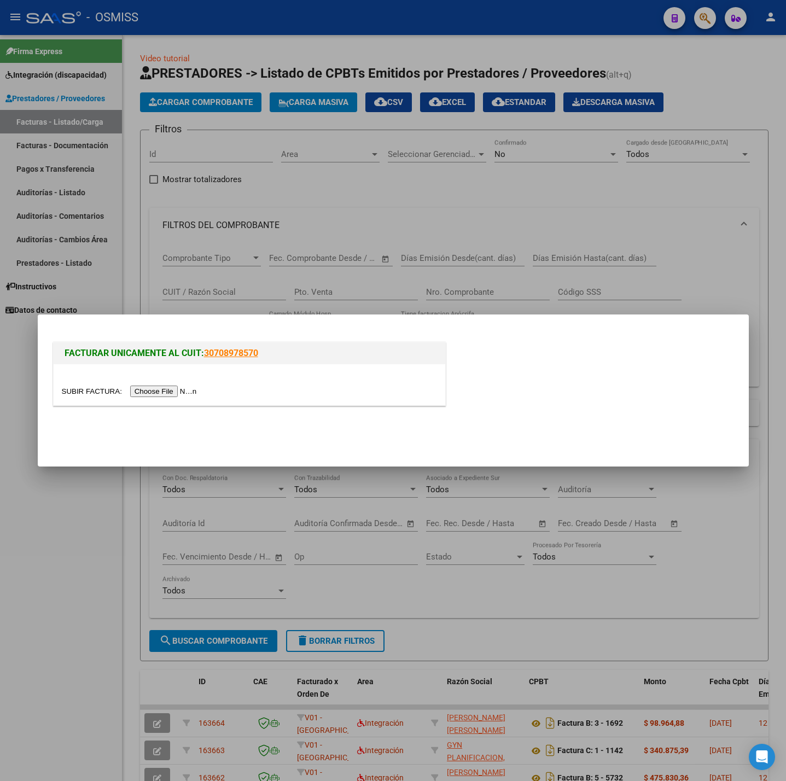
click at [158, 392] on input "file" at bounding box center [131, 391] width 138 height 11
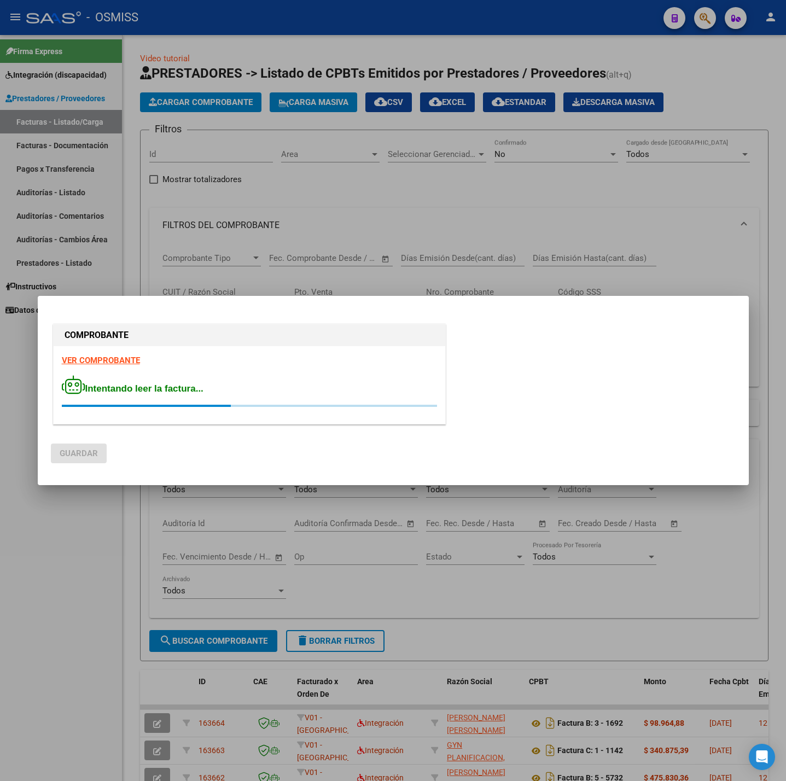
click at [104, 361] on strong "VER COMPROBANTE" at bounding box center [101, 361] width 78 height 10
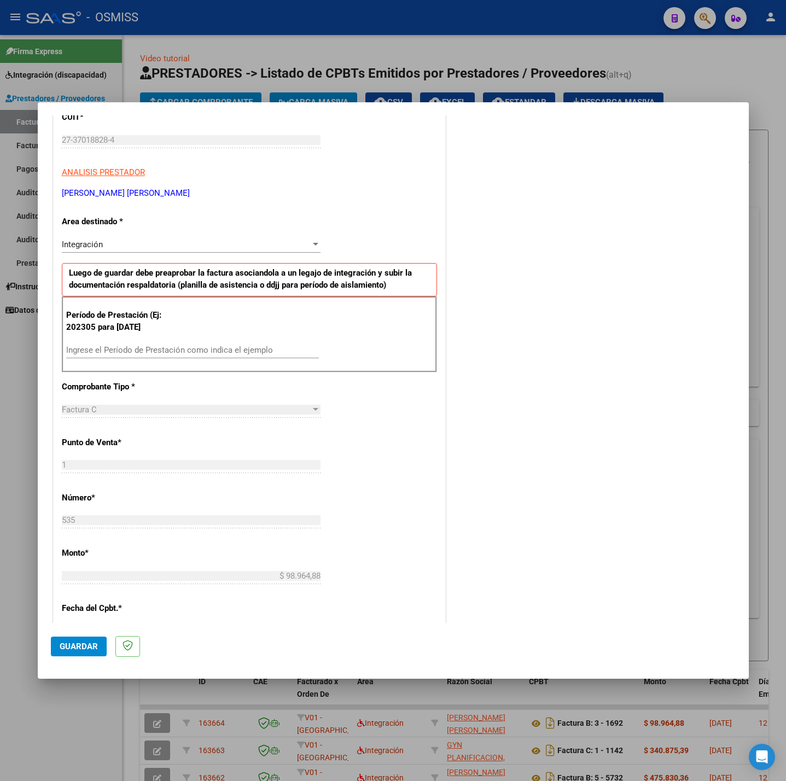
scroll to position [164, 0]
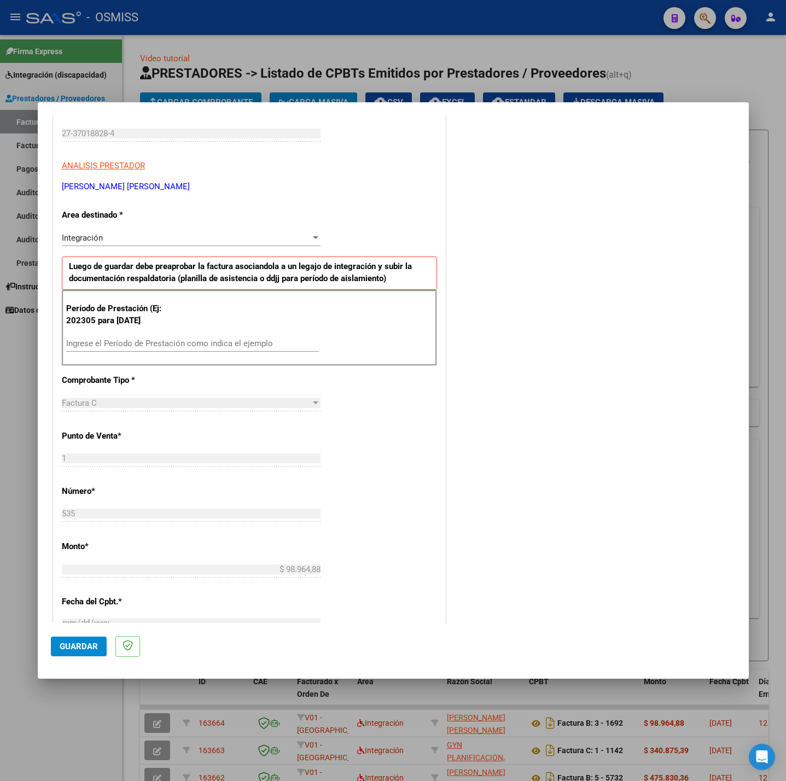
click at [146, 353] on div "Ingrese el Período de Prestación como indica el ejemplo" at bounding box center [192, 348] width 253 height 27
click at [145, 346] on input "Ingrese el Período de Prestación como indica el ejemplo" at bounding box center [192, 344] width 253 height 10
type input "202507"
click at [385, 455] on div "CUIT * 27-37018828-4 Ingresar CUIT ANALISIS PRESTADOR FARIELLO MARIA AYELEN ARC…" at bounding box center [250, 499] width 392 height 823
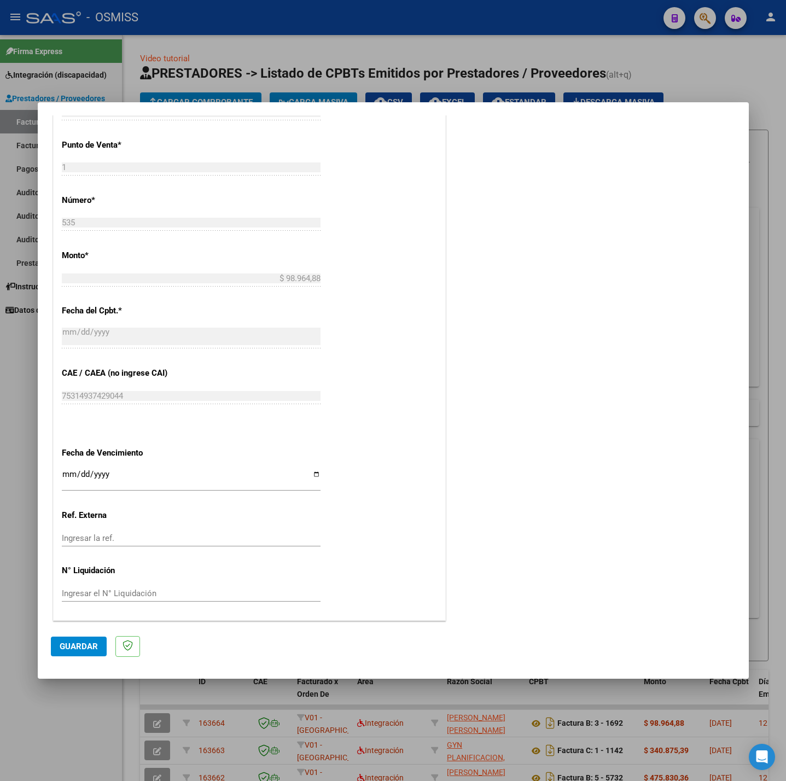
scroll to position [458, 0]
click at [62, 472] on input "Ingresar la fecha" at bounding box center [191, 479] width 259 height 18
type input "[DATE]"
click at [71, 647] on span "Guardar" at bounding box center [79, 647] width 38 height 10
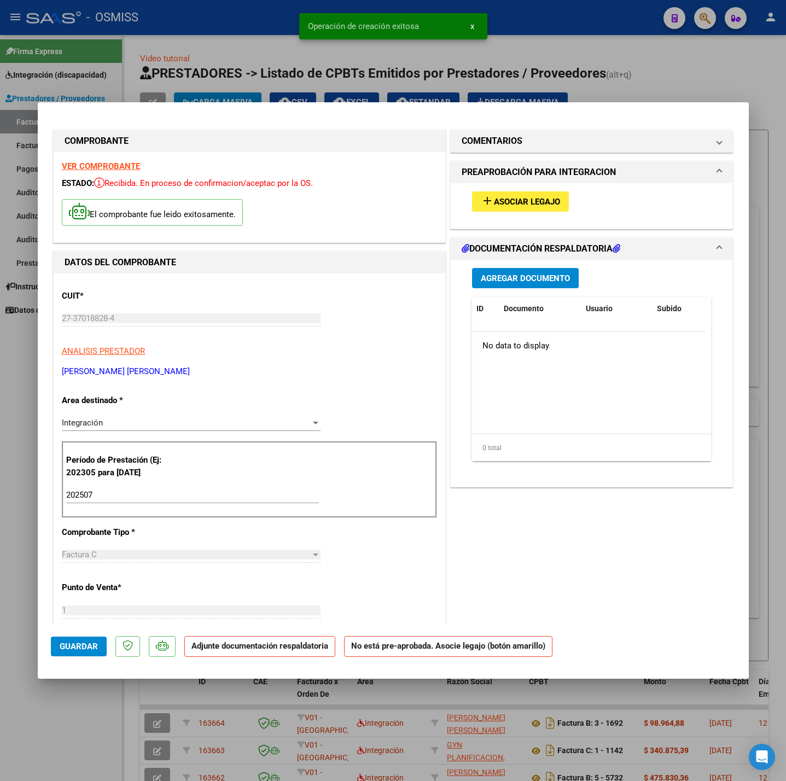
click at [508, 197] on span "Asociar Legajo" at bounding box center [527, 202] width 66 height 10
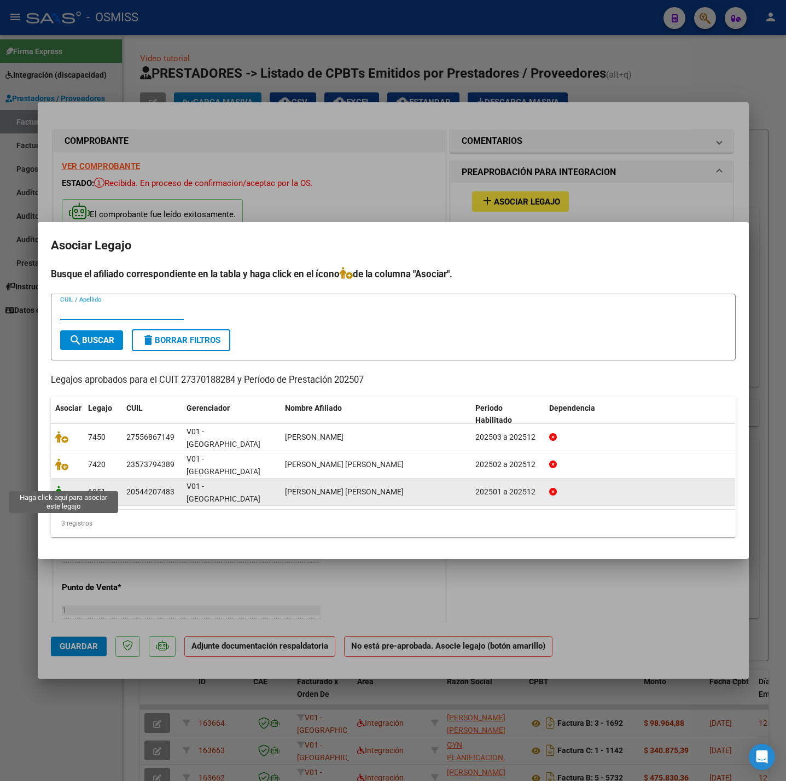
click at [63, 486] on icon at bounding box center [61, 492] width 13 height 12
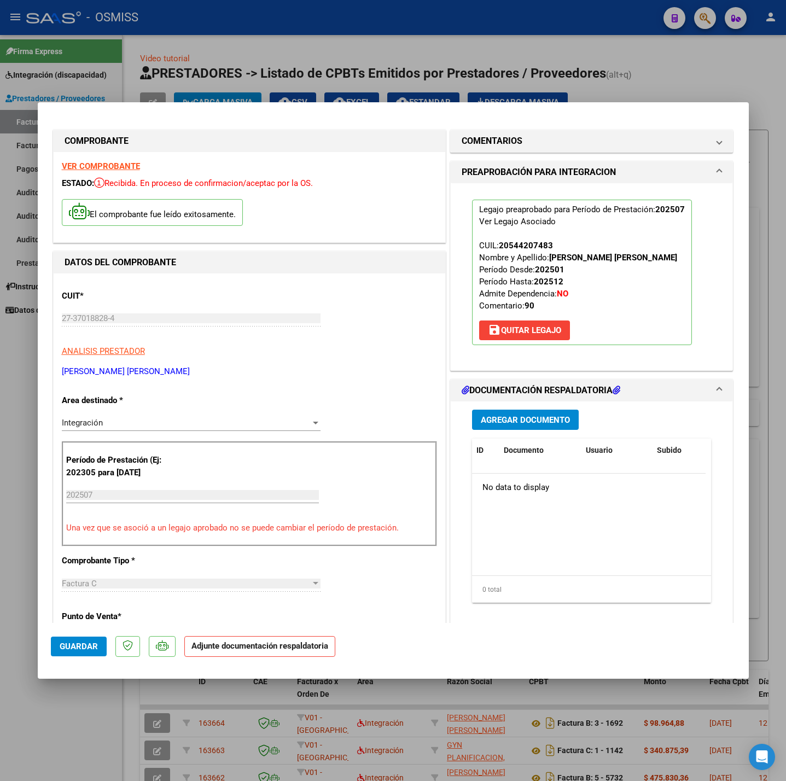
click at [524, 409] on div "Agregar Documento ID Documento Usuario Subido Acción No data to display 0 total…" at bounding box center [592, 511] width 256 height 218
click at [527, 414] on button "Agregar Documento" at bounding box center [525, 420] width 107 height 20
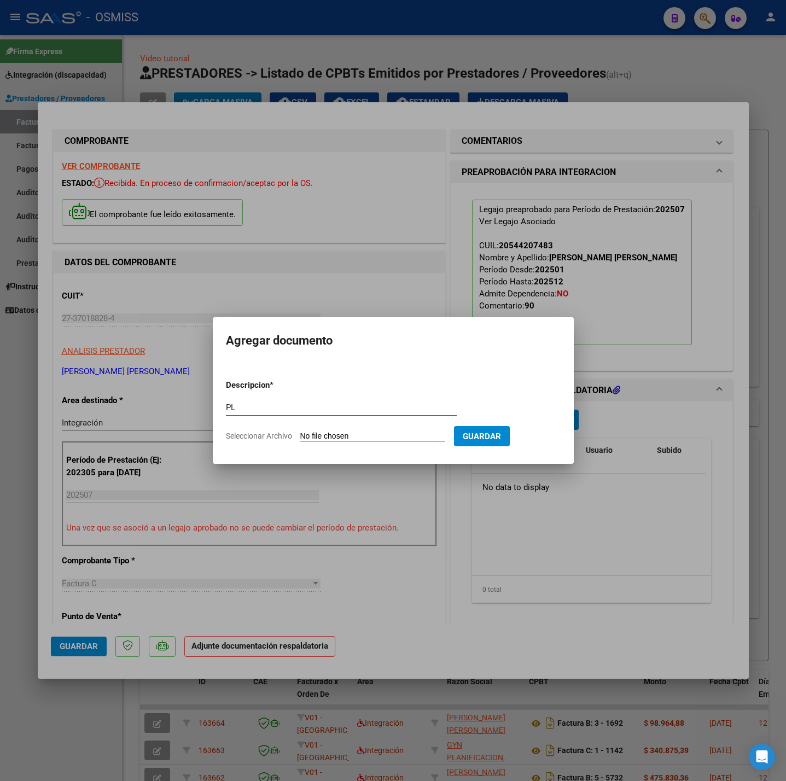
type input "PL"
click at [321, 435] on input "Seleccionar Archivo" at bounding box center [372, 437] width 145 height 10
type input "C:\fakepath\1 - Ayelen Fariello.pdf"
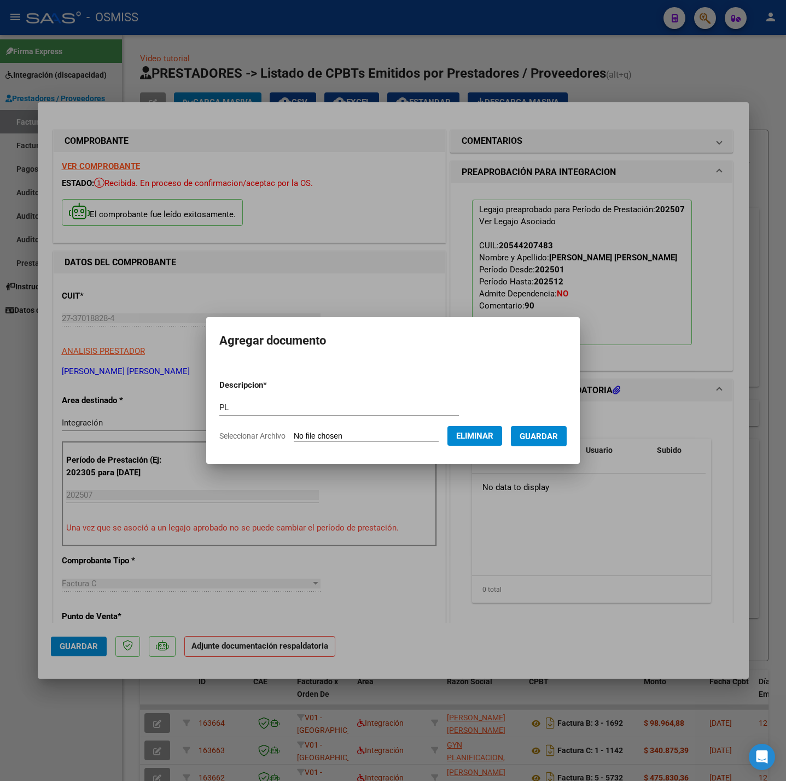
click at [555, 441] on button "Guardar" at bounding box center [539, 436] width 56 height 20
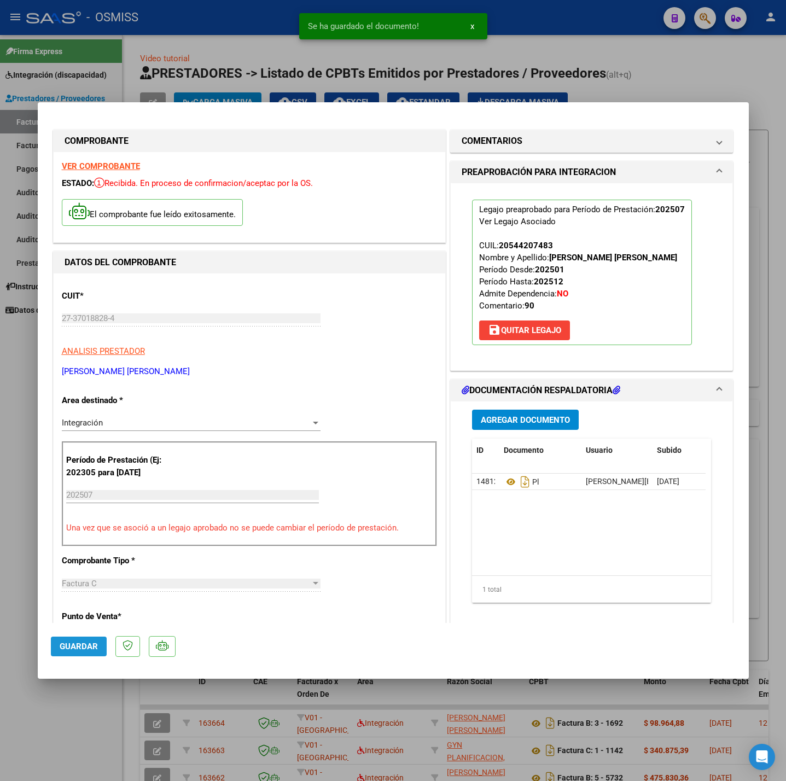
click at [95, 648] on span "Guardar" at bounding box center [79, 647] width 38 height 10
click at [89, 729] on div at bounding box center [393, 390] width 786 height 781
type input "$ 0,00"
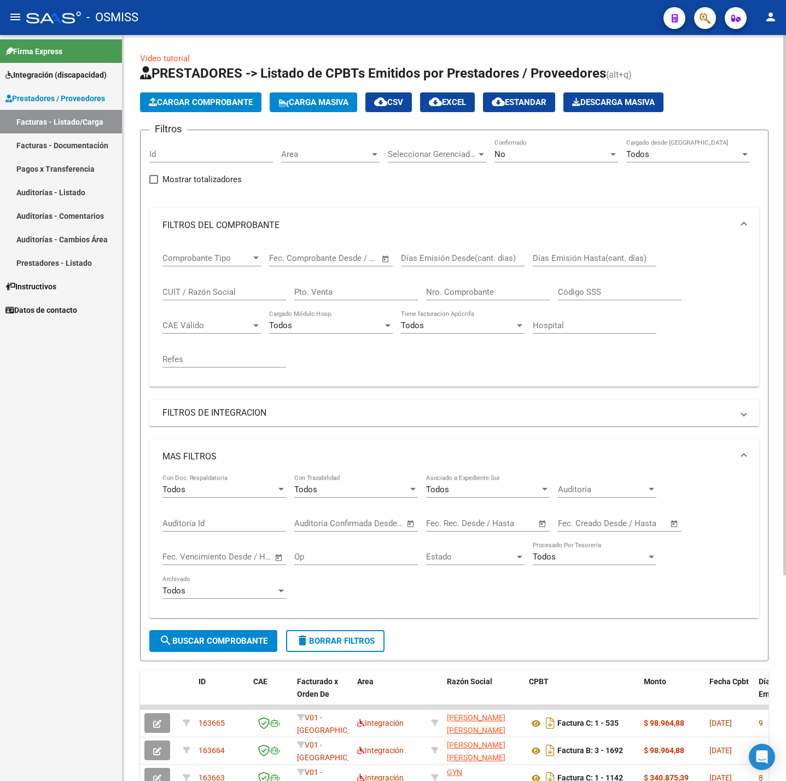
click at [211, 107] on span "Cargar Comprobante" at bounding box center [201, 102] width 104 height 10
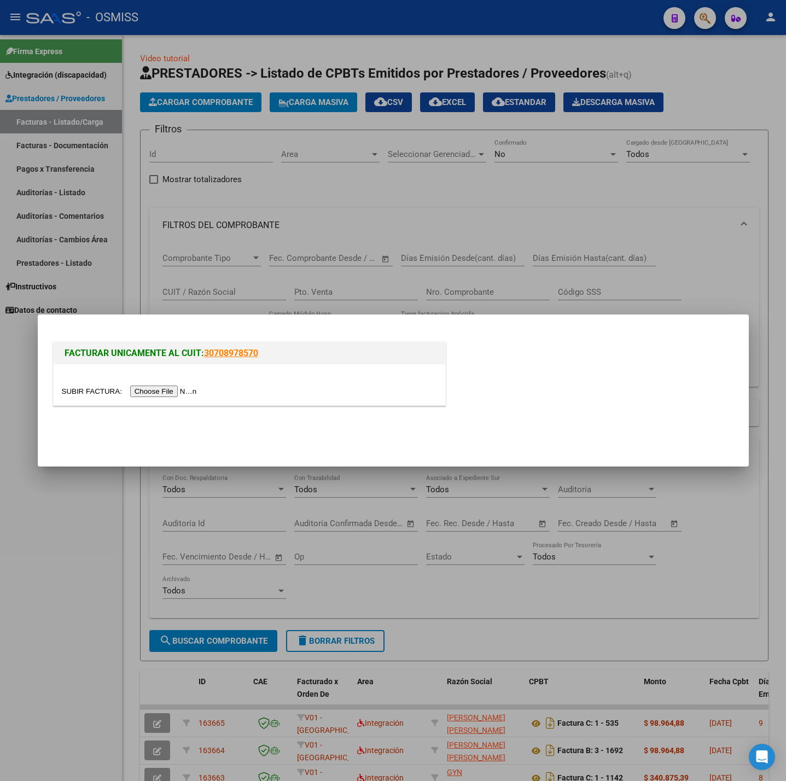
click at [174, 387] on input "file" at bounding box center [131, 391] width 138 height 11
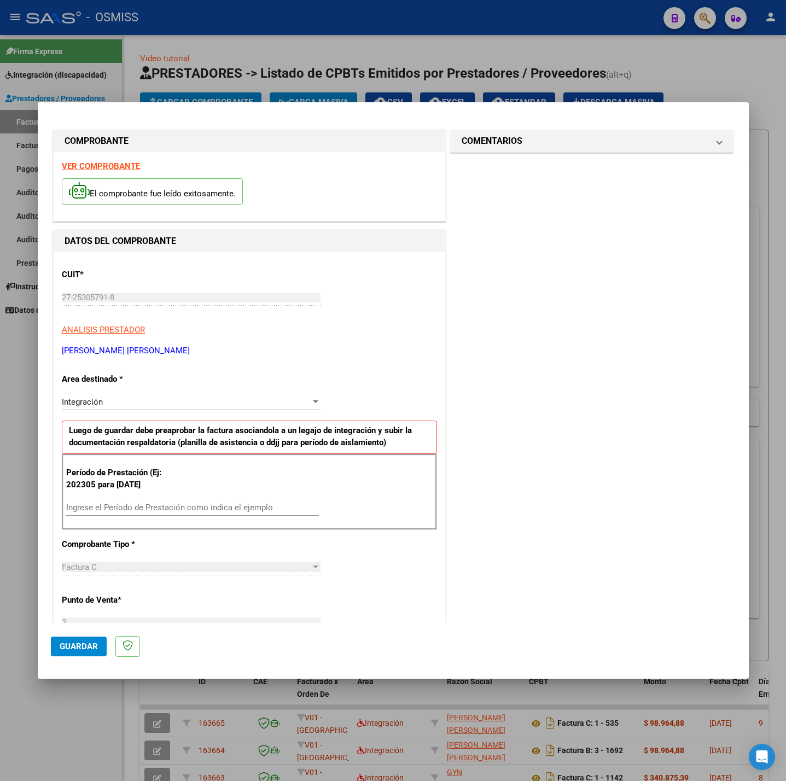
click at [117, 173] on div "El comprobante fue leído exitosamente." at bounding box center [249, 193] width 375 height 40
click at [115, 163] on strong "VER COMPROBANTE" at bounding box center [101, 166] width 78 height 10
click at [18, 429] on div at bounding box center [393, 390] width 786 height 781
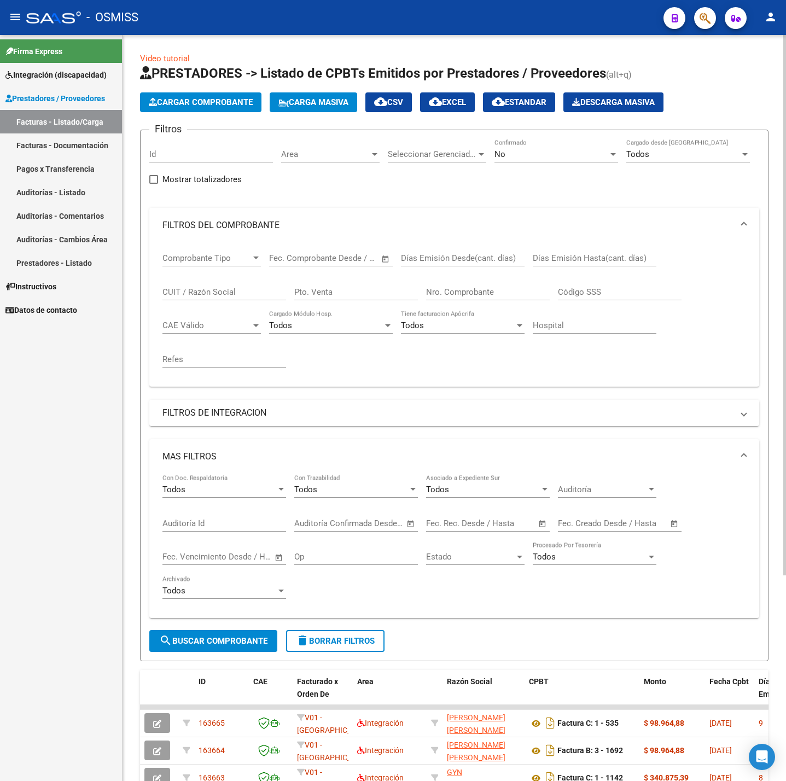
click at [231, 103] on span "Cargar Comprobante" at bounding box center [201, 102] width 104 height 10
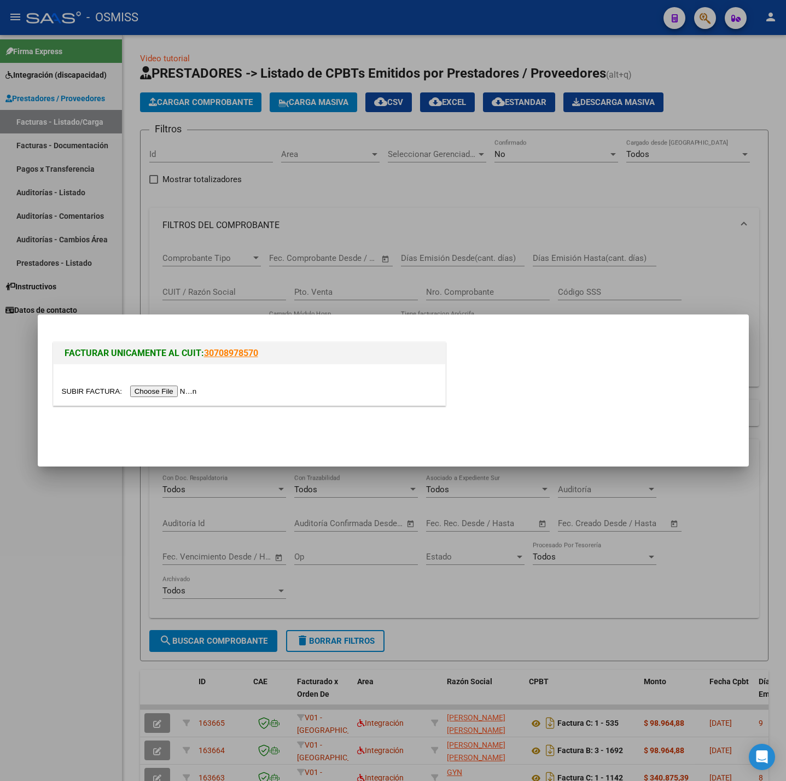
click at [158, 394] on input "file" at bounding box center [131, 391] width 138 height 11
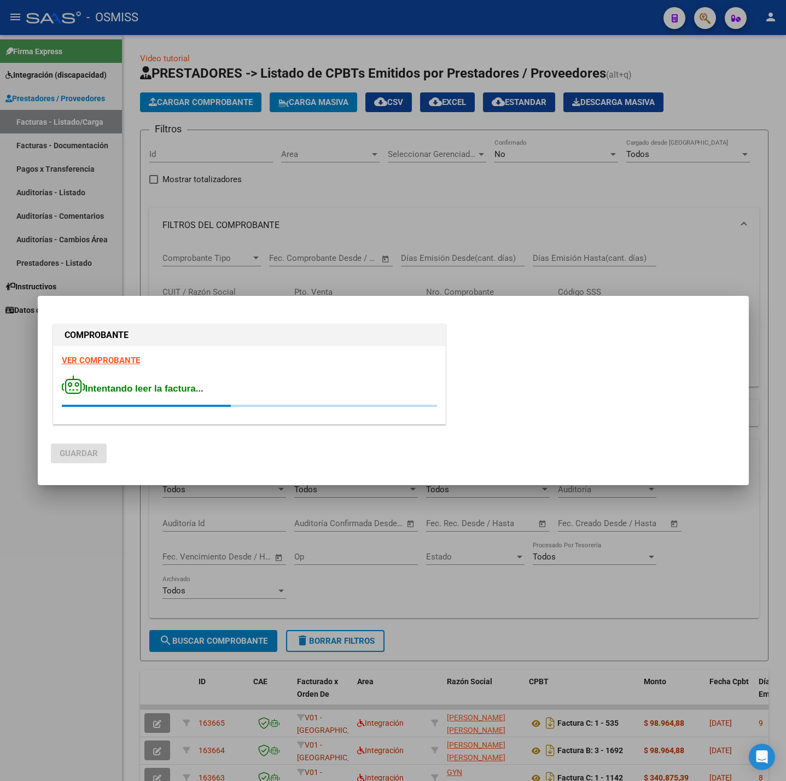
drag, startPoint x: 111, startPoint y: 365, endPoint x: 107, endPoint y: 359, distance: 6.7
click at [107, 359] on strong "VER COMPROBANTE" at bounding box center [101, 361] width 78 height 10
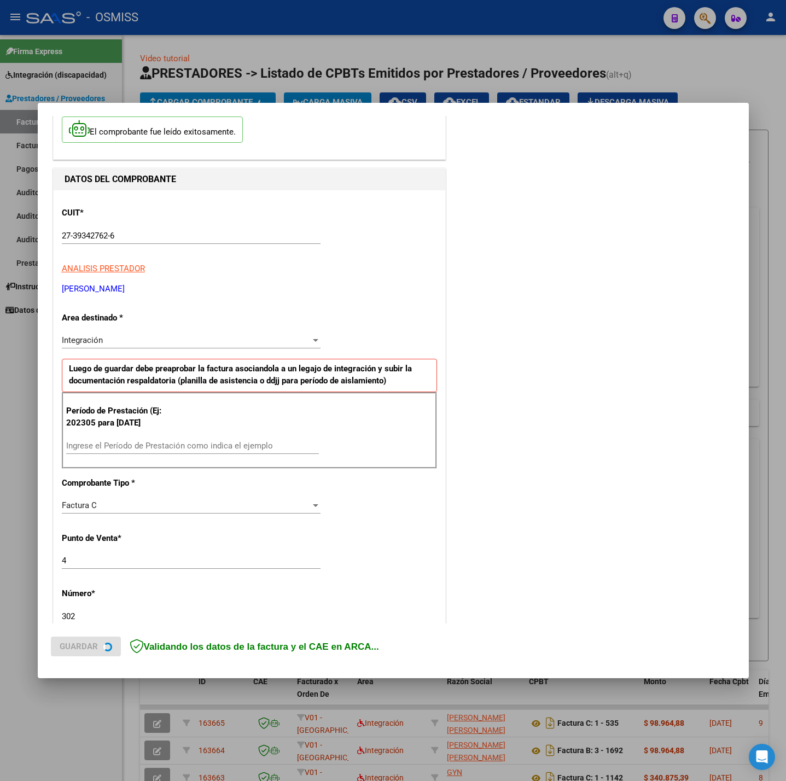
scroll to position [164, 0]
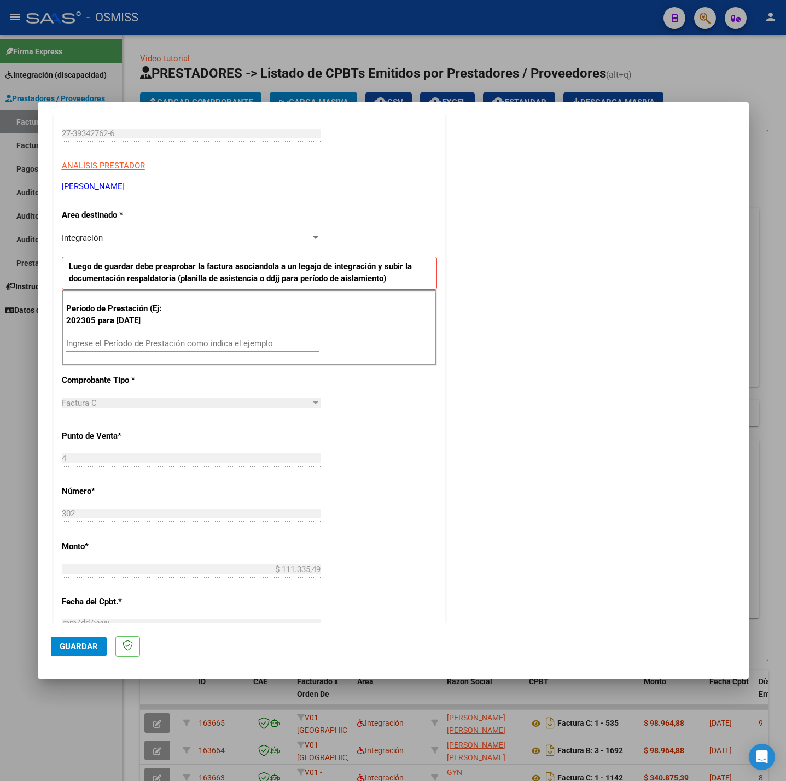
drag, startPoint x: 202, startPoint y: 352, endPoint x: 196, endPoint y: 350, distance: 6.9
click at [202, 352] on div "Ingrese el Período de Prestación como indica el ejemplo" at bounding box center [192, 343] width 253 height 16
click at [193, 343] on input "Ingrese el Período de Prestación como indica el ejemplo" at bounding box center [192, 344] width 253 height 10
type input "202507"
click at [422, 394] on div "CUIT * 27-39342762-6 Ingresar CUIT ANALISIS PRESTADOR PASCUAL MARIA BELEN ARCA …" at bounding box center [250, 499] width 392 height 823
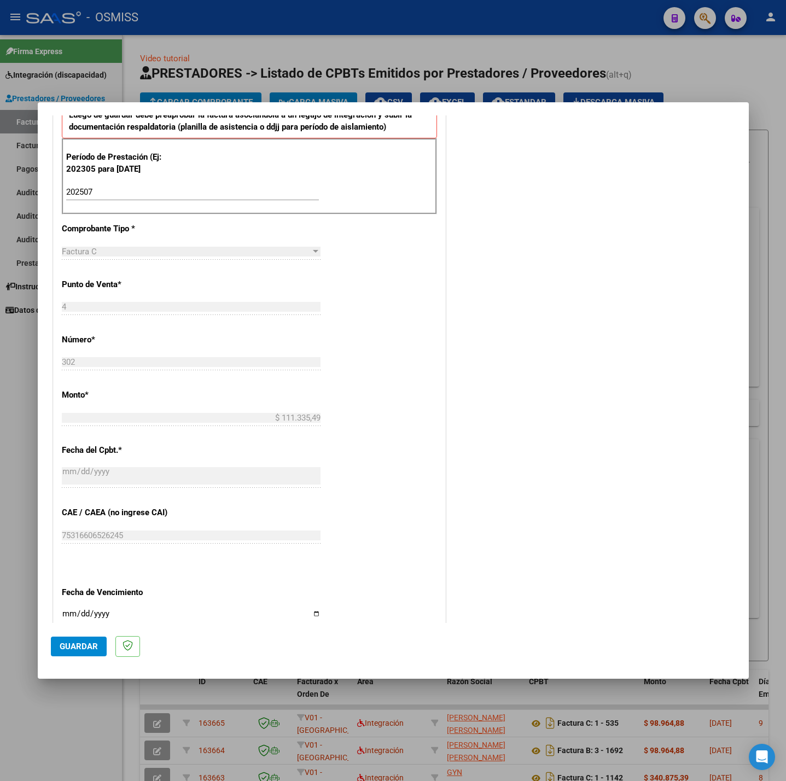
scroll to position [458, 0]
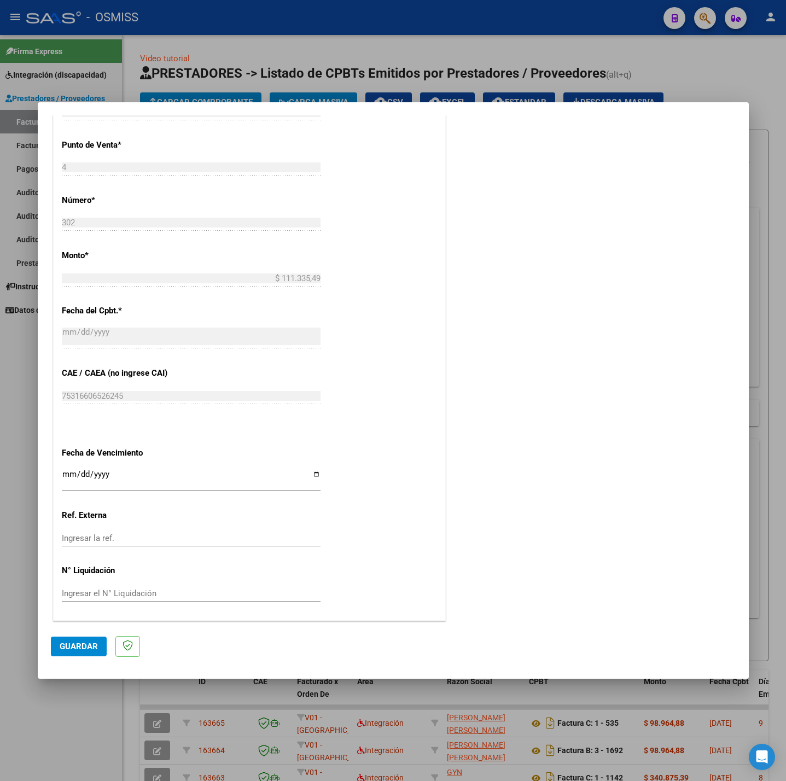
click at [69, 475] on input "Ingresar la fecha" at bounding box center [191, 479] width 259 height 18
type input "[DATE]"
click at [77, 639] on button "Guardar" at bounding box center [79, 647] width 56 height 20
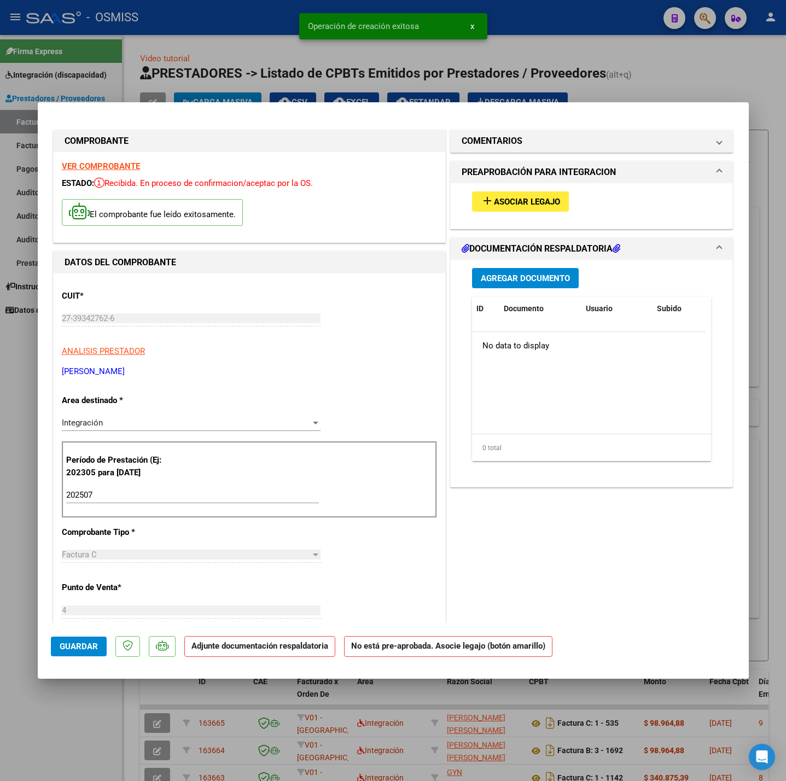
click at [494, 199] on span "Asociar Legajo" at bounding box center [527, 202] width 66 height 10
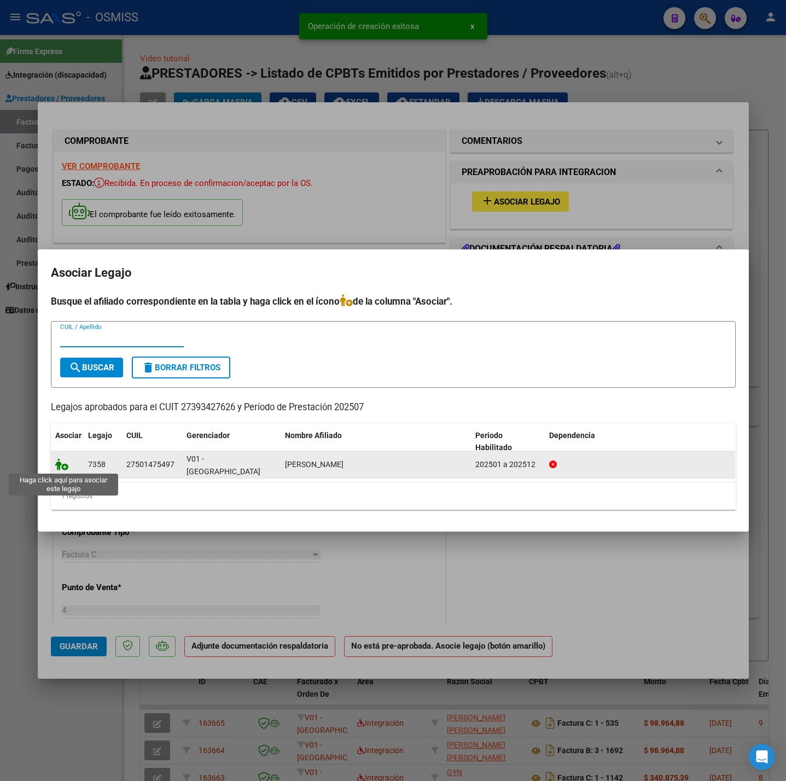
click at [62, 463] on icon at bounding box center [61, 464] width 13 height 12
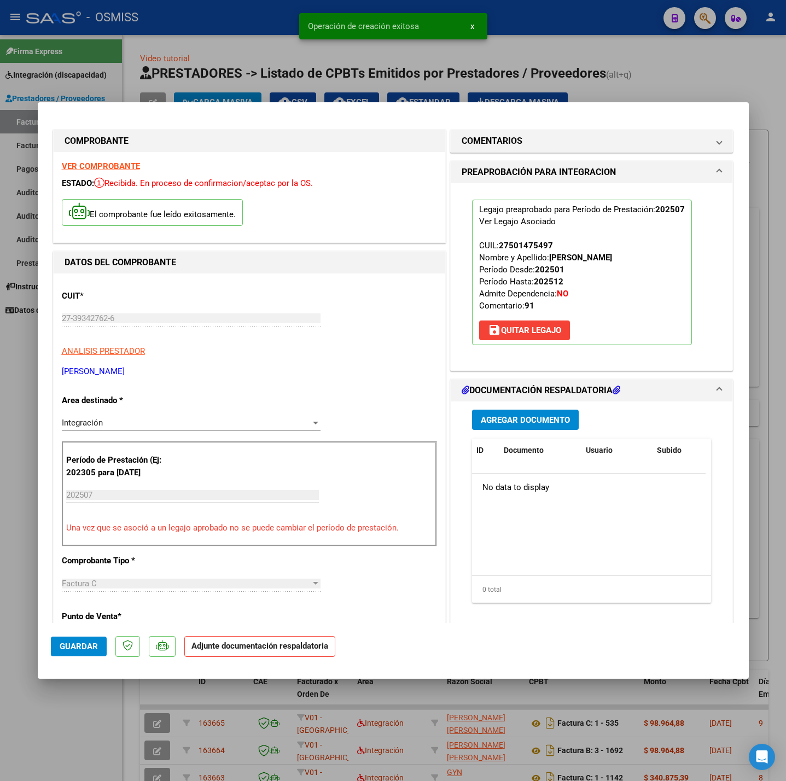
click at [537, 409] on div "Agregar Documento ID Documento Usuario Subido Acción No data to display 0 total…" at bounding box center [592, 511] width 256 height 218
click at [550, 414] on button "Agregar Documento" at bounding box center [525, 420] width 107 height 20
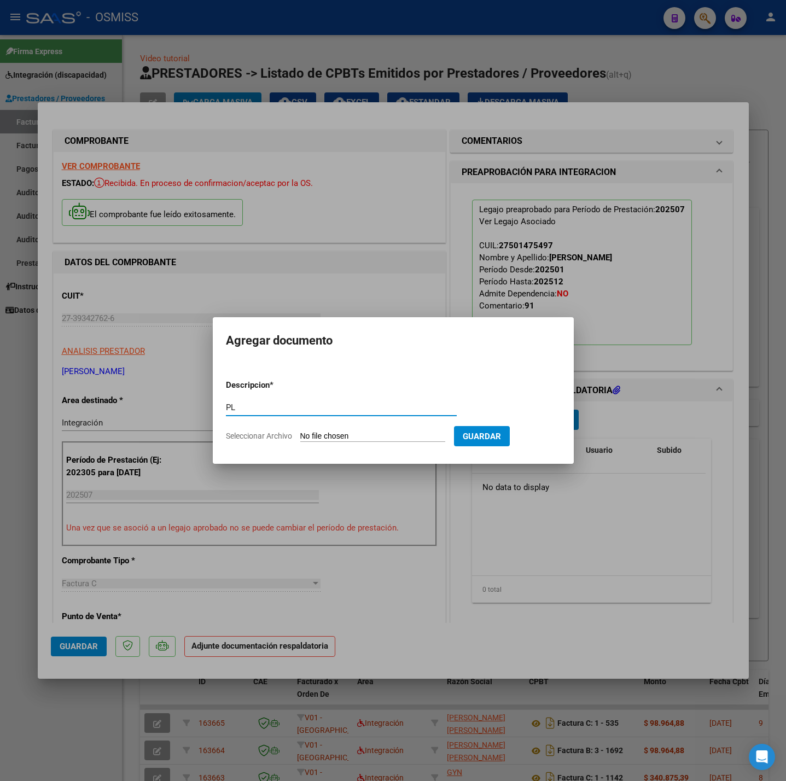
type input "PL"
click at [380, 437] on input "Seleccionar Archivo" at bounding box center [372, 437] width 145 height 10
type input "C:\fakepath\WhatsApp Image 2025-08-05 at 16.18.29 - Lic. Belen Pascual.jpeg"
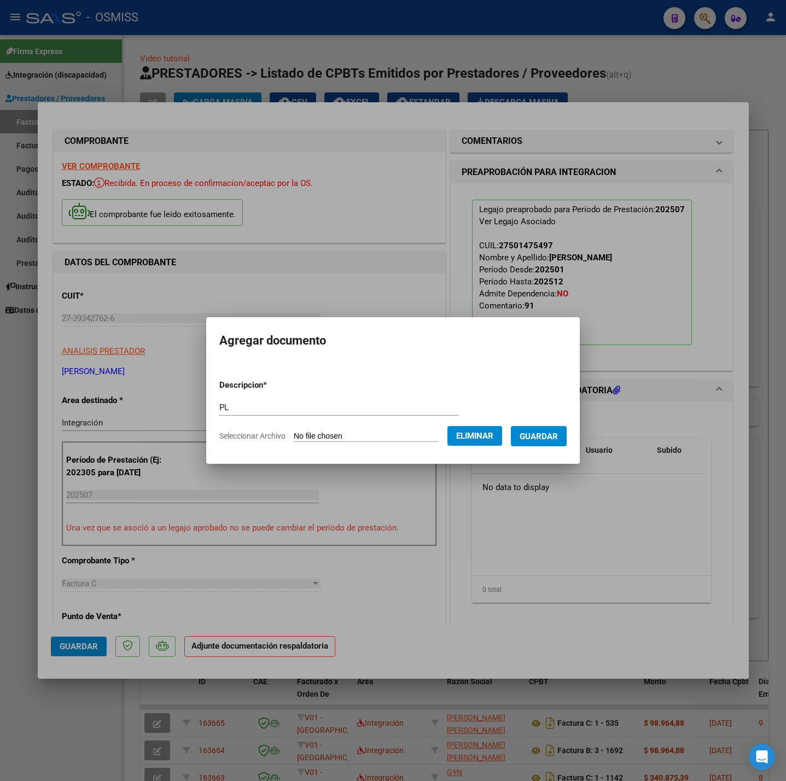
click at [557, 439] on span "Guardar" at bounding box center [539, 437] width 38 height 10
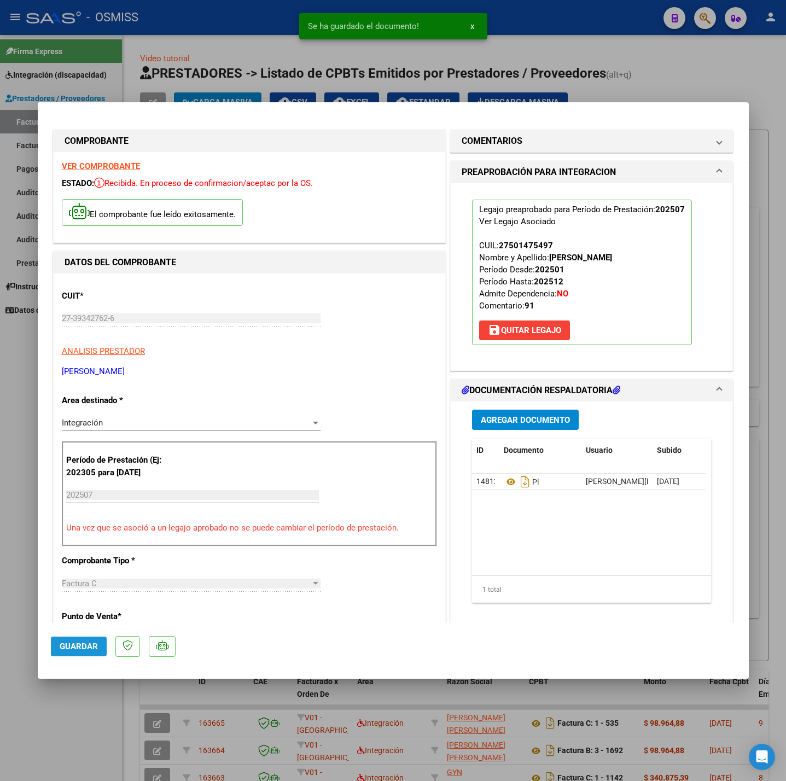
click at [87, 648] on span "Guardar" at bounding box center [79, 647] width 38 height 10
click at [62, 731] on div at bounding box center [393, 390] width 786 height 781
type input "$ 0,00"
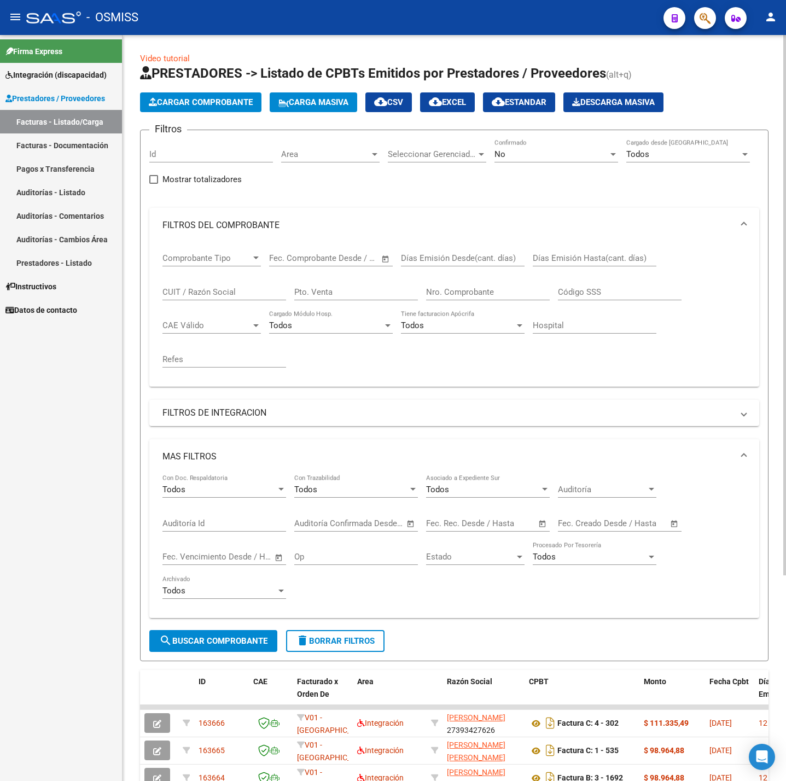
click at [181, 106] on span "Cargar Comprobante" at bounding box center [201, 102] width 104 height 10
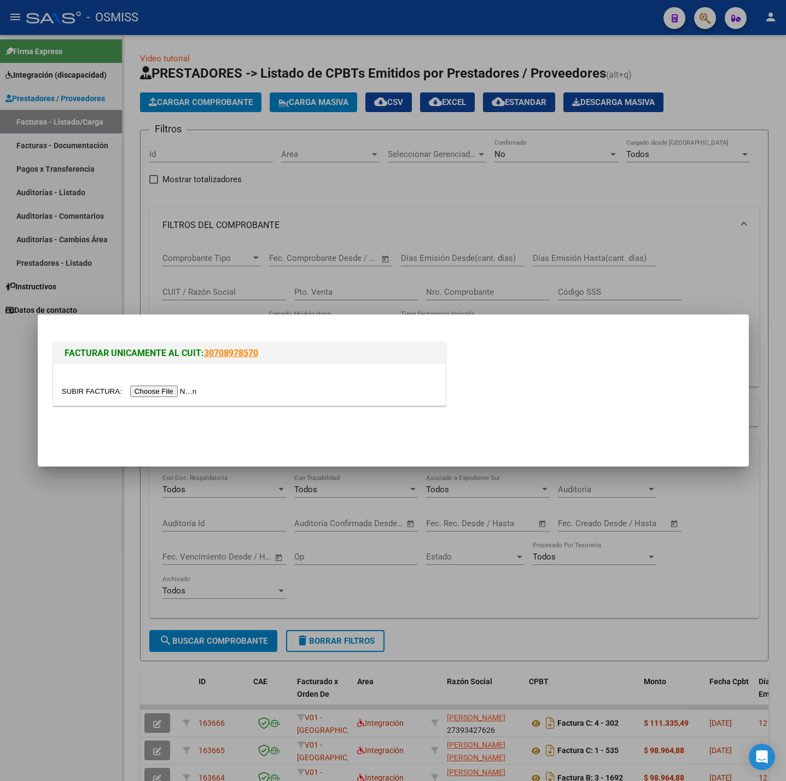
click at [140, 391] on input "file" at bounding box center [131, 391] width 138 height 11
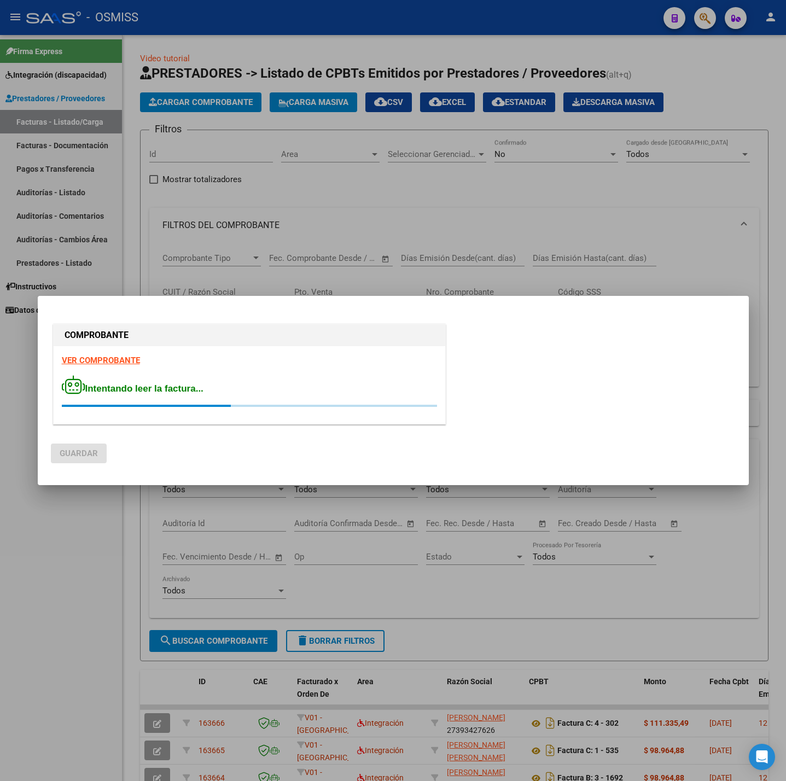
click at [88, 360] on strong "VER COMPROBANTE" at bounding box center [101, 361] width 78 height 10
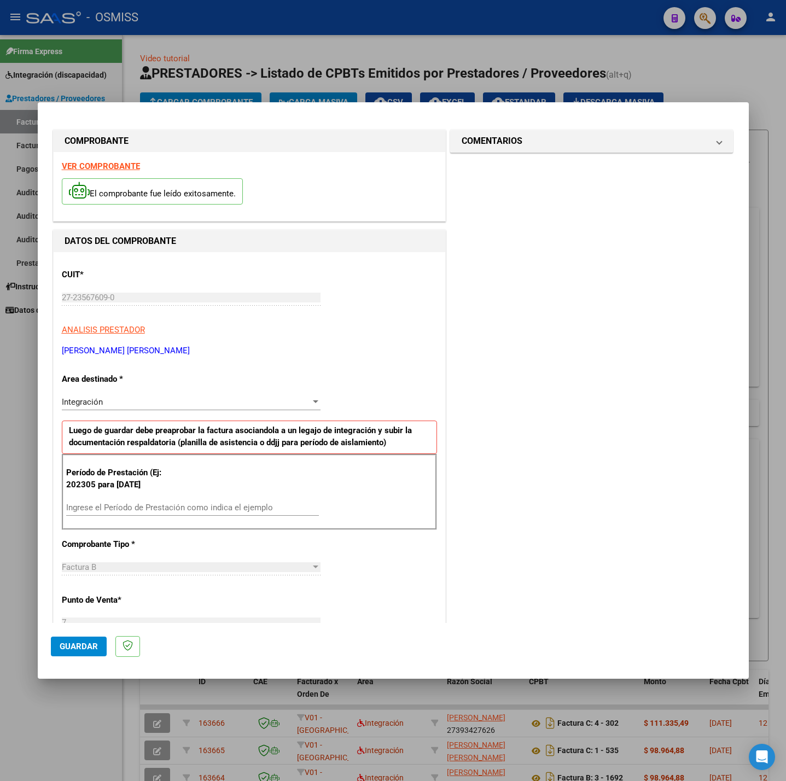
scroll to position [246, 0]
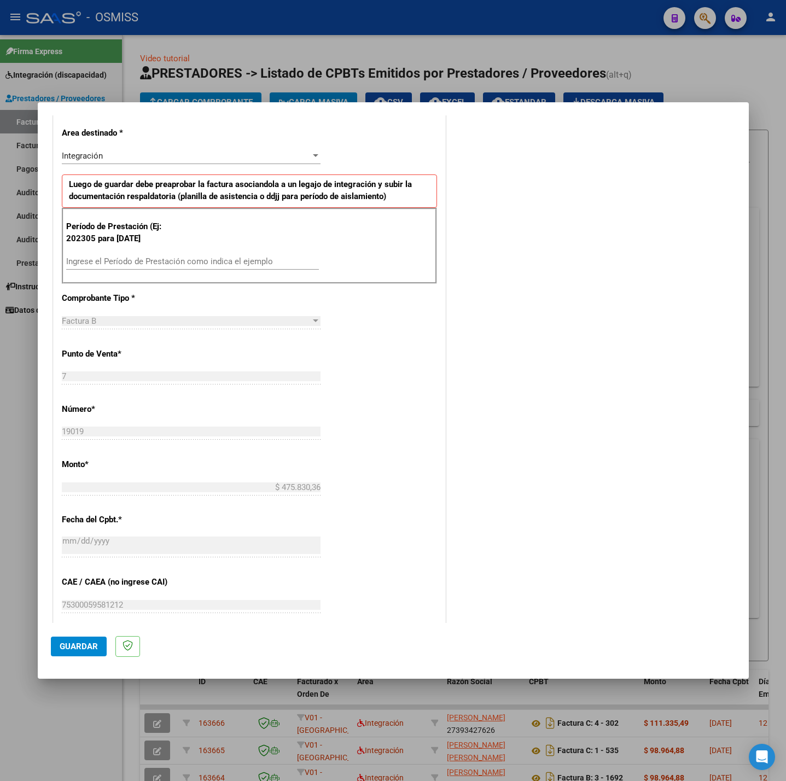
click at [138, 271] on div "Ingrese el Período de Prestación como indica el ejemplo" at bounding box center [192, 266] width 253 height 27
click at [135, 265] on input "Ingrese el Período de Prestación como indica el ejemplo" at bounding box center [192, 262] width 253 height 10
type input "202507"
click at [342, 370] on div "CUIT * 27-23567609-0 Ingresar CUIT ANALISIS PRESTADOR URRIZA MARIA ALEJANDRA AR…" at bounding box center [250, 417] width 392 height 823
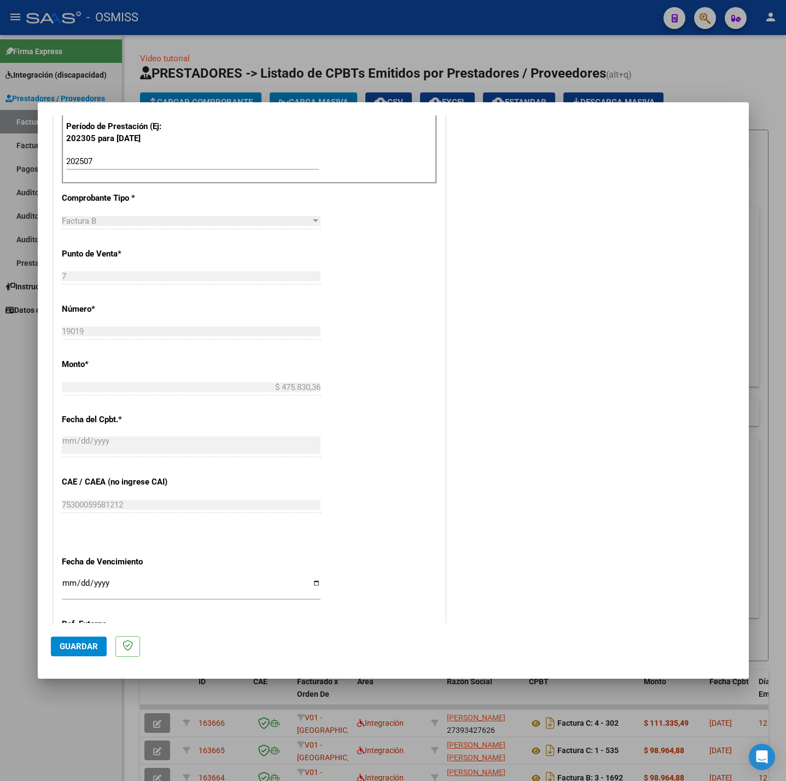
scroll to position [458, 0]
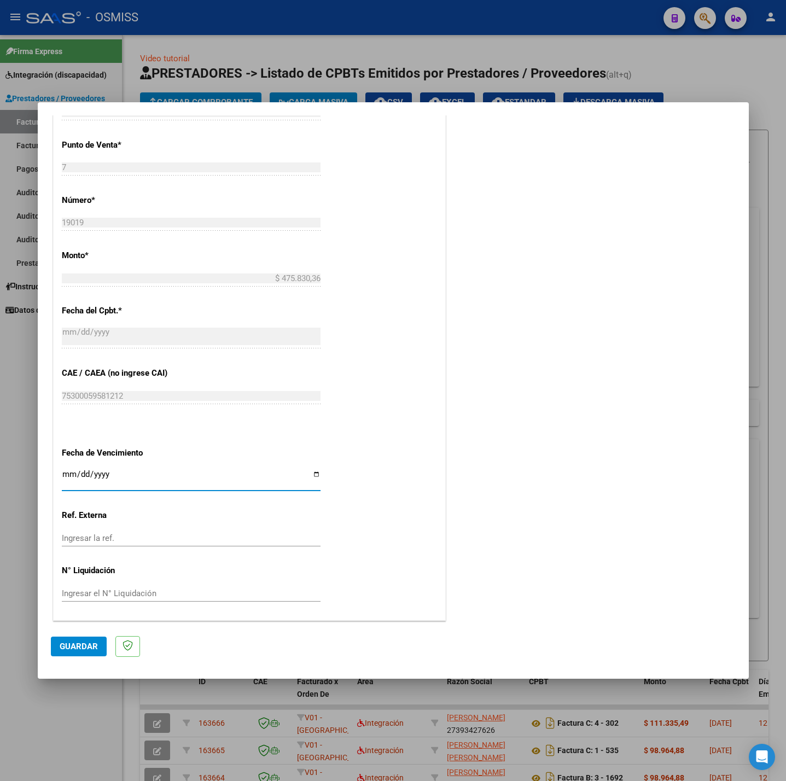
click at [62, 476] on input "Ingresar la fecha" at bounding box center [191, 479] width 259 height 18
type input "[DATE]"
click at [86, 646] on span "Guardar" at bounding box center [79, 647] width 38 height 10
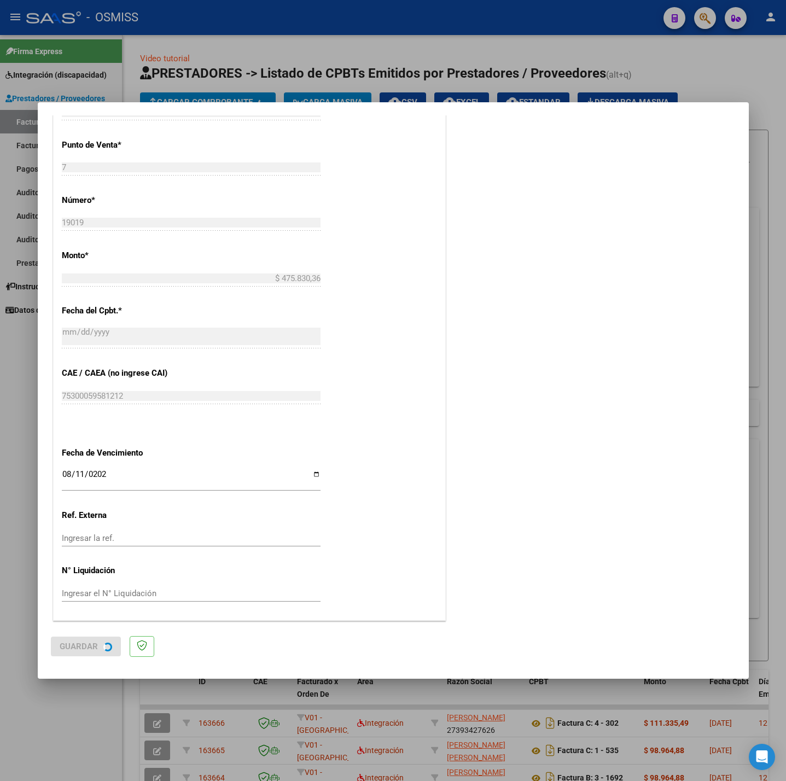
scroll to position [0, 0]
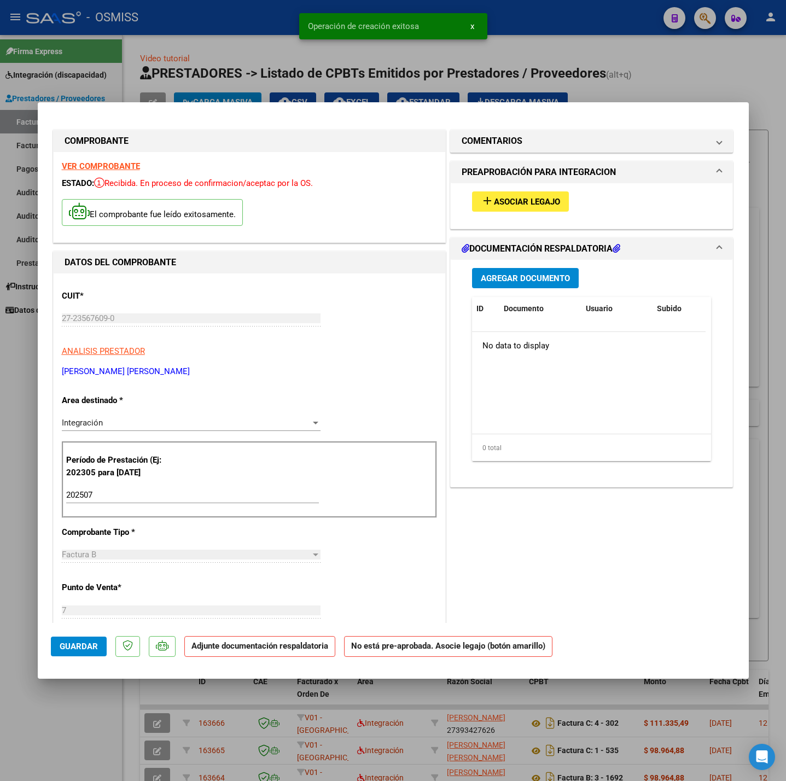
click at [519, 209] on button "add Asociar Legajo" at bounding box center [520, 201] width 97 height 20
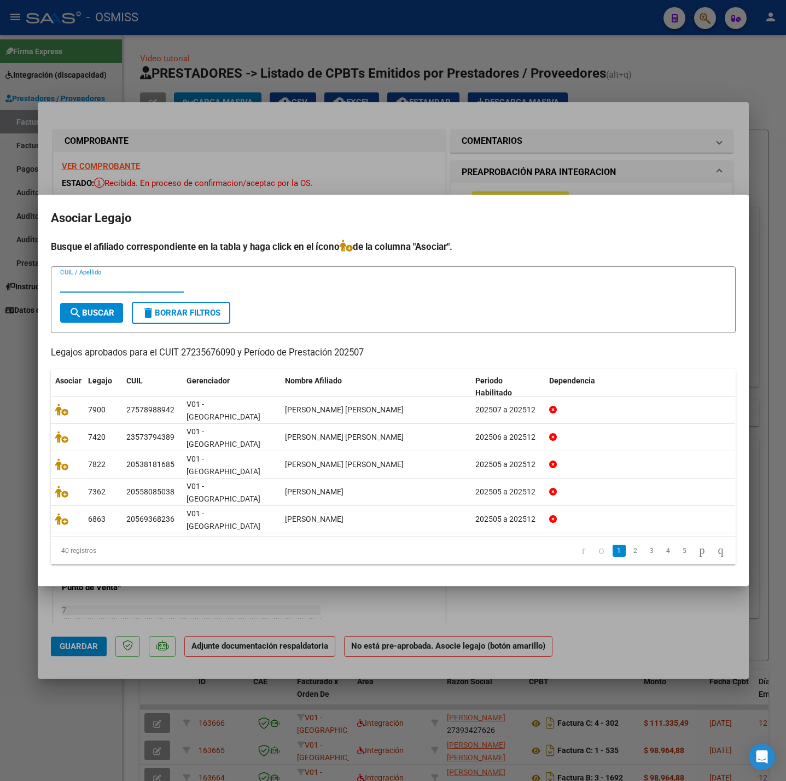
click at [162, 292] on div "CUIL / Apellido" at bounding box center [122, 284] width 124 height 16
click at [153, 289] on input "CUIL / Apellido" at bounding box center [122, 284] width 124 height 10
type input "5679"
click at [107, 323] on button "search Buscar" at bounding box center [91, 313] width 63 height 20
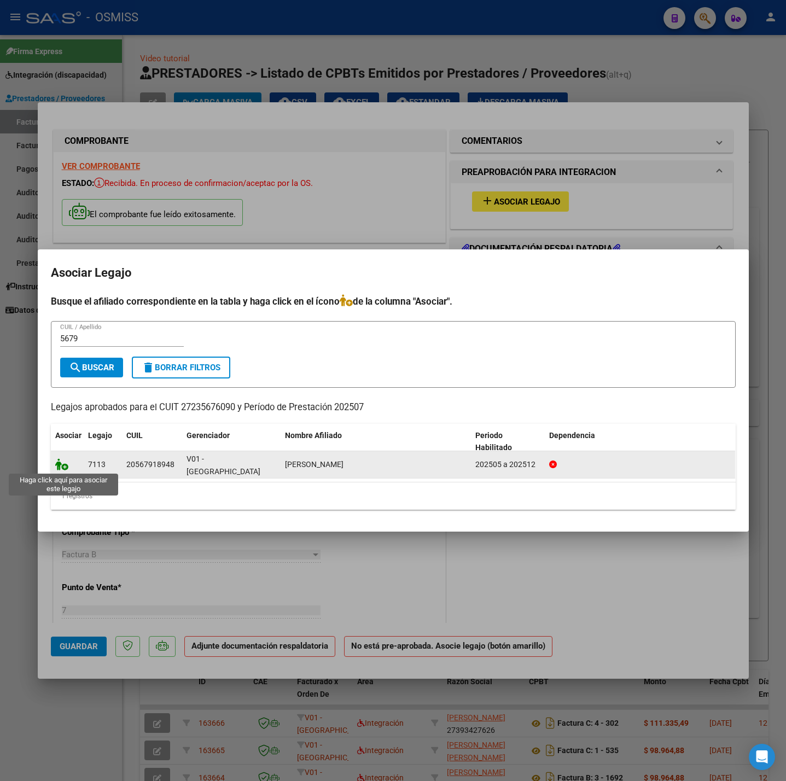
click at [57, 465] on icon at bounding box center [61, 464] width 13 height 12
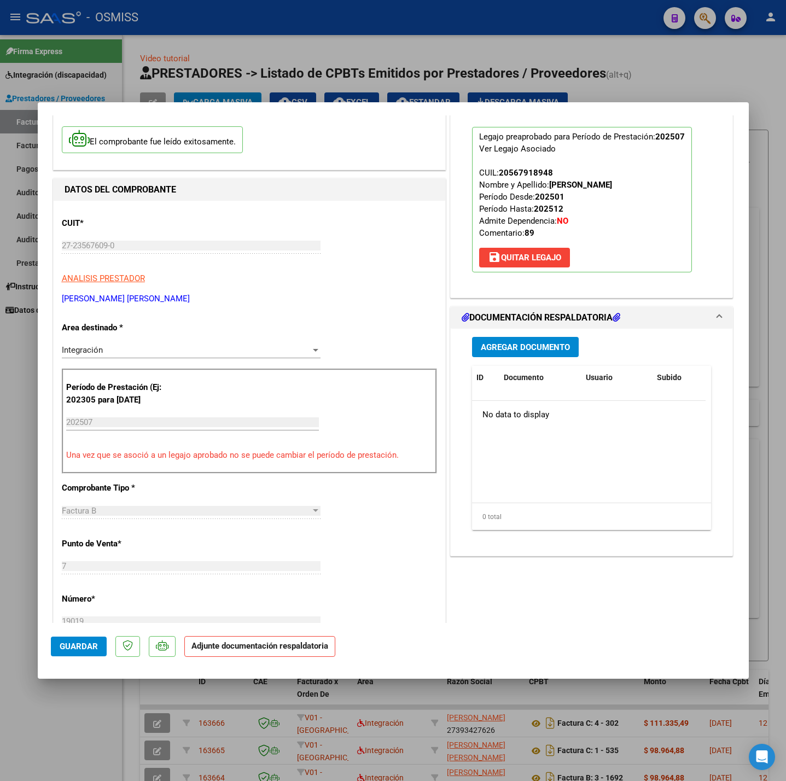
scroll to position [82, 0]
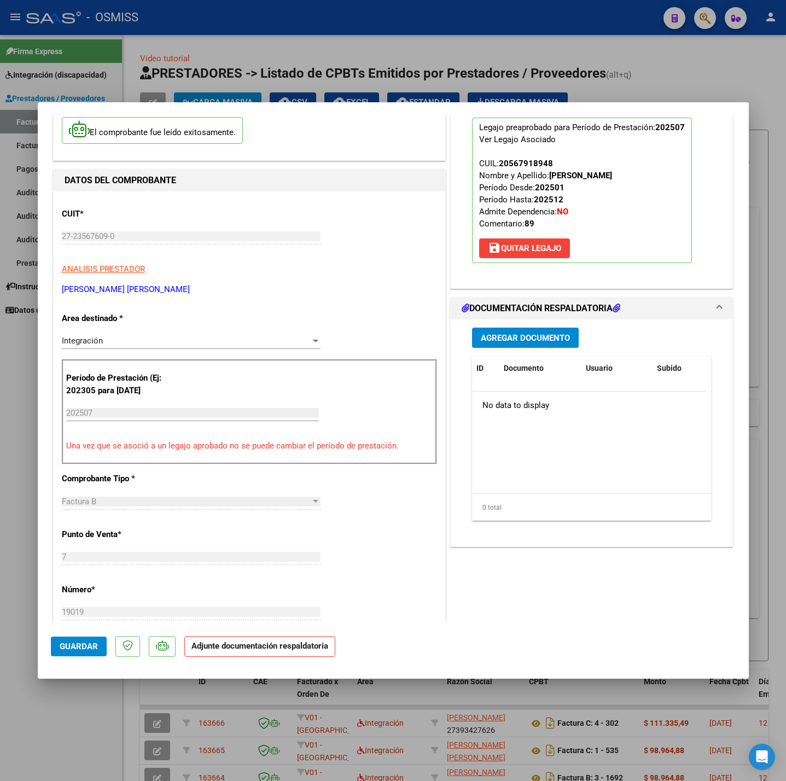
click at [481, 340] on span "Agregar Documento" at bounding box center [525, 338] width 89 height 10
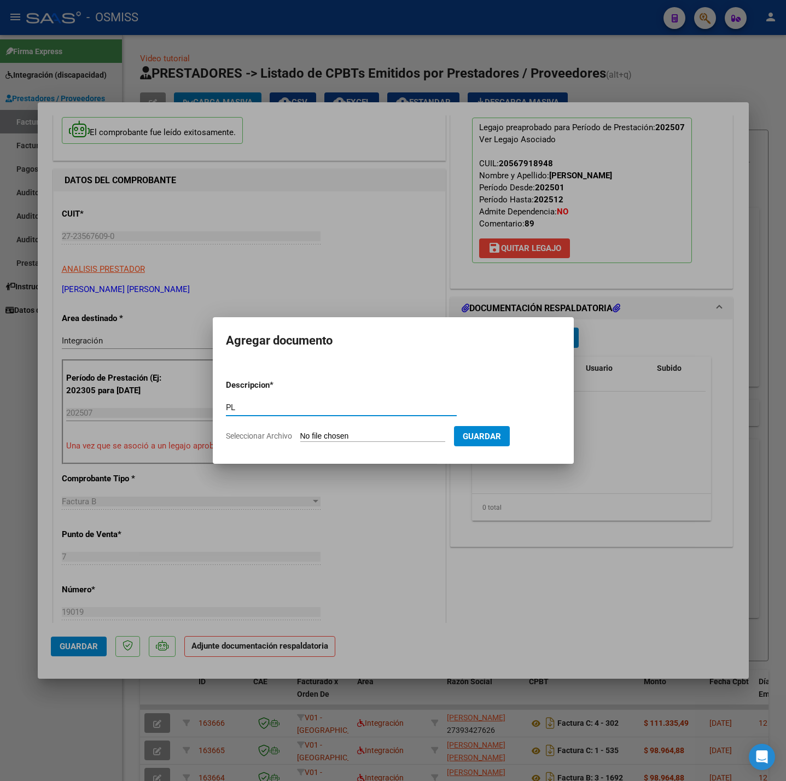
type input "PL"
click at [320, 442] on input "Seleccionar Archivo" at bounding box center [372, 437] width 145 height 10
type input "C:\fakepath\ASIST SAIE JUNIO 2025 VALDEZ LEONEL - Damaris Acchura.pdf"
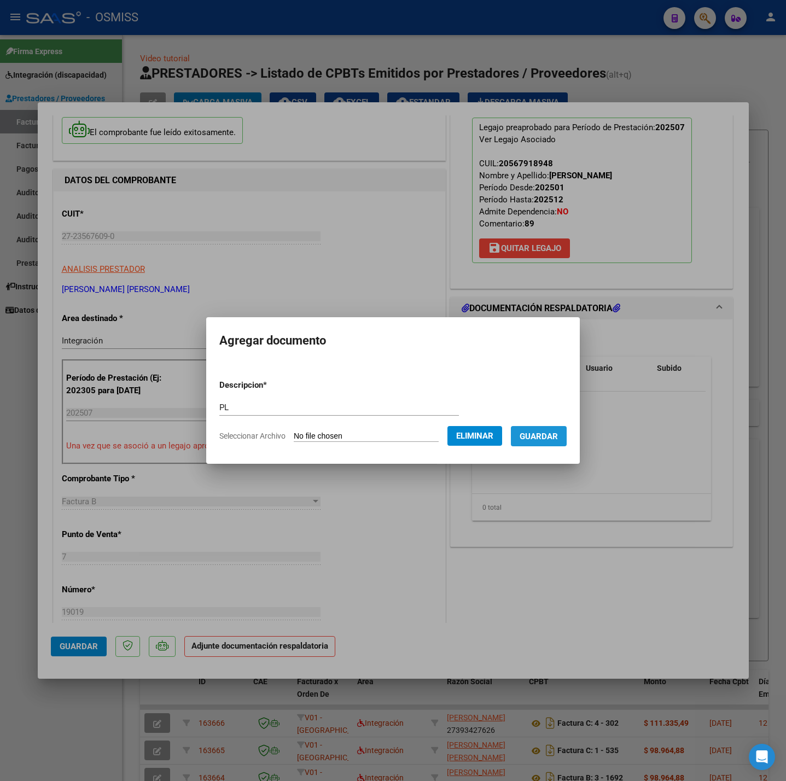
click at [540, 441] on button "Guardar" at bounding box center [539, 436] width 56 height 20
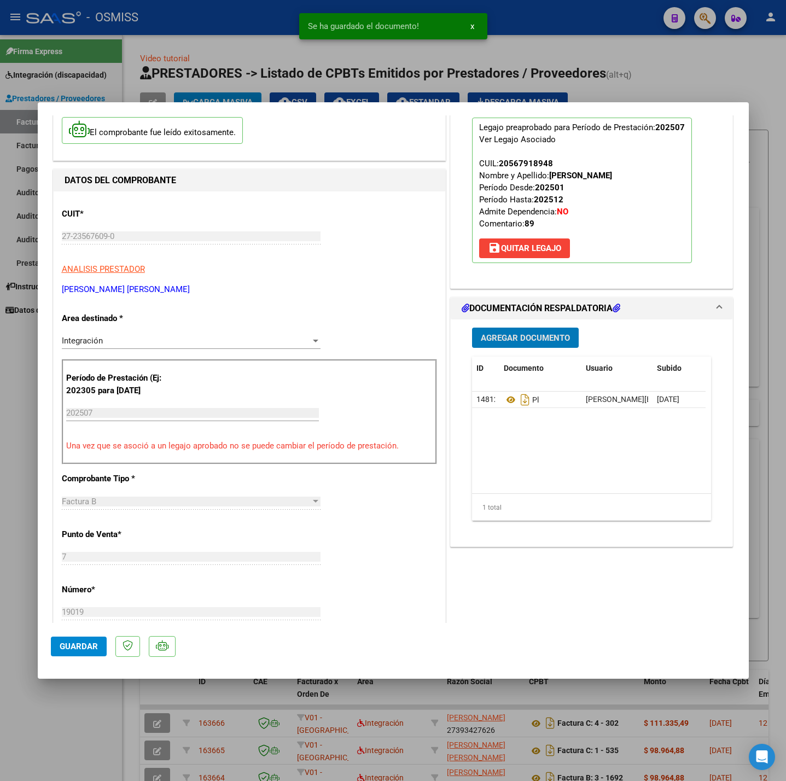
click at [92, 640] on button "Guardar" at bounding box center [79, 647] width 56 height 20
click at [54, 729] on div at bounding box center [393, 390] width 786 height 781
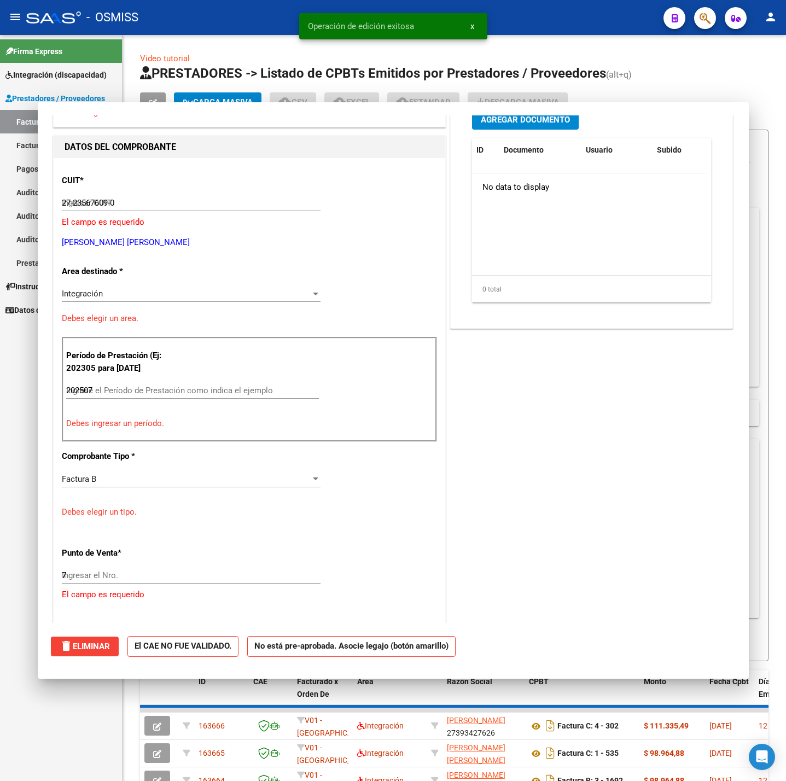
type input "$ 0,00"
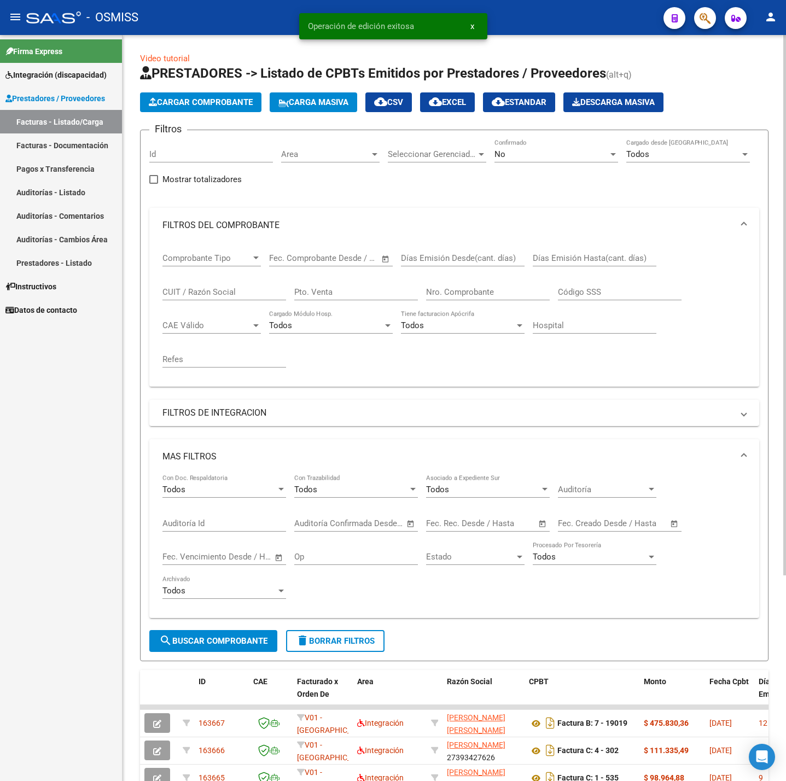
click at [206, 102] on span "Cargar Comprobante" at bounding box center [201, 102] width 104 height 10
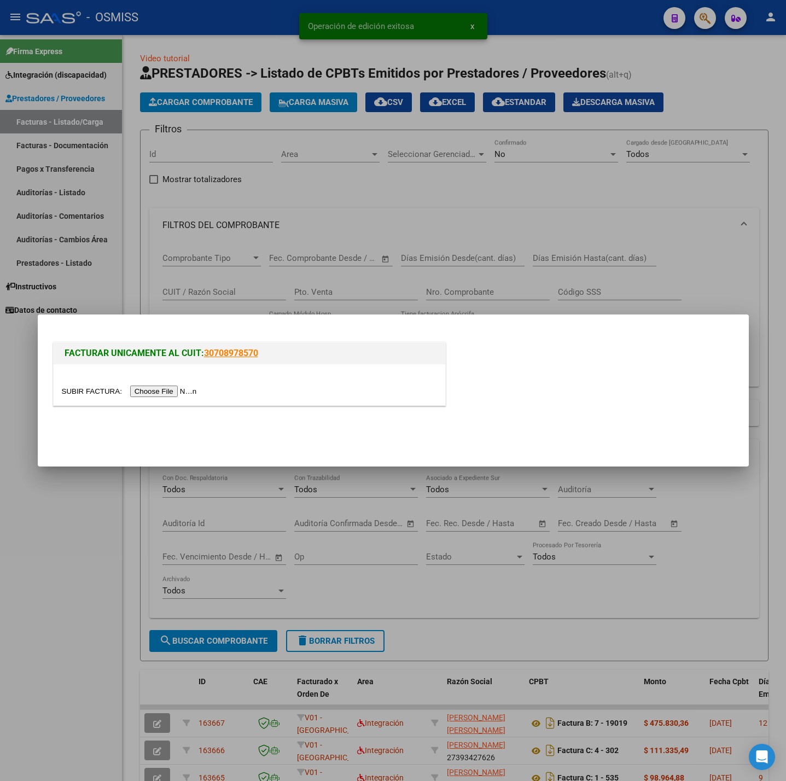
click at [182, 386] on input "file" at bounding box center [131, 391] width 138 height 11
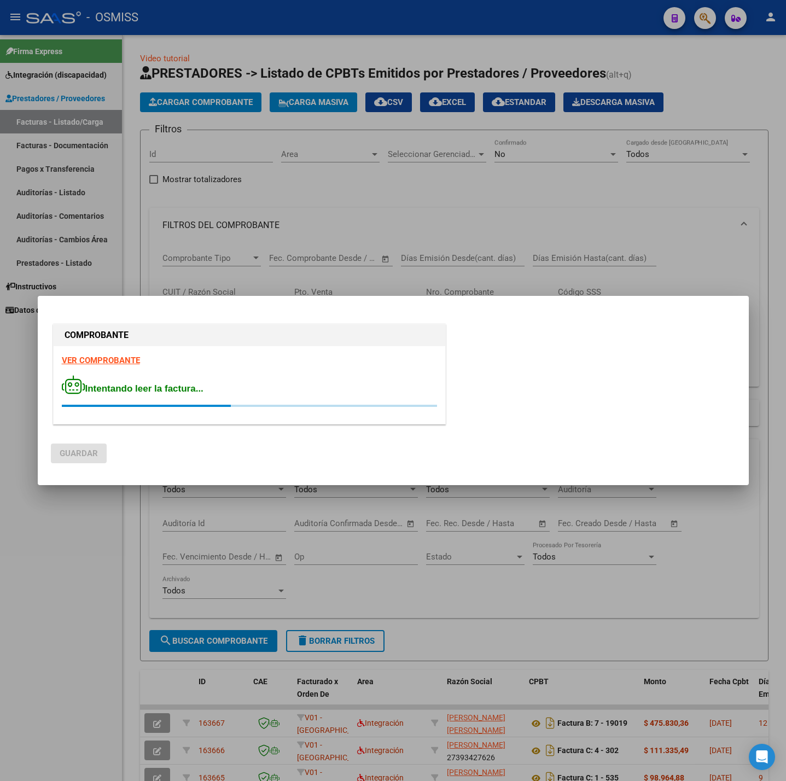
click at [107, 359] on strong "VER COMPROBANTE" at bounding box center [101, 361] width 78 height 10
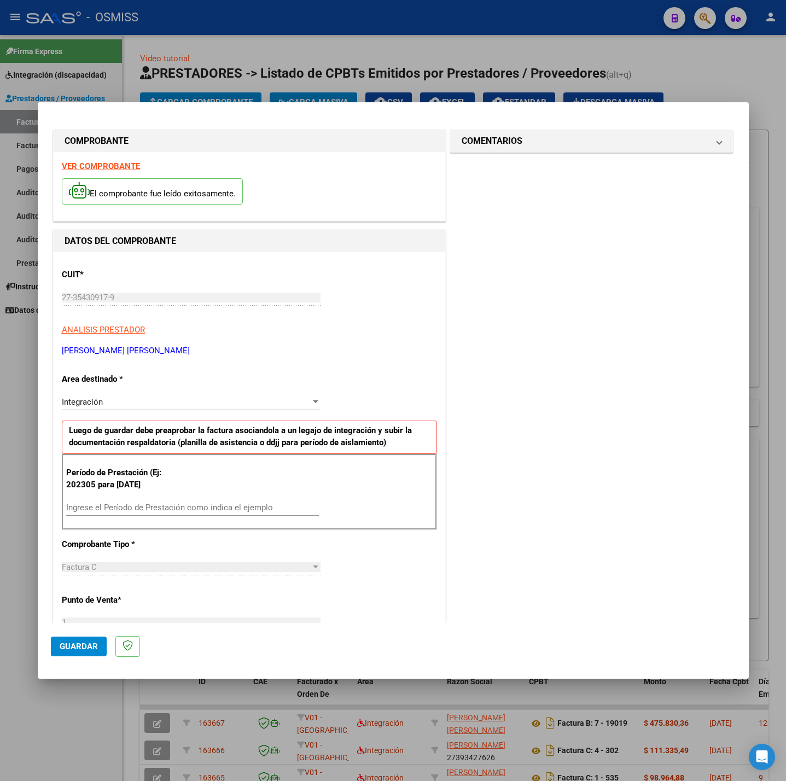
scroll to position [164, 0]
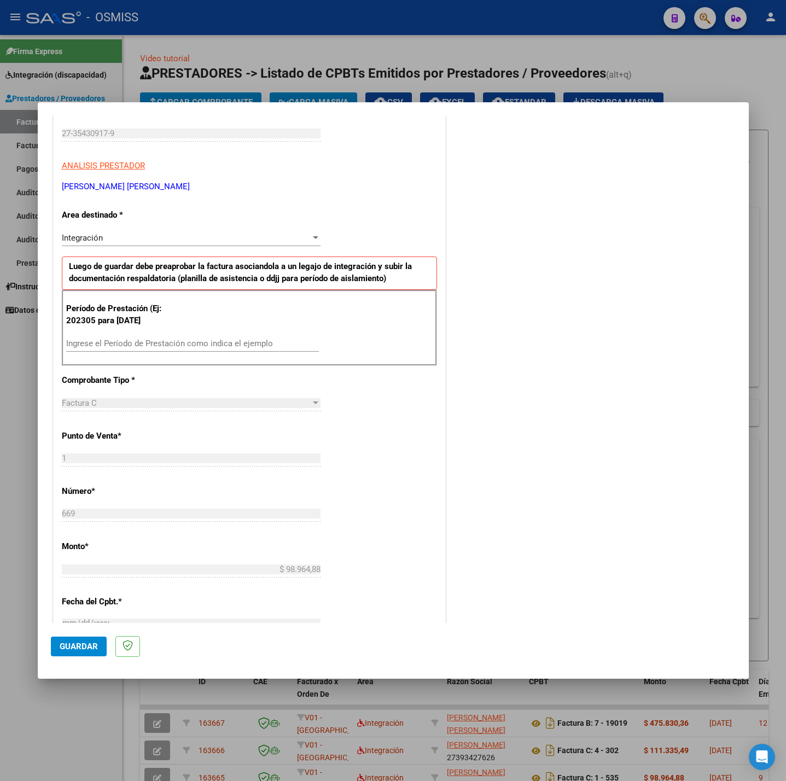
click at [159, 348] on input "Ingrese el Período de Prestación como indica el ejemplo" at bounding box center [192, 344] width 253 height 10
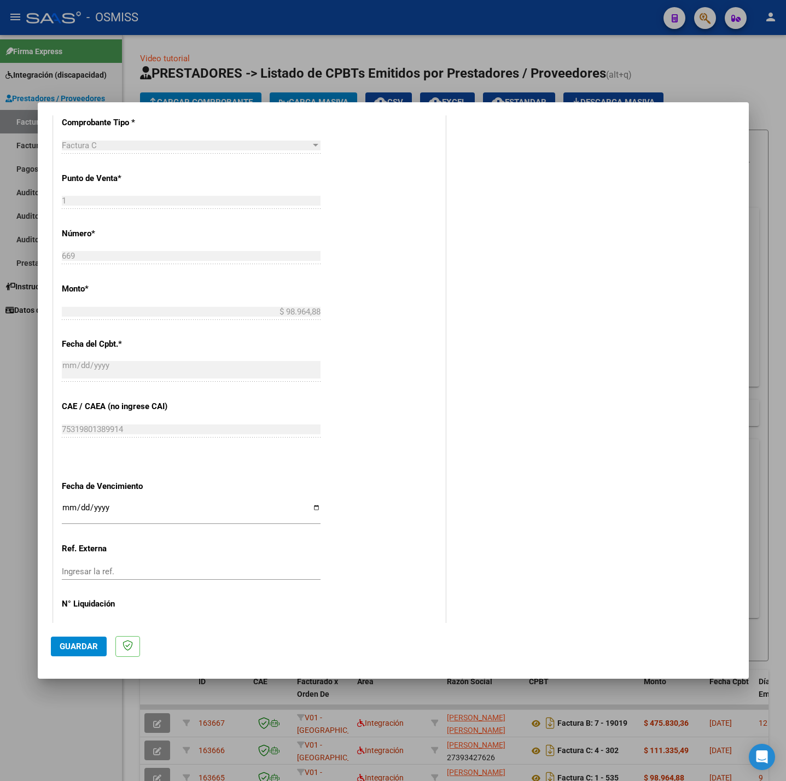
scroll to position [458, 0]
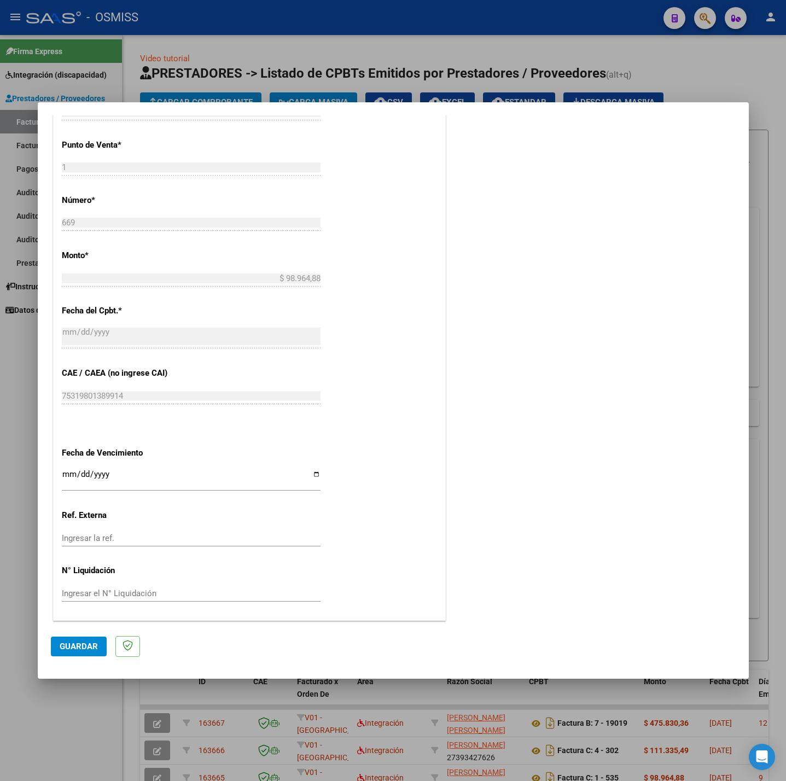
type input "202507"
click at [63, 478] on input "Ingresar la fecha" at bounding box center [191, 479] width 259 height 18
type input "[DATE]"
click at [66, 656] on button "Guardar" at bounding box center [79, 647] width 56 height 20
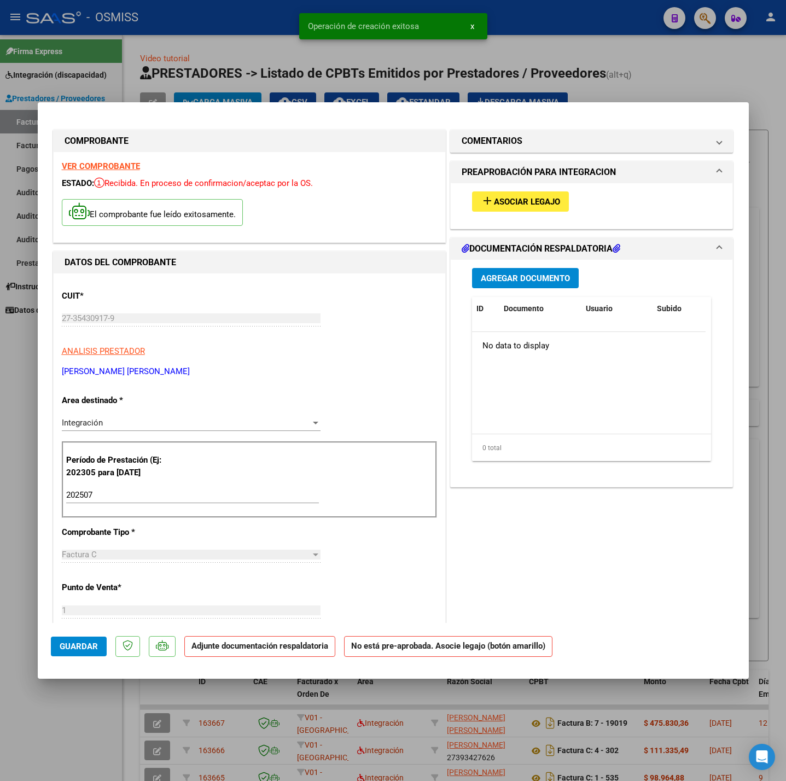
click at [535, 189] on div "add Asociar Legajo" at bounding box center [592, 201] width 256 height 37
click at [543, 199] on span "Asociar Legajo" at bounding box center [527, 202] width 66 height 10
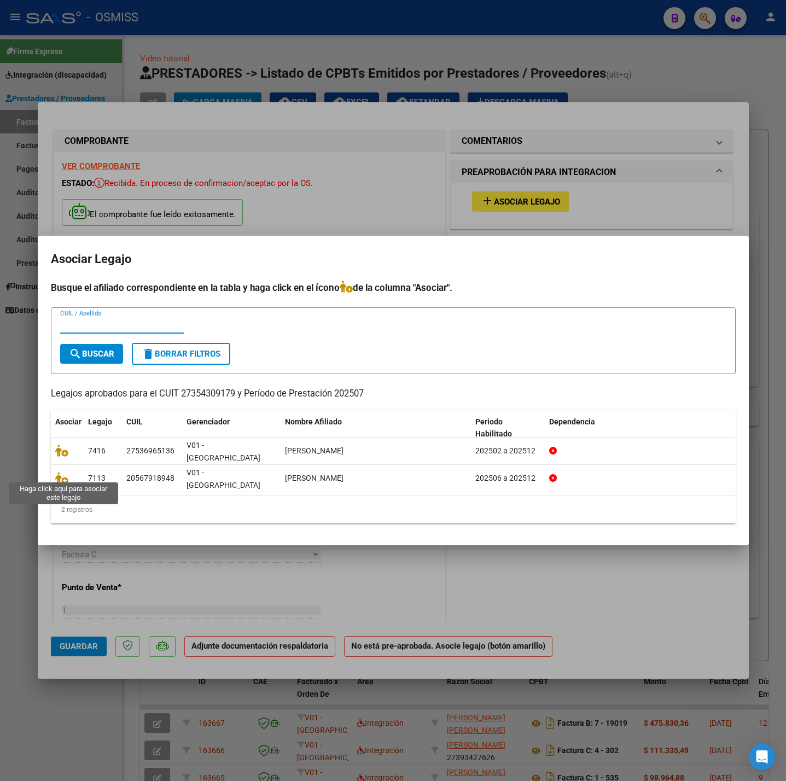
drag, startPoint x: 64, startPoint y: 476, endPoint x: 328, endPoint y: 512, distance: 266.7
click at [63, 475] on icon at bounding box center [61, 478] width 13 height 12
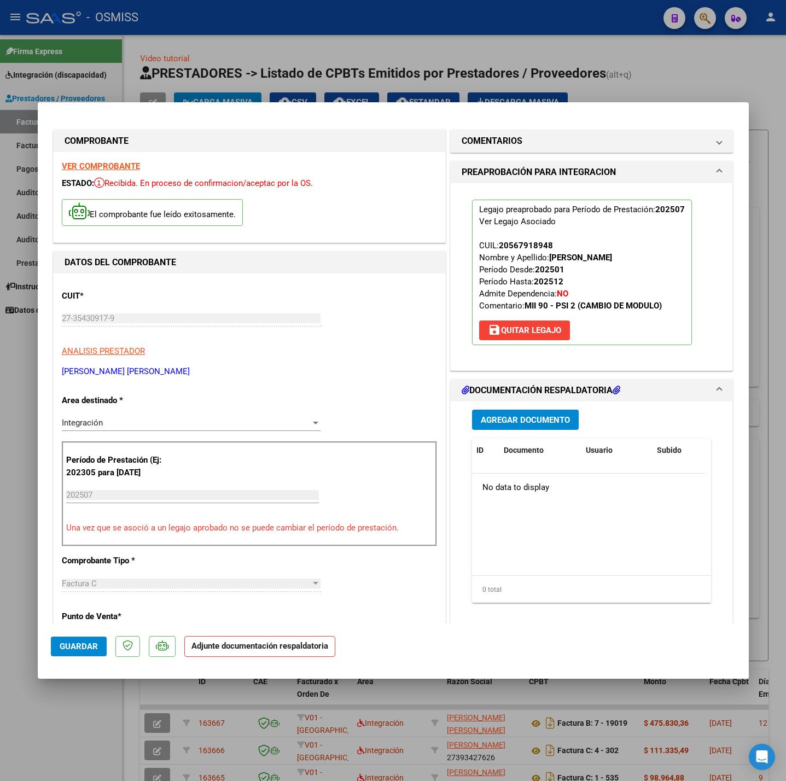
click at [491, 412] on button "Agregar Documento" at bounding box center [525, 420] width 107 height 20
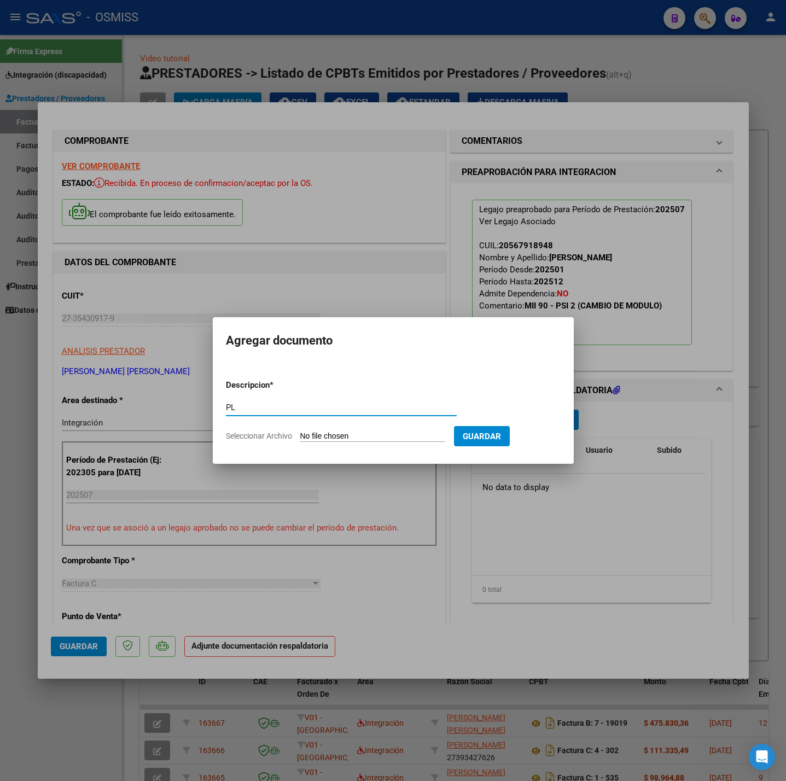
type input "PL"
click at [398, 432] on input "Seleccionar Archivo" at bounding box center [372, 437] width 145 height 10
type input "C:\fakepath\gonzalo planilla julio - Emilia C.jpg"
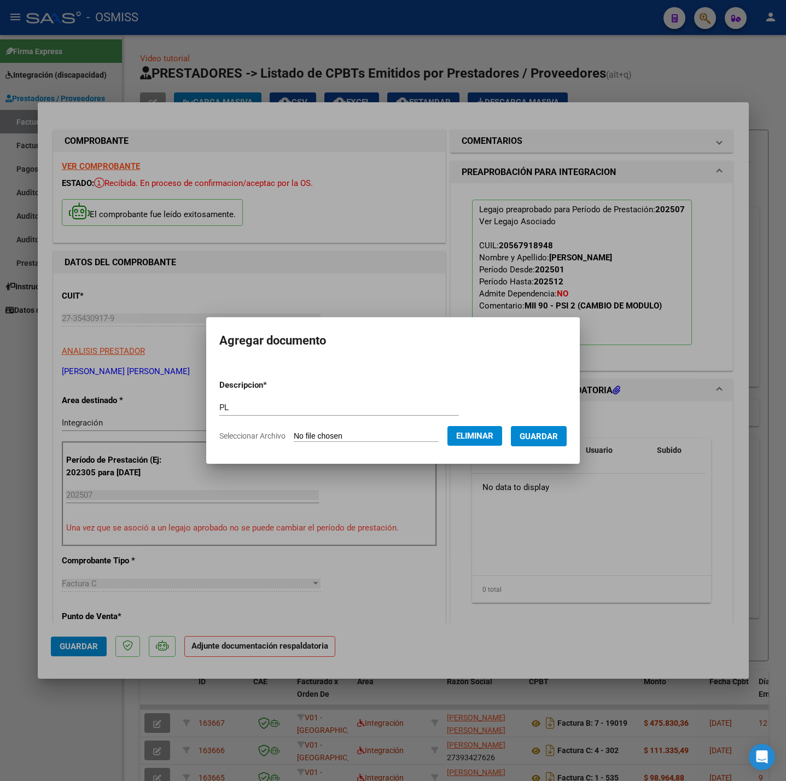
click at [544, 439] on span "Guardar" at bounding box center [539, 437] width 38 height 10
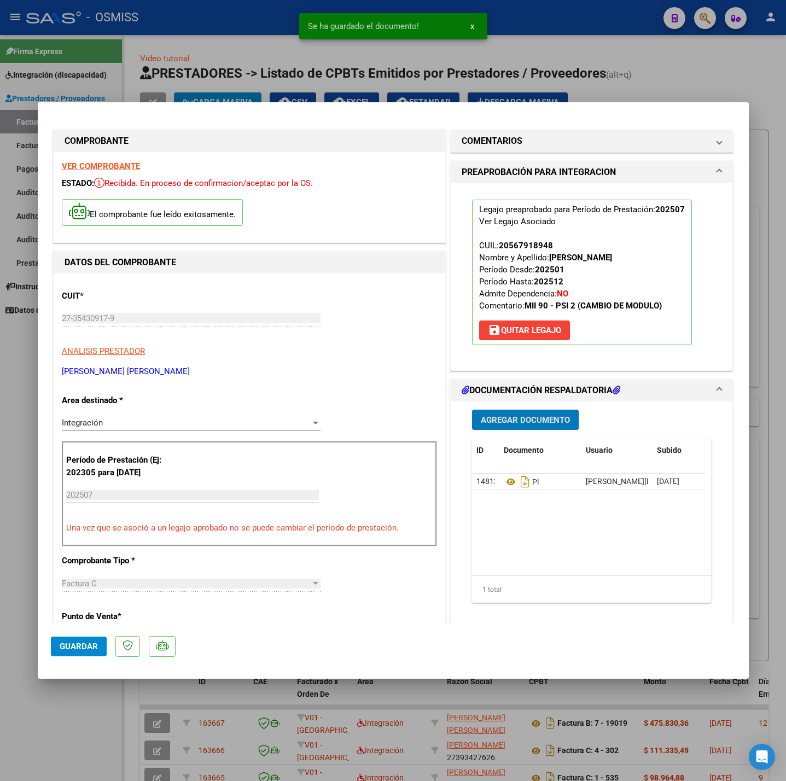
click at [89, 638] on button "Guardar" at bounding box center [79, 647] width 56 height 20
click at [61, 742] on div at bounding box center [393, 390] width 786 height 781
type input "$ 0,00"
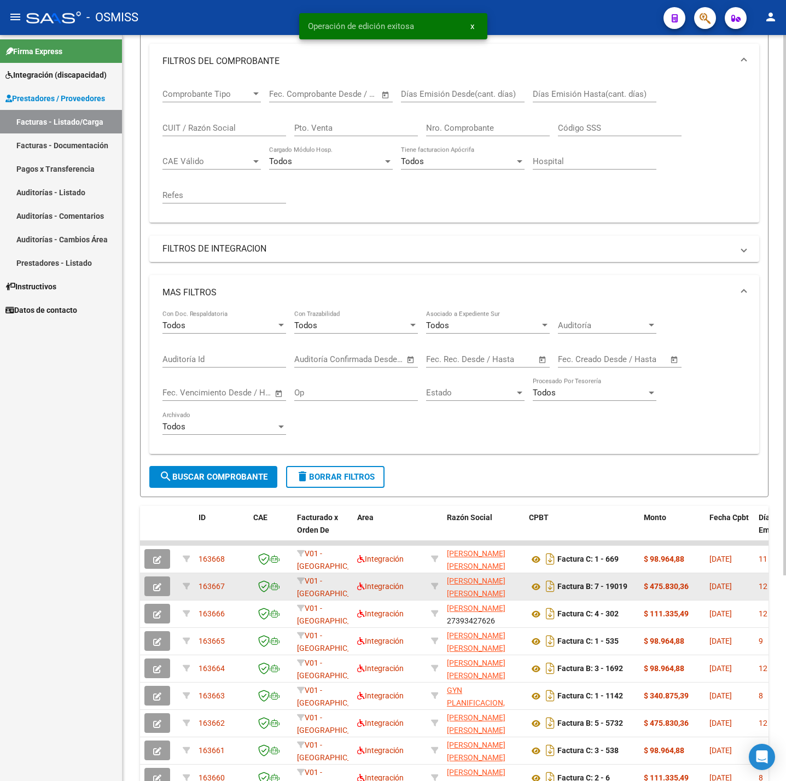
scroll to position [284, 0]
